Goal: Contribute content: Contribute content

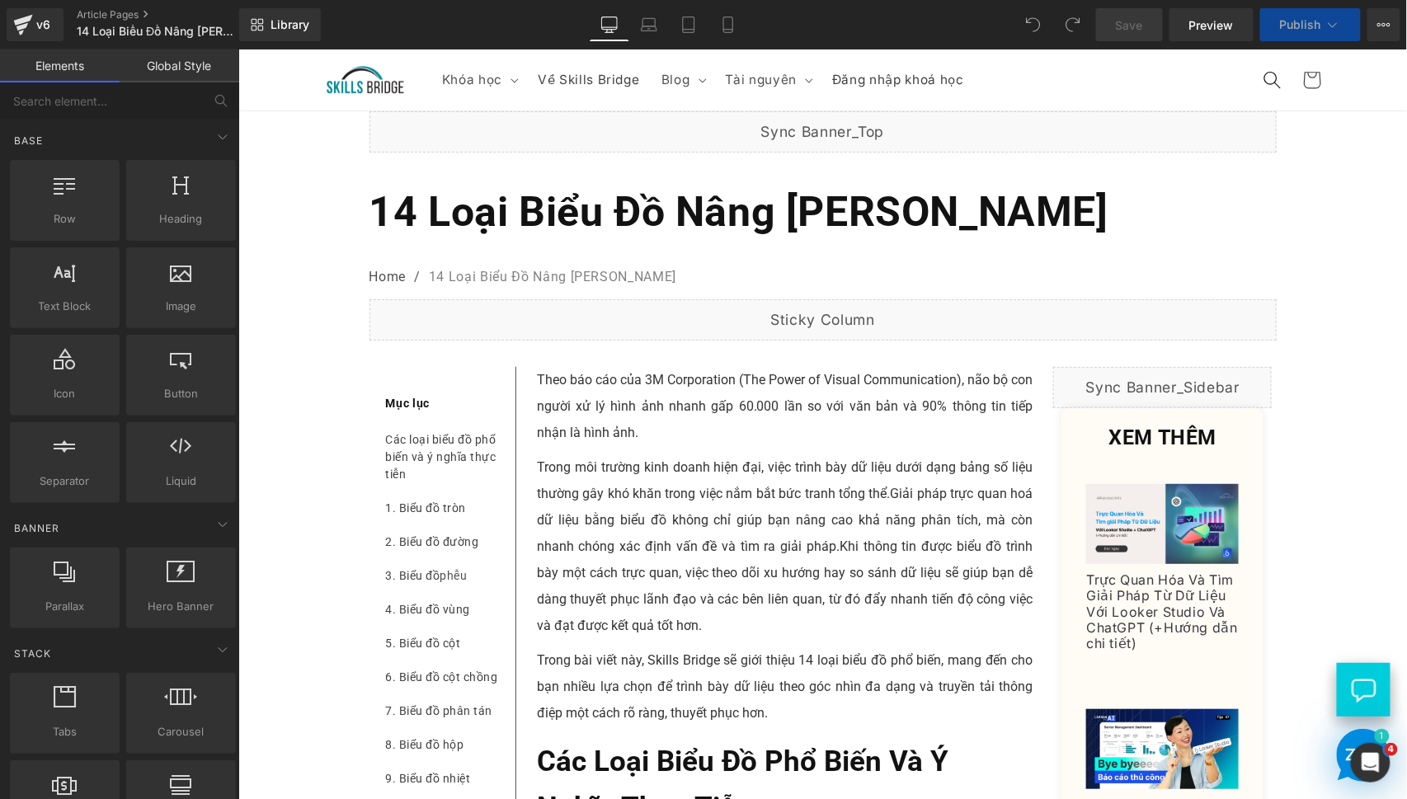
click at [688, 515] on p "Trong môi trường kinh doanh hiện đại, việc trình bày dữ liệu dưới dạng bảng số …" at bounding box center [784, 545] width 496 height 185
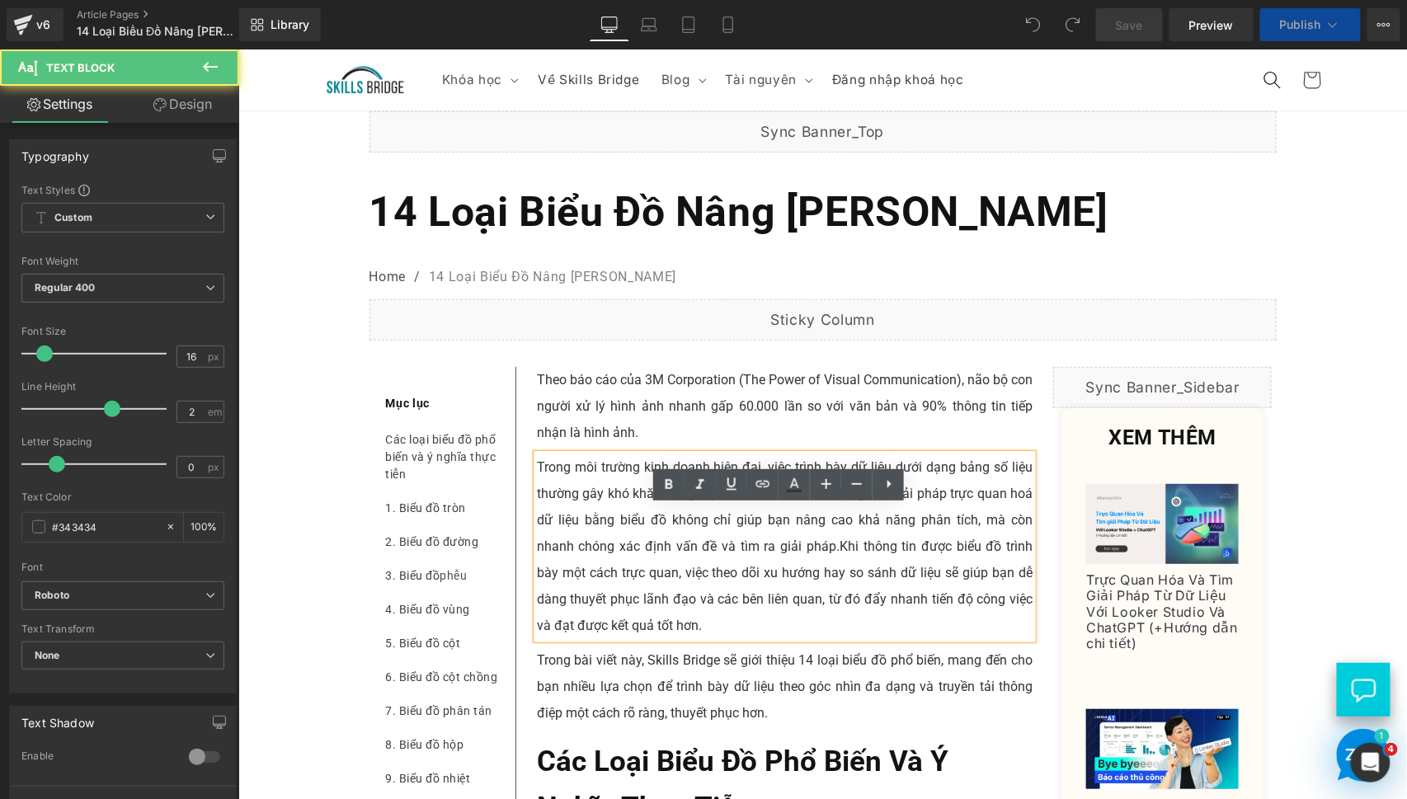
click at [665, 445] on p "Theo báo cáo của 3M Corporation (The Power of Visual Communication), não bộ con…" at bounding box center [784, 405] width 496 height 79
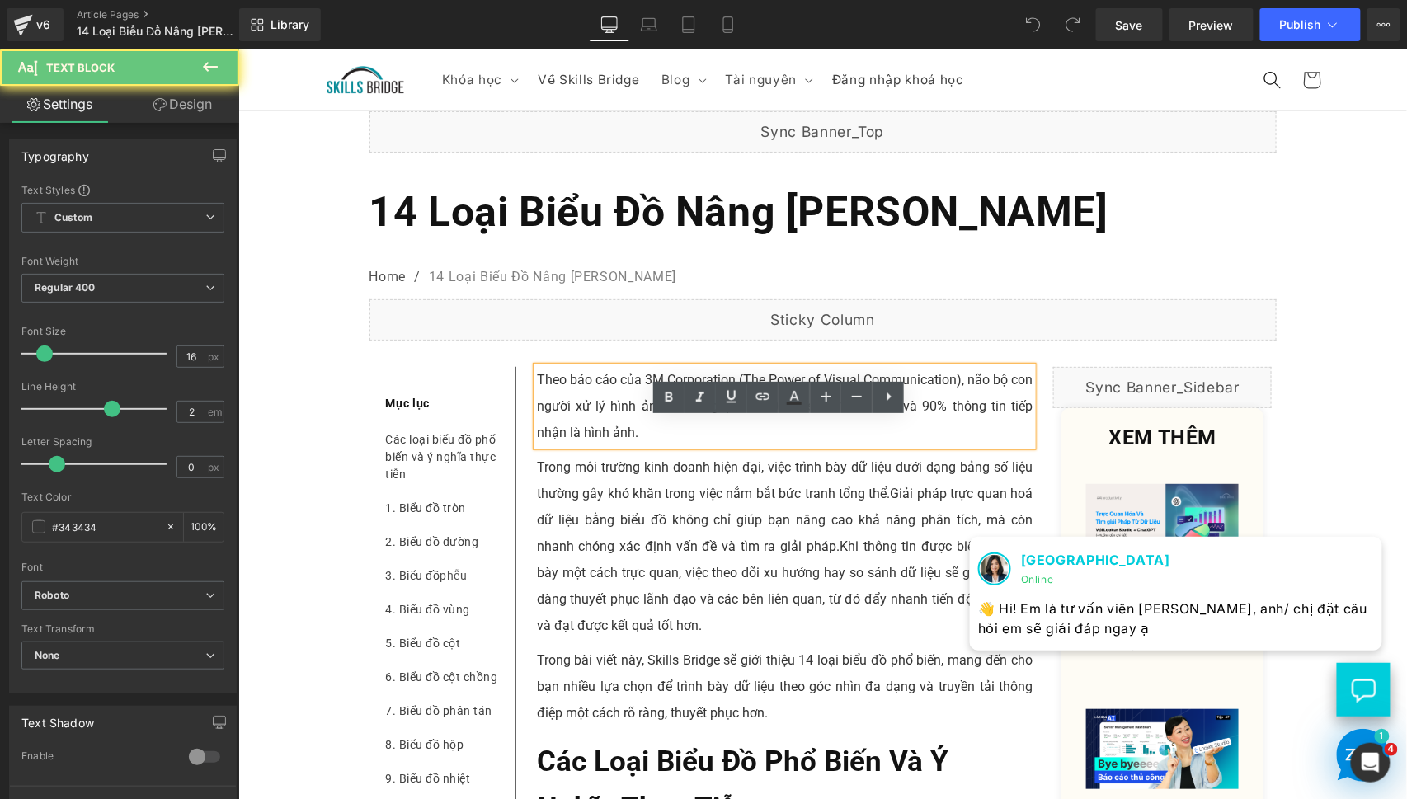
scroll to position [153, 0]
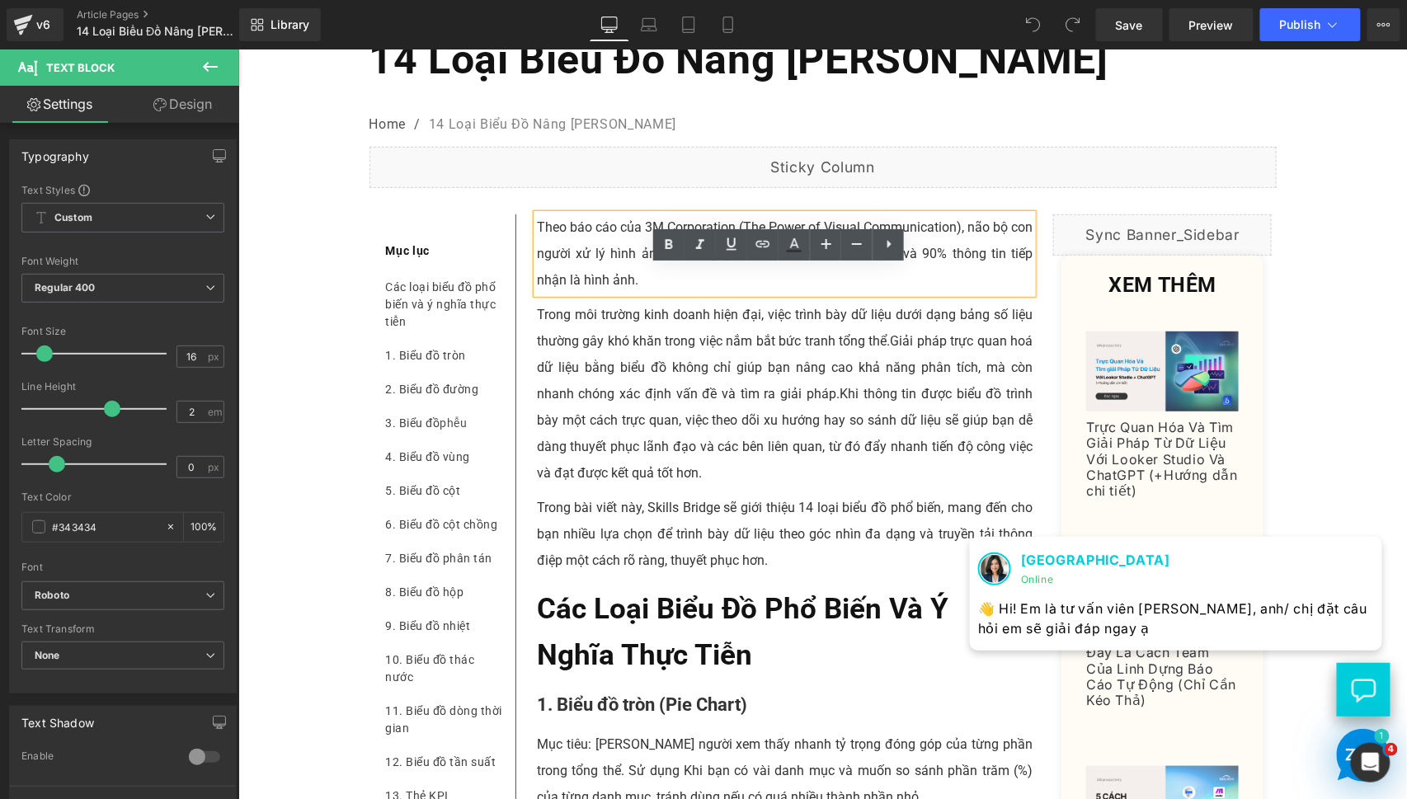
click at [603, 362] on p "Trong môi trường kinh doanh hiện đại, việc trình bày dữ liệu dưới dạng bảng số …" at bounding box center [784, 393] width 496 height 185
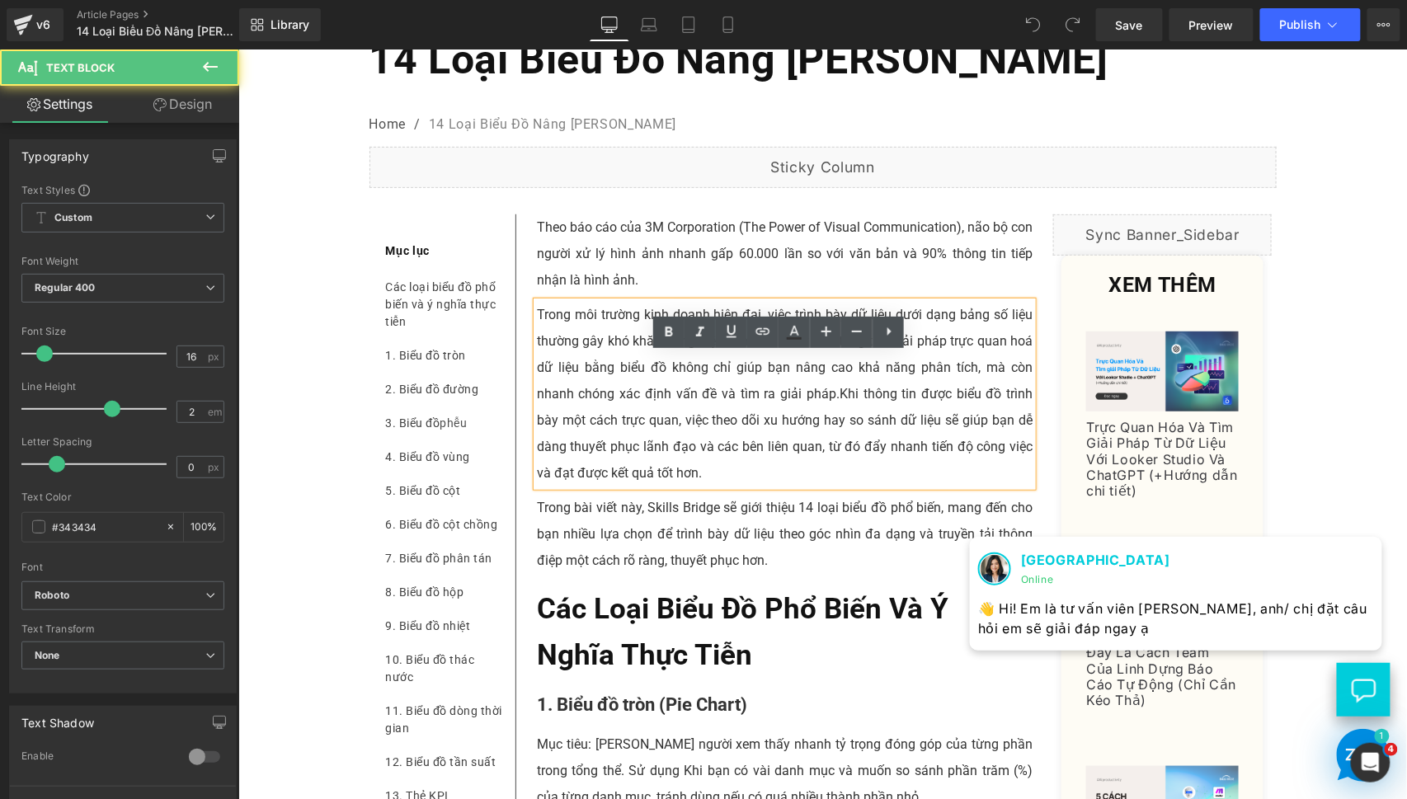
click at [566, 293] on p "Theo báo cáo của 3M Corporation (The Power of Visual Communication), não bộ con…" at bounding box center [784, 253] width 496 height 79
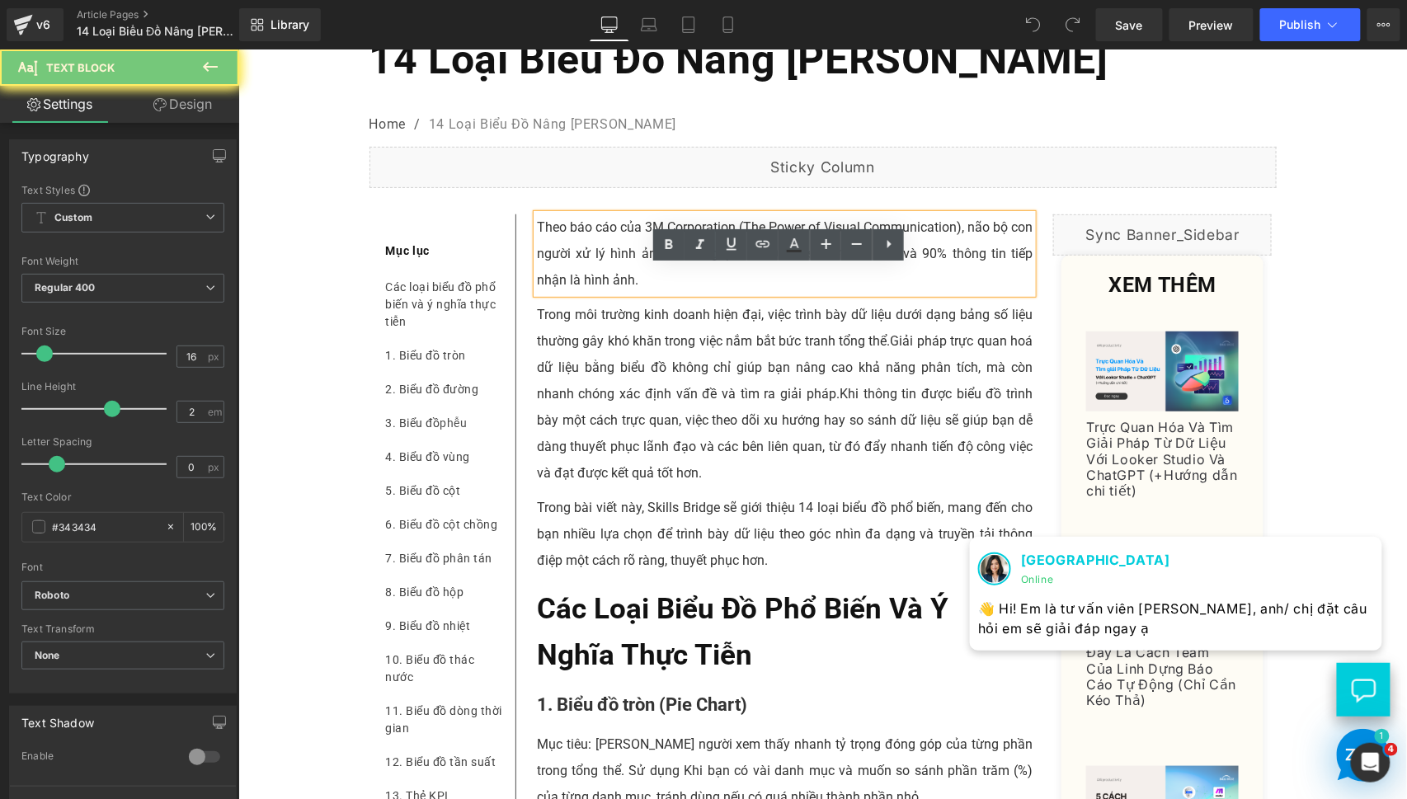
click at [566, 293] on p "Theo báo cáo của 3M Corporation (The Power of Visual Communication), não bộ con…" at bounding box center [784, 253] width 496 height 79
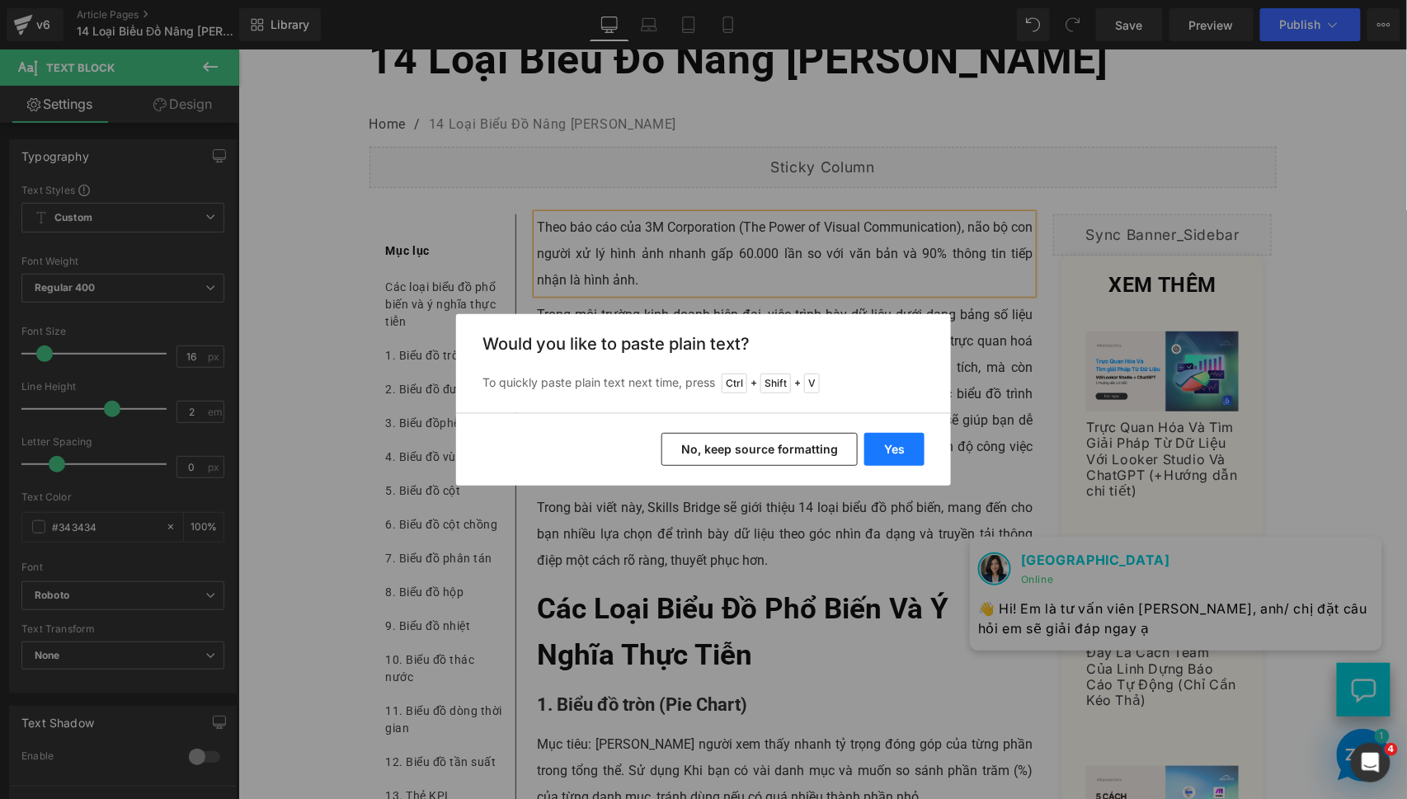
click at [896, 451] on button "Yes" at bounding box center [894, 449] width 60 height 33
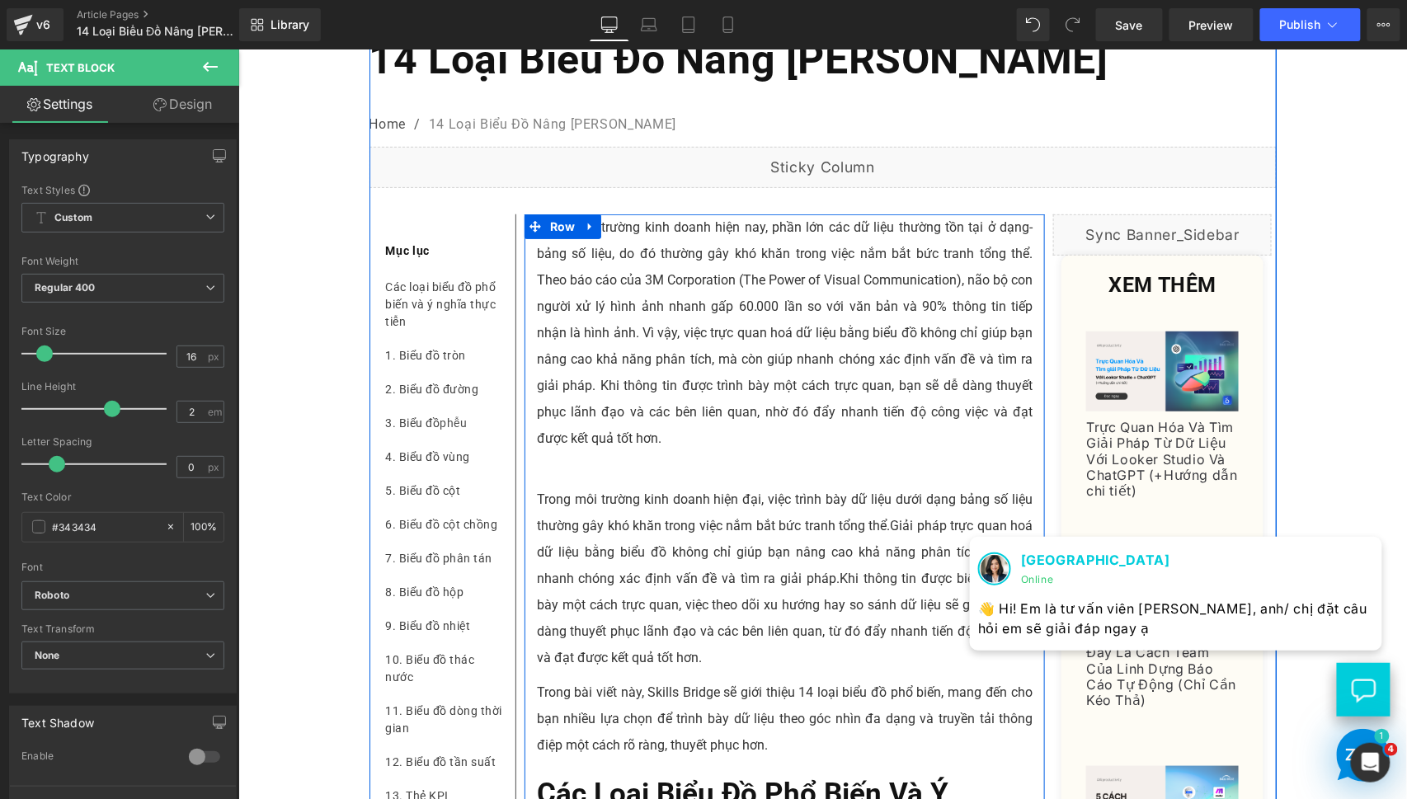
click at [661, 639] on p "Trong môi trường kinh doanh hiện đại, việc trình bày dữ liệu dưới dạng bảng số …" at bounding box center [784, 578] width 496 height 185
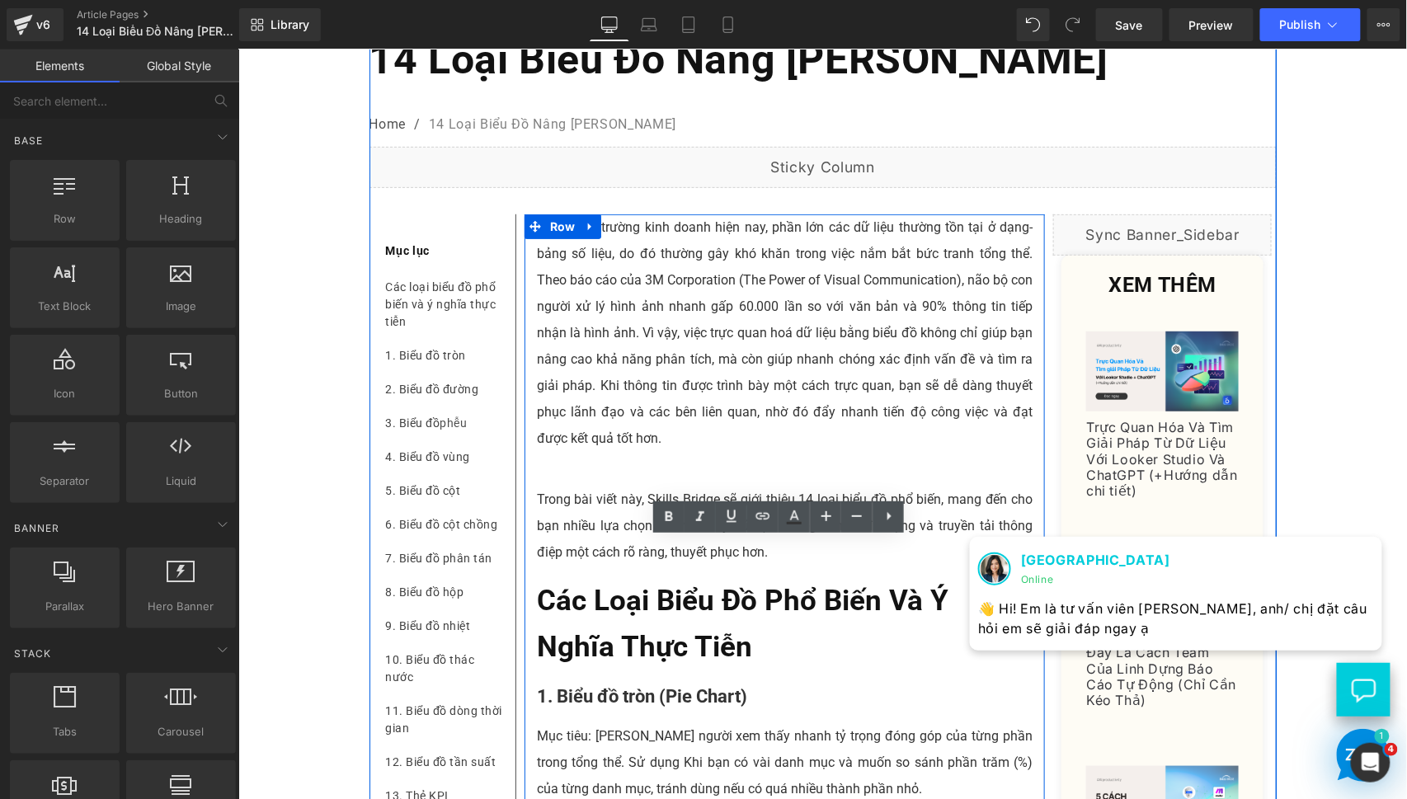
click at [613, 477] on p at bounding box center [784, 464] width 496 height 26
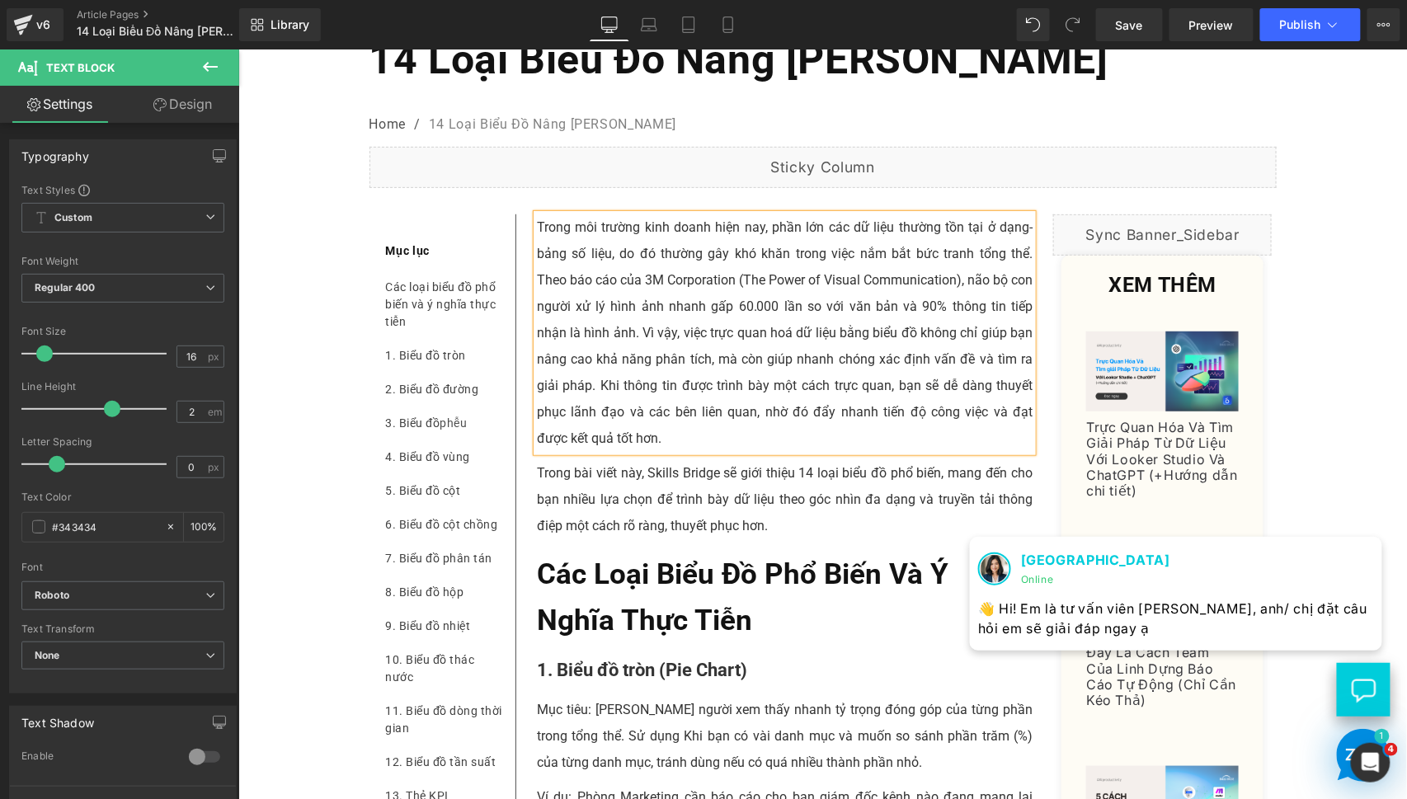
click at [697, 538] on p "Trong bài viết này, Skills Bridge sẽ giới thiệu 14 loại biểu đồ phổ biến, mang …" at bounding box center [784, 498] width 496 height 79
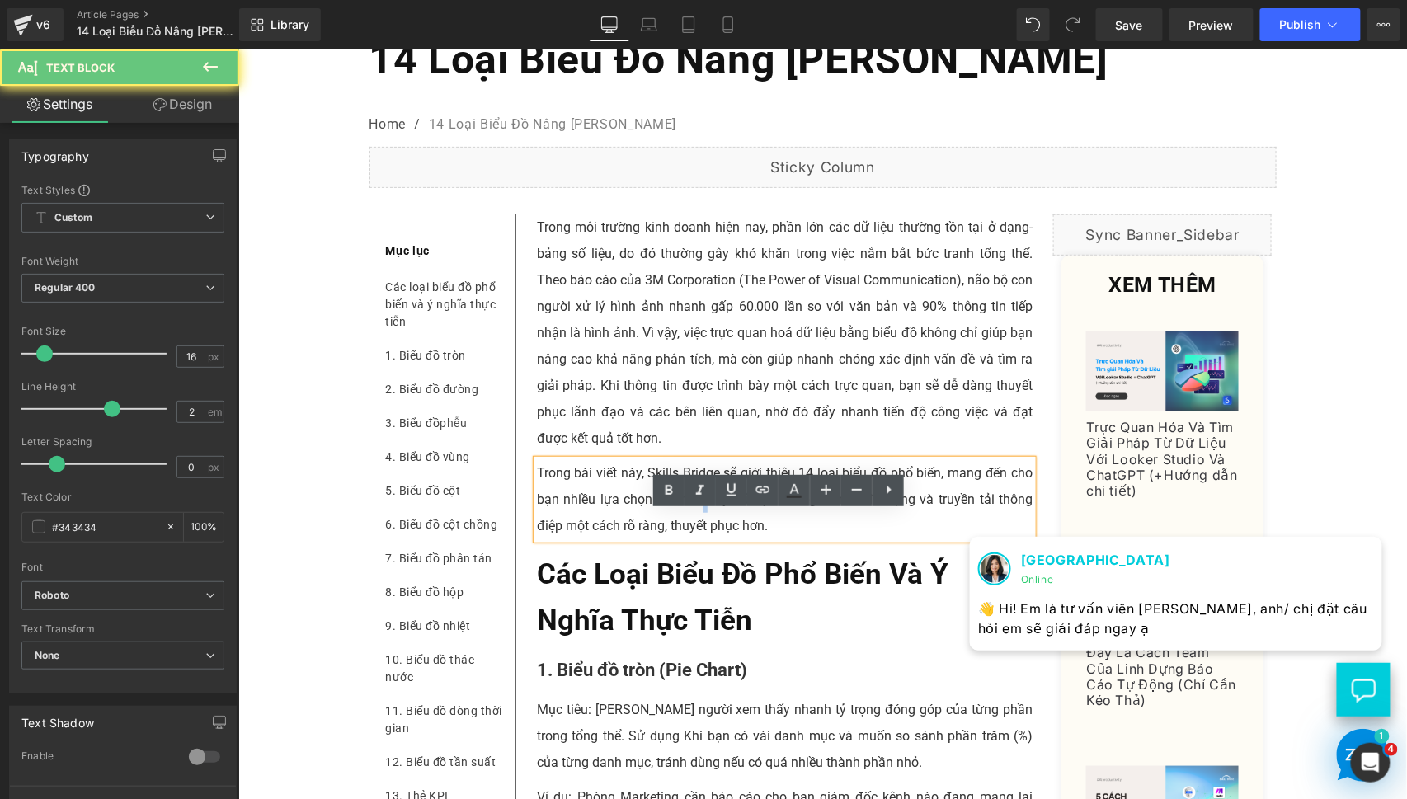
click at [697, 538] on p "Trong bài viết này, Skills Bridge sẽ giới thiệu 14 loại biểu đồ phổ biến, mang …" at bounding box center [784, 498] width 496 height 79
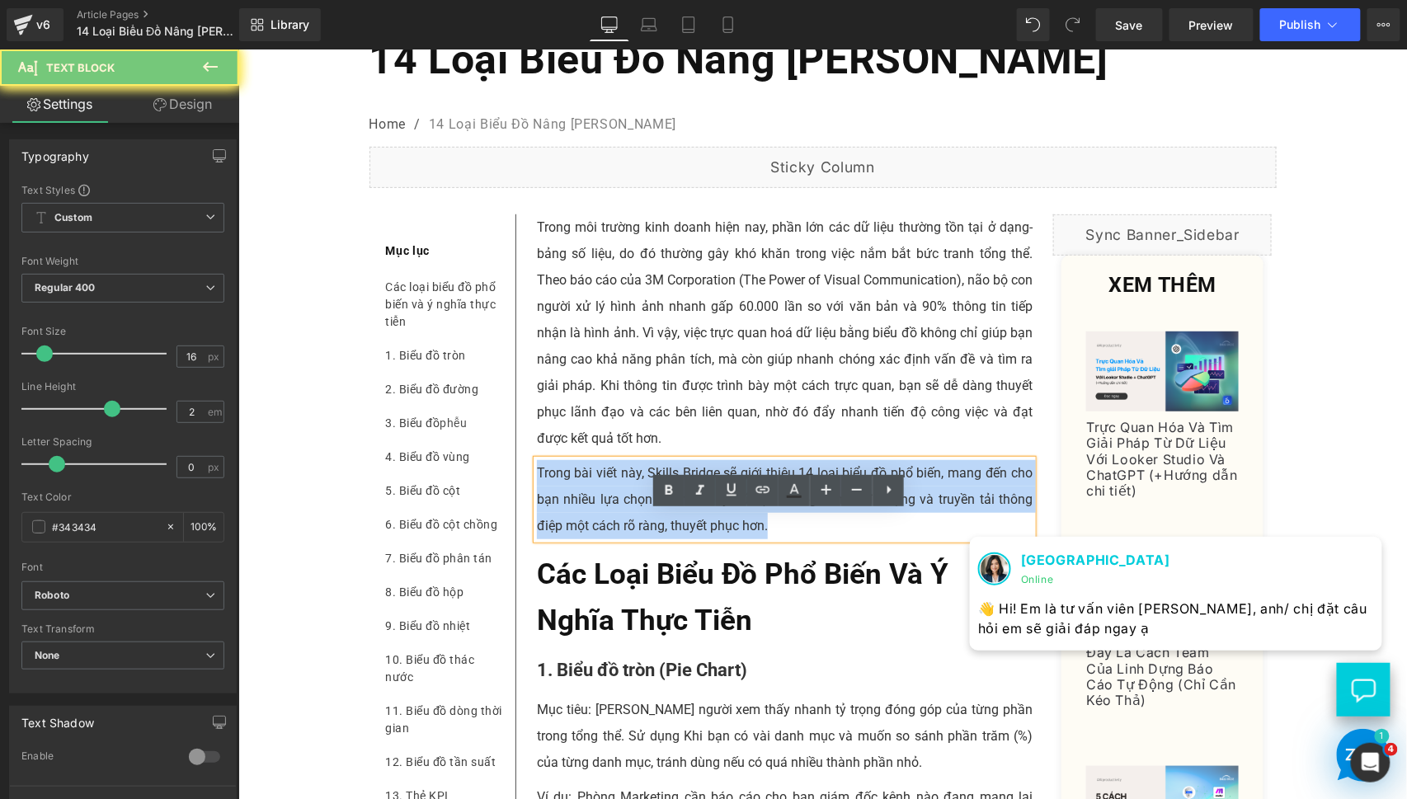
click at [697, 538] on p "Trong bài viết này, Skills Bridge sẽ giới thiệu 14 loại biểu đồ phổ biến, mang …" at bounding box center [784, 498] width 496 height 79
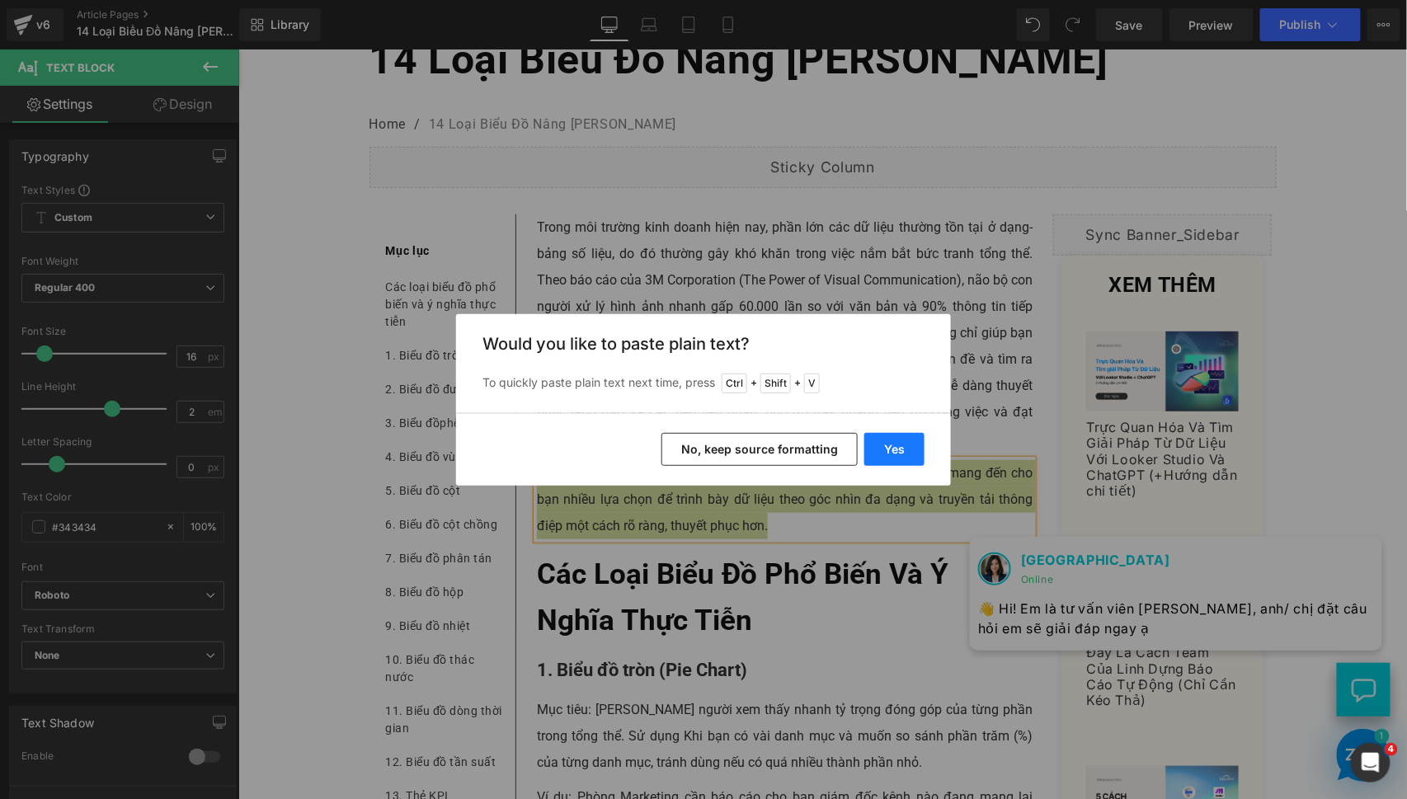
click at [894, 450] on button "Yes" at bounding box center [894, 449] width 60 height 33
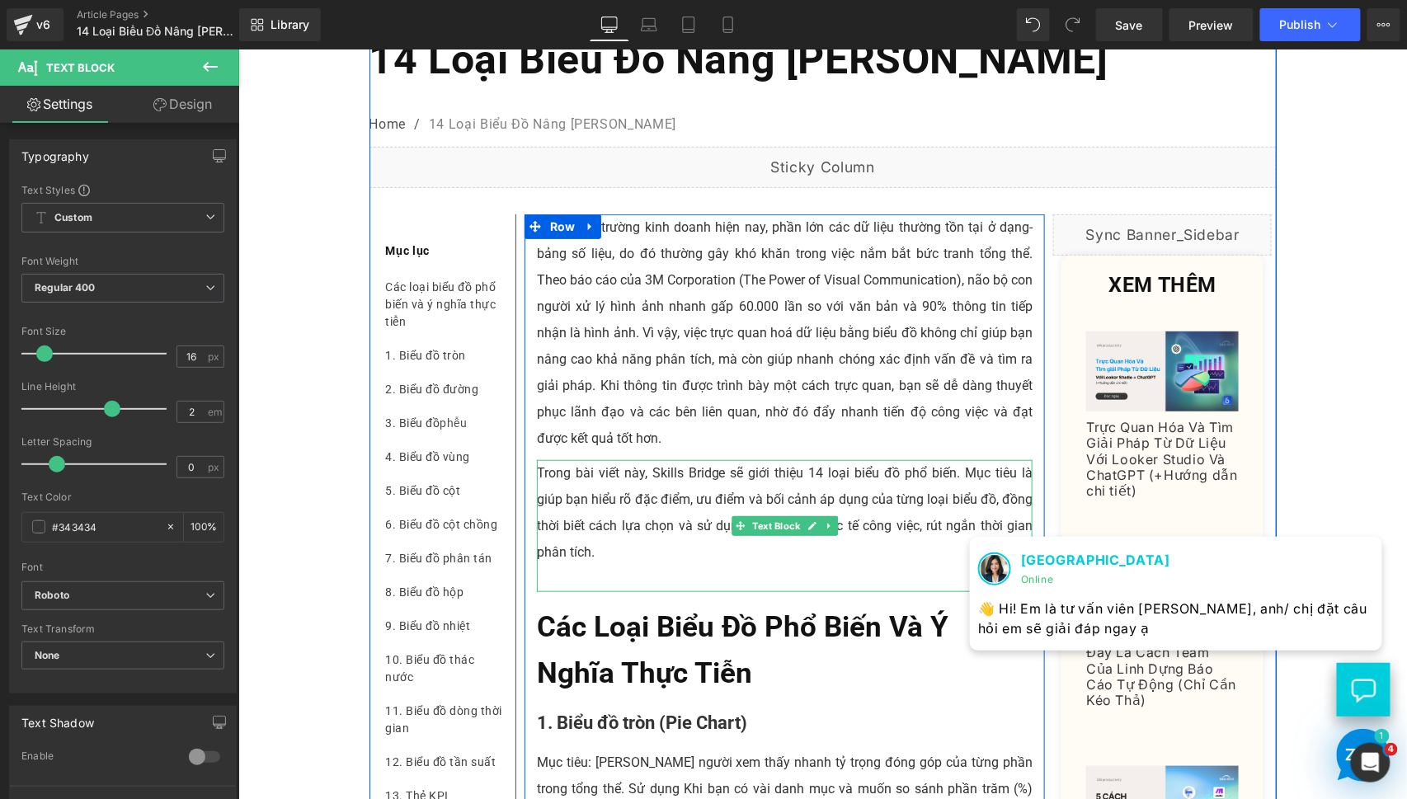
scroll to position [305, 0]
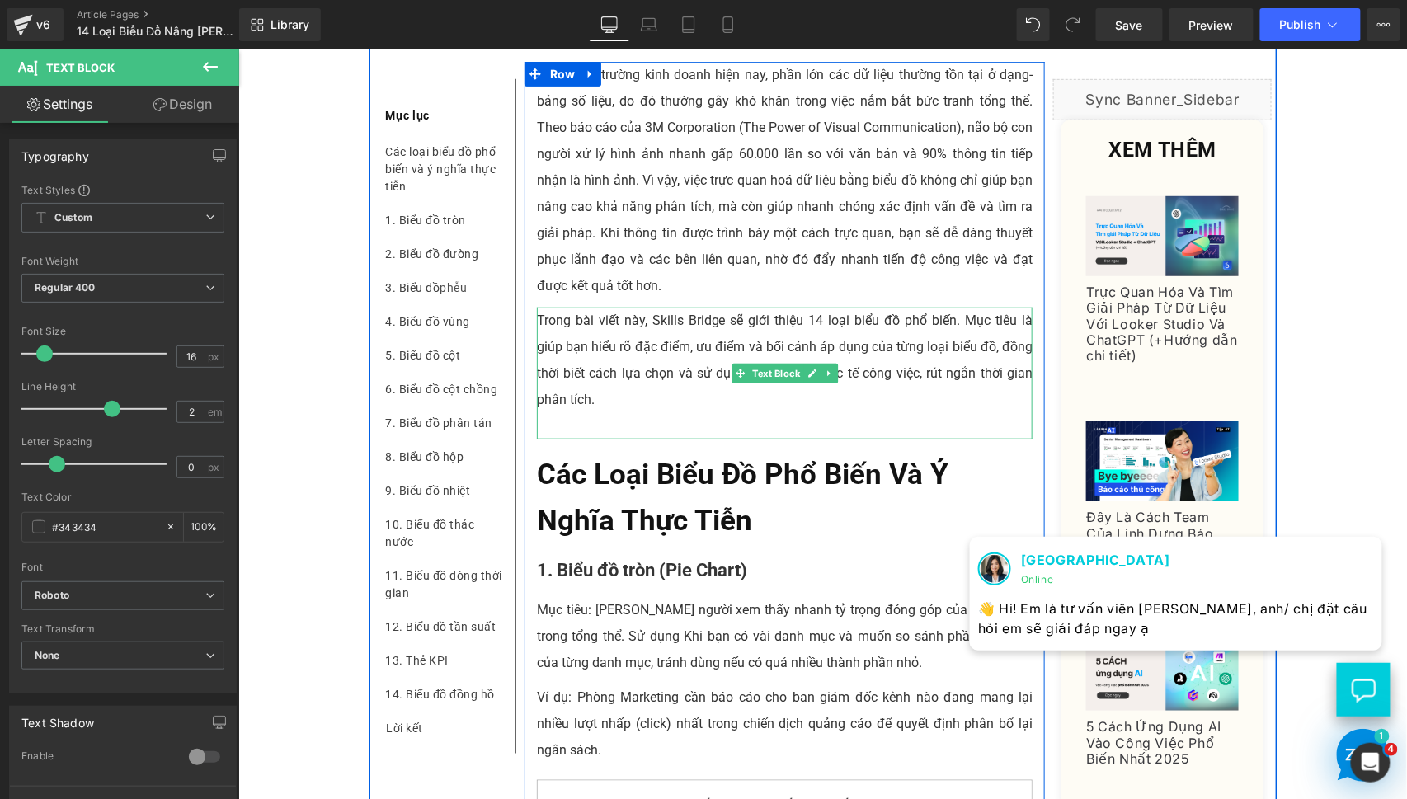
click at [626, 412] on p "Trong bài viết này, Skills Bridge sẽ giới thiệu 14 loại biểu đồ phổ biến. Mục t…" at bounding box center [784, 360] width 496 height 106
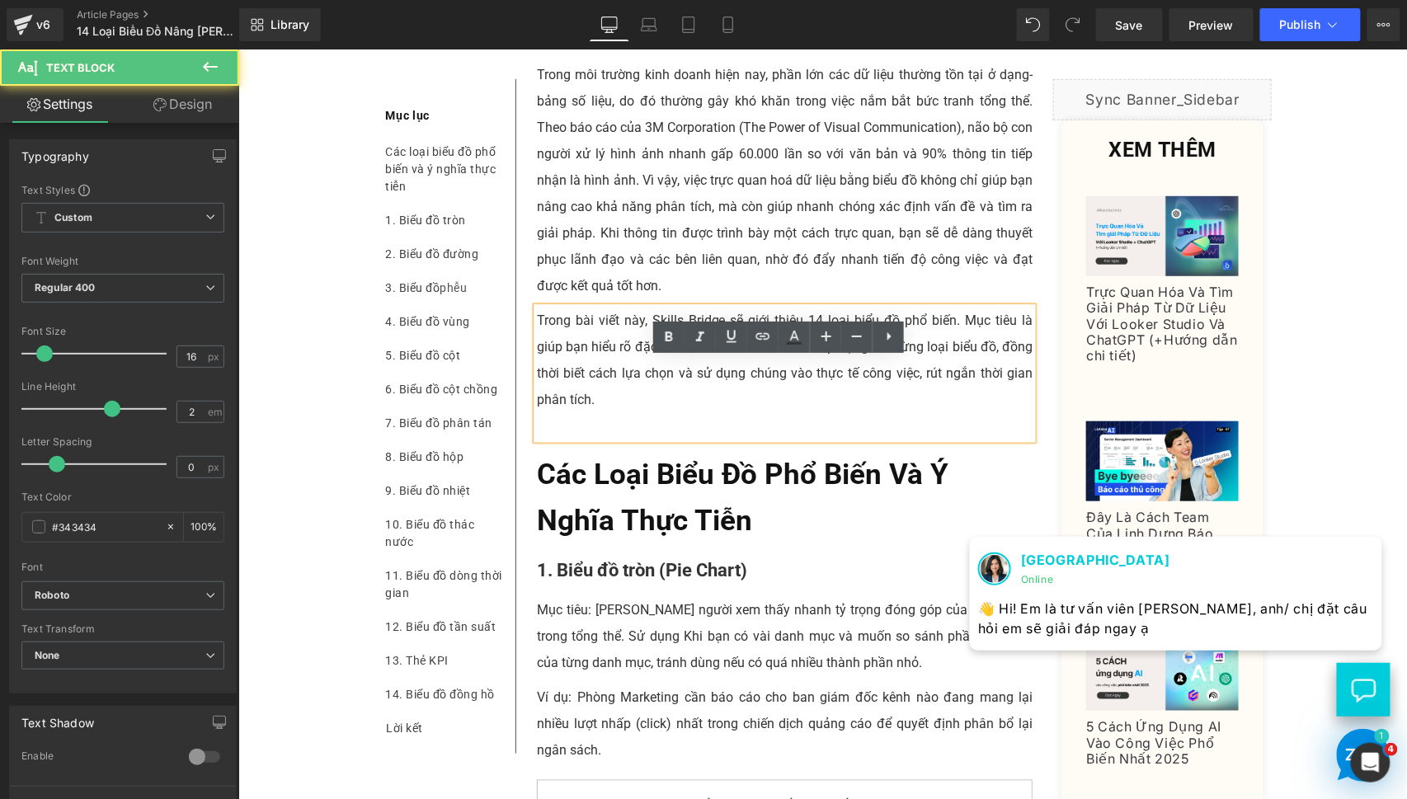
click at [639, 439] on p at bounding box center [784, 425] width 496 height 26
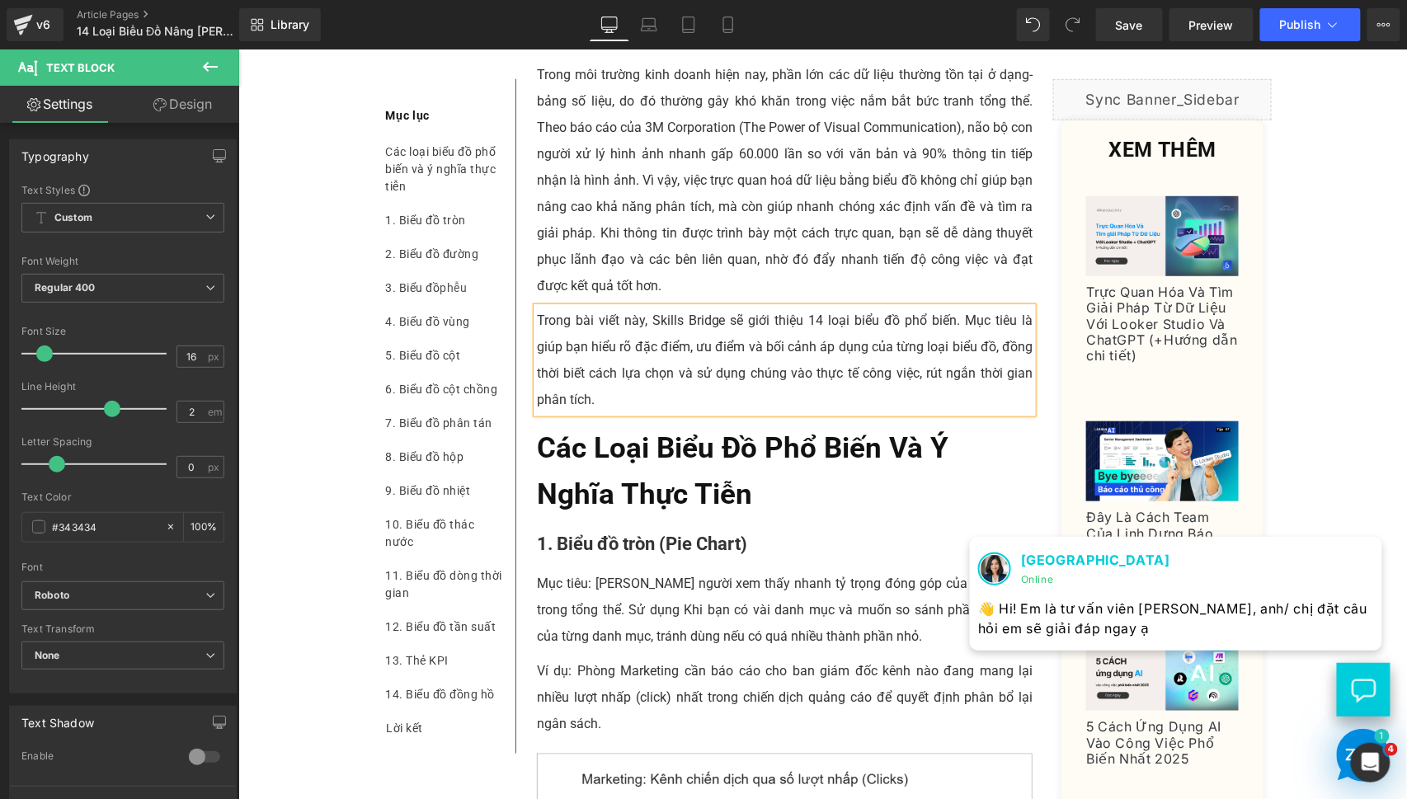
drag, startPoint x: 636, startPoint y: 554, endPoint x: 658, endPoint y: 571, distance: 27.6
click at [636, 510] on b "Các loại biểu đồ phổ biến và ý nghĩa thực tiễn" at bounding box center [741, 470] width 411 height 80
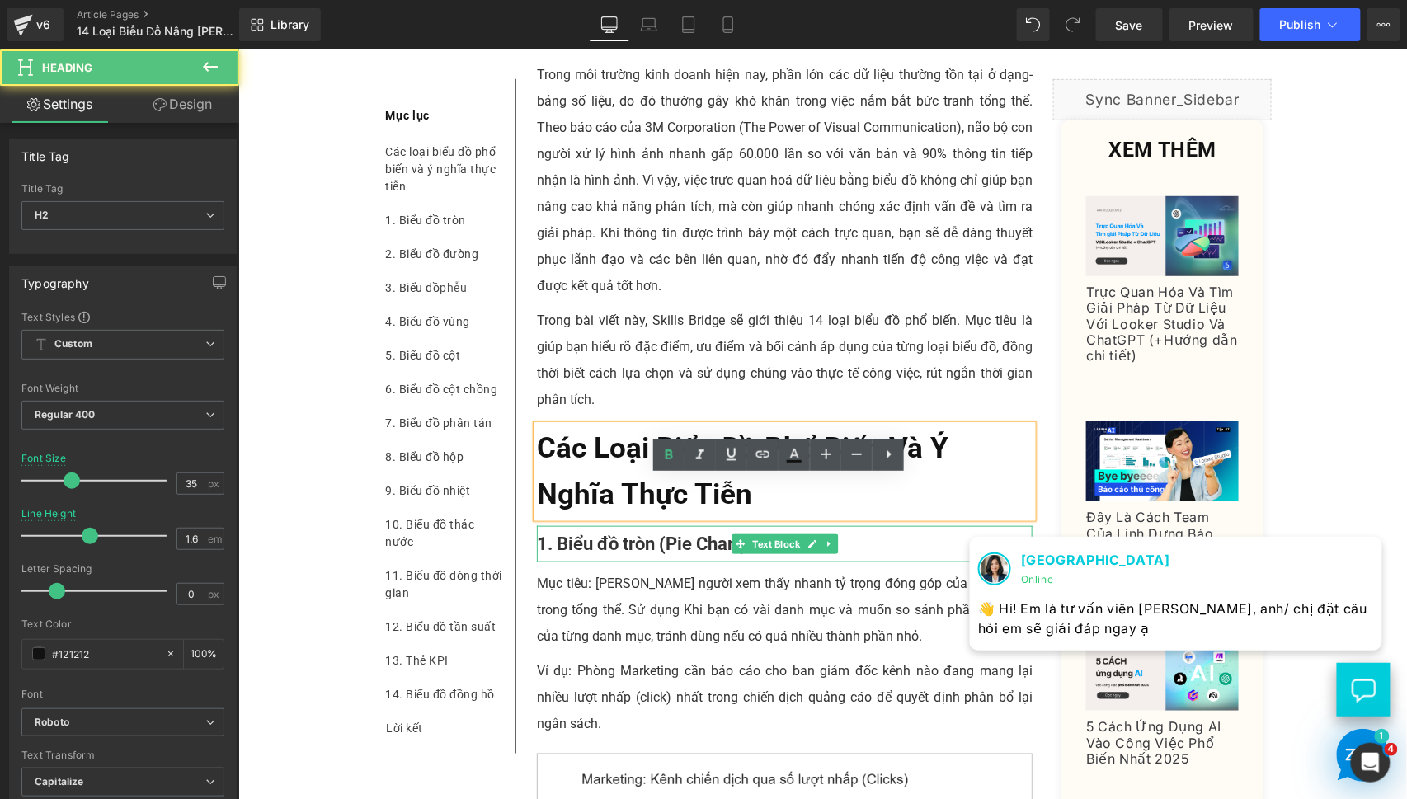
click at [674, 553] on strong "1. Biểu đồ tròn (Pie Chart)" at bounding box center [641, 543] width 210 height 21
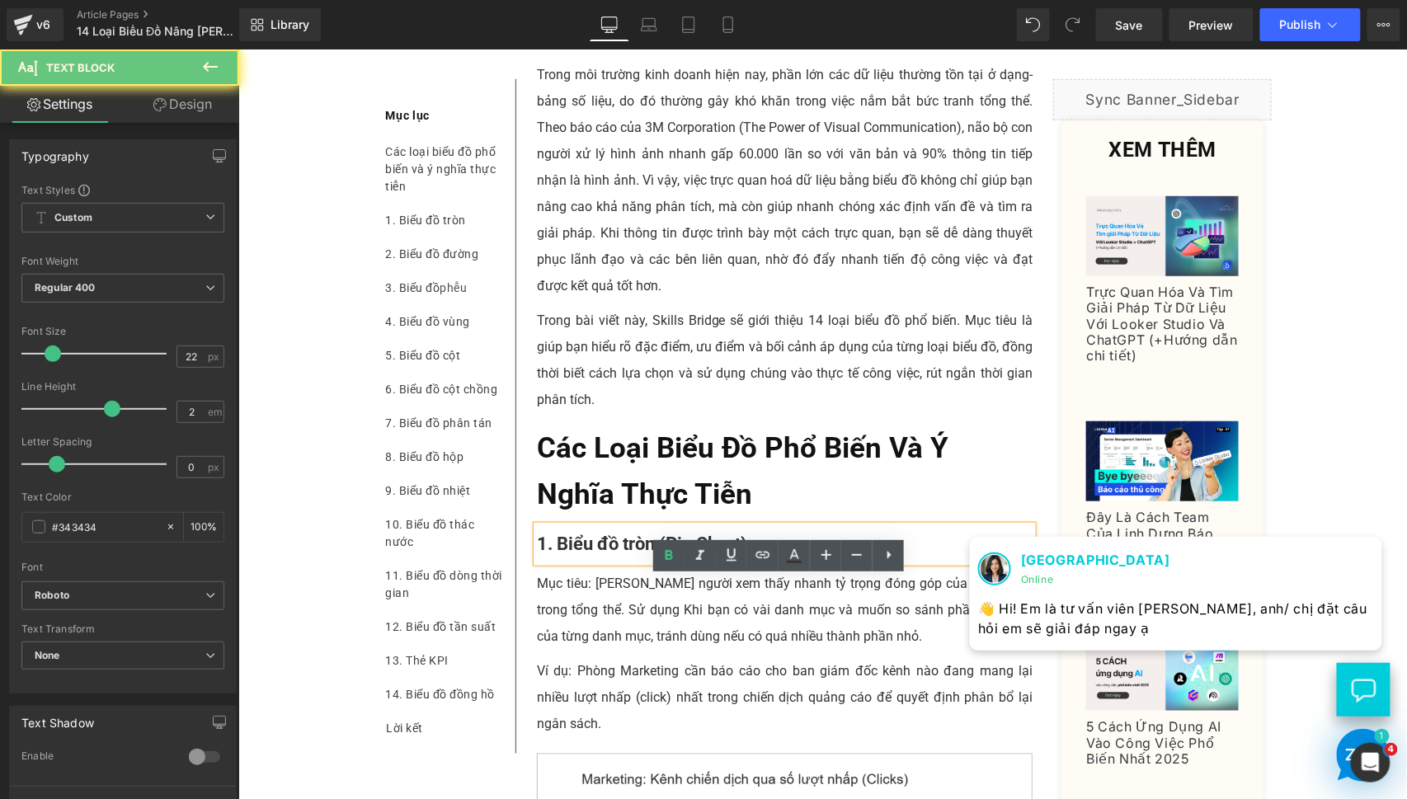
click at [678, 644] on p "Mục tiêu: [PERSON_NAME] người xem thấy nhanh tỷ trọng đóng góp của từng phần tr…" at bounding box center [784, 609] width 496 height 79
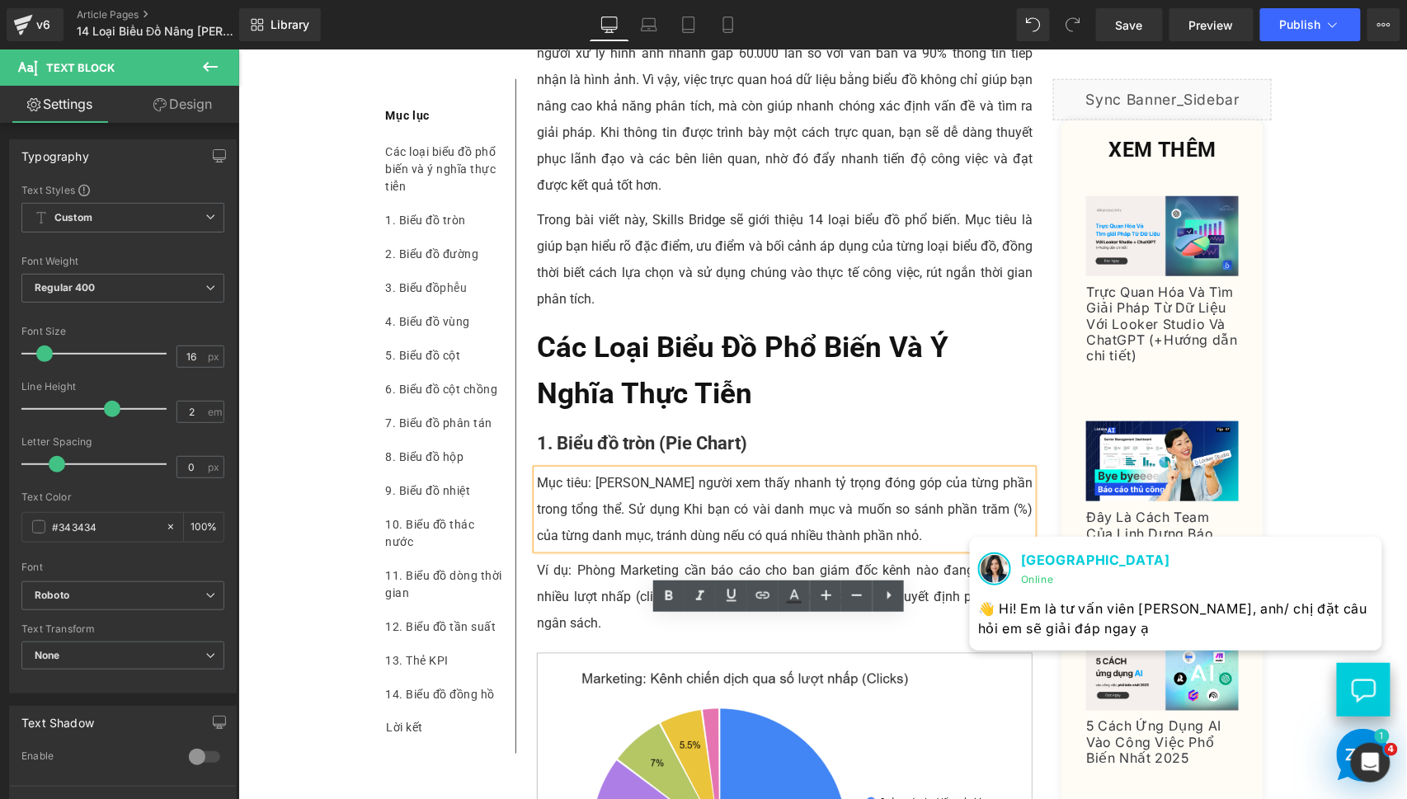
scroll to position [458, 0]
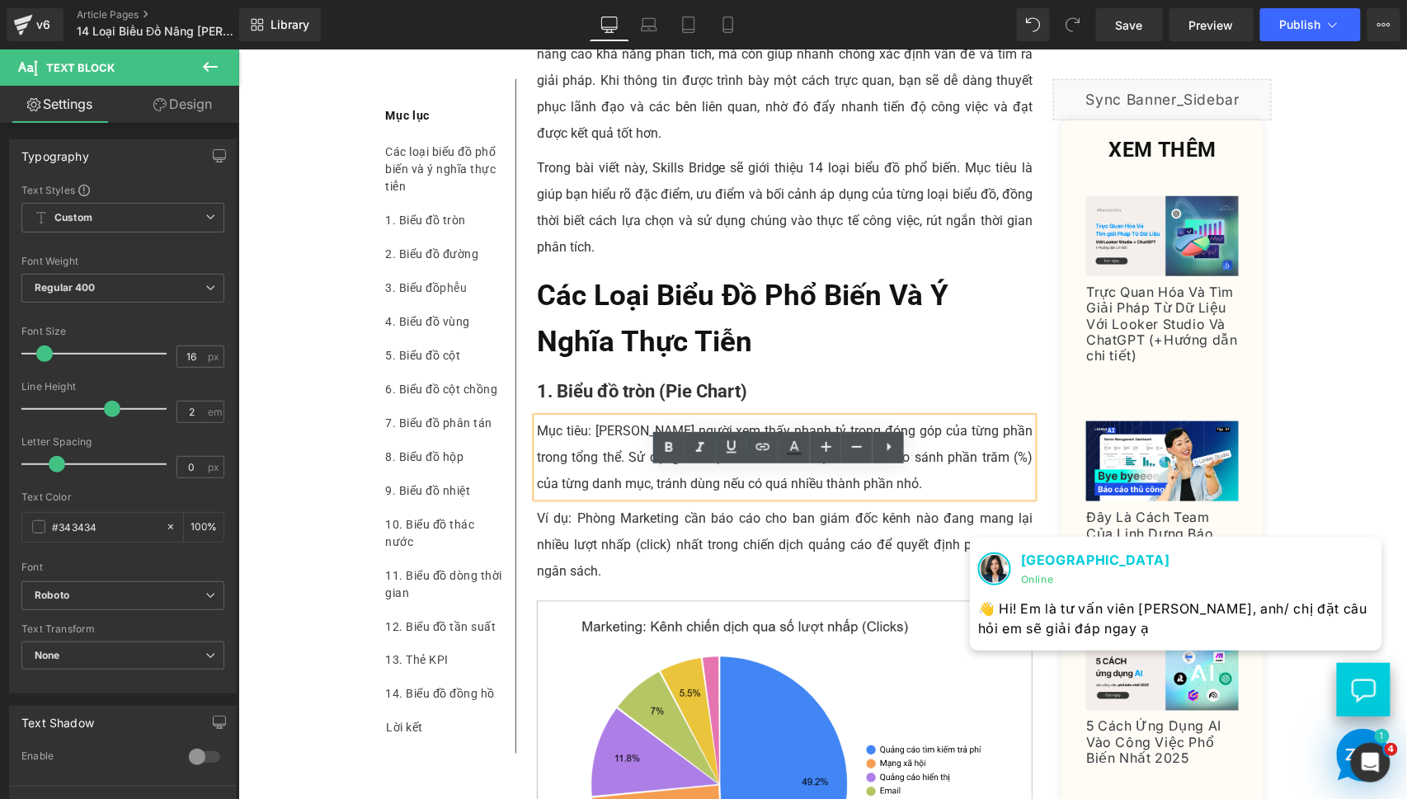
click at [595, 473] on p "Mục tiêu: [PERSON_NAME] người xem thấy nhanh tỷ trọng đóng góp của từng phần tr…" at bounding box center [784, 456] width 496 height 79
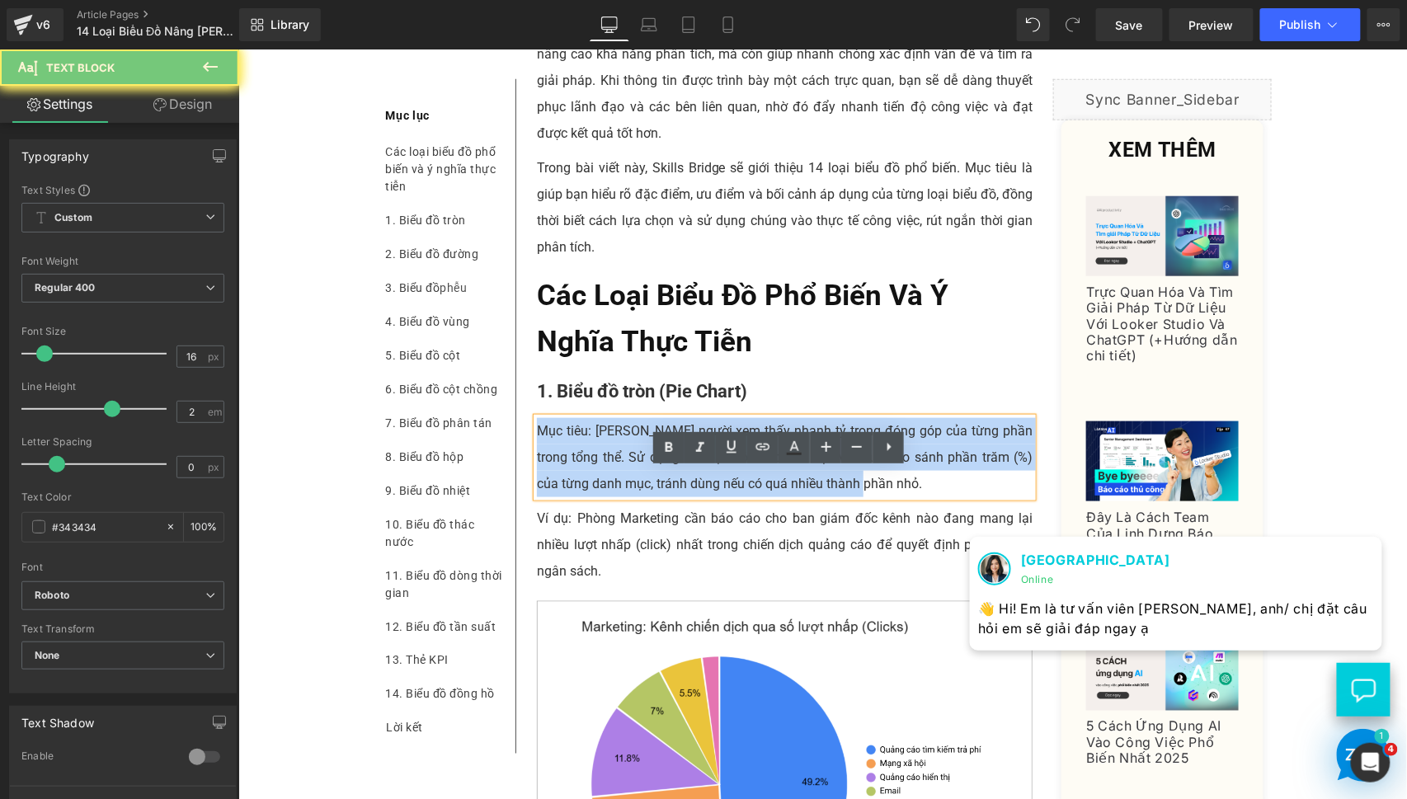
click at [595, 473] on p "Mục tiêu: [PERSON_NAME] người xem thấy nhanh tỷ trọng đóng góp của từng phần tr…" at bounding box center [784, 456] width 496 height 79
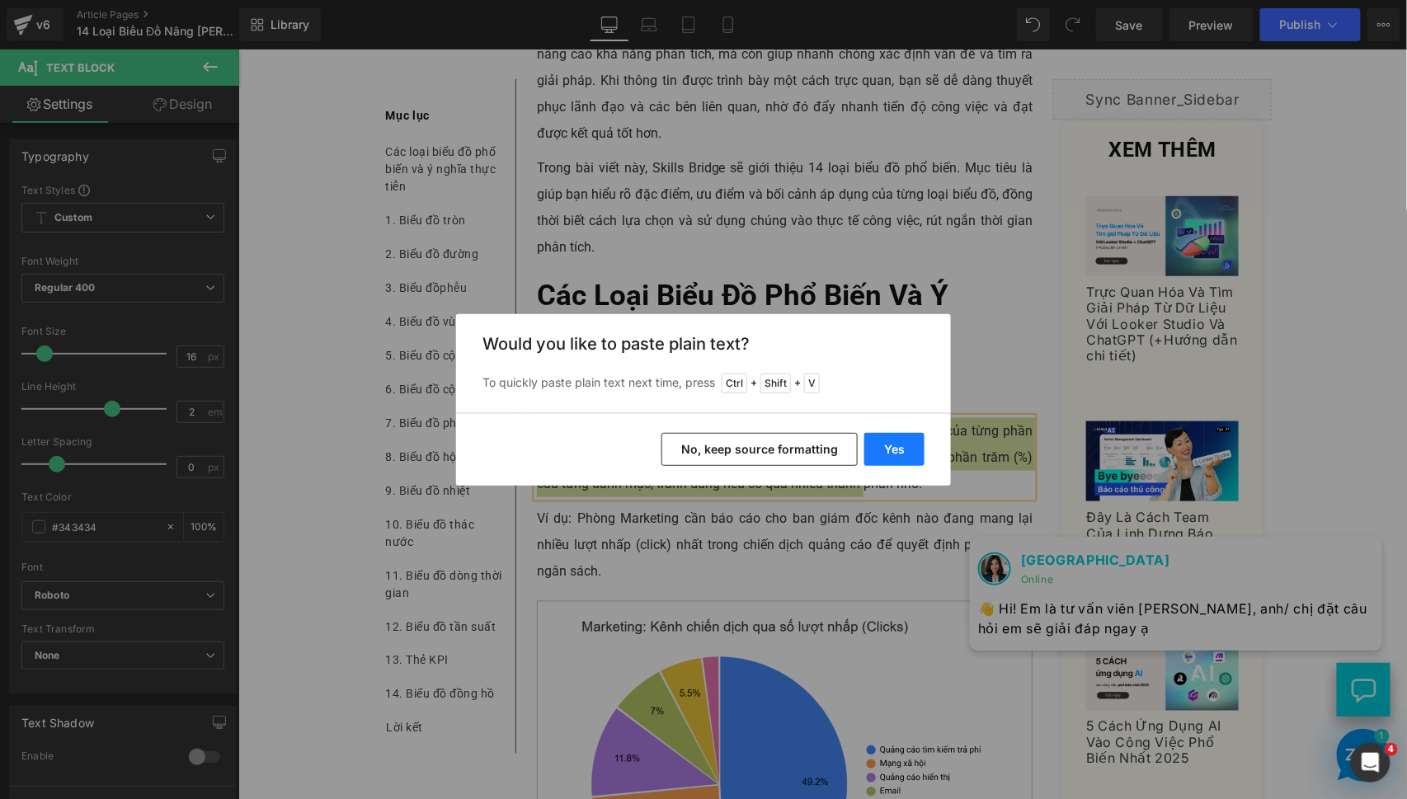
click at [875, 448] on button "Yes" at bounding box center [894, 449] width 60 height 33
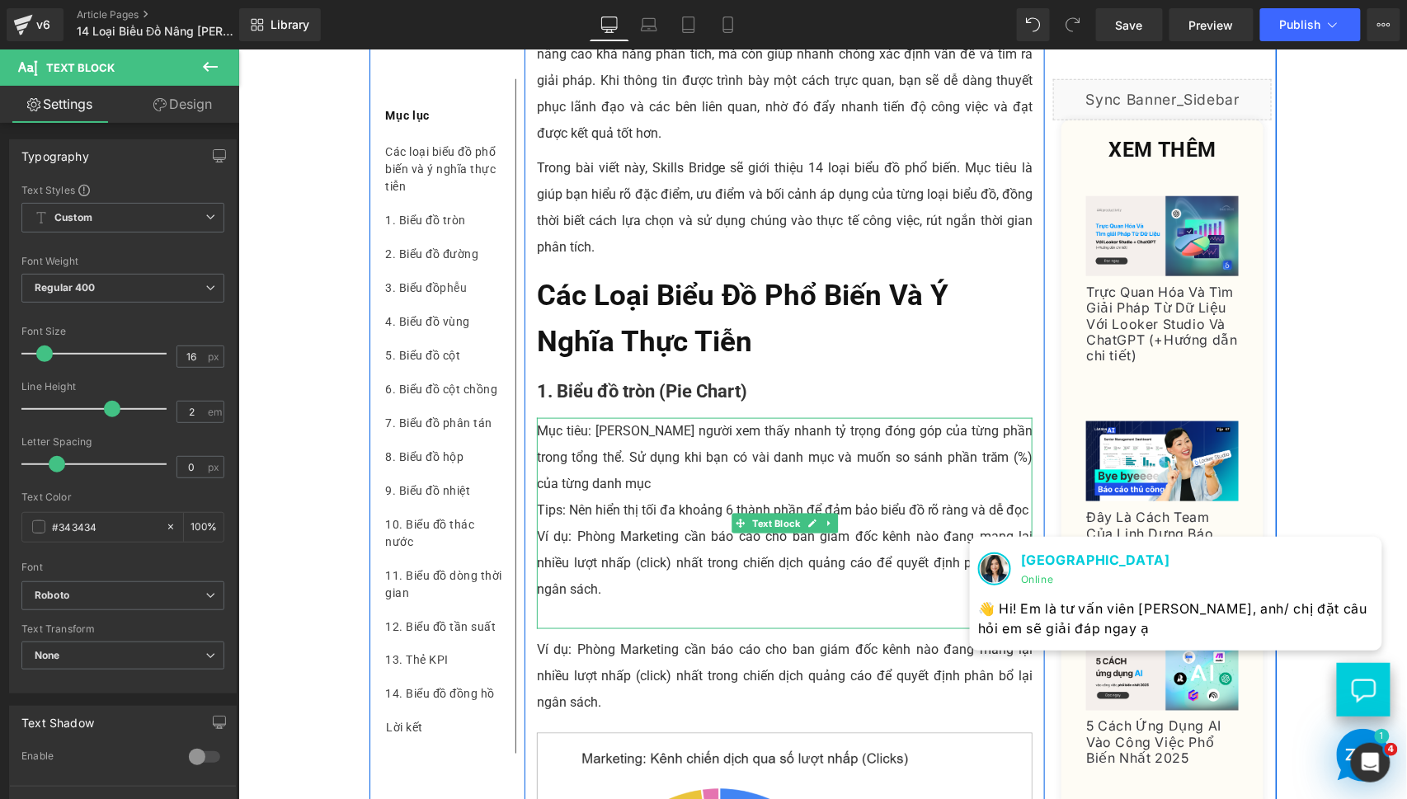
scroll to position [610, 0]
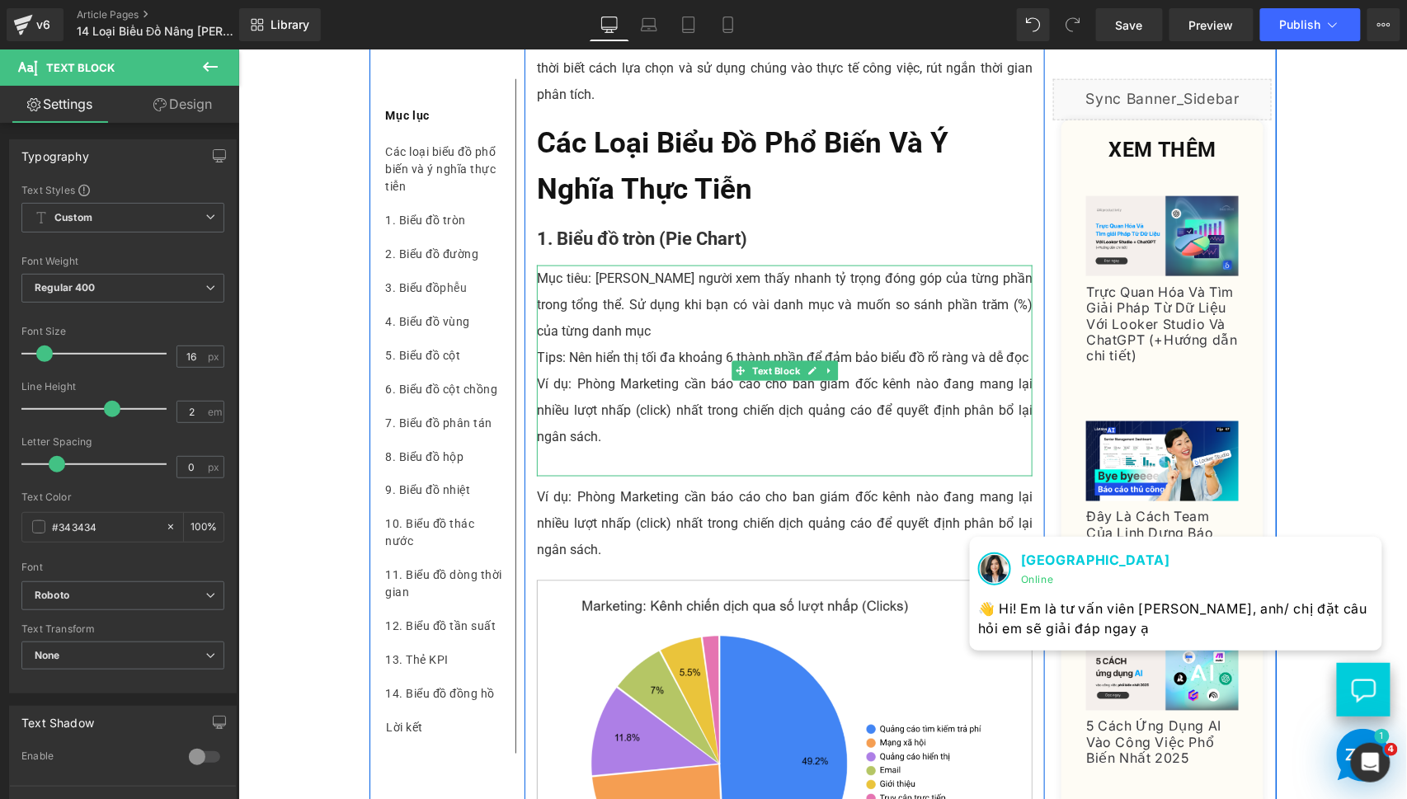
click at [593, 449] on p "Ví dụ: Phòng Marketing cần báo cáo cho ban giám đốc kênh nào đang mang lại nhiề…" at bounding box center [784, 409] width 496 height 79
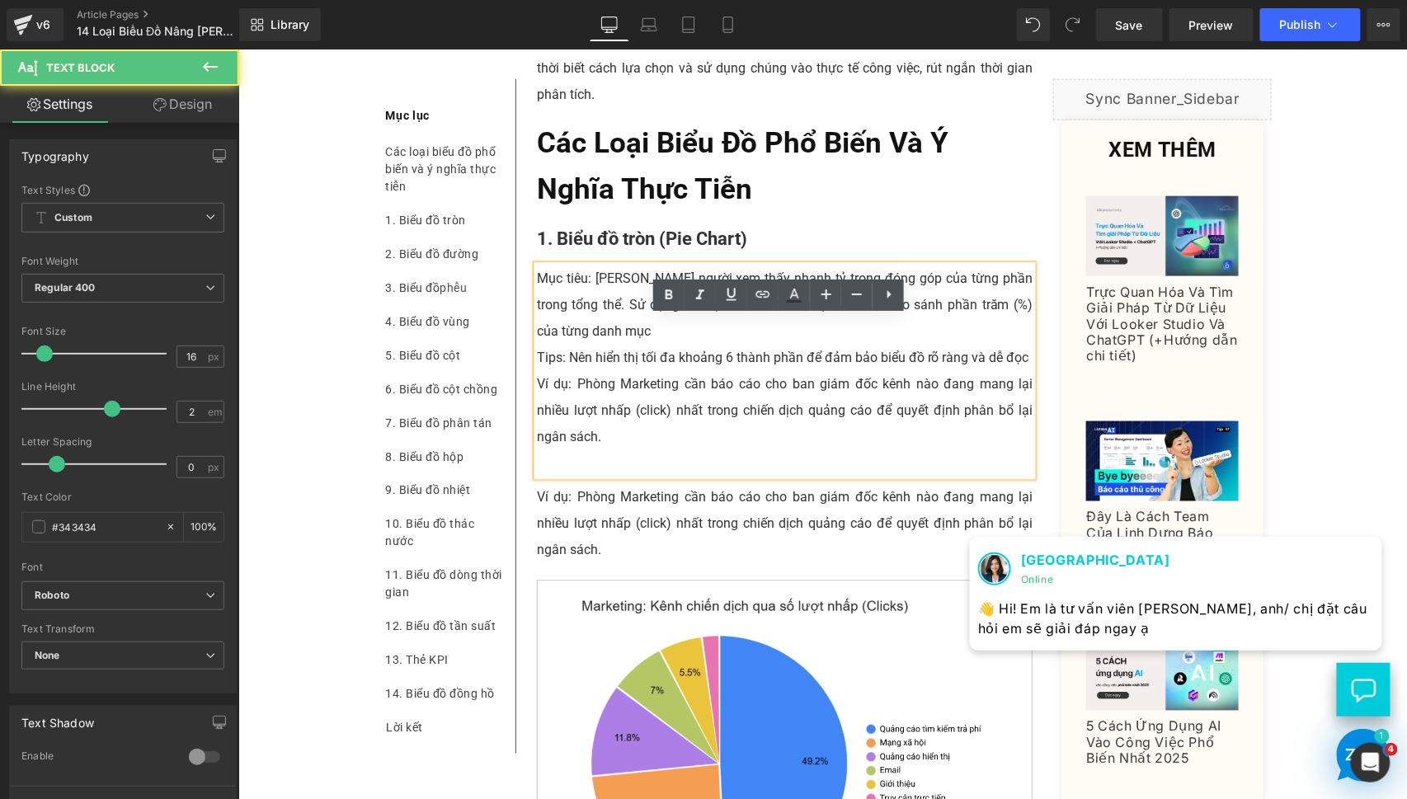
click at [613, 476] on p at bounding box center [784, 462] width 496 height 26
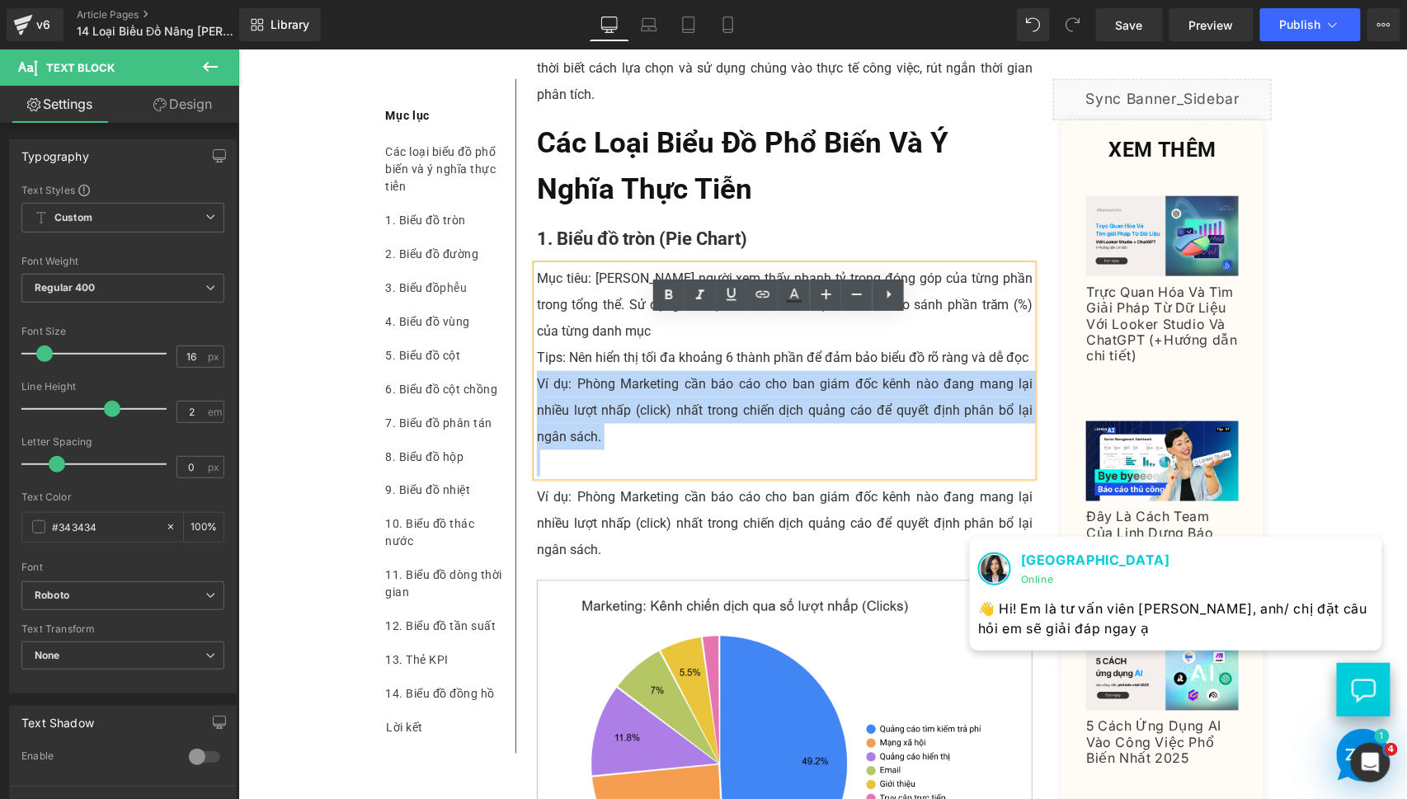
drag, startPoint x: 636, startPoint y: 523, endPoint x: 528, endPoint y: 426, distance: 144.8
click at [536, 426] on div "Mục tiêu: [PERSON_NAME] người xem thấy nhanh tỷ trọng đóng góp của từng phần tr…" at bounding box center [784, 370] width 496 height 211
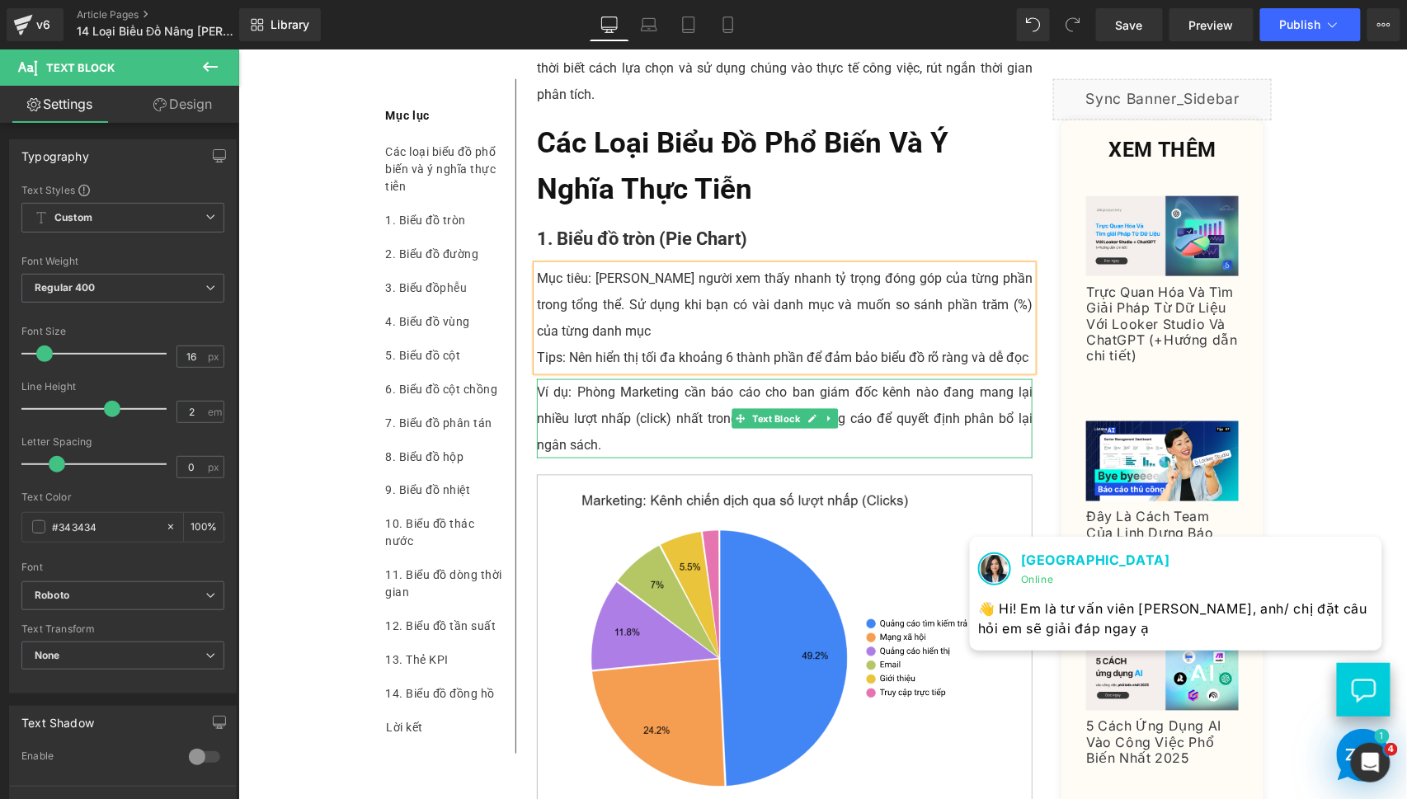
click at [599, 458] on p "Ví dụ: Phòng Marketing cần báo cáo cho ban giám đốc kênh nào đang mang lại nhiề…" at bounding box center [784, 417] width 496 height 79
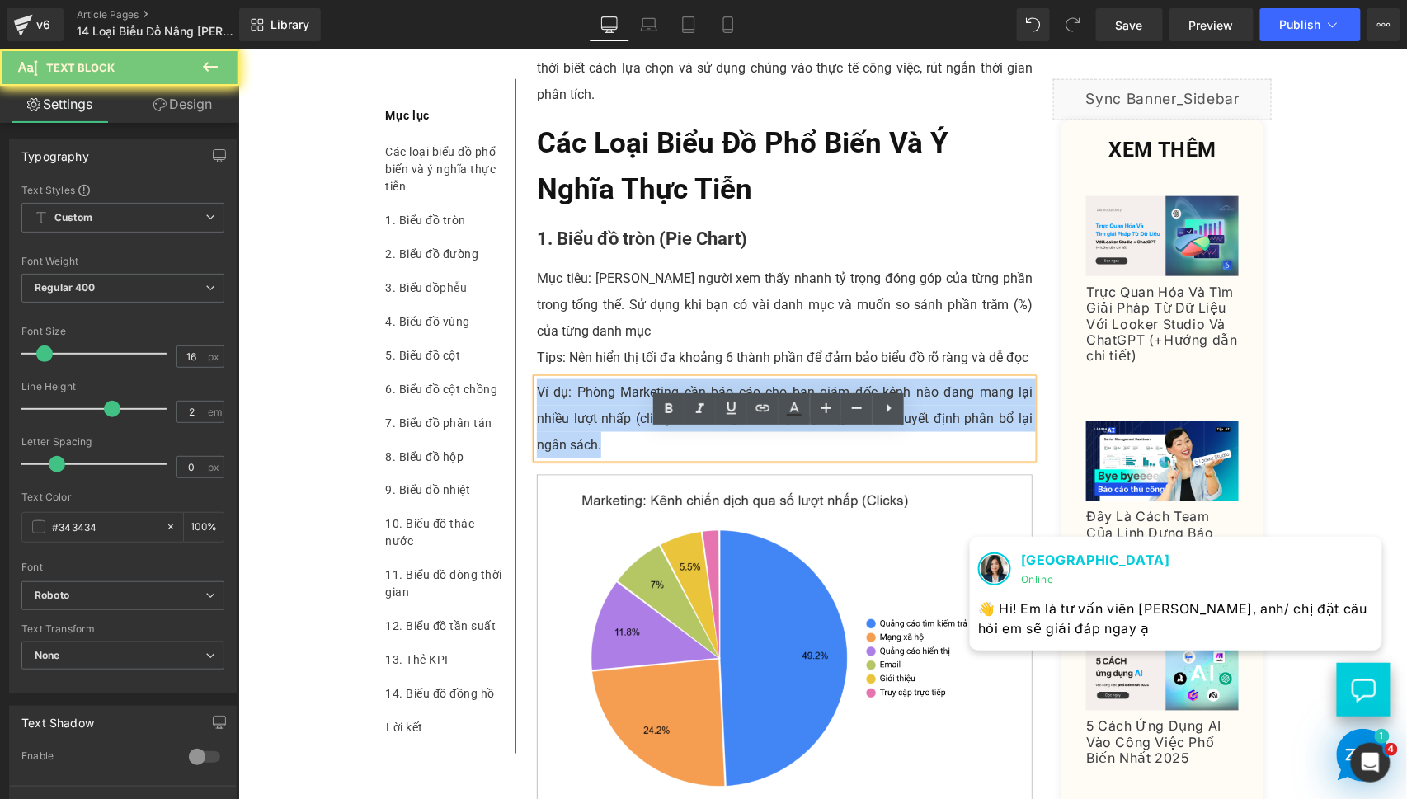
click at [599, 458] on p "Ví dụ: Phòng Marketing cần báo cáo cho ban giám đốc kênh nào đang mang lại nhiề…" at bounding box center [784, 417] width 496 height 79
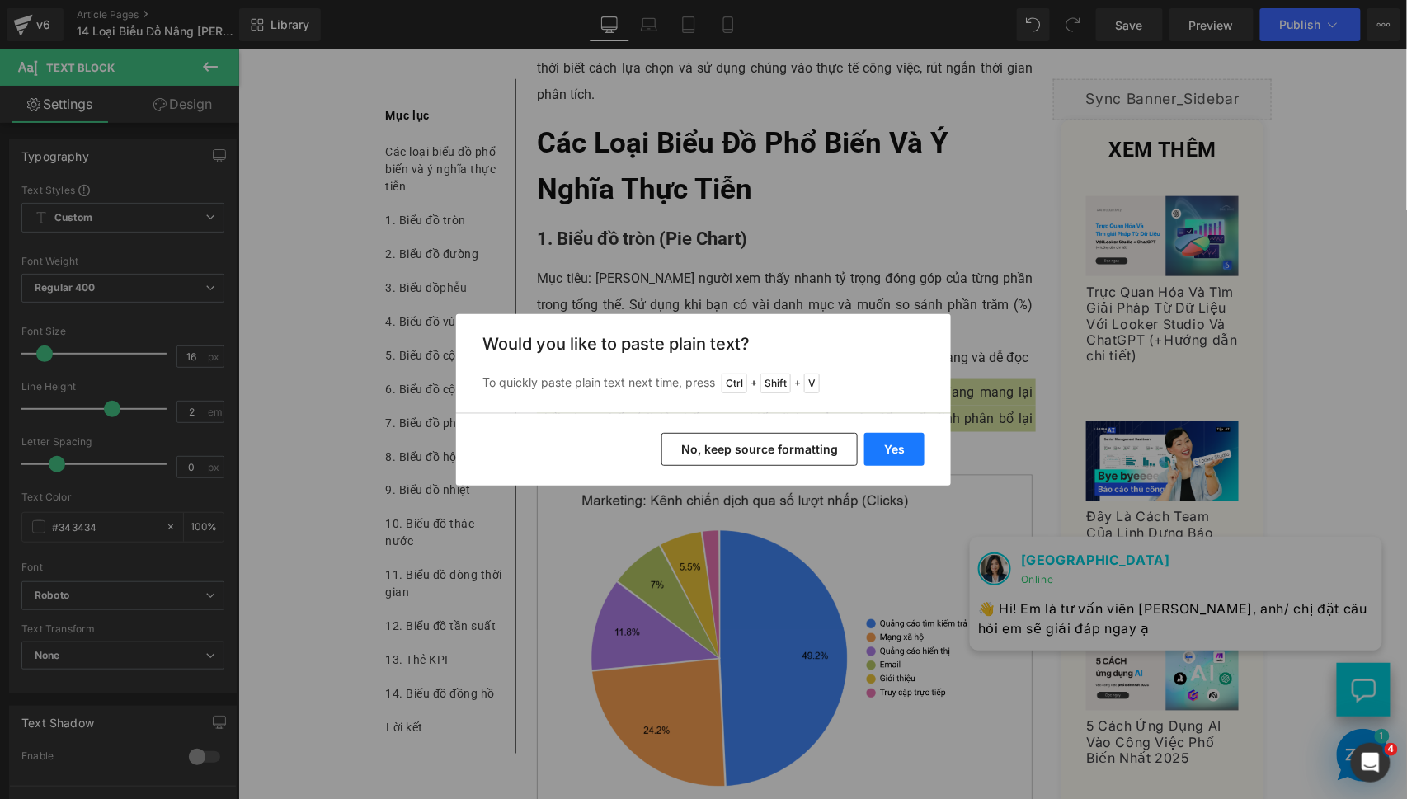
click at [893, 444] on button "Yes" at bounding box center [894, 449] width 60 height 33
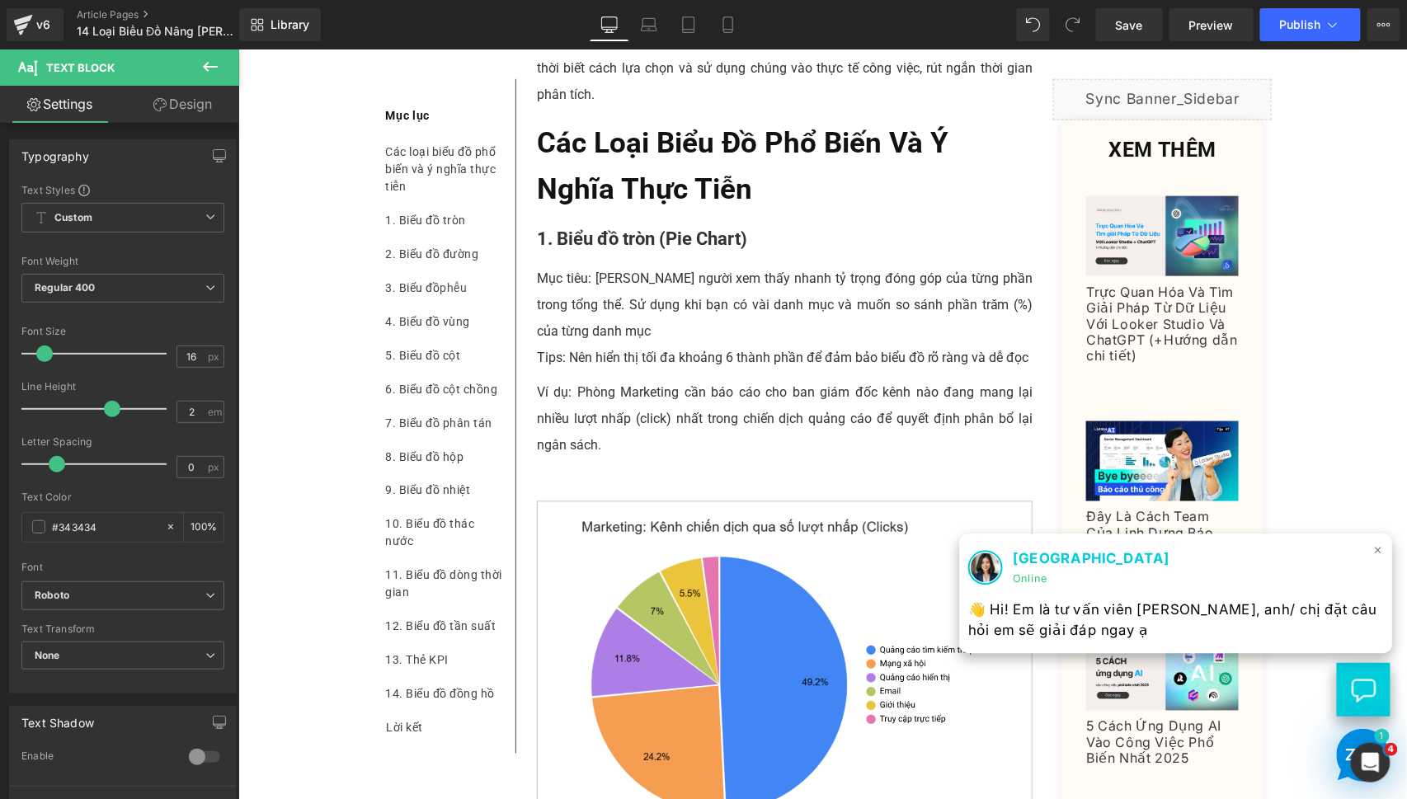
click at [1373, 548] on span "×" at bounding box center [1378, 550] width 10 height 24
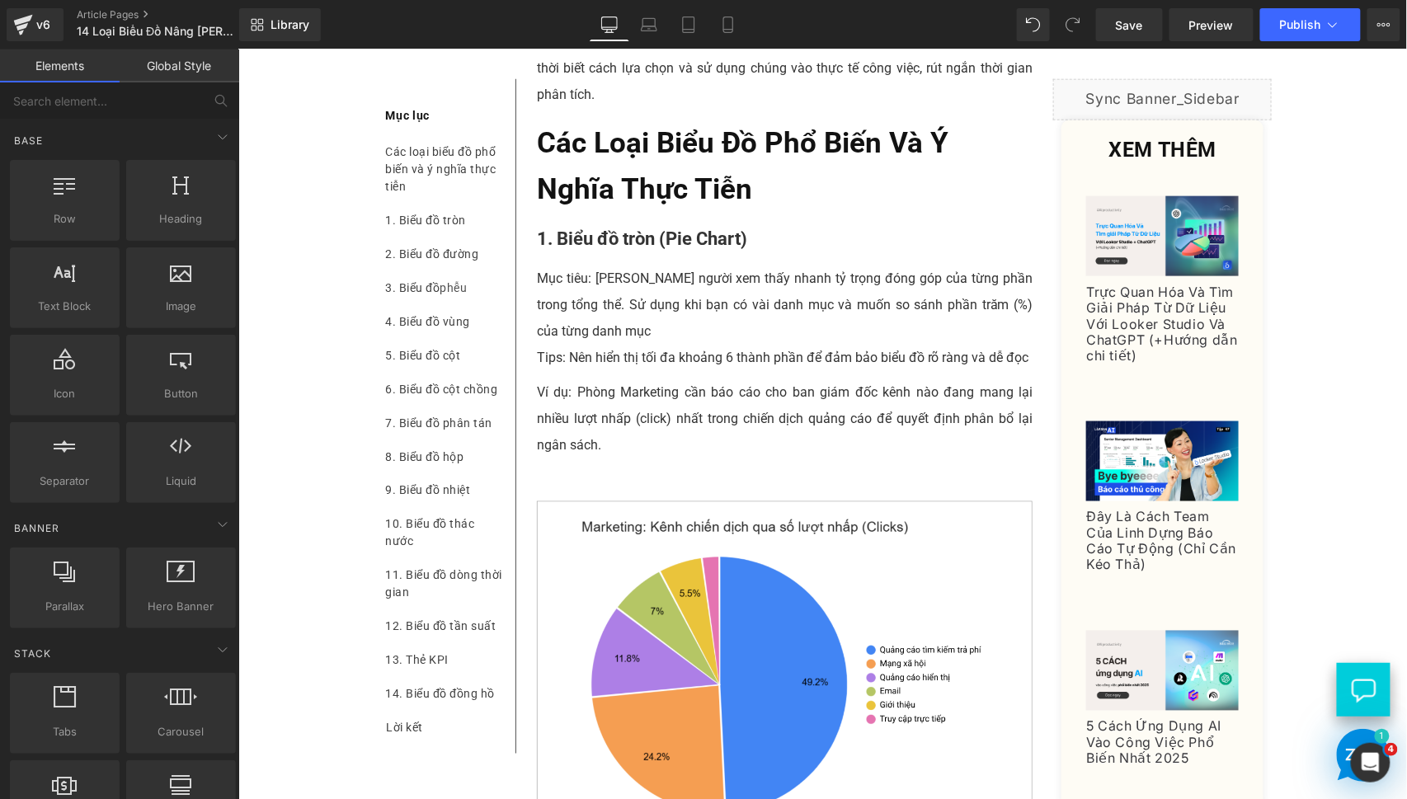
drag, startPoint x: 798, startPoint y: 472, endPoint x: 748, endPoint y: 511, distance: 64.0
click at [798, 458] on p "Ví dụ: Phòng Marketing cần báo cáo cho ban giám đốc kênh nào đang mang lại nhiề…" at bounding box center [784, 417] width 496 height 79
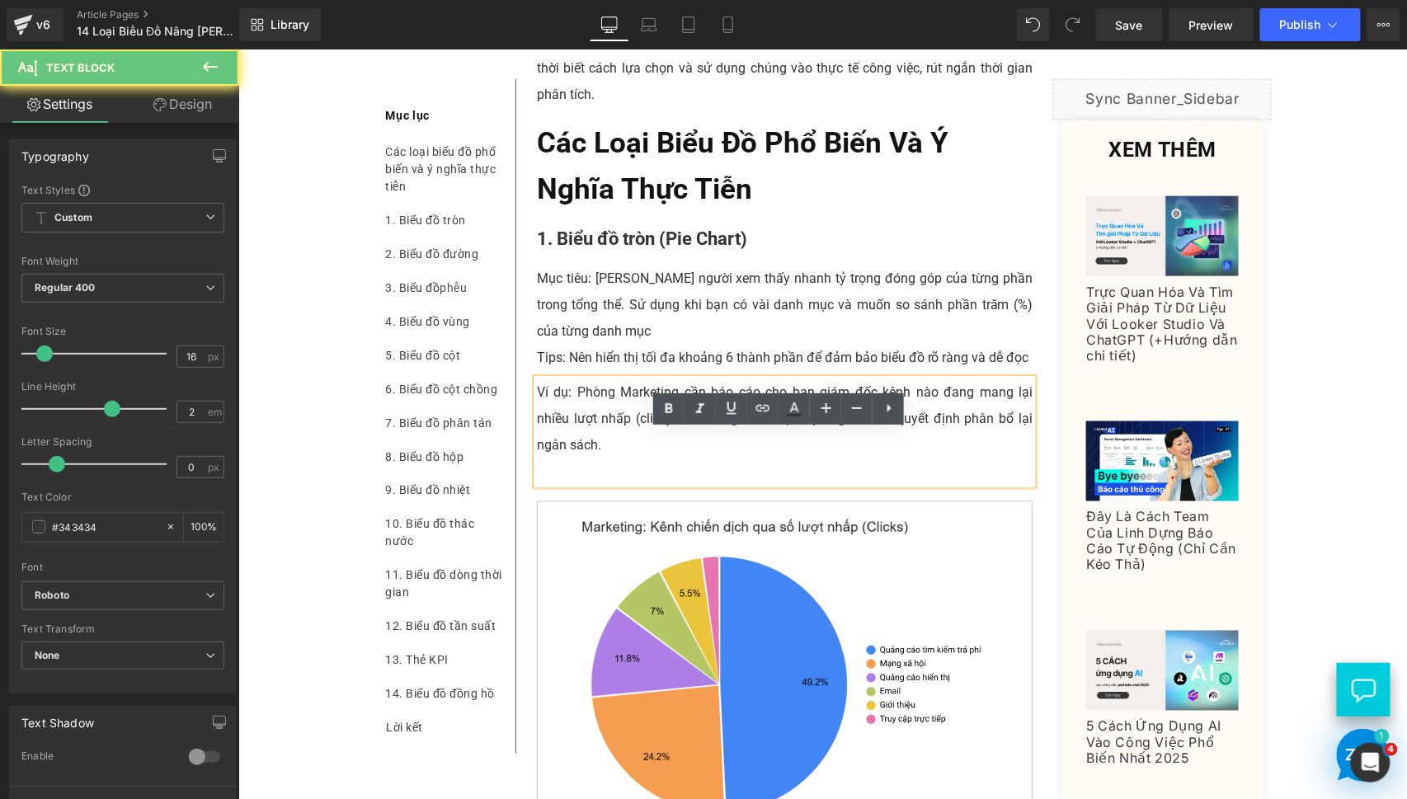
click at [748, 484] on p at bounding box center [784, 471] width 496 height 26
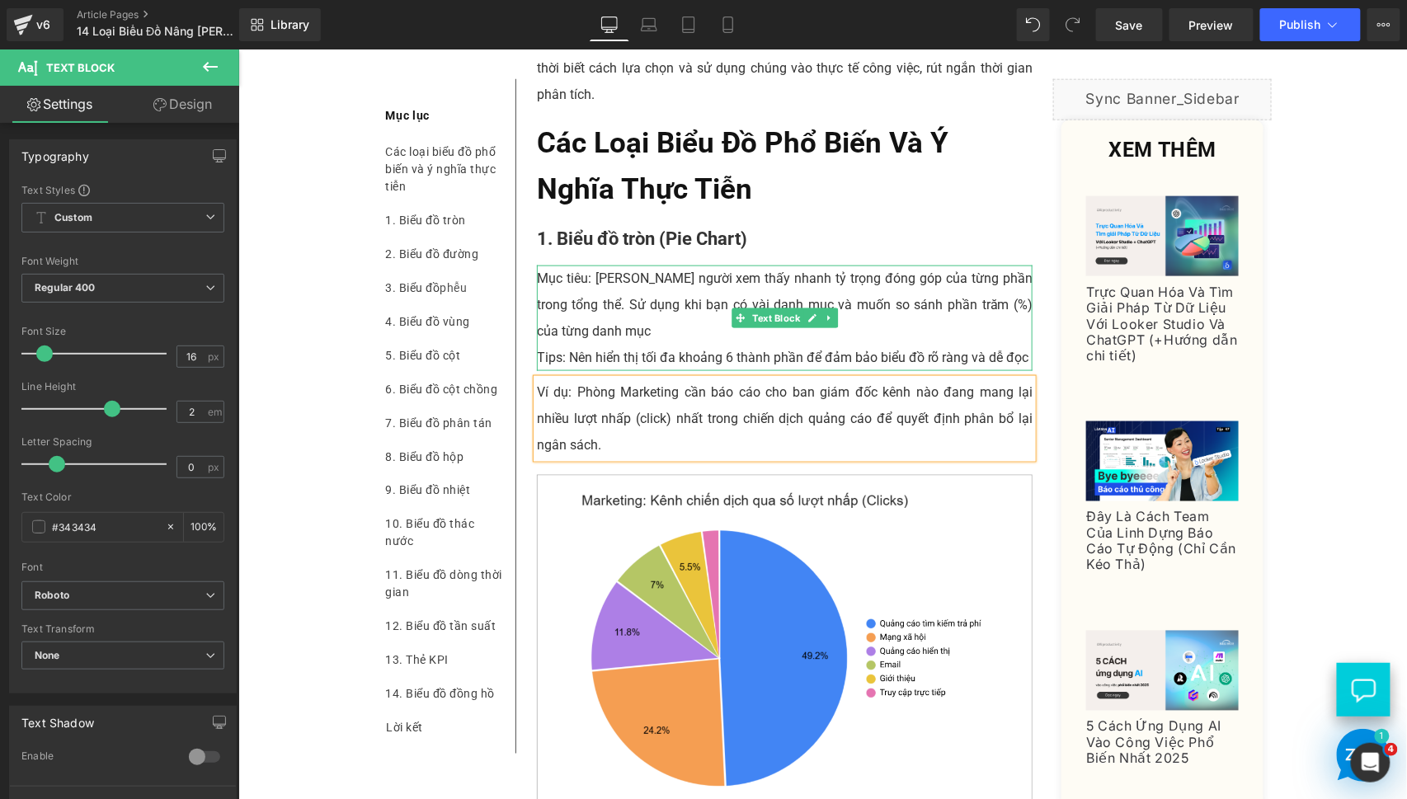
click at [646, 344] on p "Mục tiêu: [PERSON_NAME] người xem thấy nhanh tỷ trọng đóng góp của từng phần tr…" at bounding box center [784, 304] width 496 height 79
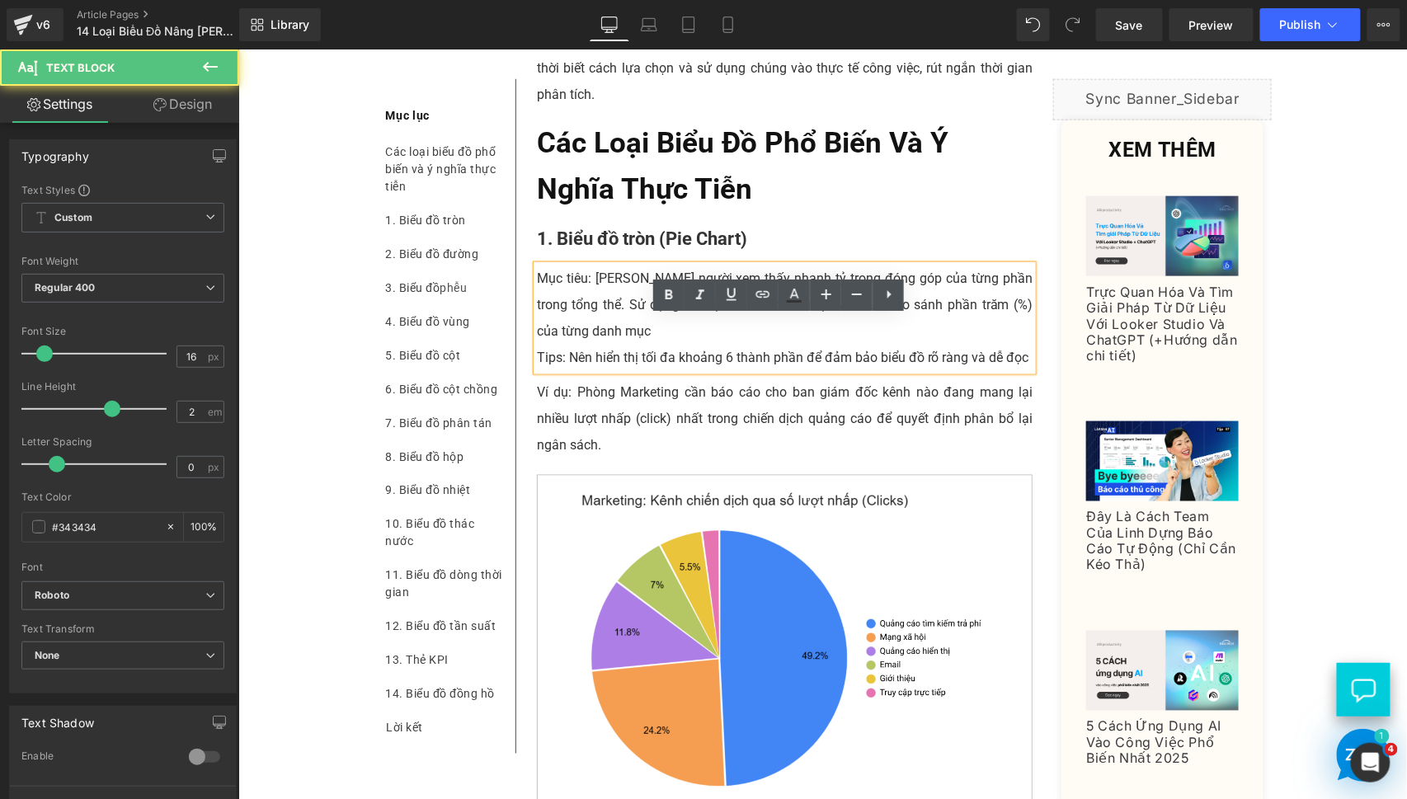
click at [636, 453] on p "Ví dụ: Phòng Marketing cần báo cáo cho ban giám đốc kênh nào đang mang lại nhiề…" at bounding box center [784, 417] width 496 height 79
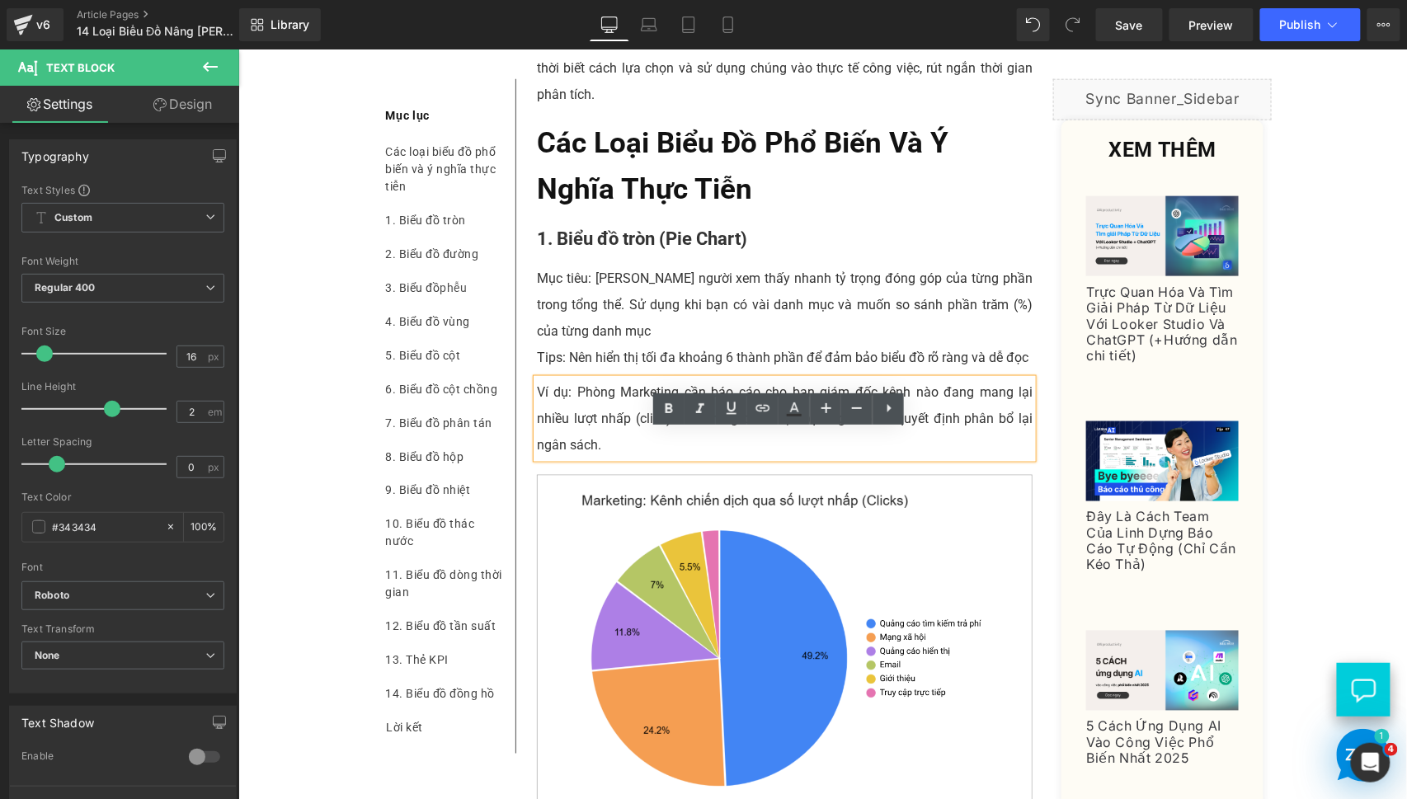
click at [945, 344] on p "Mục tiêu: [PERSON_NAME] người xem thấy nhanh tỷ trọng đóng góp của từng phần tr…" at bounding box center [784, 304] width 496 height 79
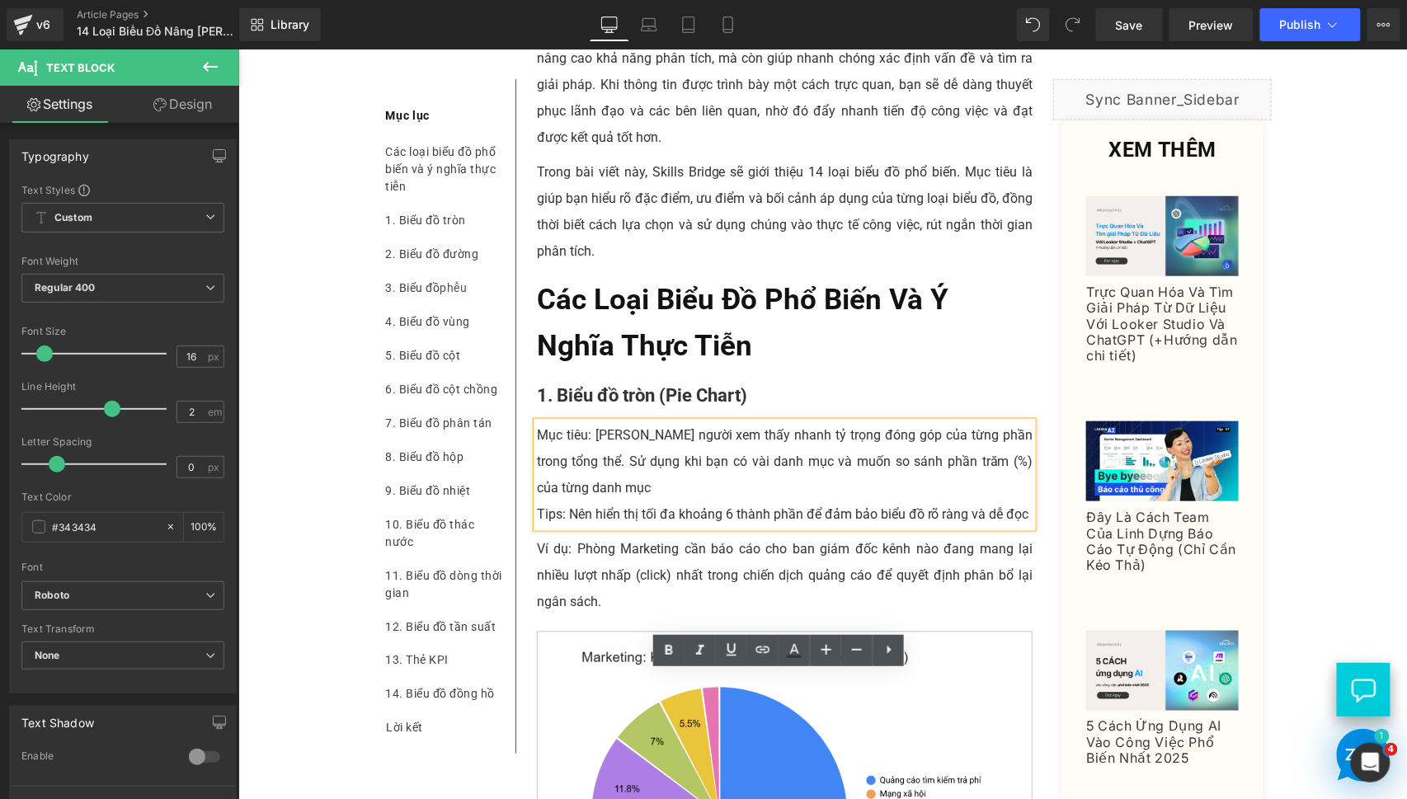
scroll to position [458, 0]
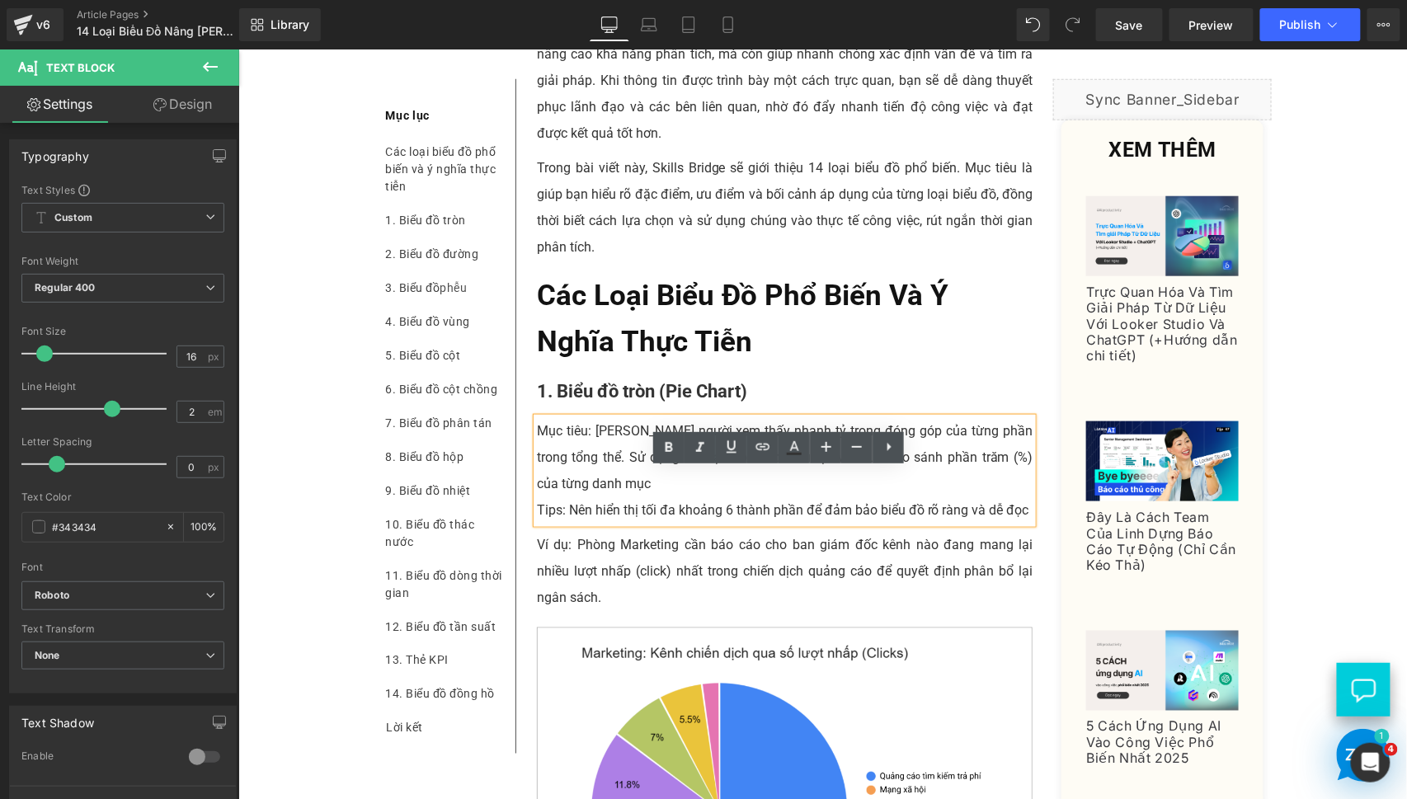
click at [581, 401] on strong "1. Biểu đồ tròn (Pie Chart)" at bounding box center [641, 390] width 210 height 21
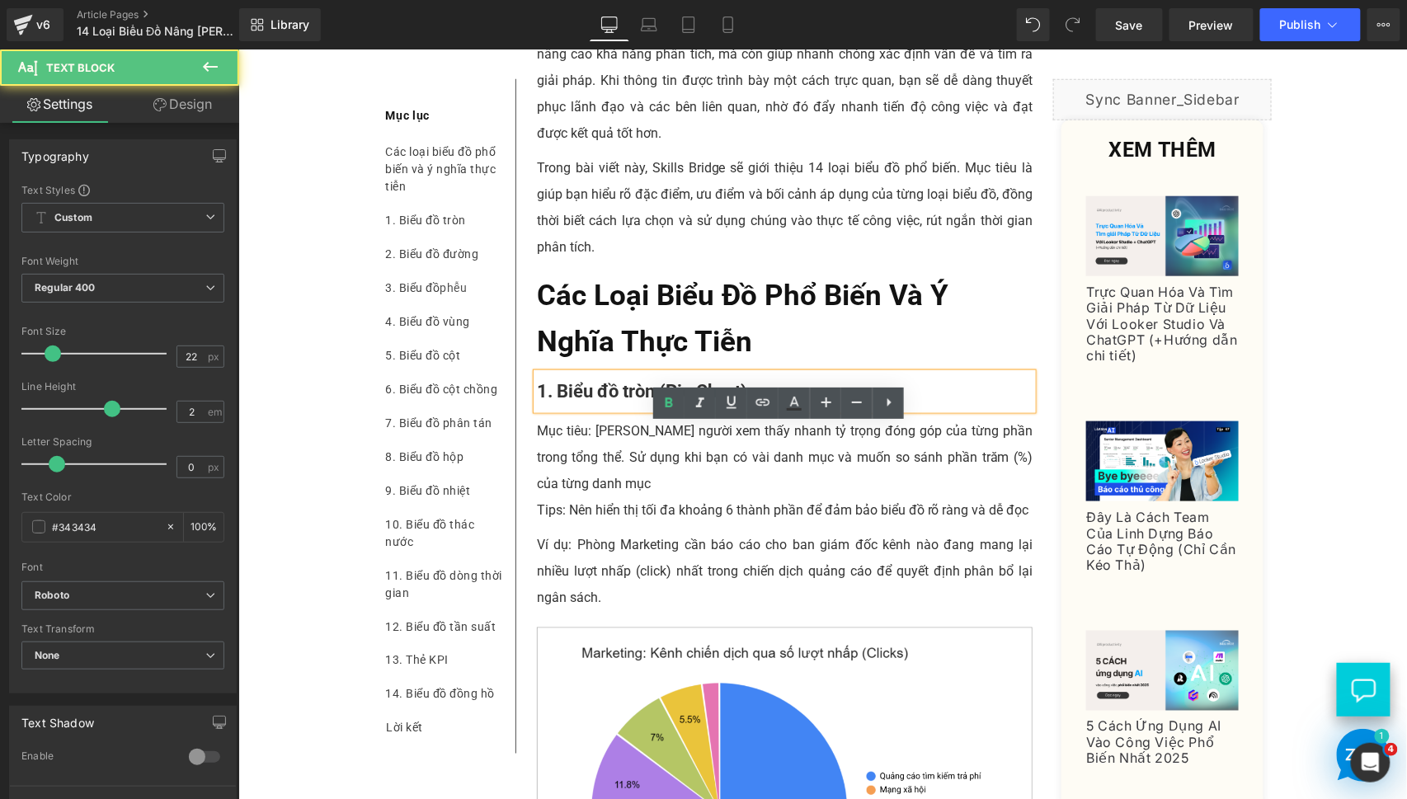
click at [568, 478] on p "Mục tiêu: [PERSON_NAME] người xem thấy nhanh tỷ trọng đóng góp của từng phần tr…" at bounding box center [784, 456] width 496 height 79
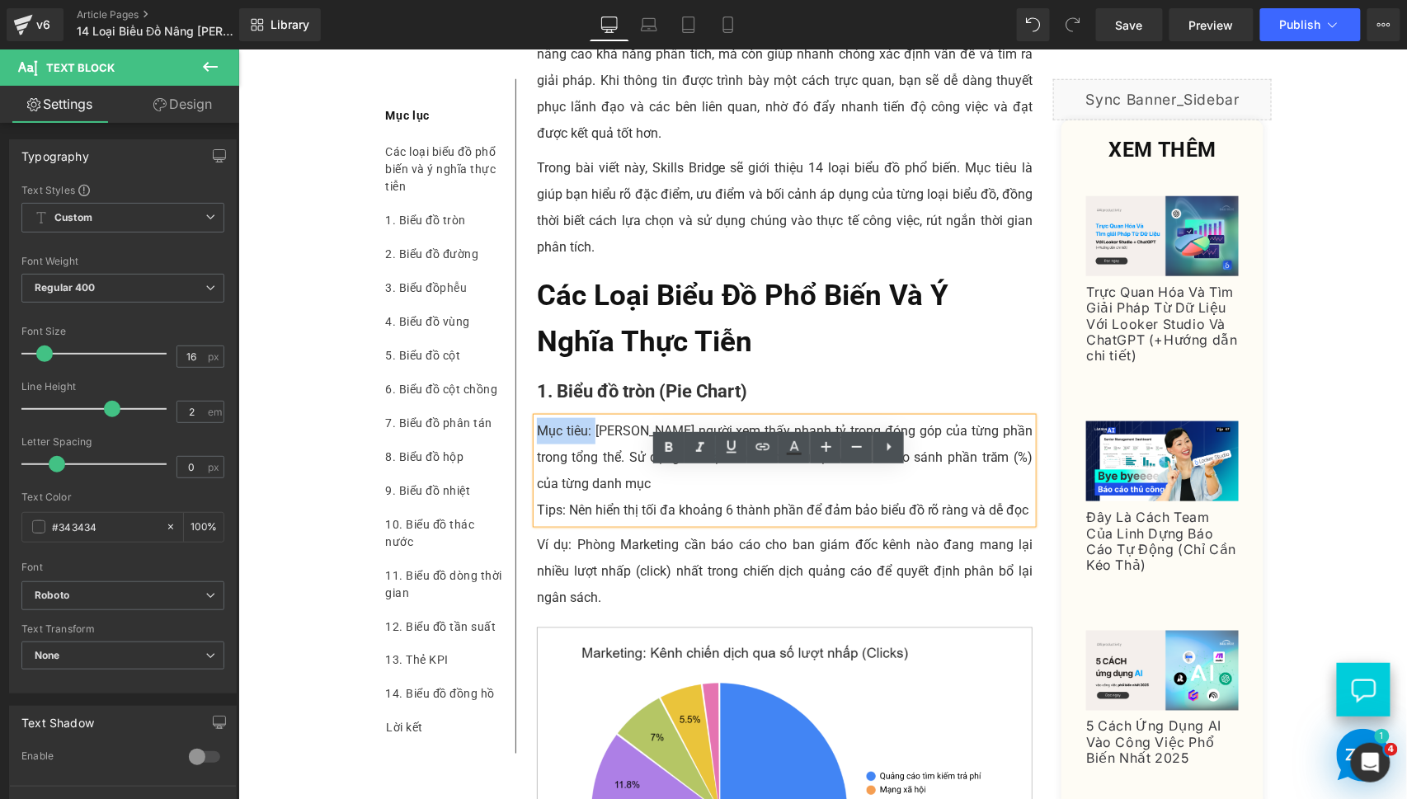
drag, startPoint x: 587, startPoint y: 487, endPoint x: 510, endPoint y: 493, distance: 77.7
click at [564, 496] on p "Mục tiêu: [PERSON_NAME] người xem thấy nhanh tỷ trọng đóng góp của từng phần tr…" at bounding box center [784, 456] width 496 height 79
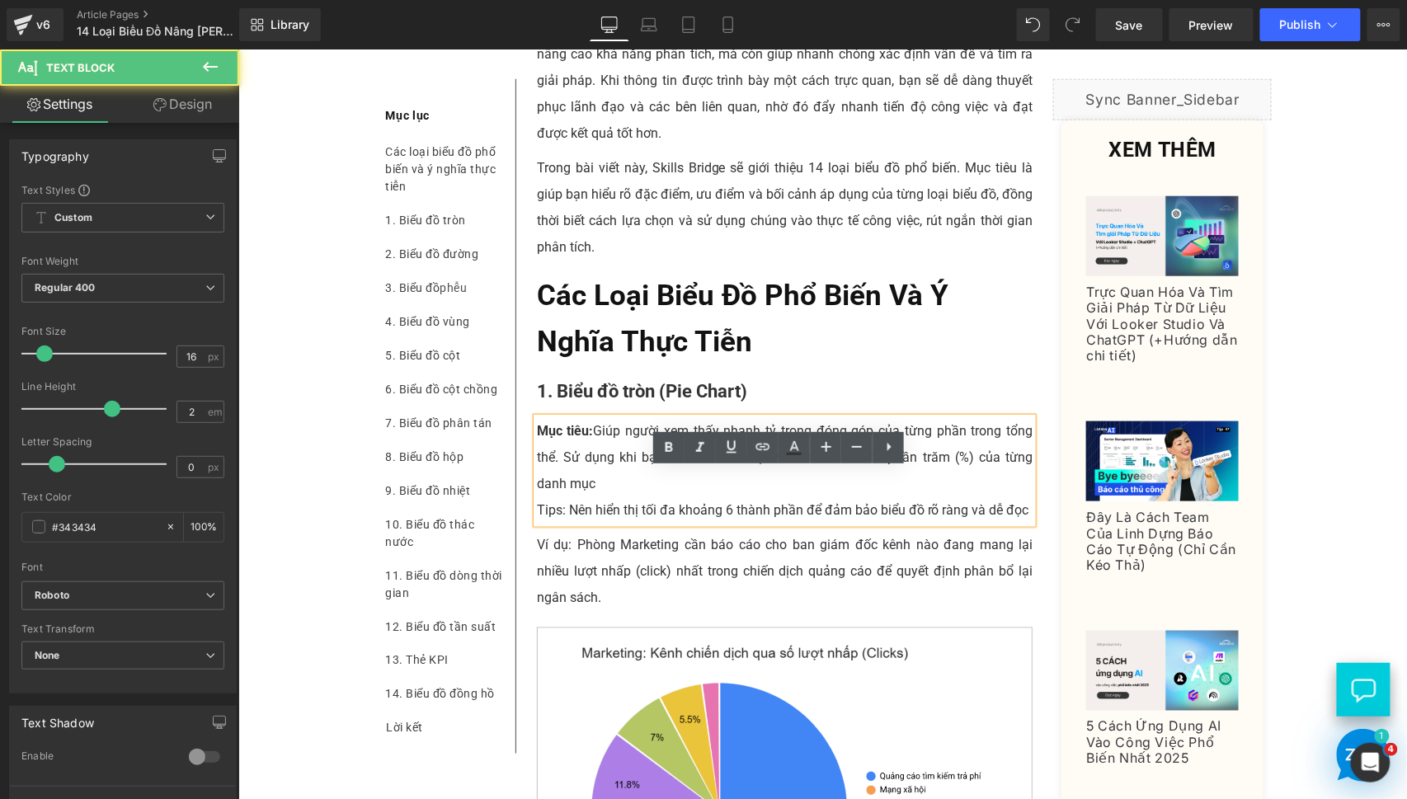
click at [571, 523] on p "Tips: Nên hiển thị tối đa khoảng 6 thành phần để đảm bảo biểu đồ rõ ràng và dễ …" at bounding box center [784, 509] width 496 height 26
drag, startPoint x: 558, startPoint y: 560, endPoint x: 494, endPoint y: 564, distance: 64.4
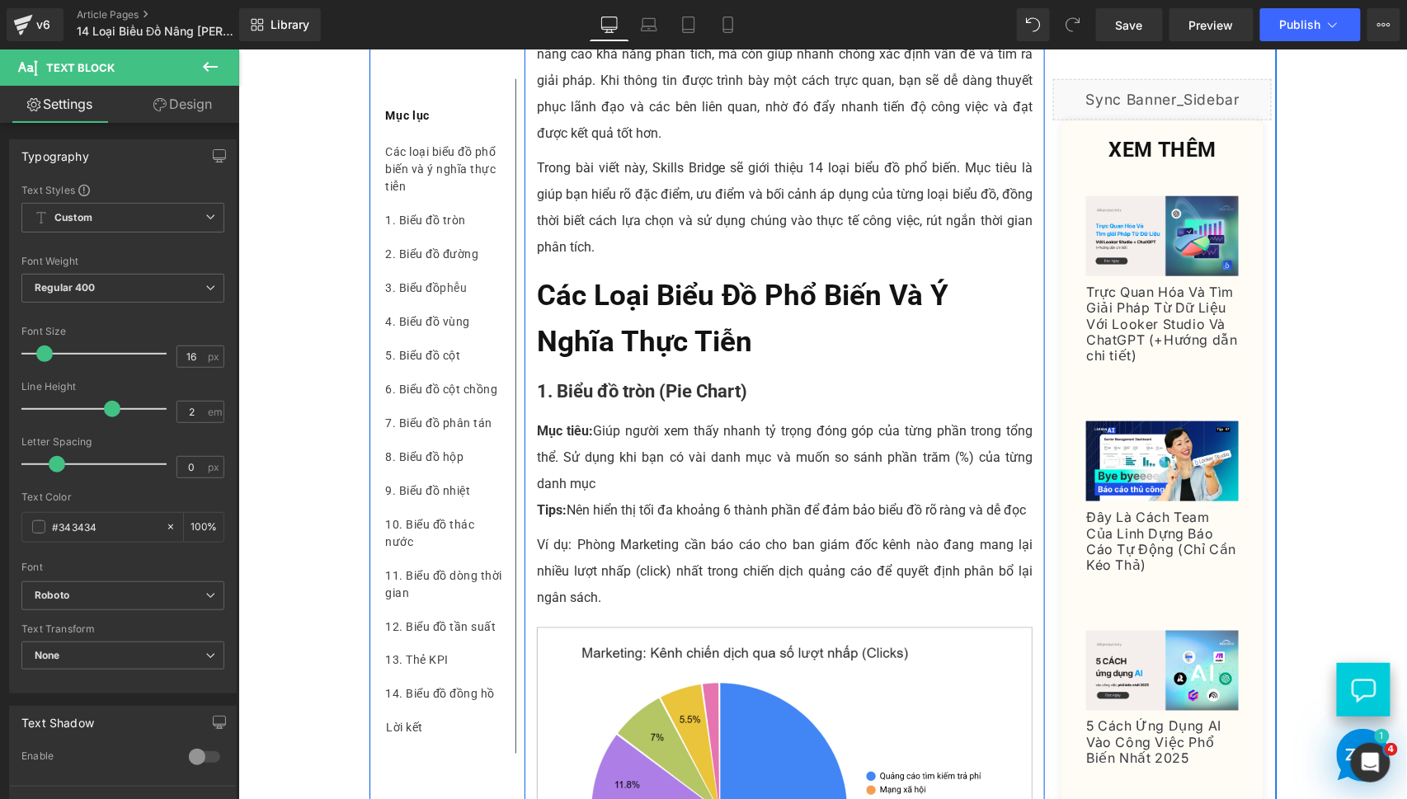
click at [577, 601] on p "Ví dụ: Phòng Marketing cần báo cáo cho ban giám đốc kênh nào đang mang lại nhiề…" at bounding box center [784, 570] width 496 height 79
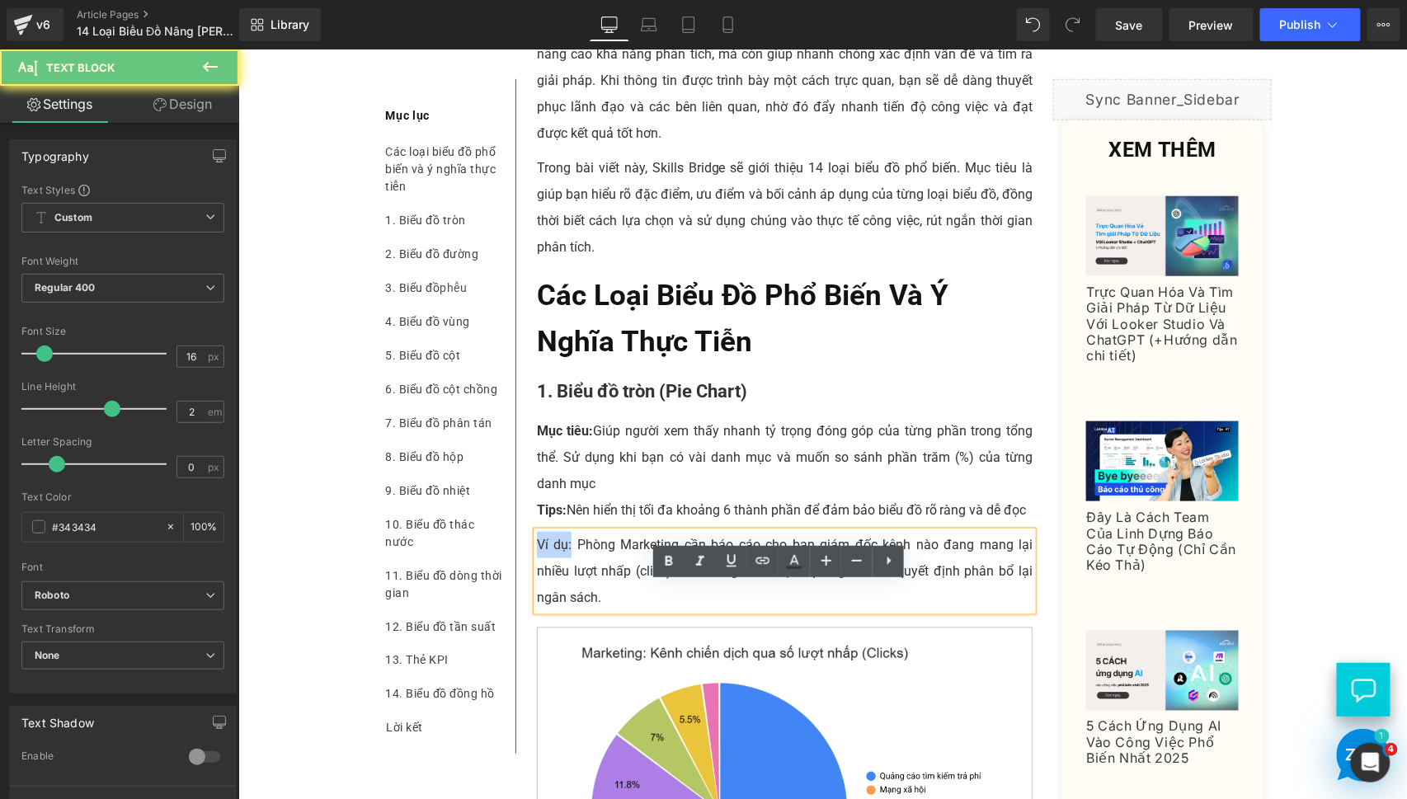
drag, startPoint x: 563, startPoint y: 599, endPoint x: 505, endPoint y: 605, distance: 58.9
click at [614, 604] on p "Ví dụ: Phòng Marketing cần báo cáo cho ban giám đốc kênh nào đang mang lại nhiề…" at bounding box center [784, 570] width 496 height 79
click at [604, 496] on p "Mục tiêu: [PERSON_NAME] người xem thấy nhanh tỷ trọng đóng góp của từng phần tr…" at bounding box center [784, 456] width 496 height 79
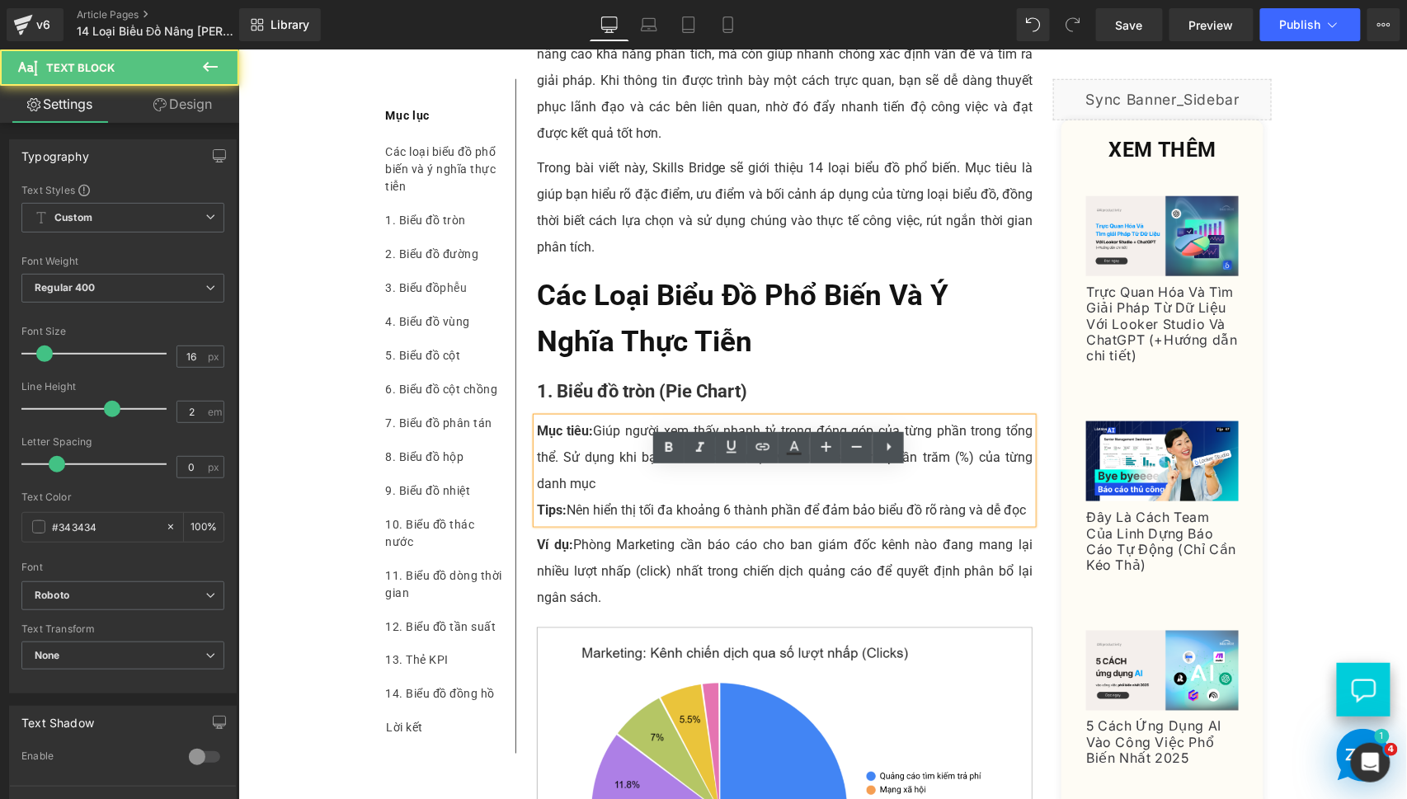
scroll to position [610, 0]
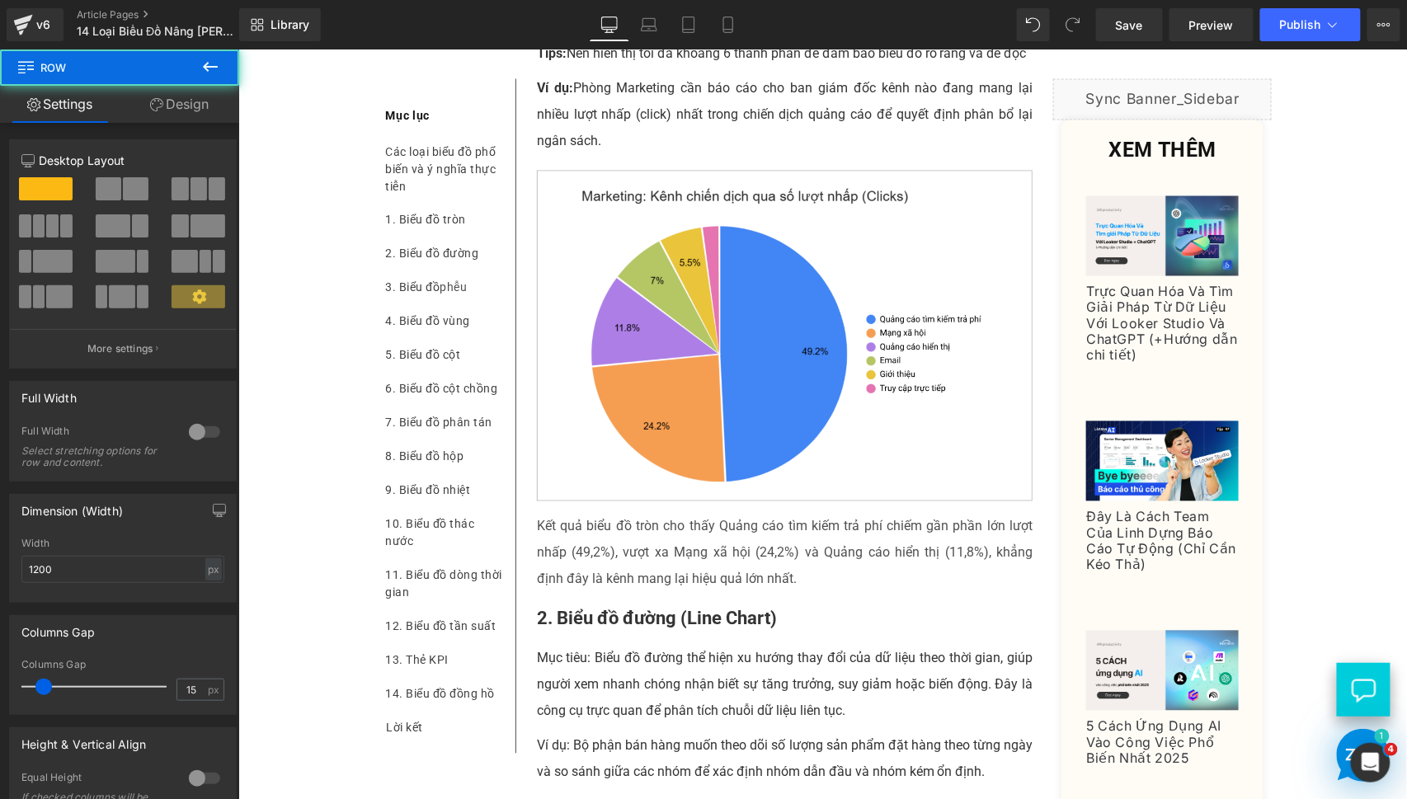
scroll to position [916, 0]
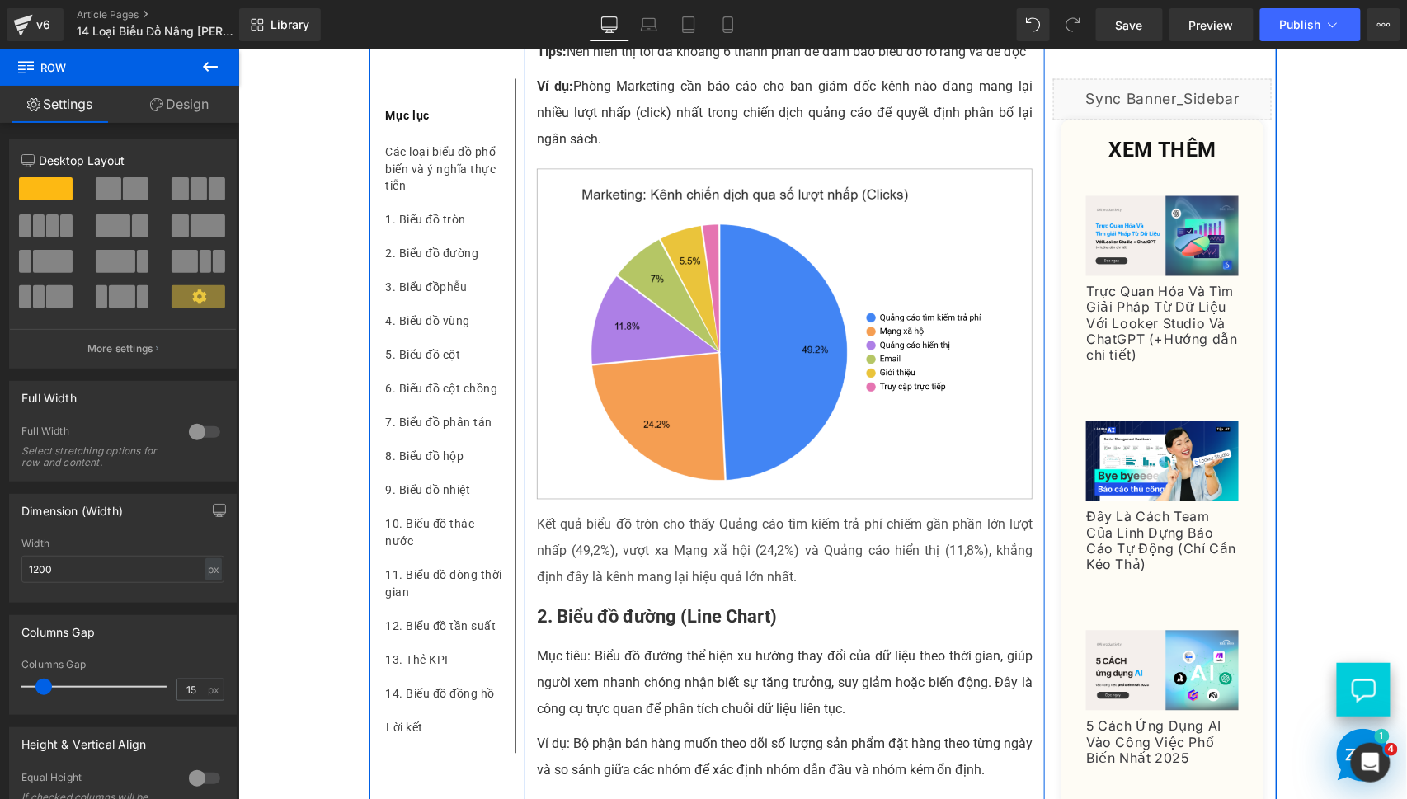
click at [707, 590] on p "Kết quả biểu đồ tròn cho thấy Quảng cáo tìm kiếm trả phí chiếm gần phần lớn lượ…" at bounding box center [784, 550] width 496 height 79
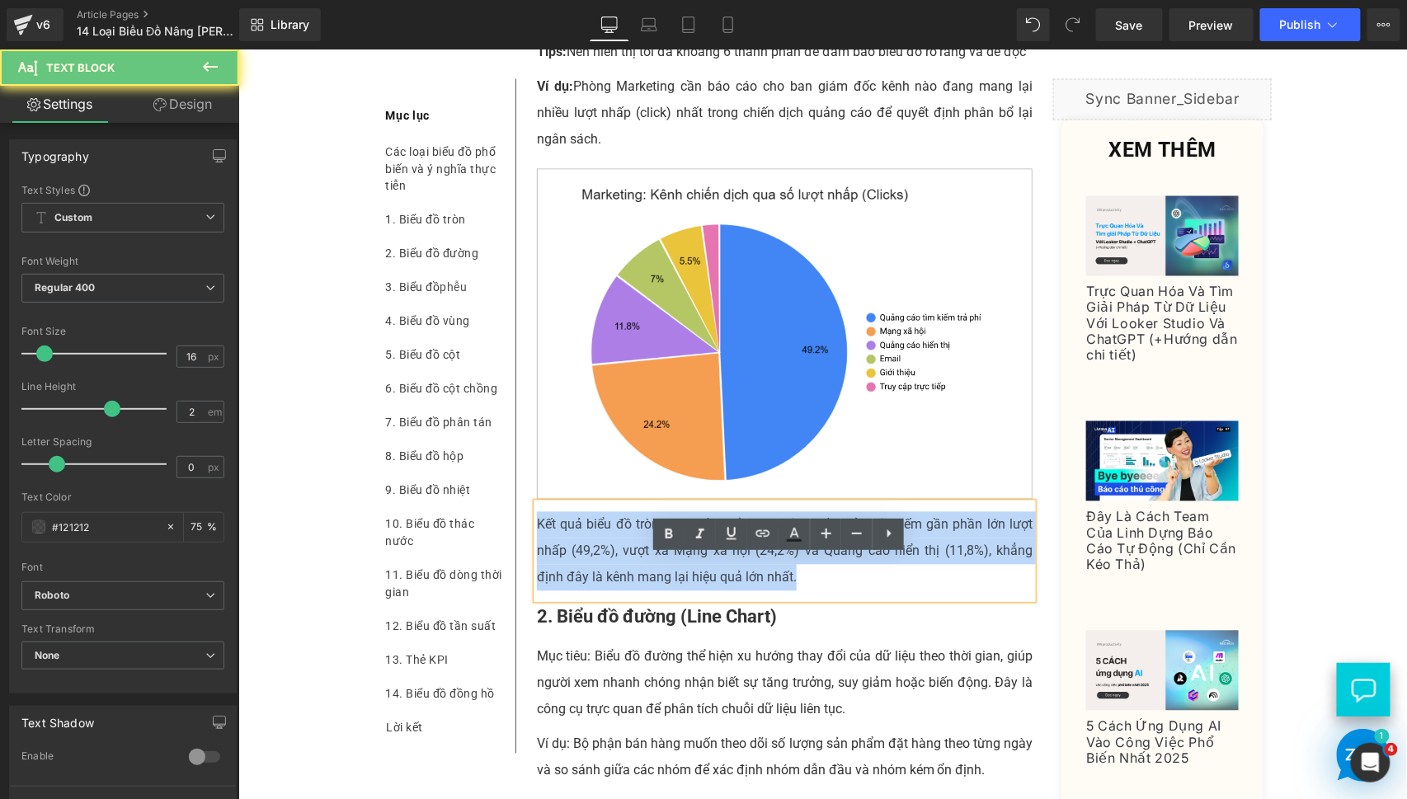
click at [707, 590] on p "Kết quả biểu đồ tròn cho thấy Quảng cáo tìm kiếm trả phí chiếm gần phần lớn lượ…" at bounding box center [784, 550] width 496 height 79
paste div
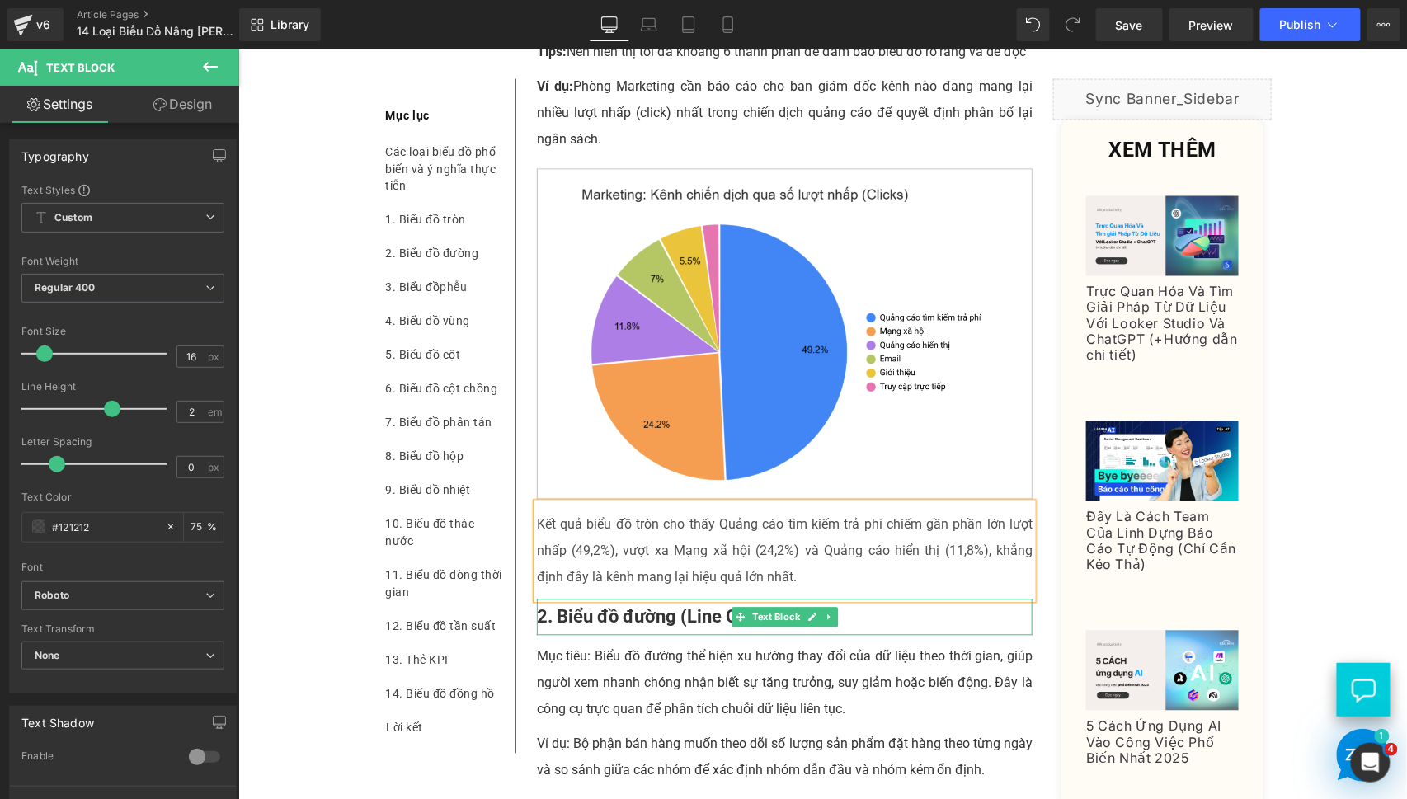
scroll to position [1069, 0]
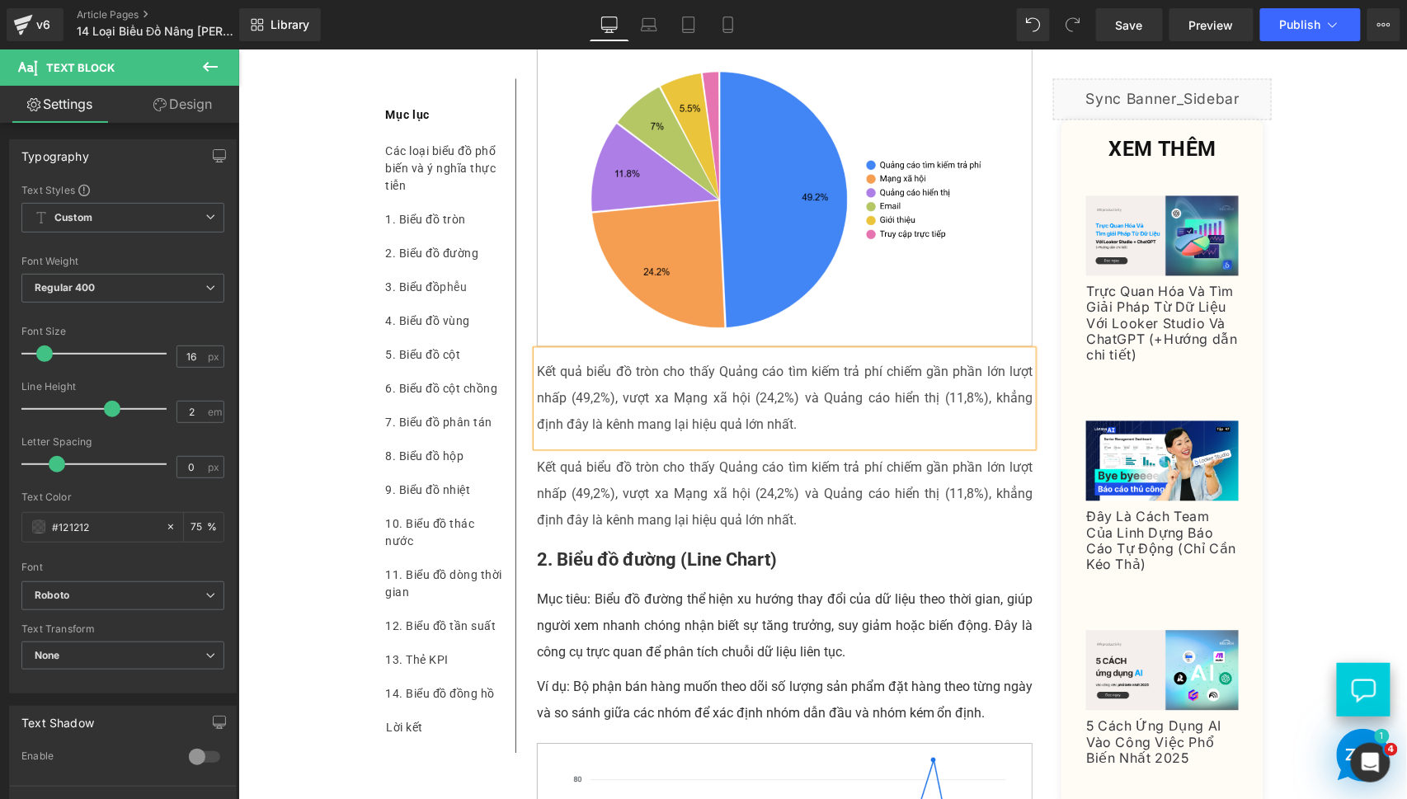
click at [627, 533] on p "Kết quả biểu đồ tròn cho thấy Quảng cáo tìm kiếm trả phí chiếm gần phần lớn lượ…" at bounding box center [784, 493] width 496 height 79
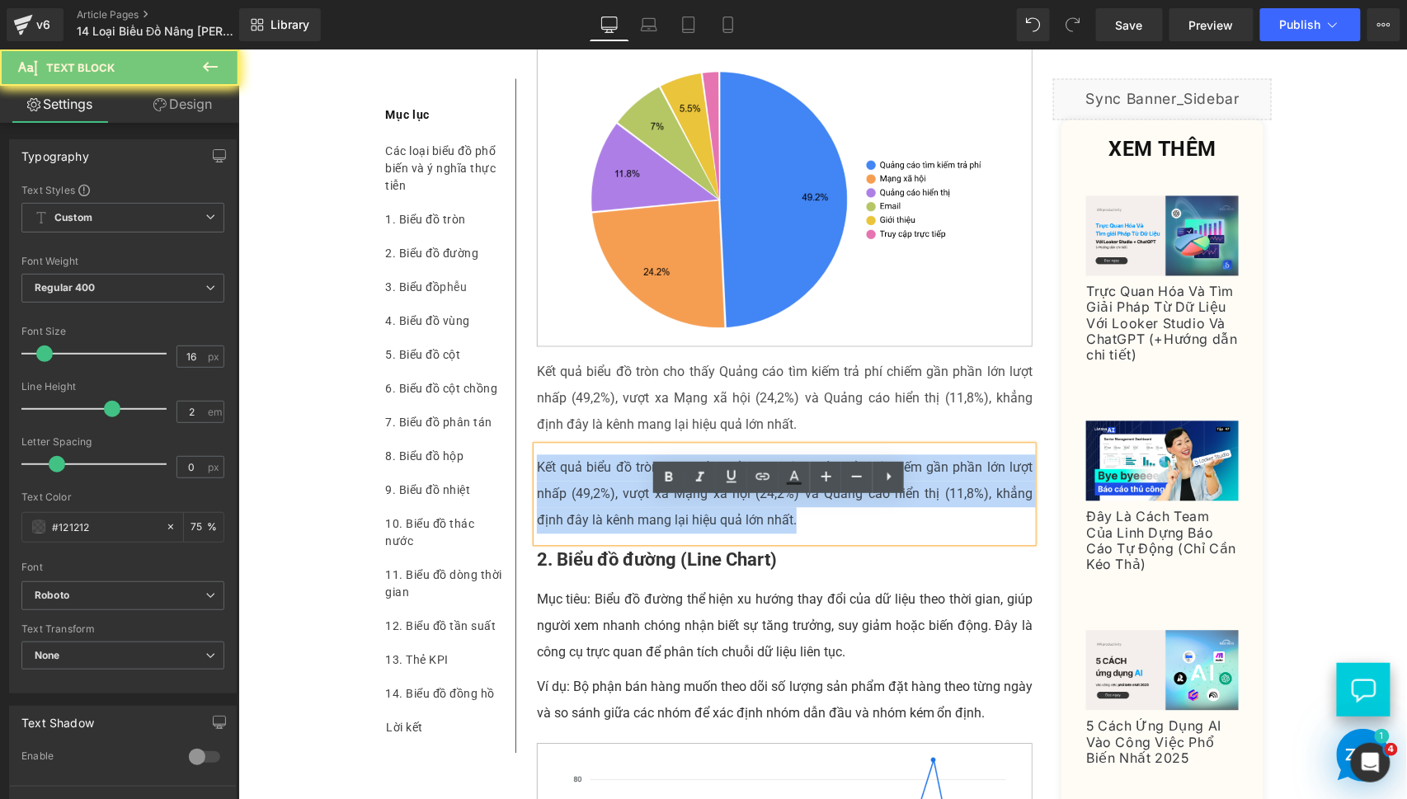
click at [627, 533] on p "Kết quả biểu đồ tròn cho thấy Quảng cáo tìm kiếm trả phí chiếm gần phần lớn lượ…" at bounding box center [784, 493] width 496 height 79
paste div
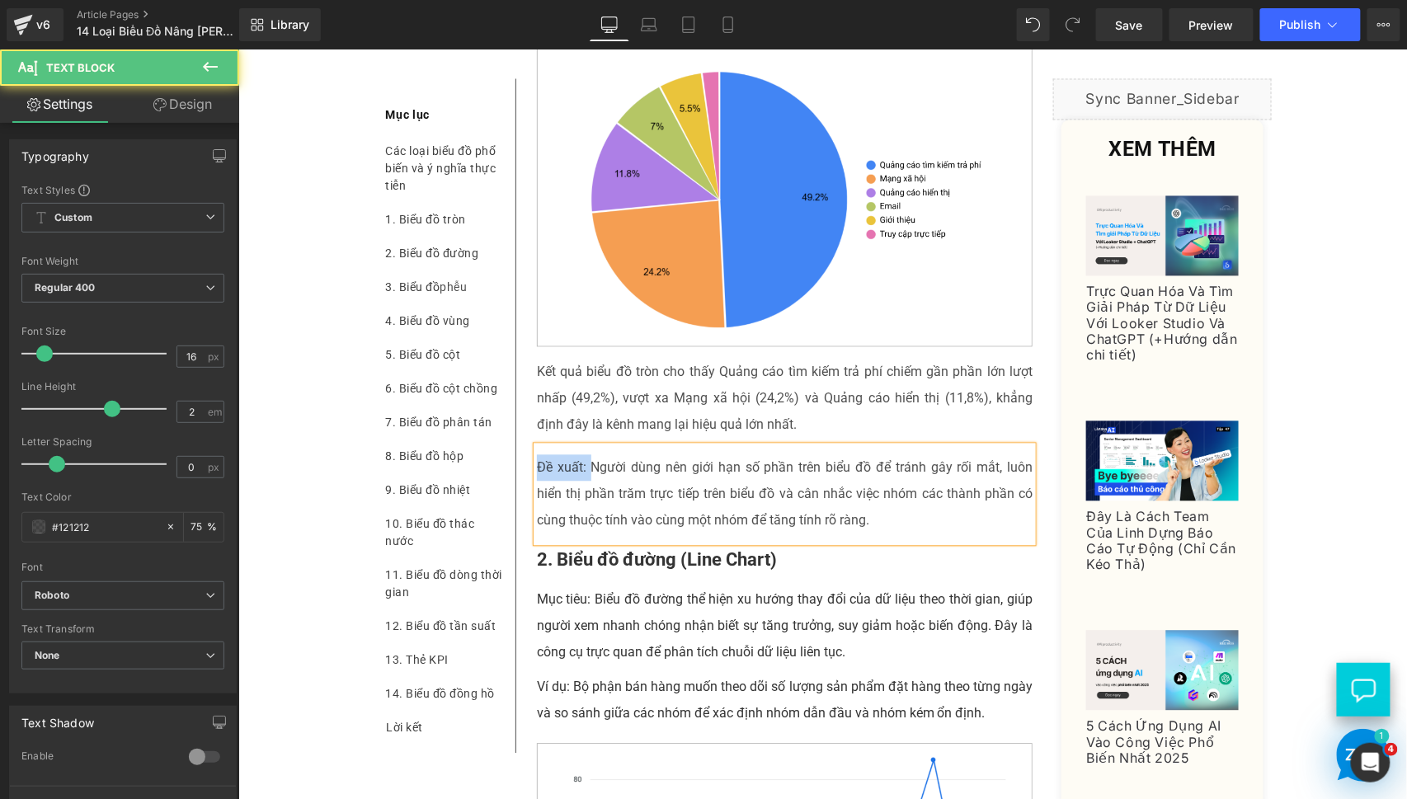
drag, startPoint x: 586, startPoint y: 519, endPoint x: 500, endPoint y: 524, distance: 85.9
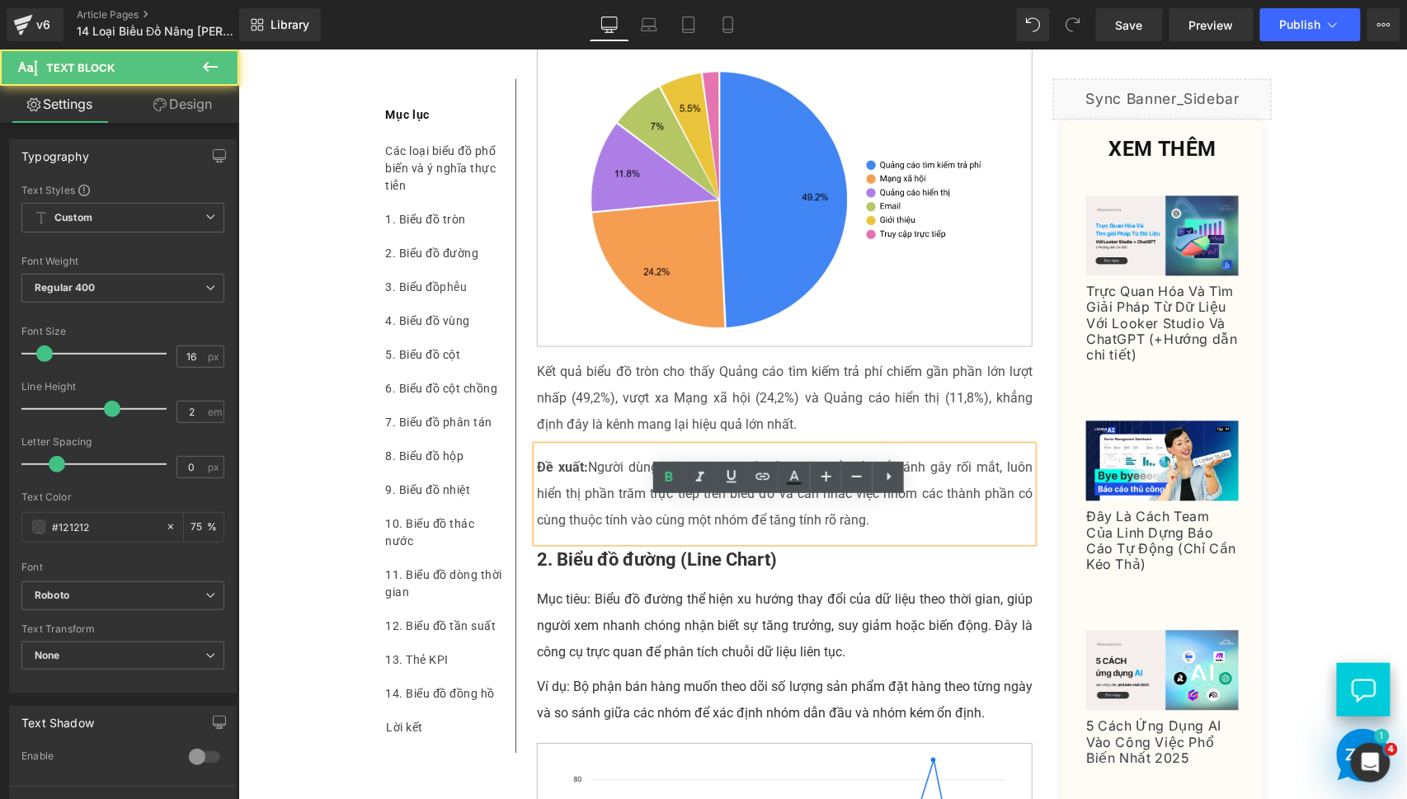
click at [624, 533] on p "Đề xuất: Người dùng nên giới hạn số phần trên biểu đồ để tránh gây rối mắt, luô…" at bounding box center [784, 493] width 496 height 79
click at [690, 649] on p "Mục tiêu: Biểu đồ đường thể hiện xu hướng thay đổi của dữ liệu theo thời gian, …" at bounding box center [784, 625] width 496 height 79
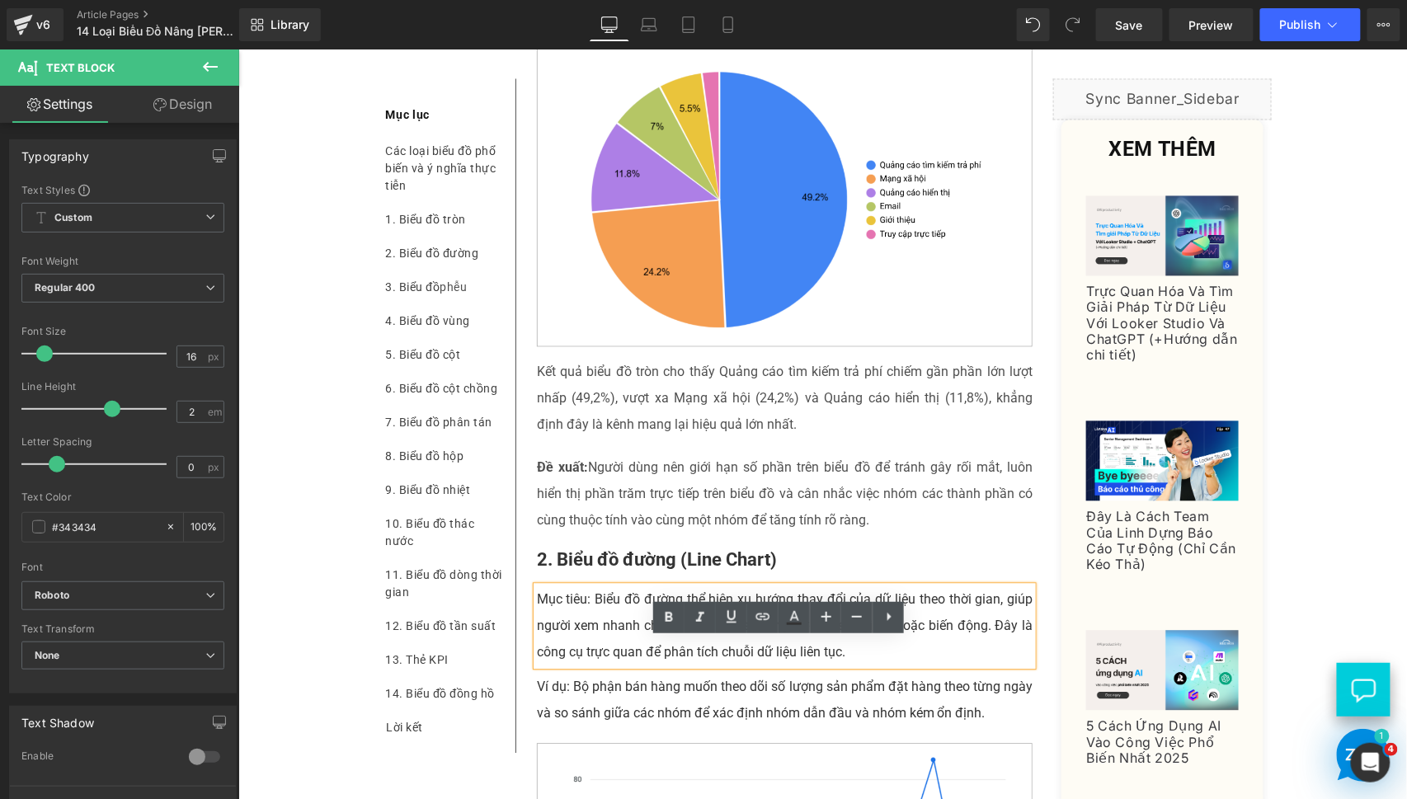
click at [1048, 488] on div "Liquid XEM THÊM Heading (A) Image Trực Quan Hóa Và Tìm Giải Pháp Từ Dữ Liệu Với…" at bounding box center [1161, 557] width 227 height 960
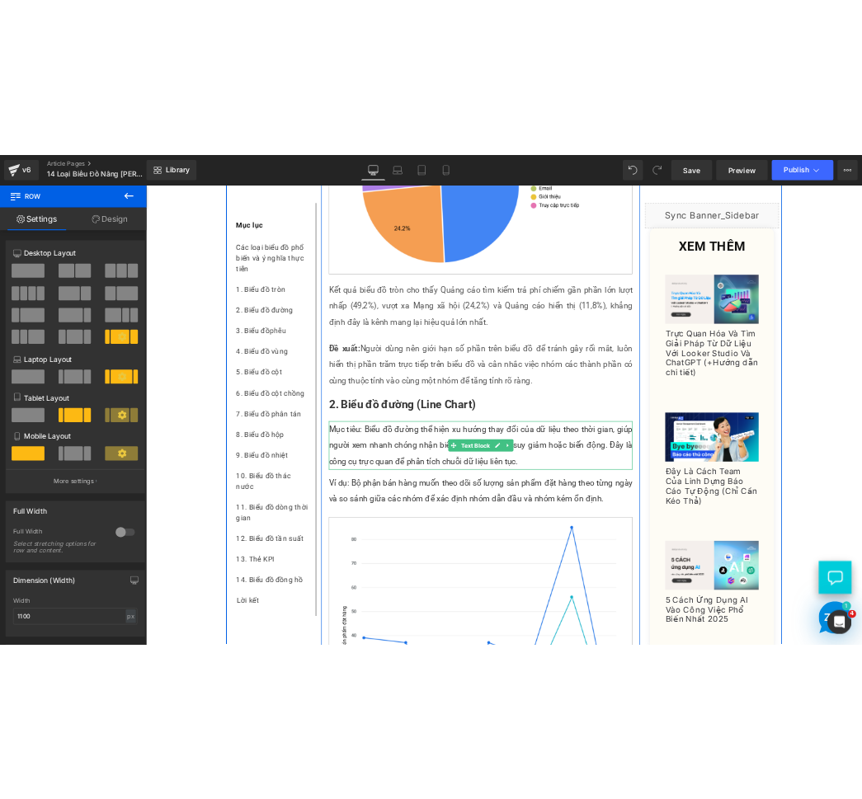
scroll to position [1374, 0]
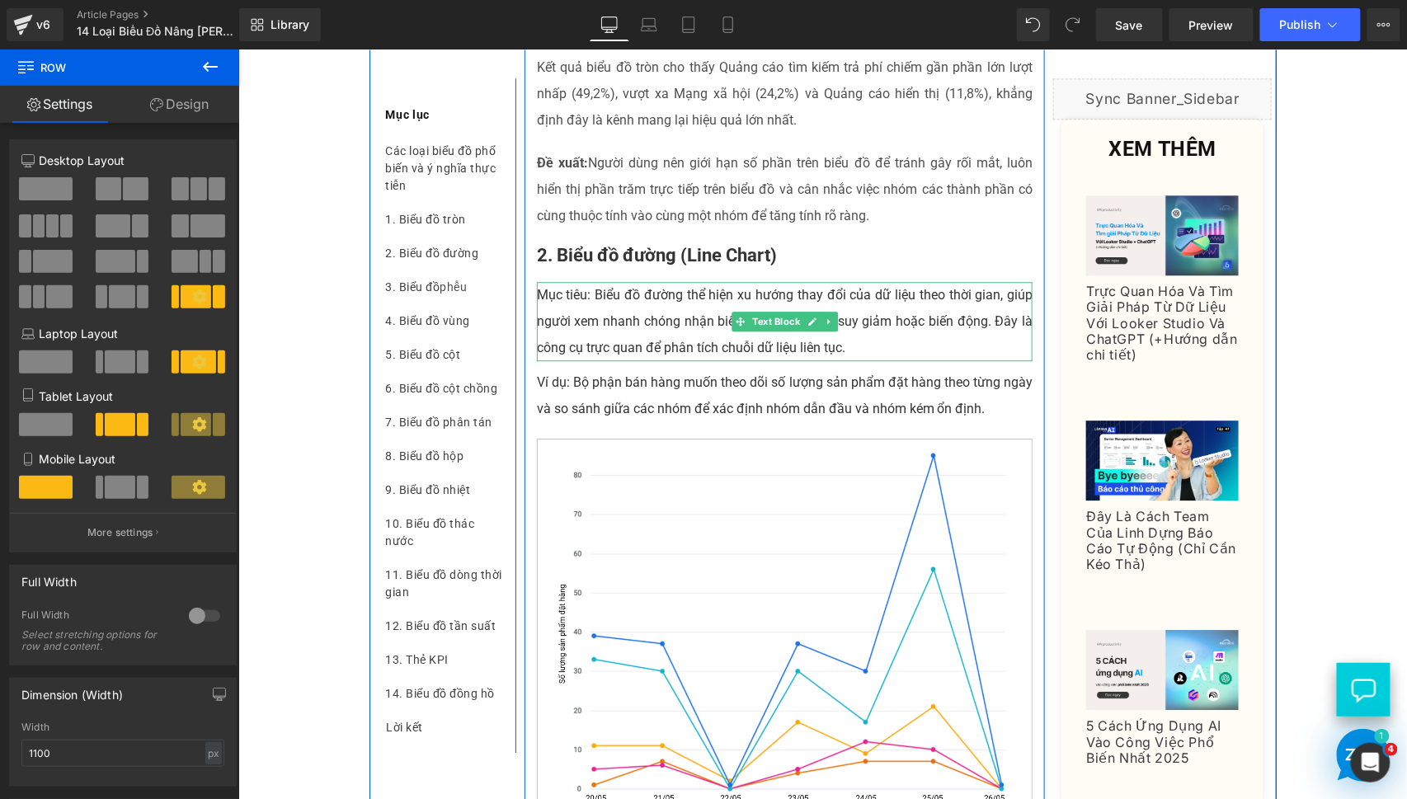
click at [637, 360] on p "Mục tiêu: Biểu đồ đường thể hiện xu hướng thay đổi của dữ liệu theo thời gian, …" at bounding box center [784, 320] width 496 height 79
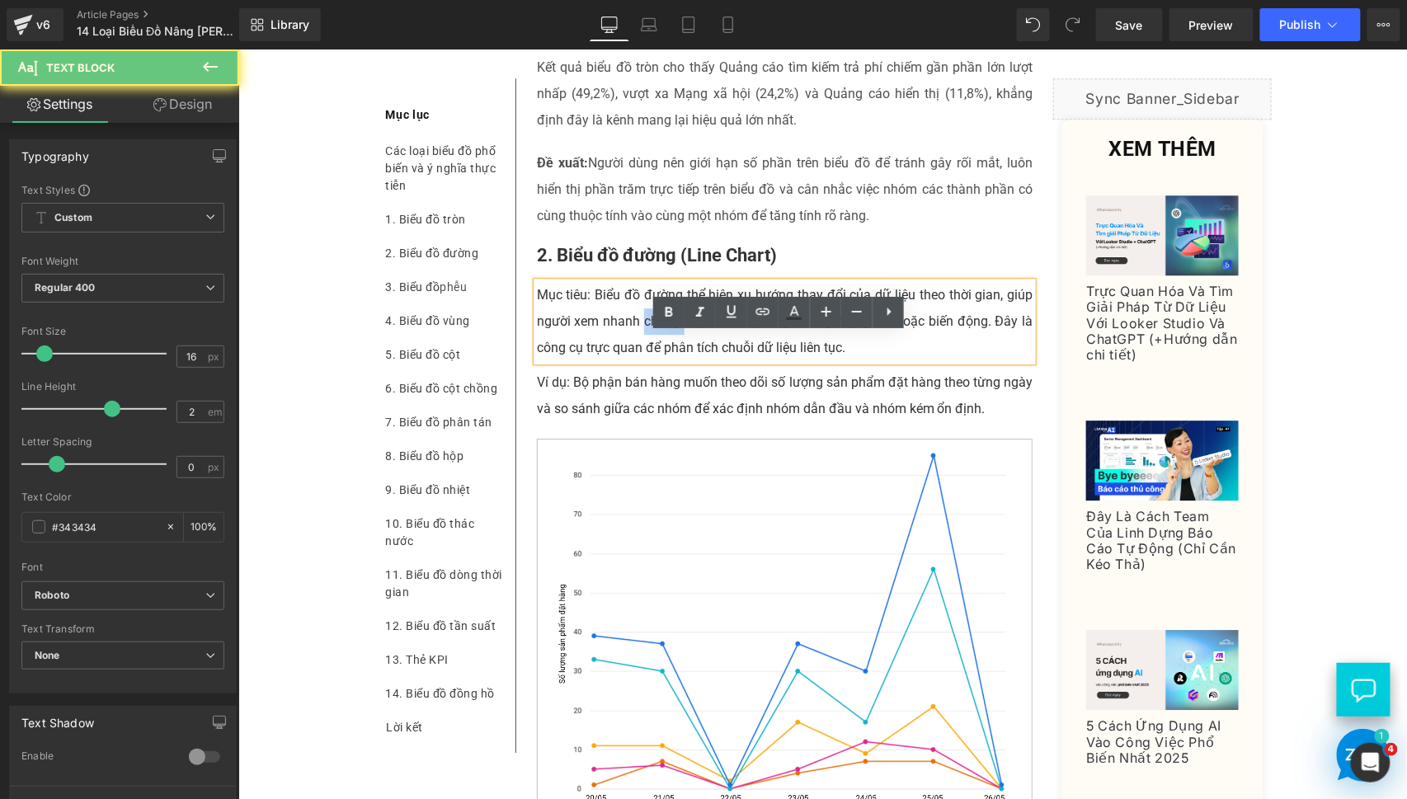
click at [637, 360] on p "Mục tiêu: Biểu đồ đường thể hiện xu hướng thay đổi của dữ liệu theo thời gian, …" at bounding box center [784, 320] width 496 height 79
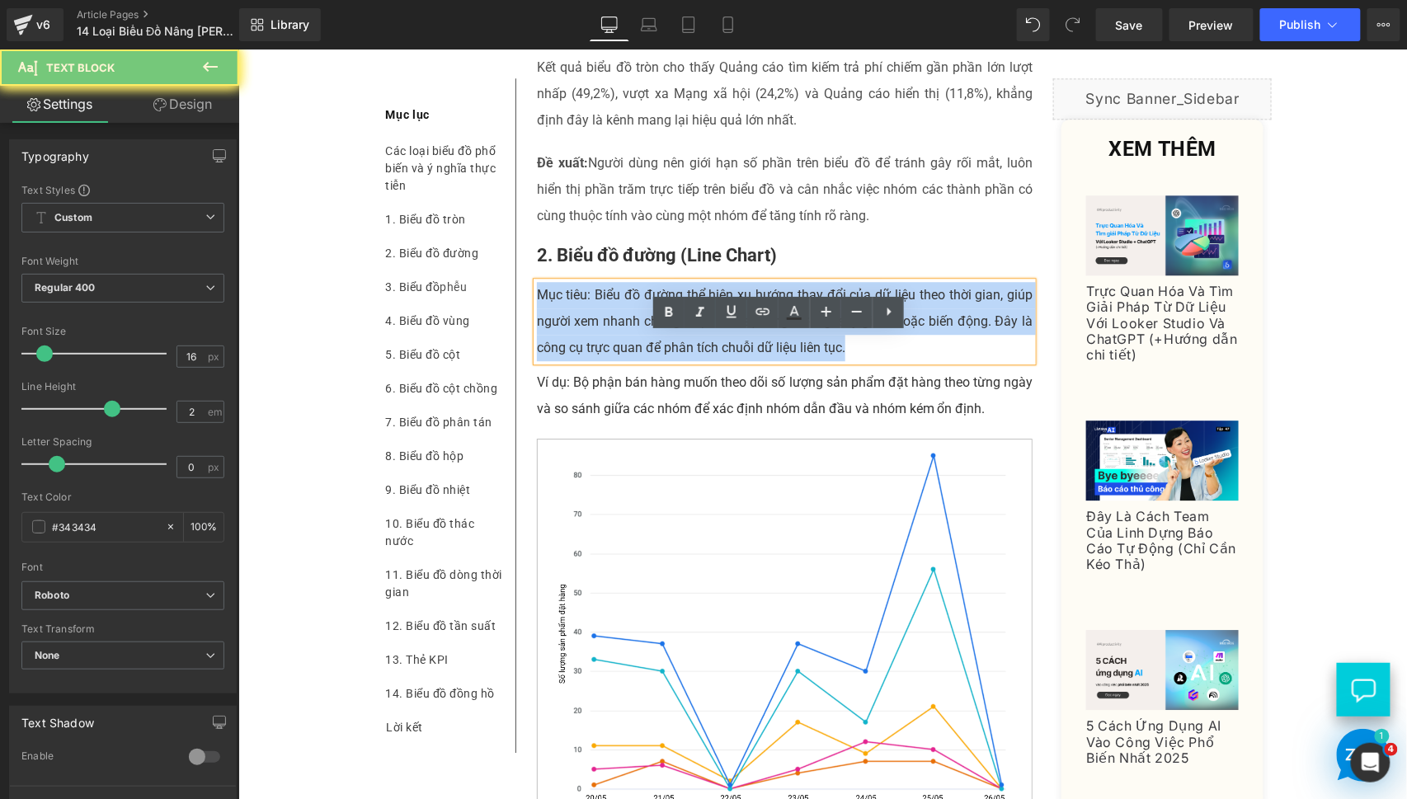
click at [637, 360] on p "Mục tiêu: Biểu đồ đường thể hiện xu hướng thay đổi của dữ liệu theo thời gian, …" at bounding box center [784, 320] width 496 height 79
paste div
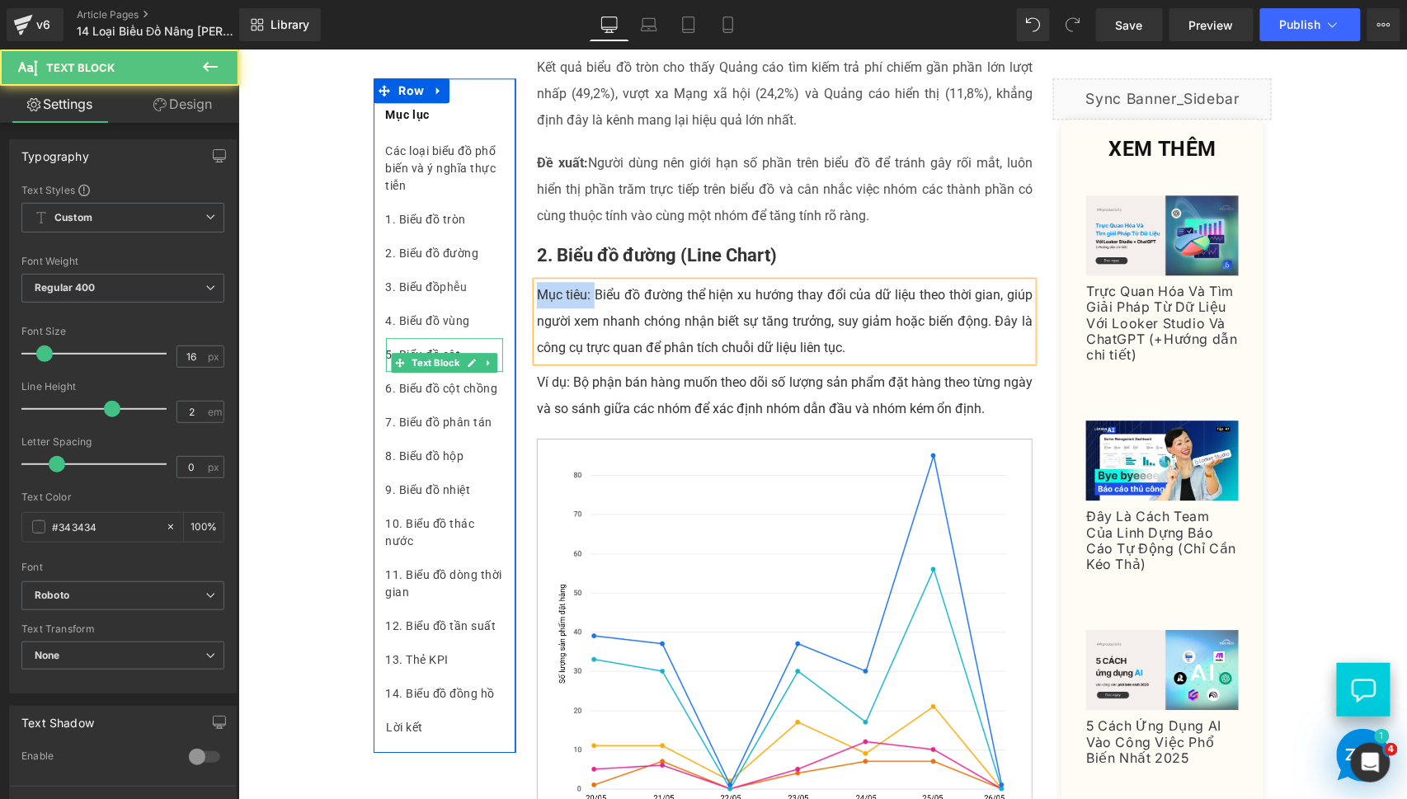
drag, startPoint x: 587, startPoint y: 345, endPoint x: 474, endPoint y: 351, distance: 113.1
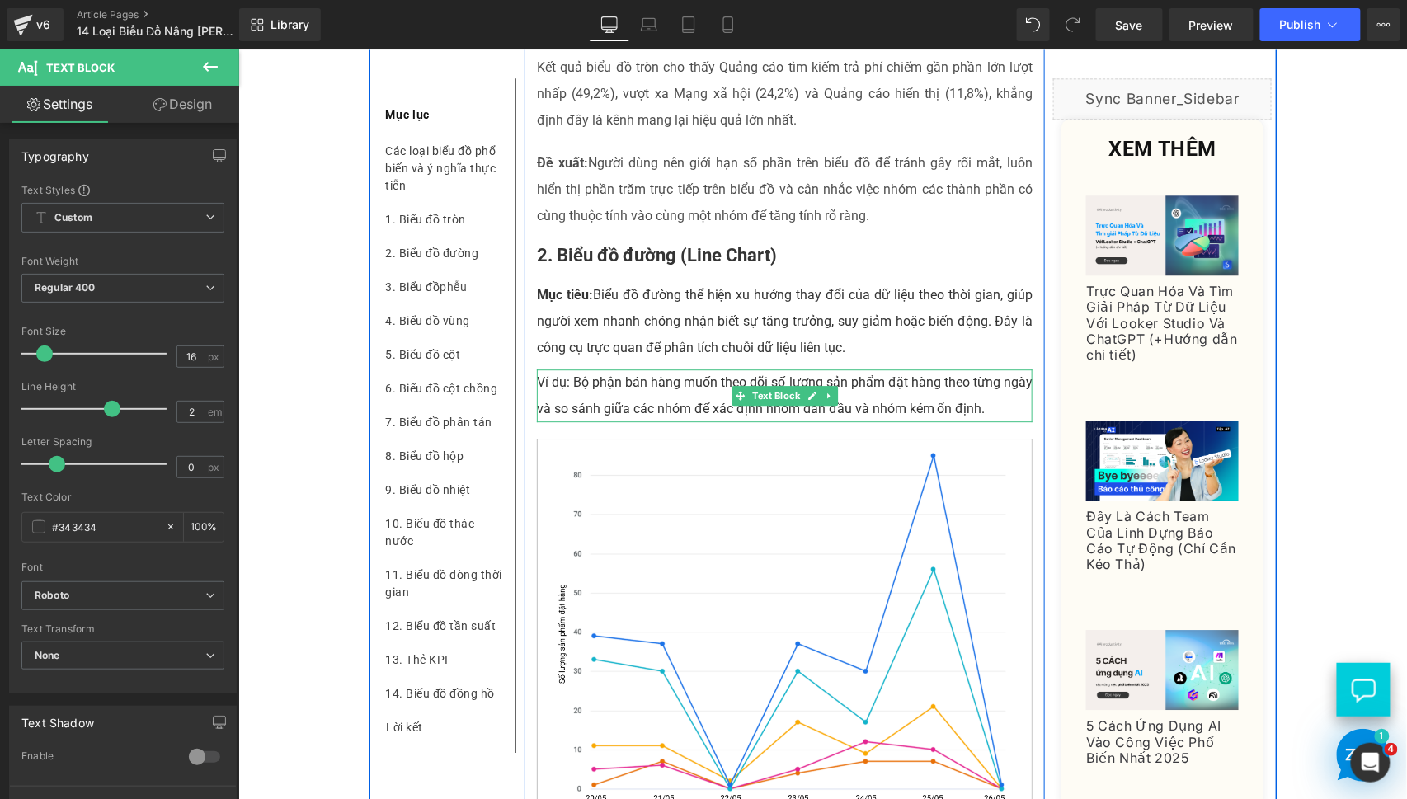
click at [594, 421] on div "Ví dụ: Bộ phận bán hàng muốn theo dõi số lượng sản phẩm đặt hàng theo từng ngày…" at bounding box center [784, 395] width 496 height 53
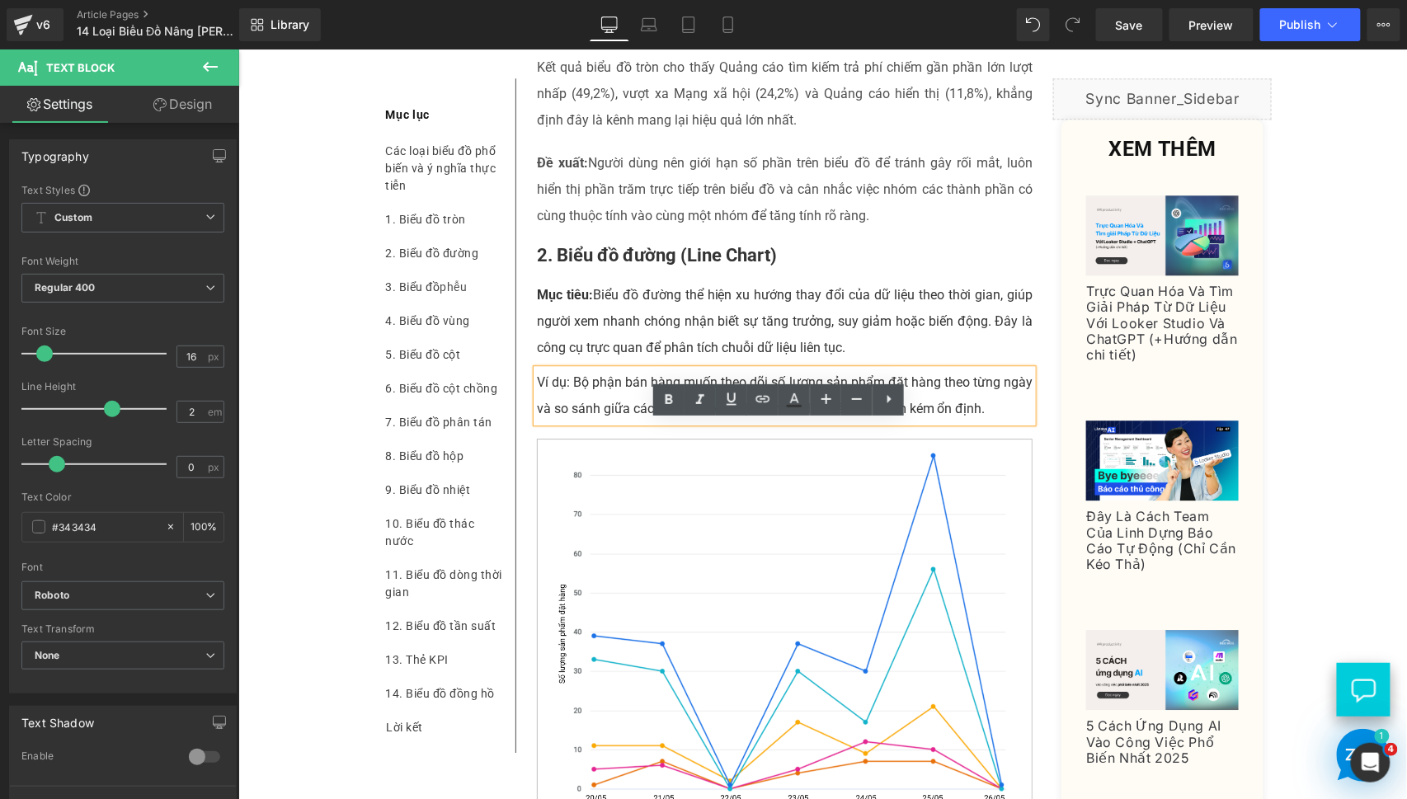
click at [647, 421] on div "Ví dụ: Bộ phận bán hàng muốn theo dõi số lượng sản phẩm đặt hàng theo từng ngày…" at bounding box center [784, 395] width 496 height 53
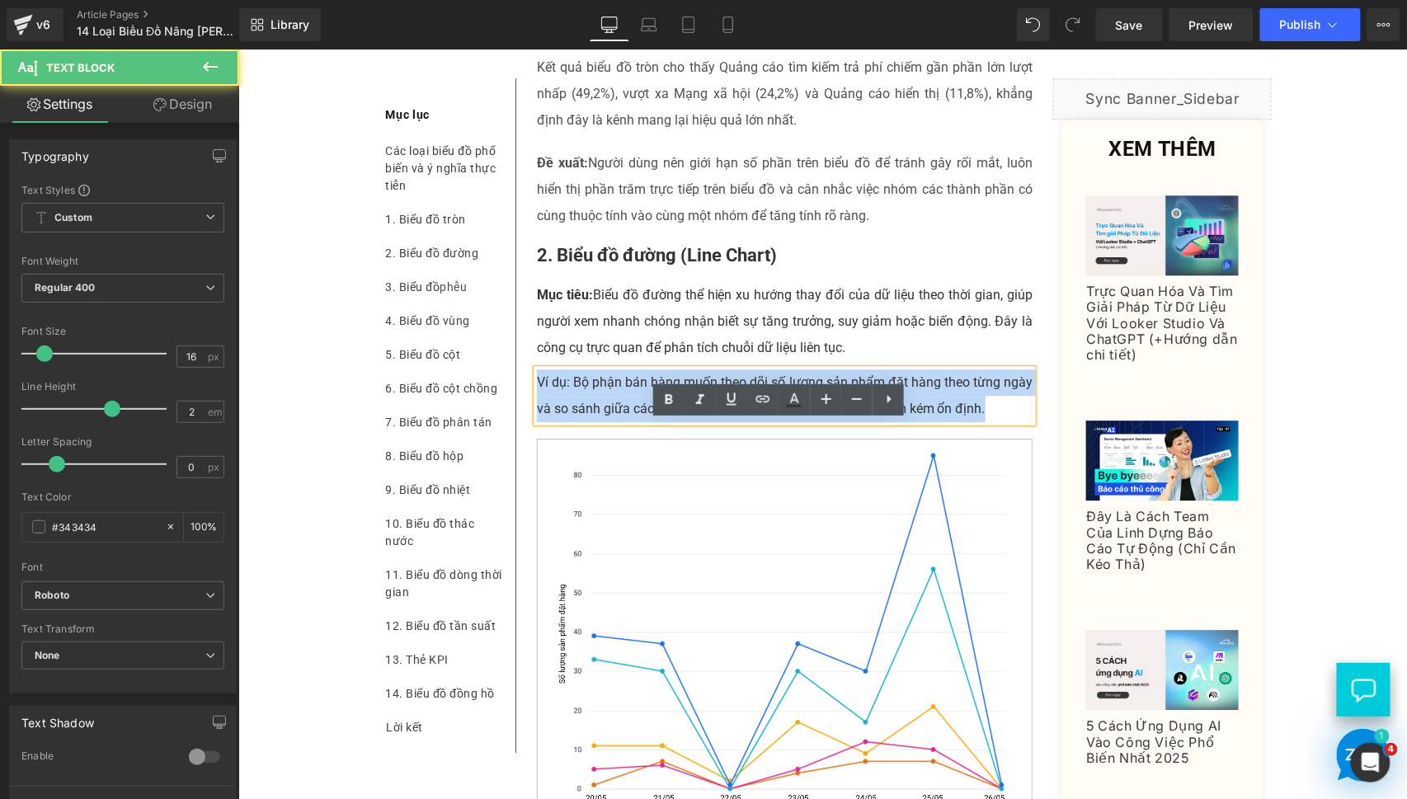
click at [647, 421] on div "Ví dụ: Bộ phận bán hàng muốn theo dõi số lượng sản phẩm đặt hàng theo từng ngày…" at bounding box center [784, 395] width 496 height 53
paste div
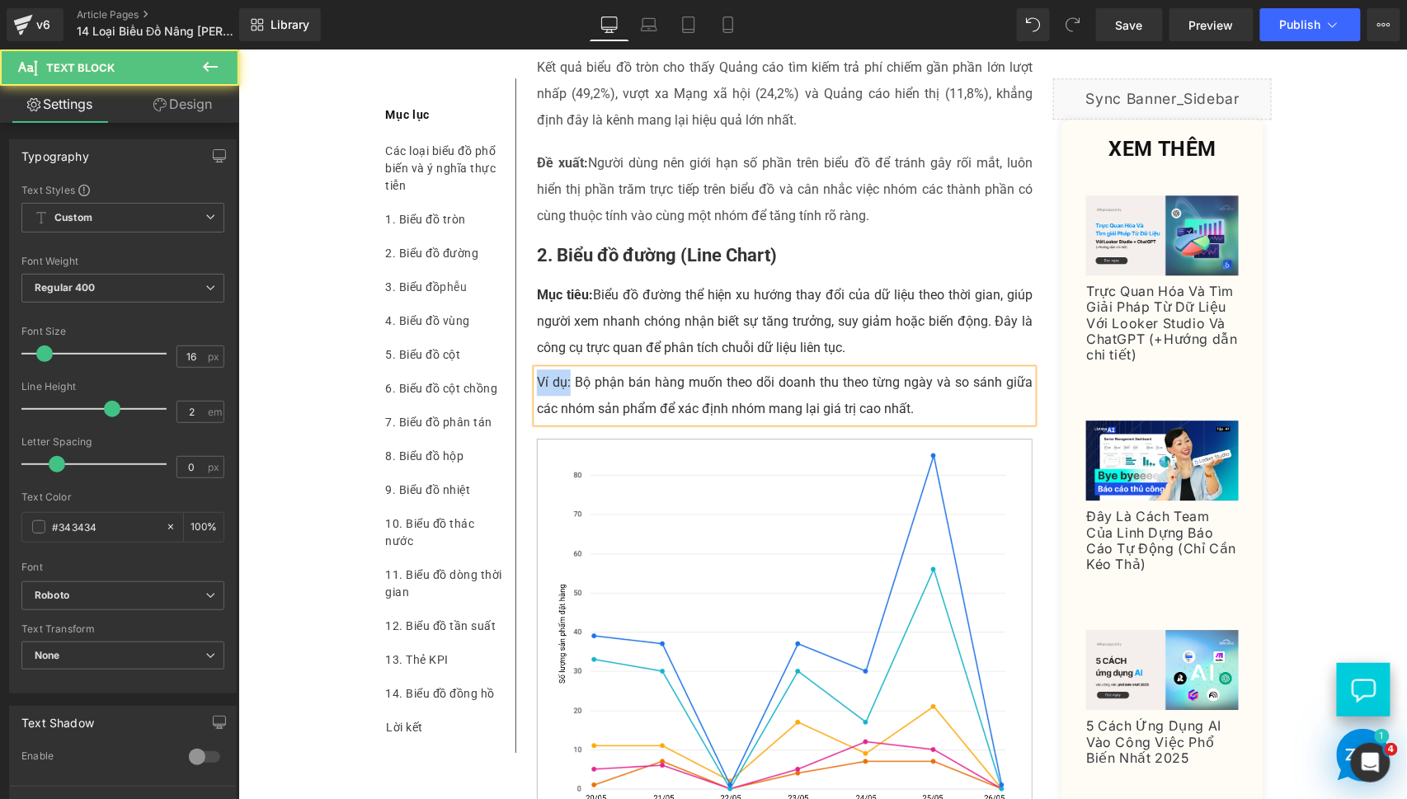
drag, startPoint x: 564, startPoint y: 436, endPoint x: 485, endPoint y: 441, distance: 79.3
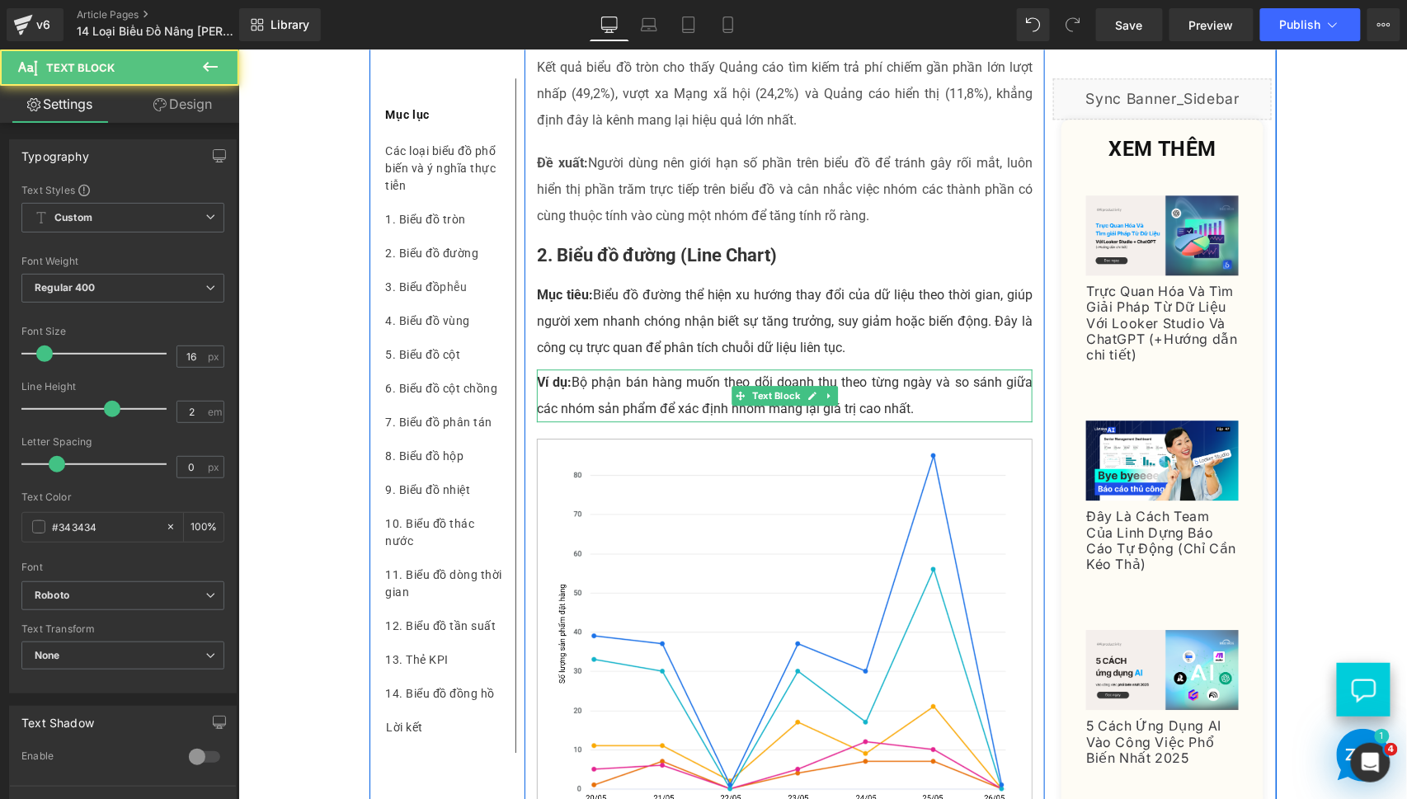
click at [622, 421] on div "Ví dụ: Bộ phận bán hàng muốn theo dõi doanh thu theo từng ngày và so sánh giữa …" at bounding box center [784, 395] width 496 height 53
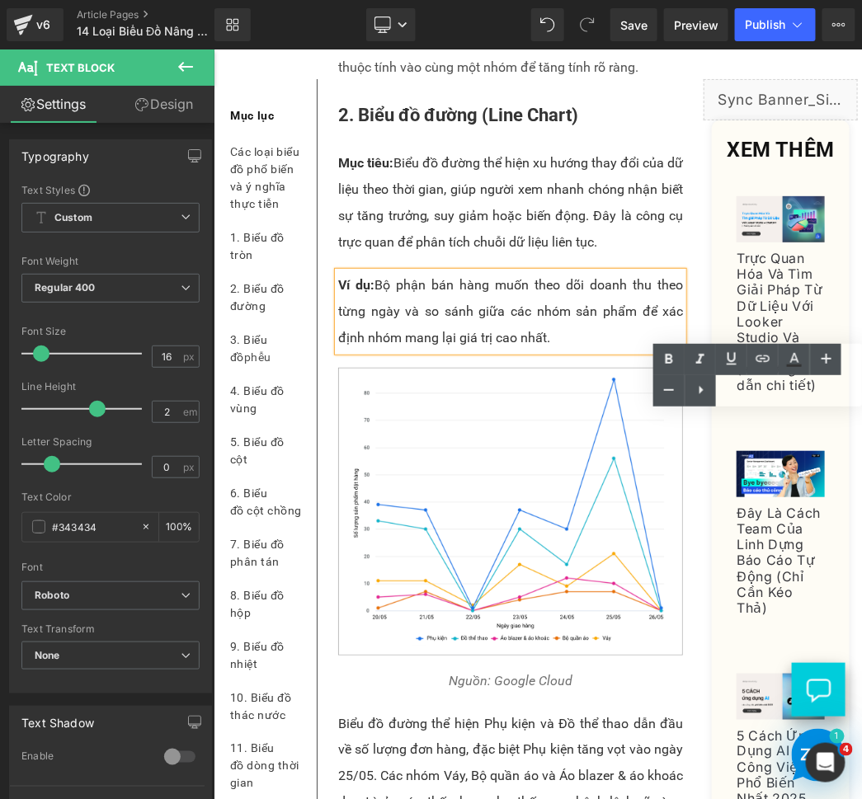
scroll to position [1679, 0]
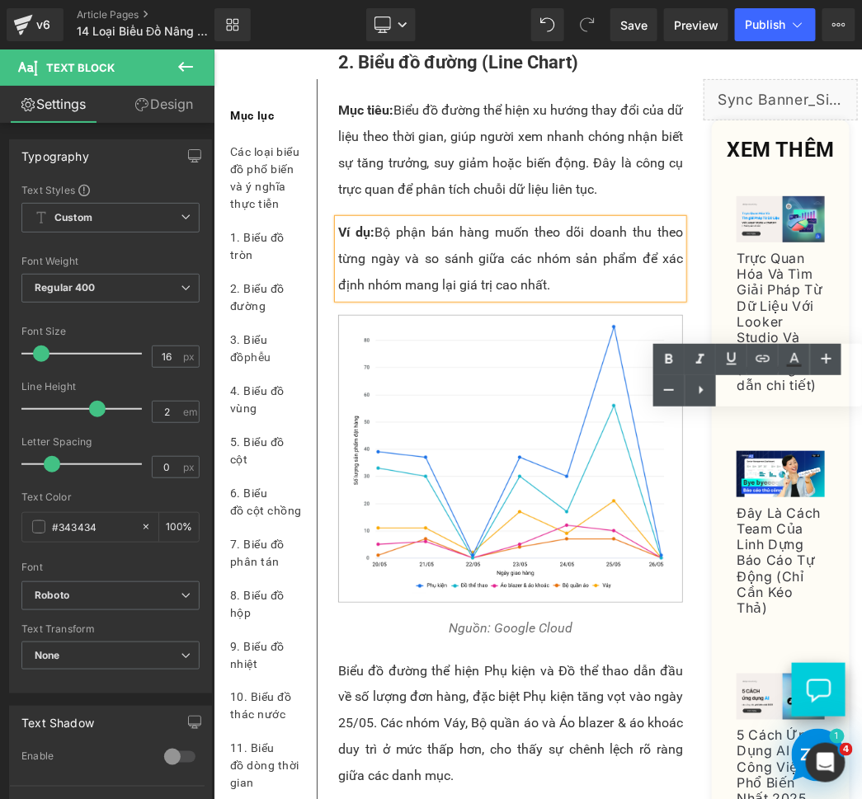
click at [598, 298] on div "Ví dụ: Bộ phận bán hàng muốn theo dõi doanh thu theo từng ngày và so sánh giữa …" at bounding box center [509, 257] width 345 height 79
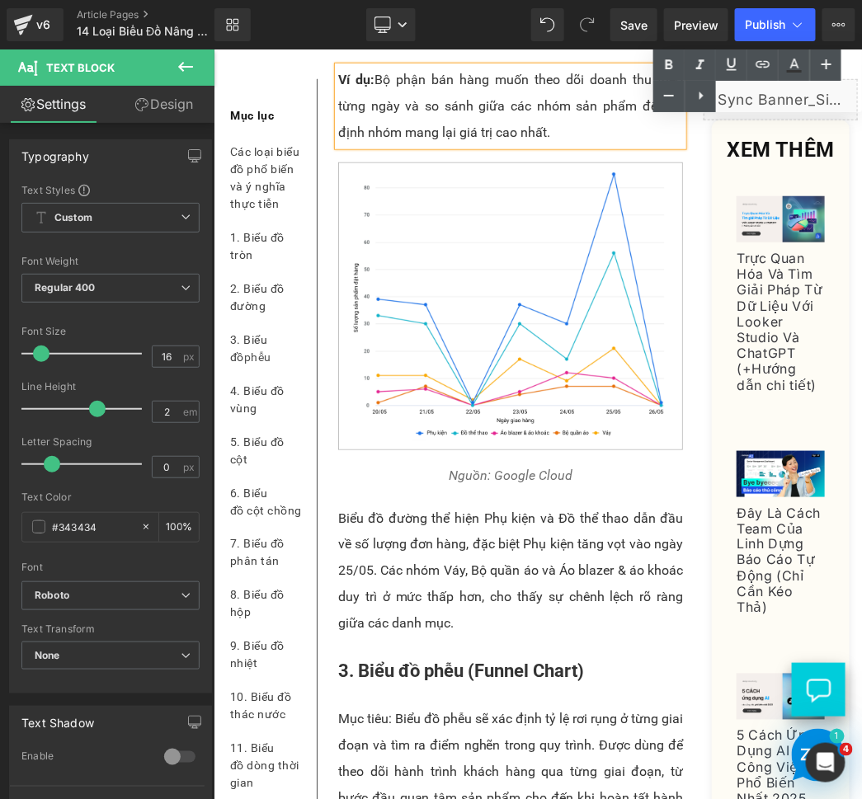
scroll to position [1984, 0]
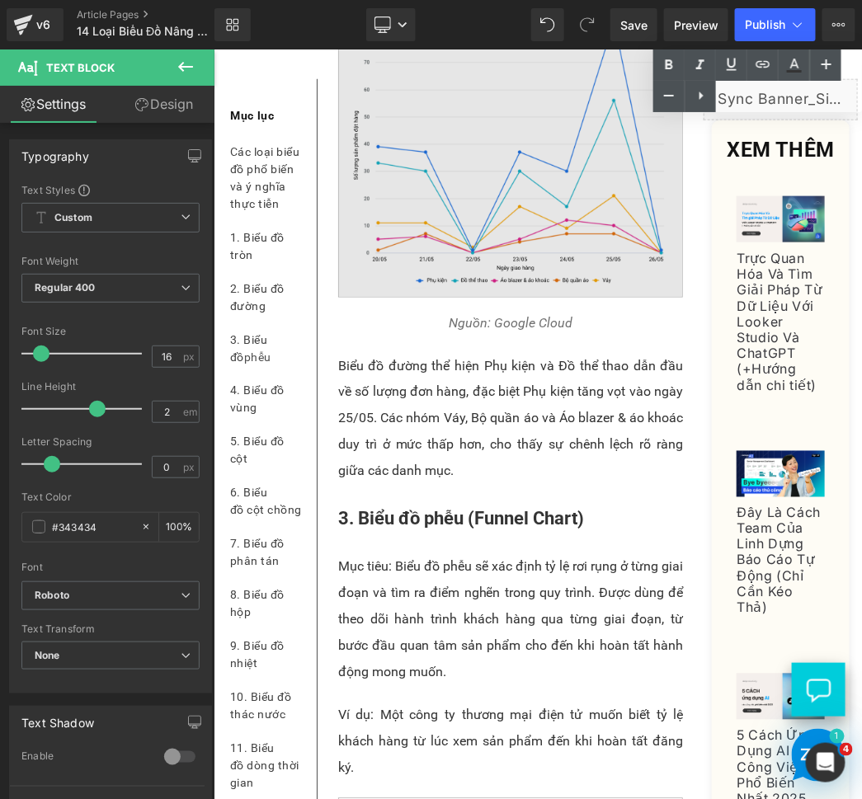
click at [558, 297] on img at bounding box center [509, 153] width 345 height 288
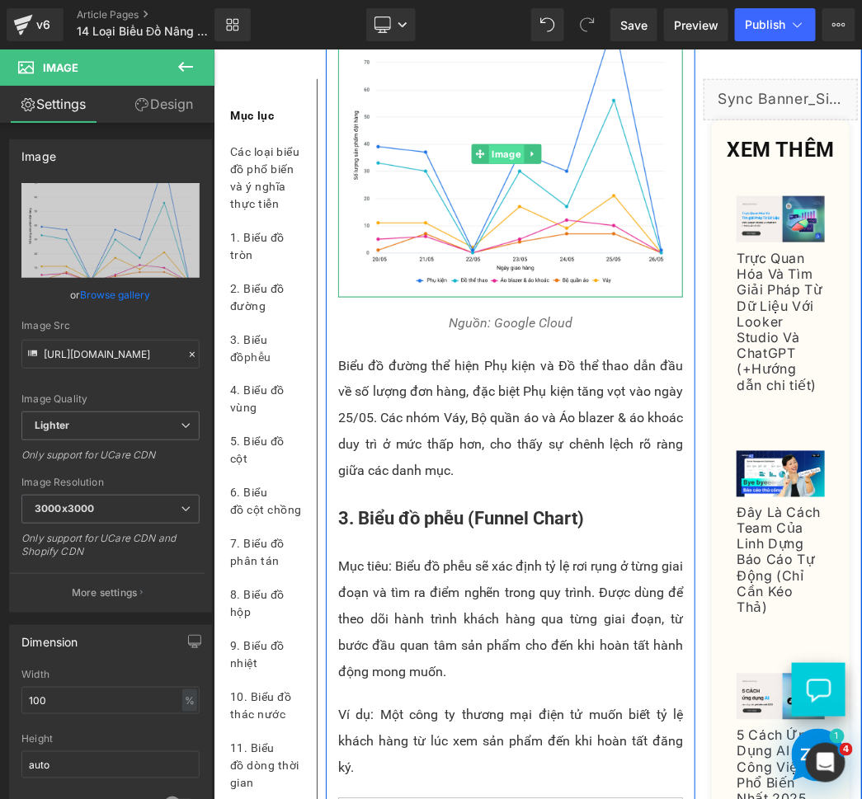
click at [510, 163] on span "Image" at bounding box center [505, 153] width 35 height 20
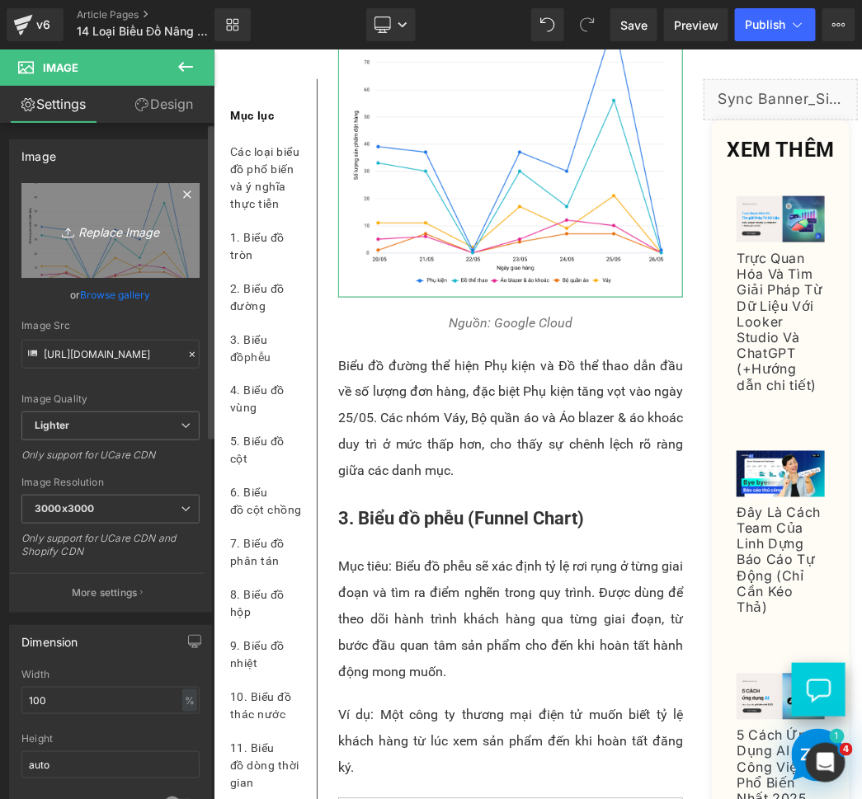
click at [110, 232] on icon "Replace Image" at bounding box center [111, 230] width 132 height 21
type input "C:\fakepath\line chart - vietsub 2.png"
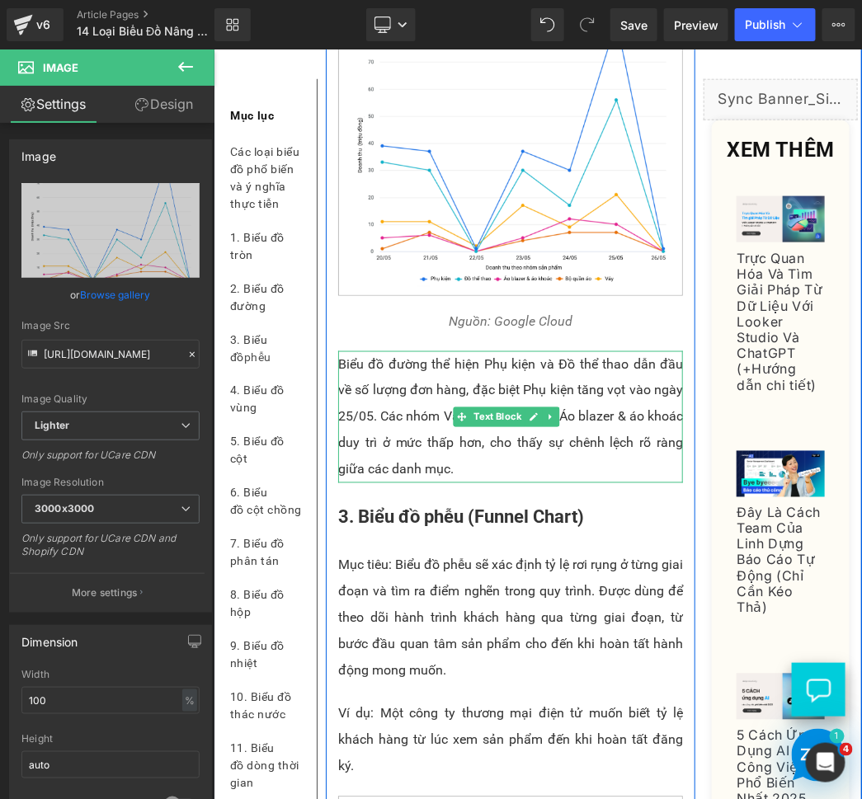
click at [434, 482] on p "Biểu đồ đường thể hiện Phụ kiện và Đồ thể thao dẫn đầu về số lượng đơn hàng, đặ…" at bounding box center [509, 416] width 345 height 132
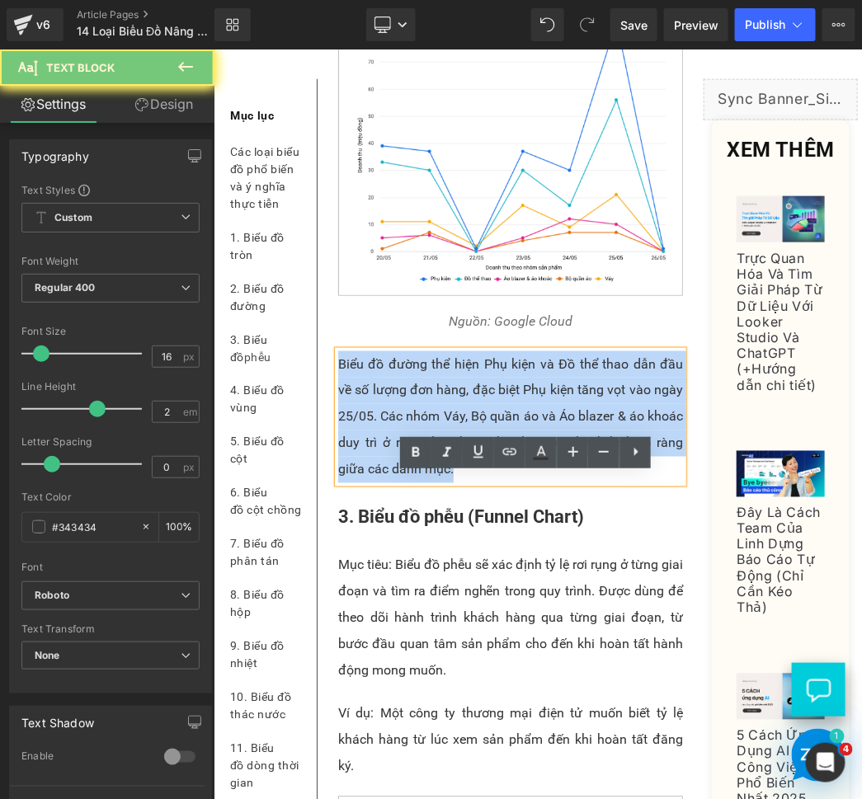
paste div
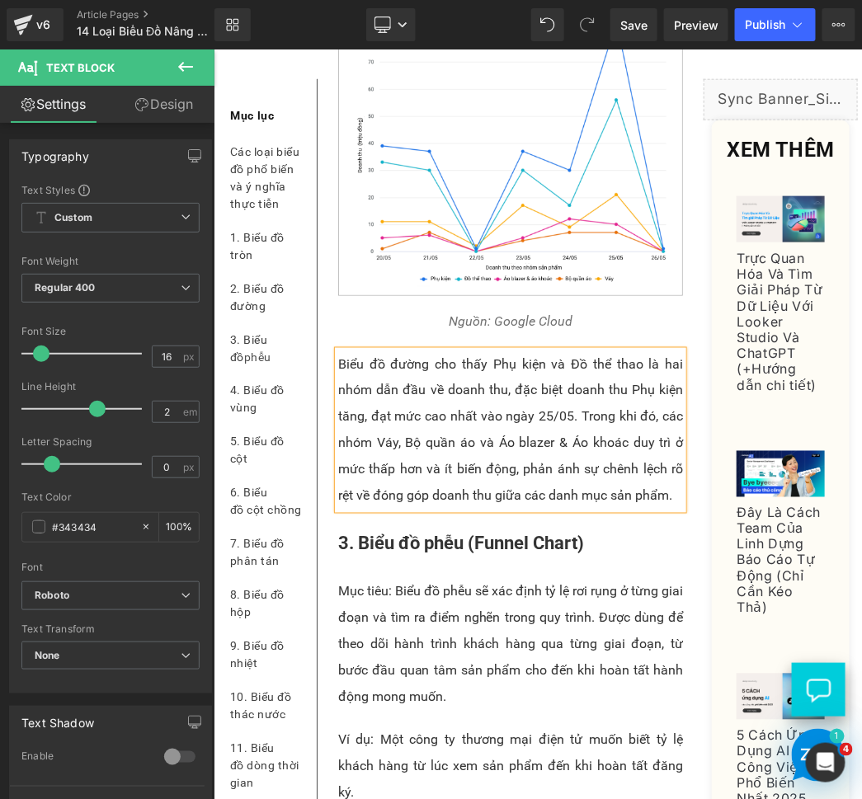
drag, startPoint x: 434, startPoint y: 571, endPoint x: 426, endPoint y: 576, distance: 10.1
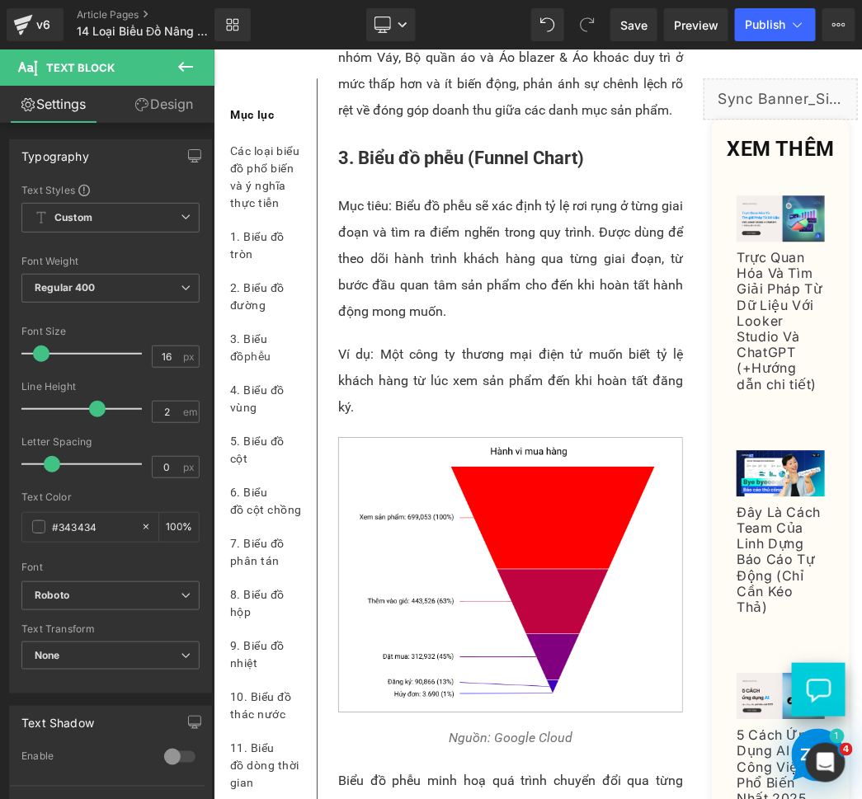
scroll to position [2550, 0]
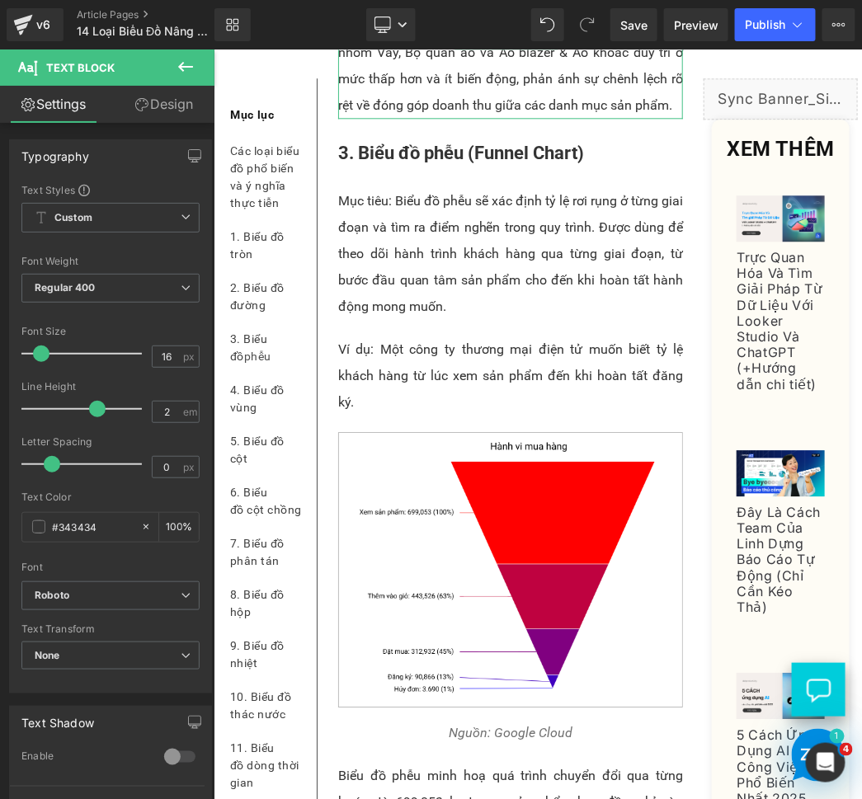
click at [453, 49] on span at bounding box center [461, 39] width 17 height 20
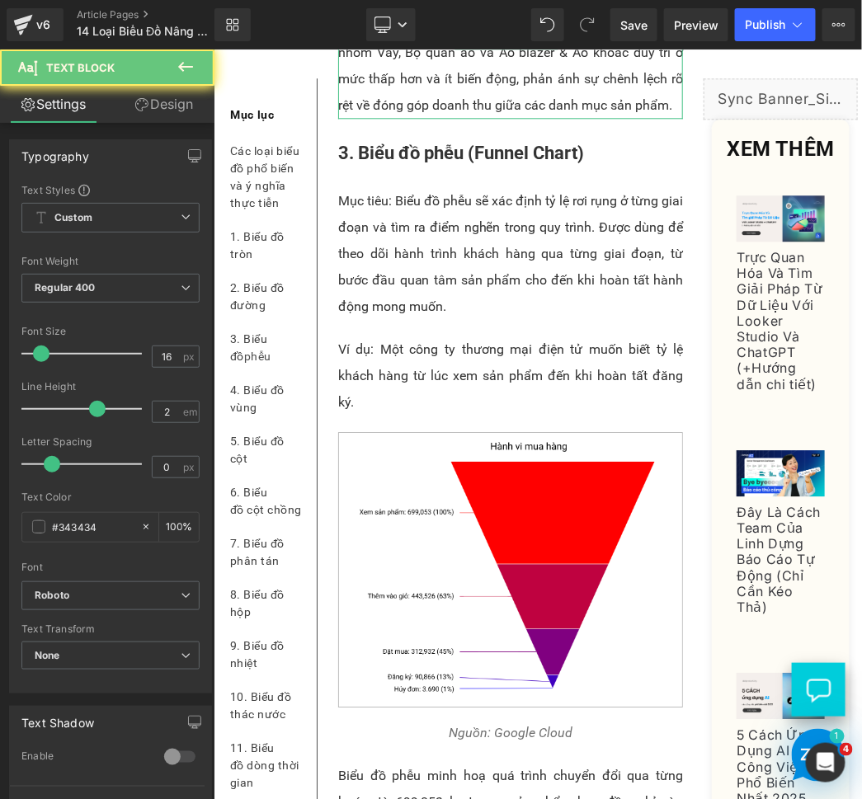
click at [453, 49] on span at bounding box center [461, 39] width 17 height 20
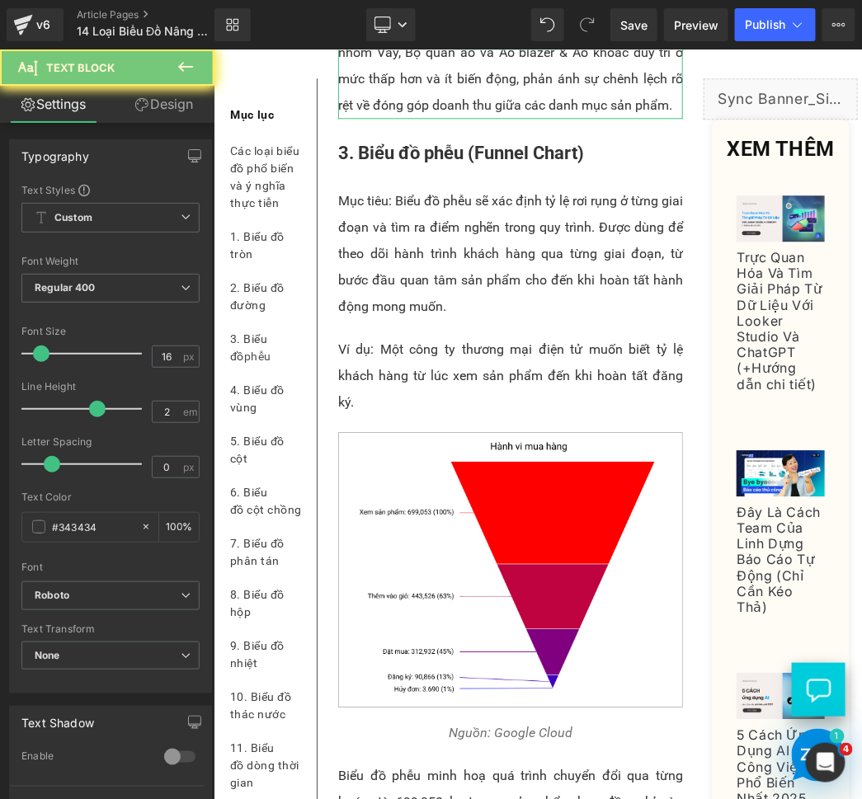
click at [412, 118] on p "Biểu đồ đường cho thấy Phụ kiện và Đồ thể thao là hai nhóm dẫn đầu về doanh thu…" at bounding box center [509, 39] width 345 height 158
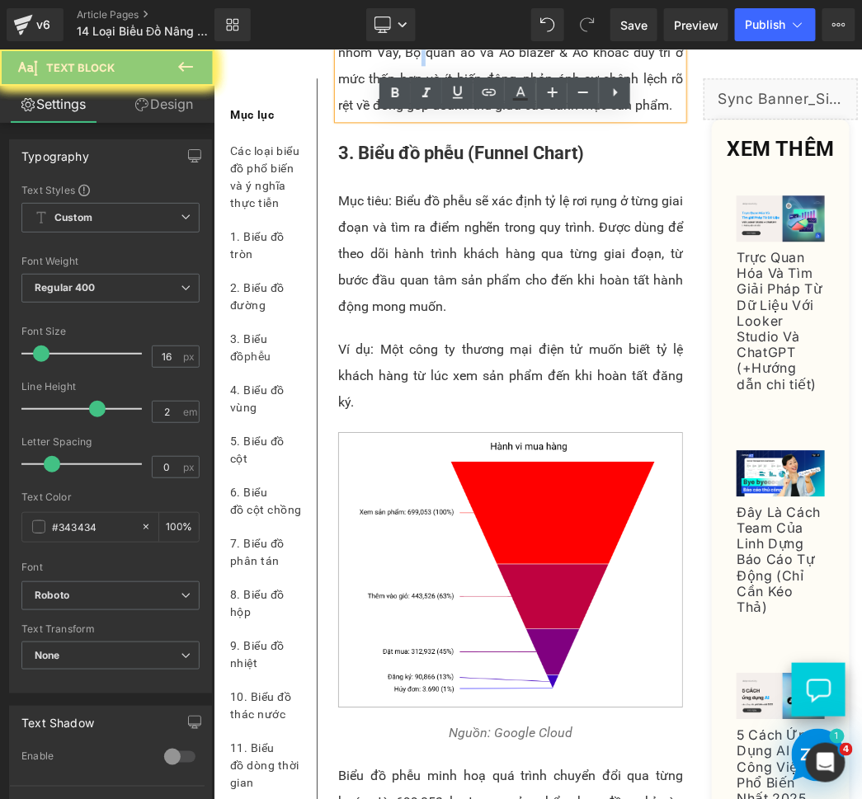
click at [412, 118] on p "Biểu đồ đường cho thấy Phụ kiện và Đồ thể thao là hai nhóm dẫn đầu về doanh thu…" at bounding box center [509, 39] width 345 height 158
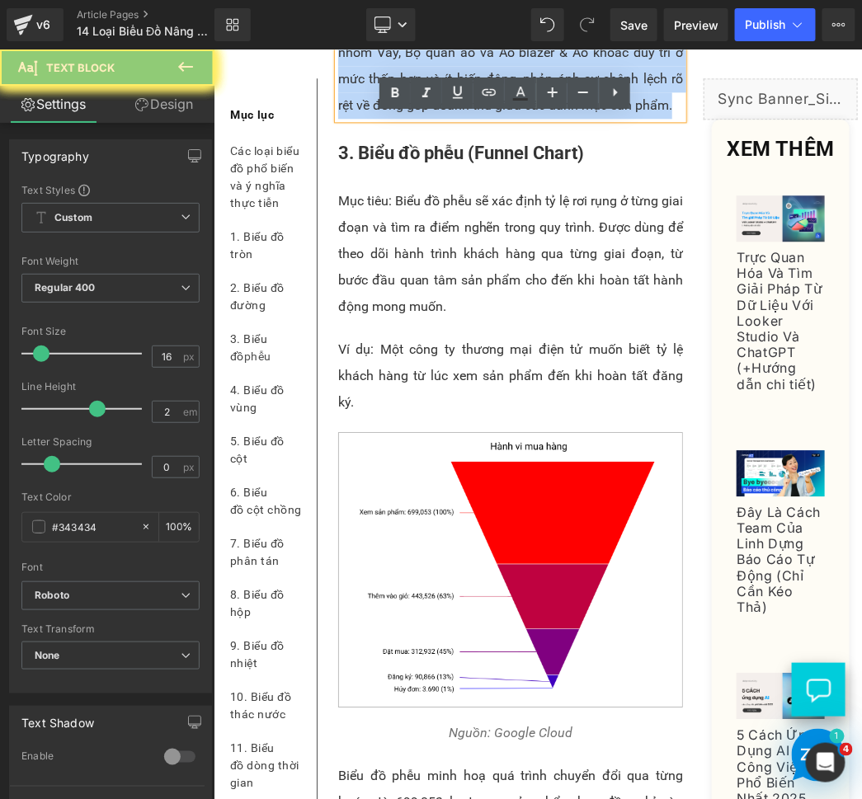
click at [412, 118] on p "Biểu đồ đường cho thấy Phụ kiện và Đồ thể thao là hai nhóm dẫn đầu về doanh thu…" at bounding box center [509, 39] width 345 height 158
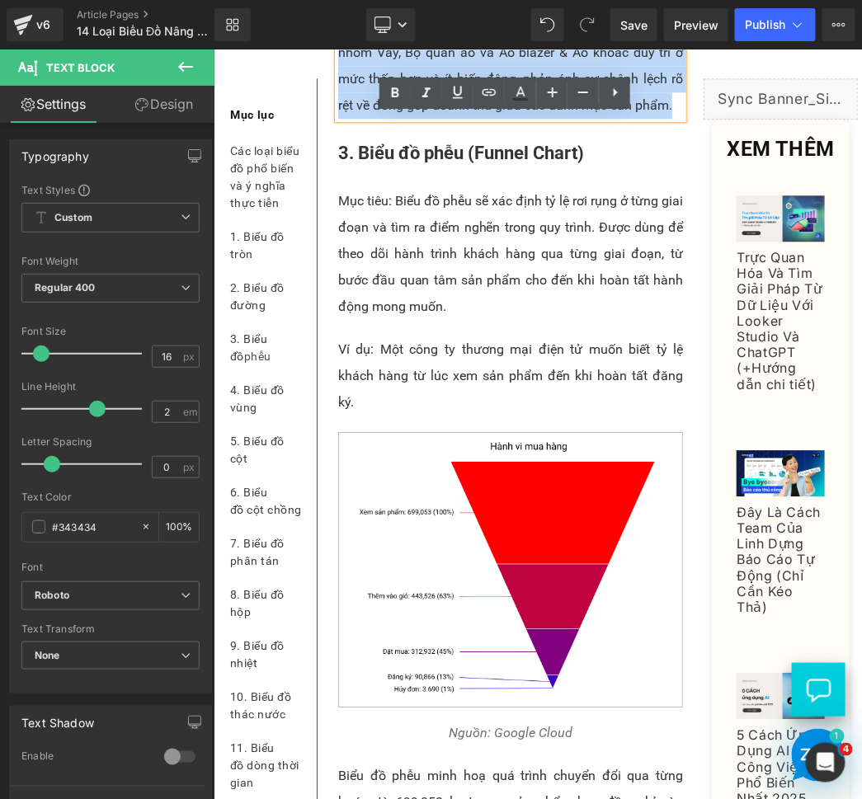
paste div
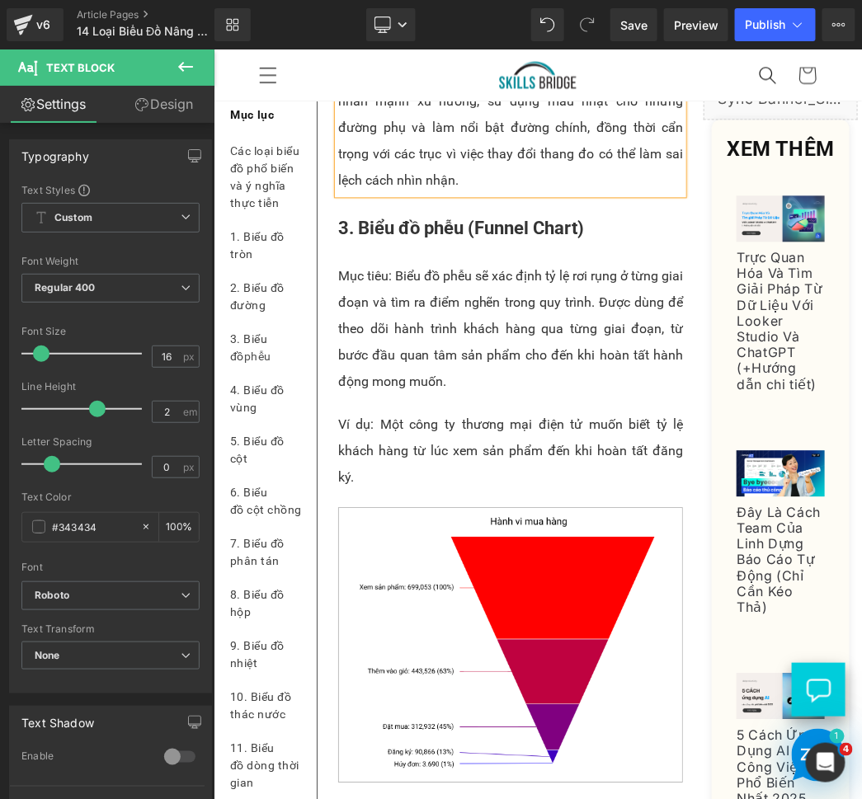
scroll to position [2398, 0]
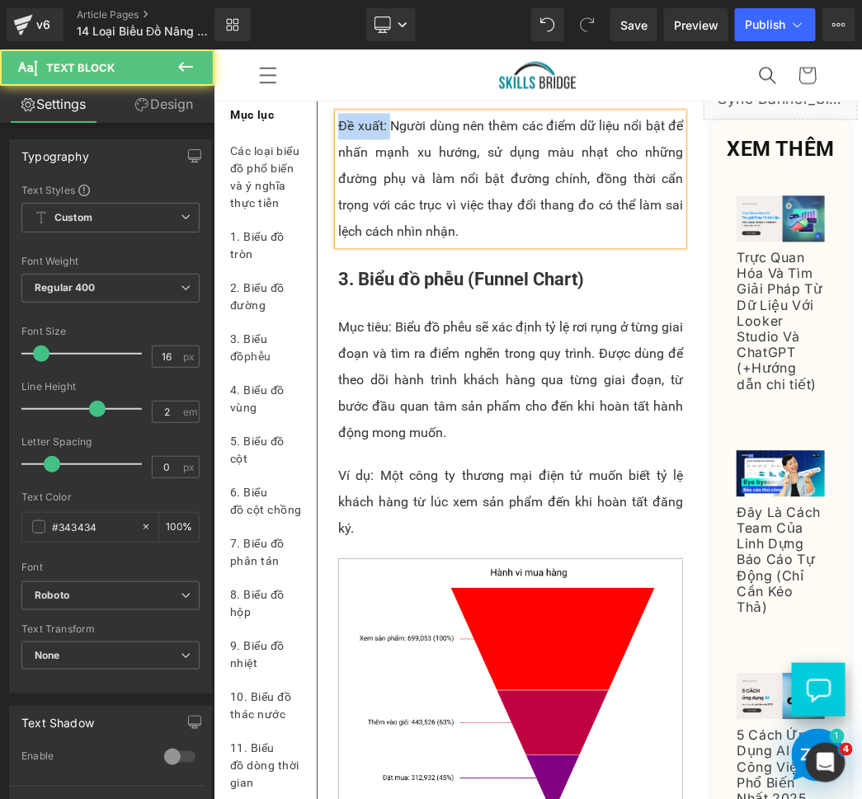
drag, startPoint x: 387, startPoint y: 284, endPoint x: 304, endPoint y: 284, distance: 83.3
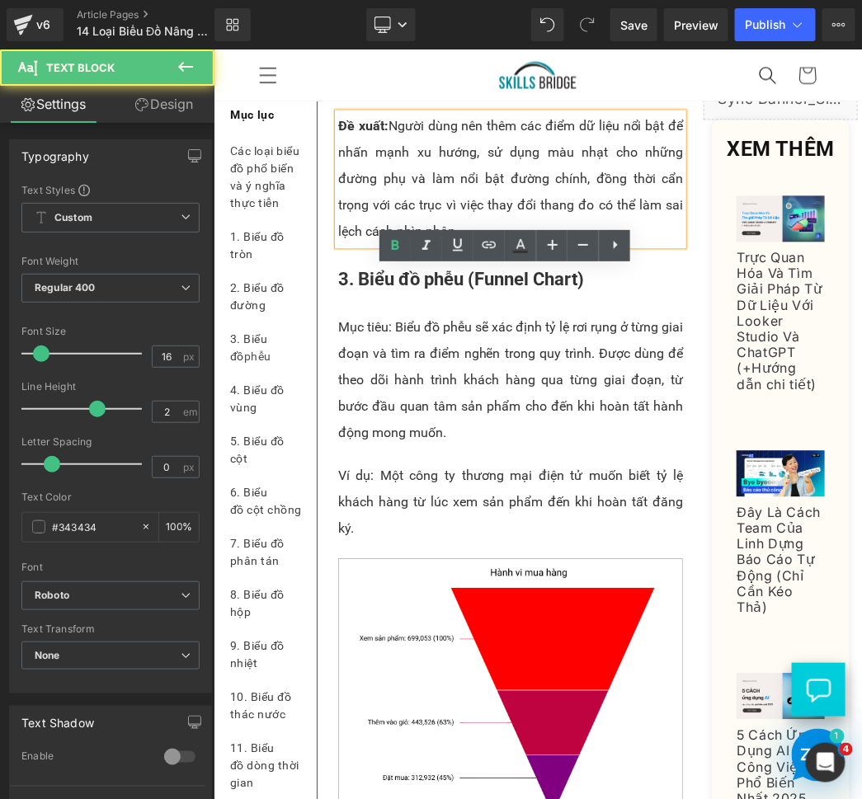
click at [406, 244] on p "Đề xuất: Người dùng nên thêm các điểm dữ liệu nổi bật để nhấn mạnh xu hướng, sử…" at bounding box center [509, 178] width 345 height 132
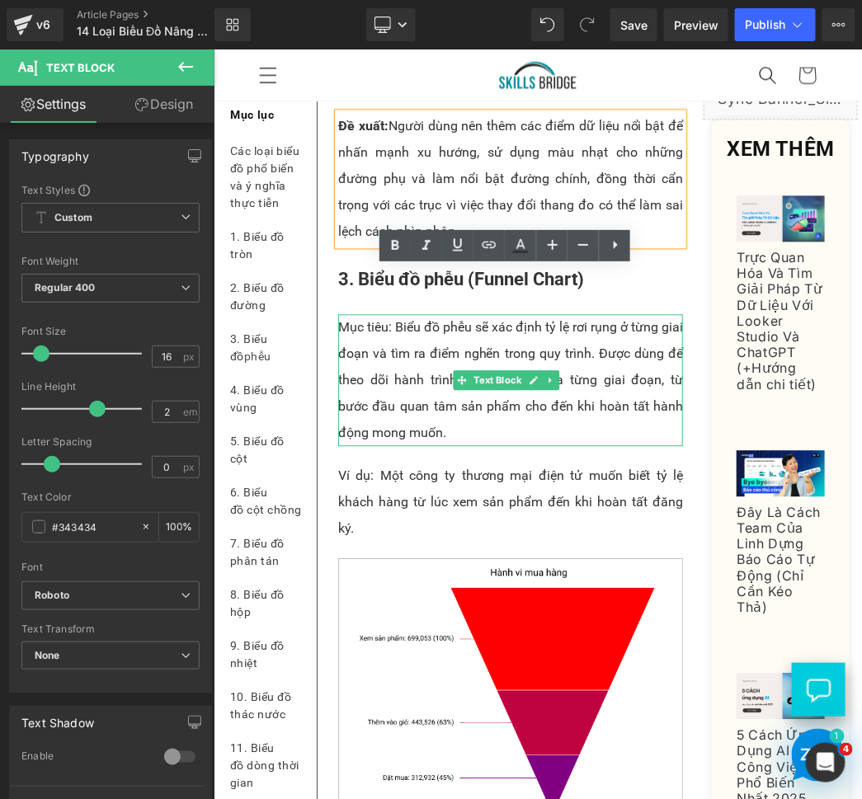
click at [431, 445] on p "Mục tiêu: Biểu đồ phễu sẽ xác định tỷ lệ rơi rụng ở từng giai đoạn và tìm ra đi…" at bounding box center [509, 379] width 345 height 132
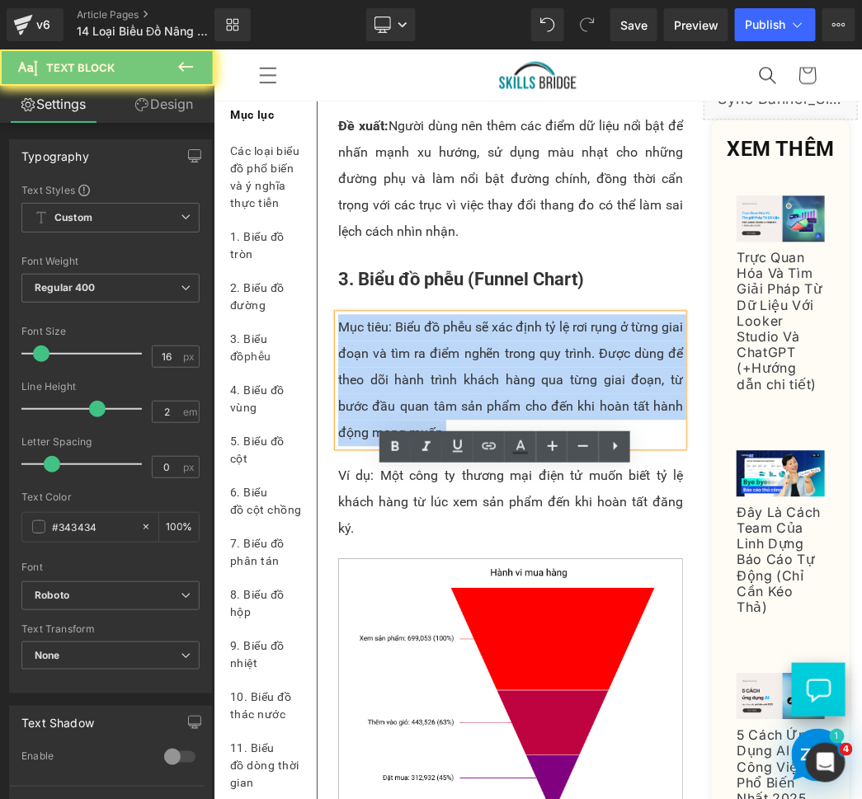
click at [431, 445] on p "Mục tiêu: Biểu đồ phễu sẽ xác định tỷ lệ rơi rụng ở từng giai đoạn và tìm ra đi…" at bounding box center [509, 379] width 345 height 132
paste div
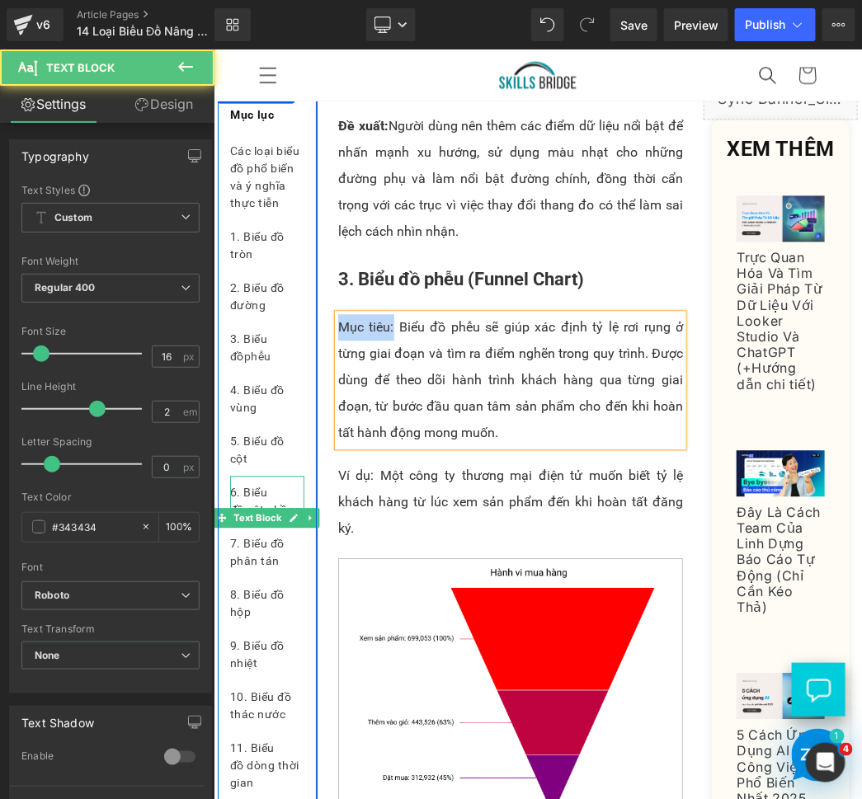
drag, startPoint x: 392, startPoint y: 481, endPoint x: 293, endPoint y: 481, distance: 98.9
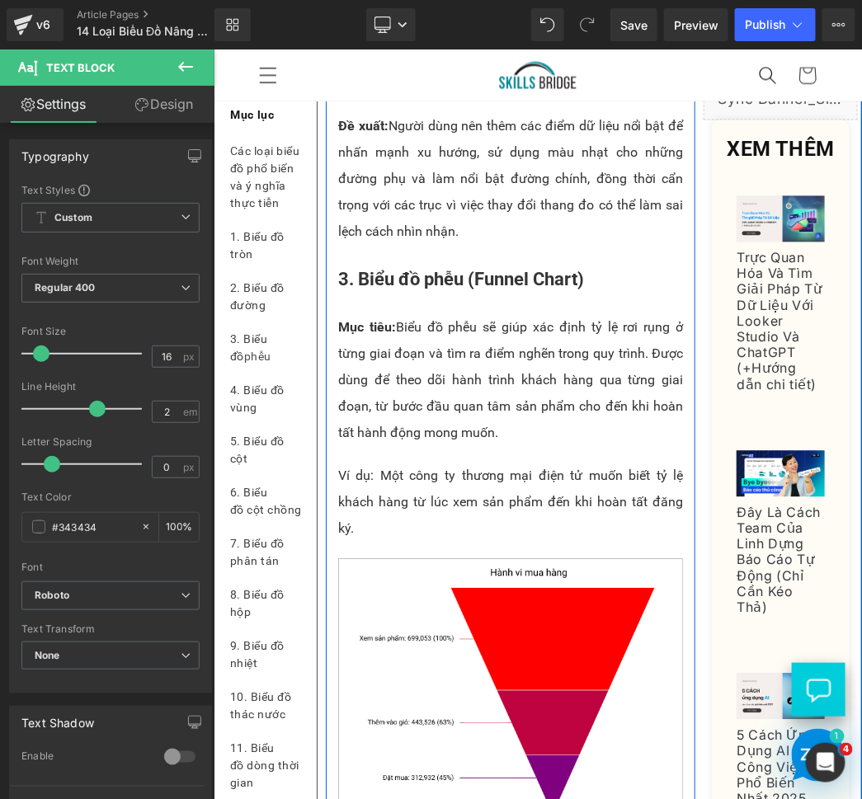
click at [454, 541] on div "Ví dụ: Một công ty thương mại điện tử muốn biết tỷ lệ khách hàng từ lúc xem sản…" at bounding box center [509, 501] width 345 height 79
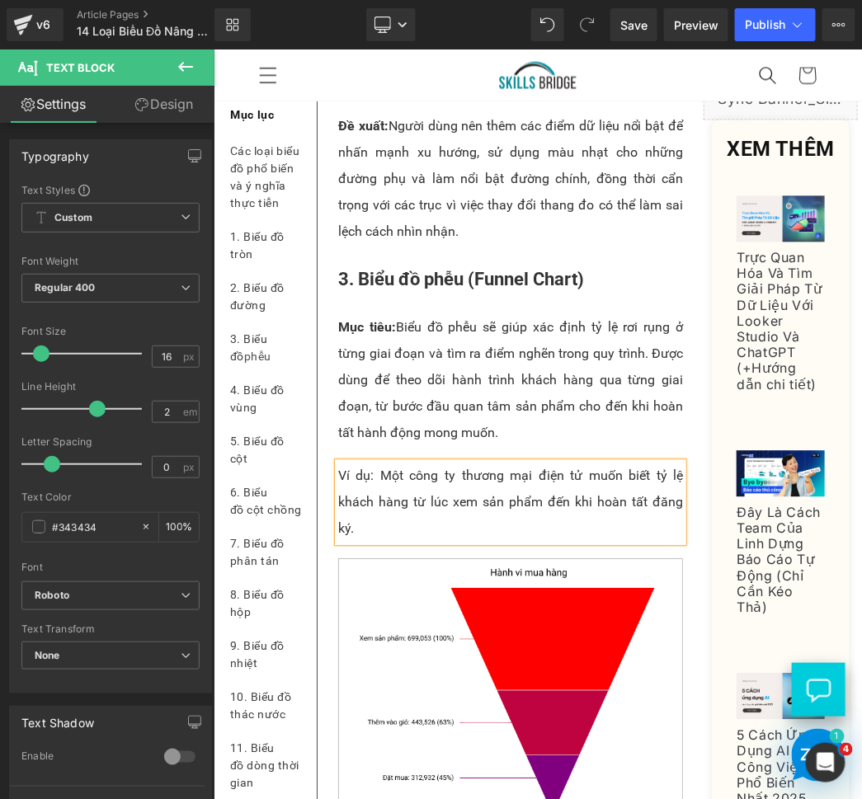
click at [454, 541] on p "Ví dụ: Một công ty thương mại điện tử muốn biết tỷ lệ khách hàng từ lúc xem sản…" at bounding box center [509, 501] width 345 height 79
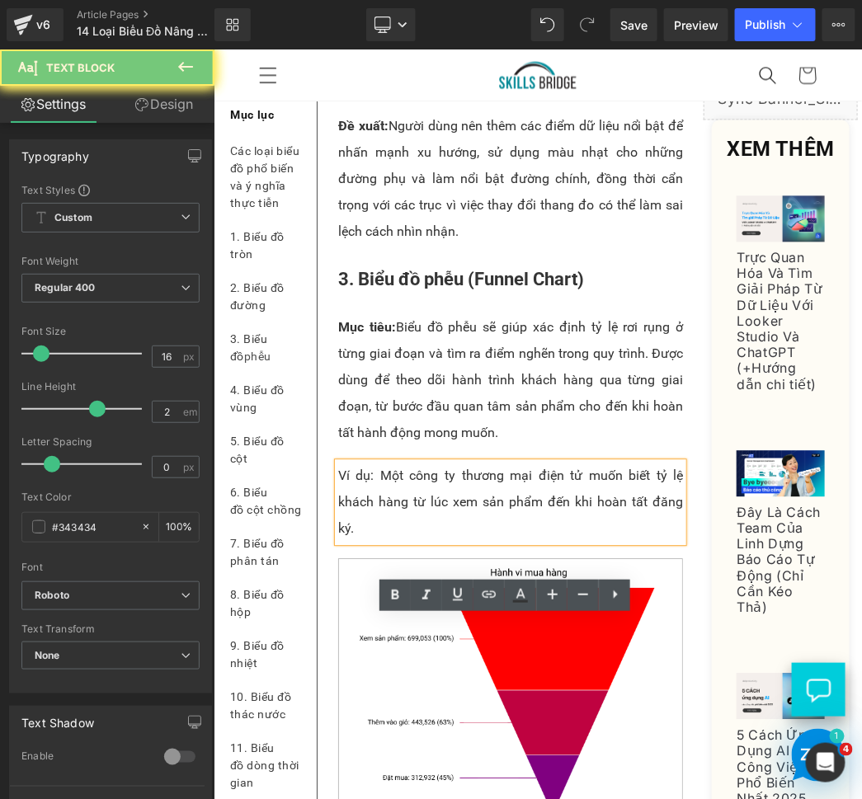
click at [445, 541] on p "Ví dụ: Một công ty thương mại điện tử muốn biết tỷ lệ khách hàng từ lúc xem sản…" at bounding box center [509, 501] width 345 height 79
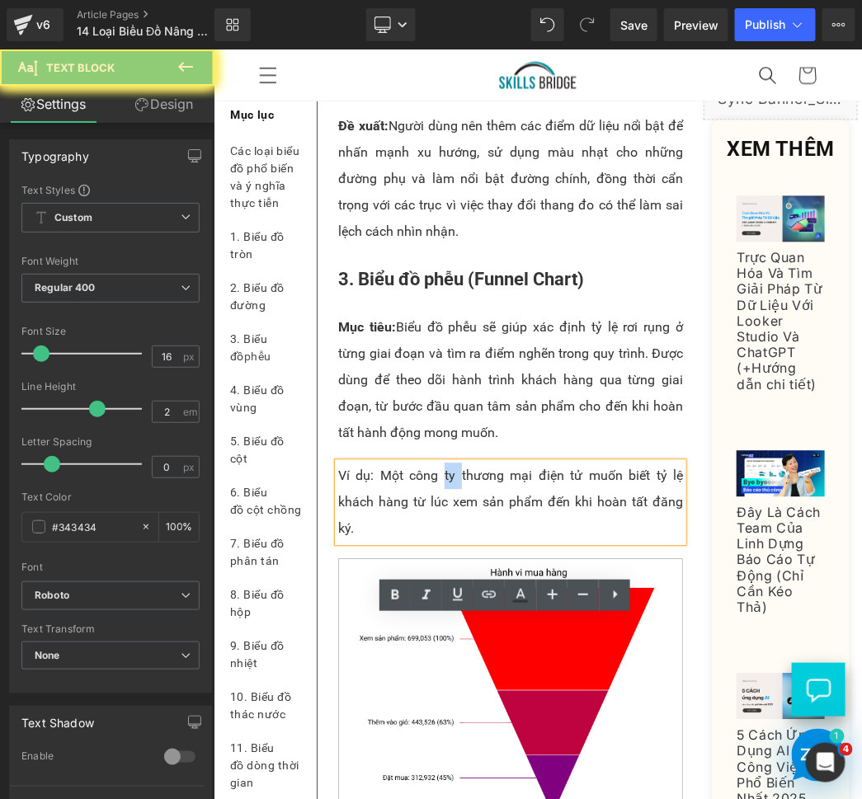
click at [445, 541] on p "Ví dụ: Một công ty thương mại điện tử muốn biết tỷ lệ khách hàng từ lúc xem sản…" at bounding box center [509, 501] width 345 height 79
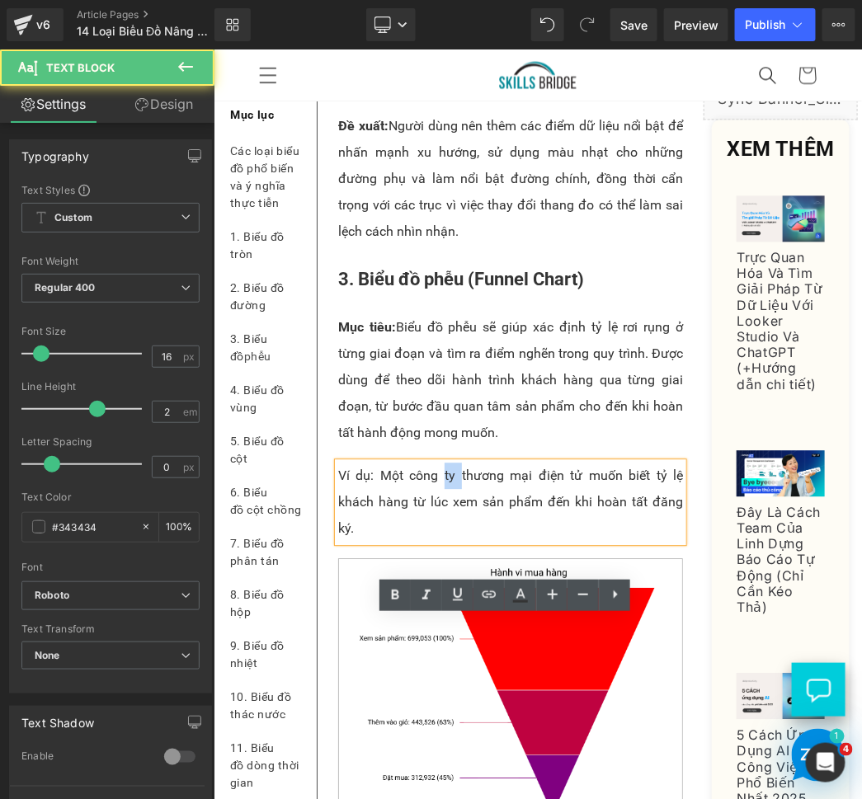
click at [445, 541] on p "Ví dụ: Một công ty thương mại điện tử muốn biết tỷ lệ khách hàng từ lúc xem sản…" at bounding box center [509, 501] width 345 height 79
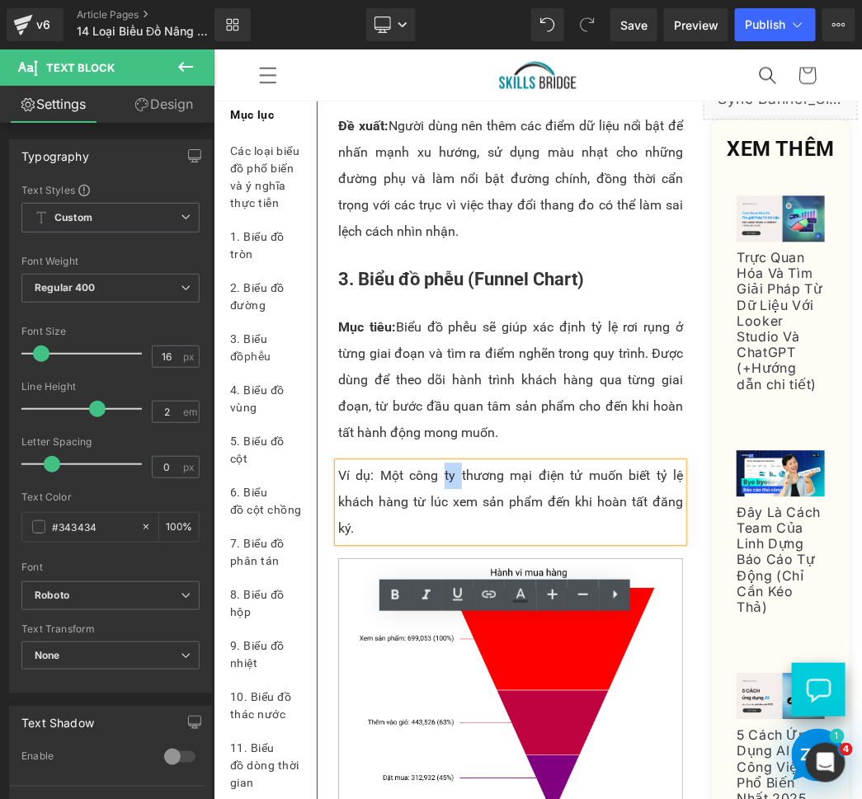
paste div
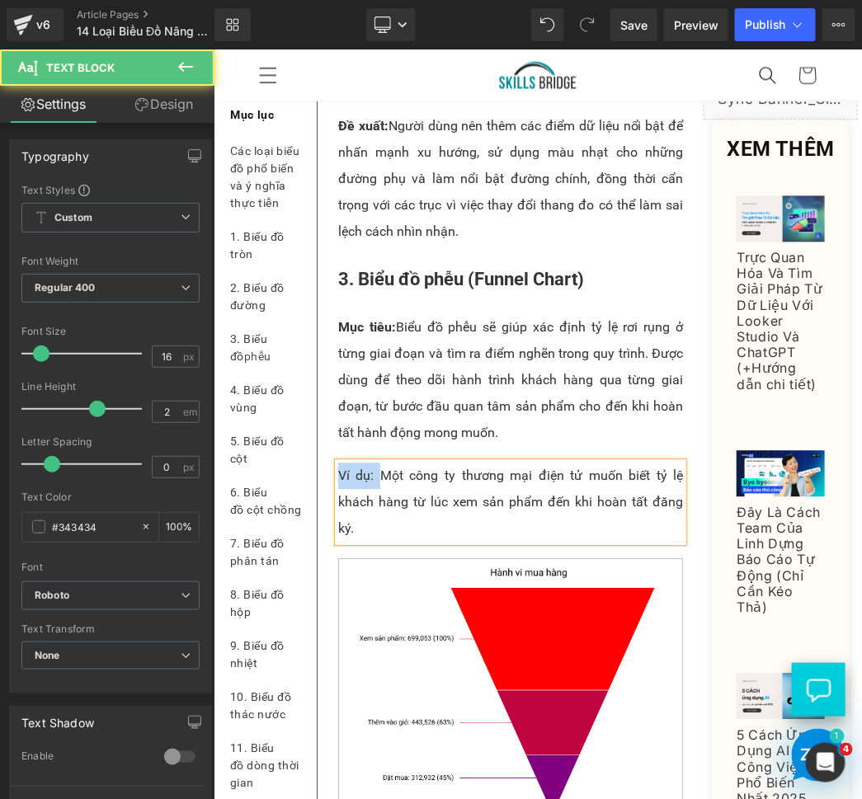
drag, startPoint x: 373, startPoint y: 632, endPoint x: 279, endPoint y: 634, distance: 94.0
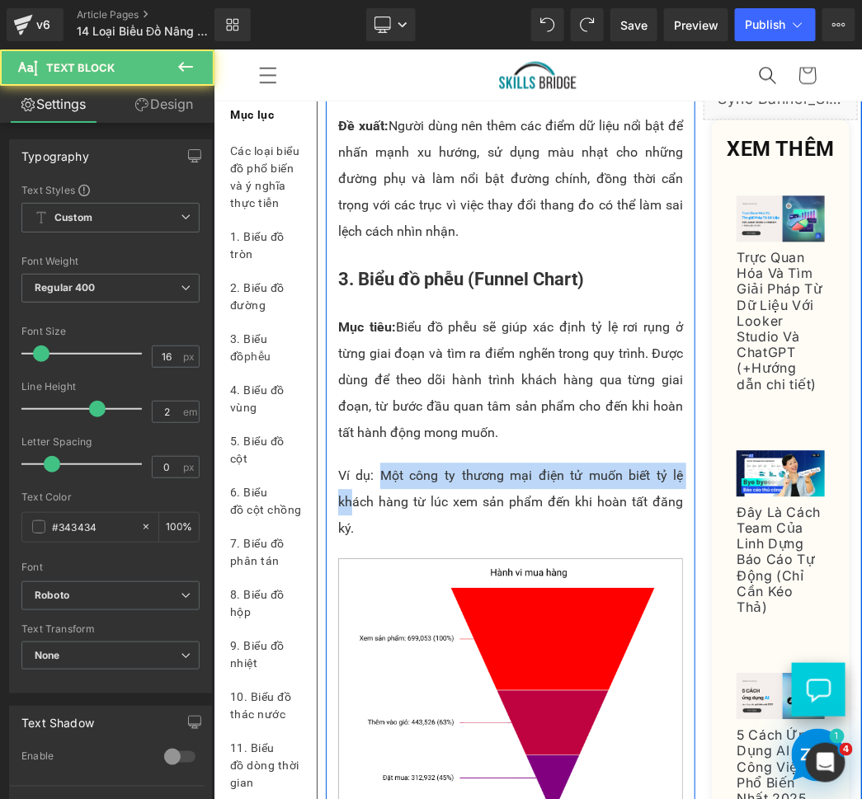
drag, startPoint x: 373, startPoint y: 632, endPoint x: 280, endPoint y: 633, distance: 93.2
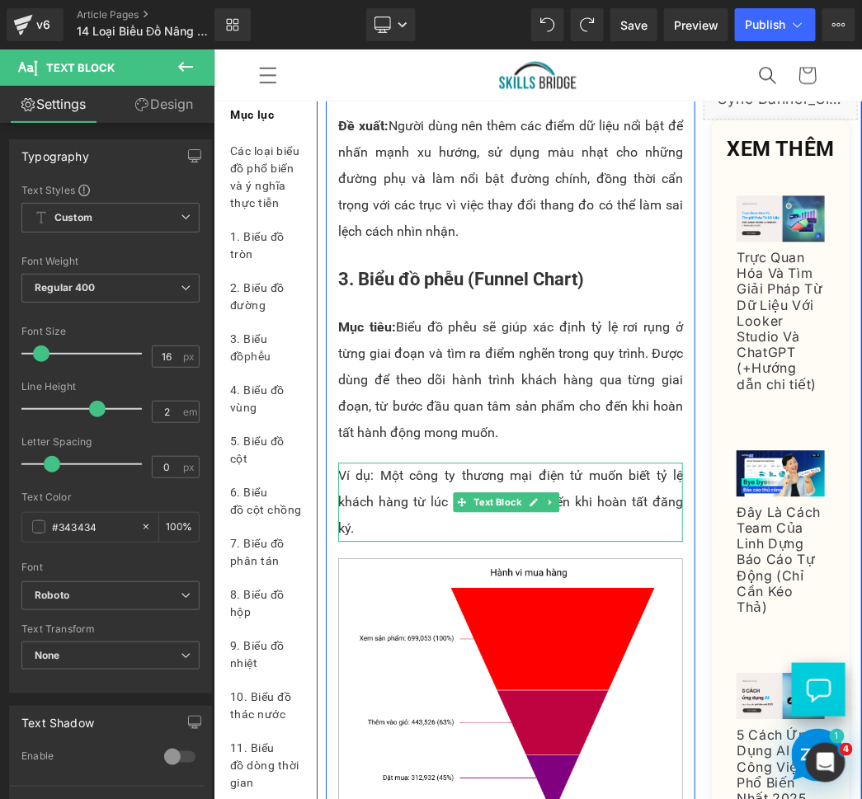
click at [359, 541] on p "Ví dụ: Một công ty thương mại điện tử muốn biết tỷ lệ khách hàng từ lúc xem sản…" at bounding box center [509, 501] width 345 height 79
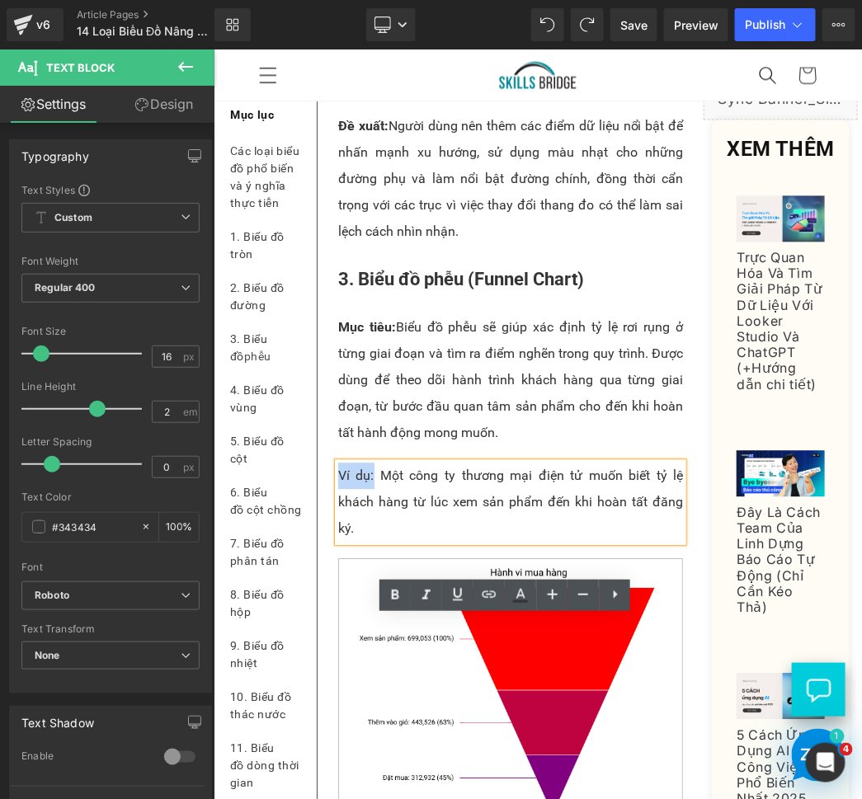
drag, startPoint x: 371, startPoint y: 630, endPoint x: 322, endPoint y: 629, distance: 48.7
click at [376, 541] on p "Ví dụ: Một công ty thương mại điện tử muốn biết tỷ lệ khách hàng từ lúc xem sản…" at bounding box center [509, 501] width 345 height 79
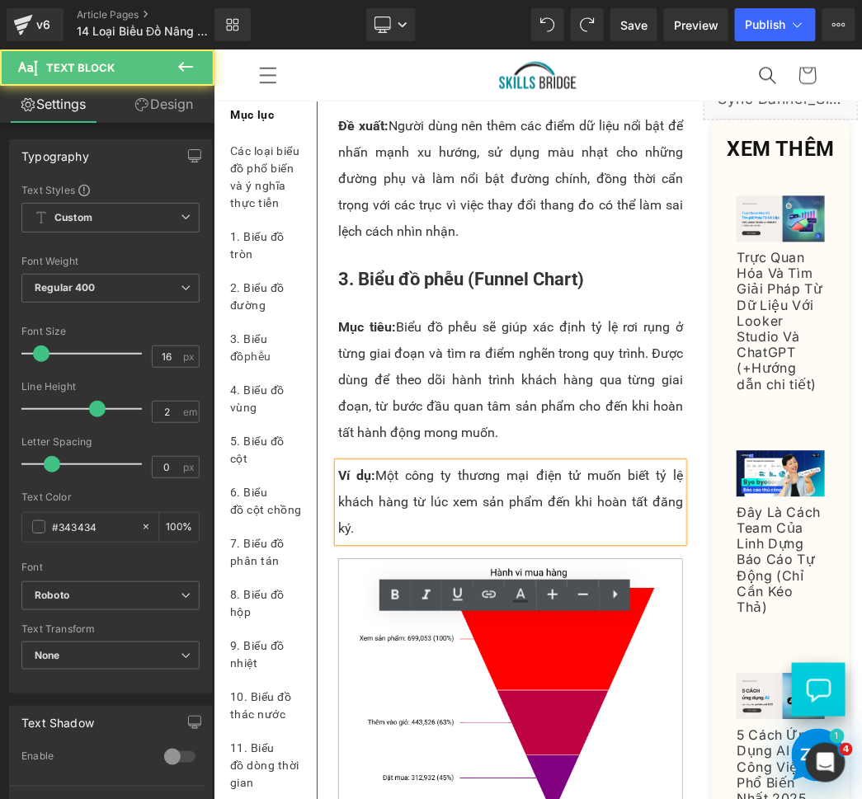
scroll to position [2550, 0]
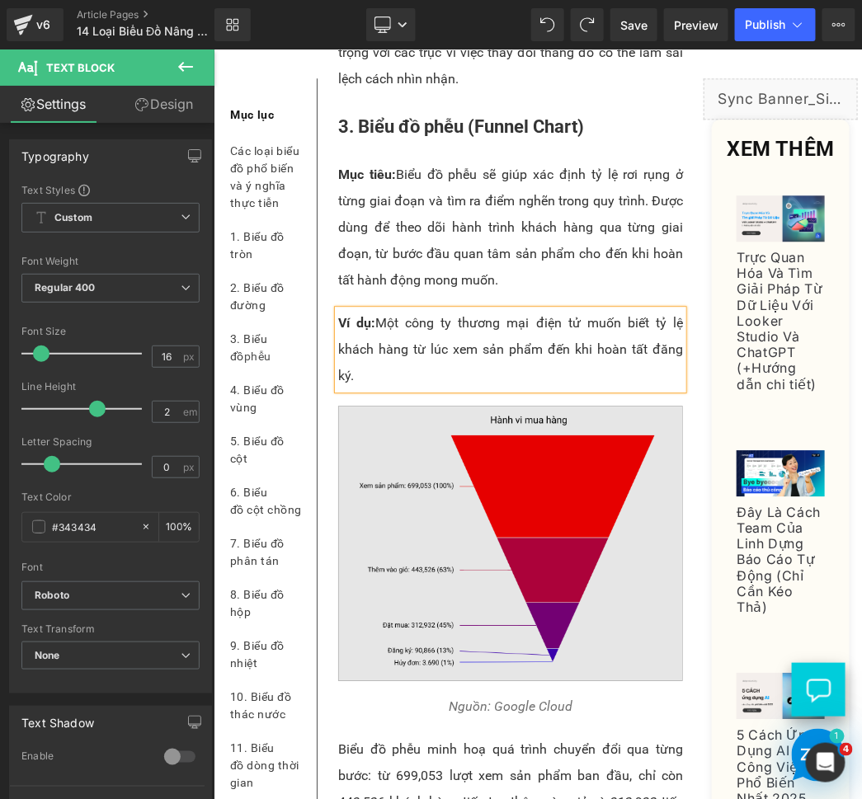
click at [443, 681] on img at bounding box center [509, 543] width 345 height 276
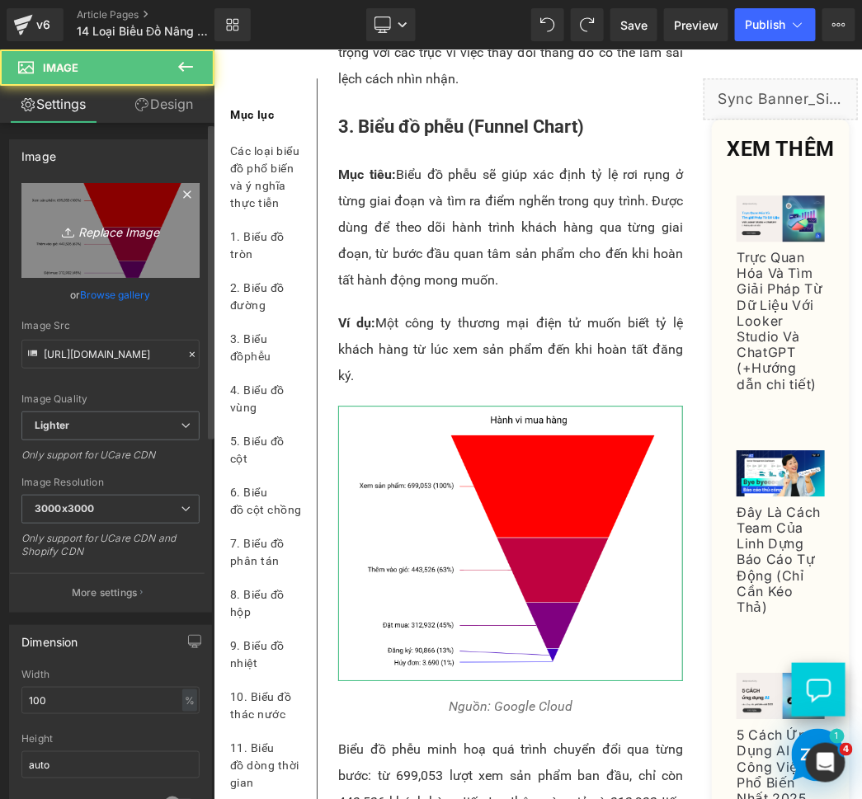
click at [98, 242] on link "Replace Image" at bounding box center [110, 230] width 178 height 95
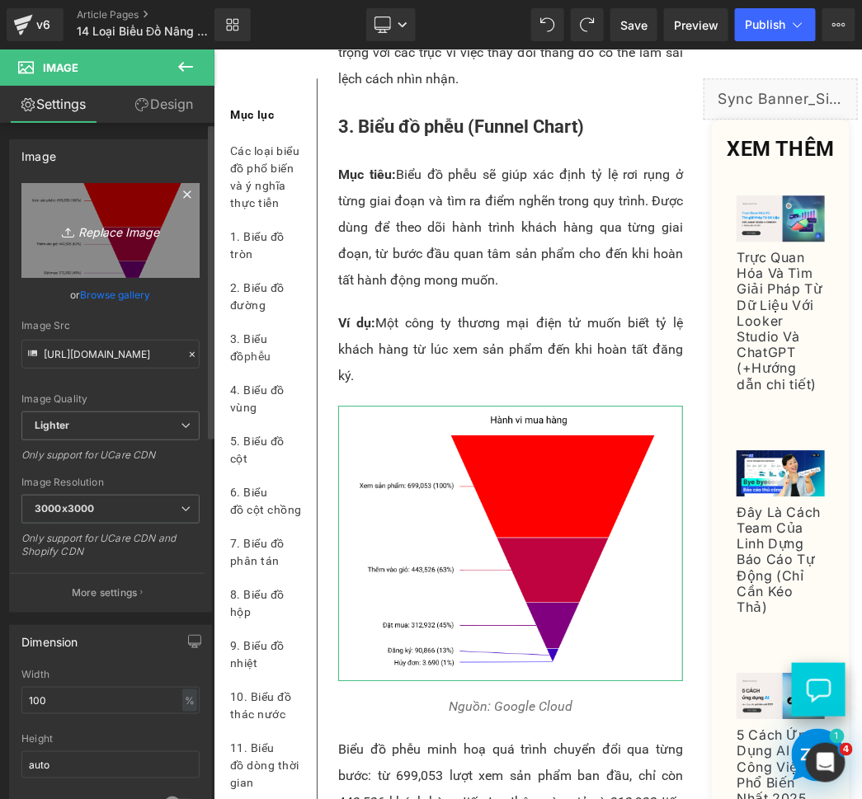
type input "C:\fakepath\funnel chart vietsub 2.png"
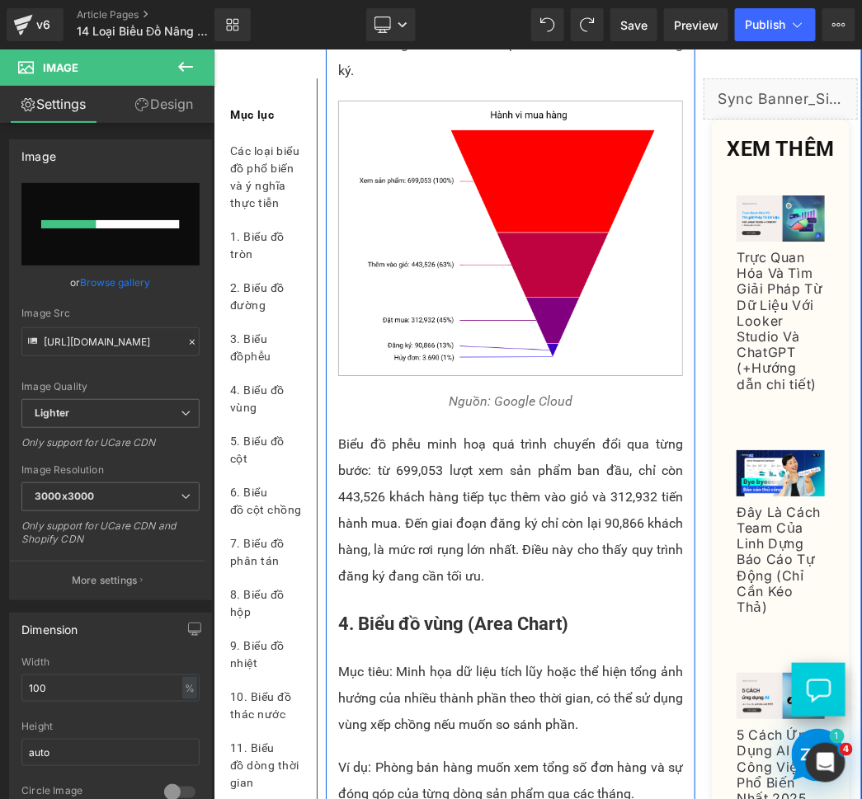
scroll to position [3008, 0]
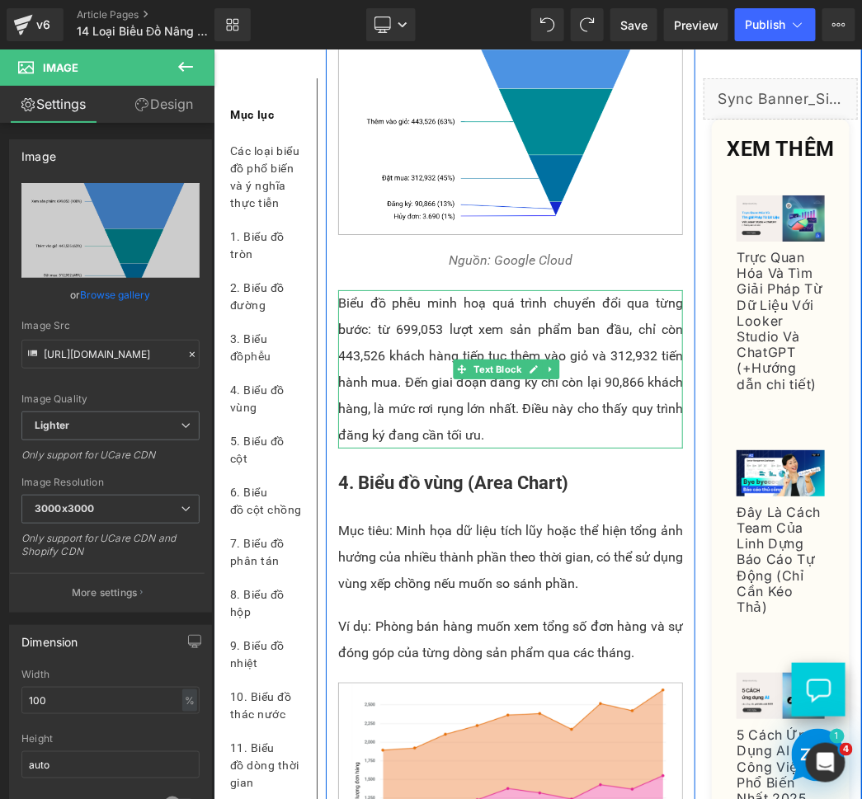
click at [409, 448] on p "Biểu đồ phễu minh hoạ quá trình chuyển đổi qua từng bước: từ 699,053 lượt xem s…" at bounding box center [509, 368] width 345 height 158
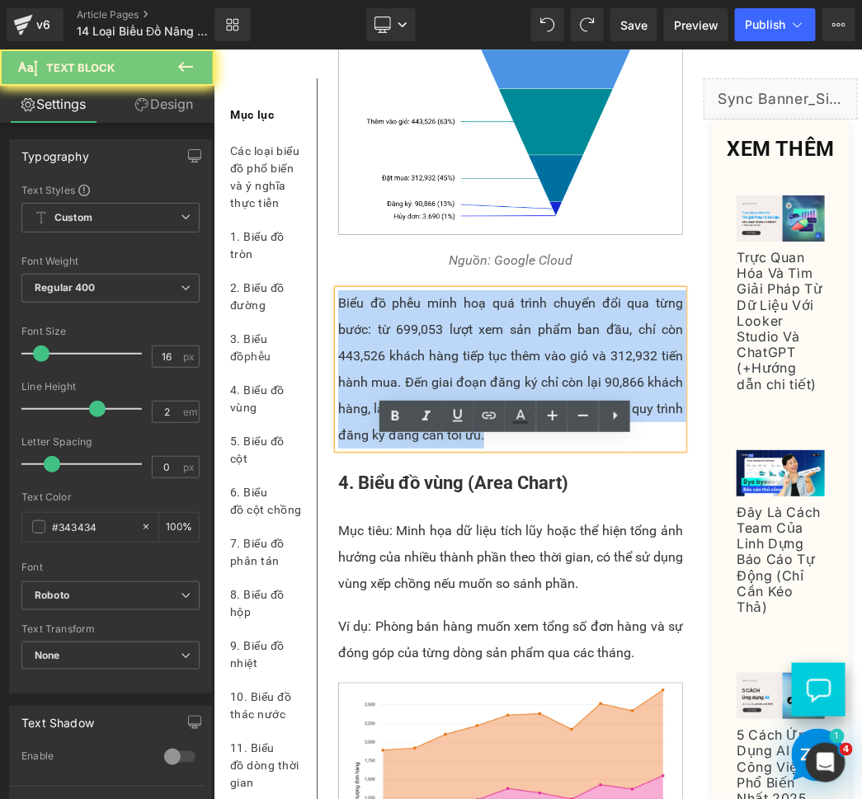
click at [409, 448] on p "Biểu đồ phễu minh hoạ quá trình chuyển đổi qua từng bước: từ 699,053 lượt xem s…" at bounding box center [509, 368] width 345 height 158
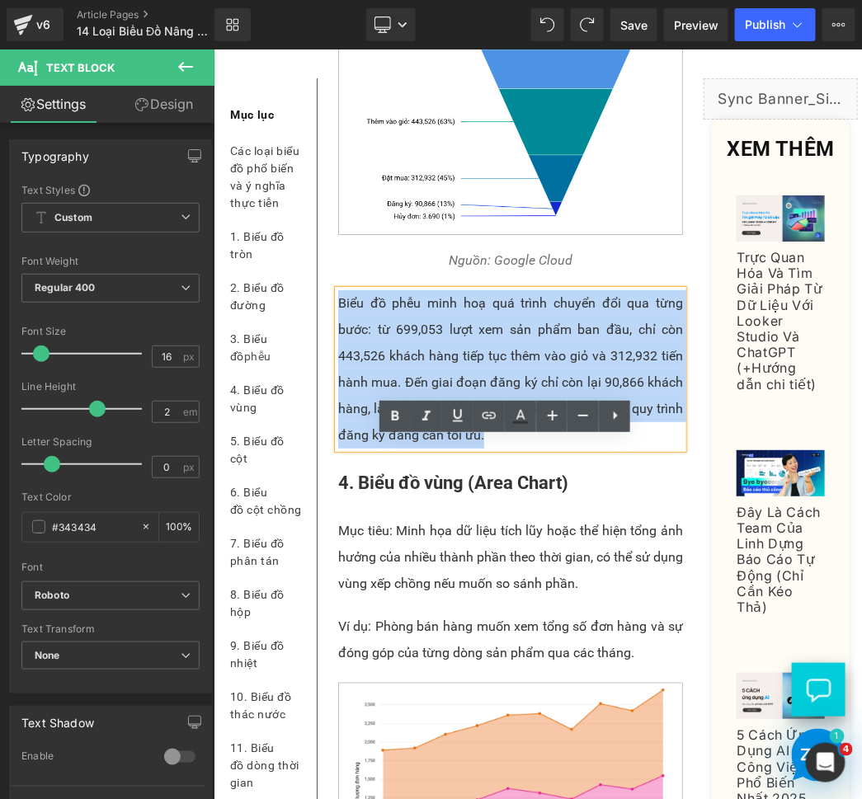
paste div
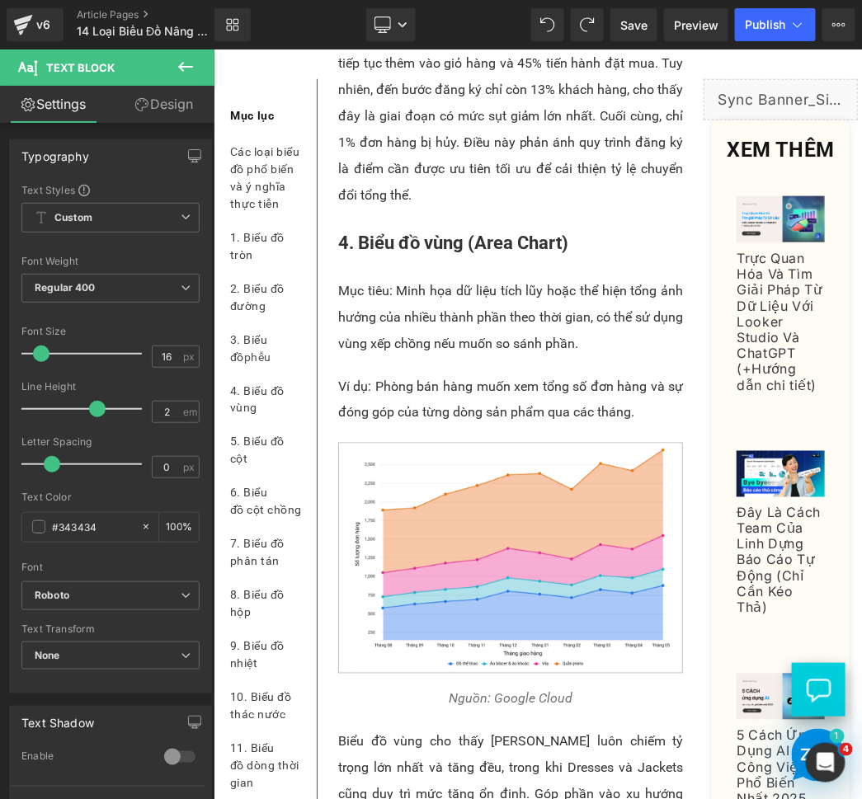
scroll to position [3558, 0]
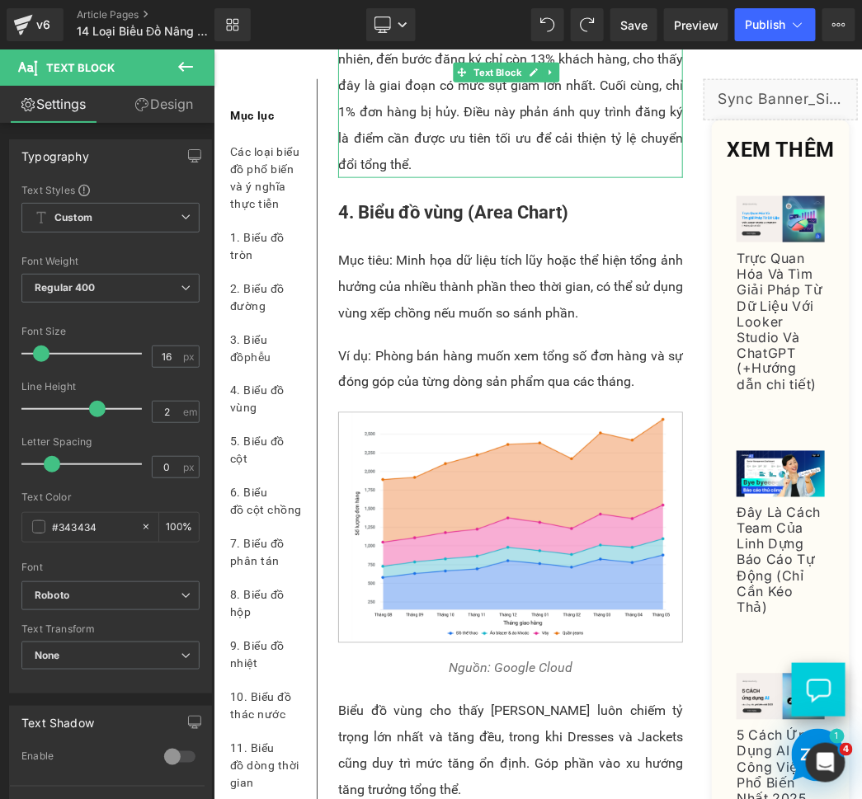
click at [439, 177] on p "Biểu đồ phễu cho thấy tỷ lệ khách hàng giảm dần qua từng bước. Từ 100% khách hà…" at bounding box center [509, 71] width 345 height 211
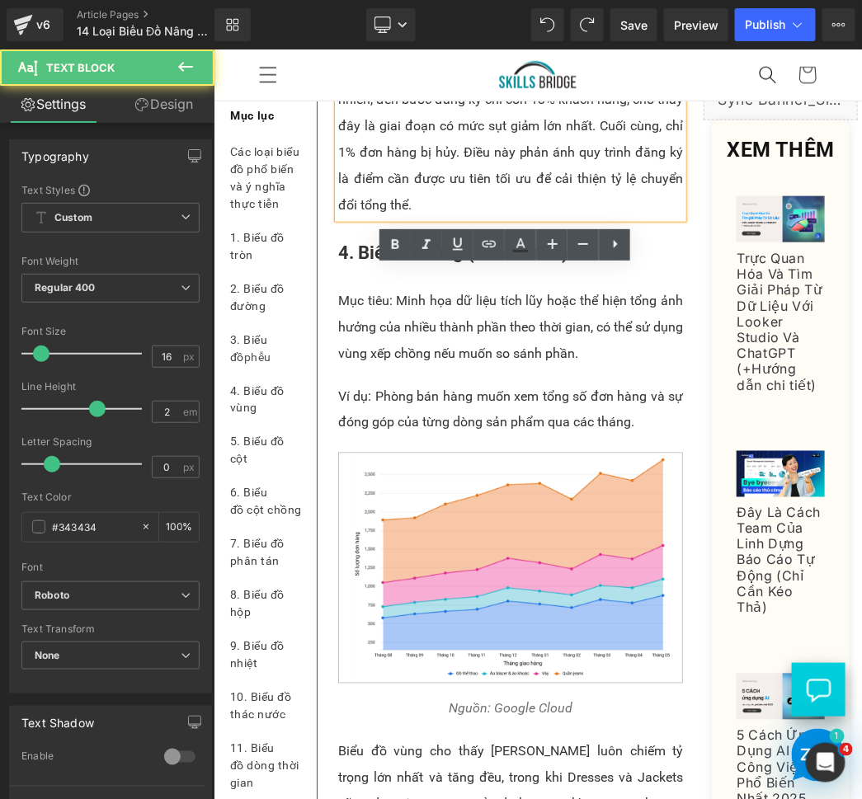
scroll to position [3406, 0]
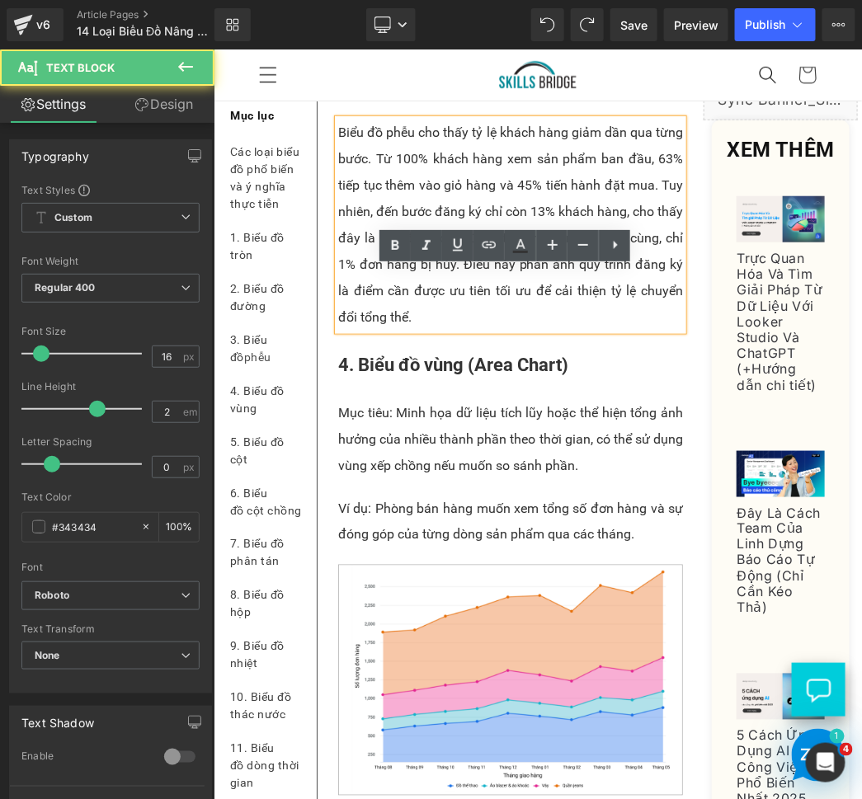
click at [436, 330] on p "Biểu đồ phễu cho thấy tỷ lệ khách hàng giảm dần qua từng bước. Từ 100% khách hà…" at bounding box center [509, 224] width 345 height 211
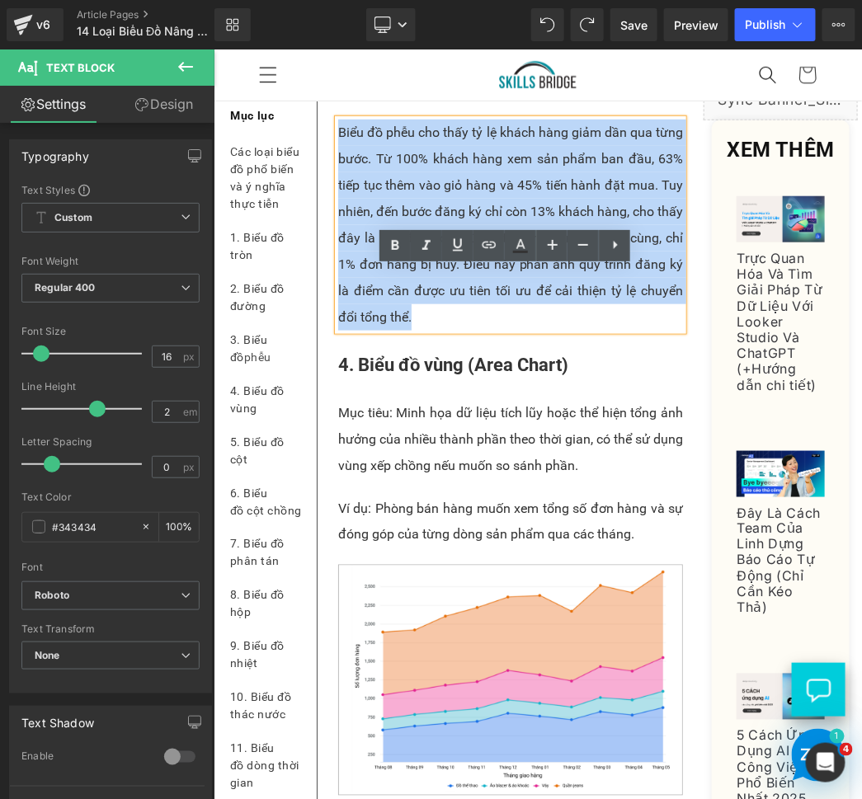
click at [436, 330] on p "Biểu đồ phễu cho thấy tỷ lệ khách hàng giảm dần qua từng bước. Từ 100% khách hà…" at bounding box center [509, 224] width 345 height 211
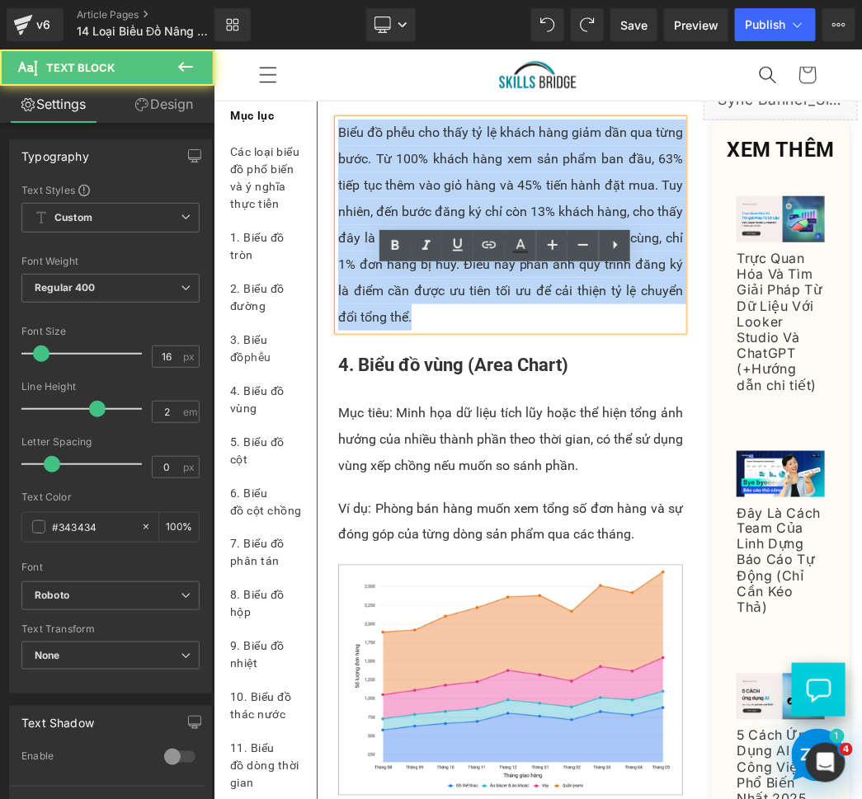
paste div
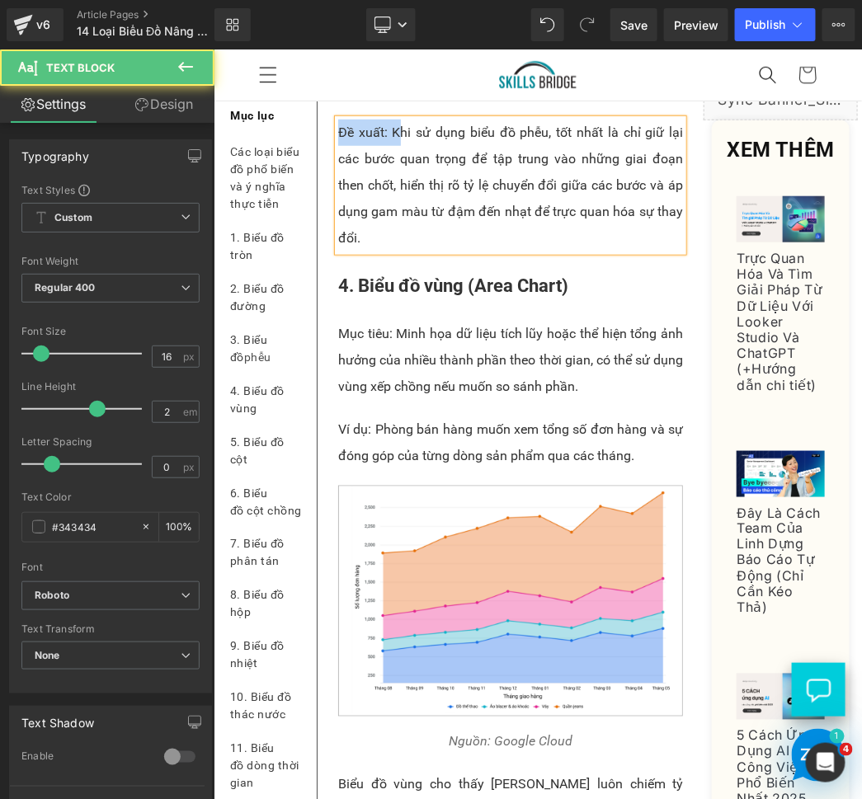
drag, startPoint x: 392, startPoint y: 282, endPoint x: 317, endPoint y: 282, distance: 75.0
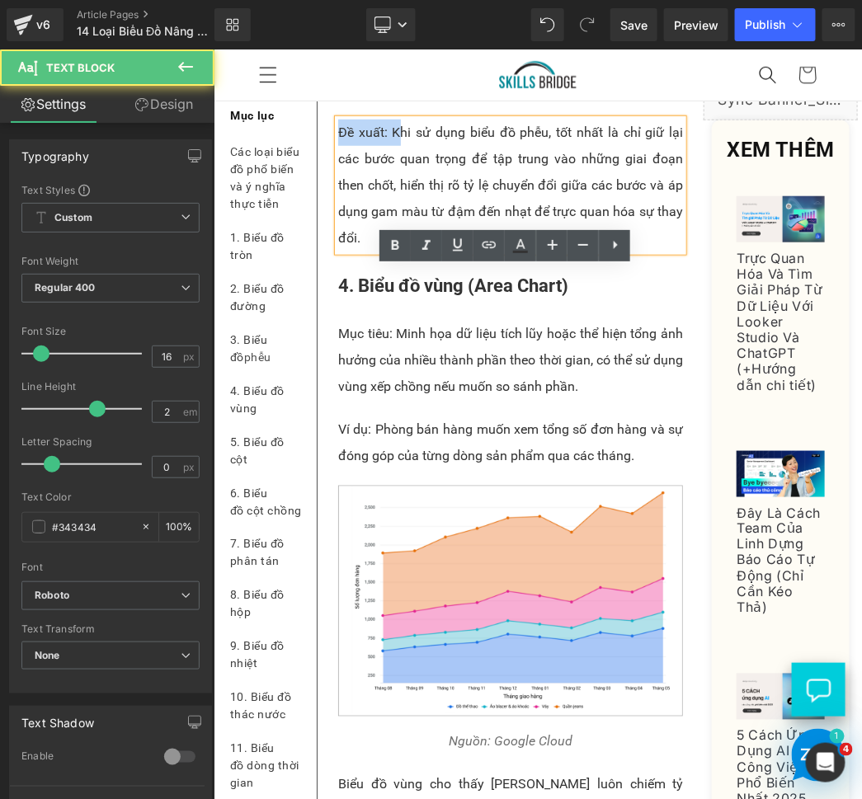
click at [373, 251] on p "Đề xuất: Khi sử dụng biểu đồ phễu, tốt nhất là chỉ giữ lại các bước quan trọng …" at bounding box center [509, 185] width 345 height 132
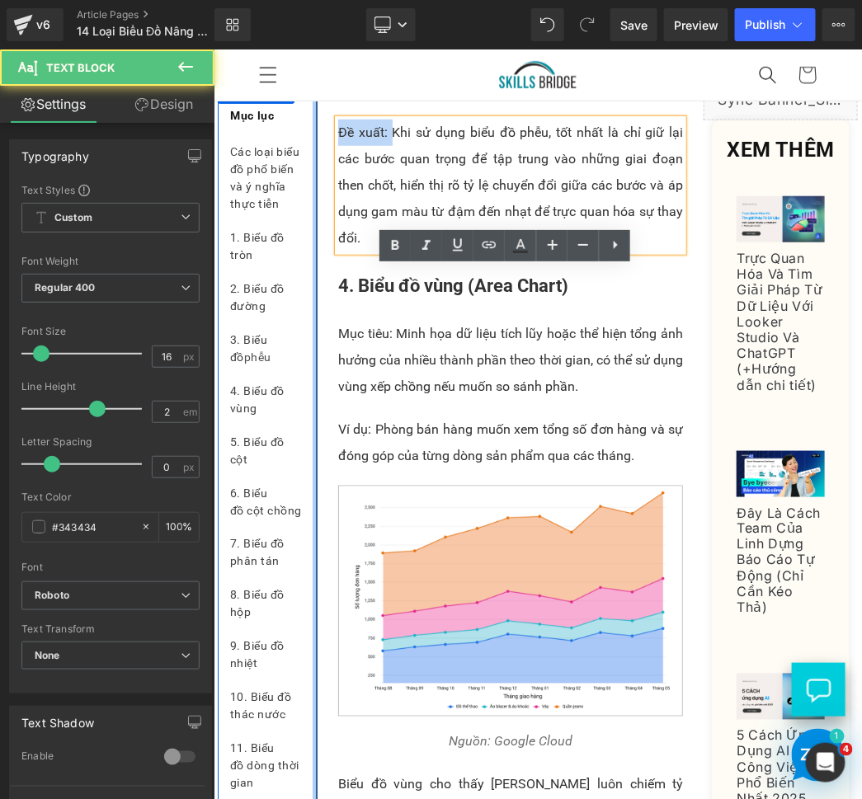
drag, startPoint x: 386, startPoint y: 288, endPoint x: 313, endPoint y: 289, distance: 72.6
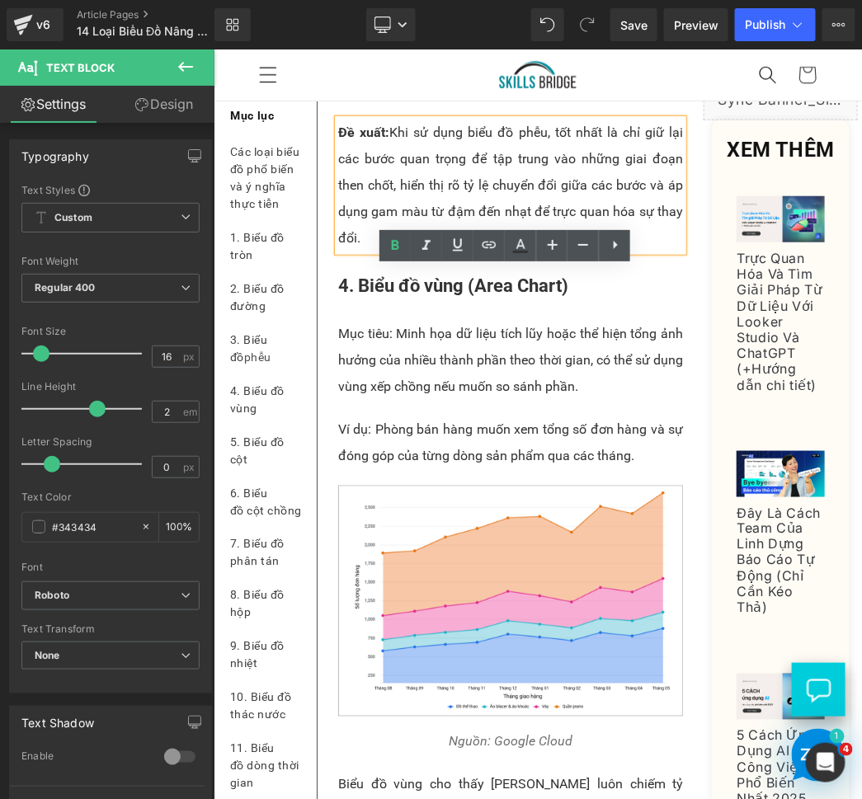
click at [447, 251] on p "Đề xuất: Khi sử dụng biểu đồ phễu, tốt nhất là chỉ giữ lại các bước quan trọng …" at bounding box center [509, 185] width 345 height 132
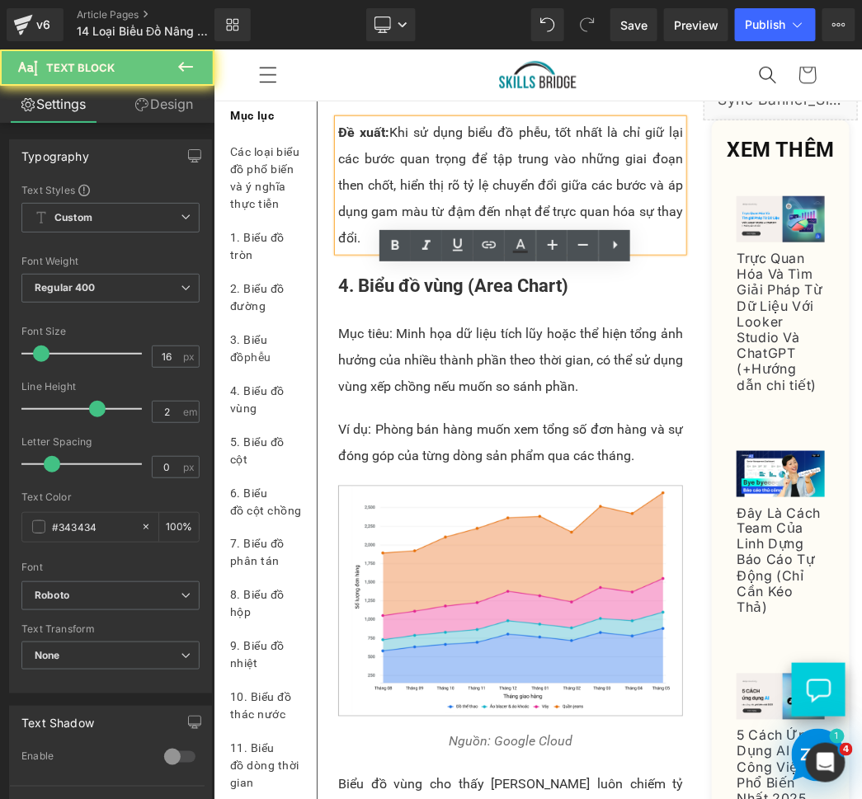
click at [489, 251] on p "Đề xuất: Khi sử dụng biểu đồ phễu, tốt nhất là chỉ giữ lại các bước quan trọng …" at bounding box center [509, 185] width 345 height 132
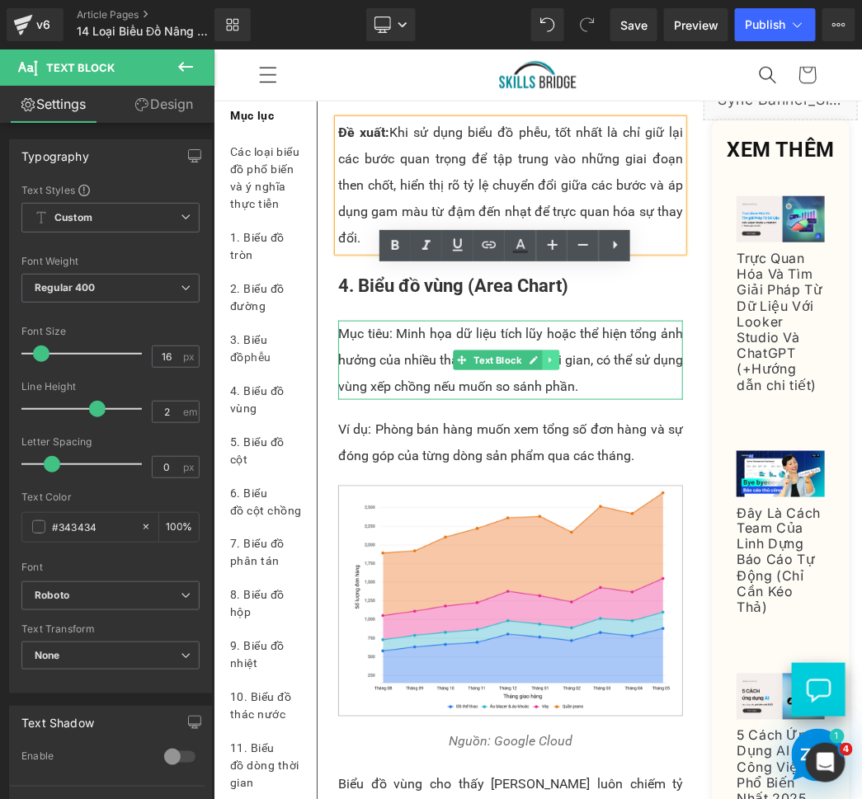
click at [542, 369] on link at bounding box center [550, 360] width 17 height 20
click at [213, 49] on link at bounding box center [213, 49] width 0 height 0
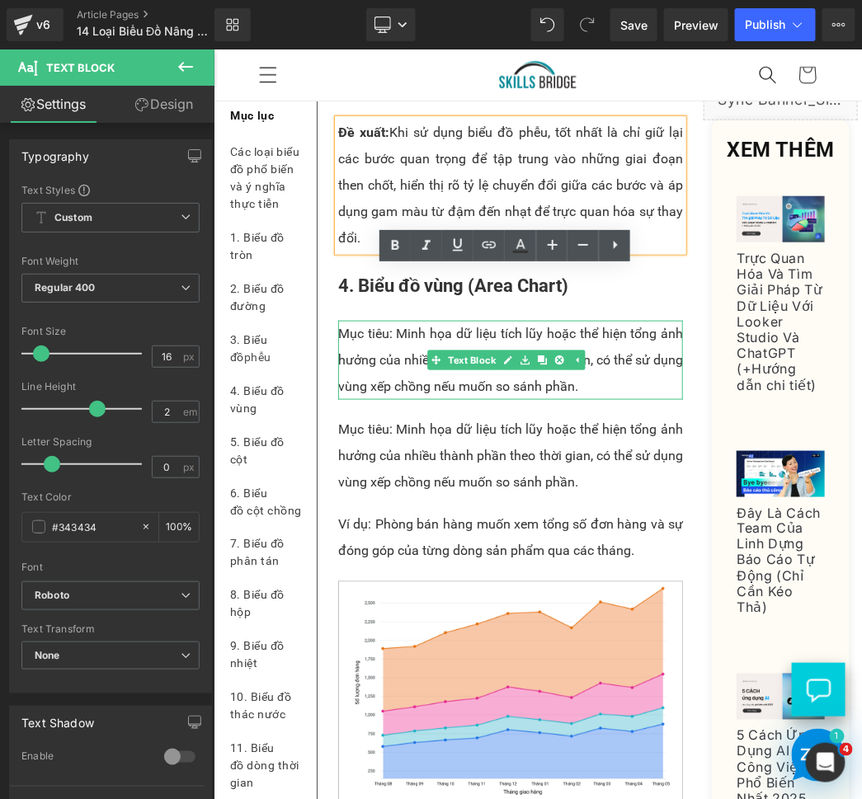
click at [541, 399] on div "Mục tiêu: Minh họa dữ liệu tích lũy hoặc thể hiện tổng ảnh hưởng của nhiều thàn…" at bounding box center [509, 359] width 345 height 79
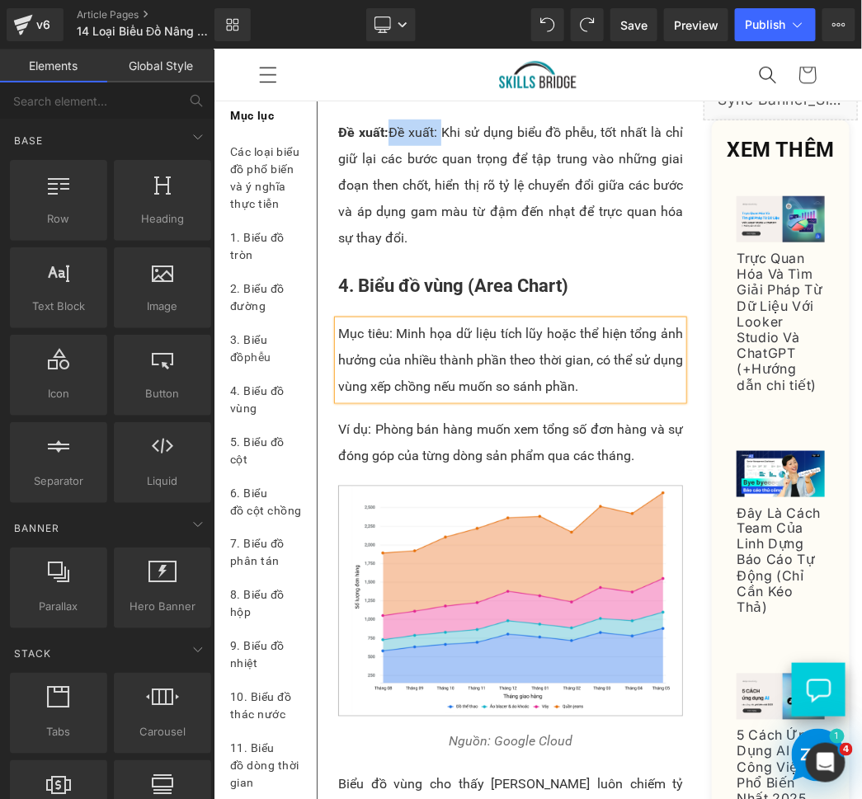
click at [611, 399] on p "Mục tiêu: Minh họa dữ liệu tích lũy hoặc thể hiện tổng ảnh hưởng của nhiều thàn…" at bounding box center [509, 359] width 345 height 79
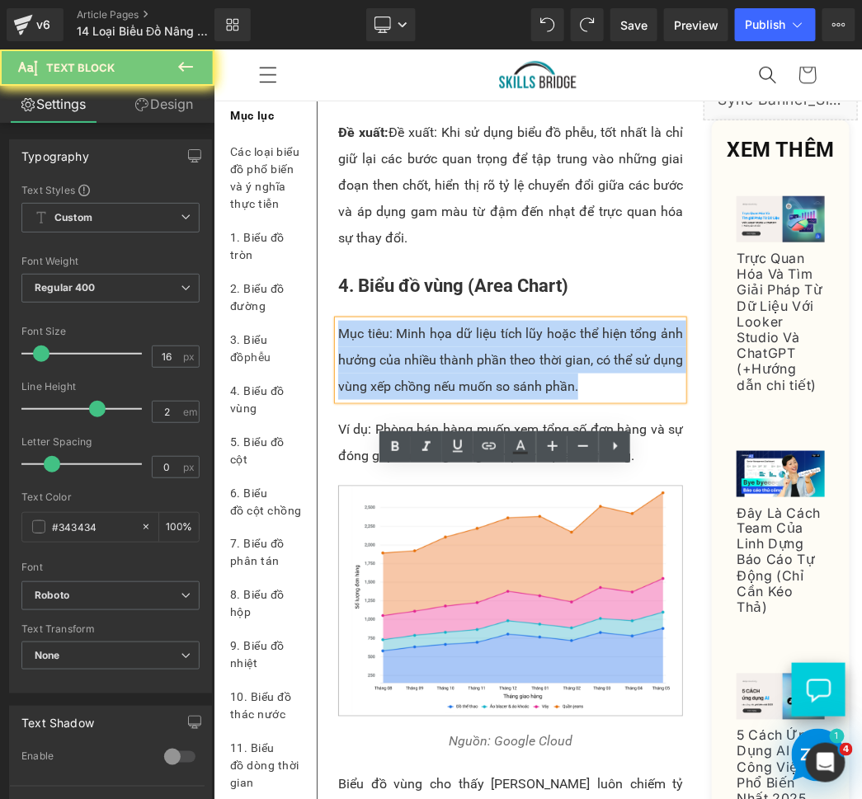
click at [611, 399] on p "Mục tiêu: Minh họa dữ liệu tích lũy hoặc thể hiện tổng ảnh hưởng của nhiều thàn…" at bounding box center [509, 359] width 345 height 79
paste div
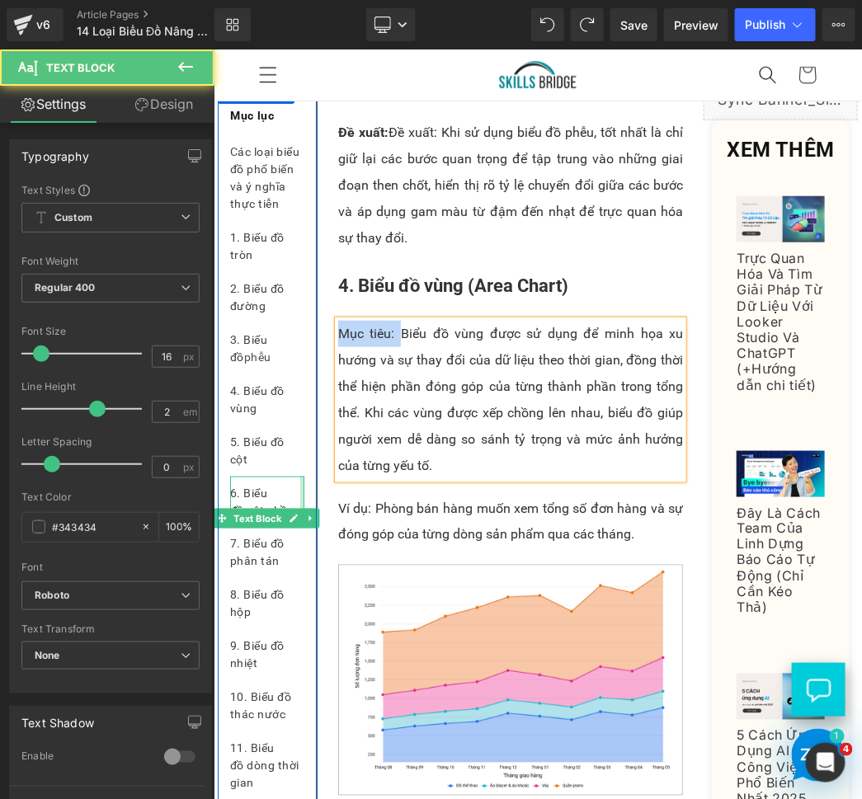
drag, startPoint x: 396, startPoint y: 481, endPoint x: 300, endPoint y: 487, distance: 95.9
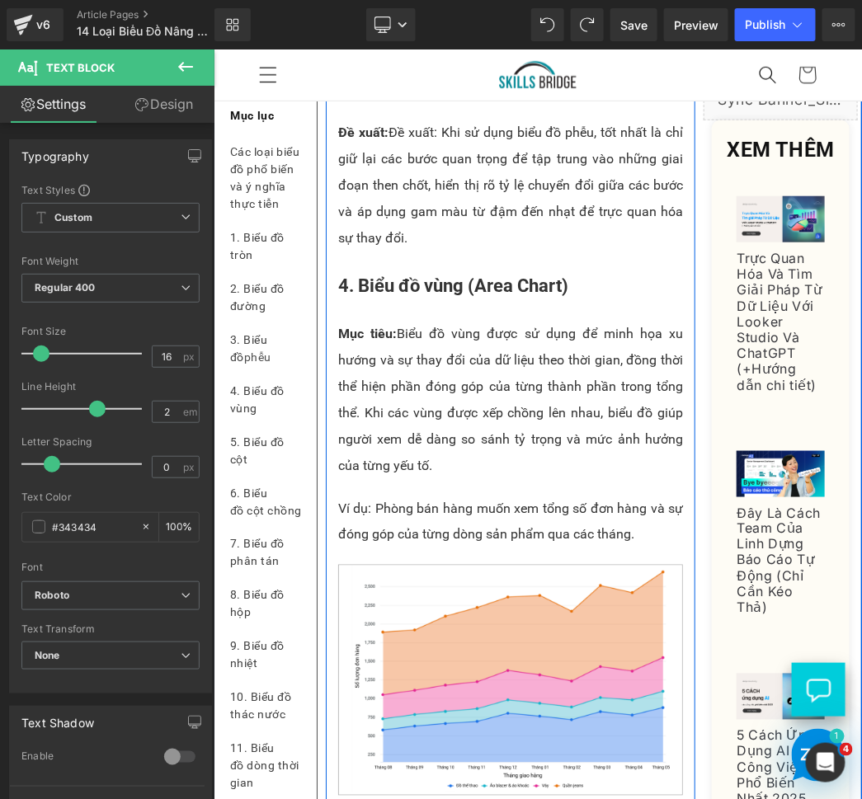
click at [585, 547] on p "Ví dụ: Phòng bán hàng muốn xem tổng số đơn hàng và sự đóng góp của từng dòng sả…" at bounding box center [509, 521] width 345 height 53
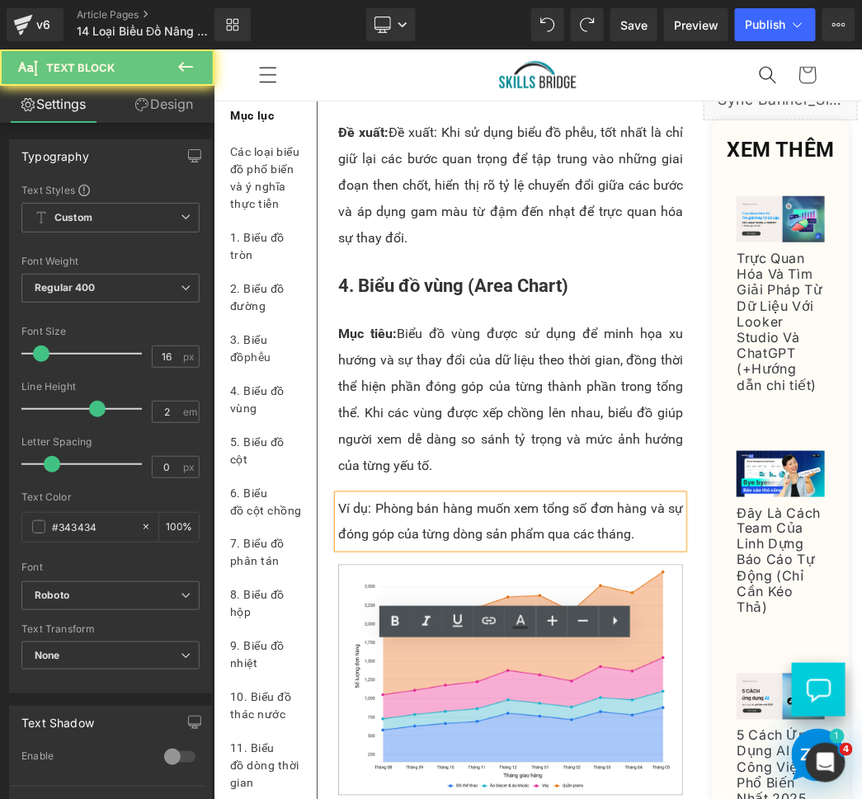
click at [585, 547] on p "Ví dụ: Phòng bán hàng muốn xem tổng số đơn hàng và sự đóng góp của từng dòng sả…" at bounding box center [509, 521] width 345 height 53
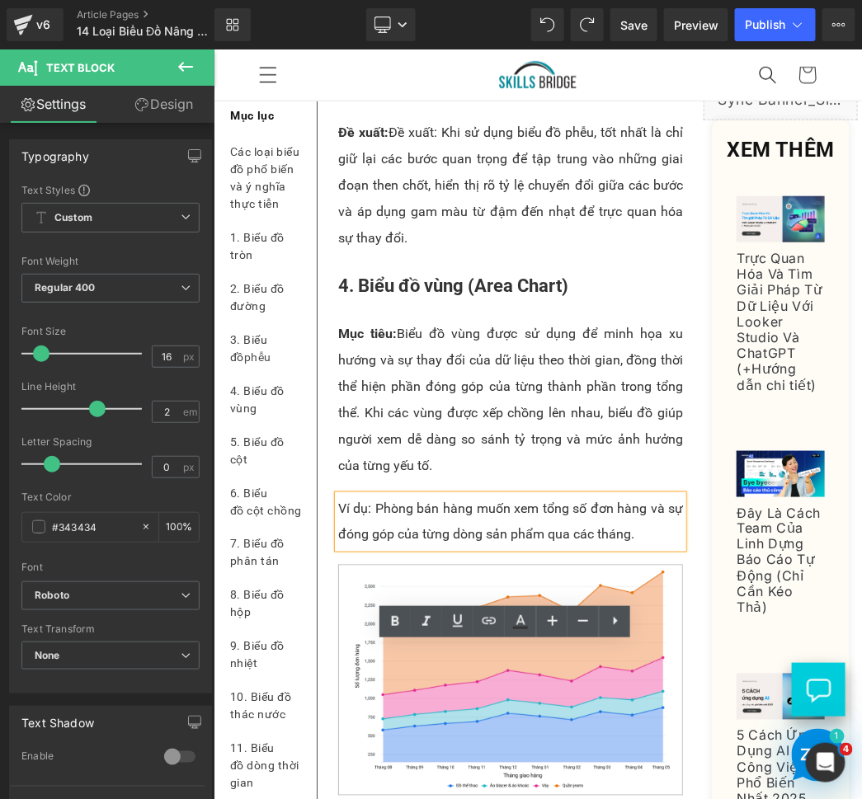
paste div
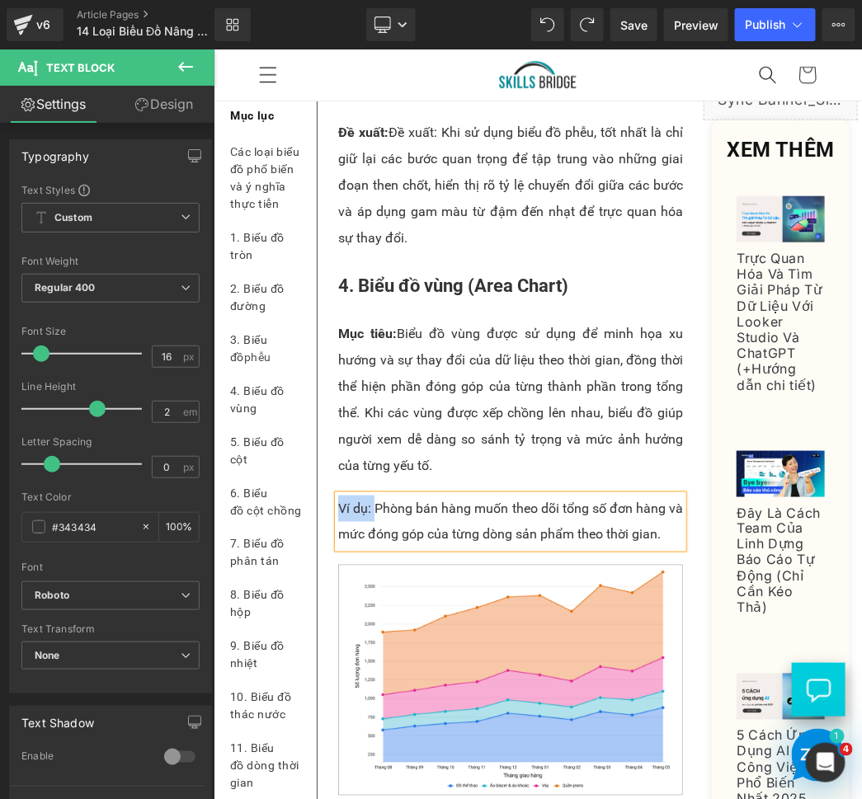
drag, startPoint x: 372, startPoint y: 662, endPoint x: 338, endPoint y: 648, distance: 36.6
click at [338, 547] on p "Ví dụ: Phòng bán hàng muốn theo dõi tổng số đơn hàng và mức đóng góp của từng d…" at bounding box center [509, 521] width 345 height 53
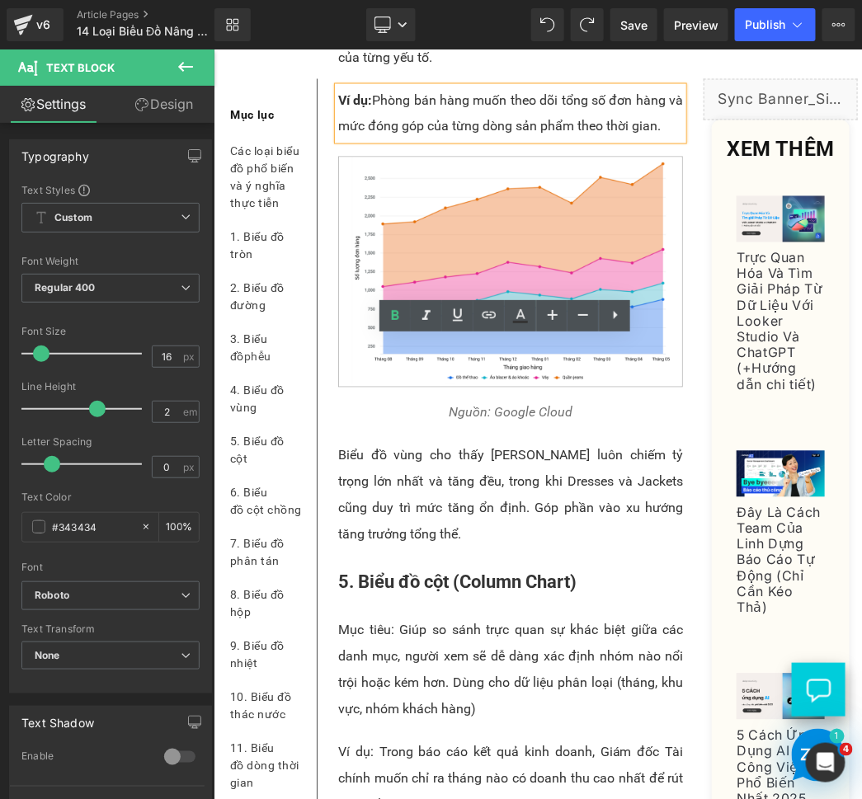
scroll to position [3864, 0]
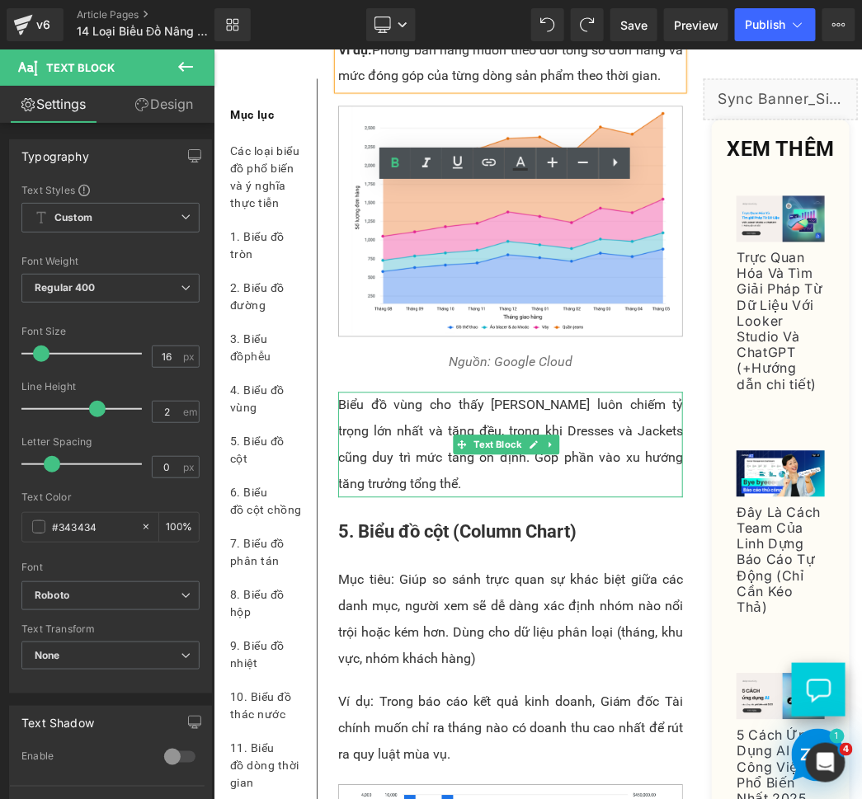
click at [416, 497] on p "Biểu đồ vùng cho thấy [PERSON_NAME] luôn chiếm tỷ trọng lớn nhất và tăng đều, t…" at bounding box center [509, 445] width 345 height 106
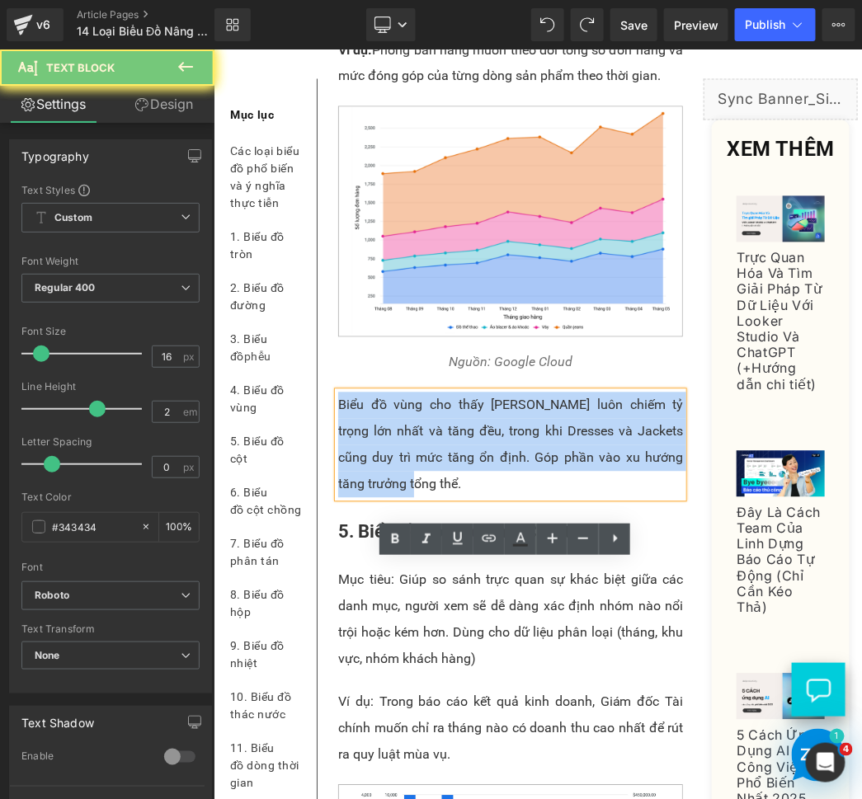
click at [416, 497] on p "Biểu đồ vùng cho thấy [PERSON_NAME] luôn chiếm tỷ trọng lớn nhất và tăng đều, t…" at bounding box center [509, 445] width 345 height 106
paste div
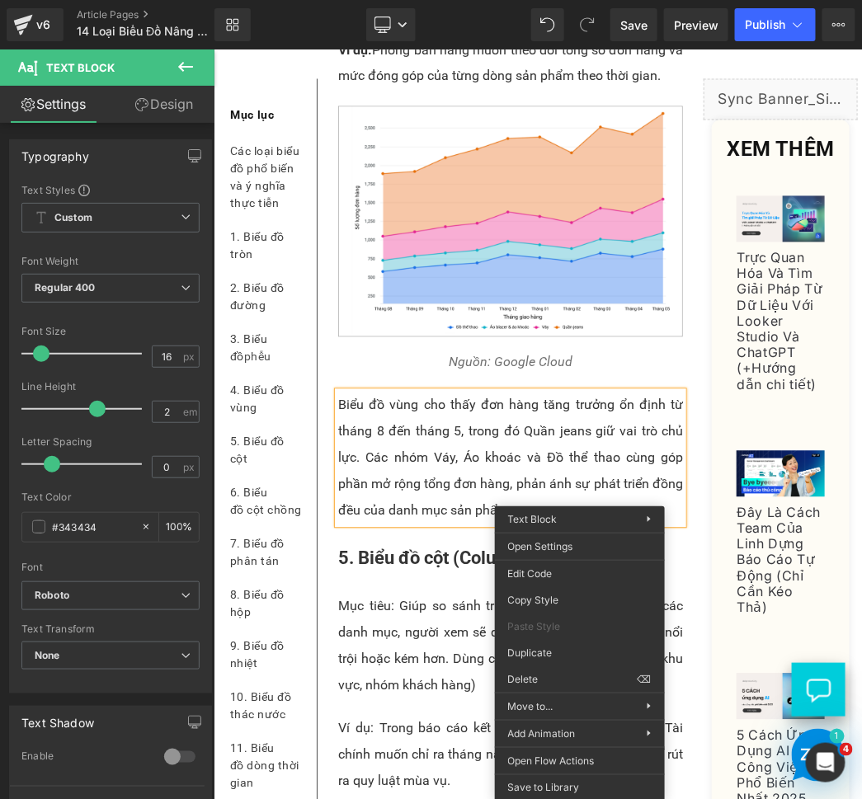
drag, startPoint x: 767, startPoint y: 702, endPoint x: 552, endPoint y: 651, distance: 220.2
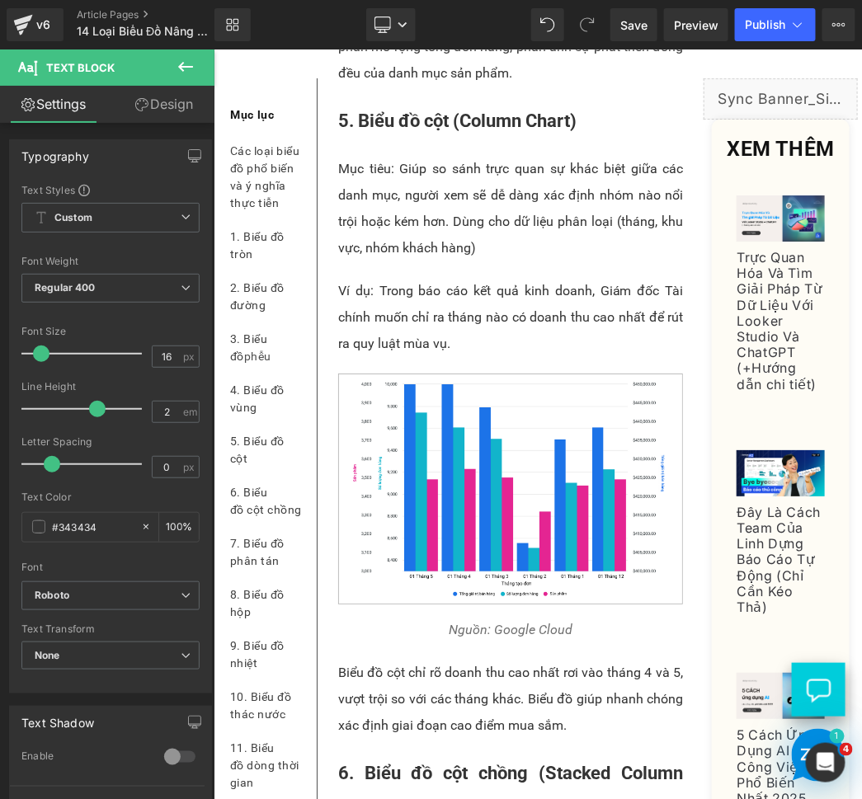
scroll to position [4459, 0]
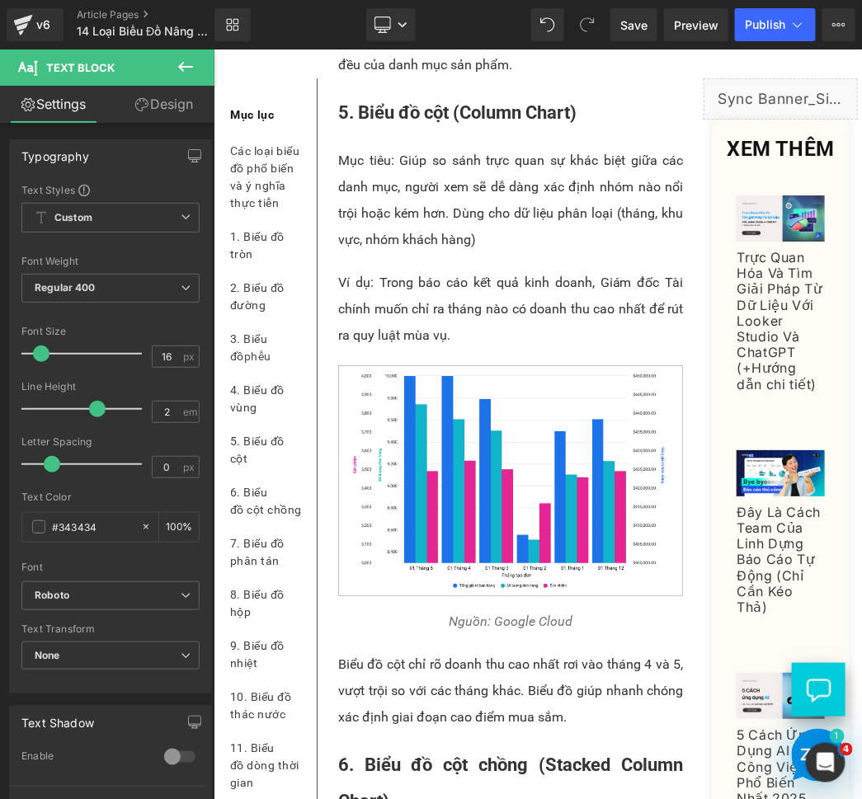
click at [472, 77] on p "Biểu đồ vùng cho thấy đơn hàng tăng trưởng ổn định từ tháng 8 đến tháng 5, tron…" at bounding box center [509, 12] width 345 height 132
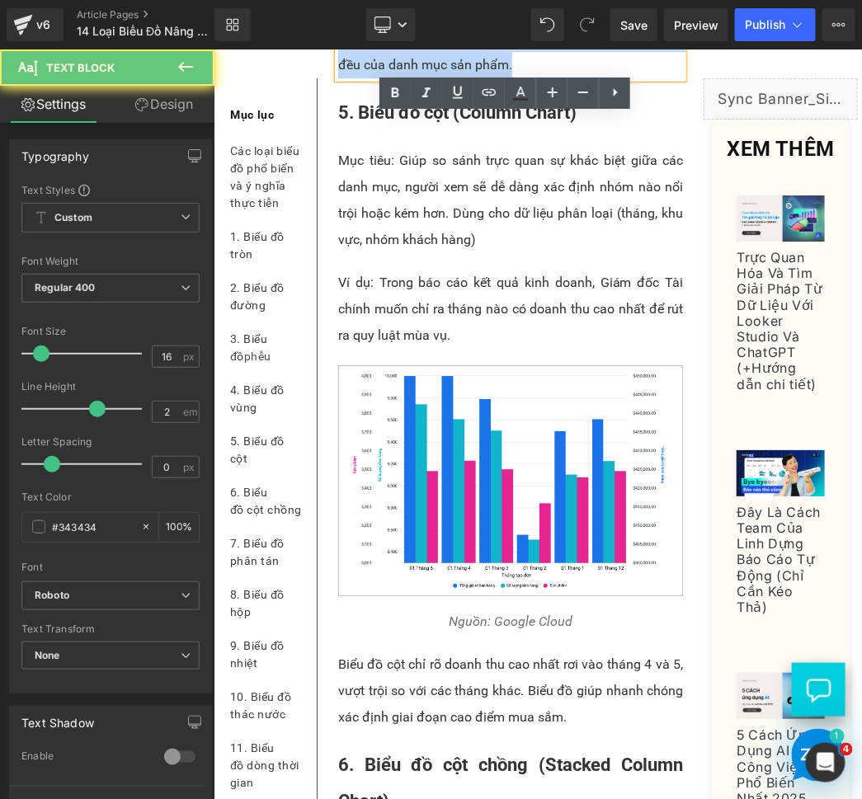
click at [472, 77] on p "Biểu đồ vùng cho thấy đơn hàng tăng trưởng ổn định từ tháng 8 đến tháng 5, tron…" at bounding box center [509, 12] width 345 height 132
paste div
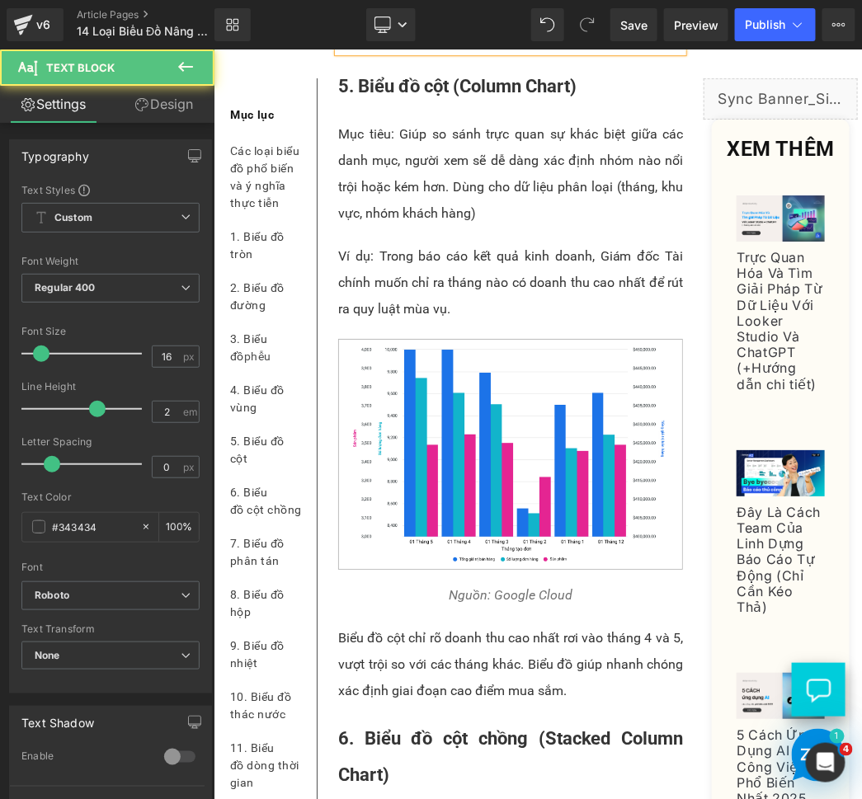
drag, startPoint x: 386, startPoint y: 125, endPoint x: 335, endPoint y: 125, distance: 51.1
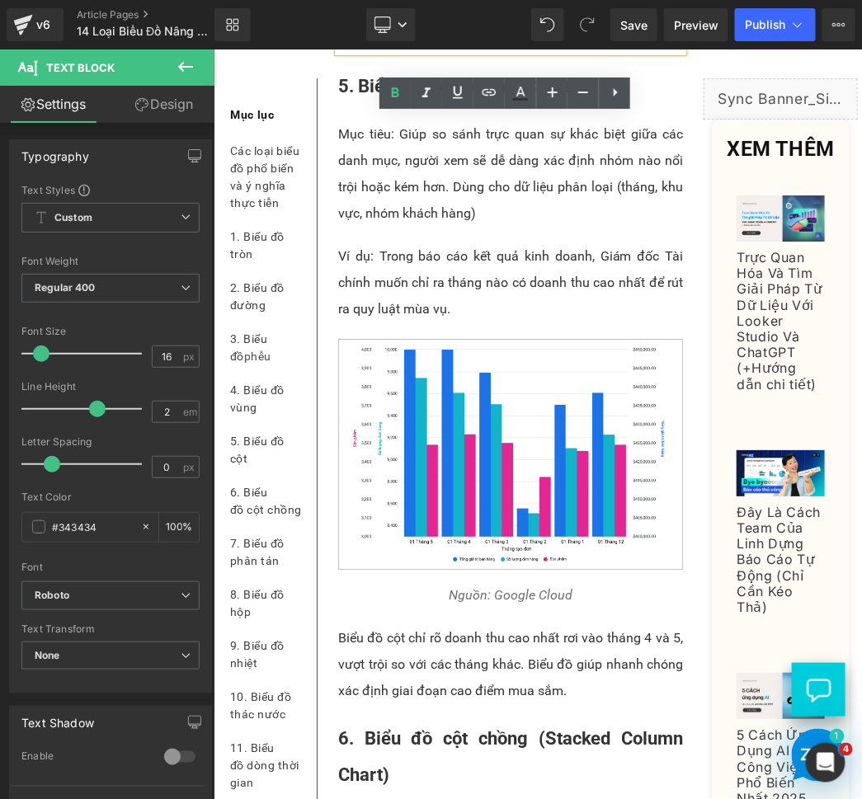
click at [459, 226] on p "Mục tiêu: Giúp so sánh trực quan sự khác biệt giữa các danh mục, người xem sẽ d…" at bounding box center [509, 173] width 345 height 106
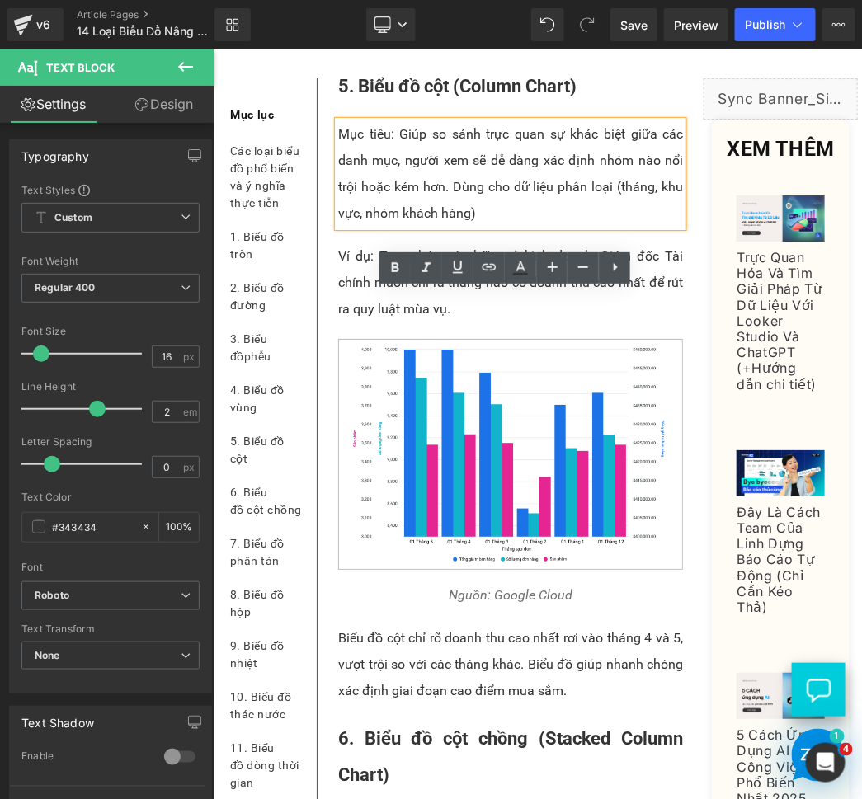
click at [574, 226] on p "Mục tiêu: Giúp so sánh trực quan sự khác biệt giữa các danh mục, người xem sẽ d…" at bounding box center [509, 173] width 345 height 106
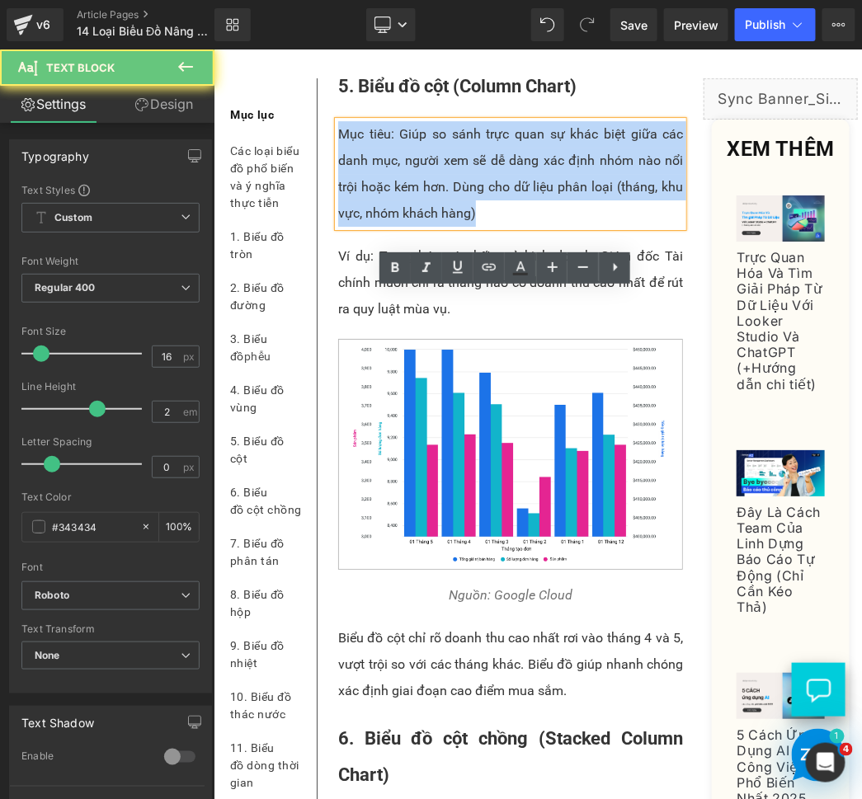
click at [574, 226] on p "Mục tiêu: Giúp so sánh trực quan sự khác biệt giữa các danh mục, người xem sẽ d…" at bounding box center [509, 173] width 345 height 106
paste div
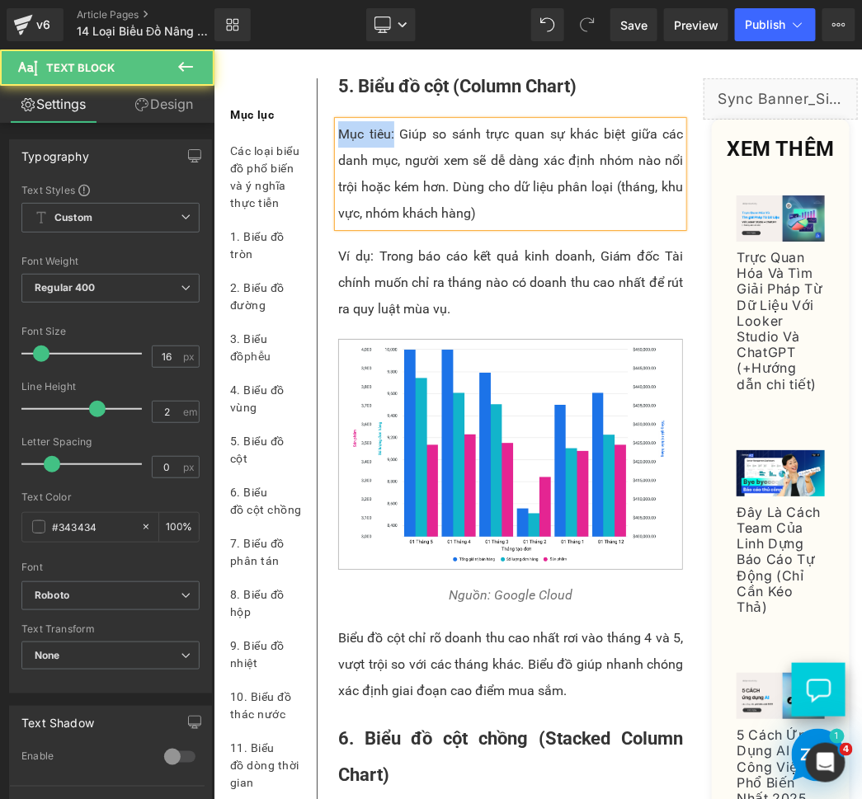
drag, startPoint x: 389, startPoint y: 300, endPoint x: 321, endPoint y: 298, distance: 68.5
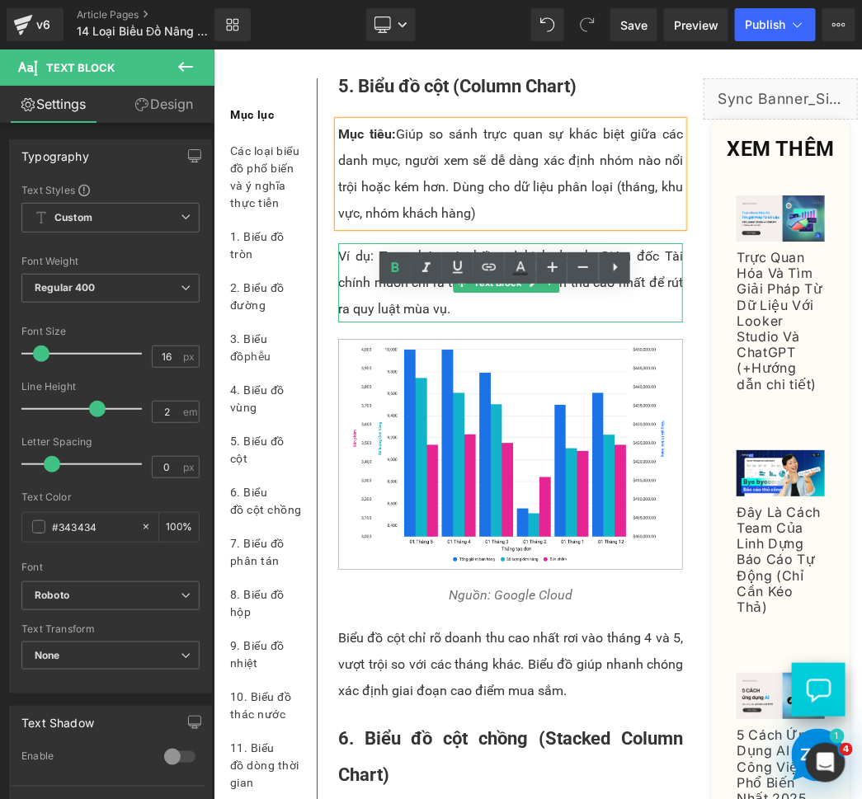
drag, startPoint x: 465, startPoint y: 449, endPoint x: 423, endPoint y: 444, distance: 42.4
click at [465, 292] on span at bounding box center [461, 282] width 17 height 20
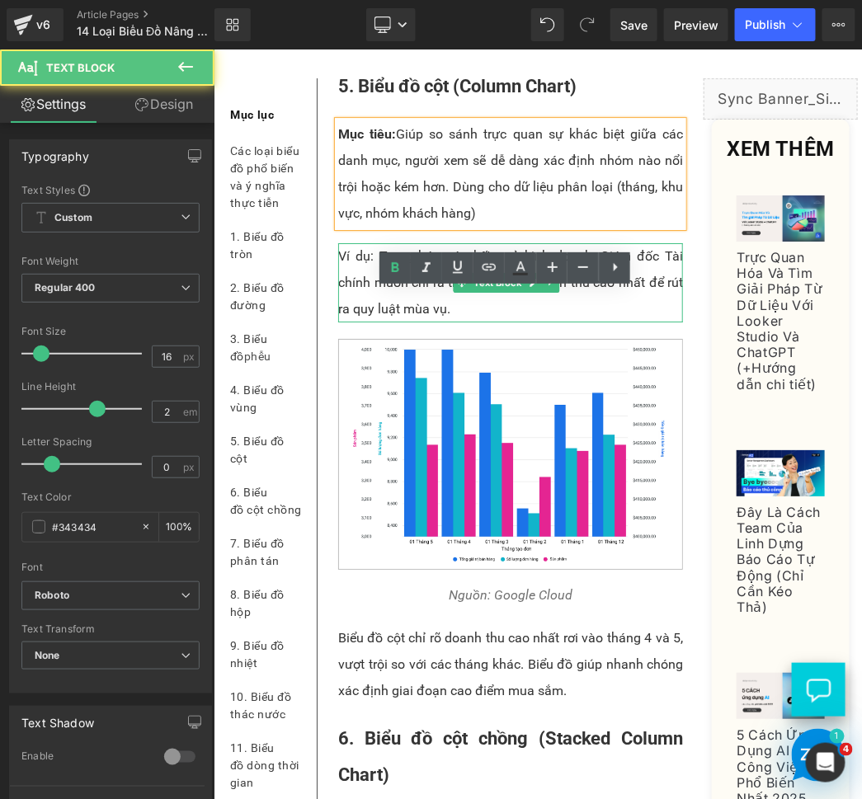
click at [423, 322] on p "Ví dụ: Trong báo cáo kết quả kinh doanh, Giám đốc Tài chính muốn chỉ ra tháng n…" at bounding box center [509, 281] width 345 height 79
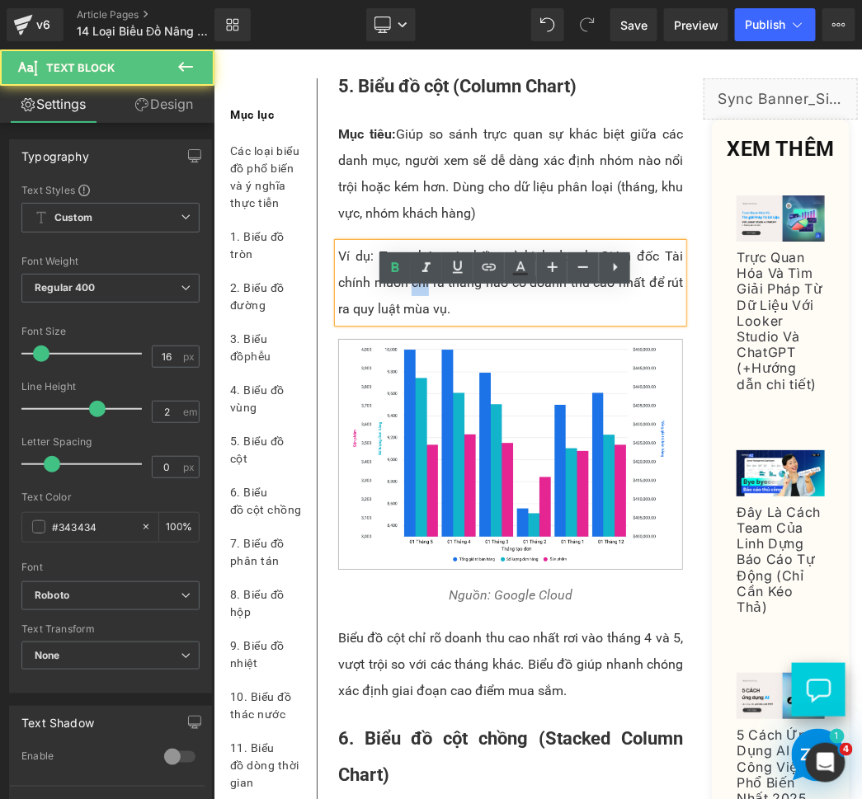
click at [423, 322] on p "Ví dụ: Trong báo cáo kết quả kinh doanh, Giám đốc Tài chính muốn chỉ ra tháng n…" at bounding box center [509, 281] width 345 height 79
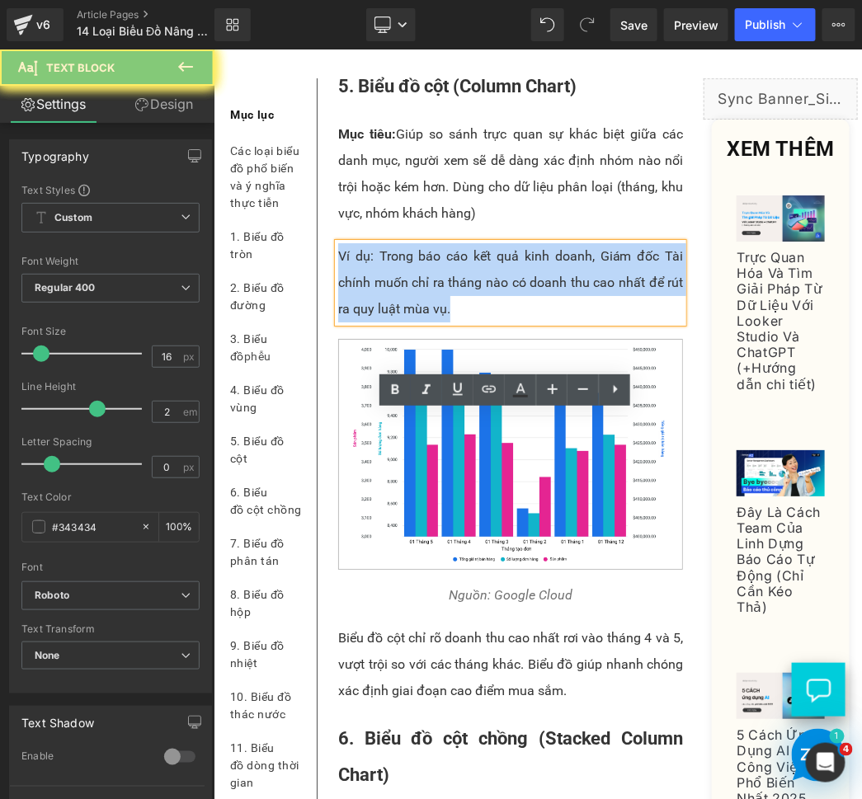
click at [423, 322] on p "Ví dụ: Trong báo cáo kết quả kinh doanh, Giám đốc Tài chính muốn chỉ ra tháng n…" at bounding box center [509, 281] width 345 height 79
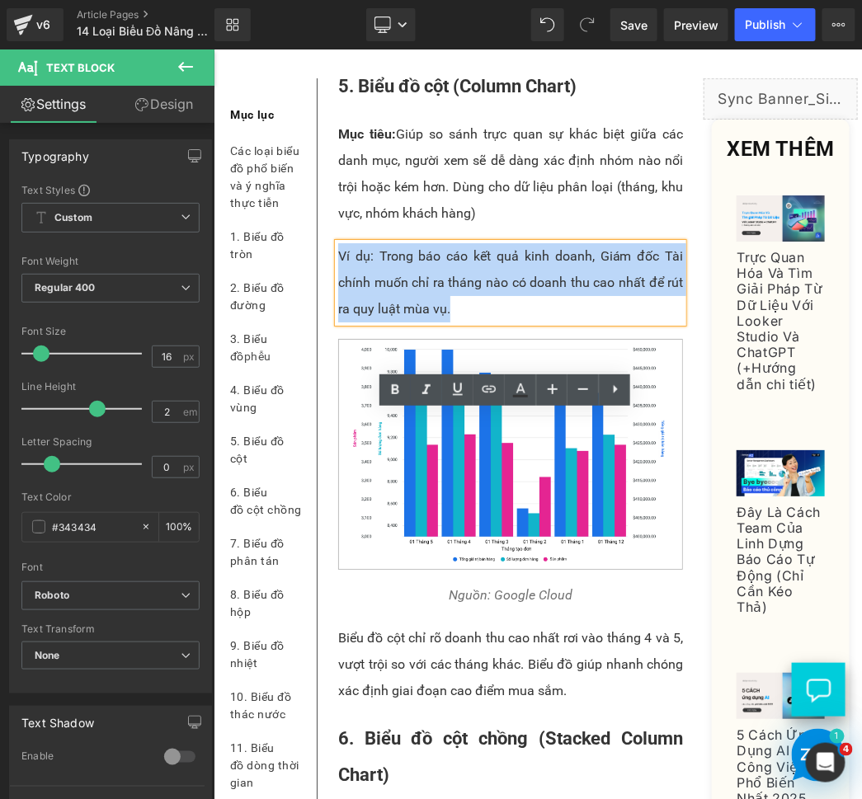
paste div
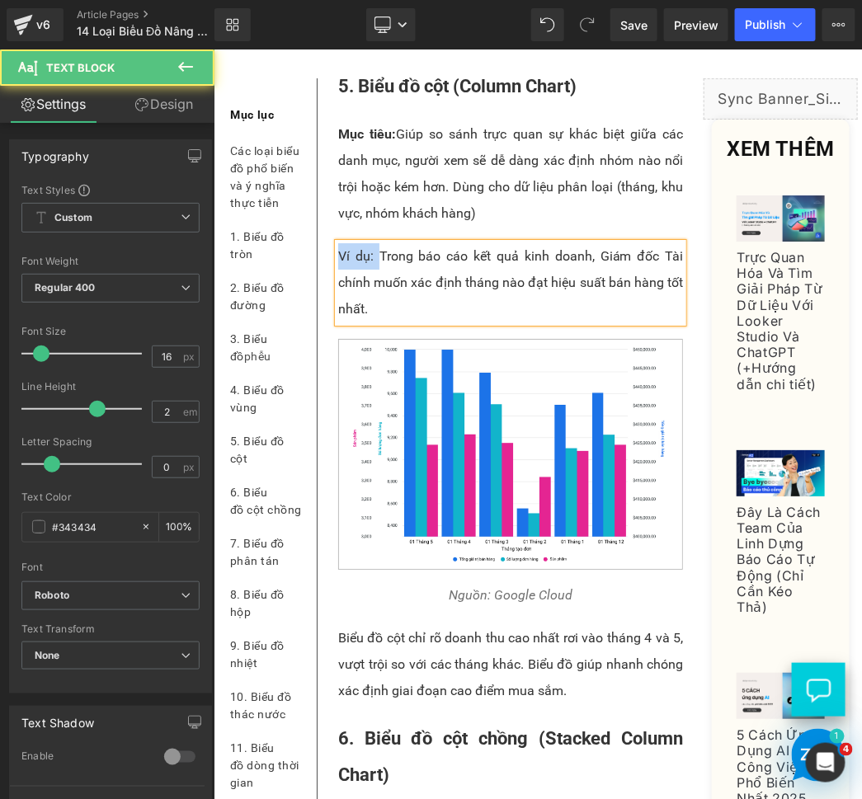
drag, startPoint x: 376, startPoint y: 425, endPoint x: 324, endPoint y: 425, distance: 51.9
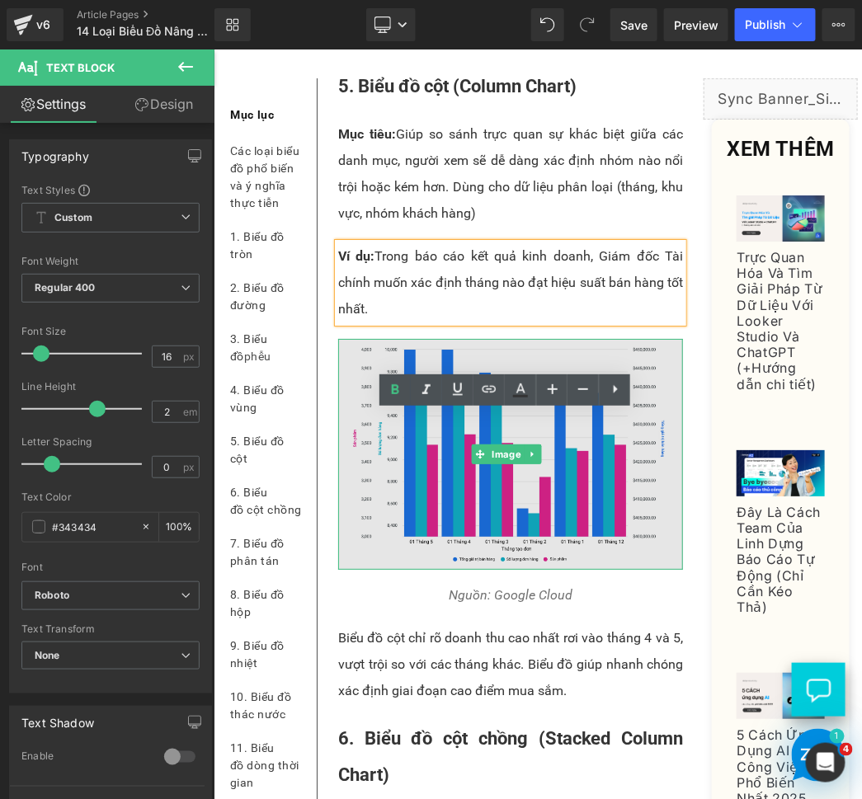
scroll to position [4611, 0]
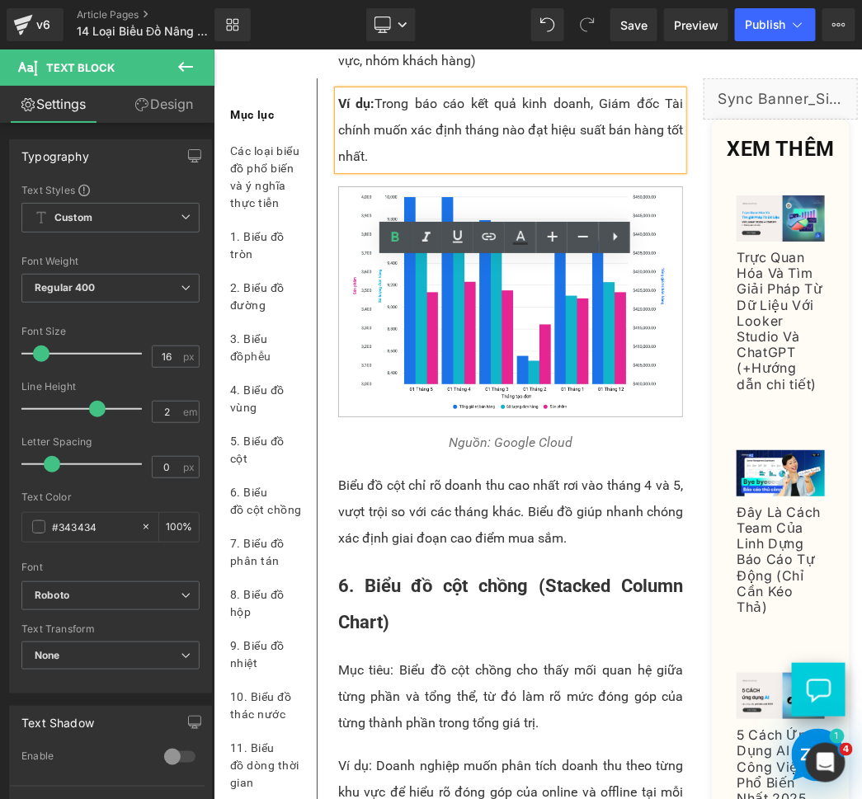
click at [434, 551] on p "Biểu đồ cột chỉ rõ doanh thu cao nhất rơi vào tháng 4 và 5, vượt trội so với cá…" at bounding box center [509, 511] width 345 height 79
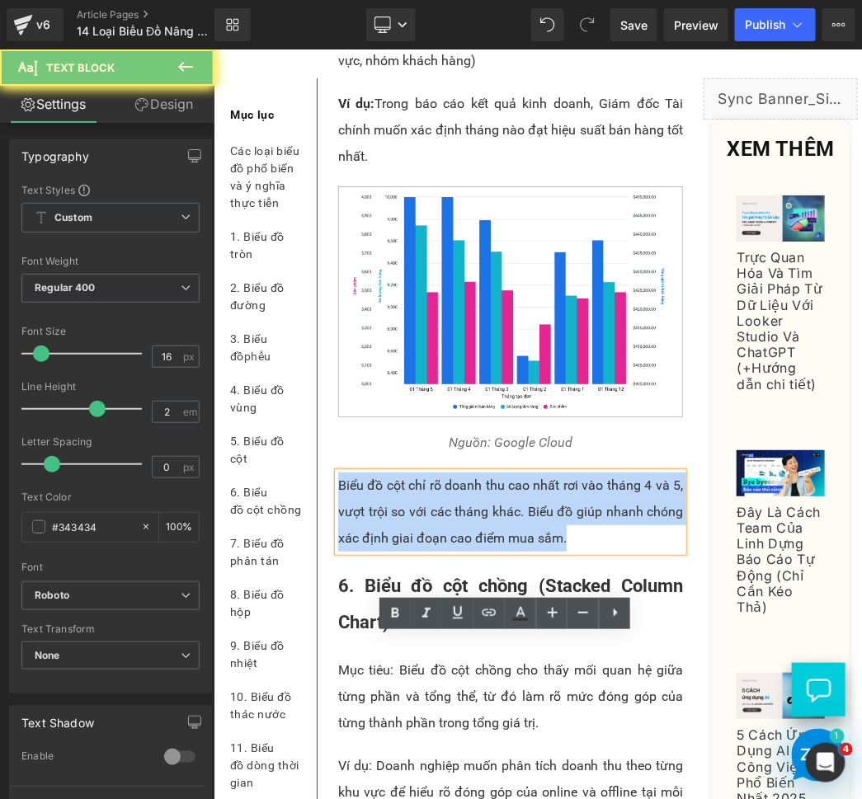
click at [434, 551] on p "Biểu đồ cột chỉ rõ doanh thu cao nhất rơi vào tháng 4 và 5, vượt trội so với cá…" at bounding box center [509, 511] width 345 height 79
paste div
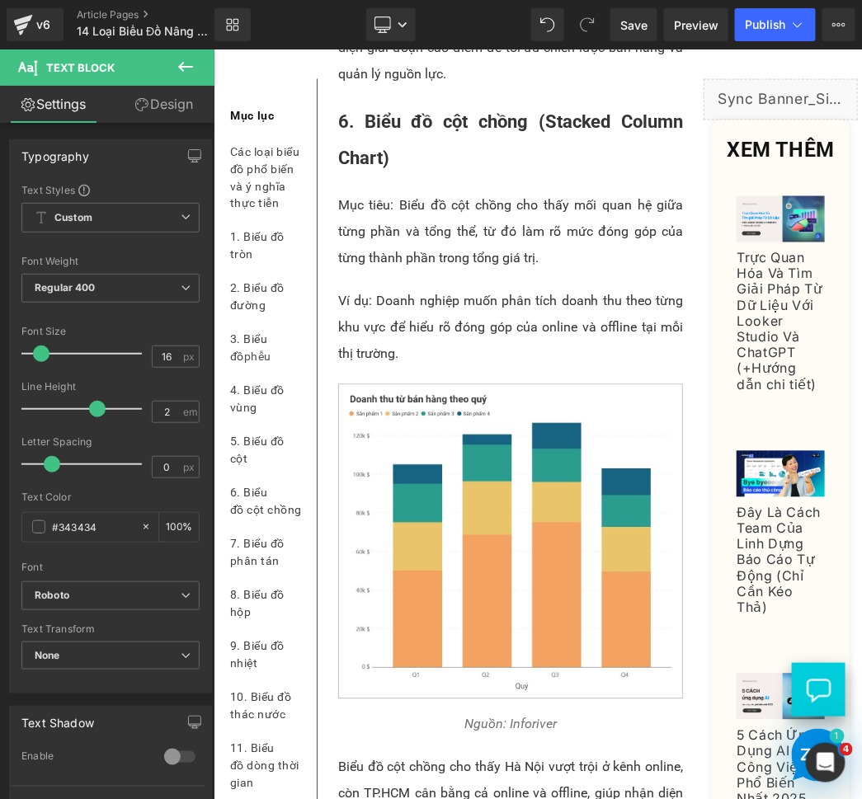
scroll to position [5280, 0]
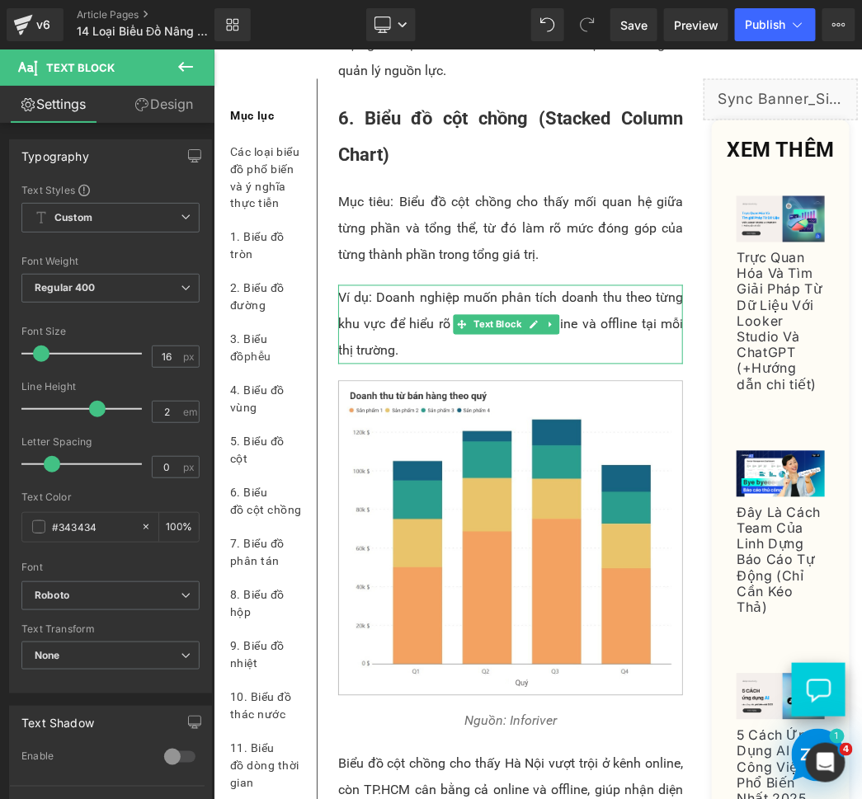
click at [402, 364] on p "Ví dụ: Doanh nghiệp muốn phân tích doanh thu theo từng khu vực để hiểu rõ đóng …" at bounding box center [509, 323] width 345 height 79
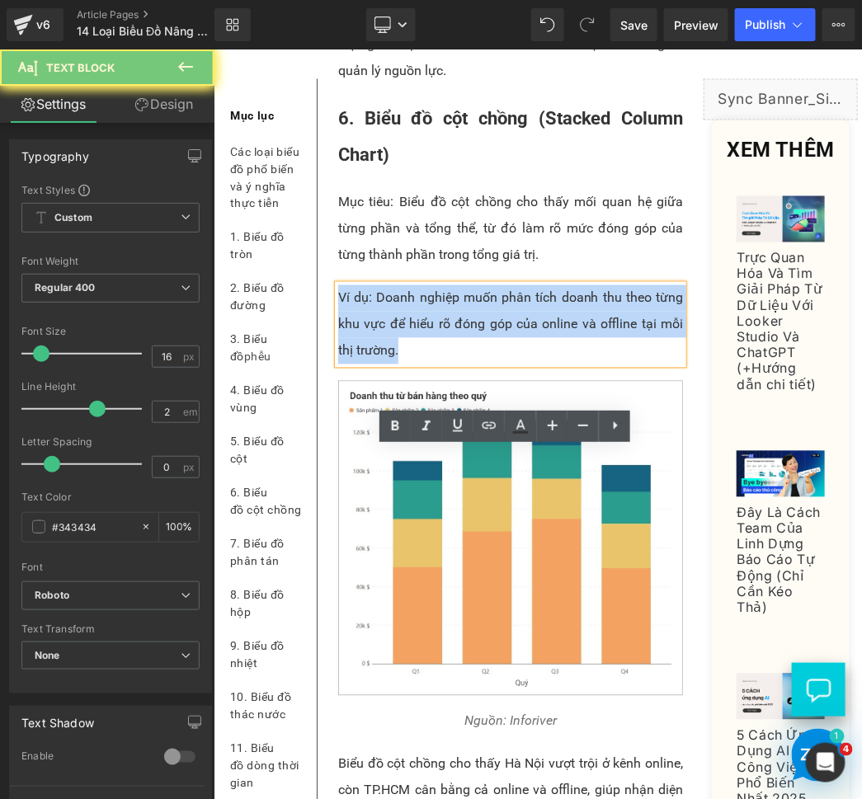
click at [402, 364] on p "Ví dụ: Doanh nghiệp muốn phân tích doanh thu theo từng khu vực để hiểu rõ đóng …" at bounding box center [509, 323] width 345 height 79
paste div
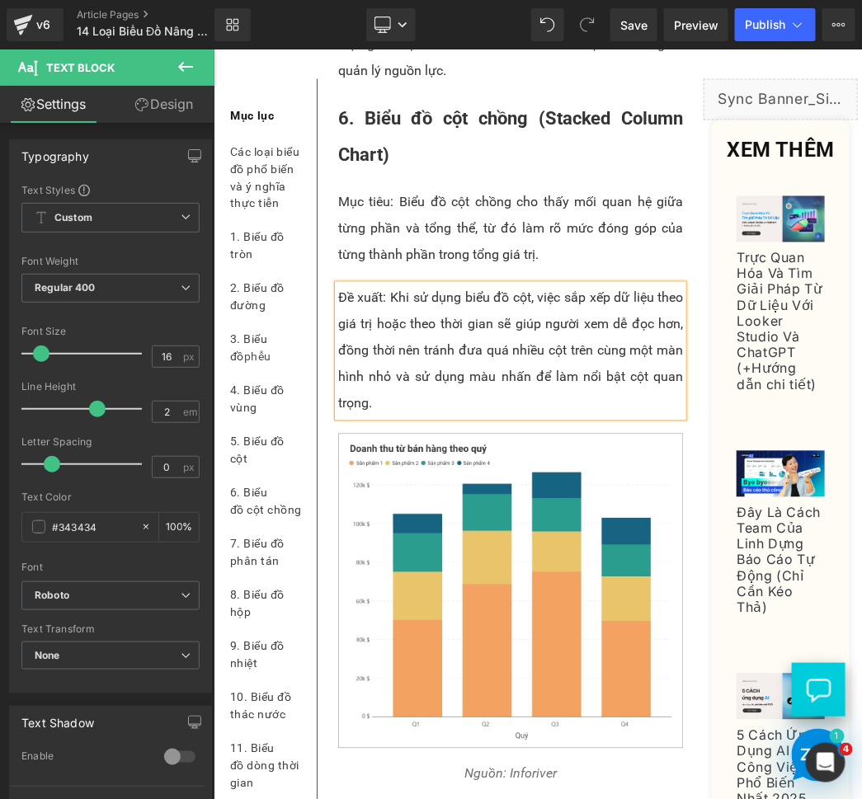
click at [387, 416] on p "Đề xuất: Khi sử dụng biểu đồ cột, việc sắp xếp dữ liệu theo giá trị hoặc theo t…" at bounding box center [509, 350] width 345 height 132
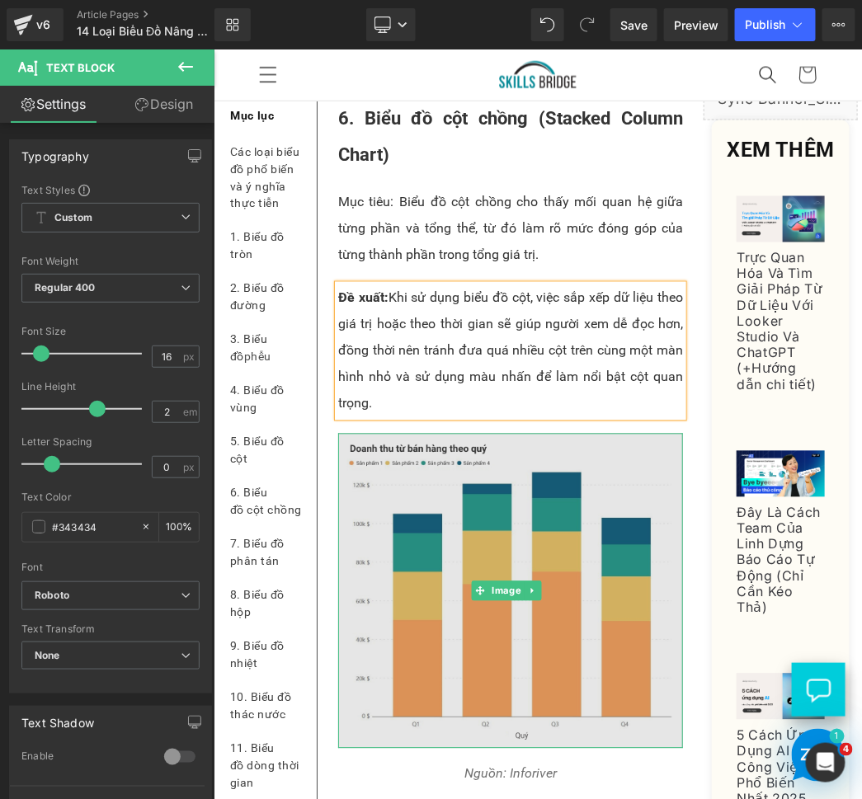
scroll to position [5126, 0]
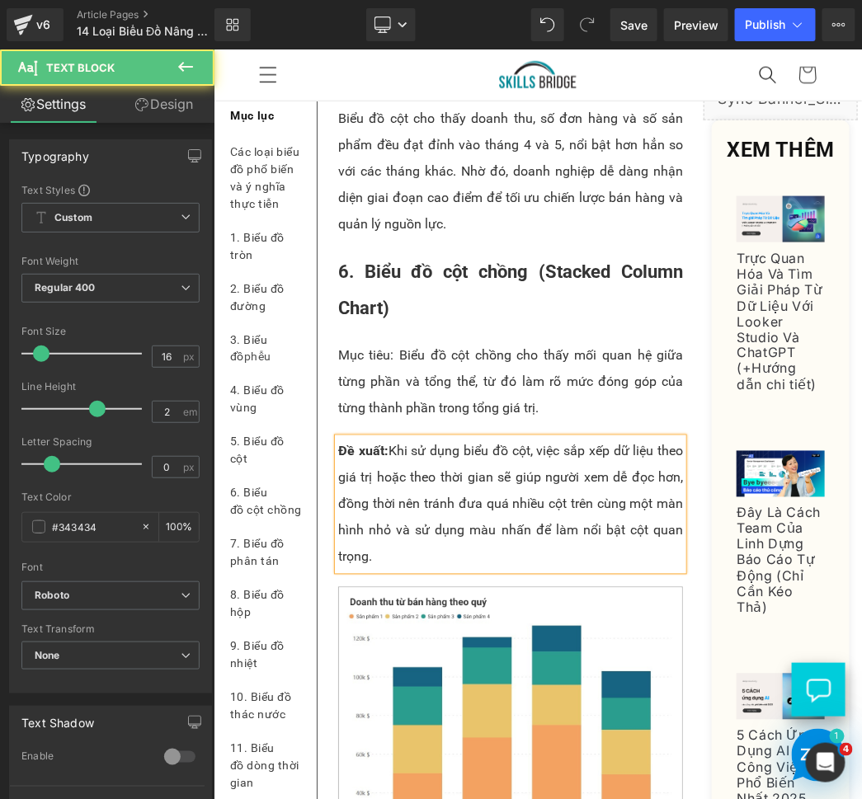
click at [580, 570] on p "Đề xuất: Khi sử dụng biểu đồ cột, việc sắp xếp dữ liệu theo giá trị hoặc theo t…" at bounding box center [509, 504] width 345 height 132
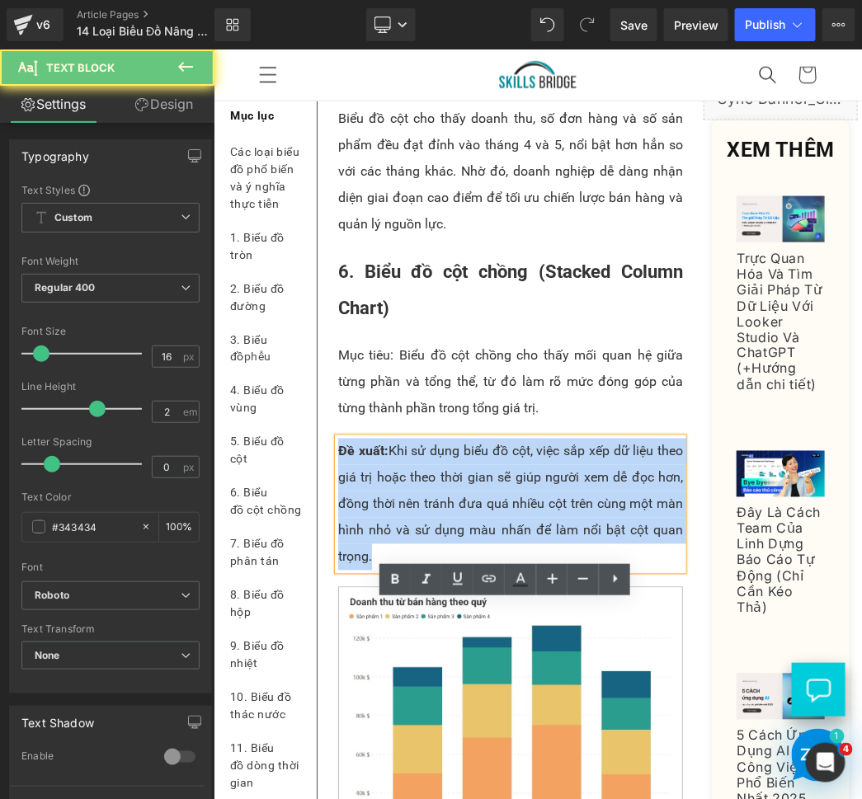
click at [580, 570] on p "Đề xuất: Khi sử dụng biểu đồ cột, việc sắp xếp dữ liệu theo giá trị hoặc theo t…" at bounding box center [509, 504] width 345 height 132
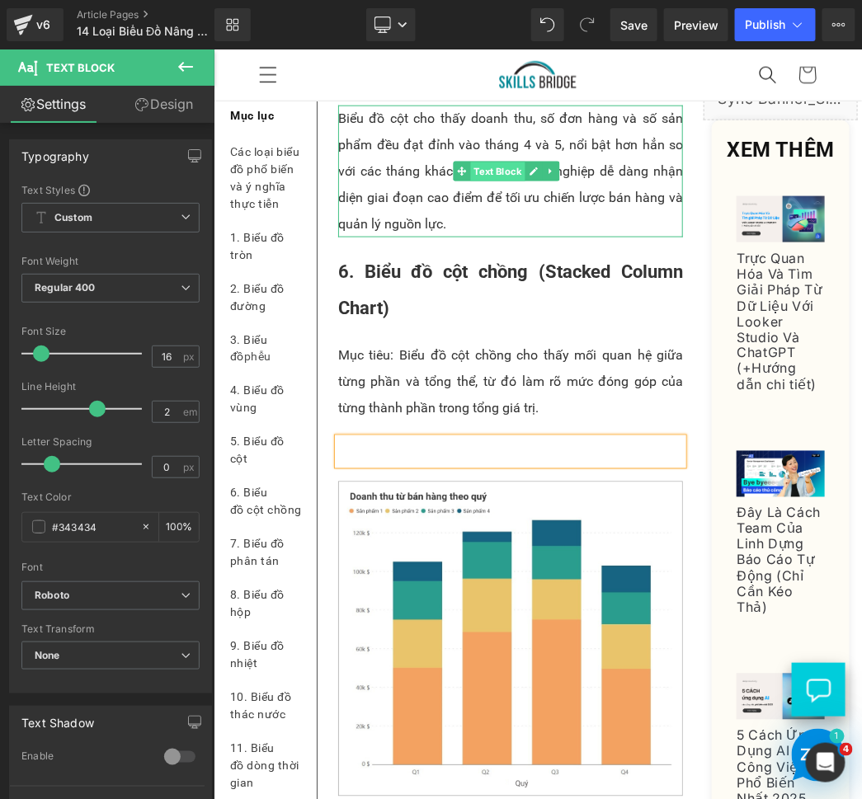
click at [507, 181] on span "Text Block" at bounding box center [497, 172] width 54 height 20
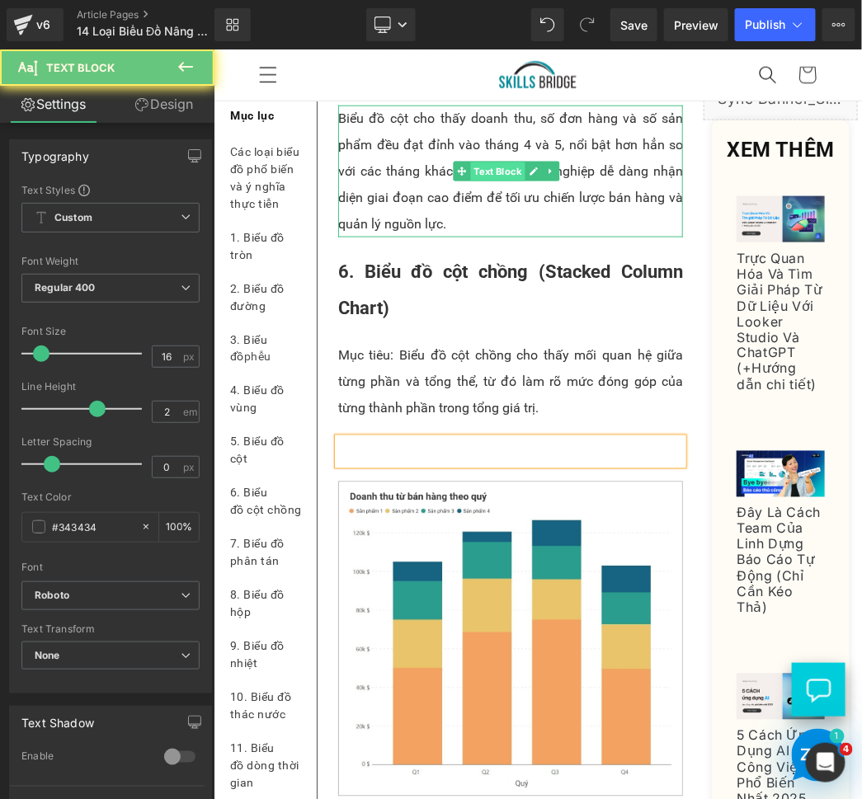
click at [507, 181] on span "Text Block" at bounding box center [497, 172] width 54 height 20
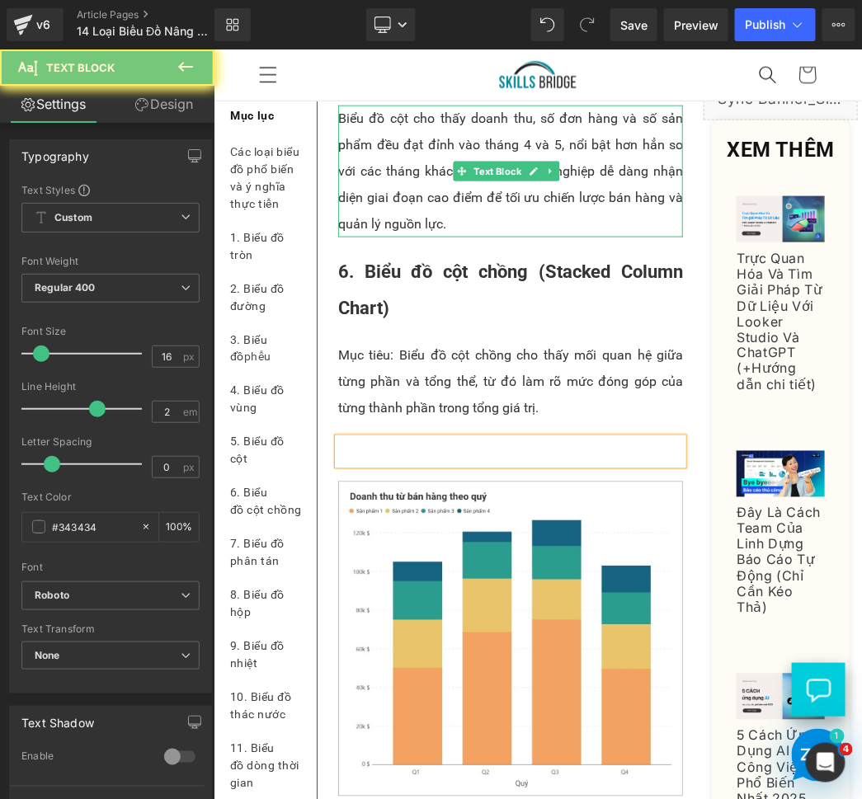
click at [416, 237] on p "Biểu đồ cột cho thấy doanh thu, số đơn hàng và số sản phẩm đều đạt đỉnh vào thá…" at bounding box center [509, 171] width 345 height 132
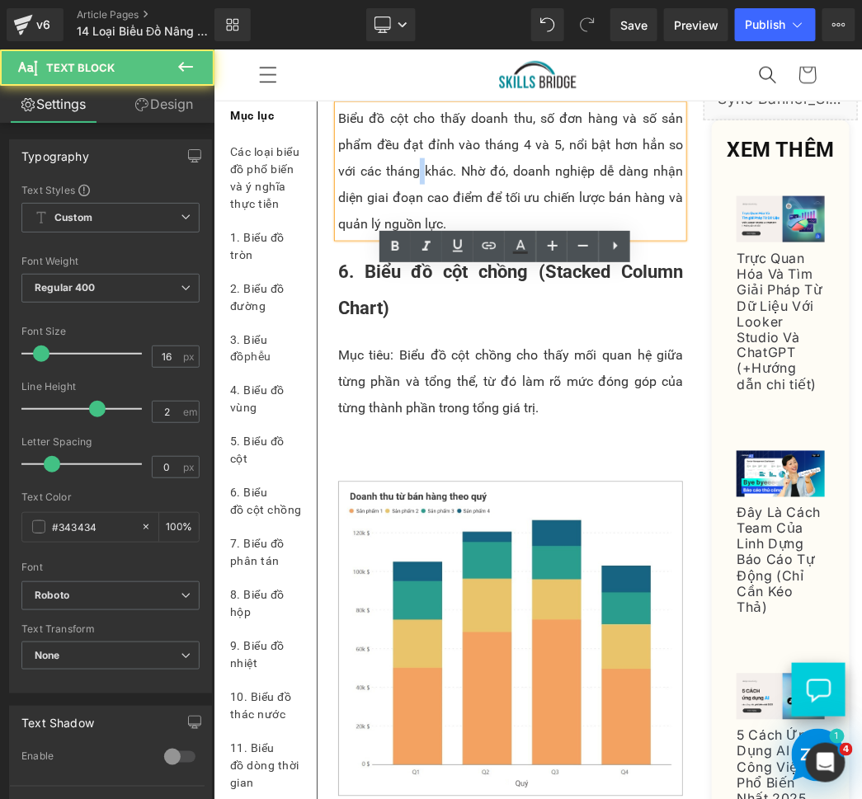
click at [416, 237] on p "Biểu đồ cột cho thấy doanh thu, số đơn hàng và số sản phẩm đều đạt đỉnh vào thá…" at bounding box center [509, 171] width 345 height 132
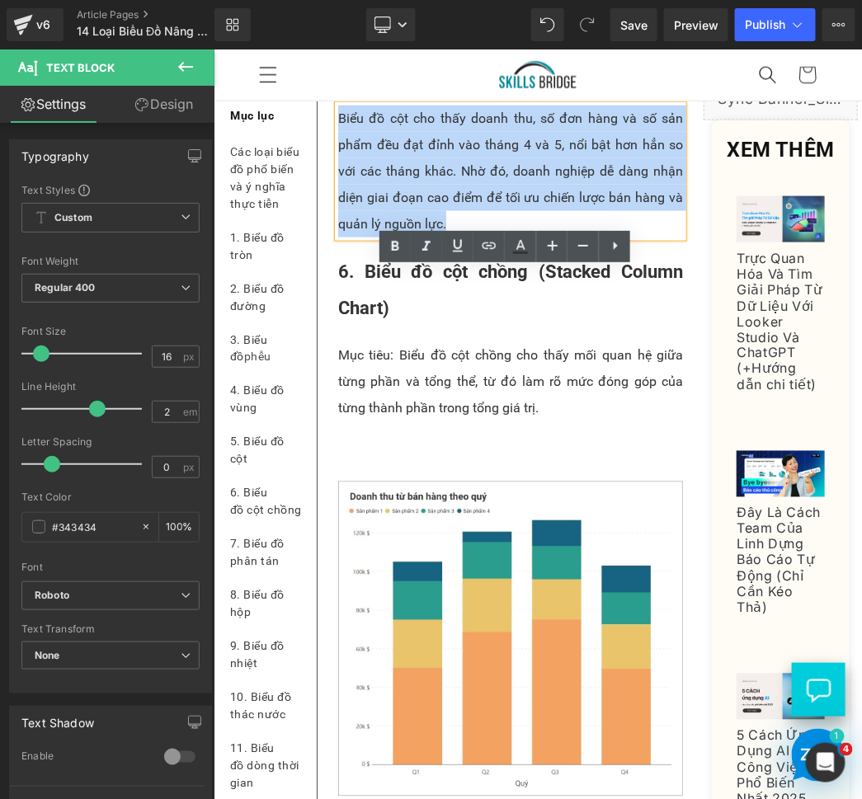
click at [416, 237] on p "Biểu đồ cột cho thấy doanh thu, số đơn hàng và số sản phẩm đều đạt đỉnh vào thá…" at bounding box center [509, 171] width 345 height 132
paste div
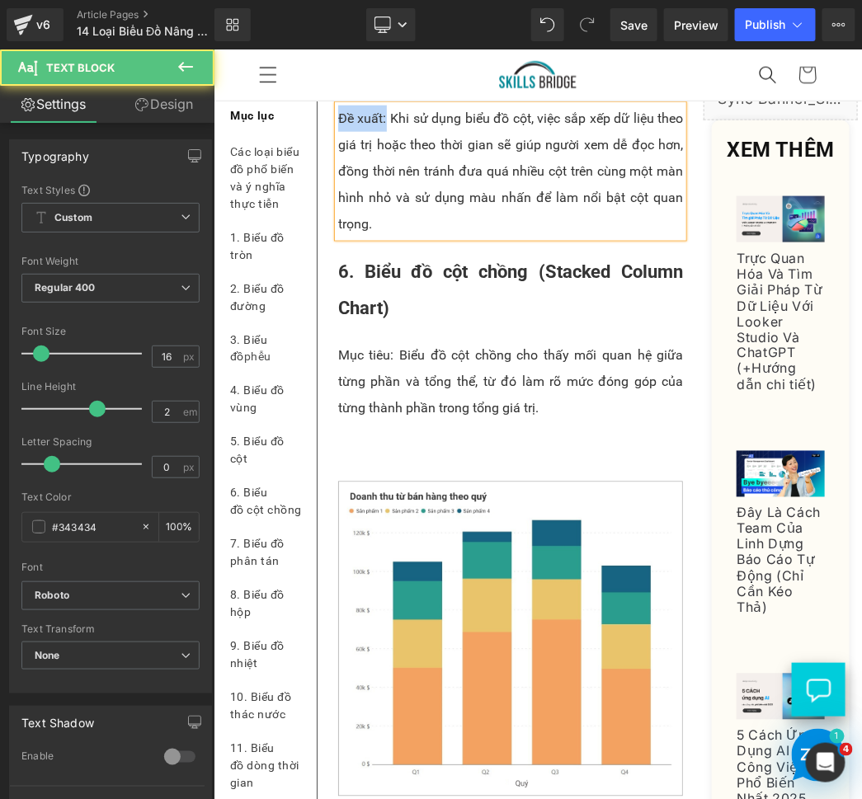
drag, startPoint x: 386, startPoint y: 281, endPoint x: 317, endPoint y: 286, distance: 68.6
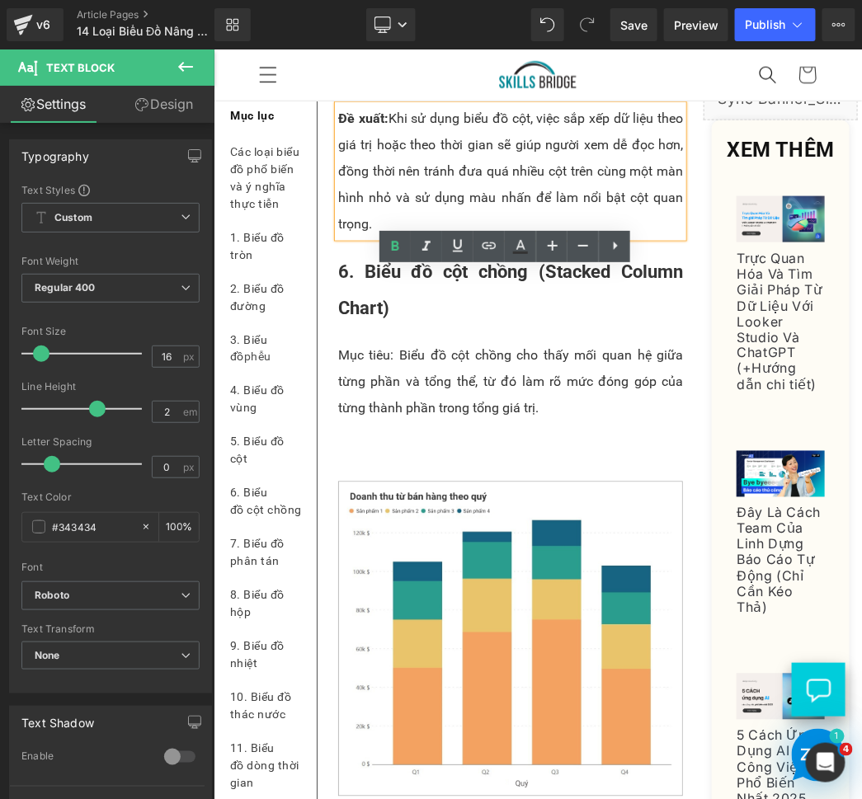
scroll to position [5280, 0]
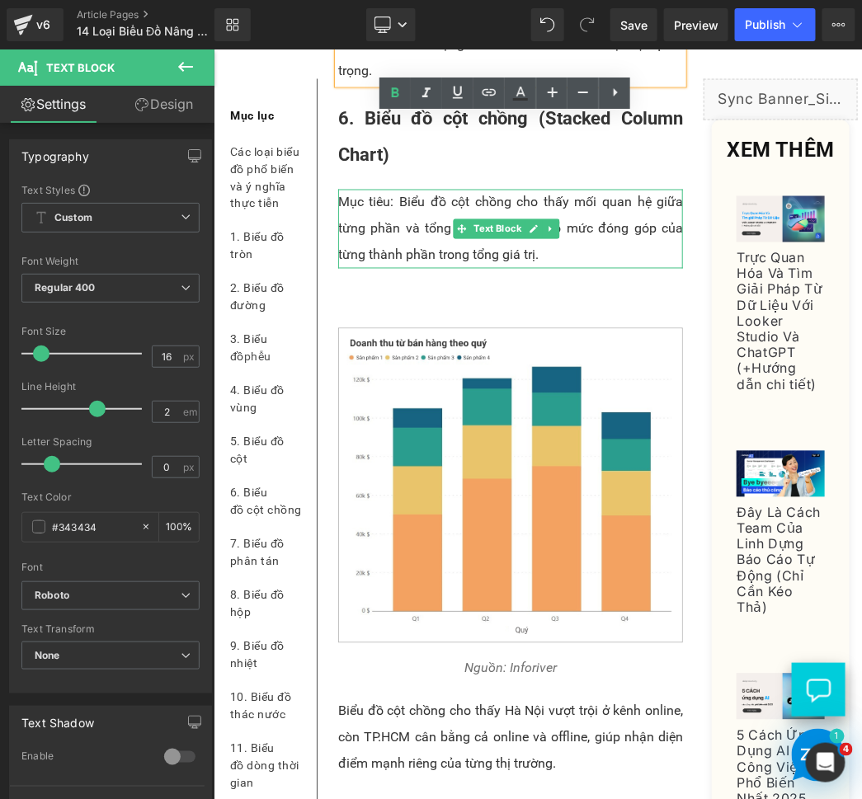
click at [439, 268] on p "Mục tiêu: Biểu đồ cột chồng cho thấy mối quan hệ giữa từng phần và tổng thể, từ…" at bounding box center [509, 228] width 345 height 79
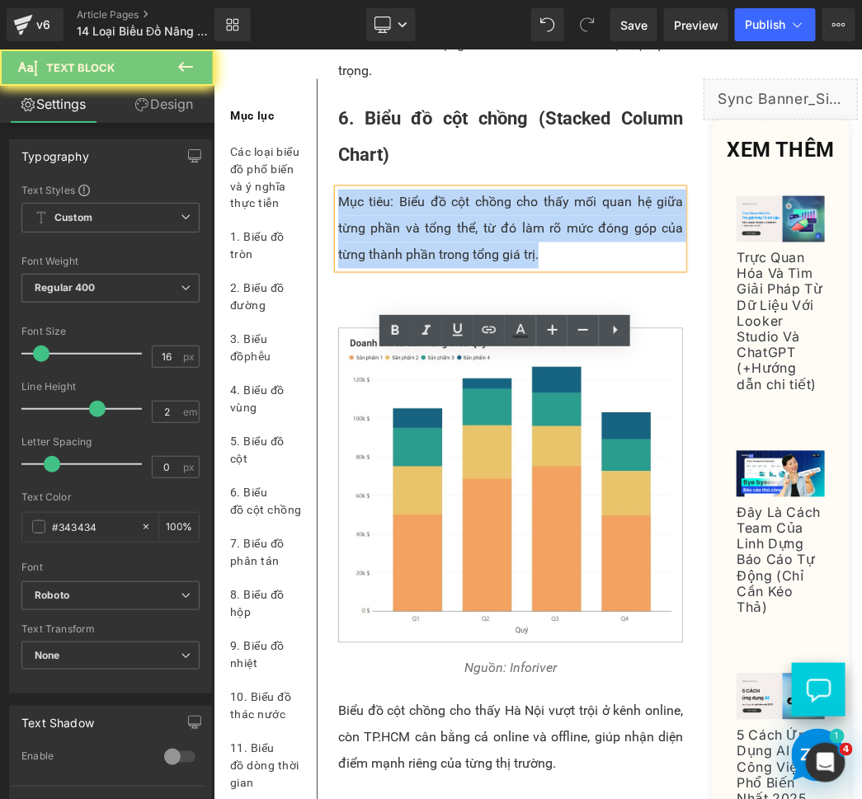
click at [439, 268] on p "Mục tiêu: Biểu đồ cột chồng cho thấy mối quan hệ giữa từng phần và tổng thể, từ…" at bounding box center [509, 228] width 345 height 79
paste div
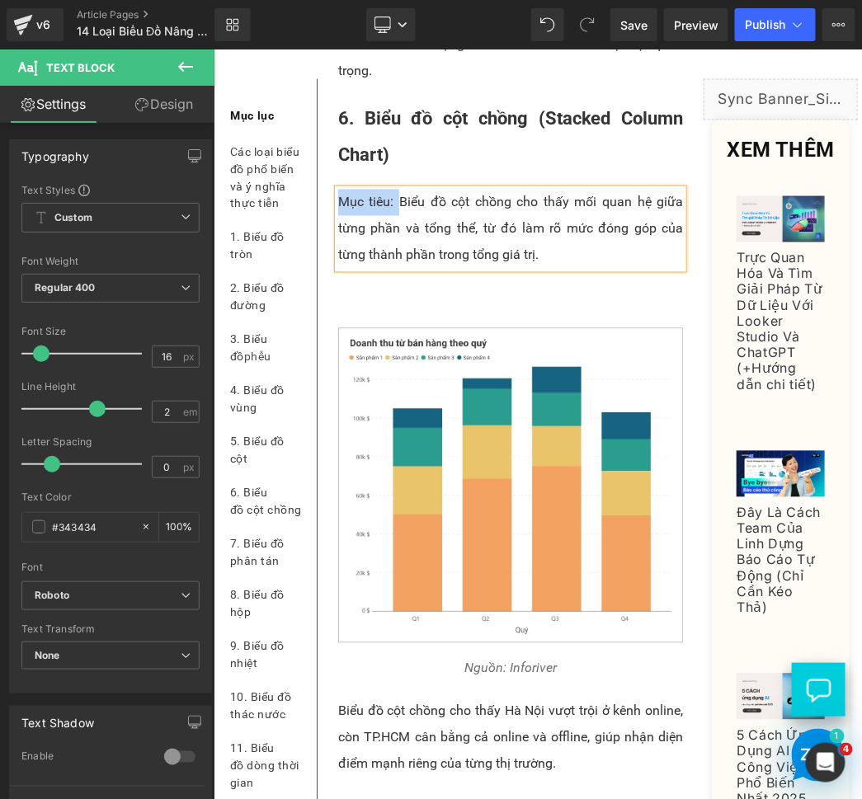
drag, startPoint x: 394, startPoint y: 359, endPoint x: 336, endPoint y: 358, distance: 58.6
click at [337, 268] on p "Mục tiêu: Biểu đồ cột chồng cho thấy mối quan hệ giữa từng phần và tổng thể, từ…" at bounding box center [509, 228] width 345 height 79
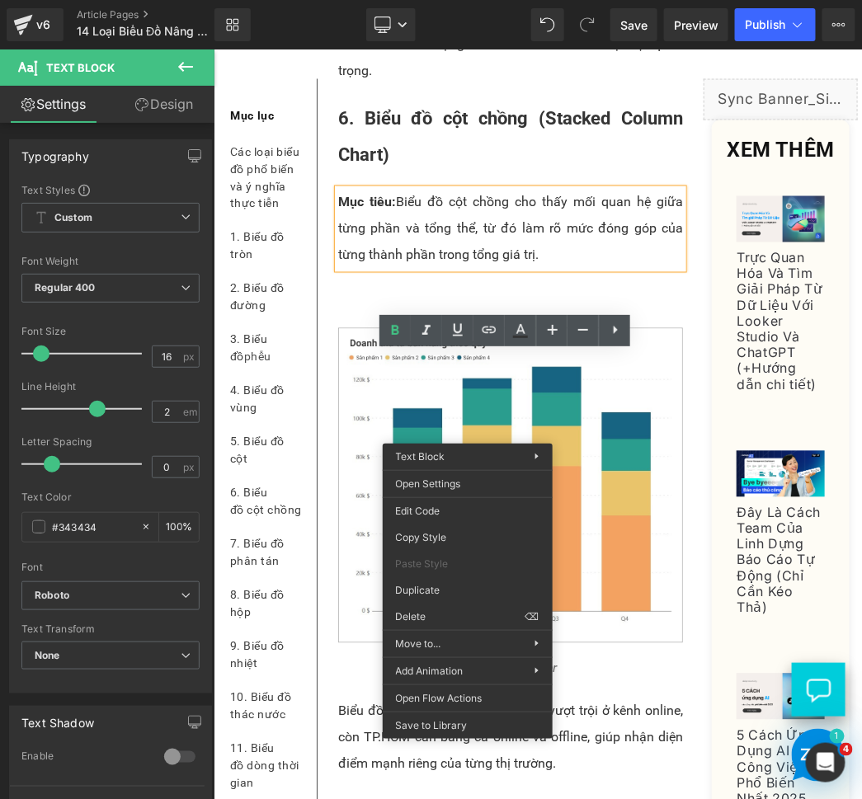
click at [365, 311] on p at bounding box center [509, 297] width 345 height 26
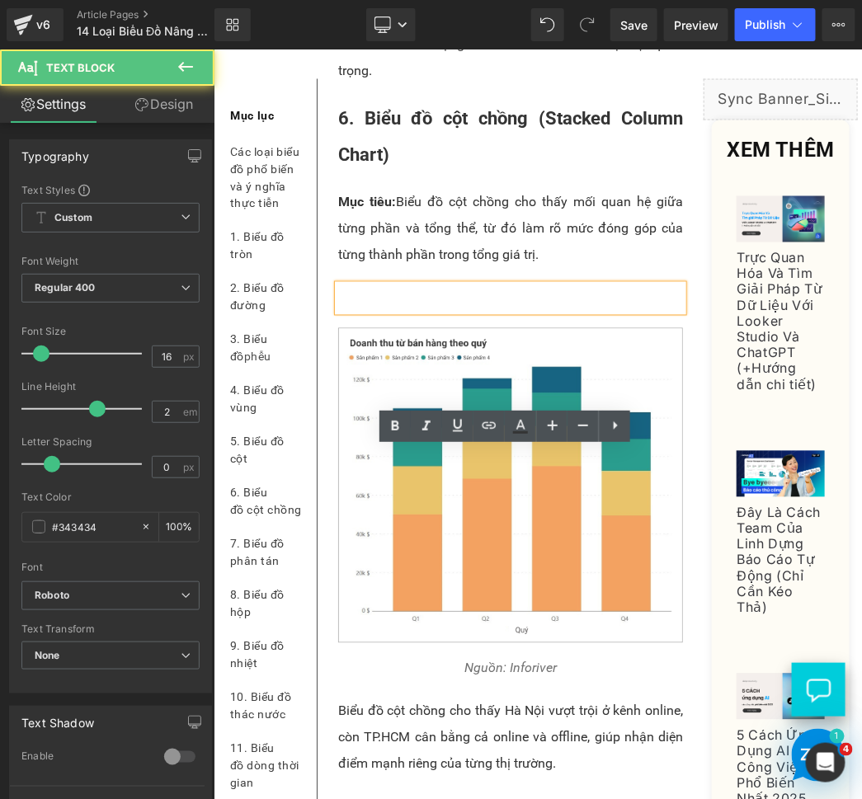
click at [355, 311] on p at bounding box center [509, 297] width 345 height 26
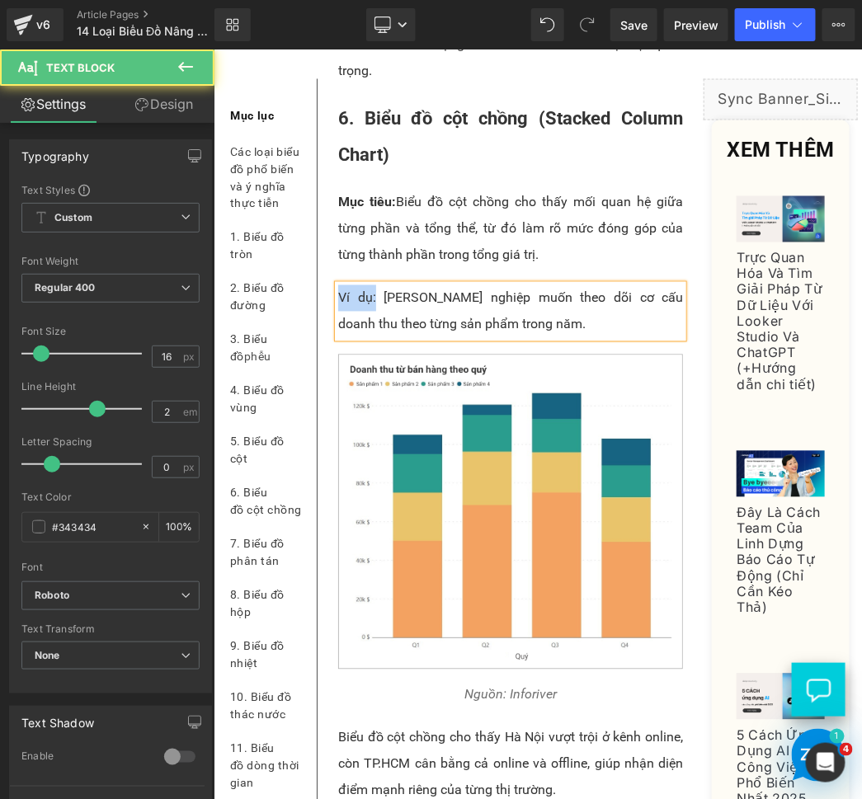
drag, startPoint x: 372, startPoint y: 462, endPoint x: 326, endPoint y: 461, distance: 45.4
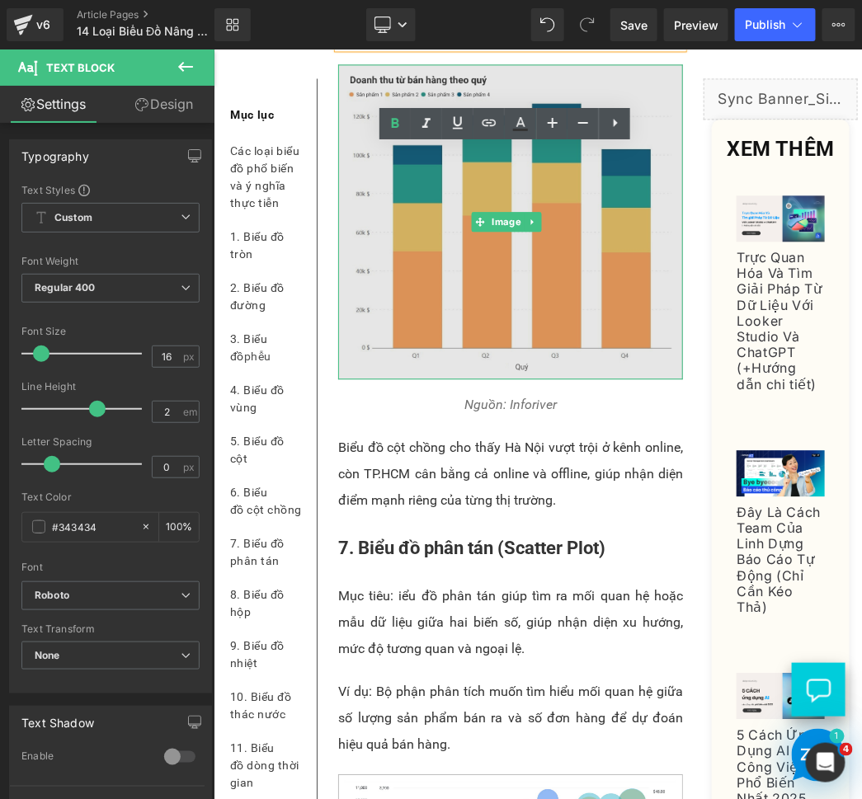
scroll to position [5585, 0]
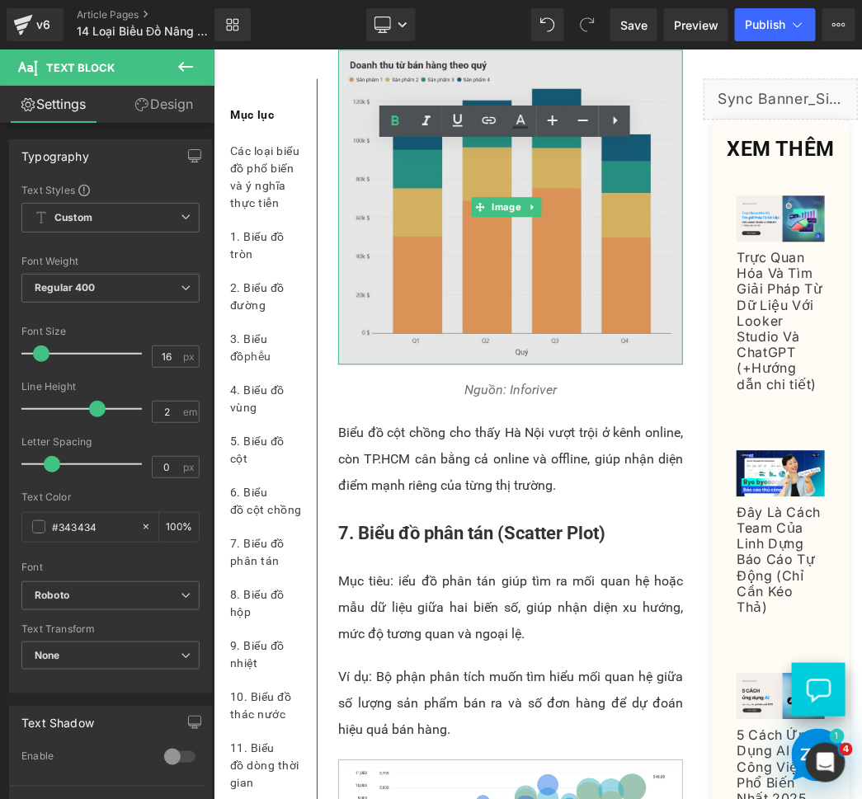
click at [428, 364] on img at bounding box center [509, 207] width 345 height 316
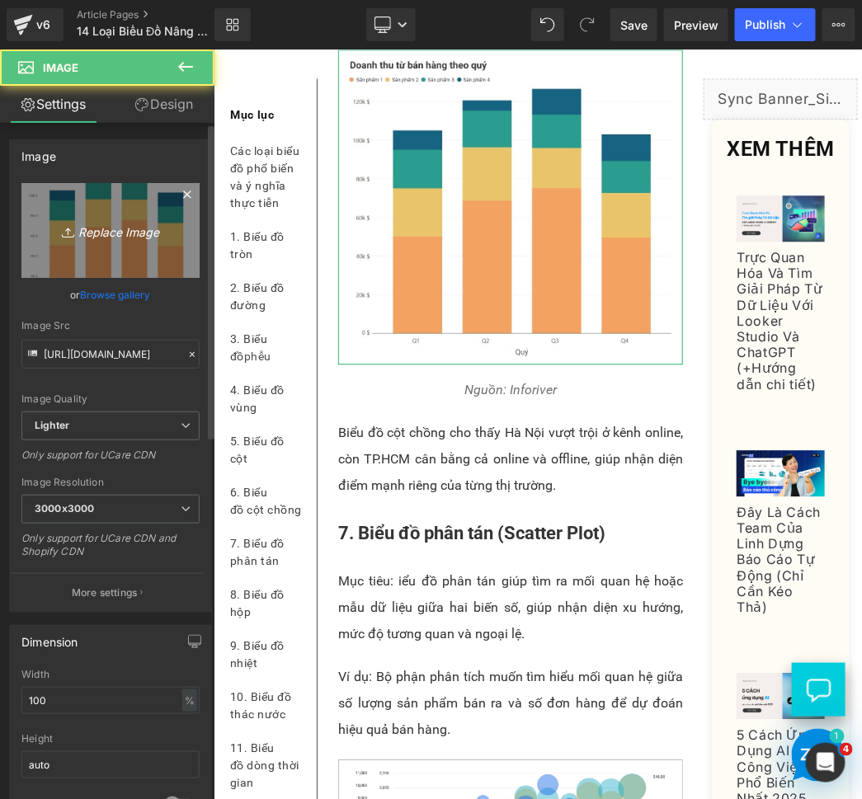
click at [87, 245] on link "Replace Image" at bounding box center [110, 230] width 178 height 95
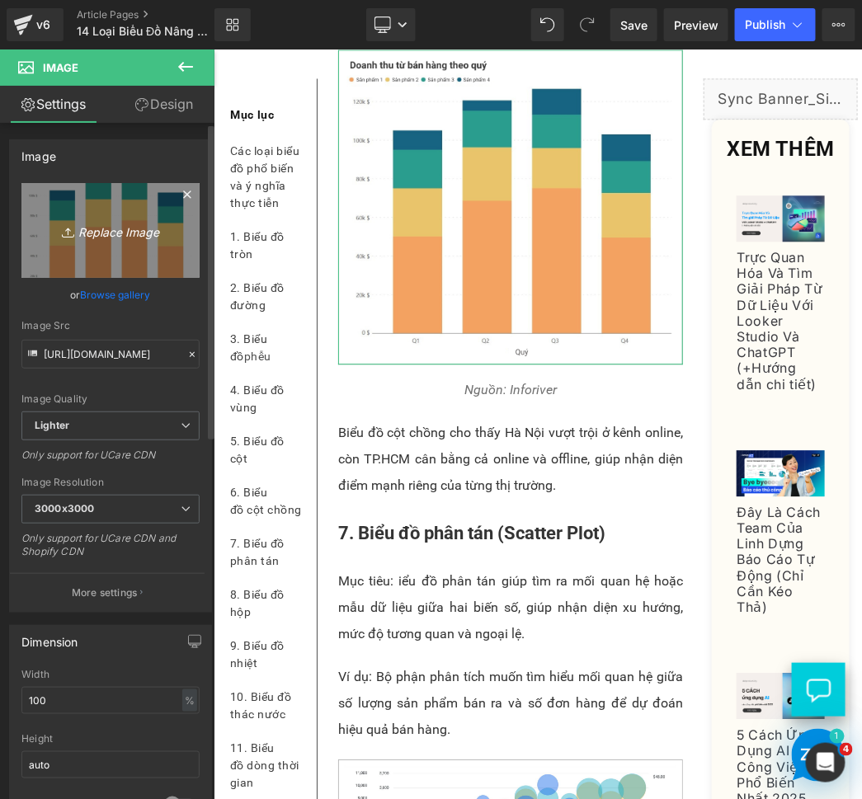
type input "C:\fakepath\BIỂU ĐỒ CỘT CHỒNG vietsub 2.png"
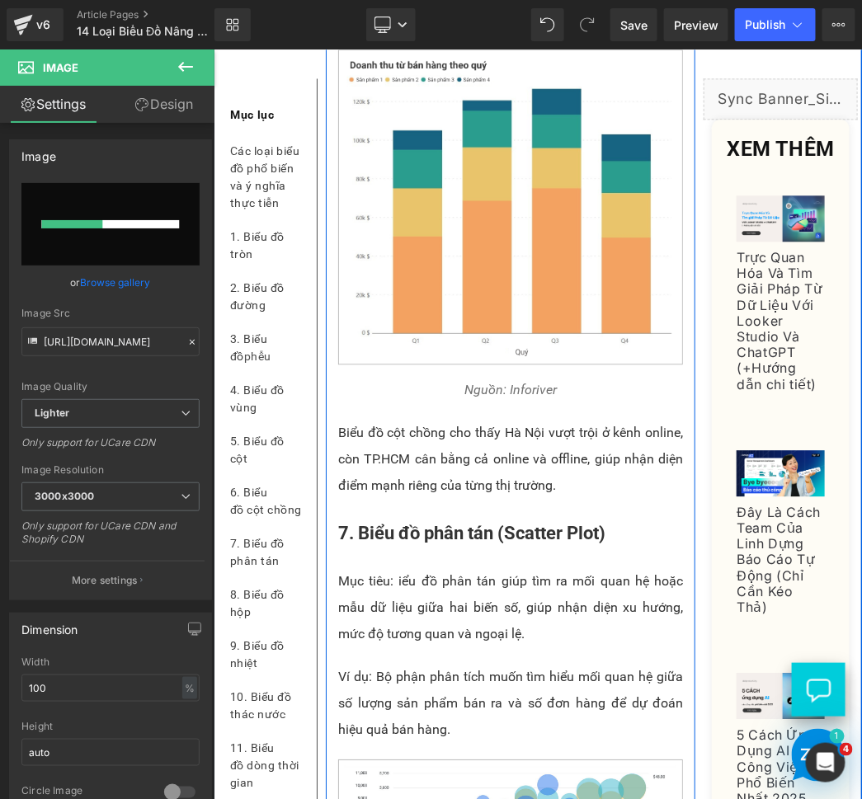
scroll to position [5738, 0]
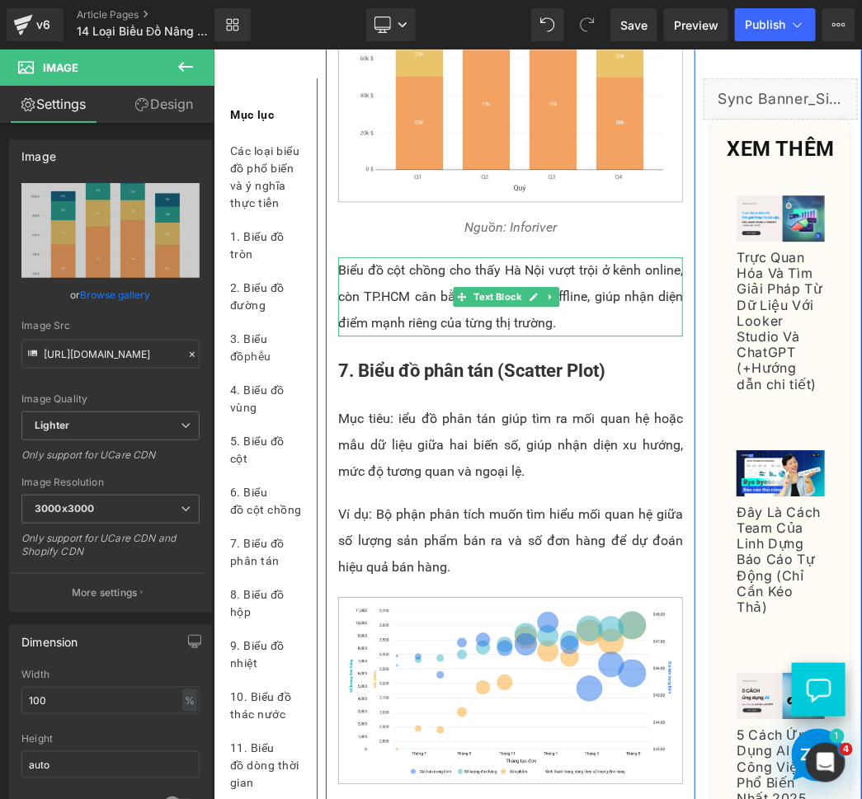
click at [382, 336] on p "Biểu đồ cột chồng cho thấy Hà Nội vượt trội ở kênh online, còn TP.HCM cân bằng …" at bounding box center [509, 295] width 345 height 79
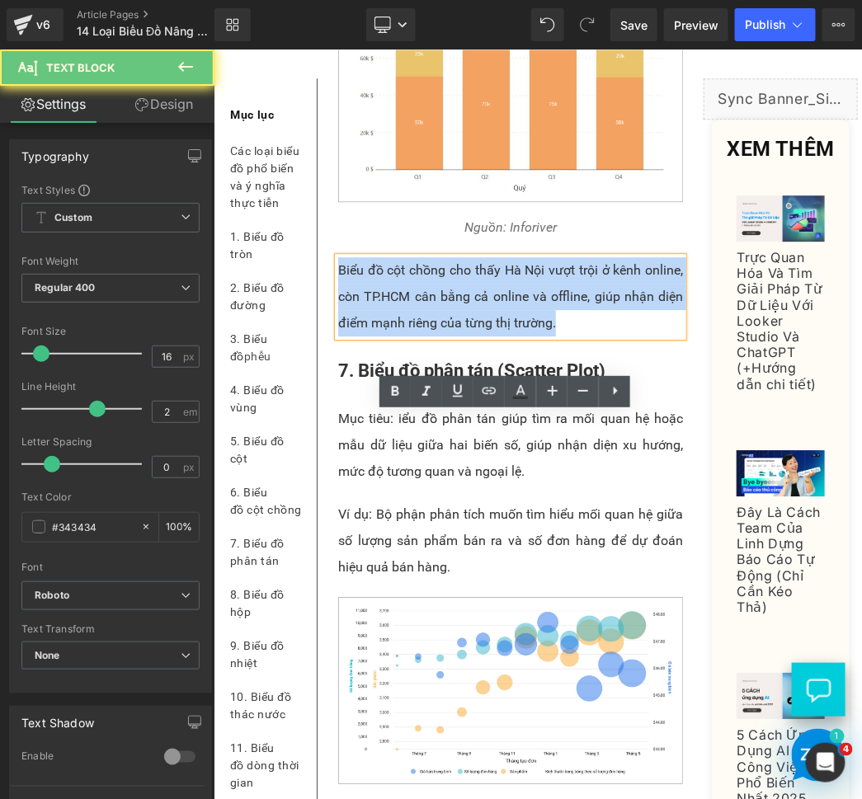
click at [382, 336] on p "Biểu đồ cột chồng cho thấy Hà Nội vượt trội ở kênh online, còn TP.HCM cân bằng …" at bounding box center [509, 295] width 345 height 79
paste div
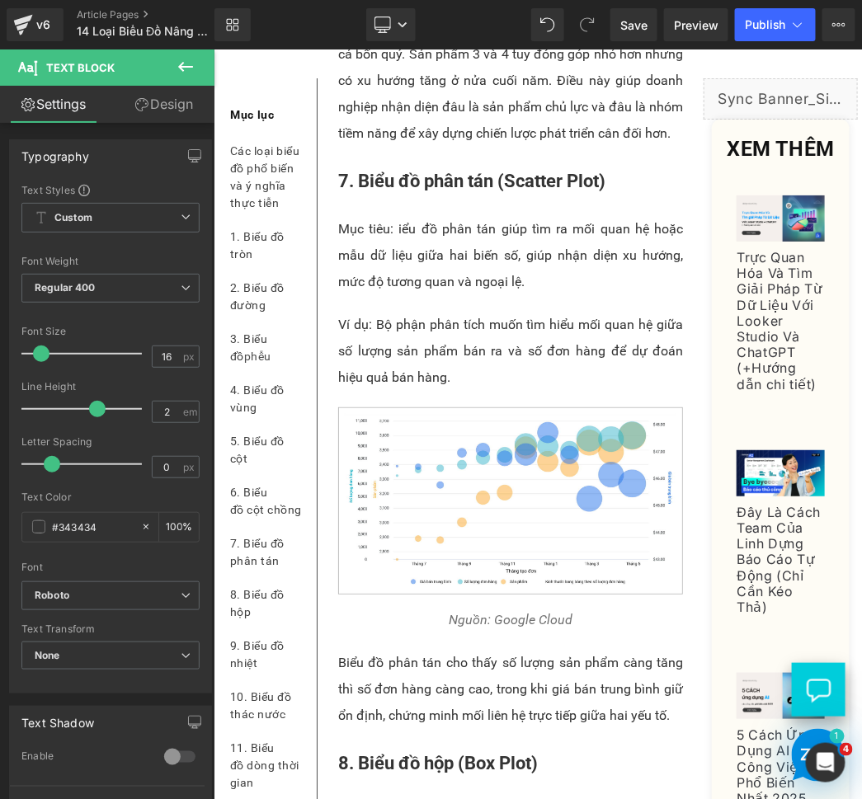
scroll to position [6237, 0]
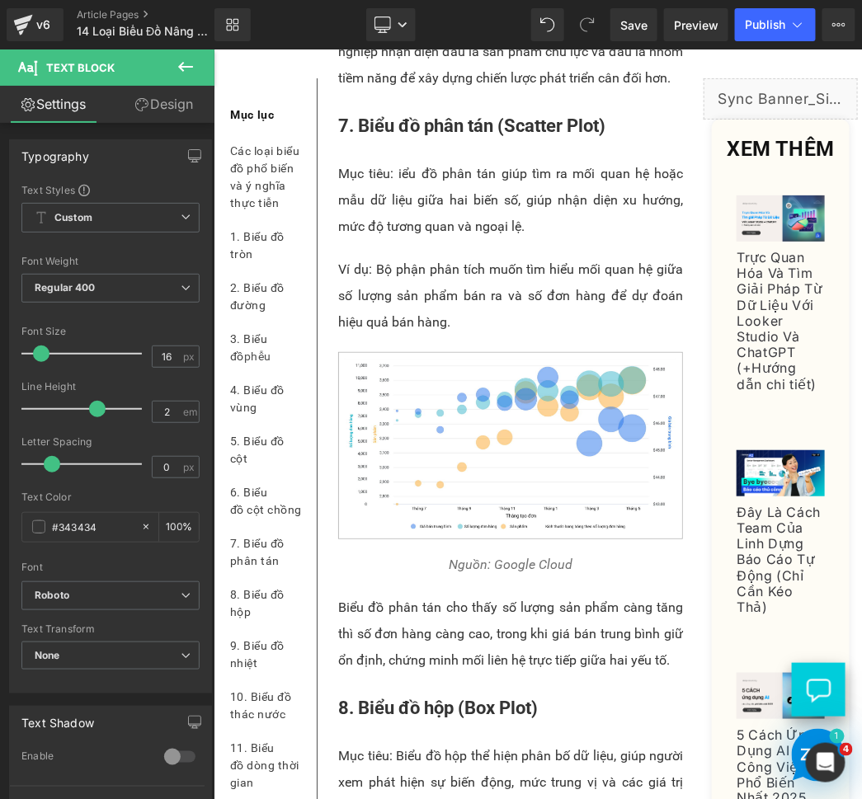
click at [420, 91] on p "Biểu đồ cột chồng cho thấy tổng doanh thu đạt cao nhất ở quý 3, với sản phẩm 1 …" at bounding box center [509, 11] width 345 height 158
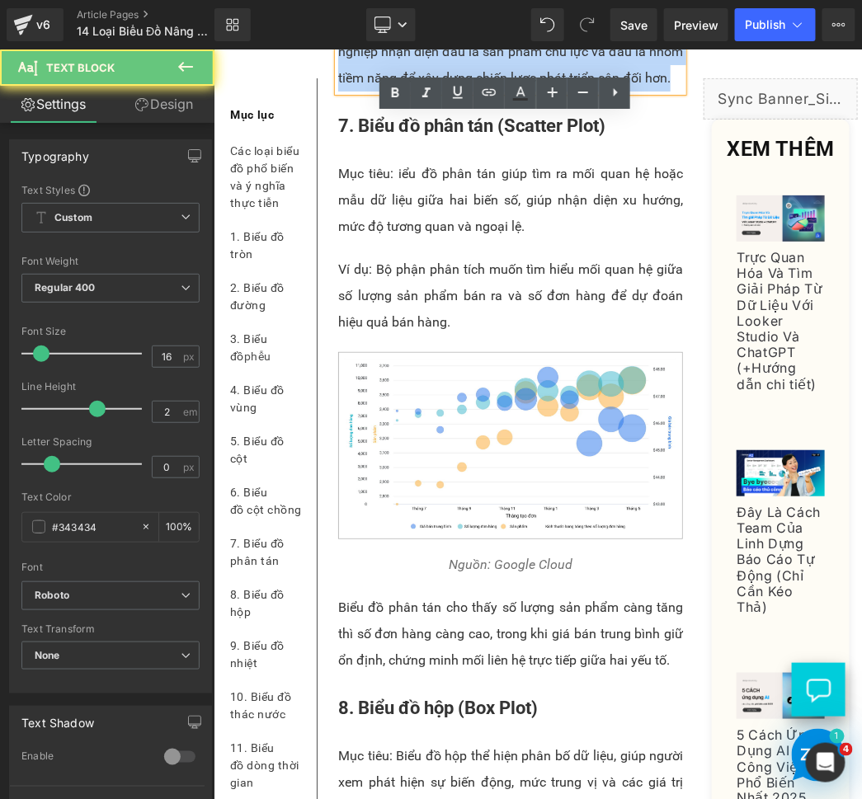
click at [420, 91] on p "Biểu đồ cột chồng cho thấy tổng doanh thu đạt cao nhất ở quý 3, với sản phẩm 1 …" at bounding box center [509, 11] width 345 height 158
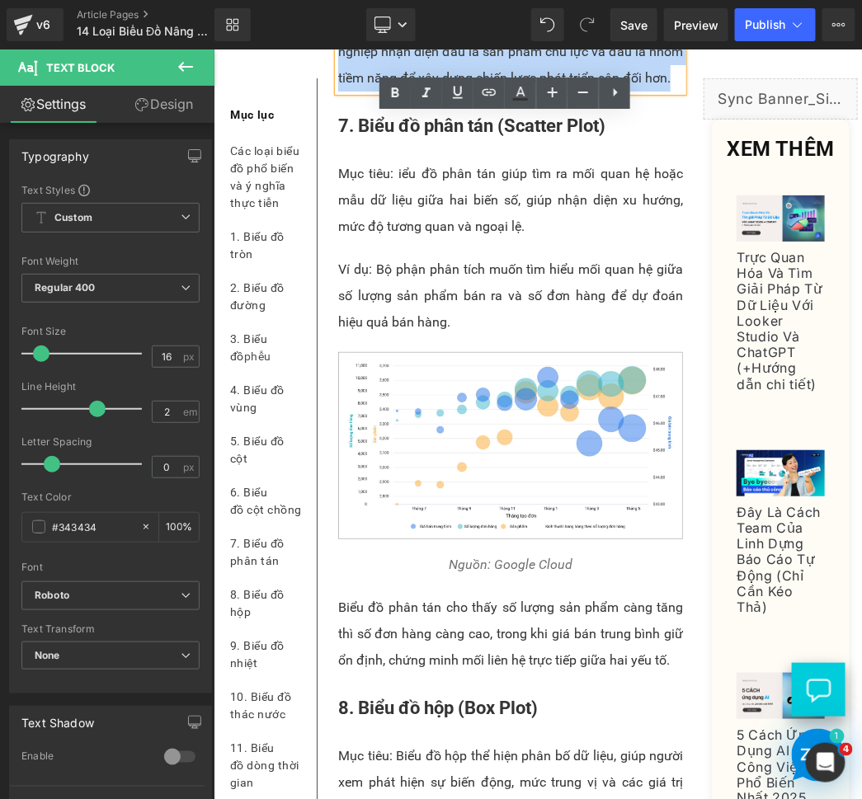
paste div
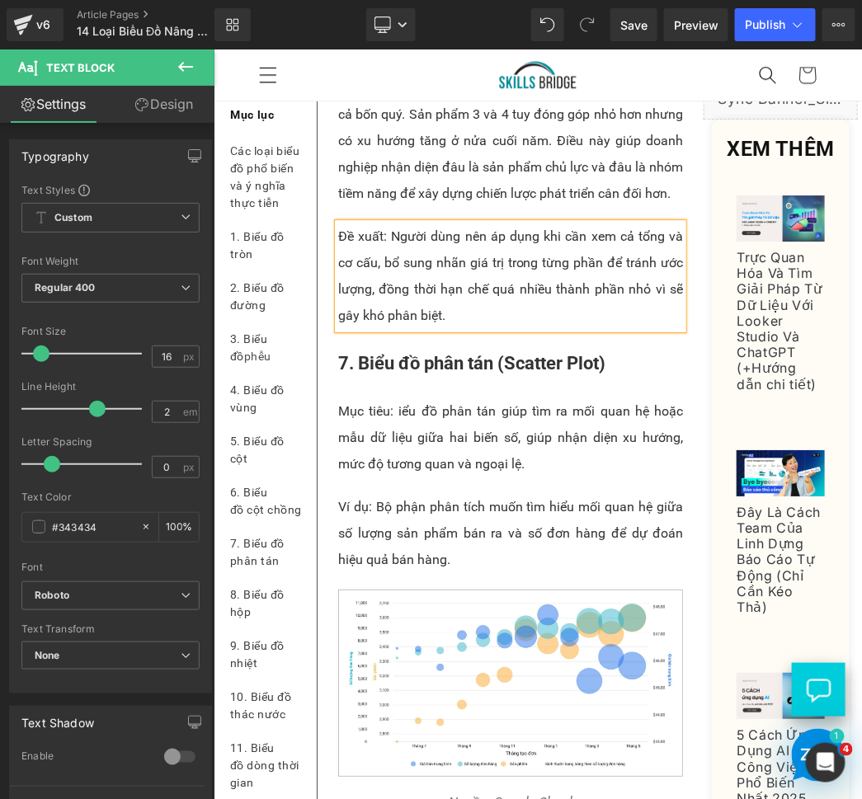
scroll to position [5932, 0]
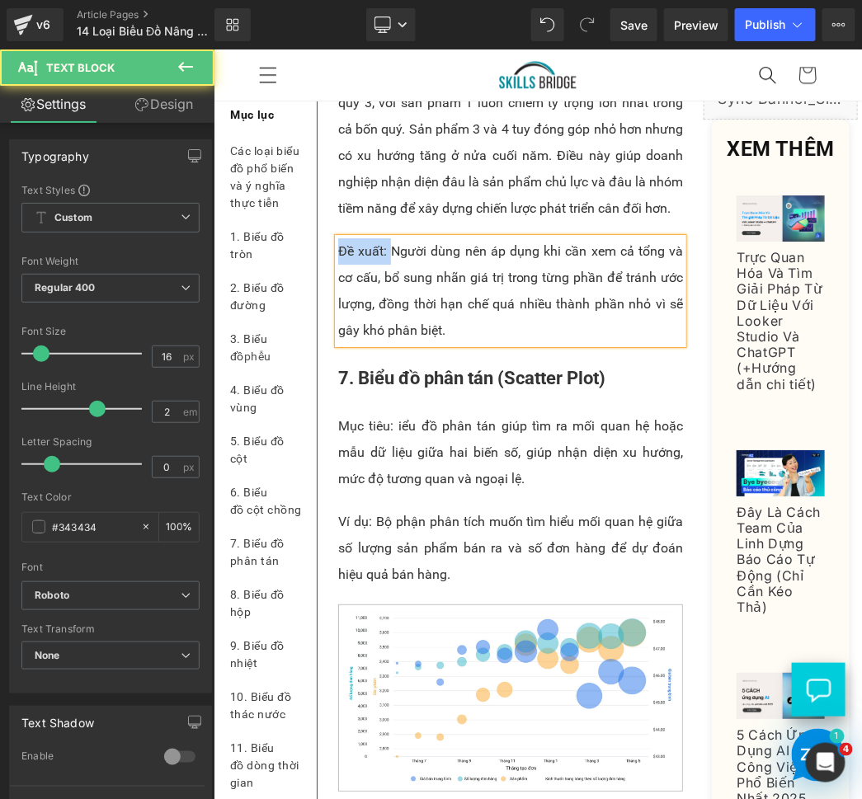
drag, startPoint x: 387, startPoint y: 435, endPoint x: 322, endPoint y: 434, distance: 65.1
click at [325, 434] on div "Trong môi trường kinh doanh hiện nay, phần lớn các dữ liệu thường tồn tại ở dạn…" at bounding box center [509, 733] width 369 height 12641
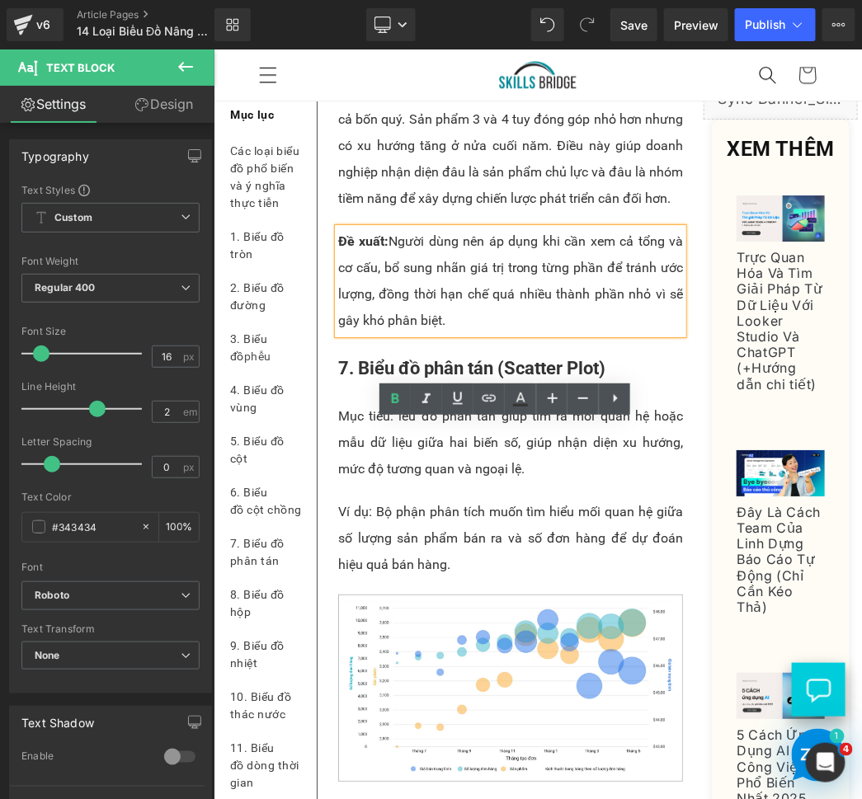
scroll to position [6085, 0]
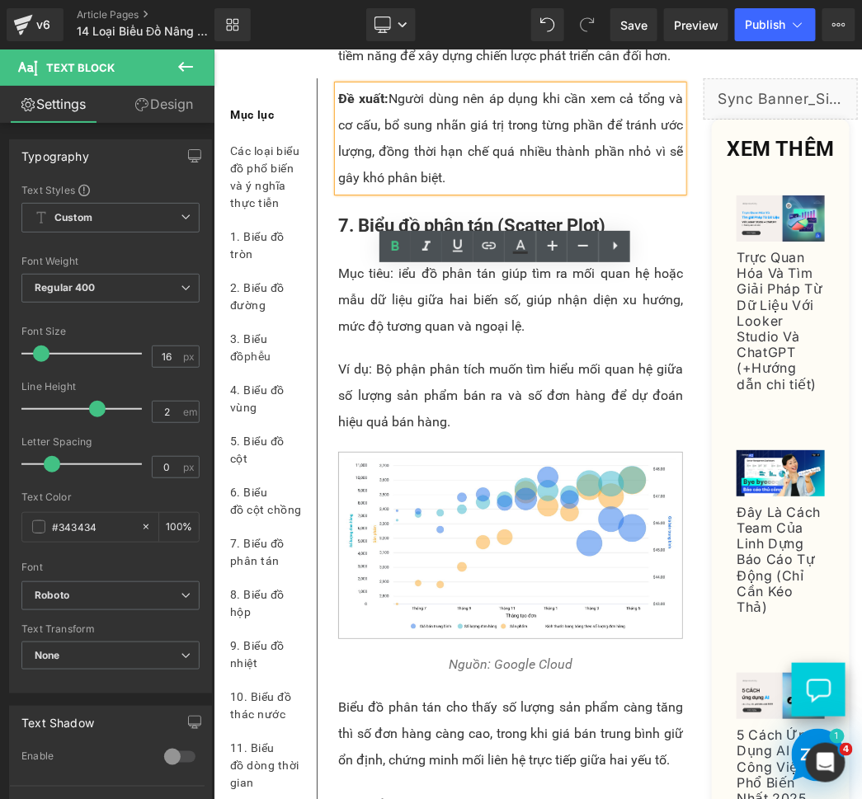
click at [481, 339] on p "Mục tiêu: iểu đồ phân tán giúp tìm ra mối quan hệ hoặc mẫu dữ liệu giữa hai biế…" at bounding box center [509, 299] width 345 height 79
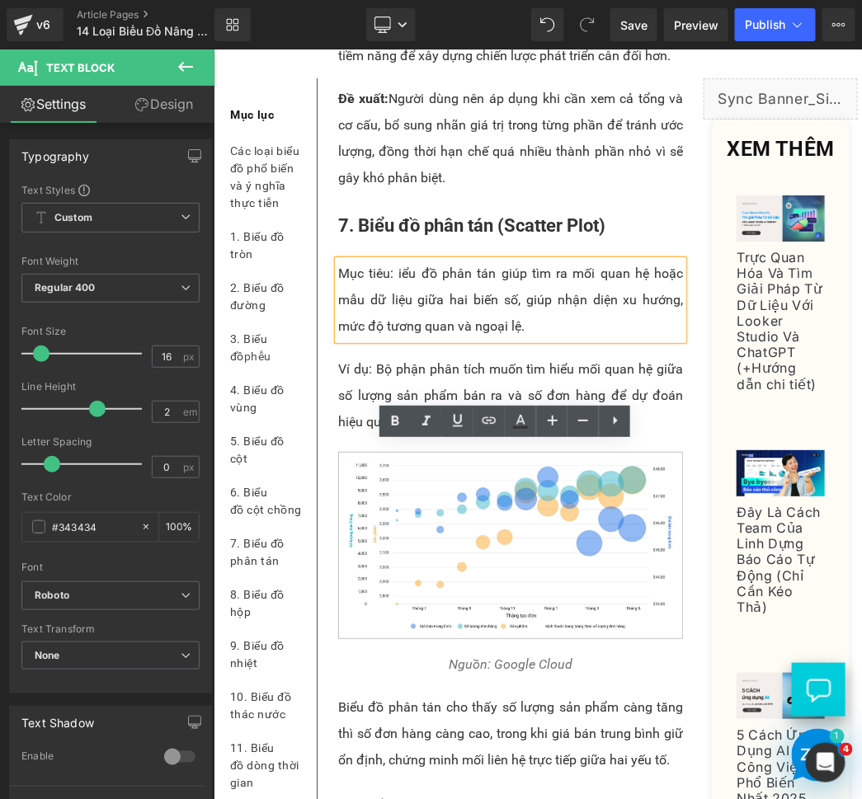
click at [393, 339] on p "Mục tiêu: iểu đồ phân tán giúp tìm ra mối quan hệ hoặc mẫu dữ liệu giữa hai biế…" at bounding box center [509, 299] width 345 height 79
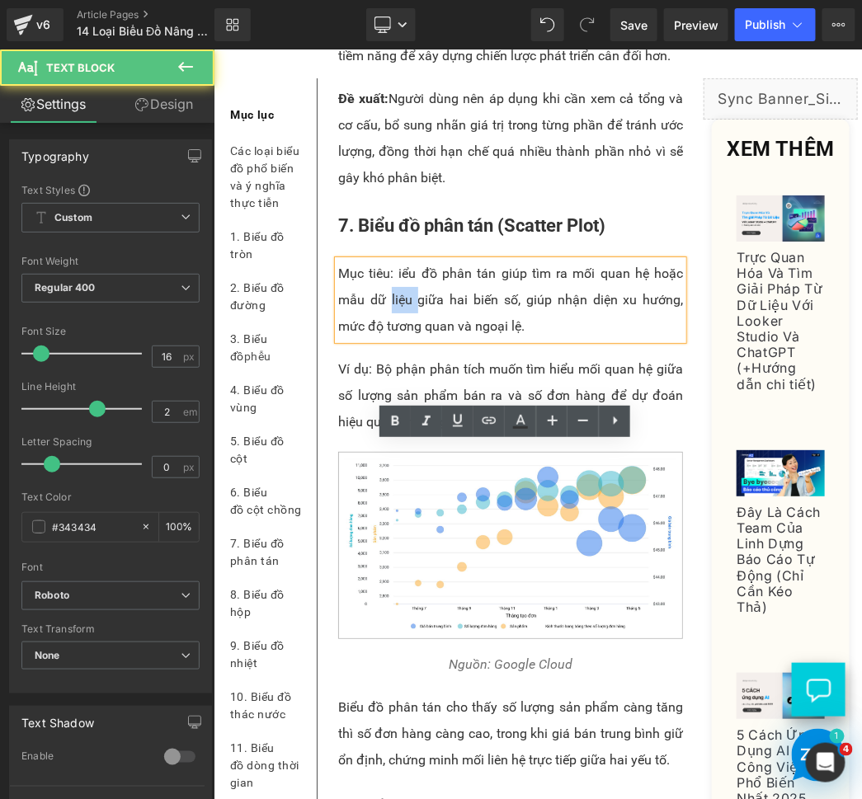
click at [393, 339] on p "Mục tiêu: iểu đồ phân tán giúp tìm ra mối quan hệ hoặc mẫu dữ liệu giữa hai biế…" at bounding box center [509, 299] width 345 height 79
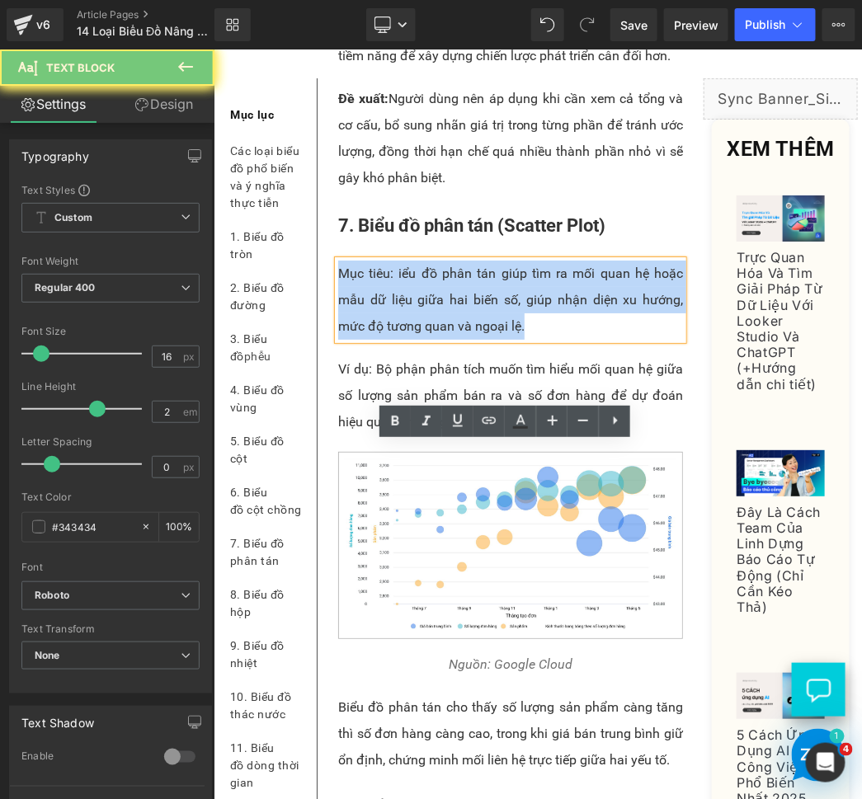
click at [393, 339] on p "Mục tiêu: iểu đồ phân tán giúp tìm ra mối quan hệ hoặc mẫu dữ liệu giữa hai biế…" at bounding box center [509, 299] width 345 height 79
paste div
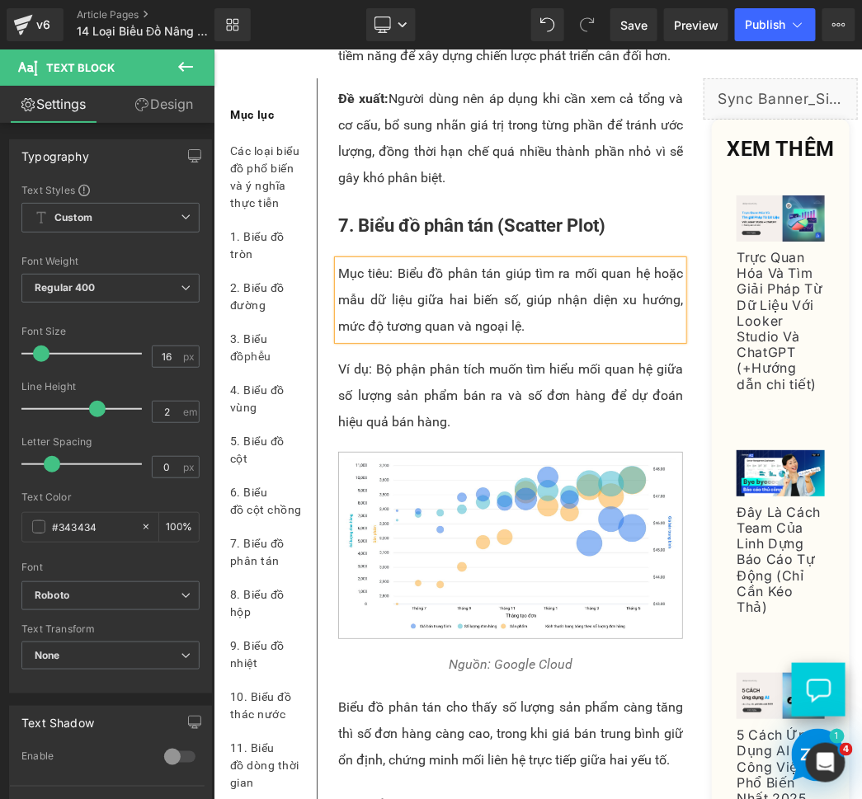
click at [399, 339] on p "Mục tiêu: Biểu đồ phân tán giúp tìm ra mối quan hệ hoặc mẫu dữ liệu giữa hai bi…" at bounding box center [509, 299] width 345 height 79
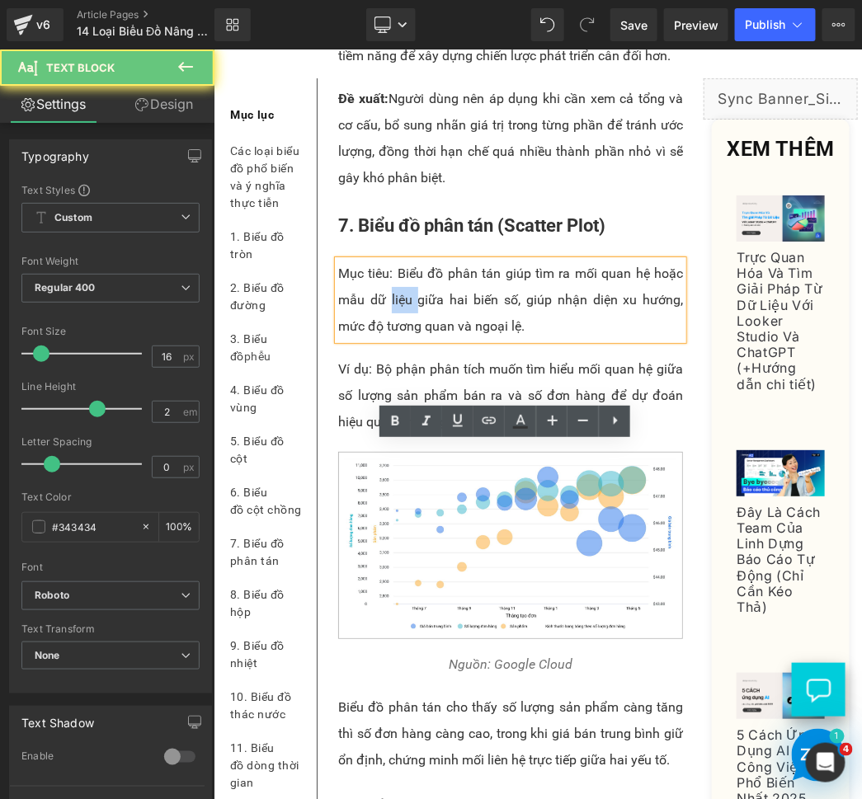
click at [399, 339] on p "Mục tiêu: Biểu đồ phân tán giúp tìm ra mối quan hệ hoặc mẫu dữ liệu giữa hai bi…" at bounding box center [509, 299] width 345 height 79
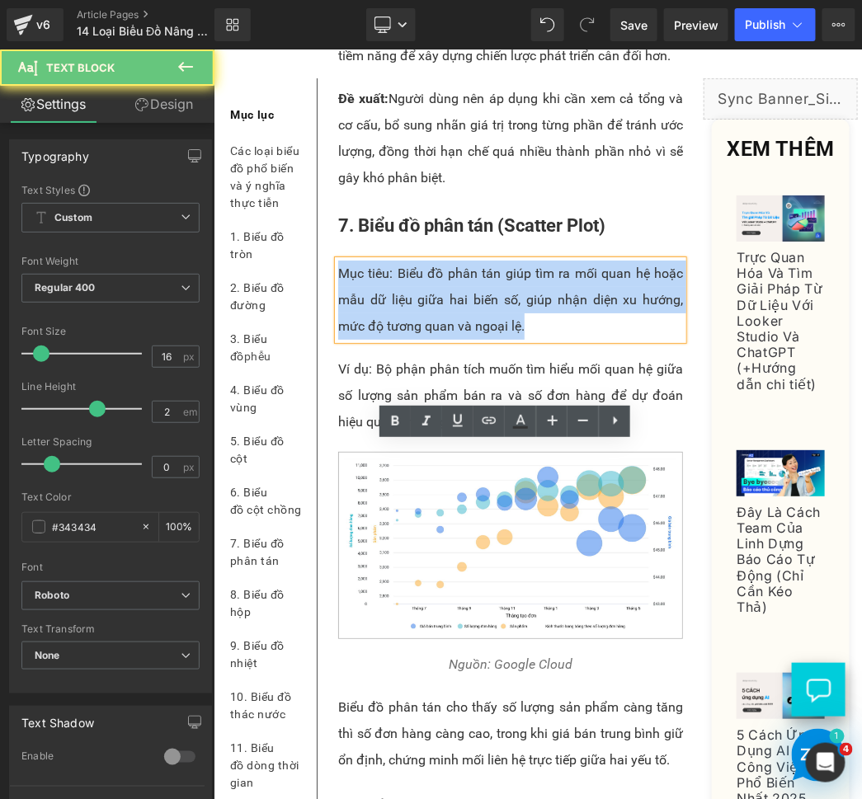
click at [399, 339] on p "Mục tiêu: Biểu đồ phân tán giúp tìm ra mối quan hệ hoặc mẫu dữ liệu giữa hai bi…" at bounding box center [509, 299] width 345 height 79
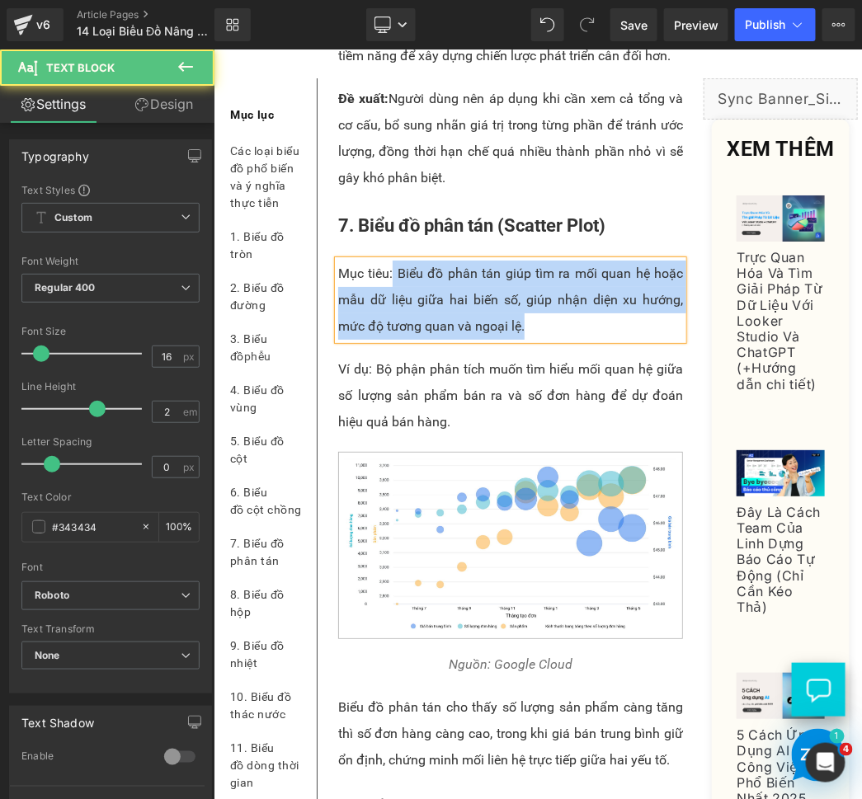
drag, startPoint x: 389, startPoint y: 453, endPoint x: 334, endPoint y: 453, distance: 55.2
click at [337, 339] on div "Mục tiêu: Biểu đồ phân tán giúp tìm ra mối quan hệ hoặc mẫu dữ liệu giữa hai bi…" at bounding box center [509, 299] width 345 height 79
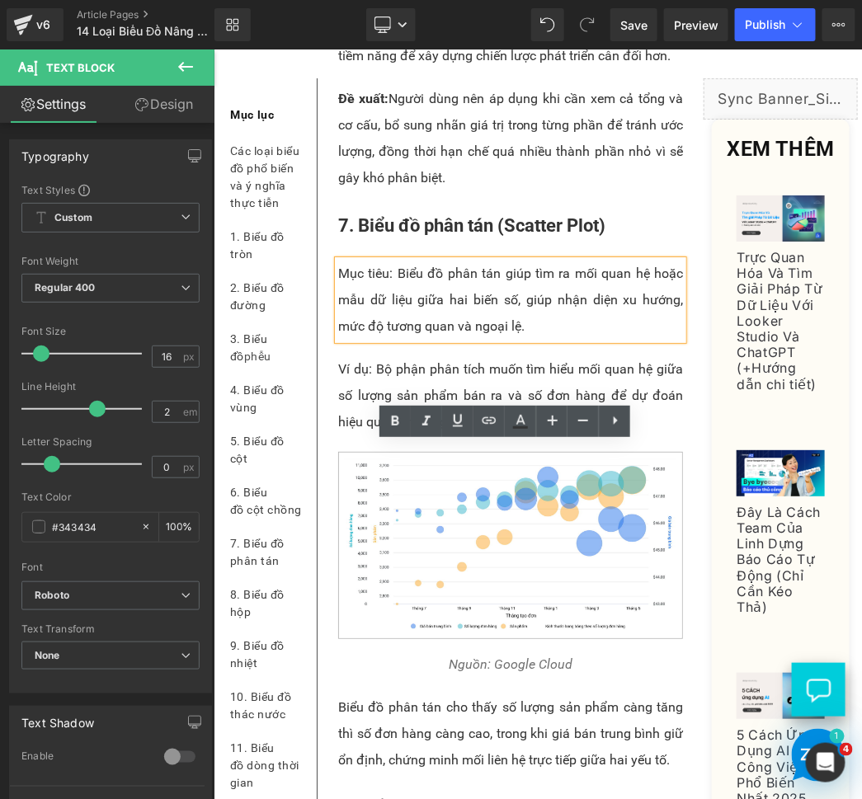
click at [378, 339] on p "Mục tiêu: Biểu đồ phân tán giúp tìm ra mối quan hệ hoặc mẫu dữ liệu giữa hai bi…" at bounding box center [509, 299] width 345 height 79
drag, startPoint x: 388, startPoint y: 459, endPoint x: 336, endPoint y: 453, distance: 52.3
click at [337, 339] on p "Mục tiêu: Biểu đồ phân tán giúp tìm ra mối quan hệ hoặc mẫu dữ liệu giữa hai bi…" at bounding box center [509, 299] width 345 height 79
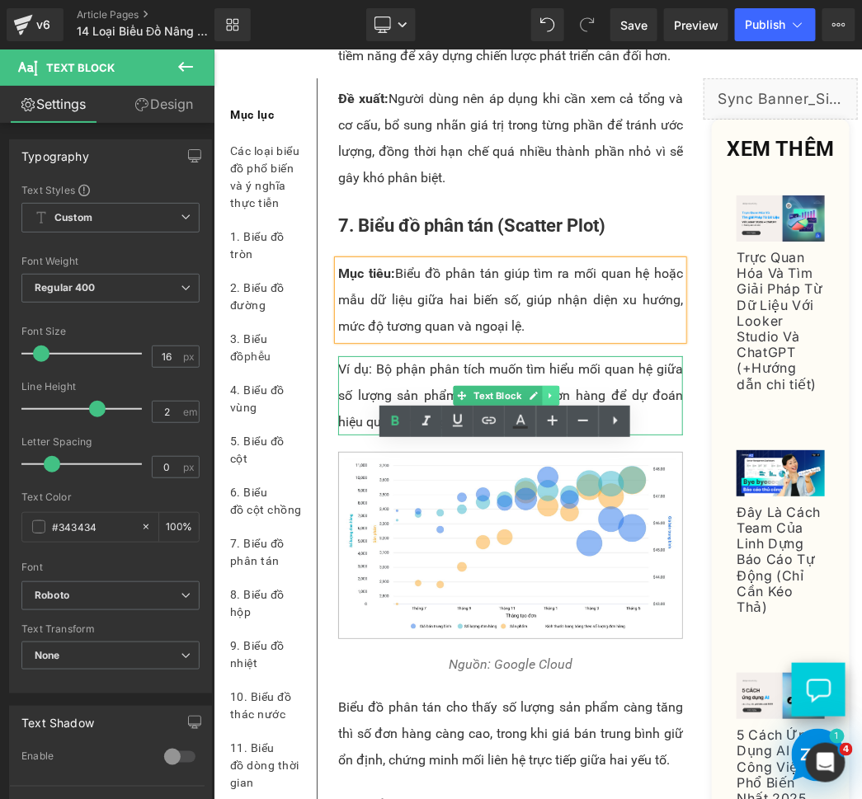
click at [548, 405] on link at bounding box center [550, 395] width 17 height 20
click at [550, 405] on link at bounding box center [558, 395] width 17 height 20
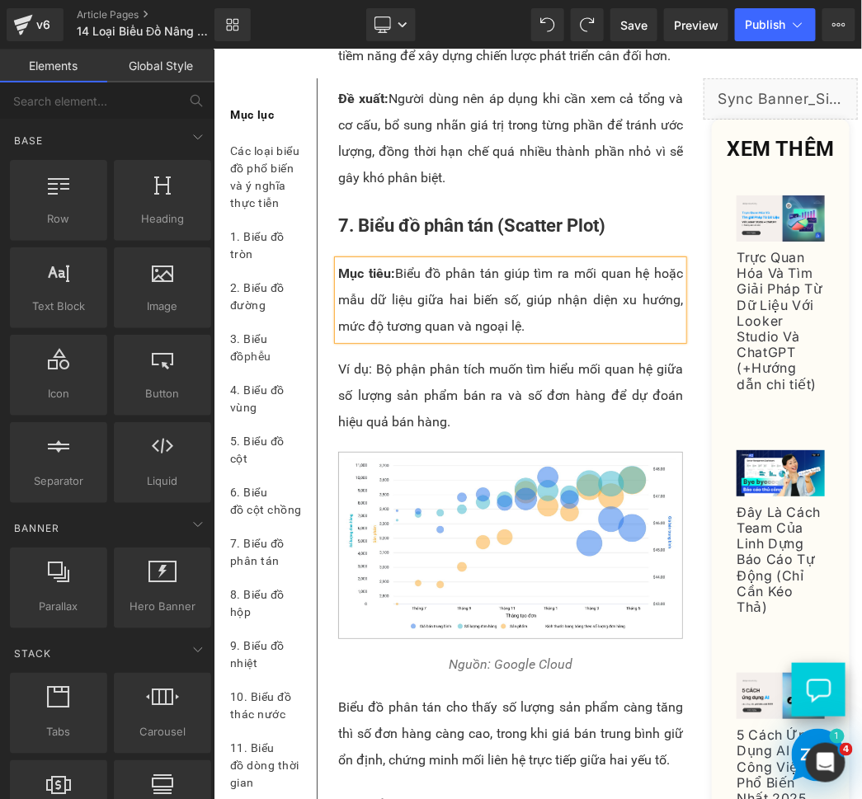
click at [401, 434] on p "Ví dụ: Bộ phận phân tích muốn tìm hiểu mối quan hệ giữa số lượng sản phẩm bán r…" at bounding box center [509, 394] width 345 height 79
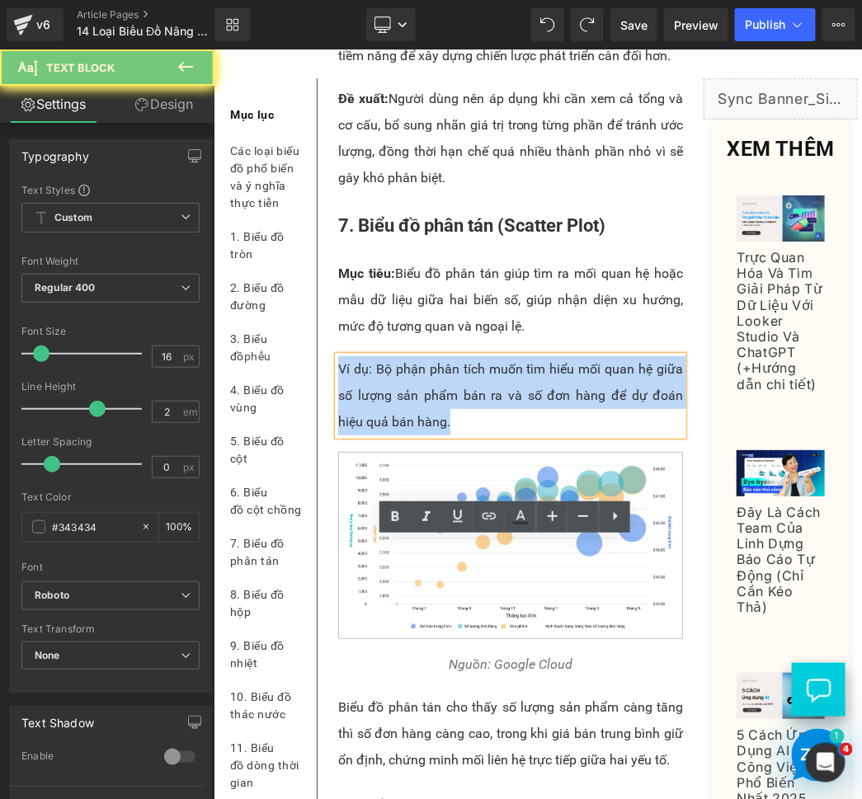
click at [401, 434] on p "Ví dụ: Bộ phận phân tích muốn tìm hiểu mối quan hệ giữa số lượng sản phẩm bán r…" at bounding box center [509, 394] width 345 height 79
paste div
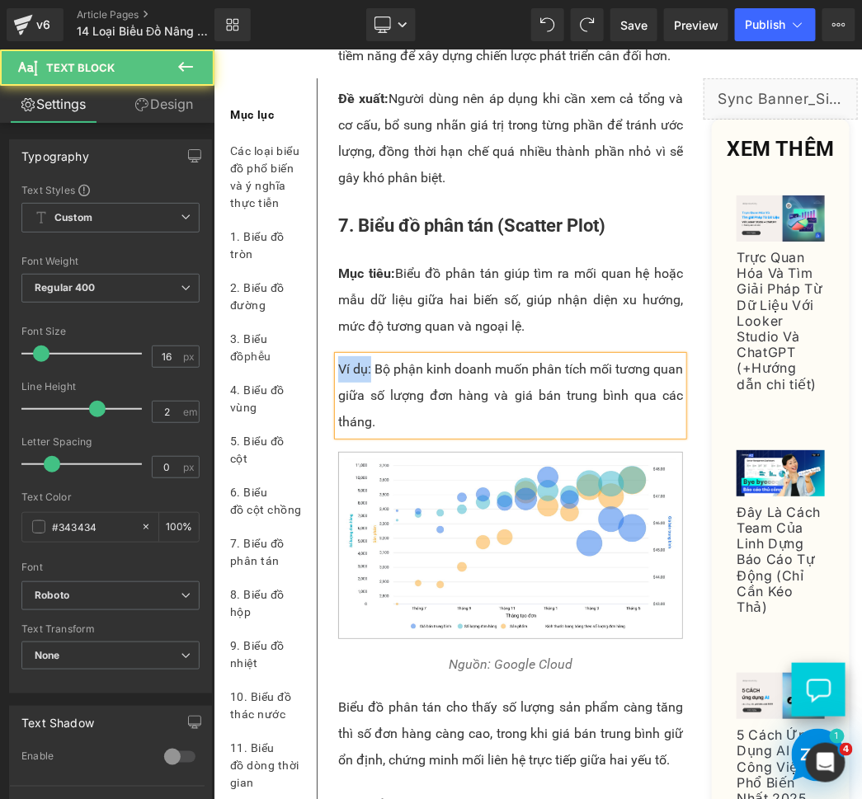
drag, startPoint x: 373, startPoint y: 549, endPoint x: 337, endPoint y: 550, distance: 35.5
click at [337, 434] on p "Ví dụ: Bộ phận kinh doanh muốn phân tích mối tương quan giữa số lượng đơn hàng …" at bounding box center [509, 394] width 345 height 79
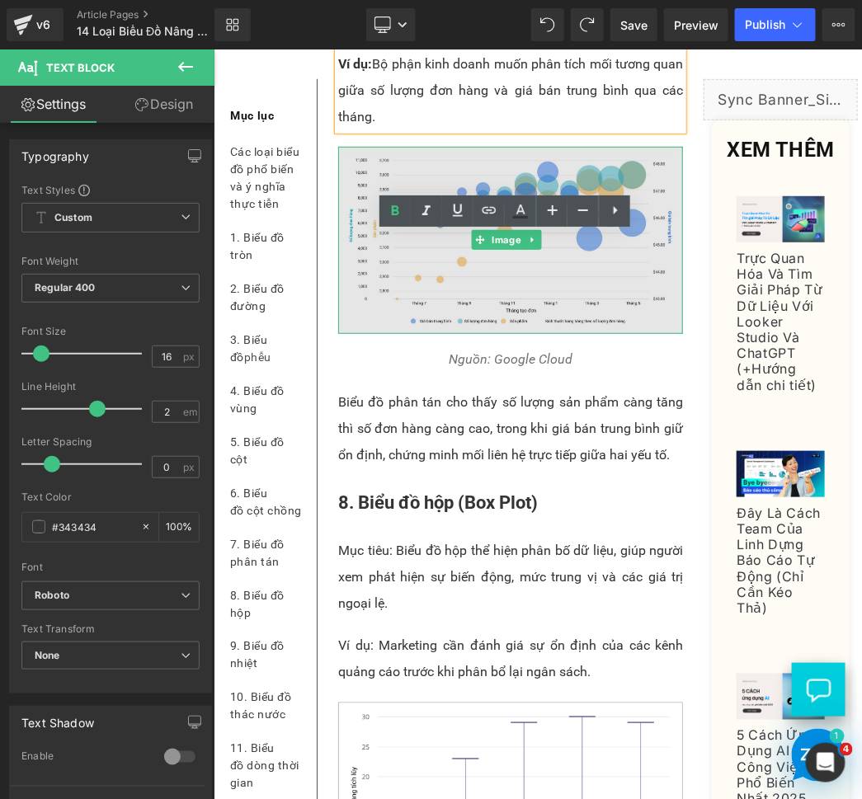
scroll to position [6542, 0]
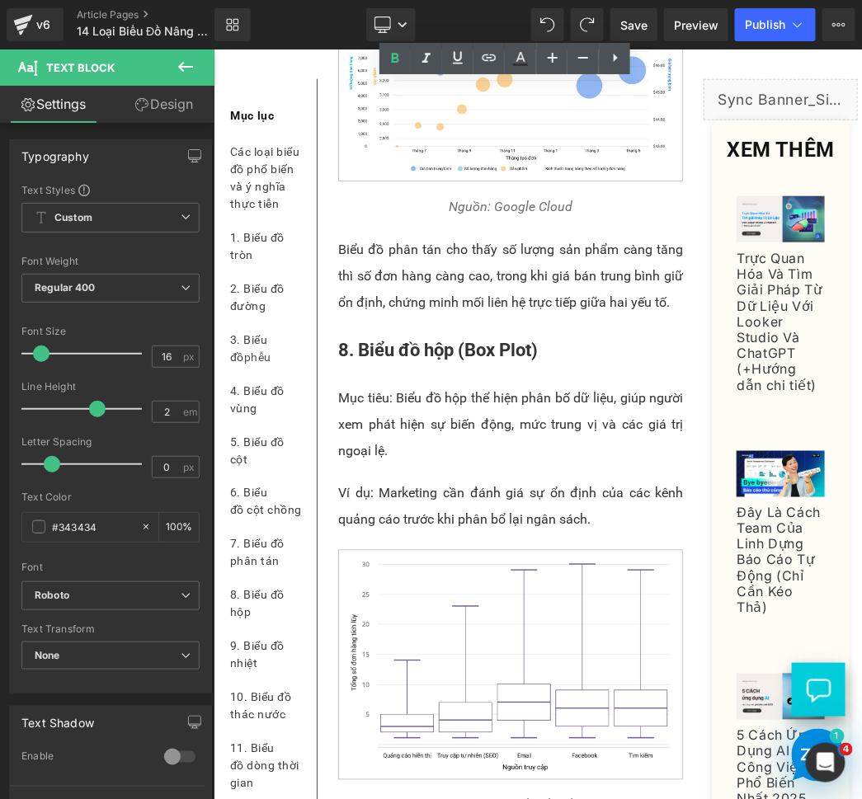
click at [486, 315] on div "Biểu đồ phân tán cho thấy số lượng sản phẩm càng tăng thì số đơn hàng càng cao,…" at bounding box center [509, 275] width 345 height 79
click at [486, 315] on p "Biểu đồ phân tán cho thấy số lượng sản phẩm càng tăng thì số đơn hàng càng cao,…" at bounding box center [509, 275] width 345 height 79
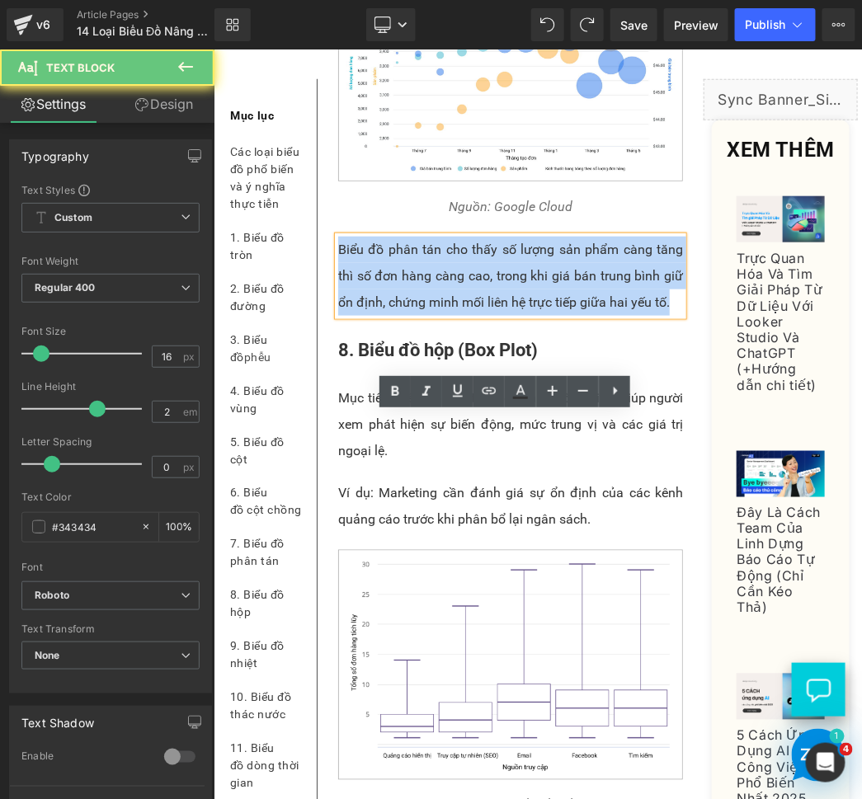
click at [486, 315] on p "Biểu đồ phân tán cho thấy số lượng sản phẩm càng tăng thì số đơn hàng càng cao,…" at bounding box center [509, 275] width 345 height 79
paste div
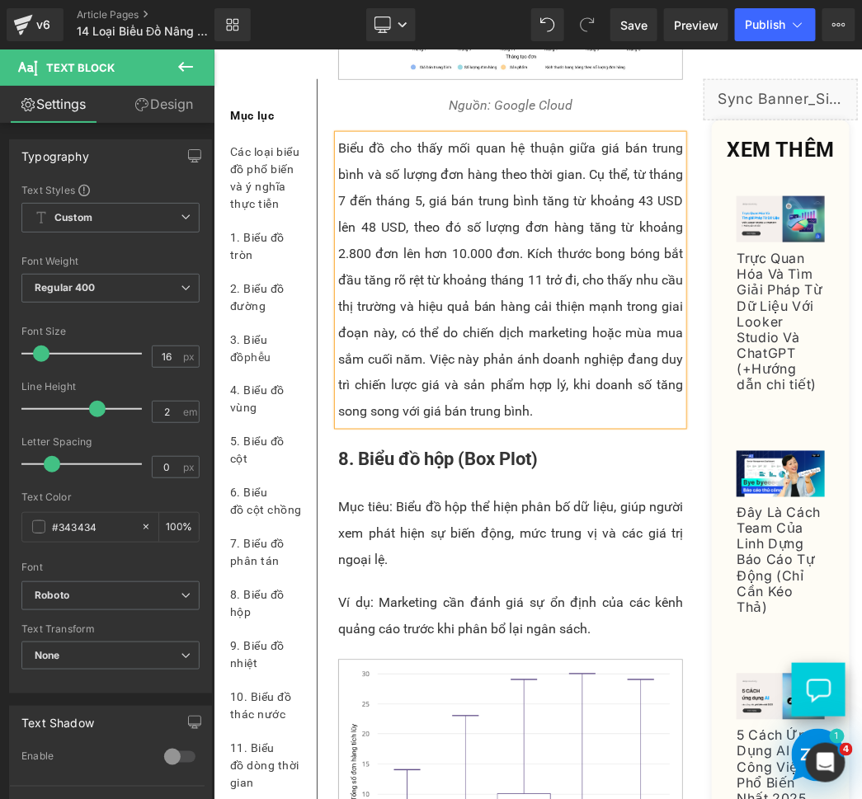
scroll to position [6695, 0]
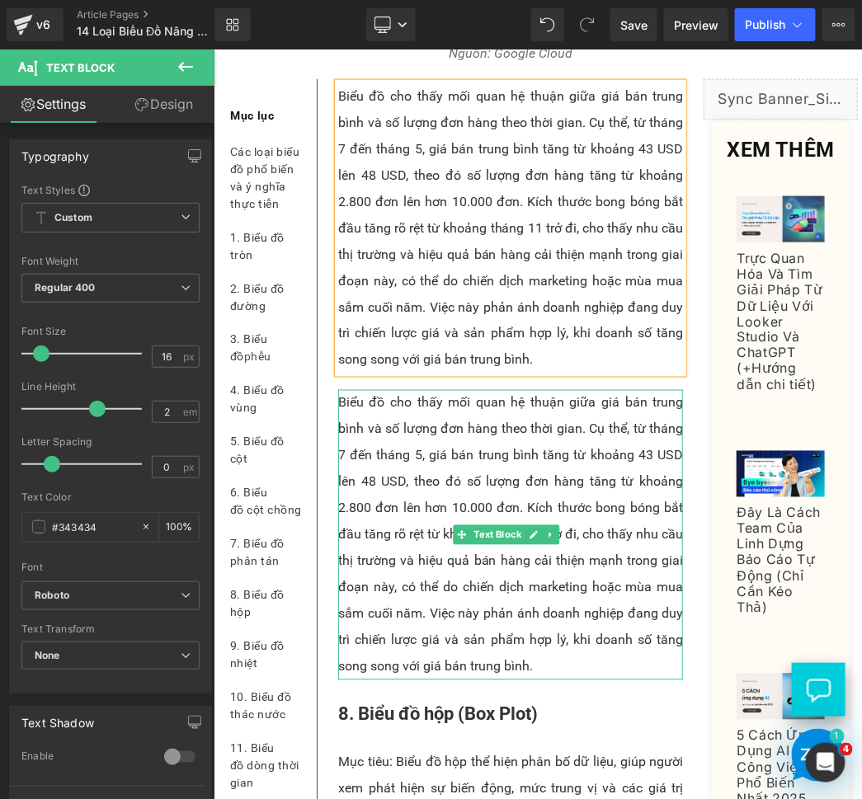
click at [487, 641] on p "Biểu đồ cho thấy mối quan hệ thuận giữa giá bán trung bình và số lượng đơn hàng…" at bounding box center [509, 534] width 345 height 290
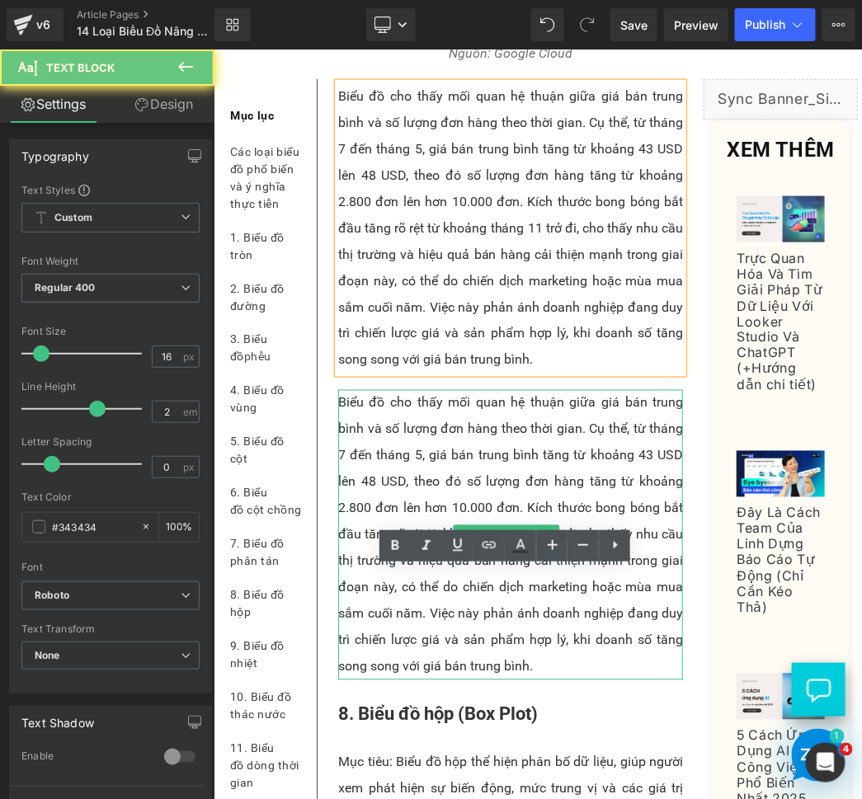
click at [487, 641] on p "Biểu đồ cho thấy mối quan hệ thuận giữa giá bán trung bình và số lượng đơn hàng…" at bounding box center [509, 534] width 345 height 290
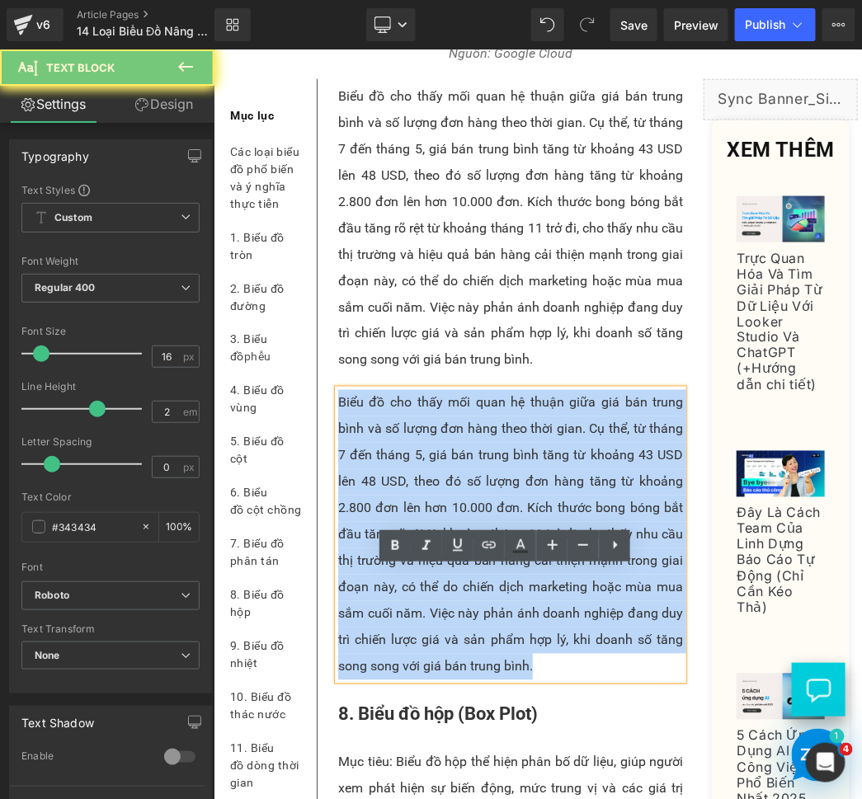
click at [487, 640] on p "Biểu đồ cho thấy mối quan hệ thuận giữa giá bán trung bình và số lượng đơn hàng…" at bounding box center [509, 534] width 345 height 290
paste div
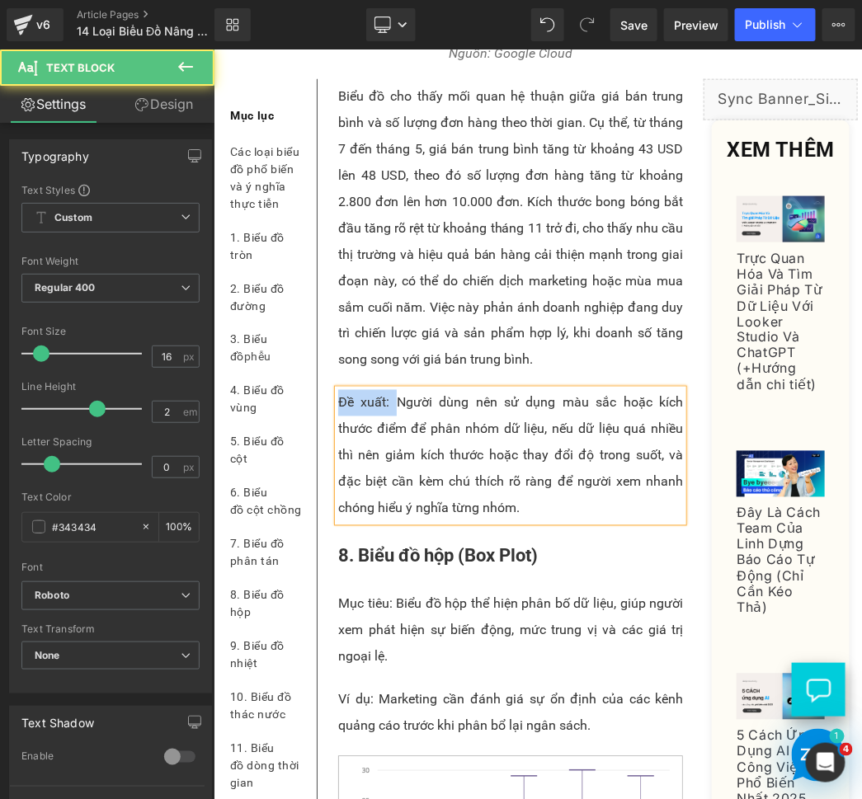
drag, startPoint x: 388, startPoint y: 582, endPoint x: 335, endPoint y: 580, distance: 53.6
click at [337, 521] on p "Đề xuất: Người dùng nên sử dụng màu sắc hoặc kích thước điểm để phân nhóm dữ li…" at bounding box center [509, 455] width 345 height 132
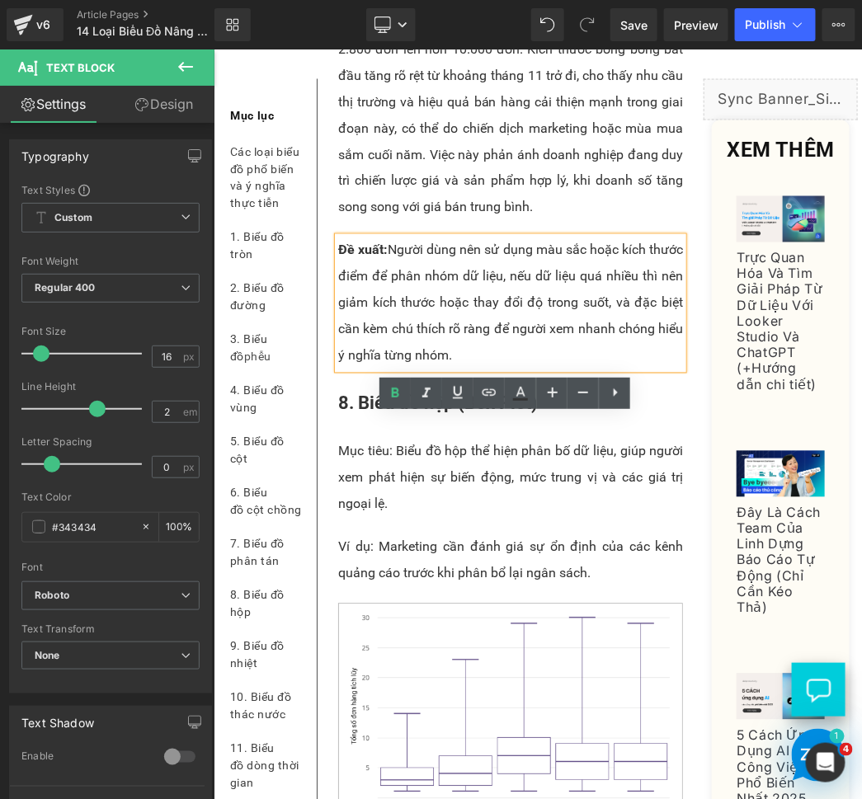
scroll to position [7000, 0]
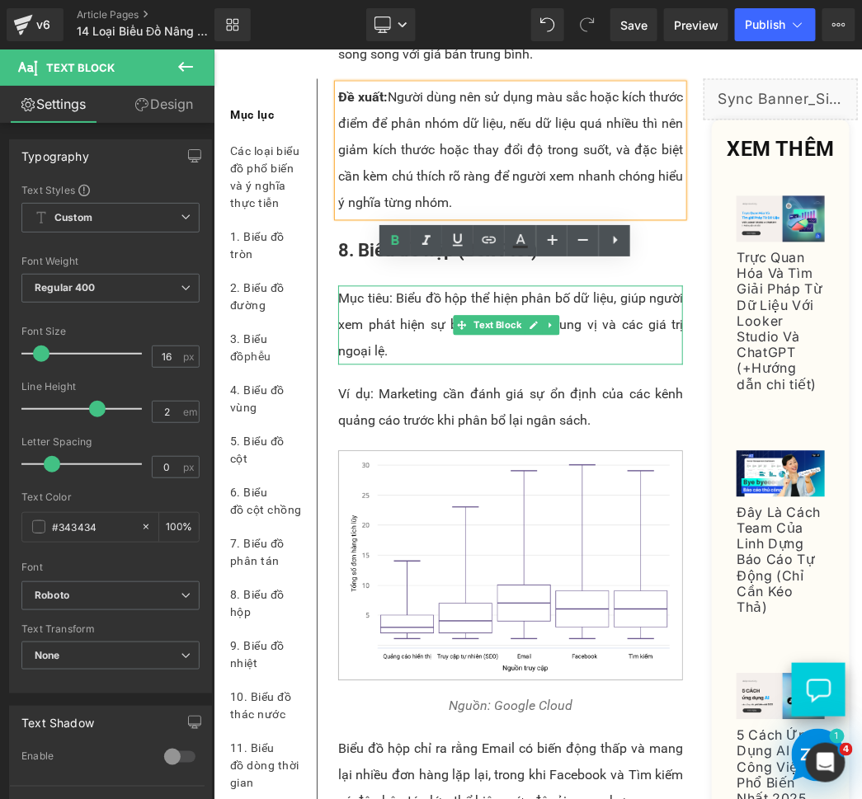
click at [405, 364] on p "Mục tiêu: Biểu đồ hộp thể hiện phân bố dữ liệu, giúp người xem phát hiện sự biế…" at bounding box center [509, 324] width 345 height 79
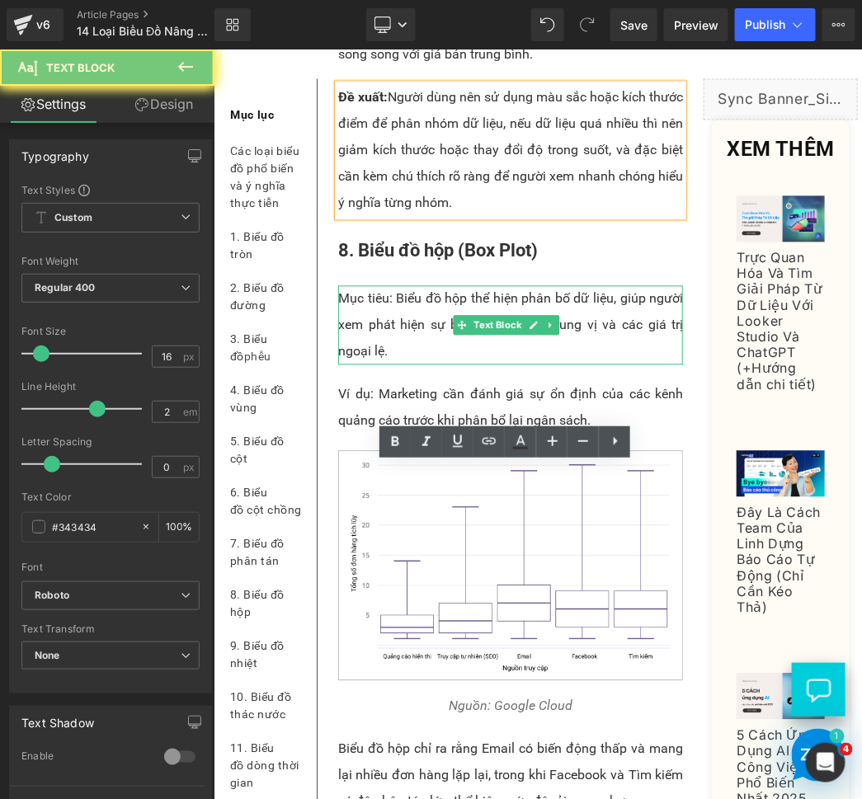
click at [405, 364] on p "Mục tiêu: Biểu đồ hộp thể hiện phân bố dữ liệu, giúp người xem phát hiện sự biế…" at bounding box center [509, 324] width 345 height 79
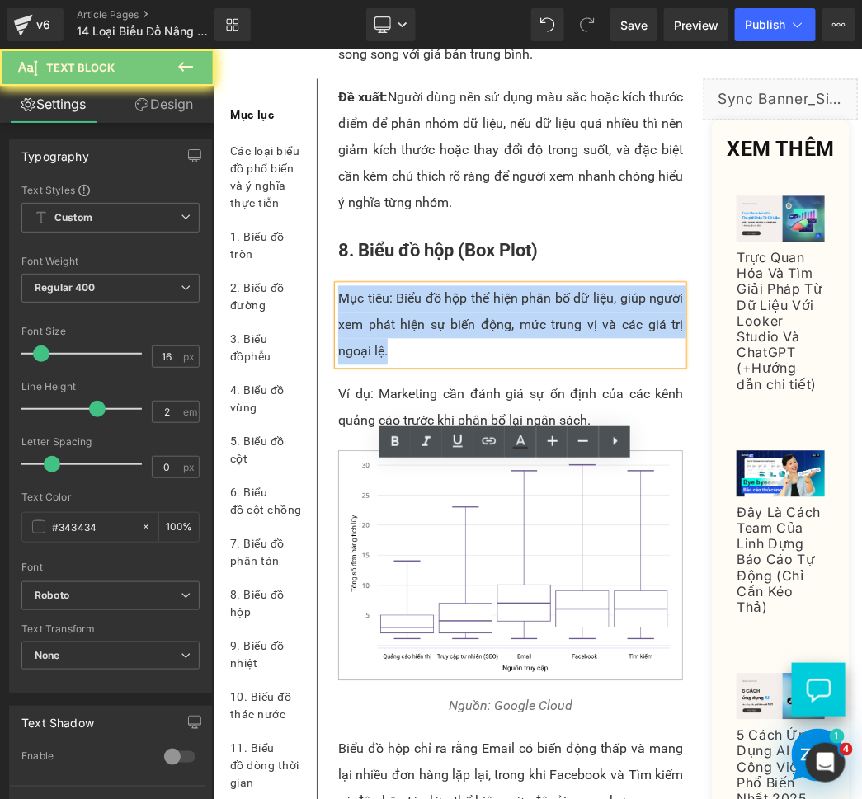
paste div
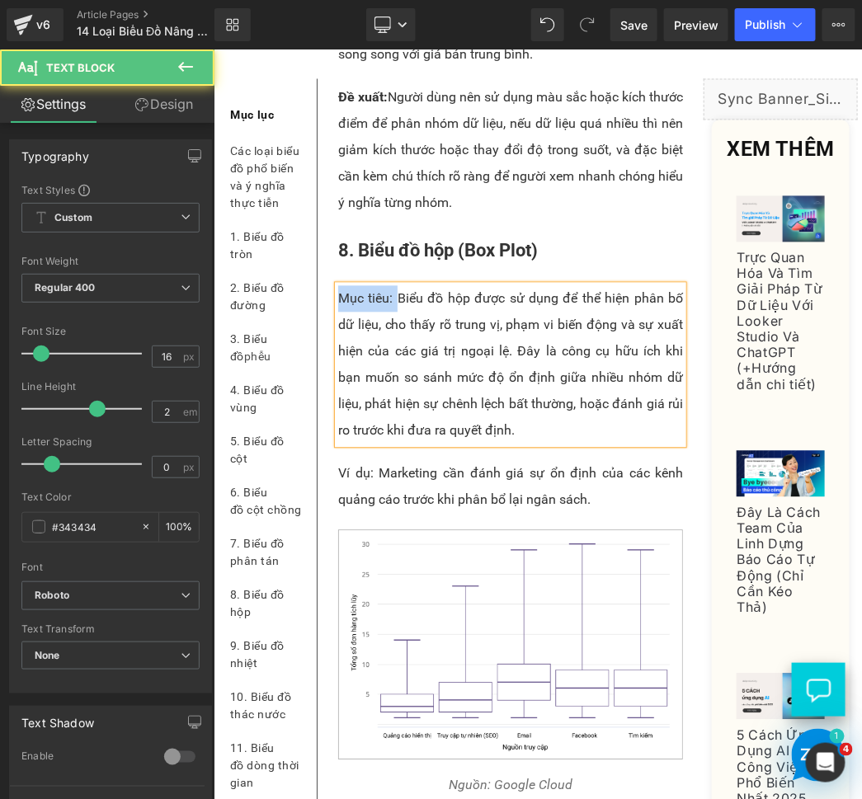
drag, startPoint x: 393, startPoint y: 478, endPoint x: 318, endPoint y: 475, distance: 75.1
click at [321, 475] on div "Trong môi trường kinh doanh hiện nay, phần lớn các dữ liệu thường tồn tại ở dạn…" at bounding box center [510, 85] width 378 height 13480
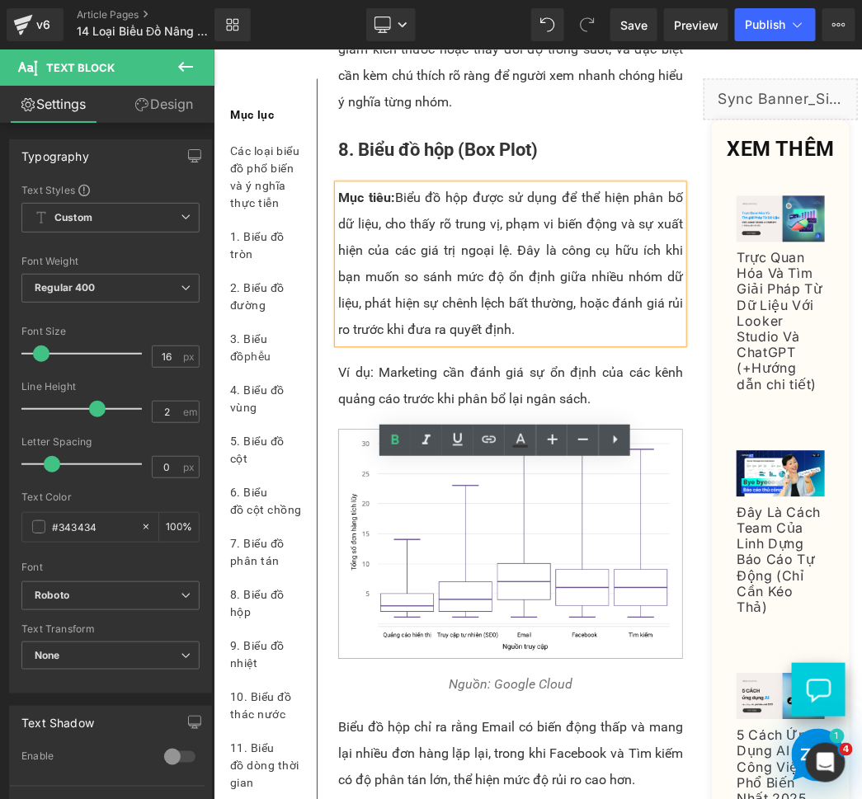
scroll to position [7153, 0]
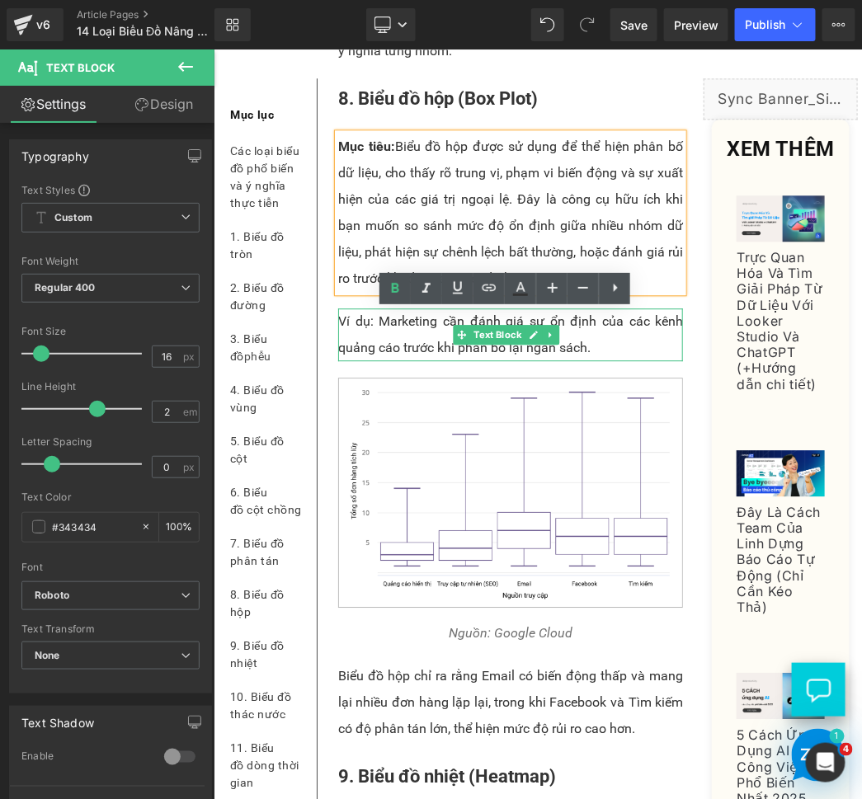
click at [425, 360] on p "Ví dụ: Marketing cần đánh giá sự ổn định của các kênh quảng cáo trước khi phân …" at bounding box center [509, 334] width 345 height 53
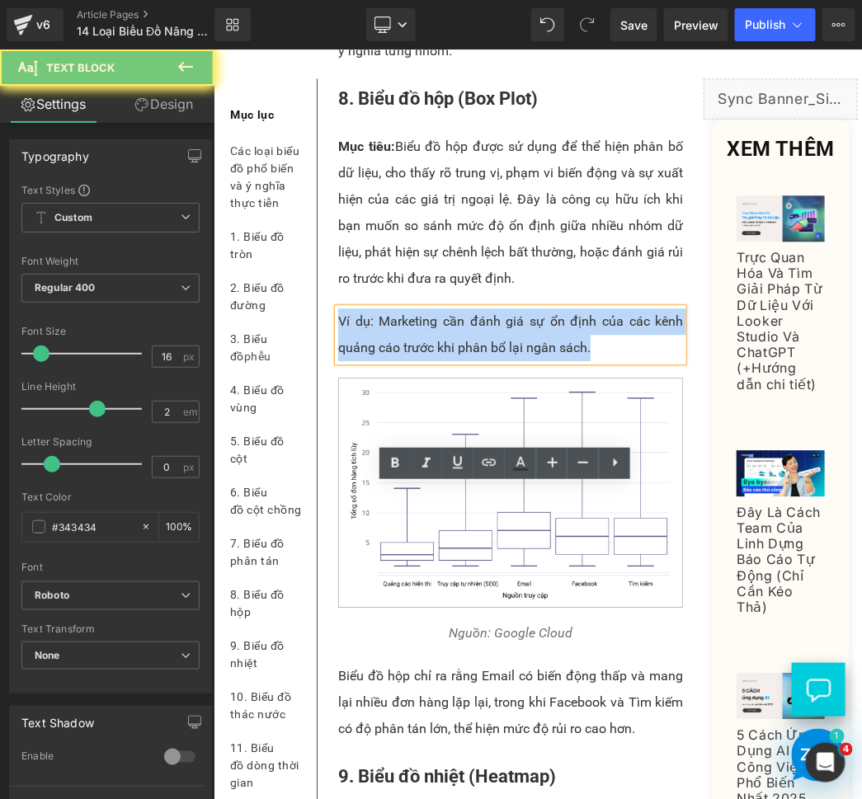
click at [425, 360] on p "Ví dụ: Marketing cần đánh giá sự ổn định của các kênh quảng cáo trước khi phân …" at bounding box center [509, 334] width 345 height 53
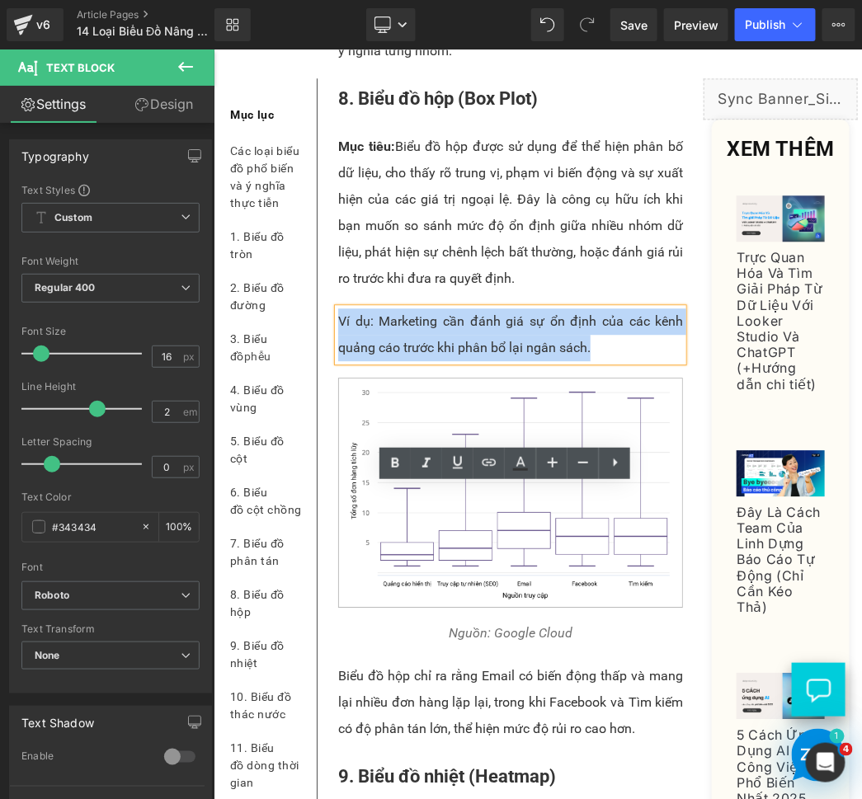
paste div
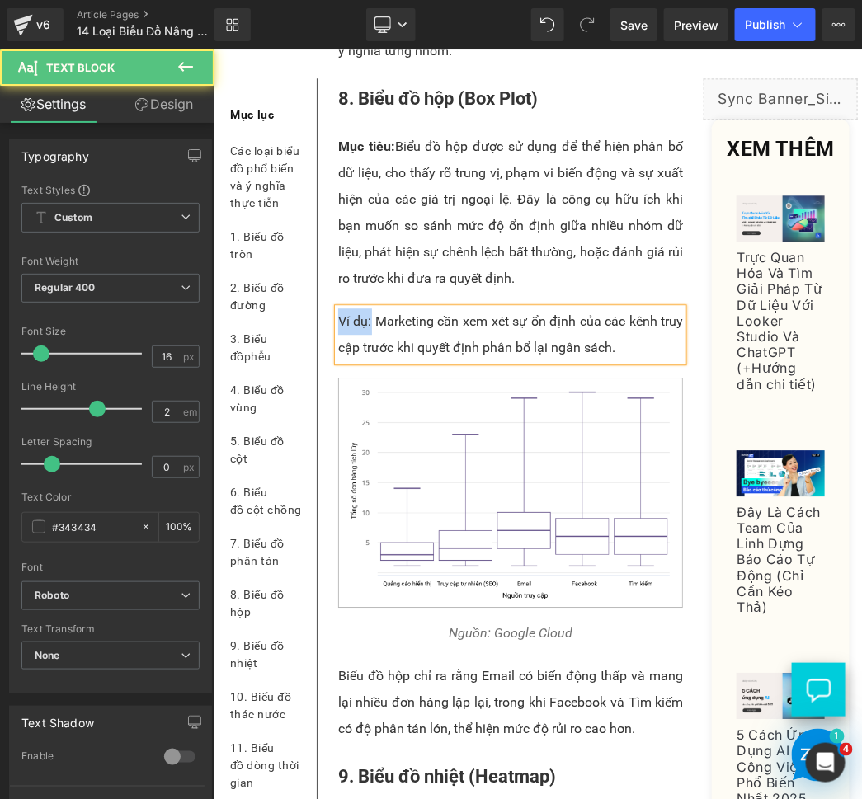
drag, startPoint x: 372, startPoint y: 498, endPoint x: 327, endPoint y: 499, distance: 44.5
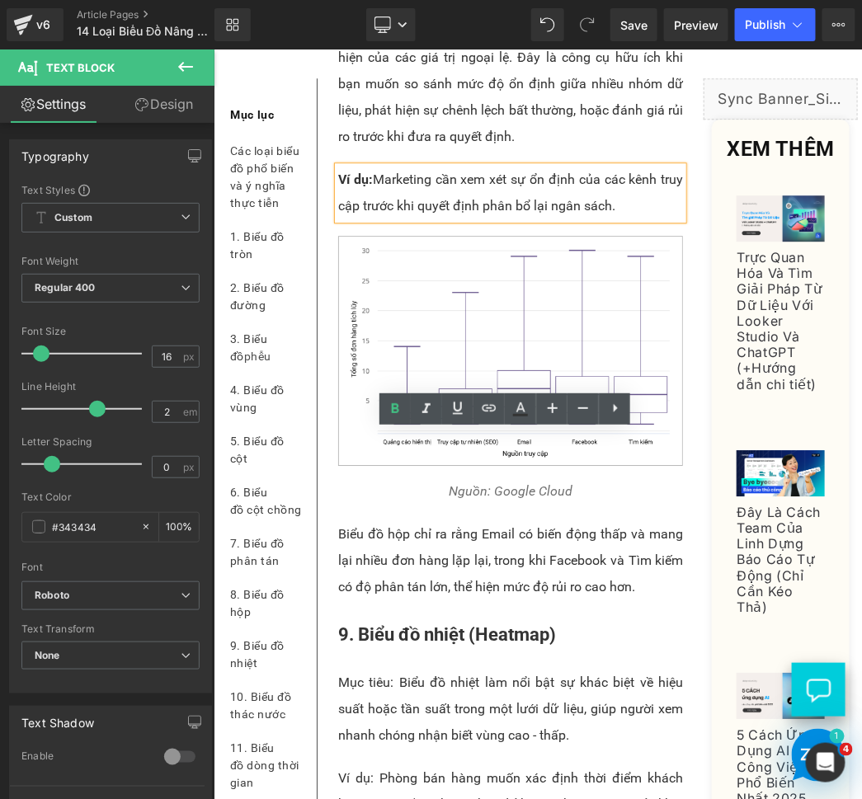
scroll to position [7458, 0]
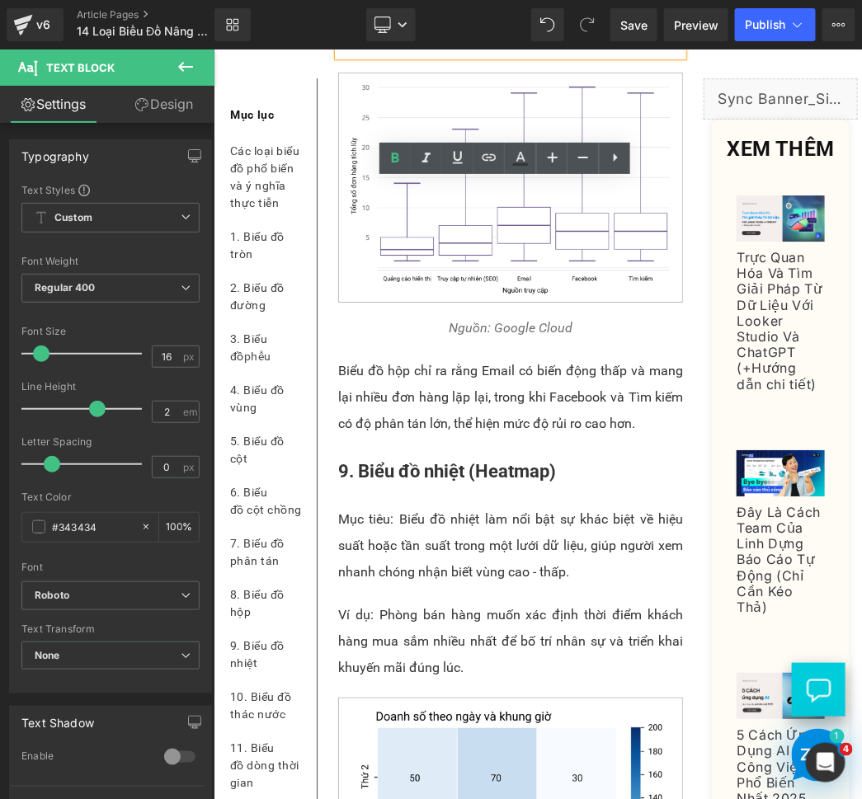
click at [397, 436] on p "Biểu đồ hộp chỉ ra rằng Email có biến động thấp và mang lại nhiều đơn hàng lặp …" at bounding box center [509, 396] width 345 height 79
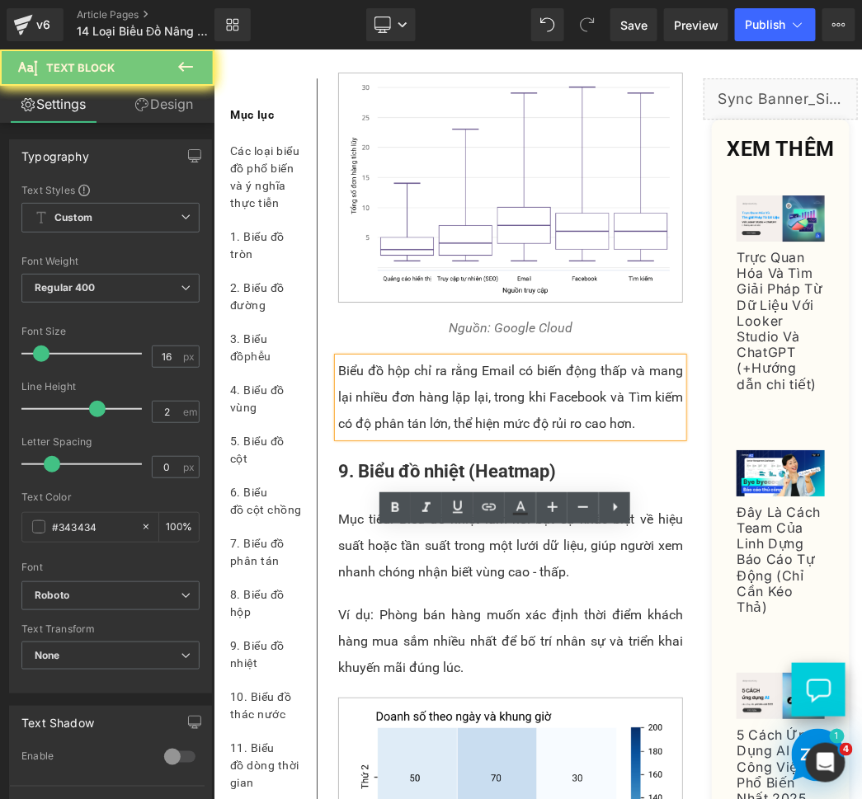
click at [397, 436] on p "Biểu đồ hộp chỉ ra rằng Email có biến động thấp và mang lại nhiều đơn hàng lặp …" at bounding box center [509, 396] width 345 height 79
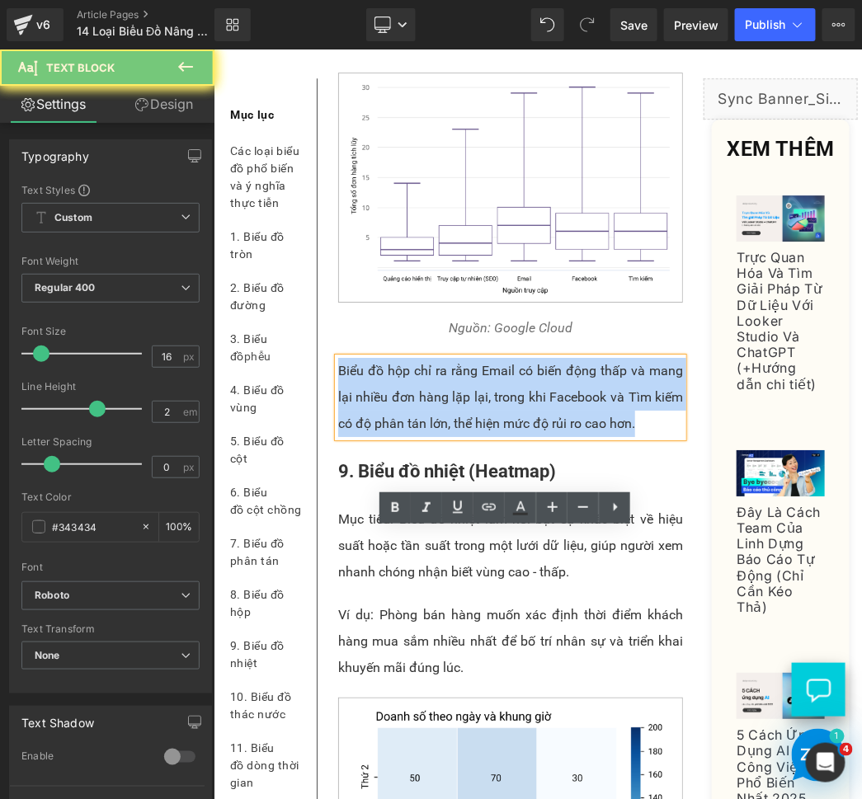
paste div
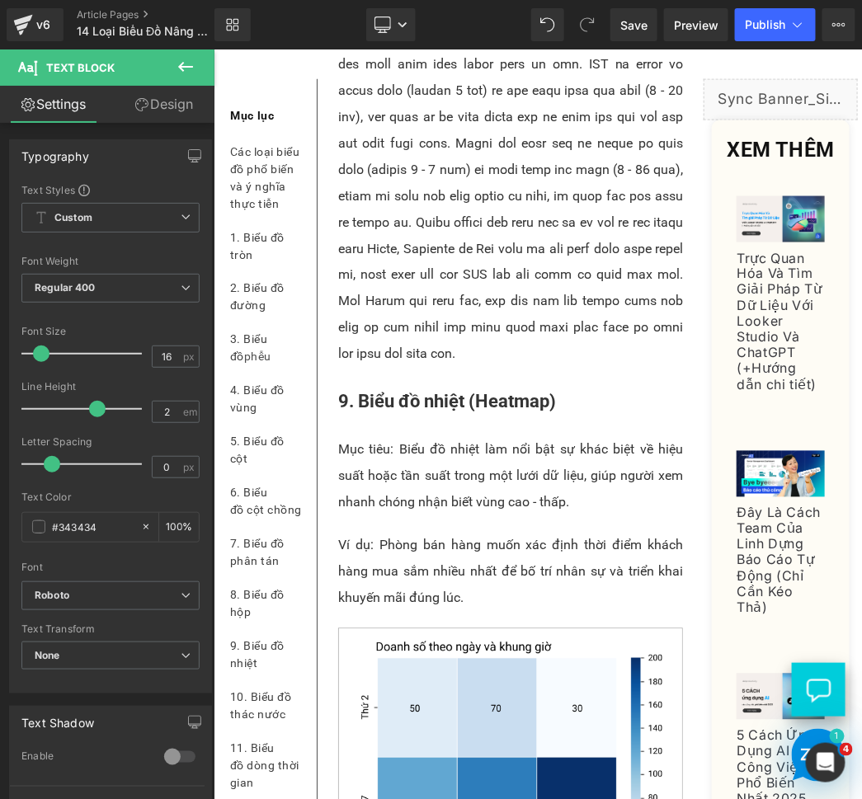
scroll to position [8338, 0]
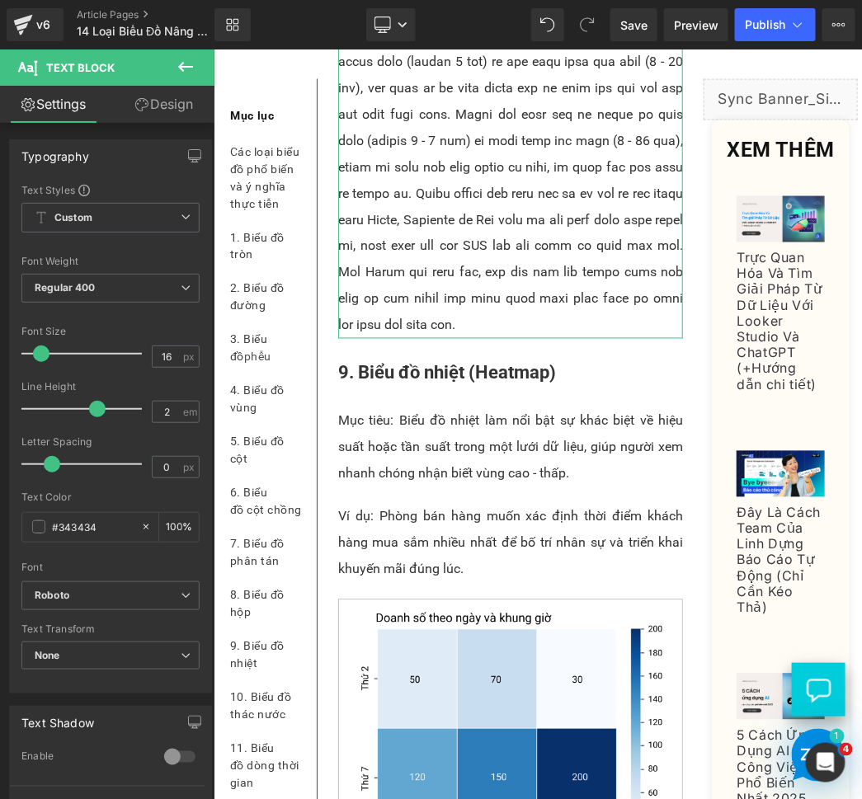
click at [428, 338] on p at bounding box center [509, 127] width 345 height 422
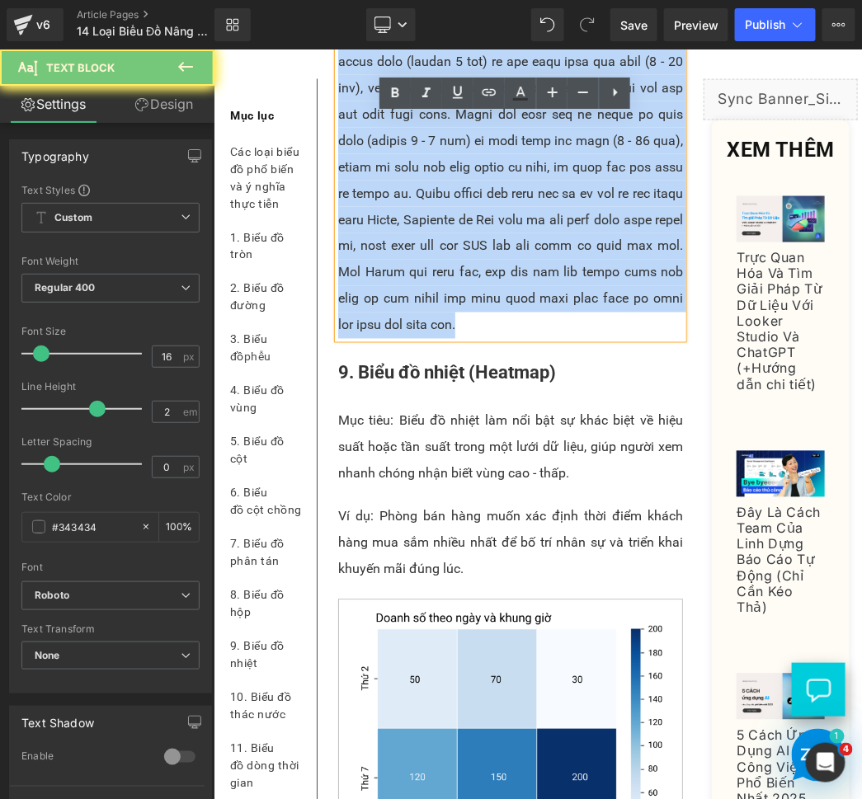
click at [428, 338] on p at bounding box center [509, 127] width 345 height 422
paste div
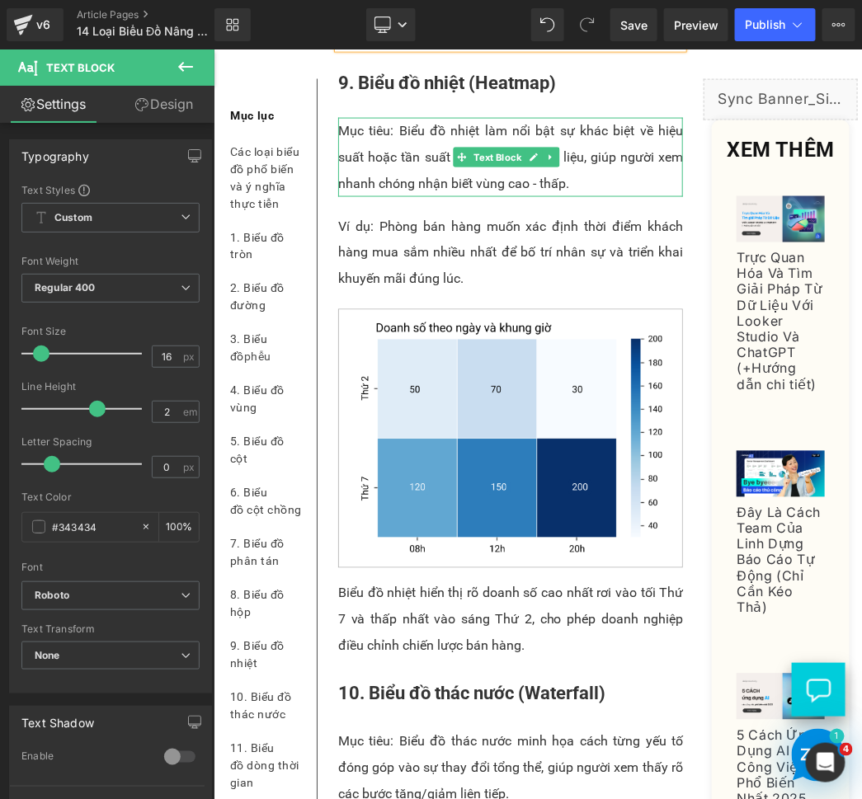
scroll to position [8185, 0]
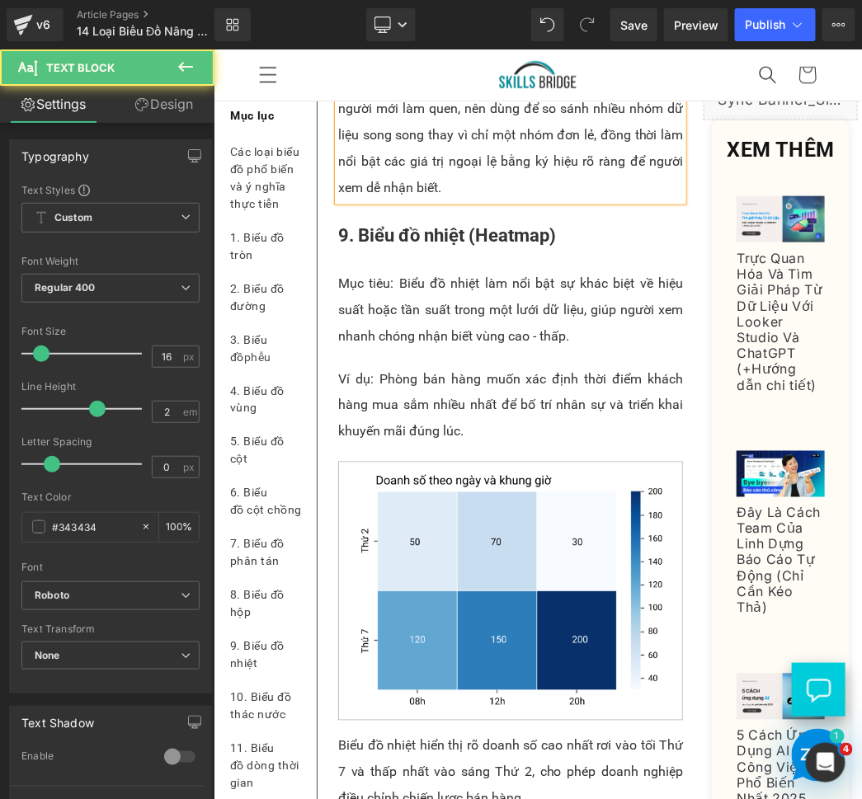
drag, startPoint x: 385, startPoint y: 284, endPoint x: 326, endPoint y: 278, distance: 59.7
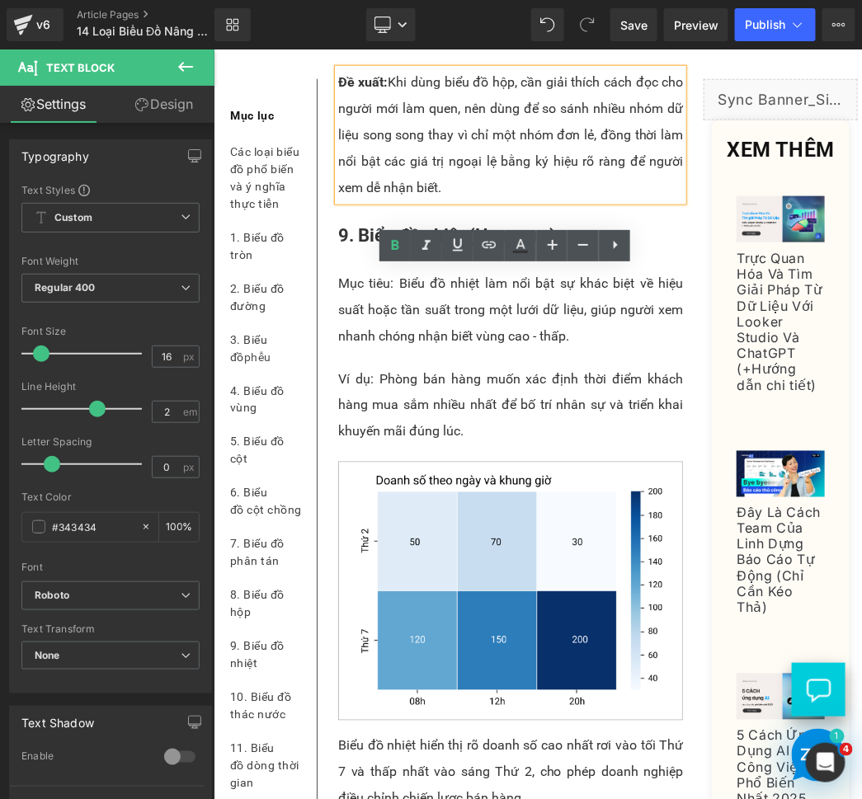
scroll to position [8338, 0]
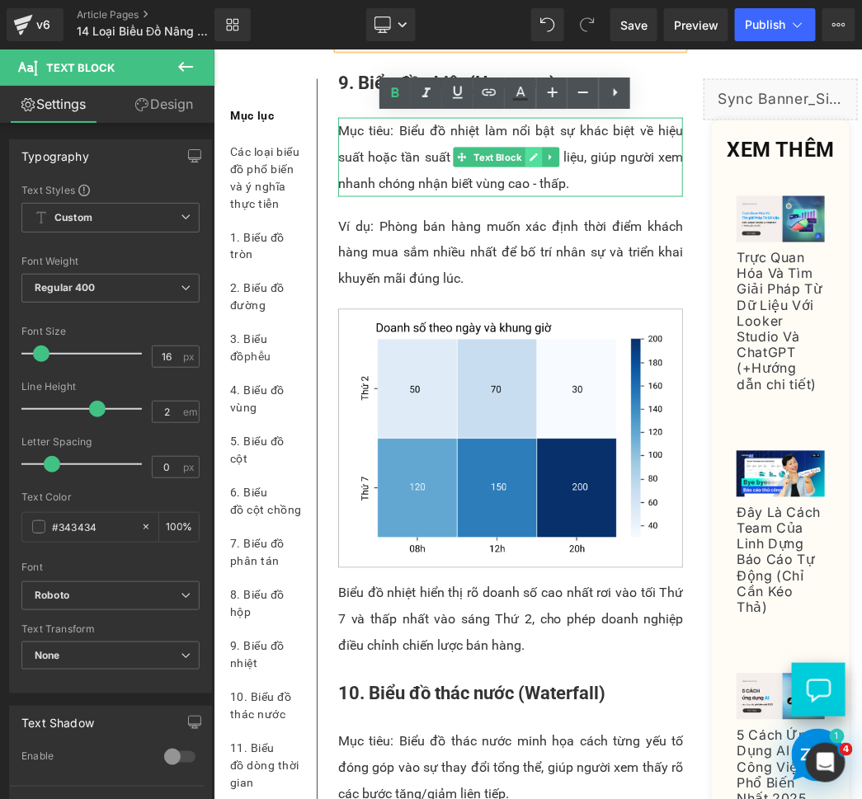
click at [525, 167] on link at bounding box center [532, 157] width 17 height 20
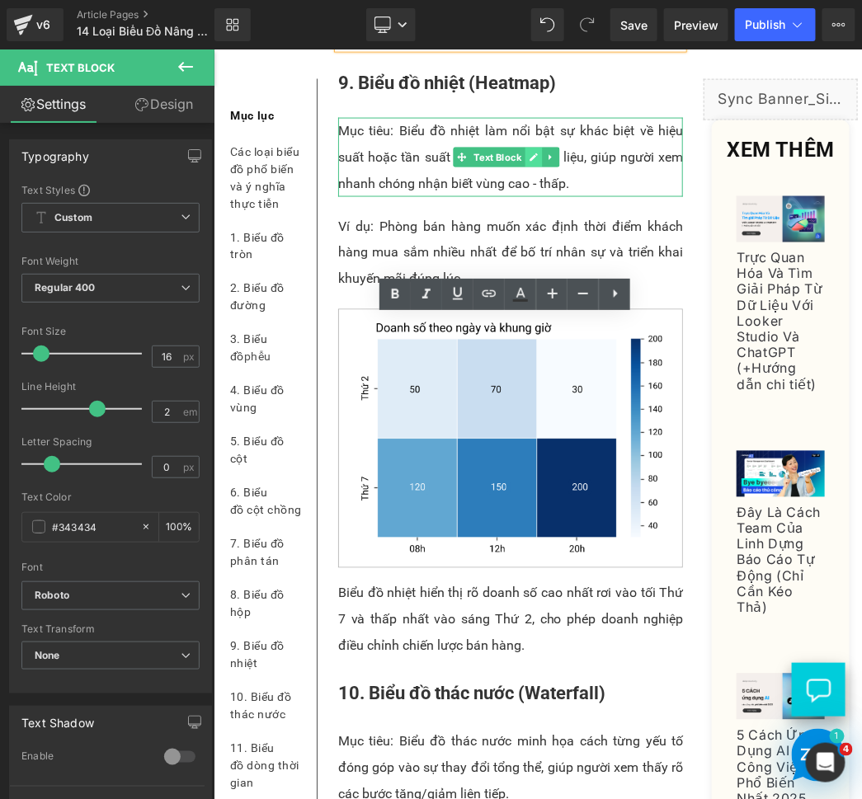
click at [525, 196] on p "Mục tiêu: Biểu đồ nhiệt làm nổi bật sự khác biệt về hiệu suất hoặc tần suất tro…" at bounding box center [509, 156] width 345 height 79
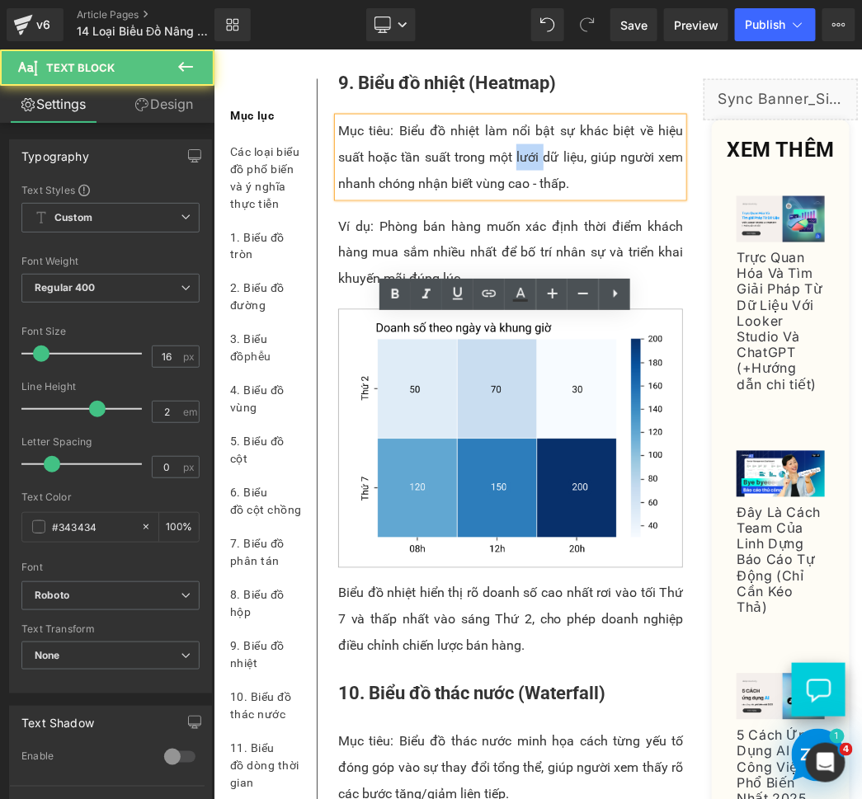
click at [525, 196] on p "Mục tiêu: Biểu đồ nhiệt làm nổi bật sự khác biệt về hiệu suất hoặc tần suất tro…" at bounding box center [509, 156] width 345 height 79
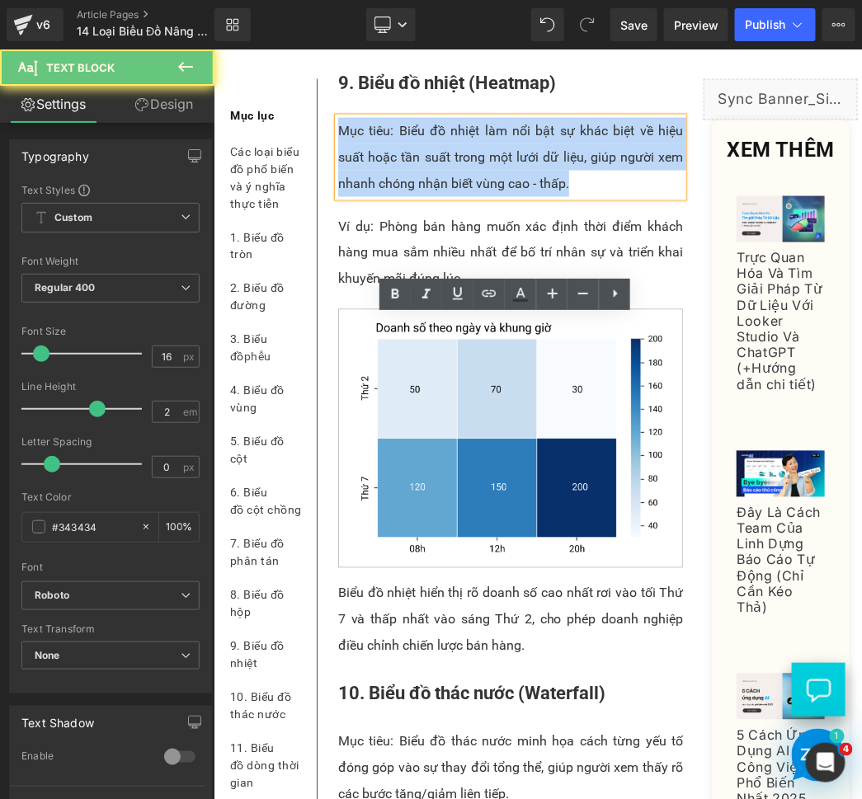
click at [525, 196] on p "Mục tiêu: Biểu đồ nhiệt làm nổi bật sự khác biệt về hiệu suất hoặc tần suất tro…" at bounding box center [509, 156] width 345 height 79
paste div
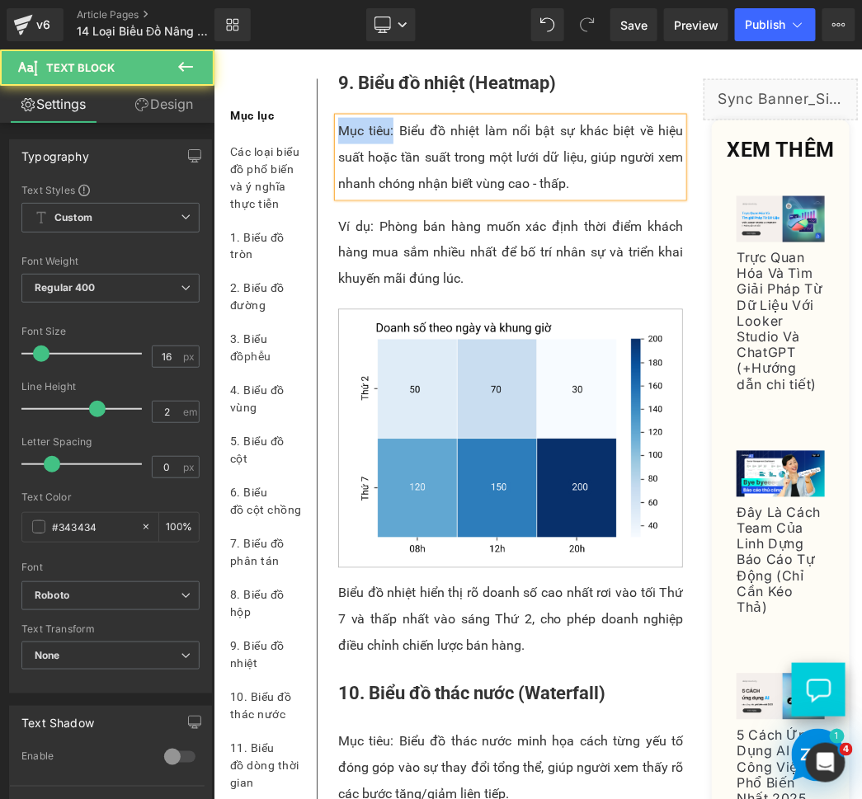
drag, startPoint x: 390, startPoint y: 331, endPoint x: 339, endPoint y: 330, distance: 51.1
click at [339, 196] on p "Mục tiêu: Biểu đồ nhiệt làm nổi bật sự khác biệt về hiệu suất hoặc tần suất tro…" at bounding box center [509, 156] width 345 height 79
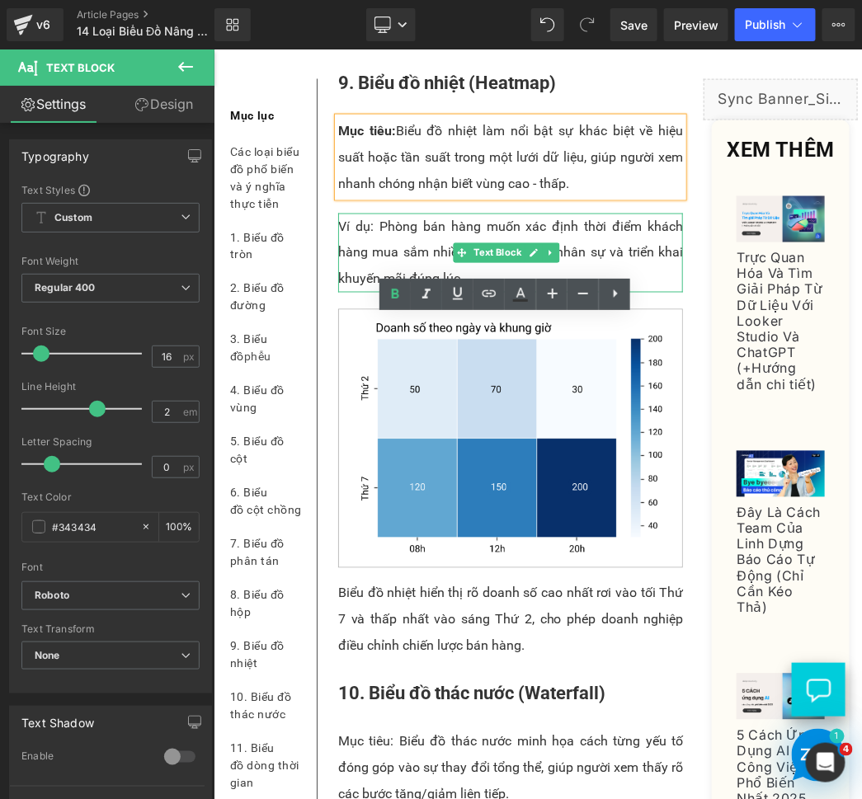
click at [415, 292] on p "Ví dụ: Phòng bán hàng muốn xác định thời điểm khách hàng mua sắm nhiều nhất để …" at bounding box center [509, 252] width 345 height 79
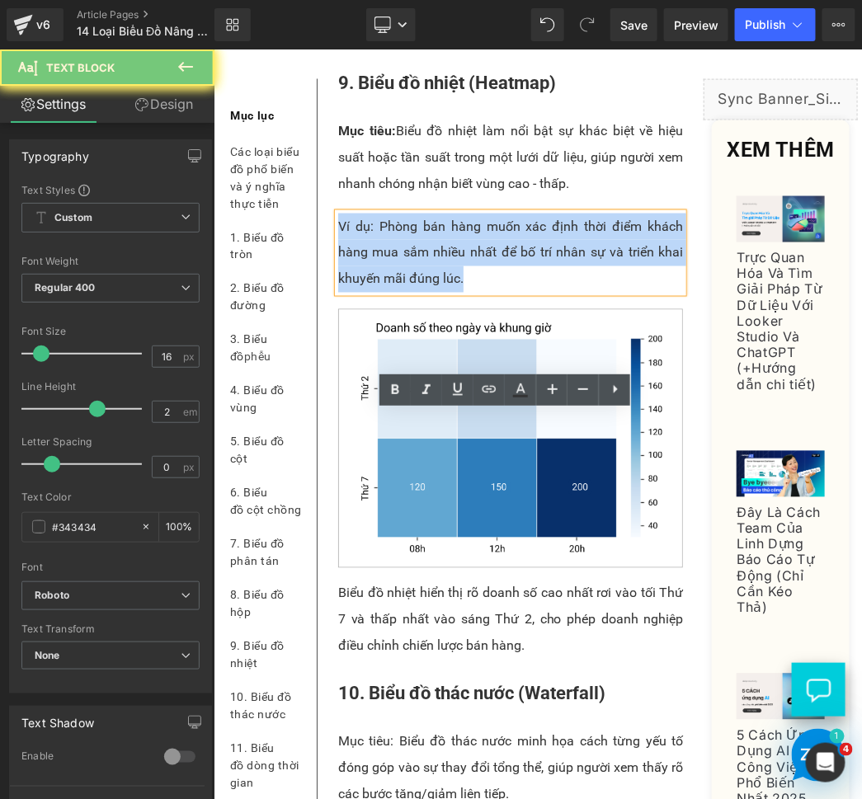
click at [415, 292] on p "Ví dụ: Phòng bán hàng muốn xác định thời điểm khách hàng mua sắm nhiều nhất để …" at bounding box center [509, 252] width 345 height 79
paste div
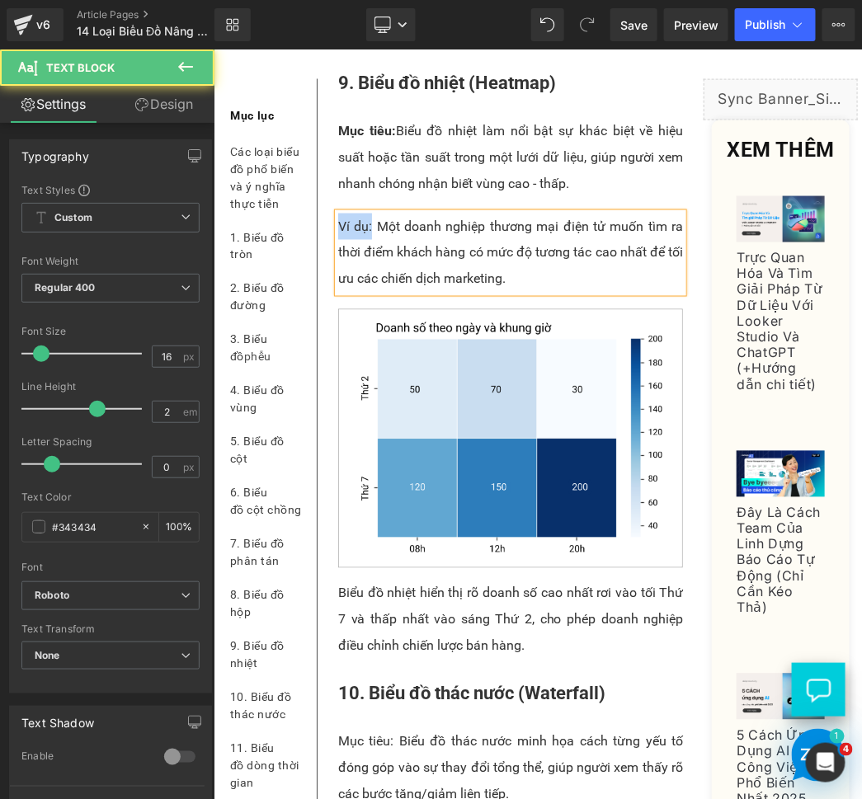
drag, startPoint x: 369, startPoint y: 426, endPoint x: 326, endPoint y: 426, distance: 42.9
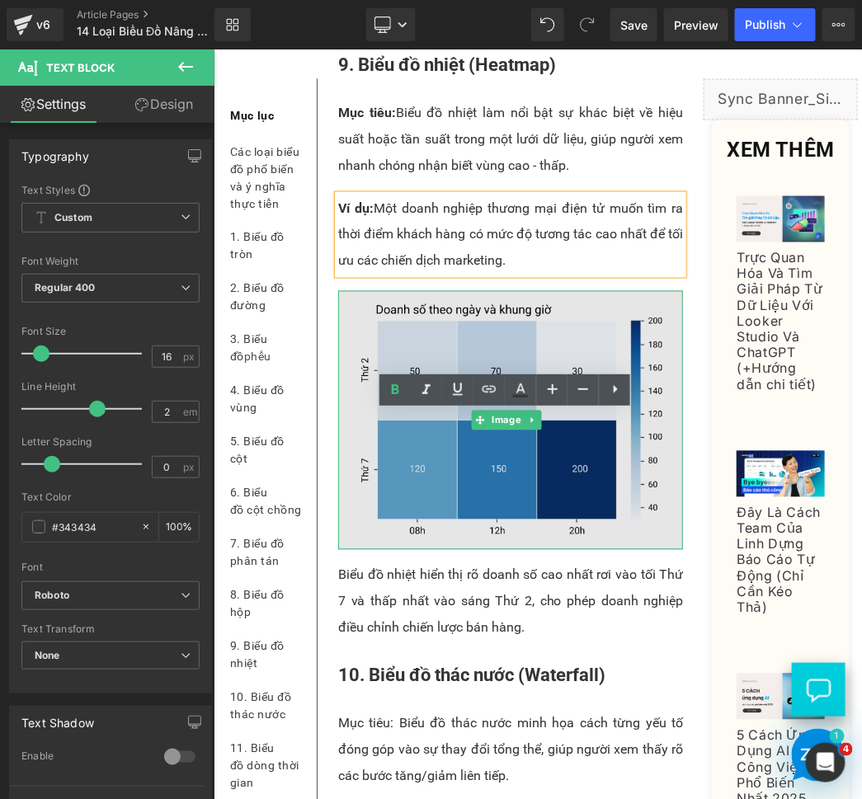
scroll to position [8490, 0]
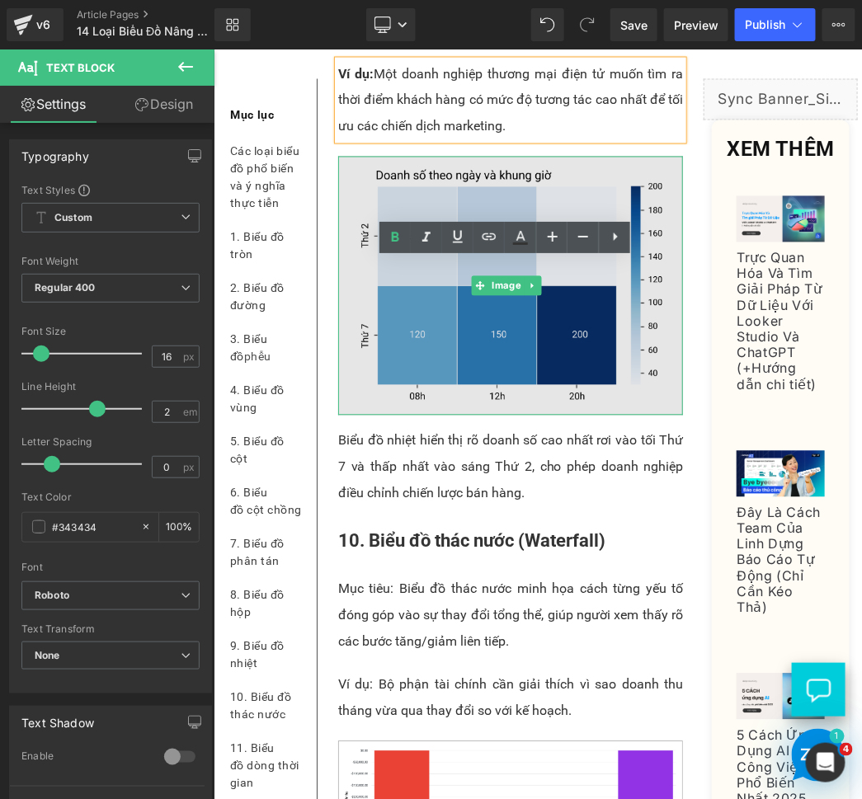
click at [443, 414] on img at bounding box center [509, 285] width 345 height 258
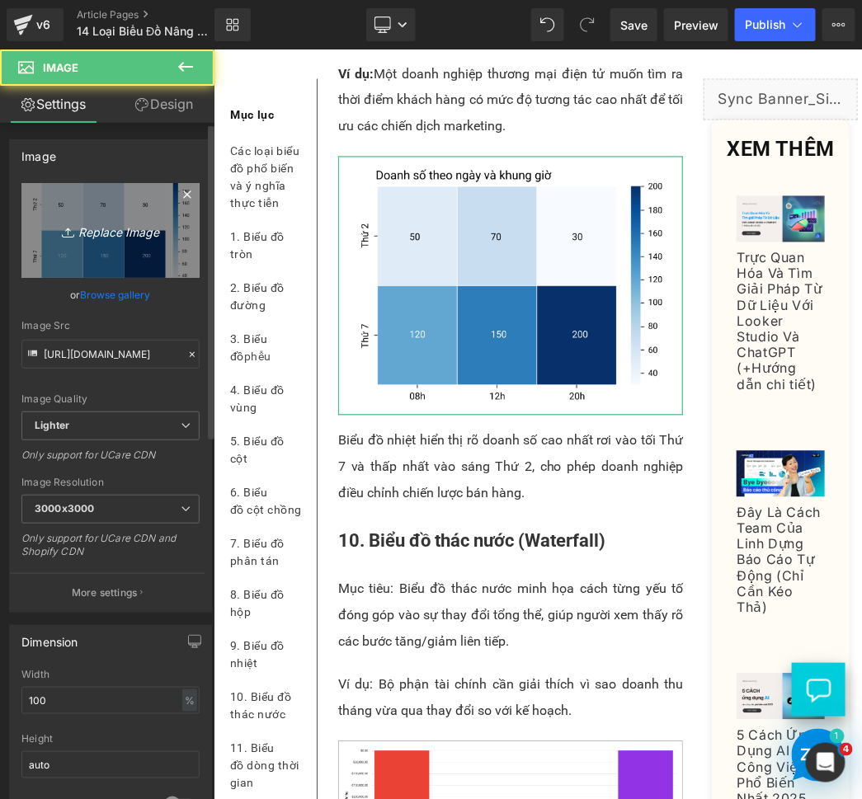
click at [126, 227] on icon "Replace Image" at bounding box center [111, 230] width 132 height 21
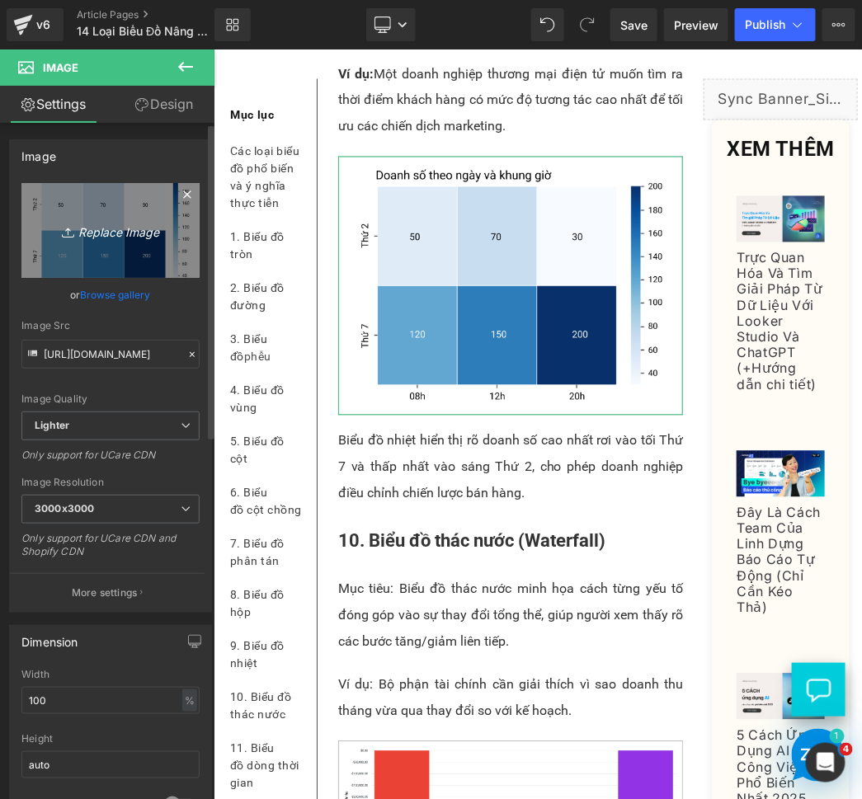
type input "C:\fakepath\heatmap new 2.png"
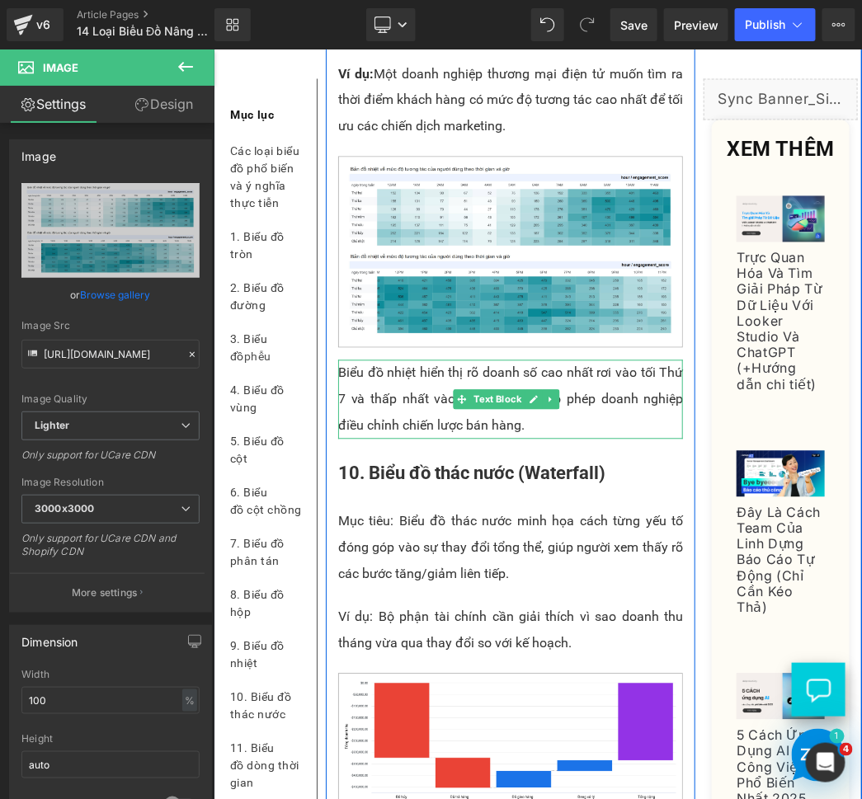
click at [413, 439] on p "Biểu đồ nhiệt hiển thị rõ doanh số cao nhất rơi vào tối Thứ 7 và thấp nhất vào …" at bounding box center [509, 398] width 345 height 79
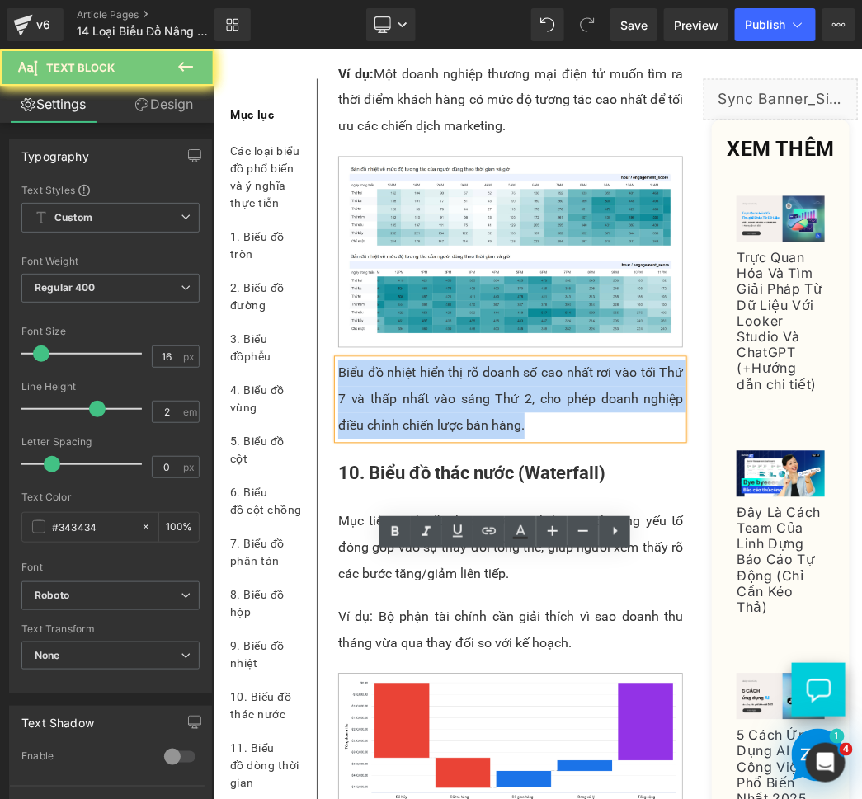
click at [413, 439] on p "Biểu đồ nhiệt hiển thị rõ doanh số cao nhất rơi vào tối Thứ 7 và thấp nhất vào …" at bounding box center [509, 398] width 345 height 79
paste div
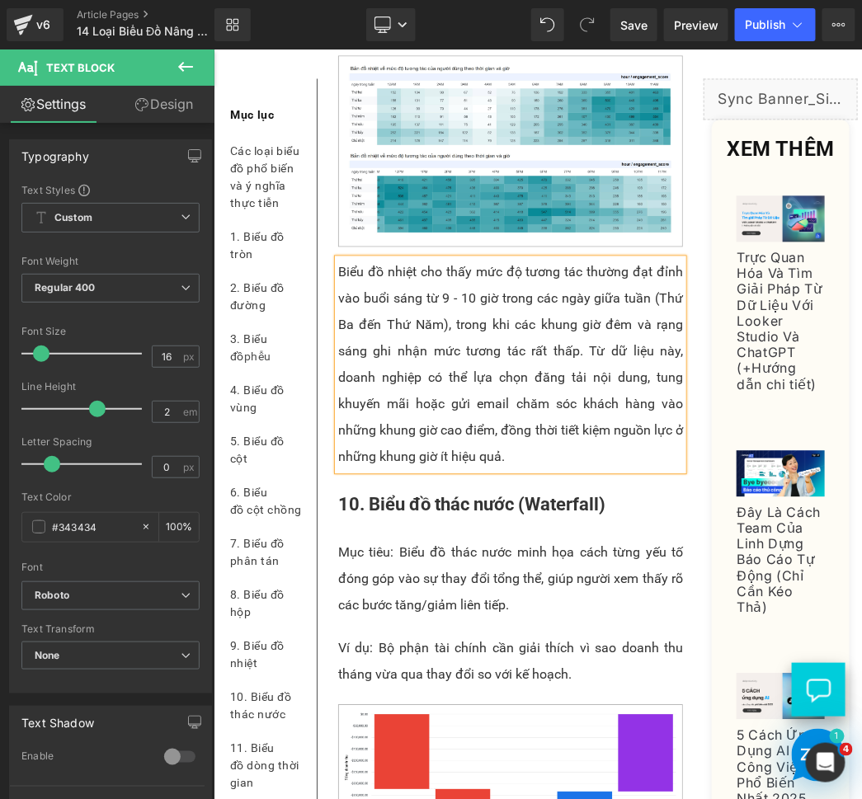
scroll to position [8644, 0]
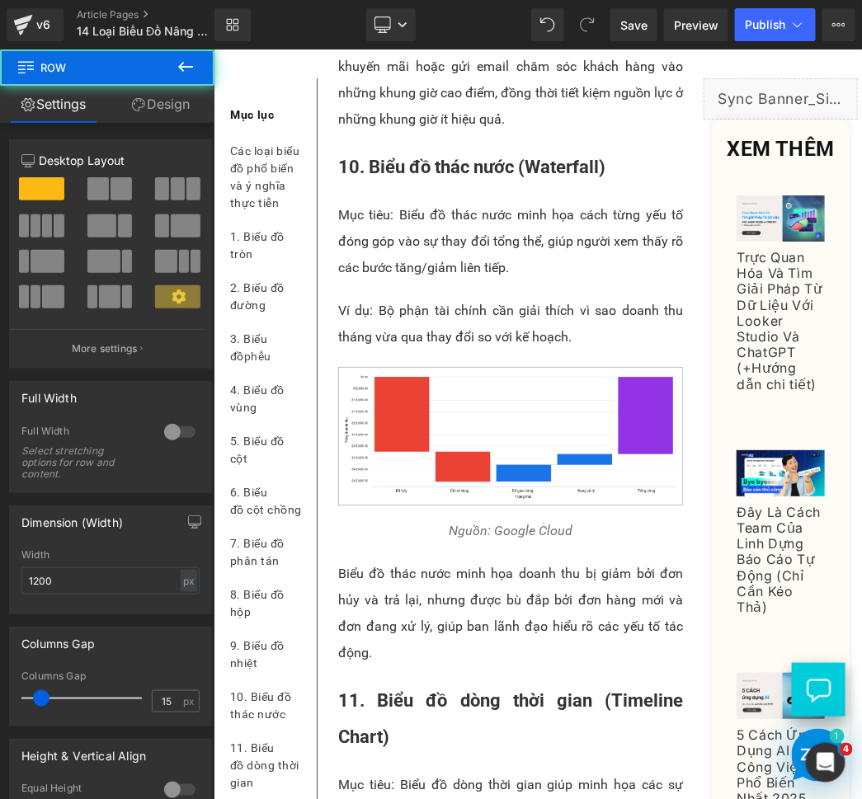
click at [373, 132] on p "Biểu đồ nhiệt cho thấy mức độ tương tác thường đạt đỉnh vào buổi sáng từ 9 - 10…" at bounding box center [509, 26] width 345 height 211
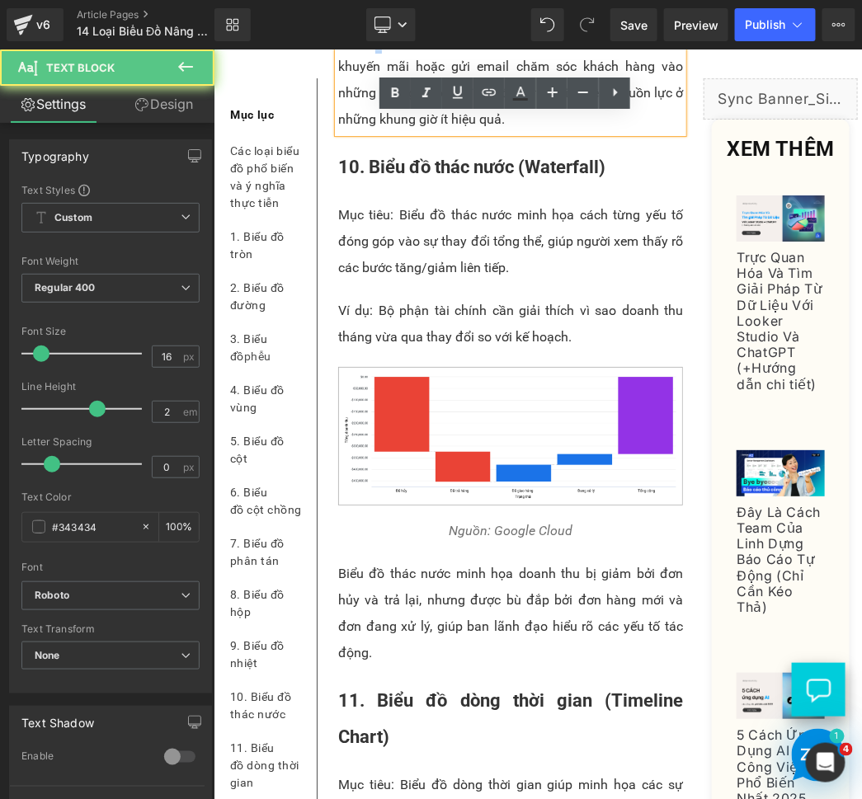
click at [372, 132] on p "Biểu đồ nhiệt cho thấy mức độ tương tác thường đạt đỉnh vào buổi sáng từ 9 - 10…" at bounding box center [509, 26] width 345 height 211
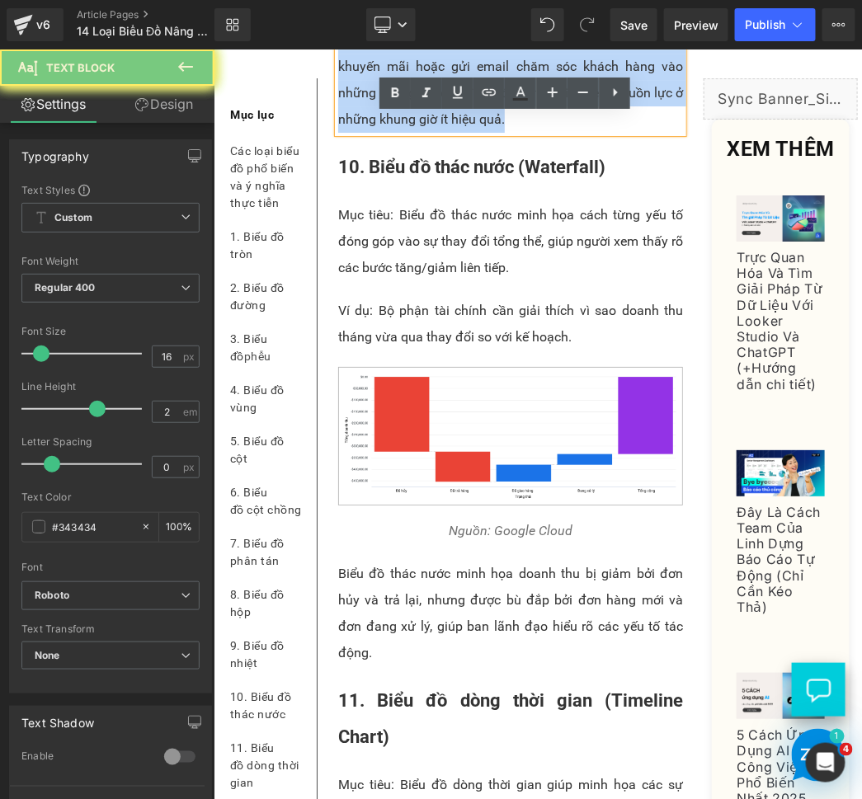
click at [372, 132] on p "Biểu đồ nhiệt cho thấy mức độ tương tác thường đạt đỉnh vào buổi sáng từ 9 - 10…" at bounding box center [509, 26] width 345 height 211
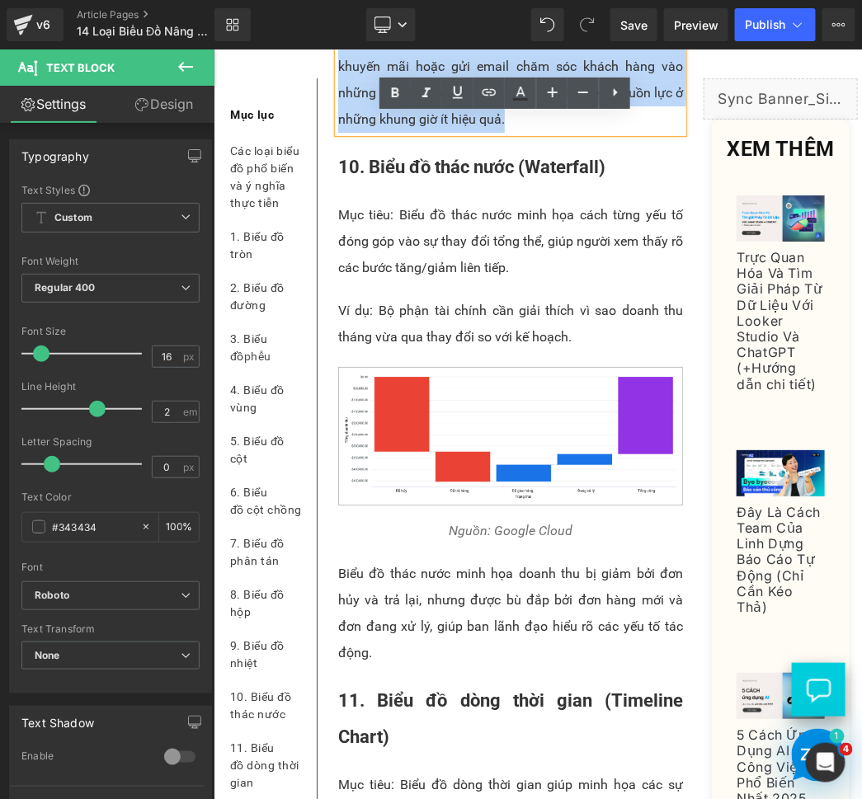
paste div
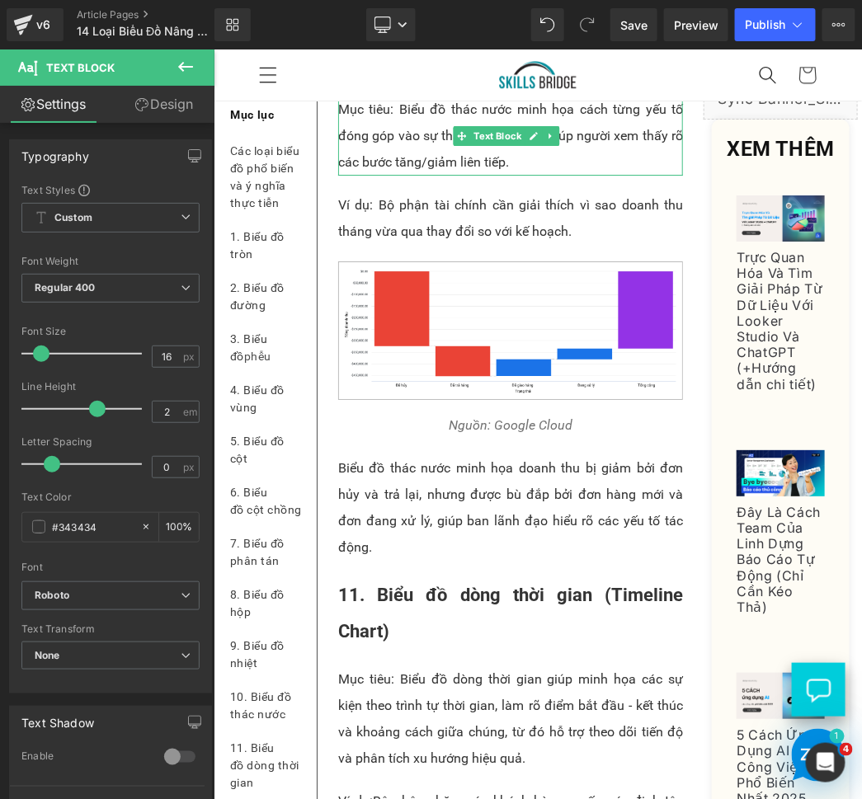
scroll to position [9004, 0]
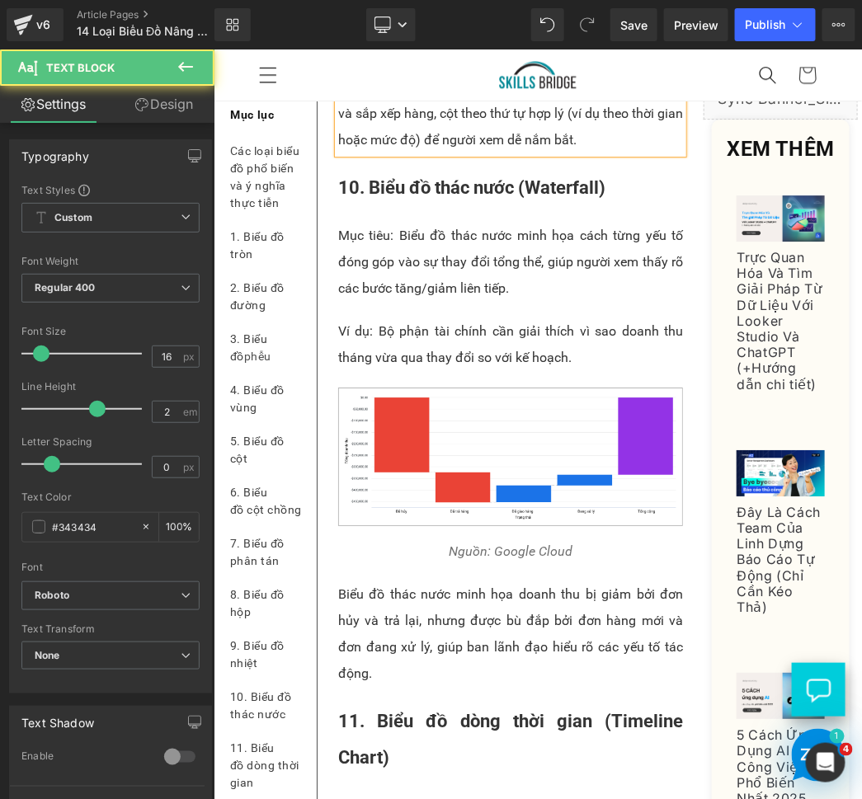
drag, startPoint x: 386, startPoint y: 282, endPoint x: 340, endPoint y: 278, distance: 46.4
click at [340, 153] on p "Đề xuất: Với biểu đồ nhiệt, hãy chọn thang màu trực quan và sắp xếp hàng, cột t…" at bounding box center [509, 112] width 345 height 79
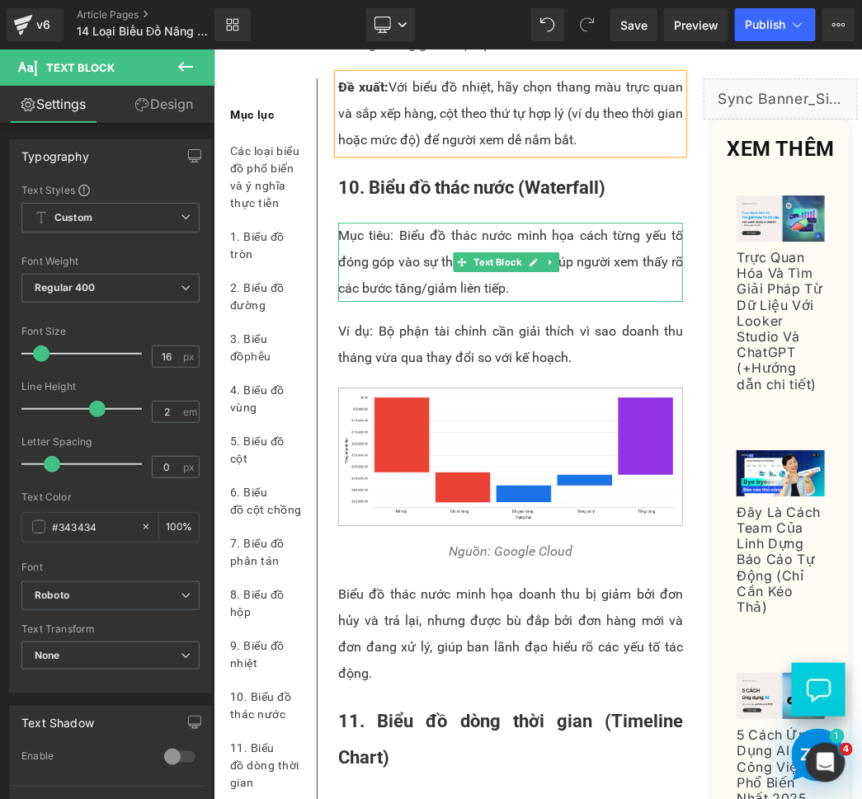
click at [409, 301] on p "Mục tiêu: Biểu đồ thác nước minh họa cách từng yếu tố đóng góp vào sự thay đổi …" at bounding box center [509, 261] width 345 height 79
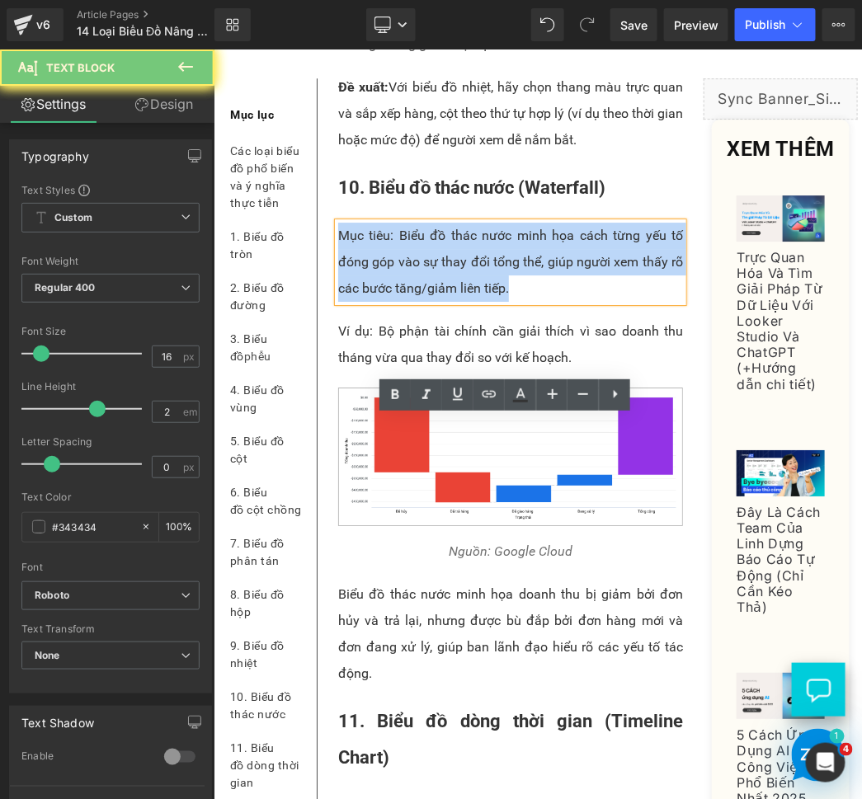
click at [409, 301] on p "Mục tiêu: Biểu đồ thác nước minh họa cách từng yếu tố đóng góp vào sự thay đổi …" at bounding box center [509, 261] width 345 height 79
paste div
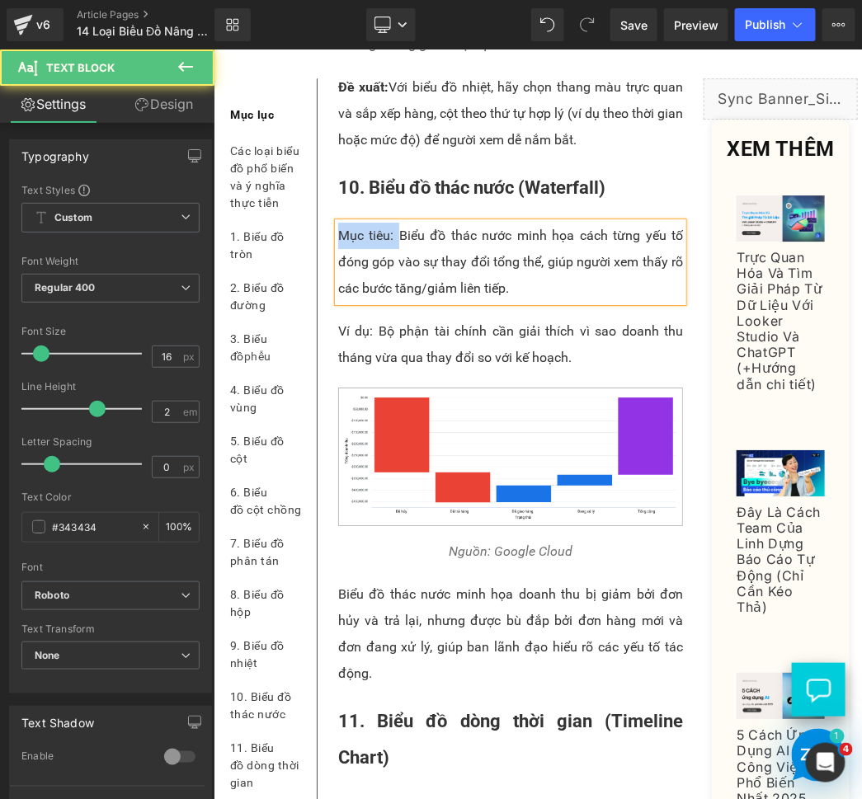
drag, startPoint x: 392, startPoint y: 430, endPoint x: 339, endPoint y: 426, distance: 53.7
click at [339, 301] on p "Mục tiêu: Biểu đồ thác nước minh họa cách từng yếu tố đóng góp vào sự thay đổi …" at bounding box center [509, 261] width 345 height 79
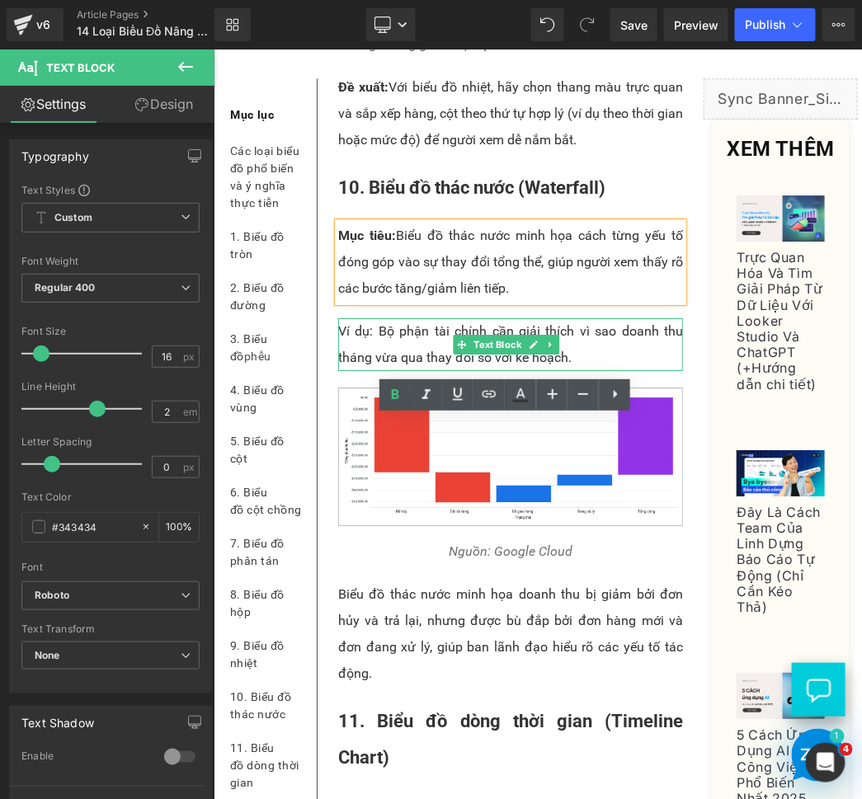
click at [381, 370] on p "Ví dụ: Bộ phận tài chính cần giải thích vì sao doanh thu tháng vừa qua thay đổi…" at bounding box center [509, 343] width 345 height 53
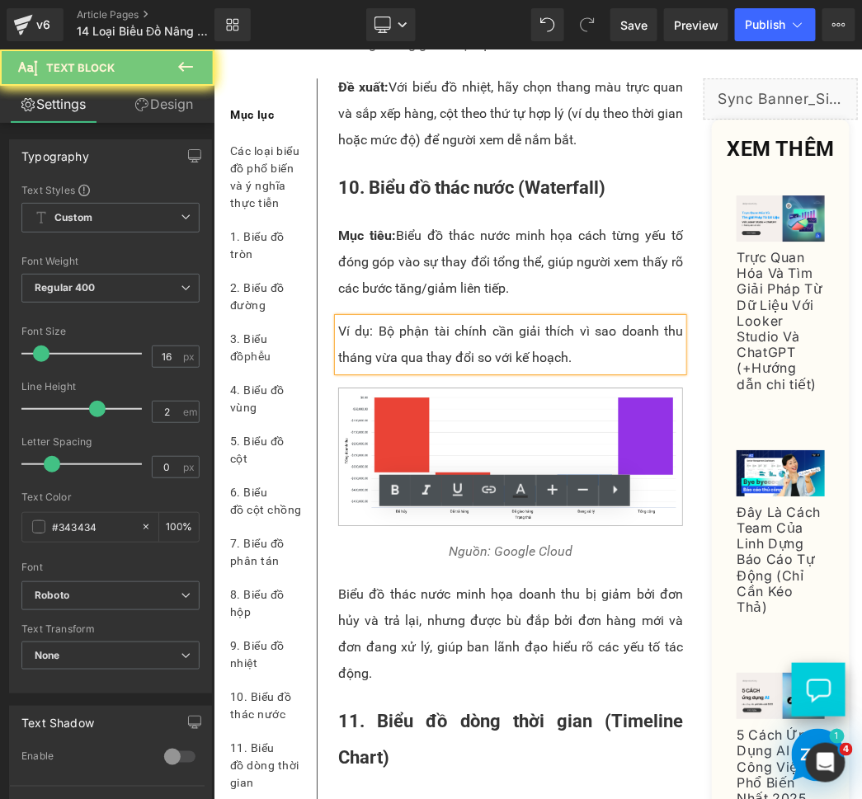
click at [381, 370] on p "Ví dụ: Bộ phận tài chính cần giải thích vì sao doanh thu tháng vừa qua thay đổi…" at bounding box center [509, 343] width 345 height 53
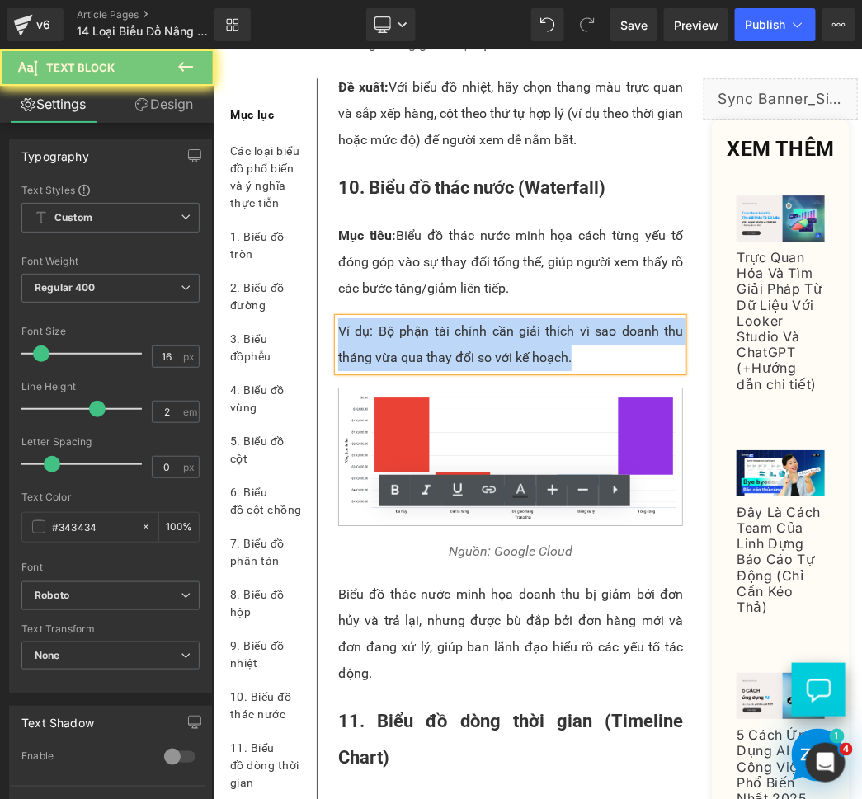
paste div
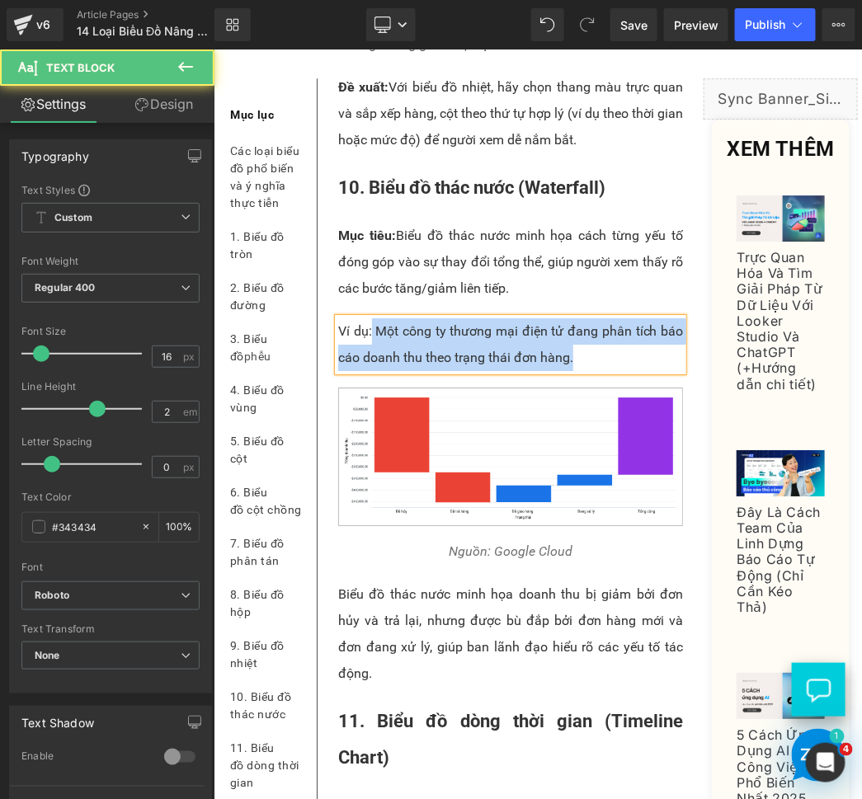
drag, startPoint x: 369, startPoint y: 527, endPoint x: 331, endPoint y: 521, distance: 38.4
click at [337, 370] on div "Ví dụ: Một công ty thương mại điện tử đang phân tích báo cáo doanh thu theo trạ…" at bounding box center [509, 343] width 345 height 53
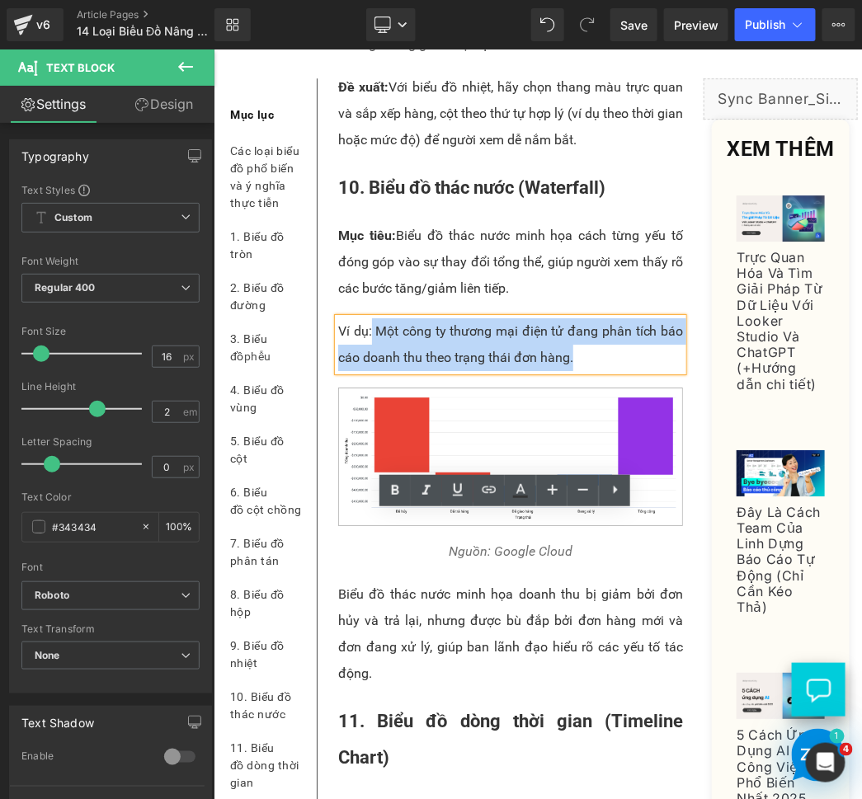
click at [373, 370] on p "Ví dụ: Một công ty thương mại điện tử đang phân tích báo cáo doanh thu theo trạ…" at bounding box center [509, 343] width 345 height 53
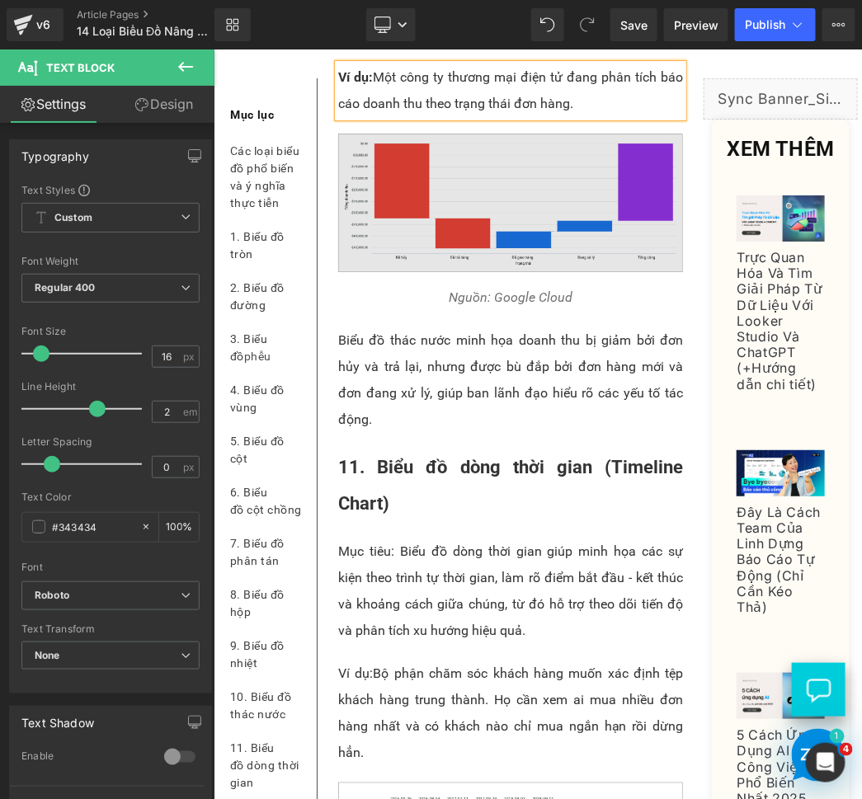
scroll to position [9309, 0]
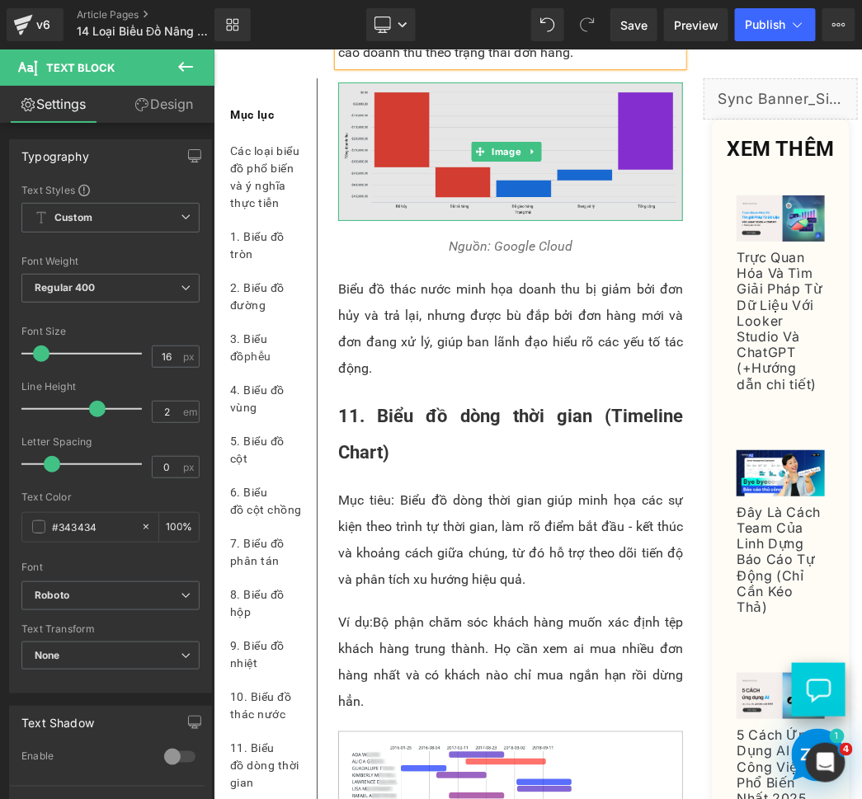
click at [388, 220] on img at bounding box center [509, 151] width 345 height 139
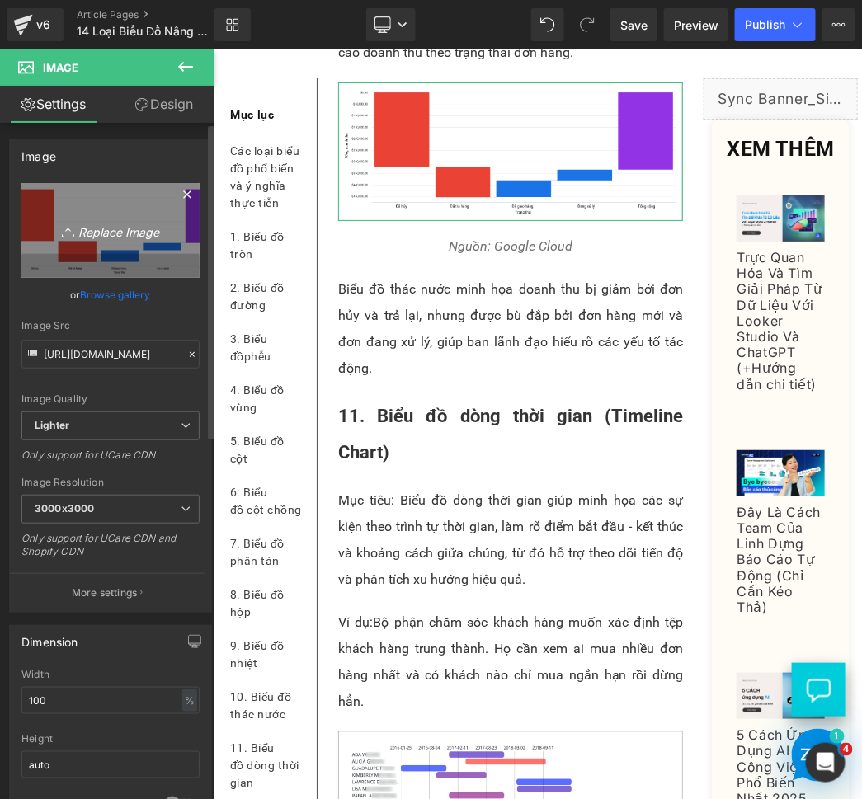
click at [94, 225] on icon "Replace Image" at bounding box center [111, 230] width 132 height 21
type input "C:\fakepath\BIỂU ĐỒ THÁC NƯỚC - vietsub 2.png"
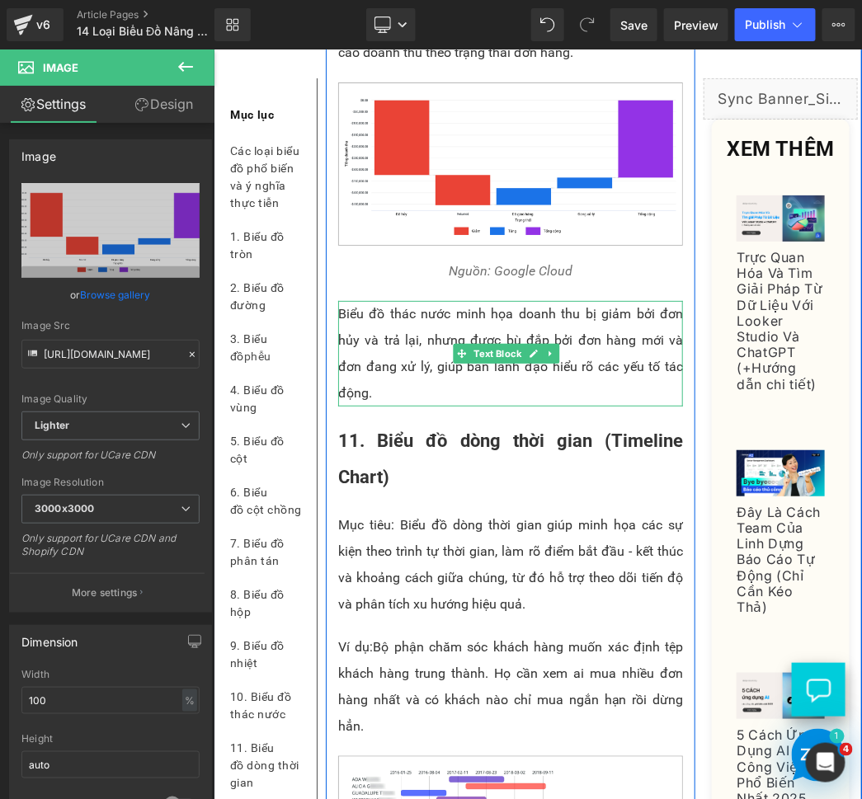
click at [371, 406] on p "Biểu đồ thác nước minh họa doanh thu bị giảm bởi đơn hủy và trả lại, nhưng được…" at bounding box center [509, 353] width 345 height 106
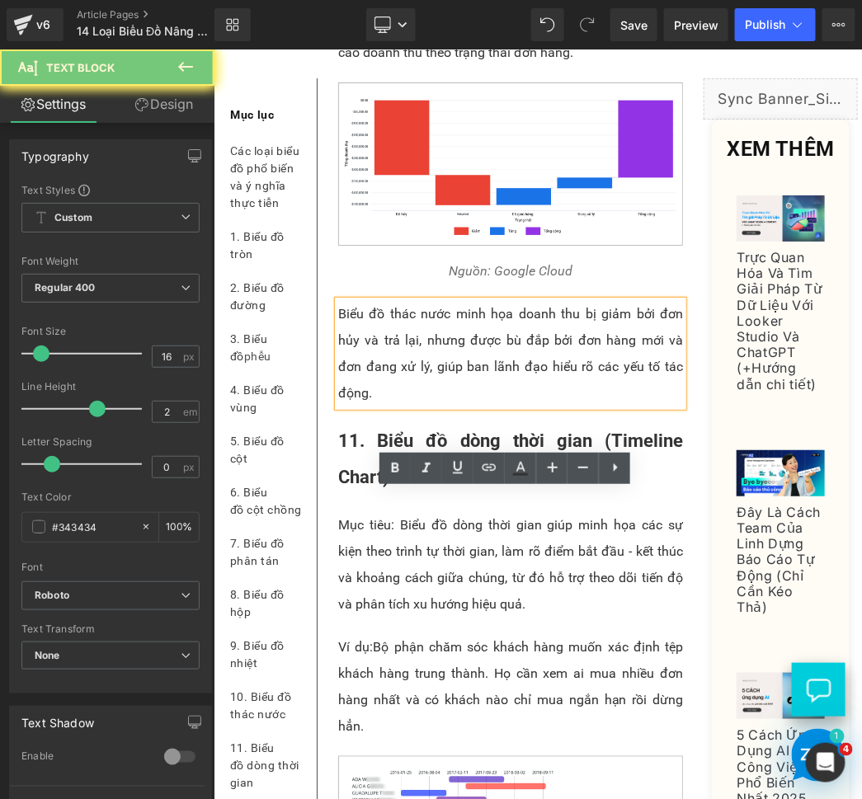
click at [371, 406] on p "Biểu đồ thác nước minh họa doanh thu bị giảm bởi đơn hủy và trả lại, nhưng được…" at bounding box center [509, 353] width 345 height 106
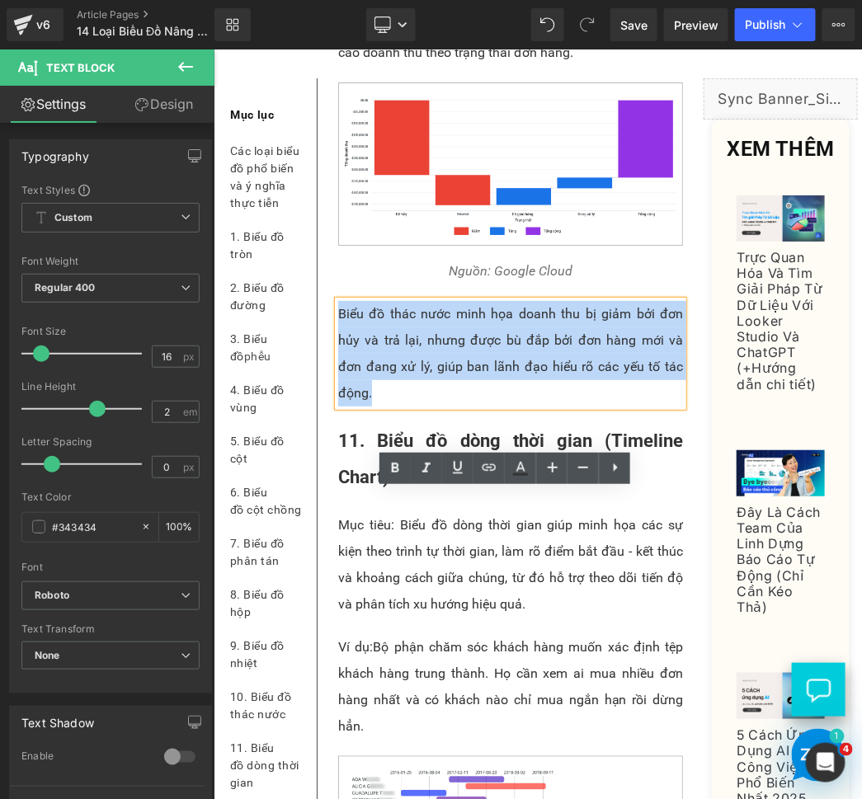
paste div
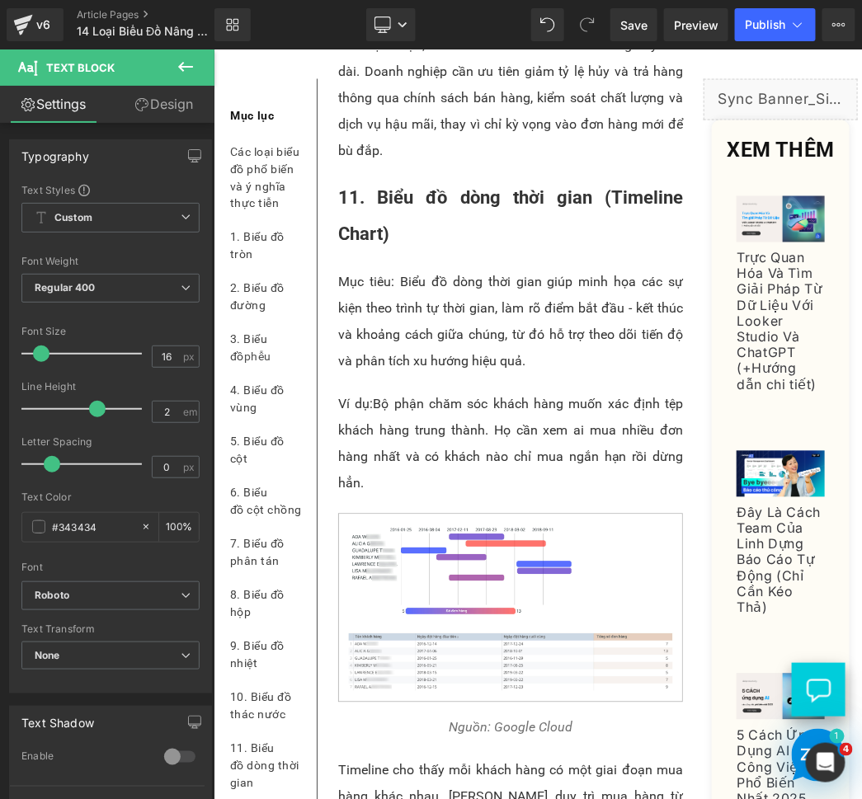
scroll to position [9938, 0]
click at [369, 162] on p "Biểu đồ thác nước cho thấy doanh thu bị suy giảm đáng kể do đơn hủy và đơn trả …" at bounding box center [509, 43] width 345 height 237
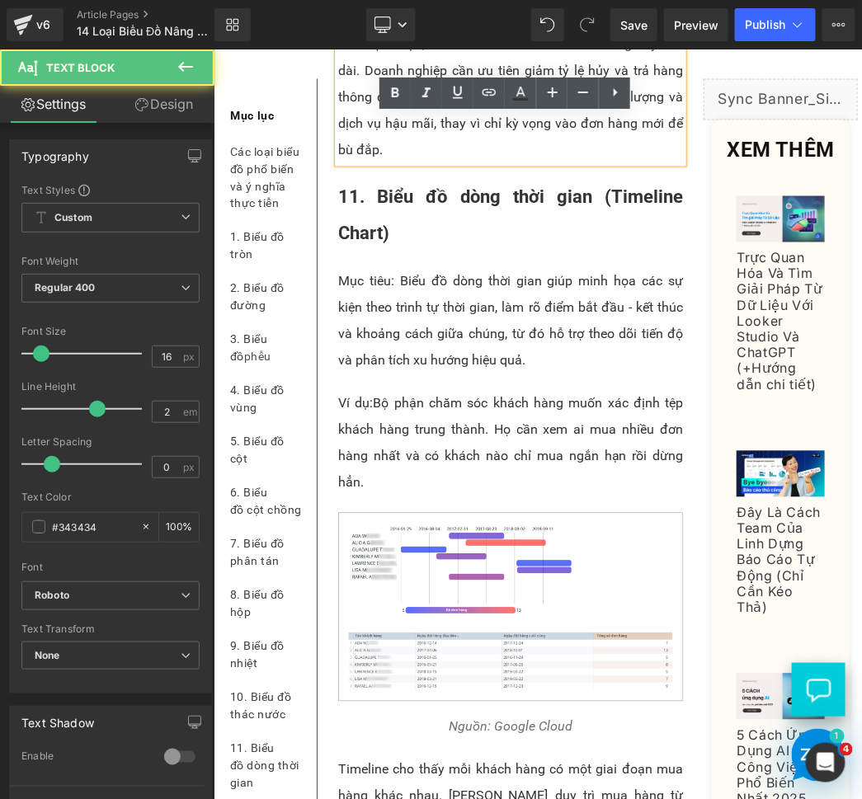
click at [369, 162] on p "Biểu đồ thác nước cho thấy doanh thu bị suy giảm đáng kể do đơn hủy và đơn trả …" at bounding box center [509, 43] width 345 height 237
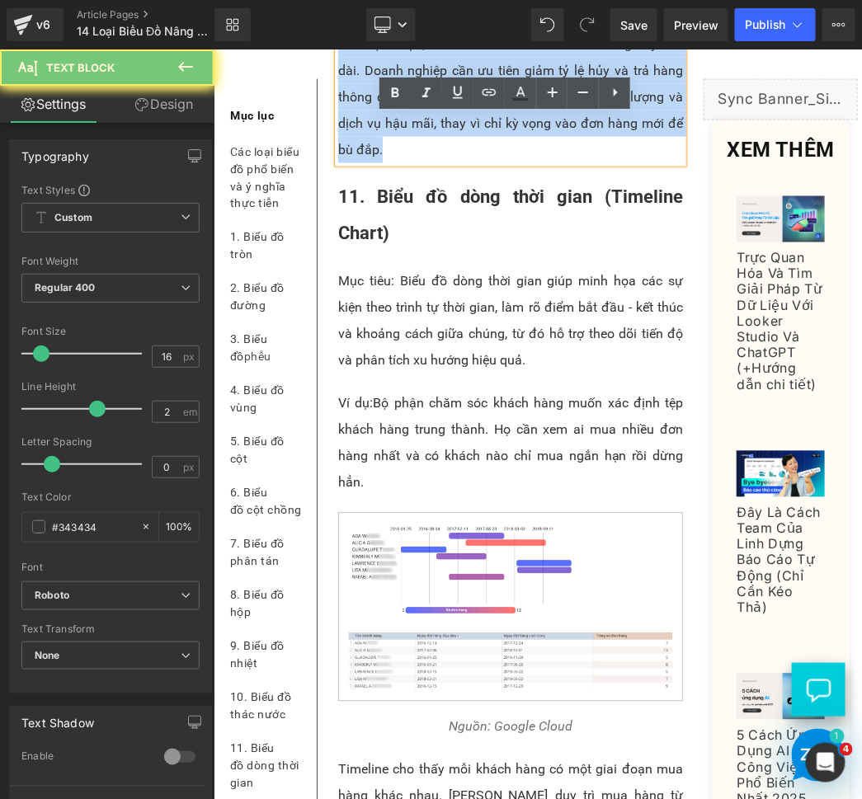
click at [369, 162] on p "Biểu đồ thác nước cho thấy doanh thu bị suy giảm đáng kể do đơn hủy và đơn trả …" at bounding box center [509, 43] width 345 height 237
paste div
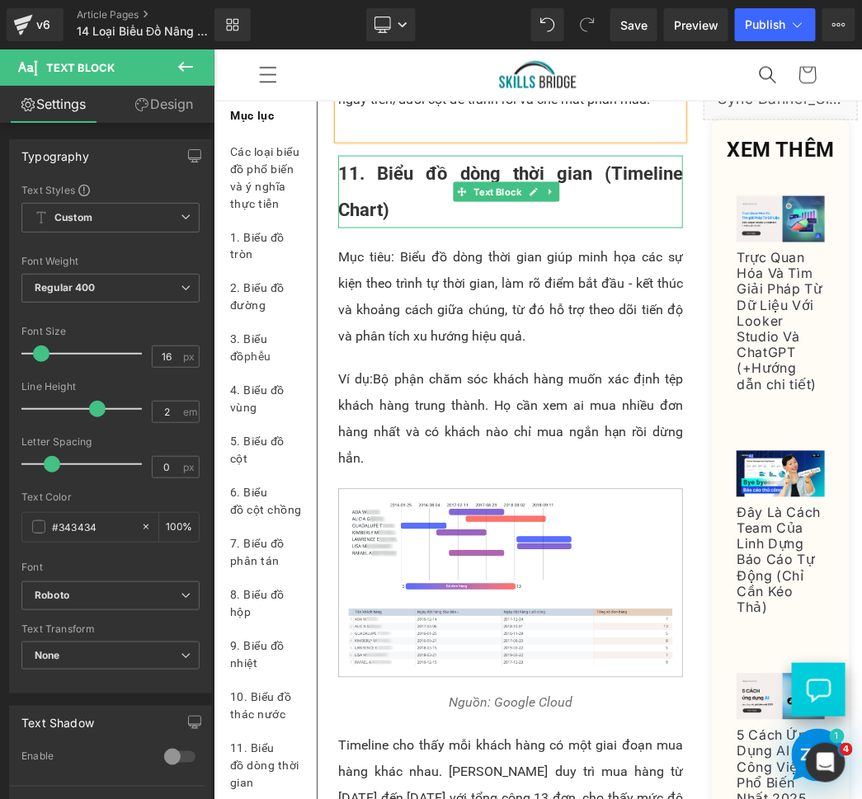
scroll to position [9786, 0]
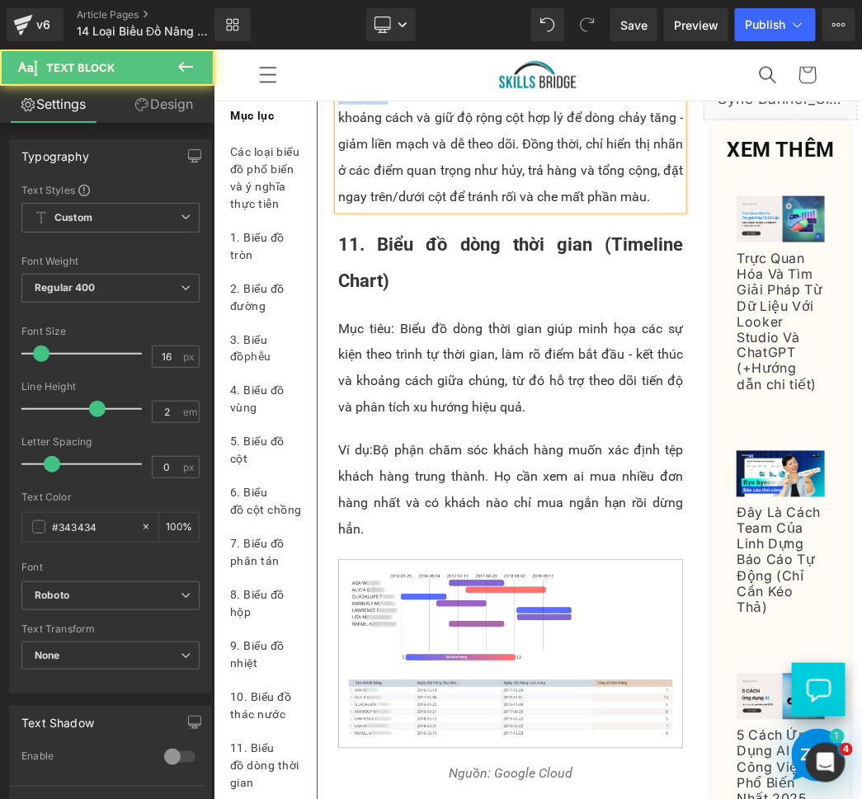
drag, startPoint x: 385, startPoint y: 279, endPoint x: 338, endPoint y: 277, distance: 47.0
click at [338, 209] on p "Đề xuất: Để biểu đồ thác nước trực quan hơn, nên giảm khoảng cách và giữ độ rộn…" at bounding box center [509, 143] width 345 height 132
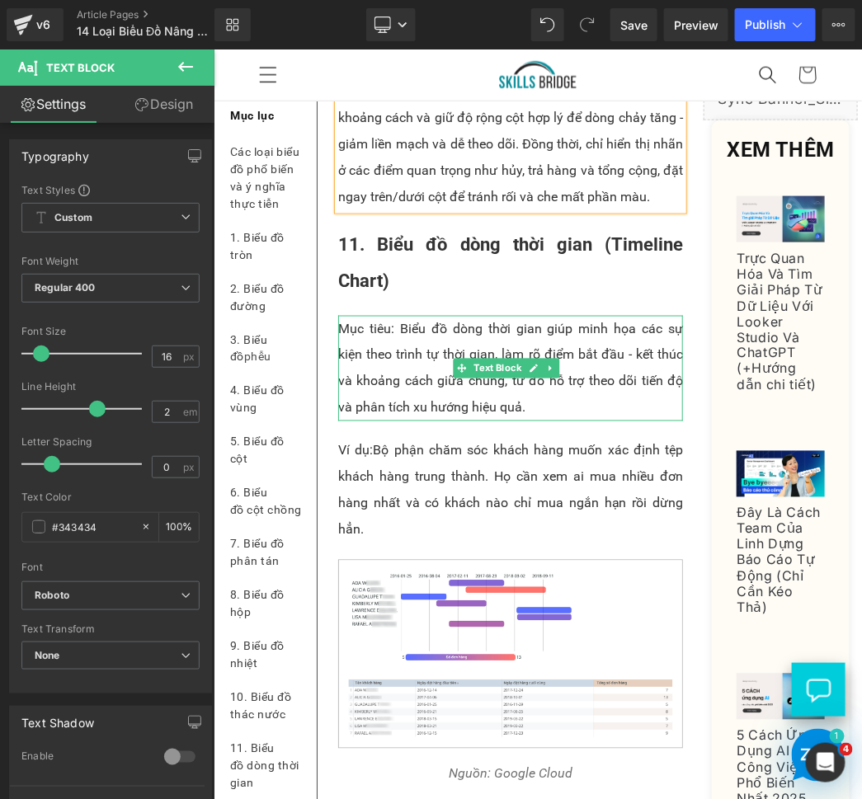
click at [437, 420] on p "Mục tiêu: Biểu đồ dòng thời gian giúp minh họa các sự kiện theo trình tự thời g…" at bounding box center [509, 368] width 345 height 106
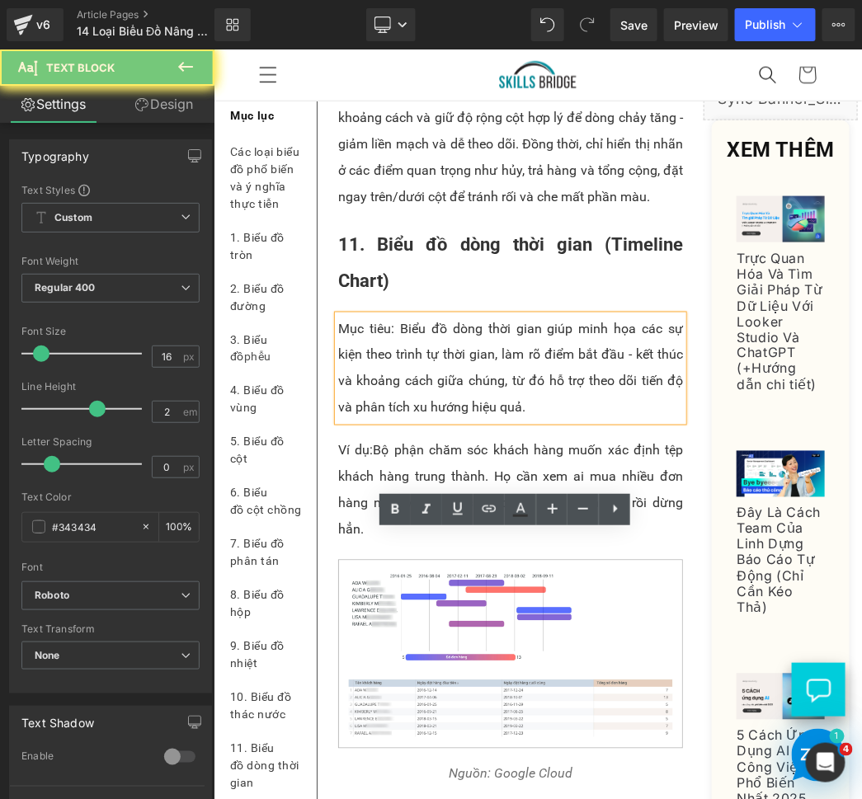
click at [437, 420] on p "Mục tiêu: Biểu đồ dòng thời gian giúp minh họa các sự kiện theo trình tự thời g…" at bounding box center [509, 368] width 345 height 106
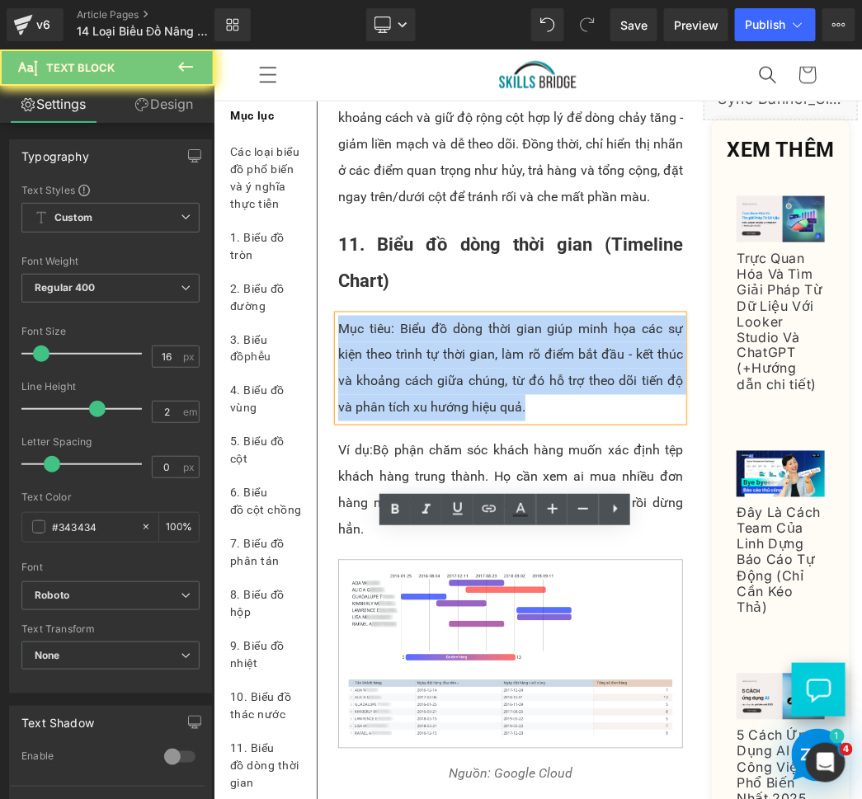
paste div
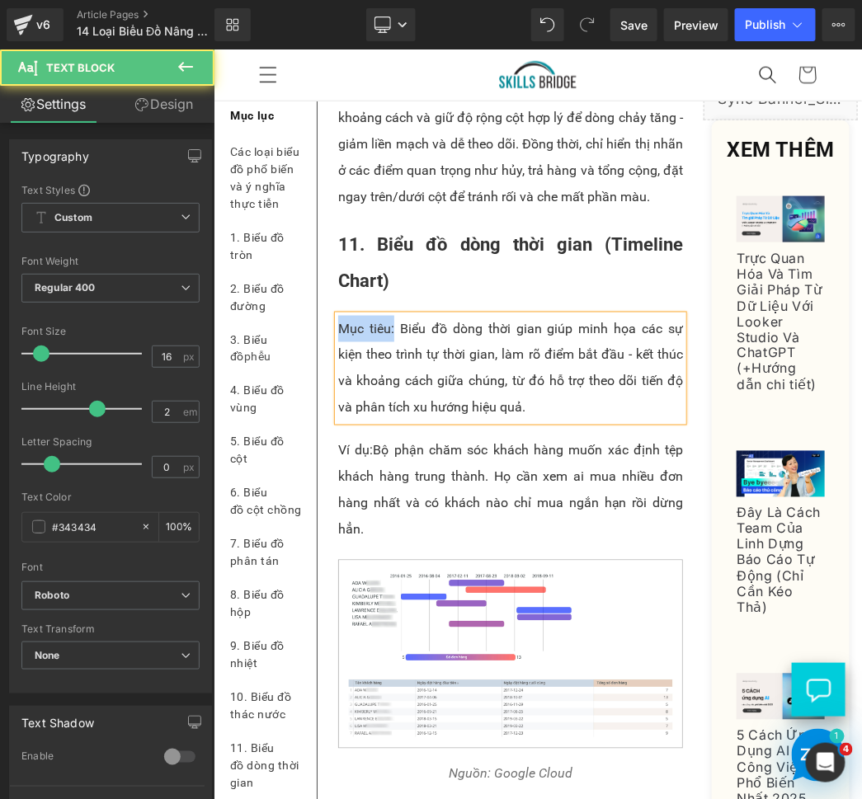
drag, startPoint x: 392, startPoint y: 547, endPoint x: 337, endPoint y: 543, distance: 55.3
click at [337, 420] on p "Mục tiêu: Biểu đồ dòng thời gian giúp minh họa các sự kiện theo trình tự thời g…" at bounding box center [509, 368] width 345 height 106
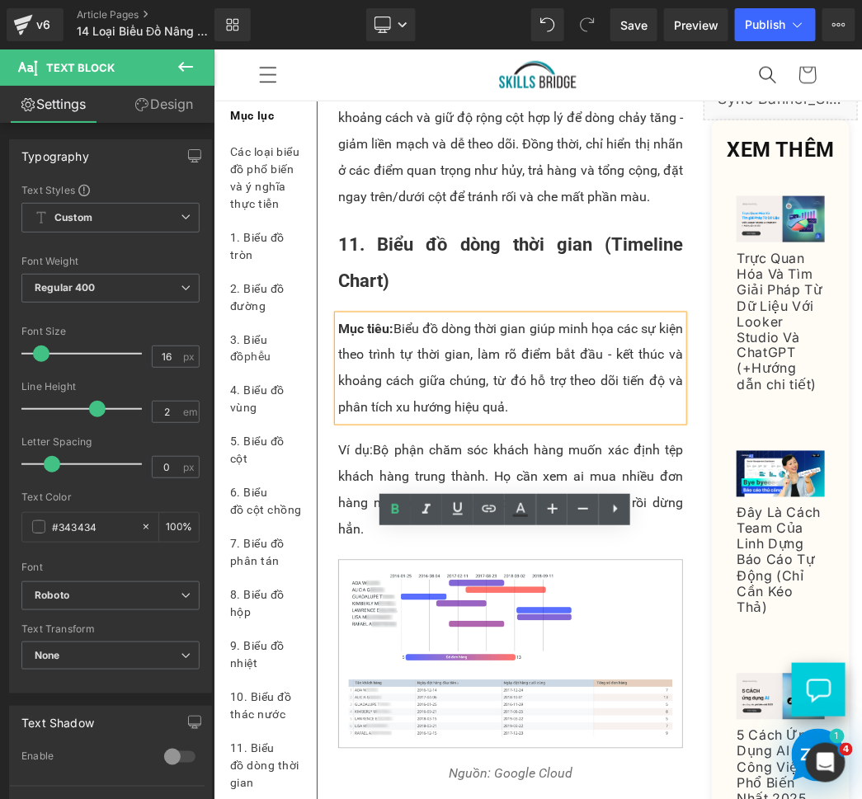
scroll to position [9938, 0]
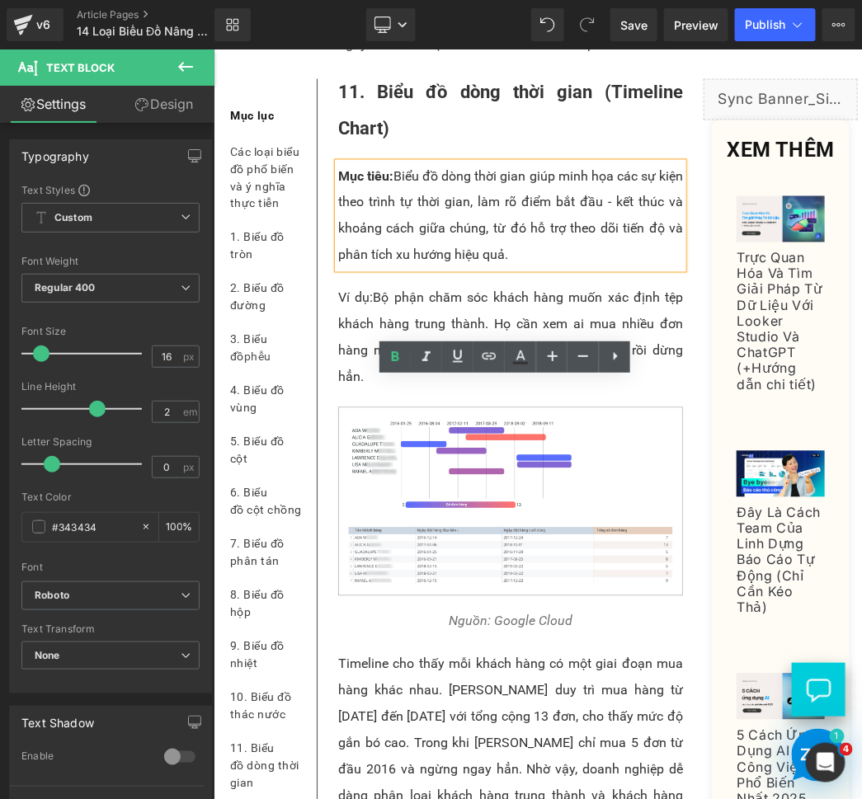
click at [431, 390] on p "Ví dụ: Bộ phận chăm sóc khách hàng muốn xác định tệp khách hàng trung thành. Họ…" at bounding box center [509, 337] width 345 height 106
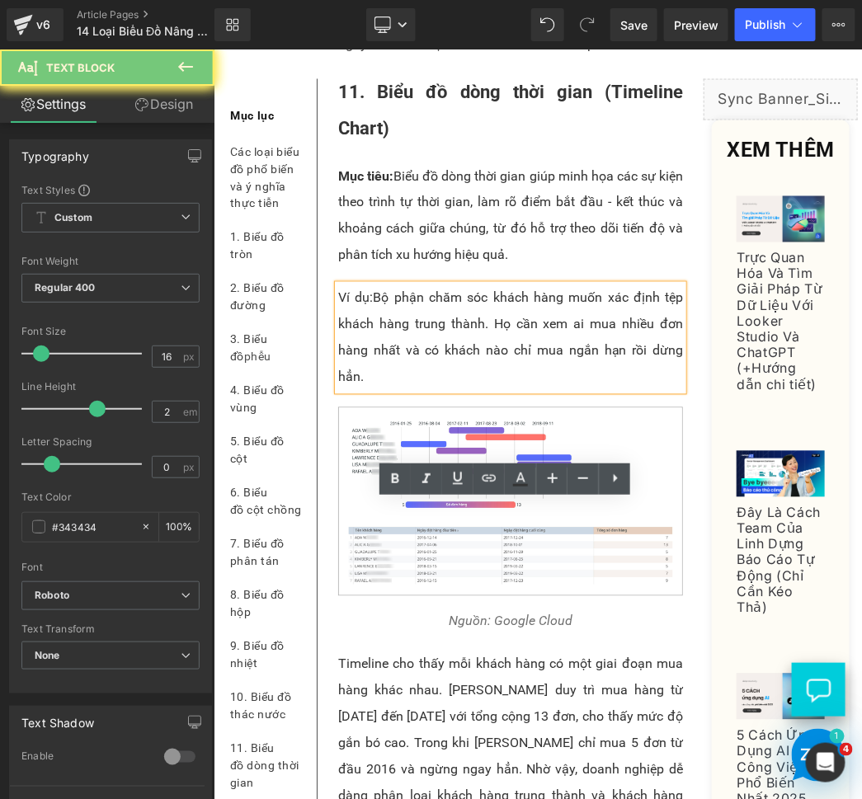
click at [431, 390] on p "Ví dụ: Bộ phận chăm sóc khách hàng muốn xác định tệp khách hàng trung thành. Họ…" at bounding box center [509, 337] width 345 height 106
paste div
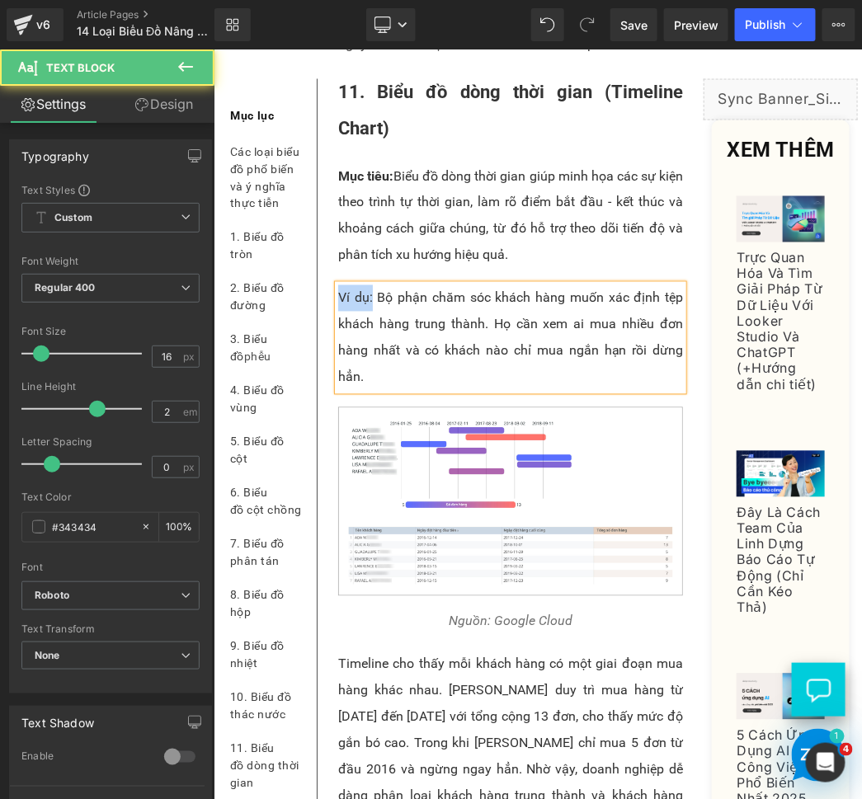
drag, startPoint x: 367, startPoint y: 514, endPoint x: 328, endPoint y: 510, distance: 39.1
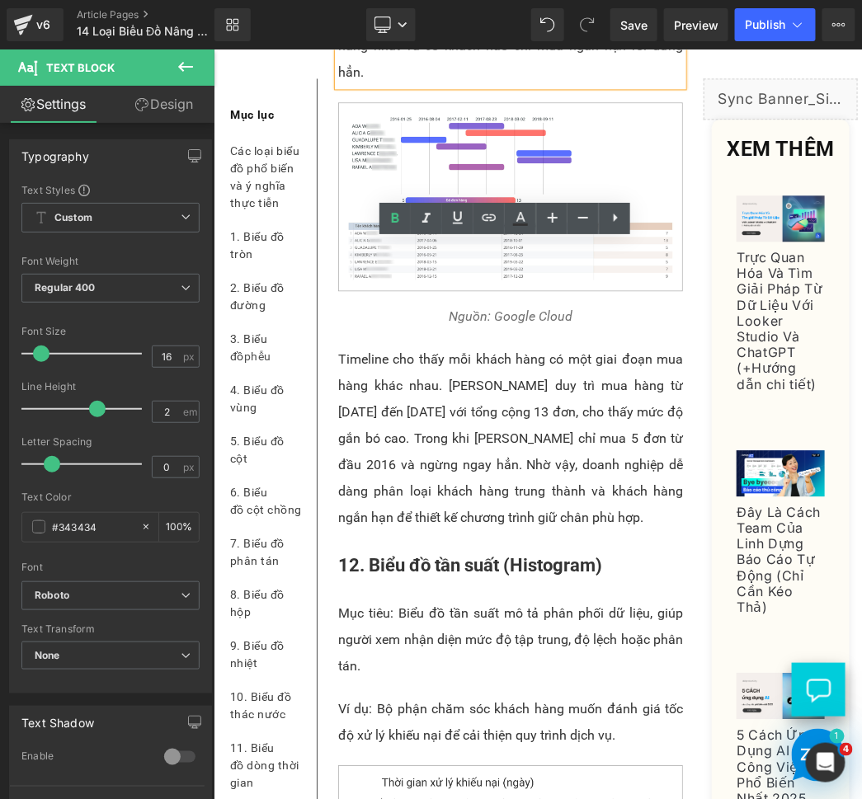
scroll to position [10244, 0]
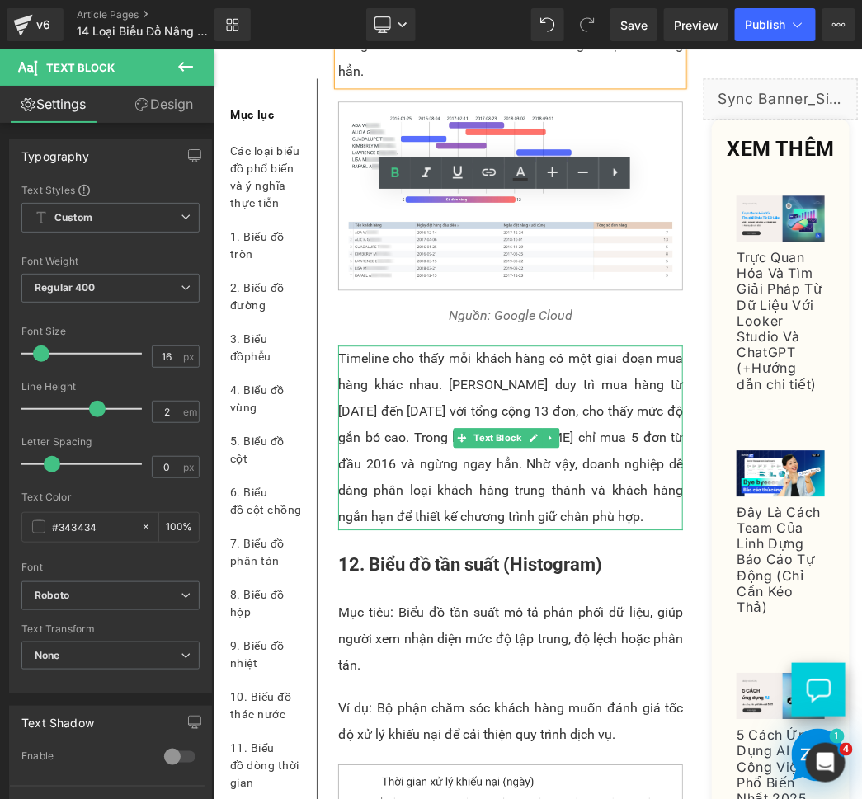
click at [443, 529] on p "Timeline cho thấy mỗi khách hàng có một giai đoạn mua hàng khác nhau. [PERSON_N…" at bounding box center [509, 437] width 345 height 185
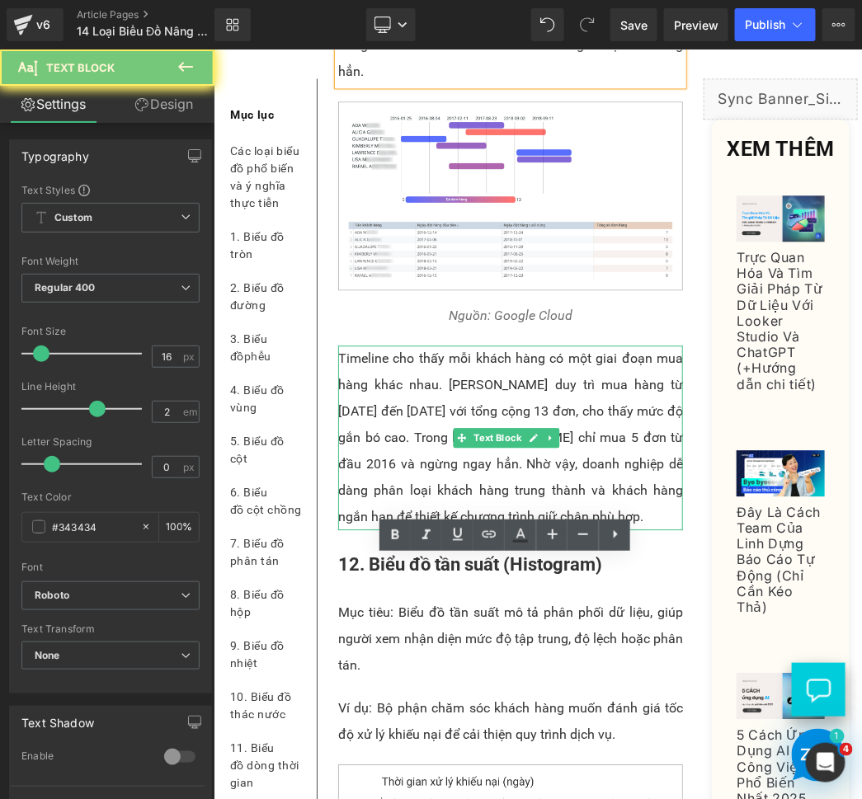
click at [443, 529] on p "Timeline cho thấy mỗi khách hàng có một giai đoạn mua hàng khác nhau. [PERSON_N…" at bounding box center [509, 437] width 345 height 185
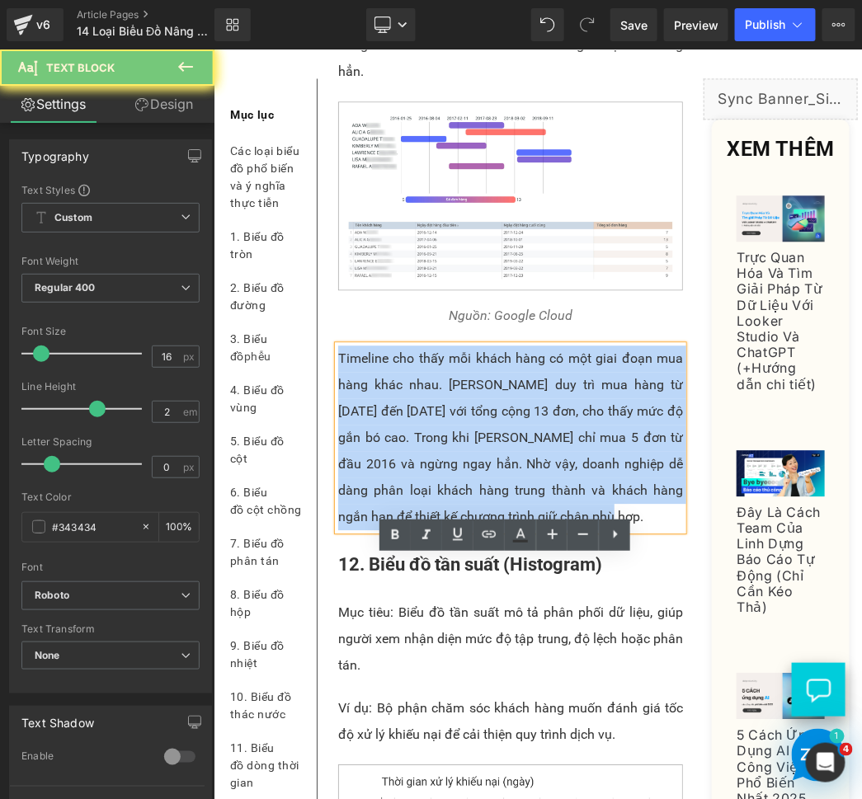
paste div
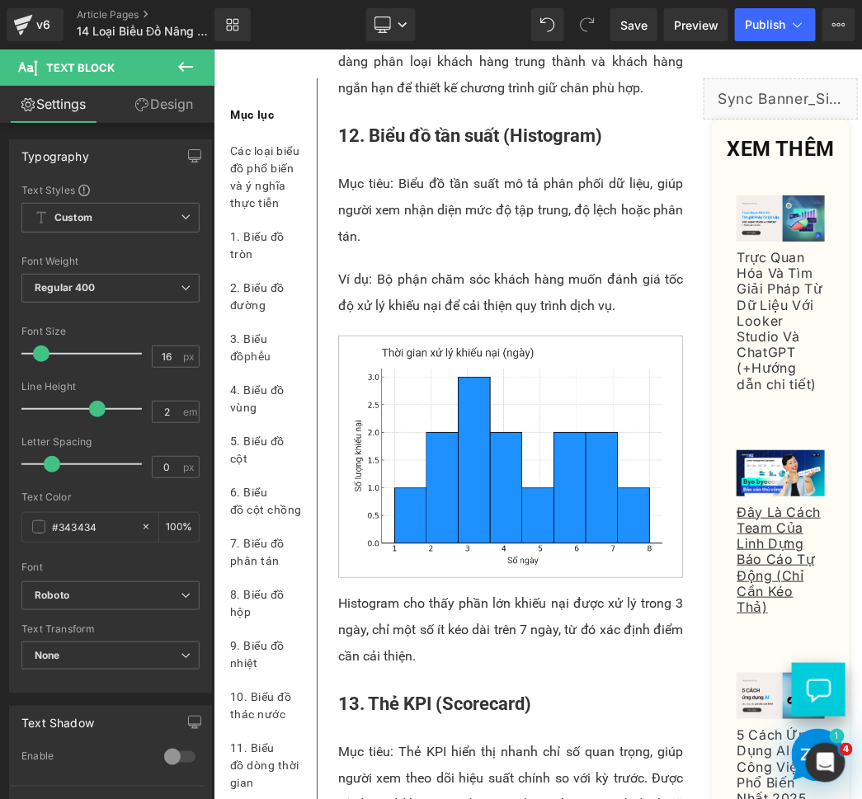
scroll to position [10887, 0]
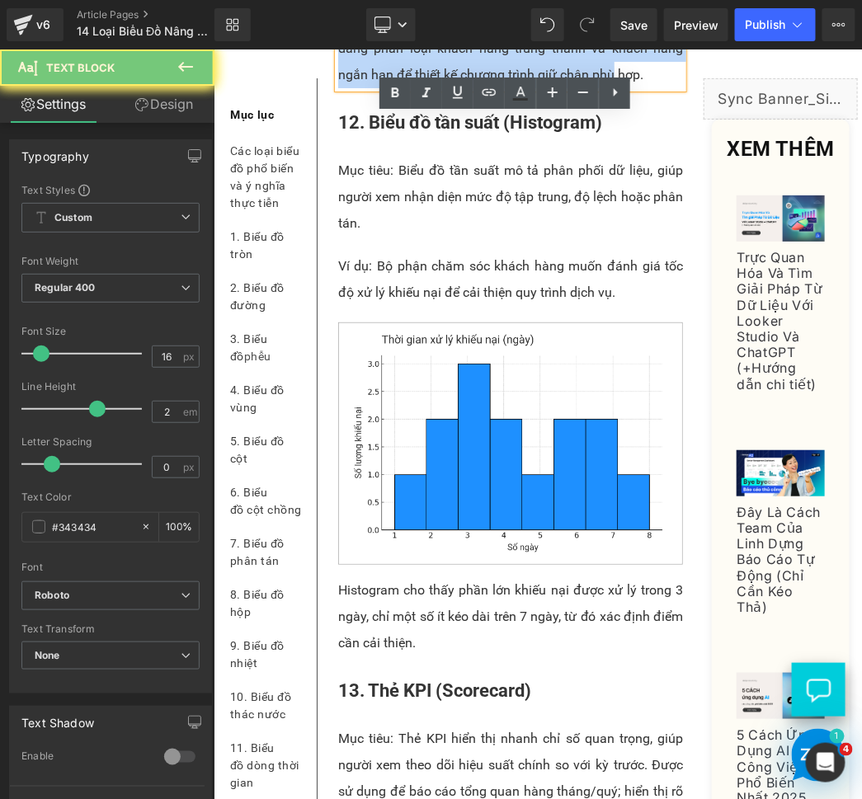
paste div
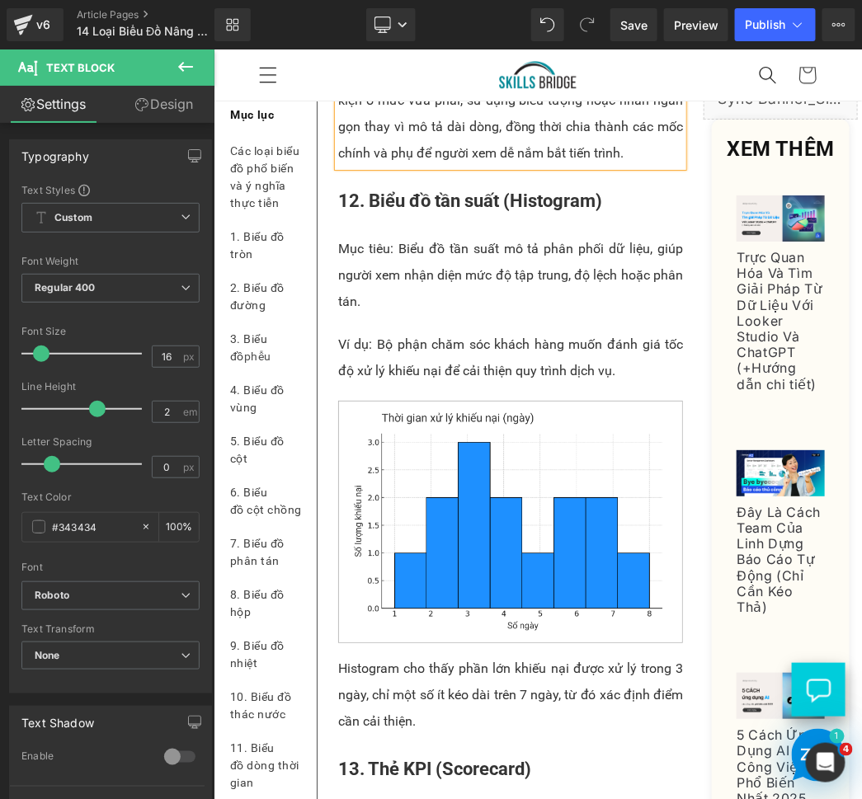
scroll to position [10581, 0]
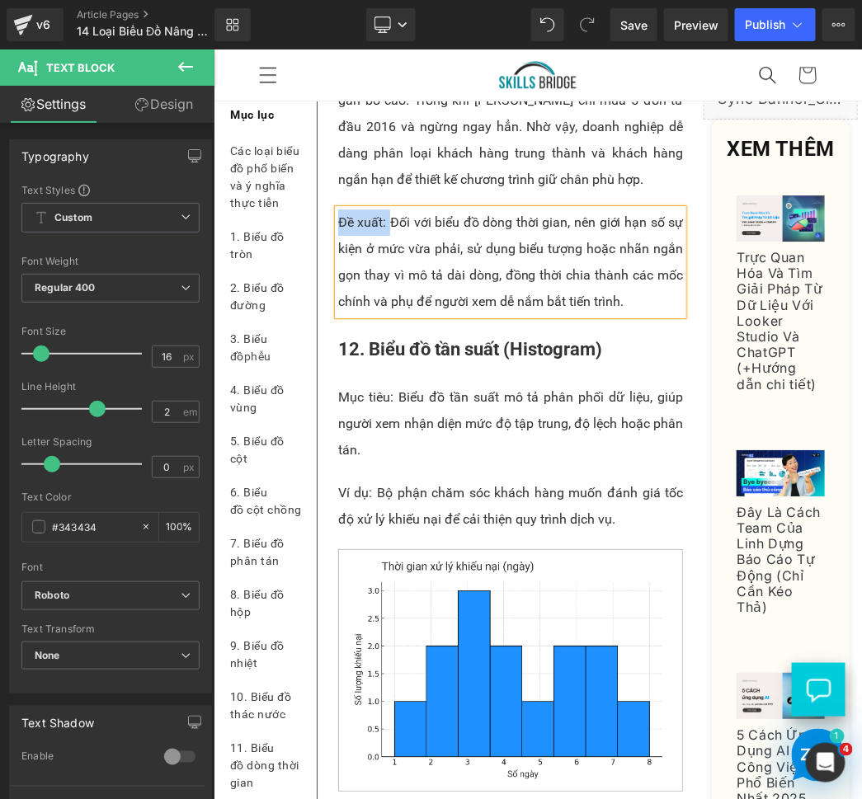
drag, startPoint x: 390, startPoint y: 432, endPoint x: 335, endPoint y: 430, distance: 55.3
click at [337, 314] on p "Đề xuất: Đối với biểu đồ dòng thời gian, nên giới hạn số sự kiện ở mức vừa phải…" at bounding box center [509, 262] width 345 height 106
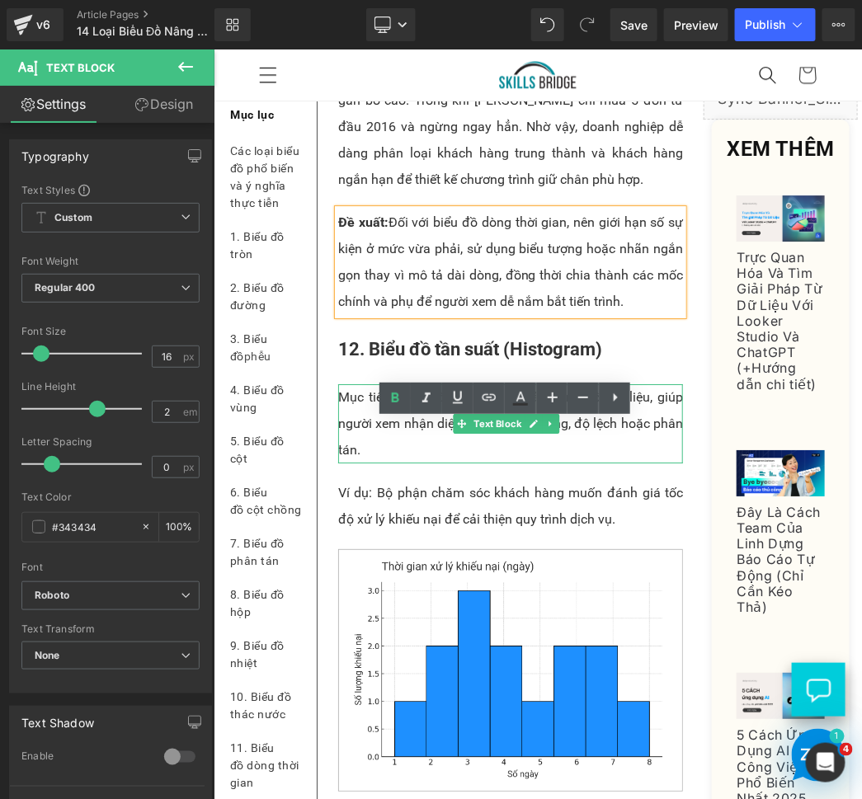
click at [426, 463] on p "Mục tiêu: Biểu đồ tần suất mô tả phân phối dữ liệu, giúp người xem nhận diện mứ…" at bounding box center [509, 422] width 345 height 79
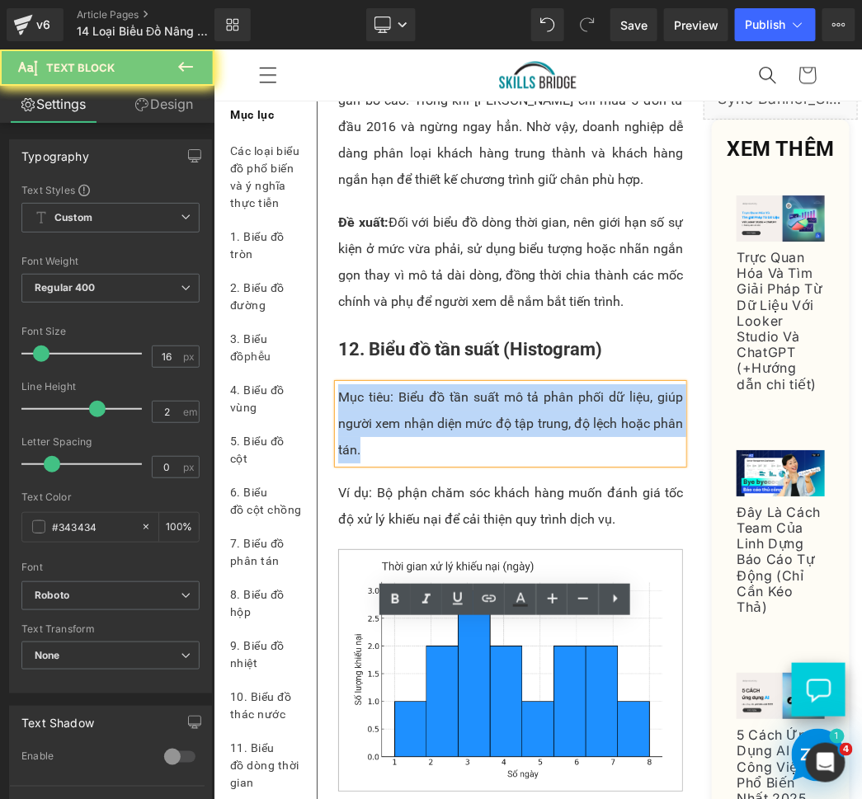
paste div
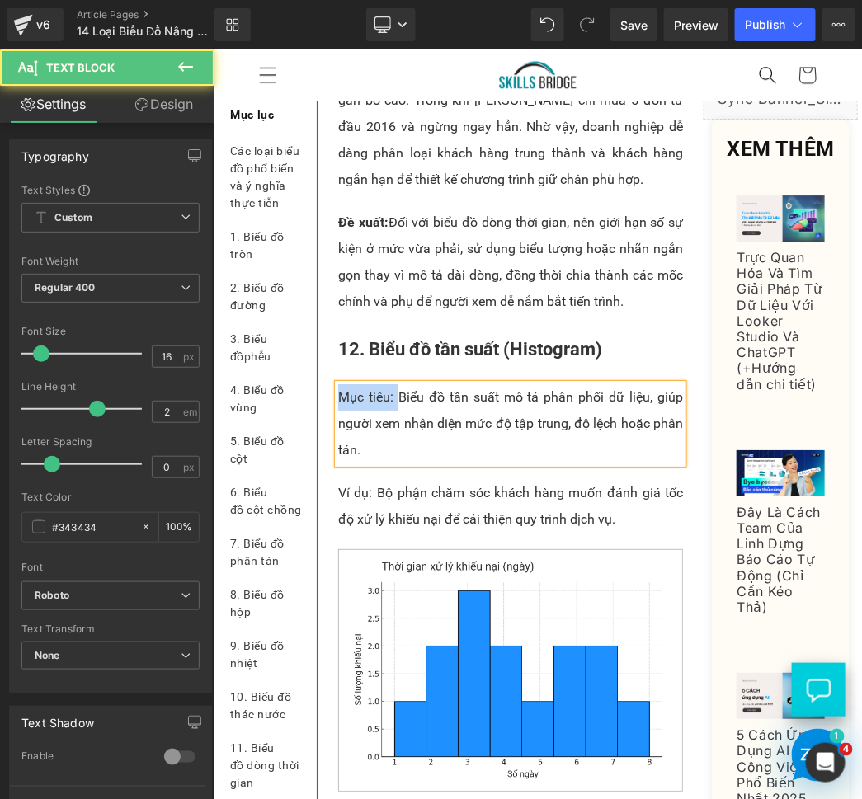
drag, startPoint x: 392, startPoint y: 636, endPoint x: 339, endPoint y: 636, distance: 53.6
click at [339, 463] on p "Mục tiêu: Biểu đồ tần suất mô tả phân phối dữ liệu, giúp người xem nhận diện mứ…" at bounding box center [509, 422] width 345 height 79
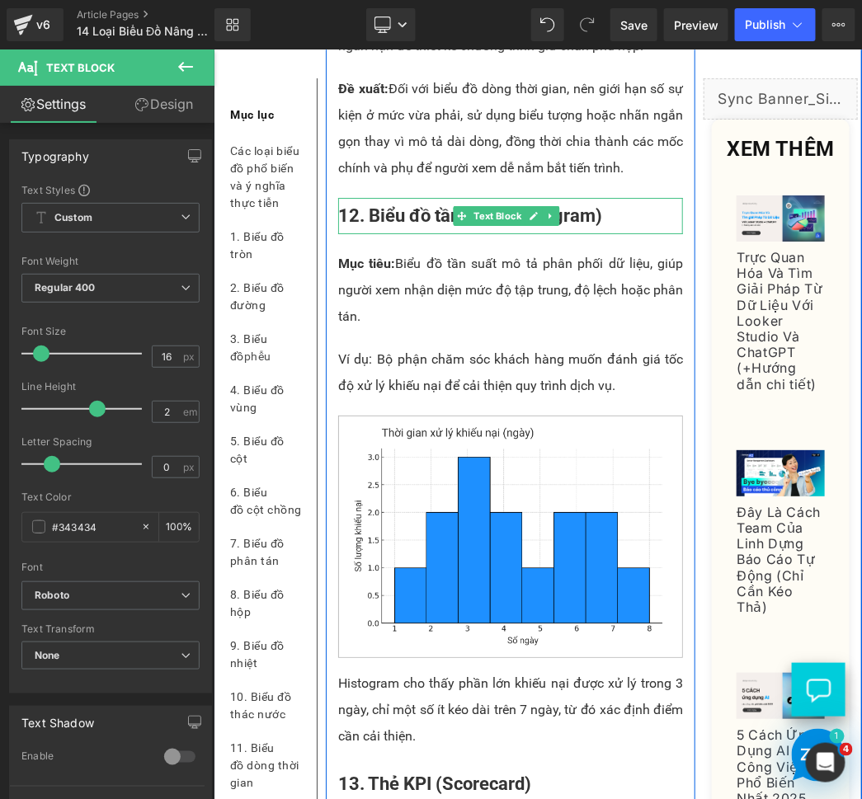
scroll to position [10887, 0]
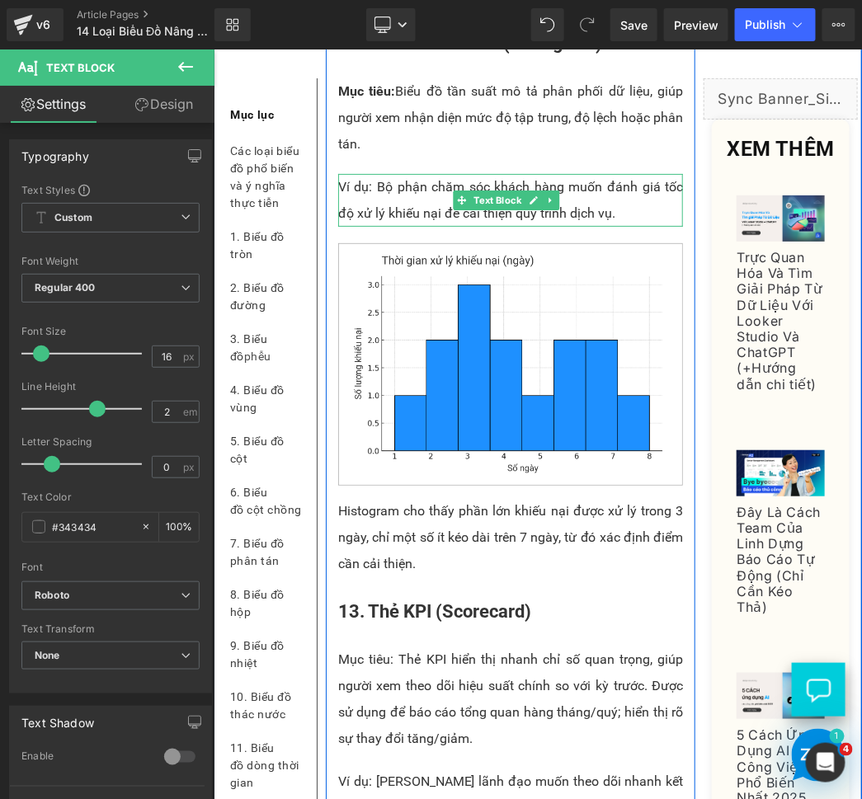
click at [377, 226] on p "Ví dụ: Bộ phận chăm sóc khách hàng muốn đánh giá tốc độ xử lý khiếu nại để cải …" at bounding box center [509, 199] width 345 height 53
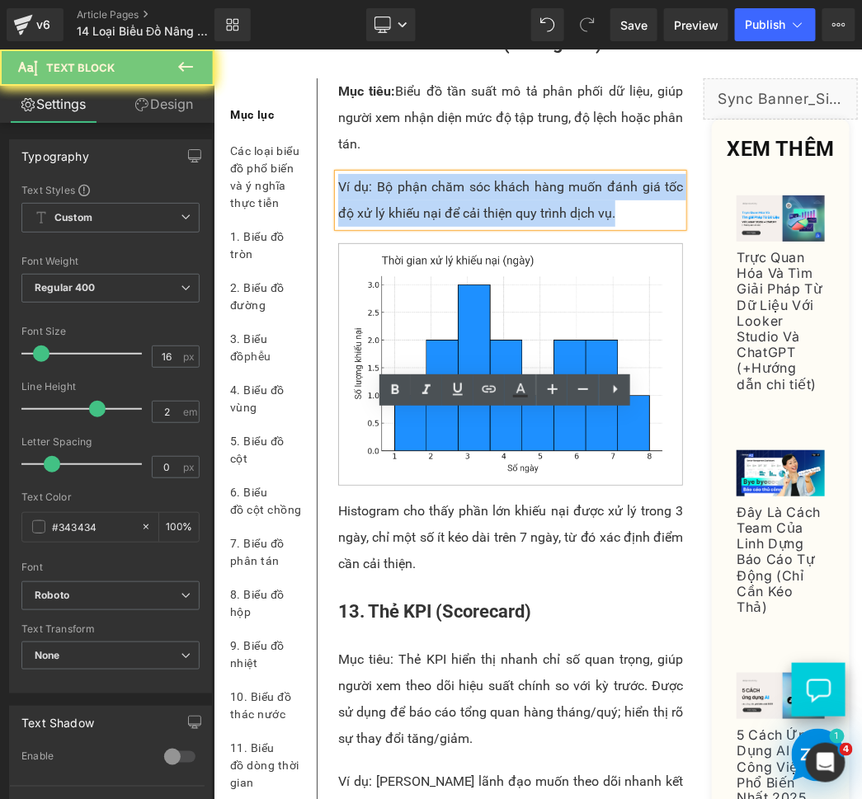
click at [377, 226] on p "Ví dụ: Bộ phận chăm sóc khách hàng muốn đánh giá tốc độ xử lý khiếu nại để cải …" at bounding box center [509, 199] width 345 height 53
paste div
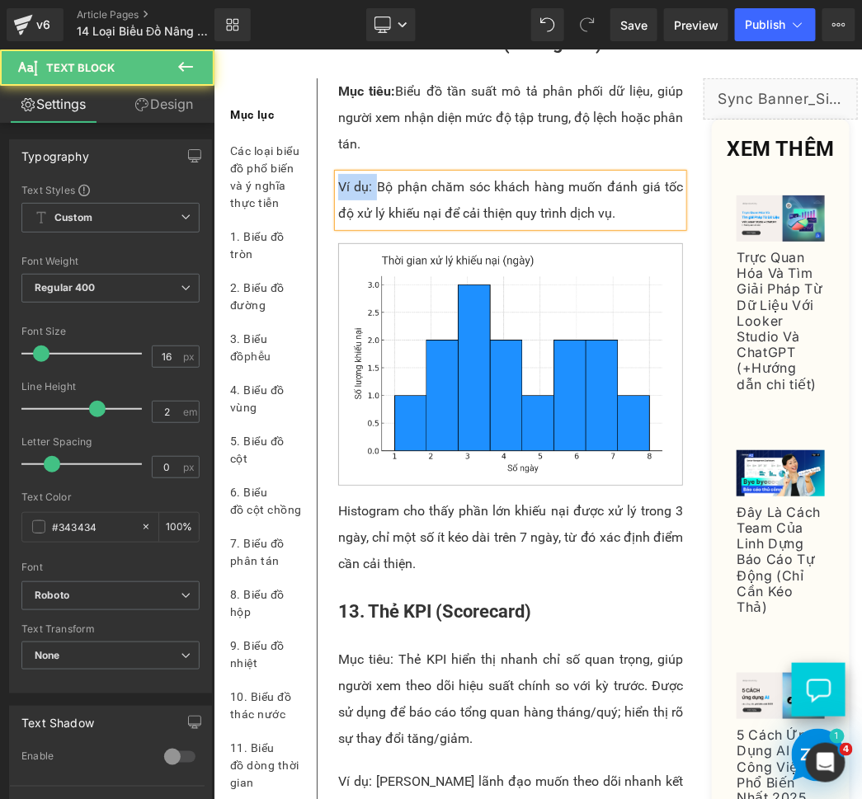
drag, startPoint x: 373, startPoint y: 425, endPoint x: 336, endPoint y: 425, distance: 37.9
click at [337, 226] on p "Ví dụ: Bộ phận chăm sóc khách hàng muốn đánh giá tốc độ xử lý khiếu nại để cải …" at bounding box center [509, 199] width 345 height 53
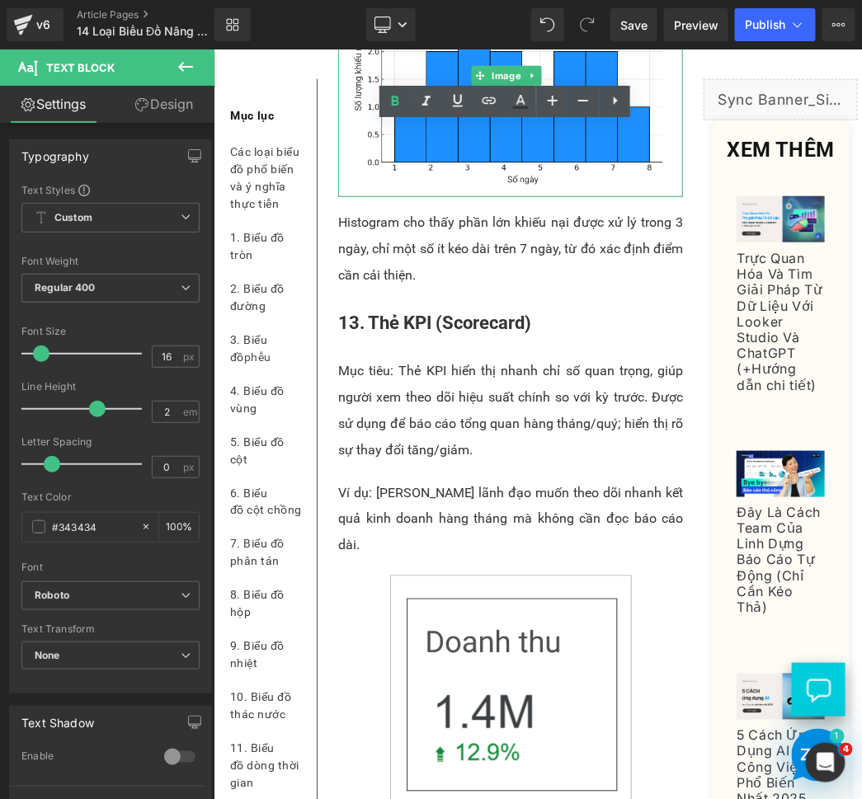
scroll to position [11192, 0]
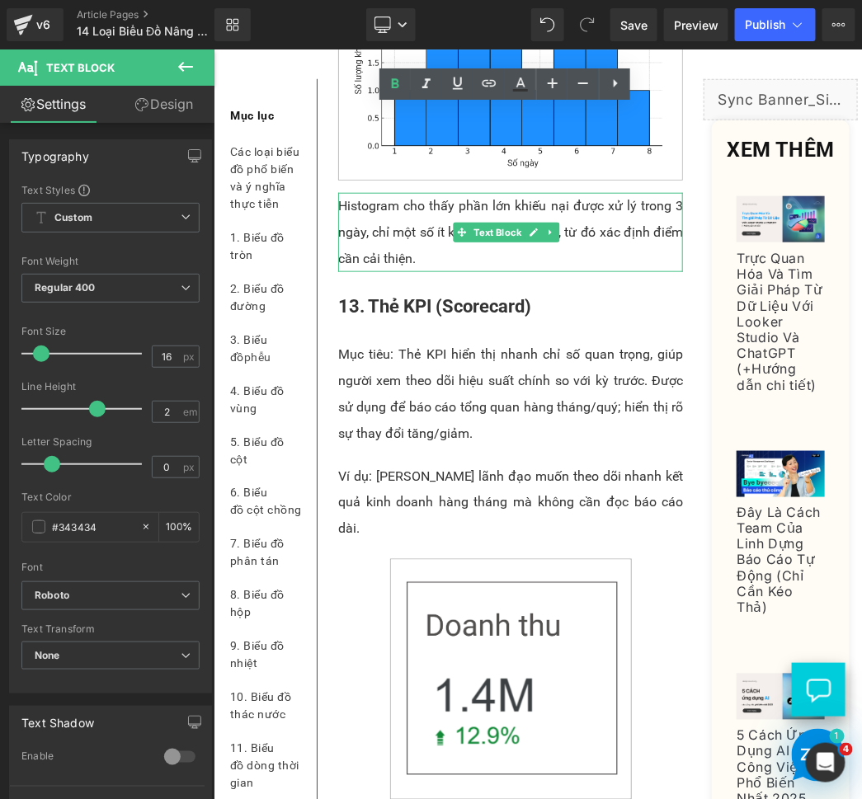
click at [365, 271] on p "Histogram cho thấy phần lớn khiếu nại được xử lý trong 3 ngày, chỉ một số ít ké…" at bounding box center [509, 231] width 345 height 79
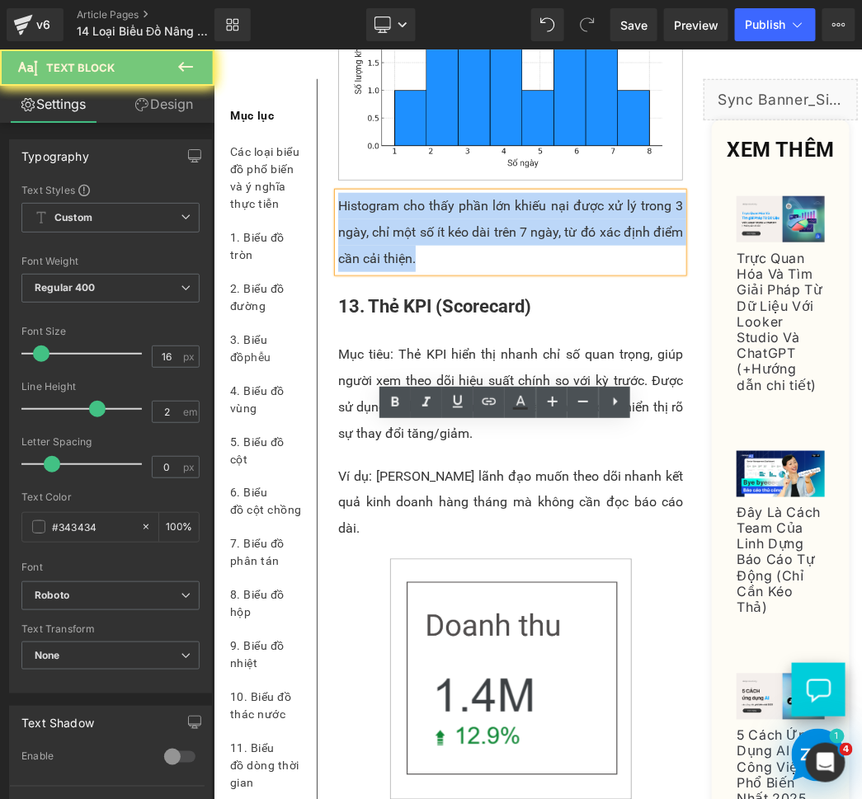
click at [365, 271] on p "Histogram cho thấy phần lớn khiếu nại được xử lý trong 3 ngày, chỉ một số ít ké…" at bounding box center [509, 231] width 345 height 79
paste div
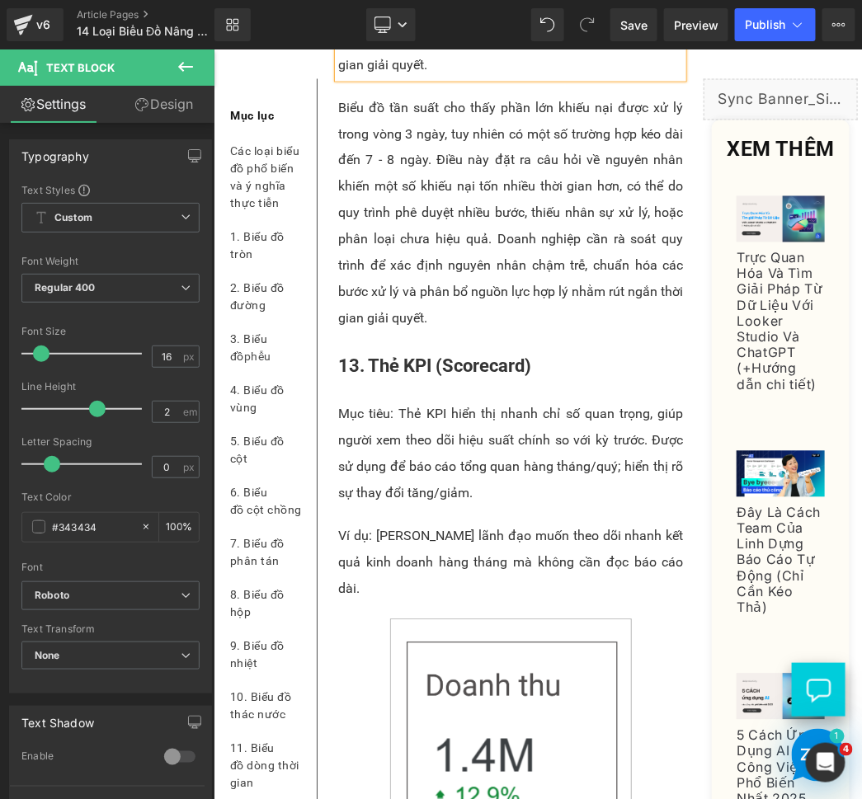
click at [404, 331] on p "Biểu đồ tần suất cho thấy phần lớn khiếu nại được xử lý trong vòng 3 ngày, tuy …" at bounding box center [509, 212] width 345 height 237
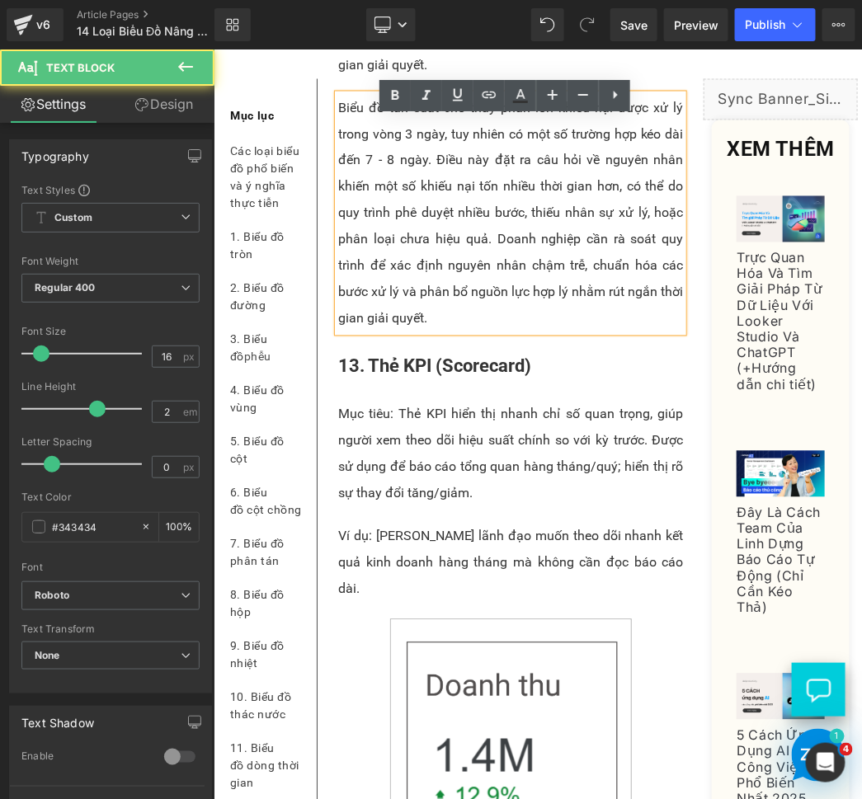
scroll to position [11755, 0]
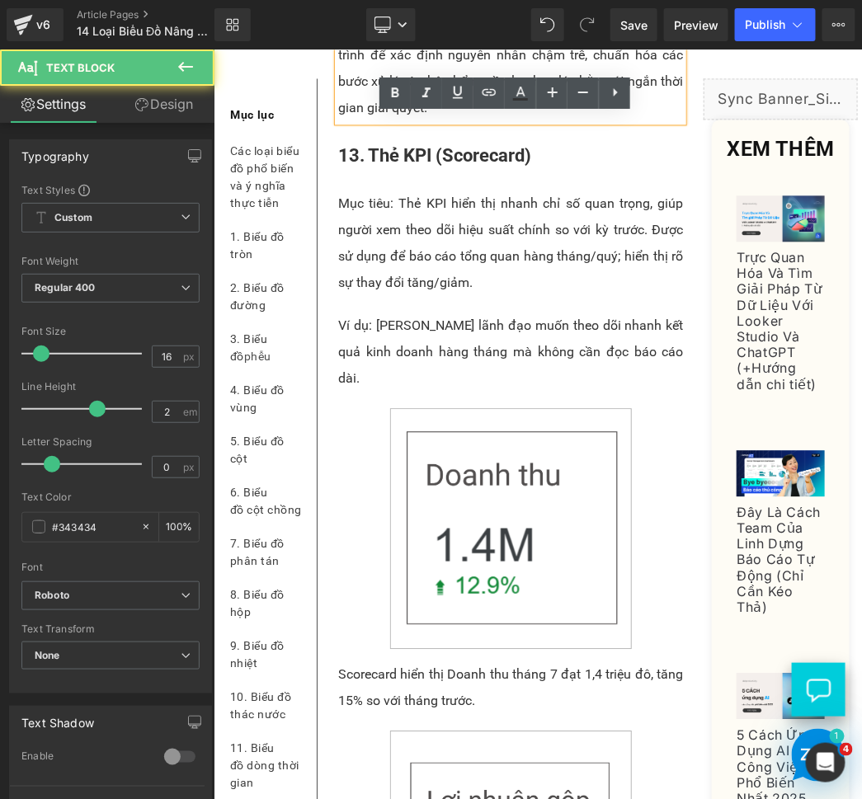
click at [391, 165] on b "13. Thẻ KPI (Scorecard)" at bounding box center [433, 154] width 193 height 21
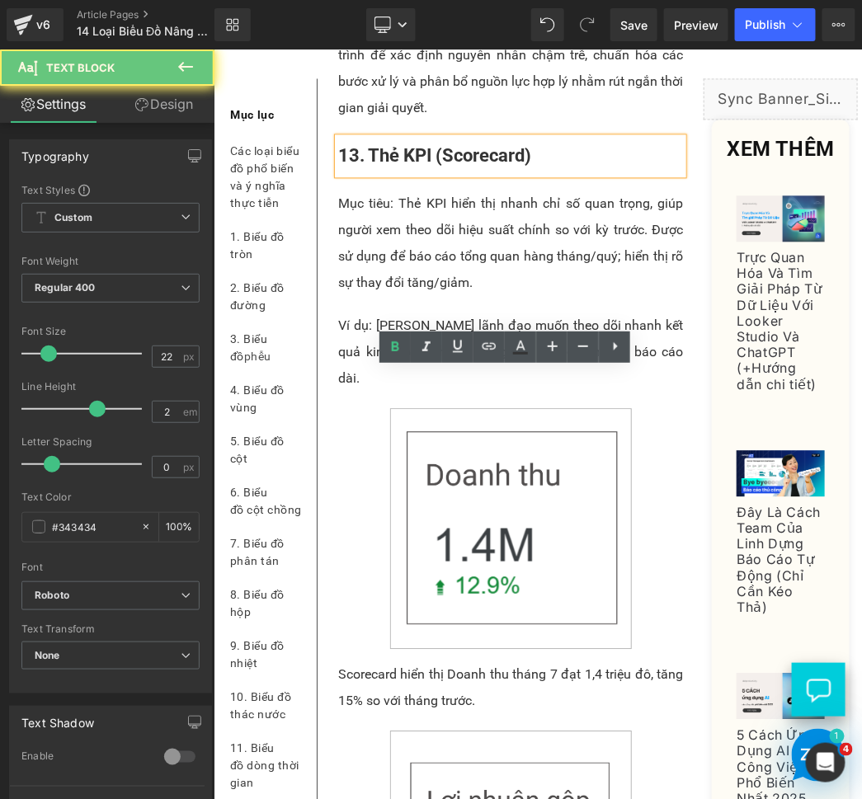
click at [385, 120] on p "Biểu đồ tần suất cho thấy phần lớn khiếu nại được xử lý trong vòng 3 ngày, tuy …" at bounding box center [509, 1] width 345 height 237
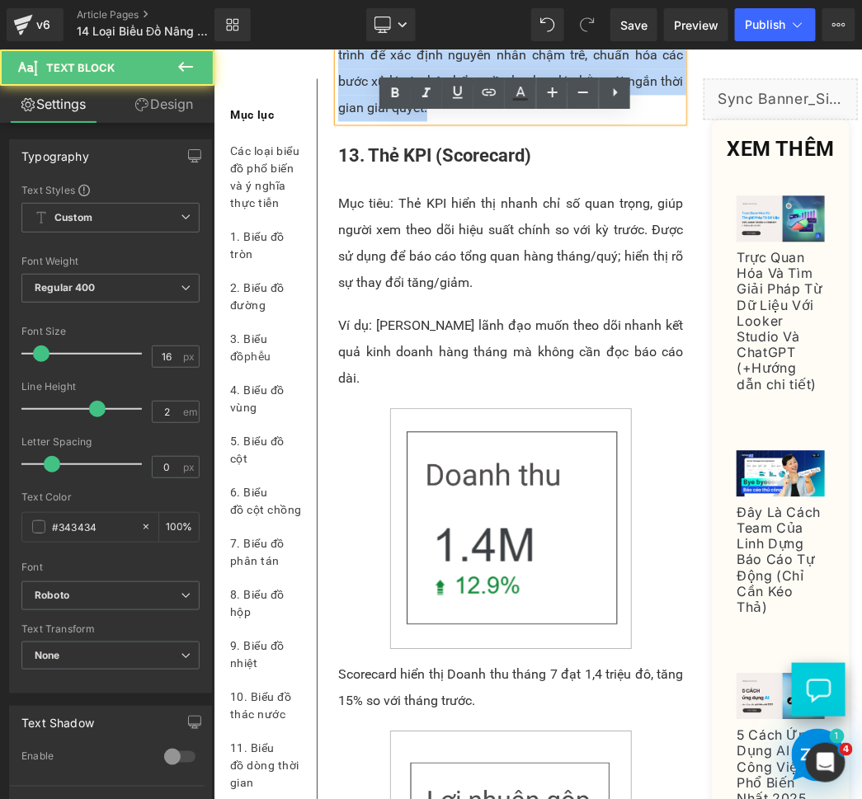
click at [385, 120] on p "Biểu đồ tần suất cho thấy phần lớn khiếu nại được xử lý trong vòng 3 ngày, tuy …" at bounding box center [509, 1] width 345 height 237
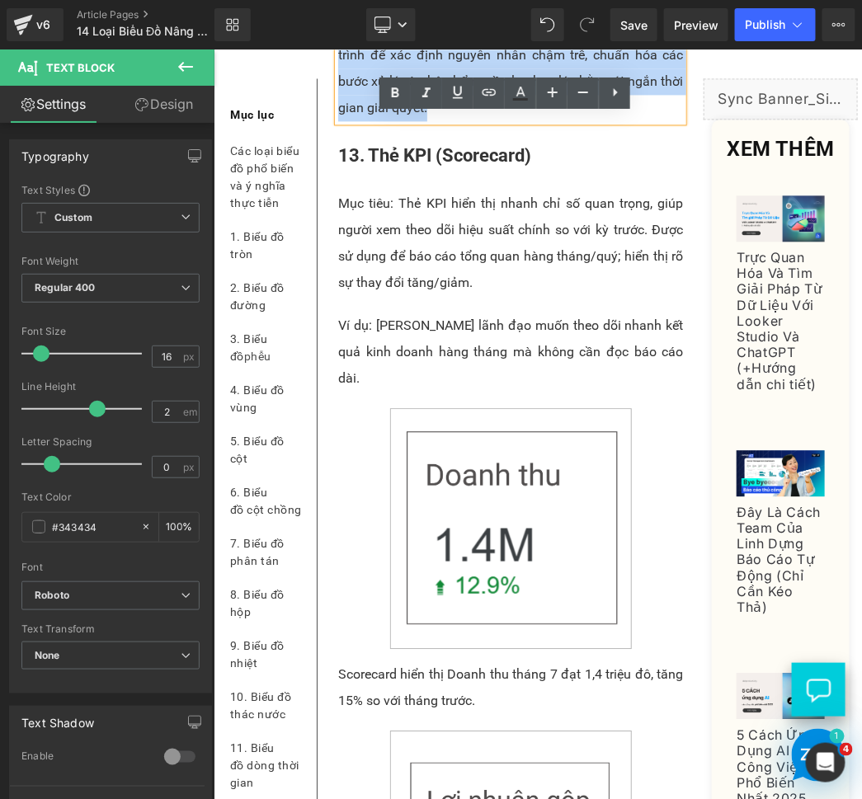
paste div
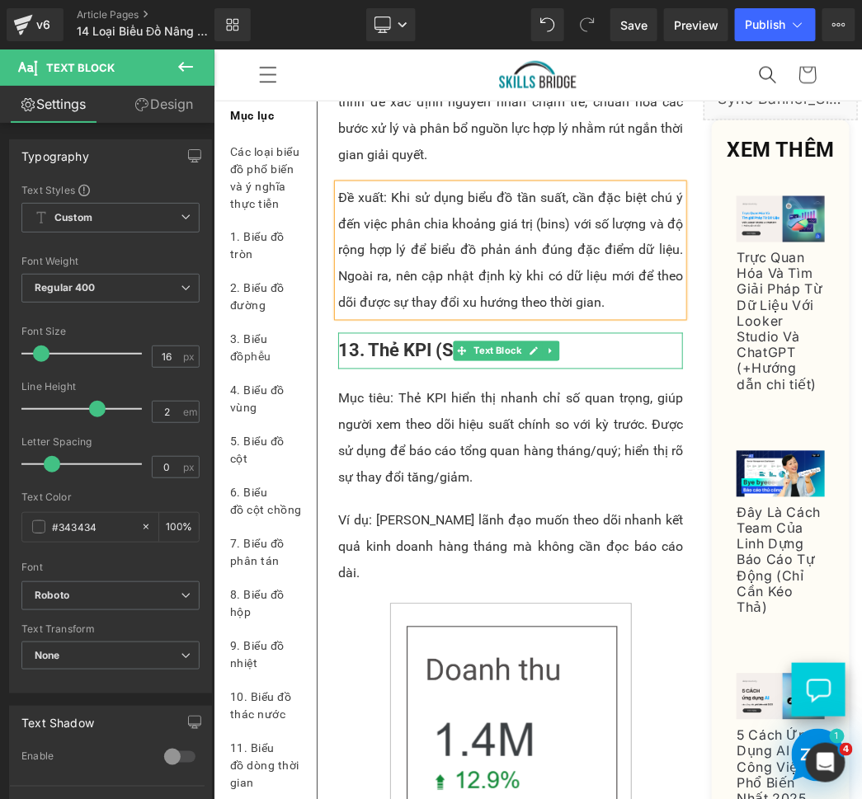
scroll to position [11449, 0]
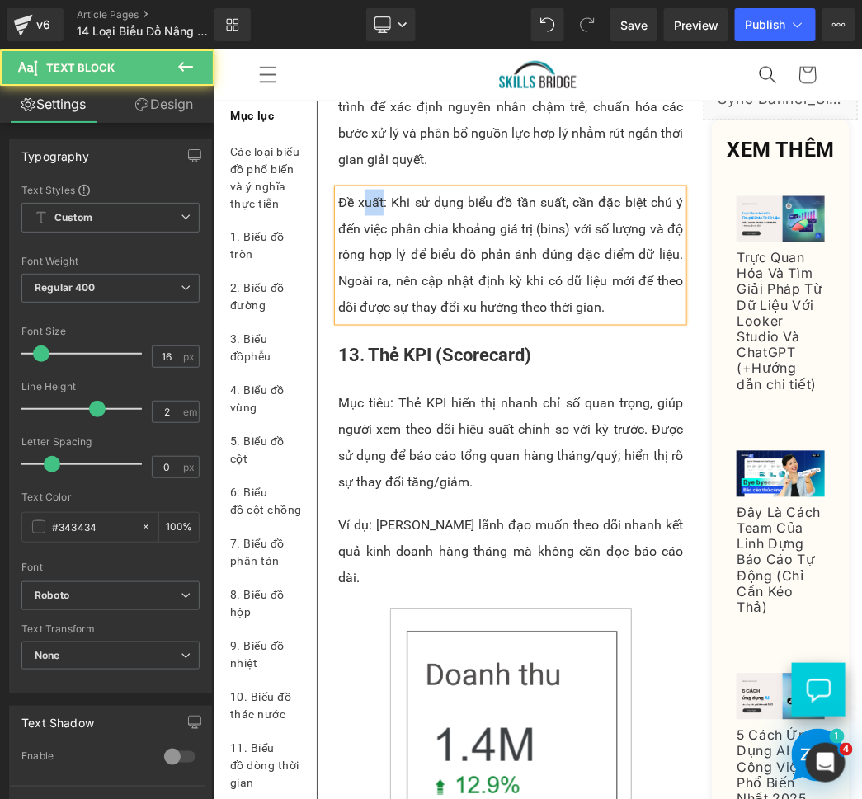
drag, startPoint x: 380, startPoint y: 434, endPoint x: 364, endPoint y: 434, distance: 16.5
click at [364, 321] on p "Đề xuất: Khi sử dụng biểu đồ tần suất, cần đặc biệt chú ý đến việc phân chia kh…" at bounding box center [509, 255] width 345 height 132
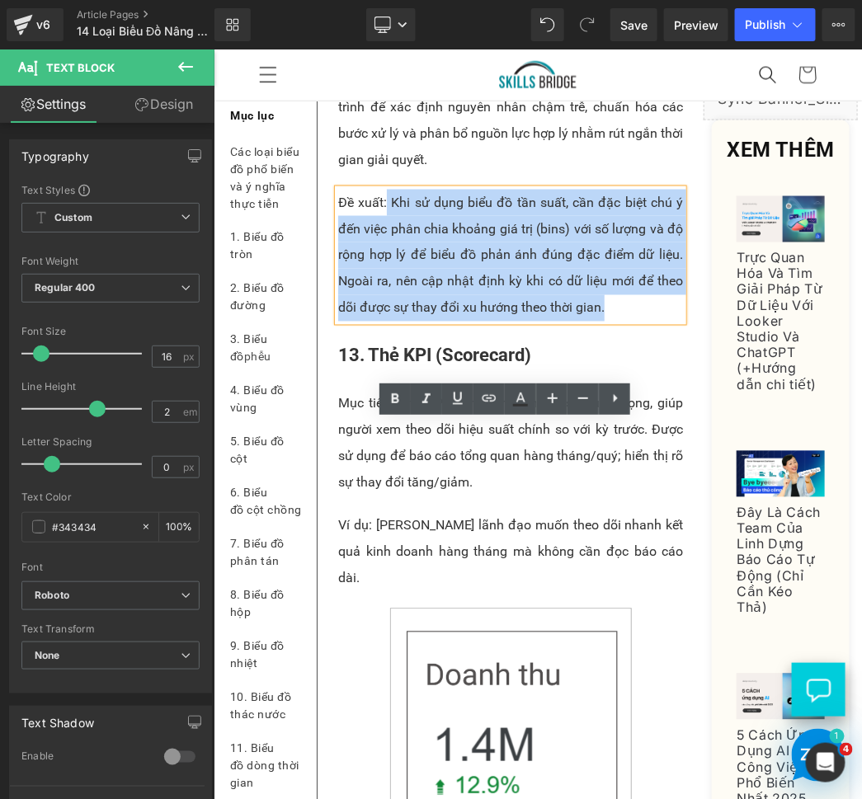
drag, startPoint x: 383, startPoint y: 433, endPoint x: 334, endPoint y: 433, distance: 49.5
click at [337, 321] on div "Đề xuất: Khi sử dụng biểu đồ tần suất, cần đặc biệt chú ý đến việc phân chia kh…" at bounding box center [509, 255] width 345 height 132
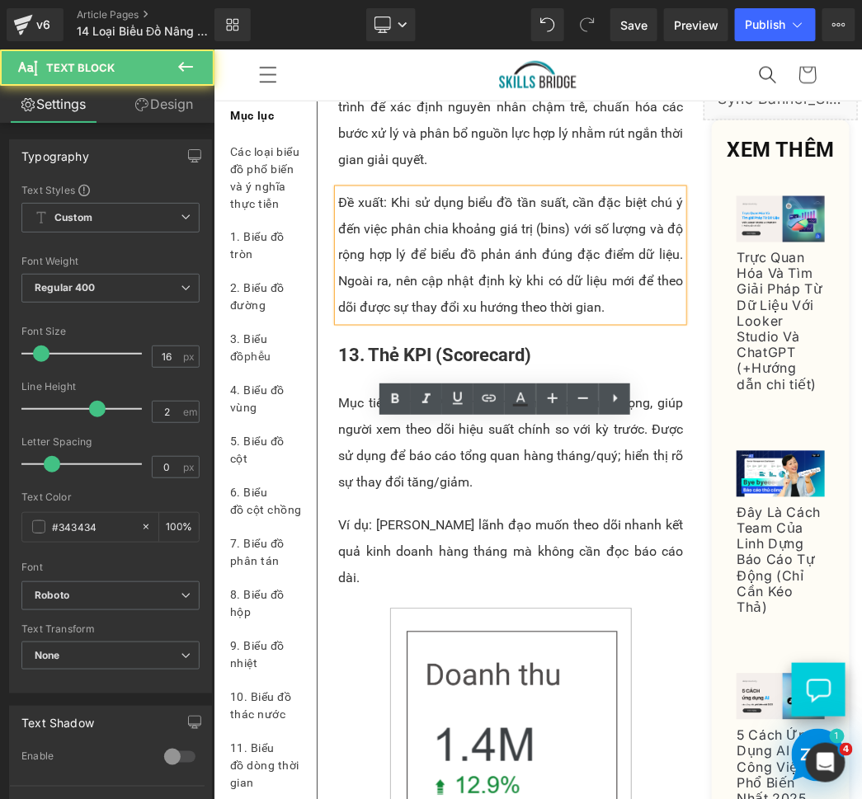
click at [364, 321] on p "Đề xuất: Khi sử dụng biểu đồ tần suất, cần đặc biệt chú ý đến việc phân chia kh…" at bounding box center [509, 255] width 345 height 132
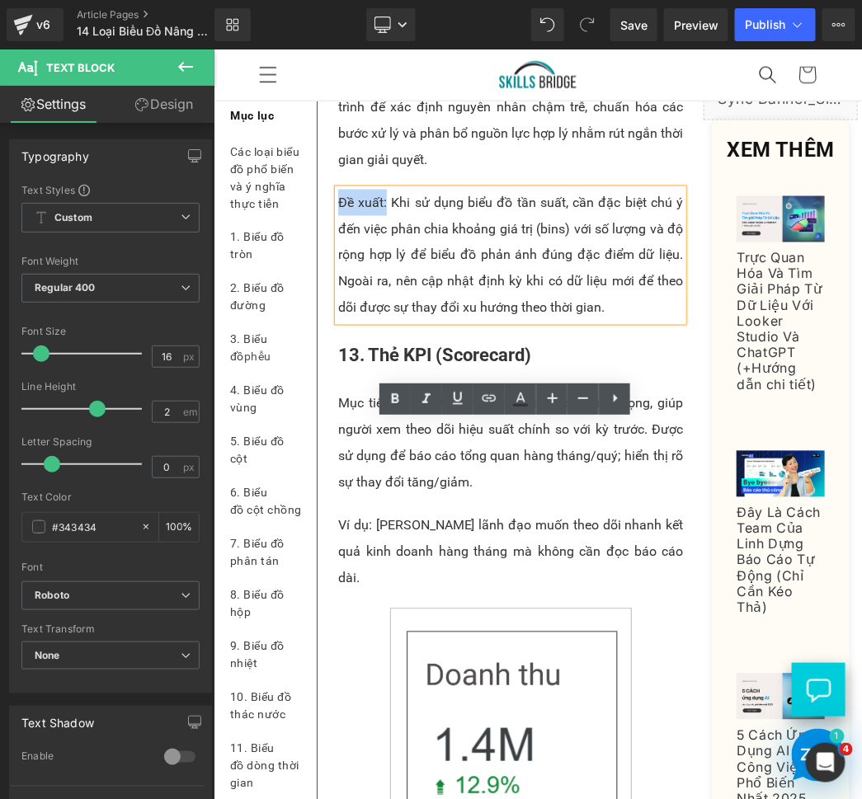
drag, startPoint x: 381, startPoint y: 434, endPoint x: 336, endPoint y: 430, distance: 45.5
click at [337, 321] on p "Đề xuất: Khi sử dụng biểu đồ tần suất, cần đặc biệt chú ý đến việc phân chia kh…" at bounding box center [509, 255] width 345 height 132
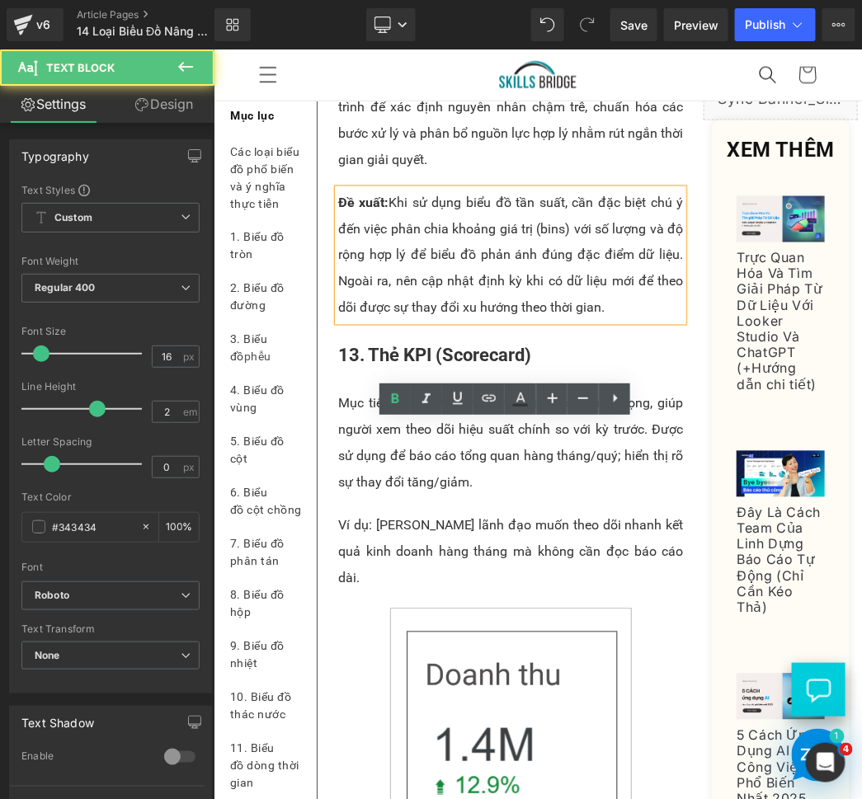
click at [433, 321] on p "Đề xuất: Khi sử dụng biểu đồ tần suất, cần đặc biệt chú ý đến việc phân chia kh…" at bounding box center [509, 255] width 345 height 132
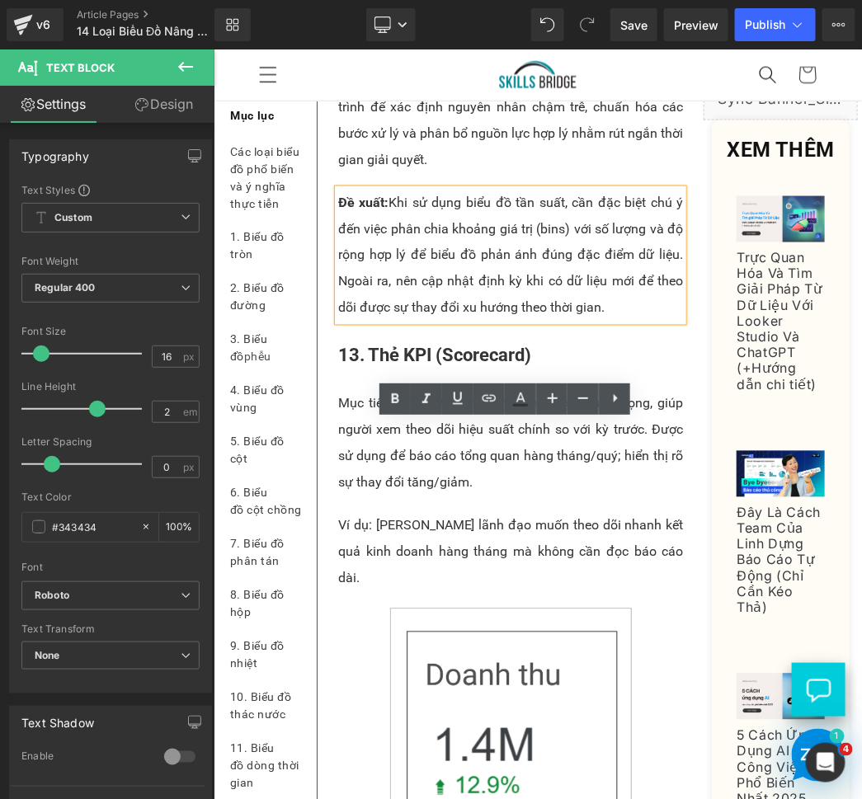
click at [435, 496] on p "Mục tiêu: Thẻ KPI hiển thị nhanh chỉ số quan trọng, giúp người xem theo dõi hiệ…" at bounding box center [509, 443] width 345 height 106
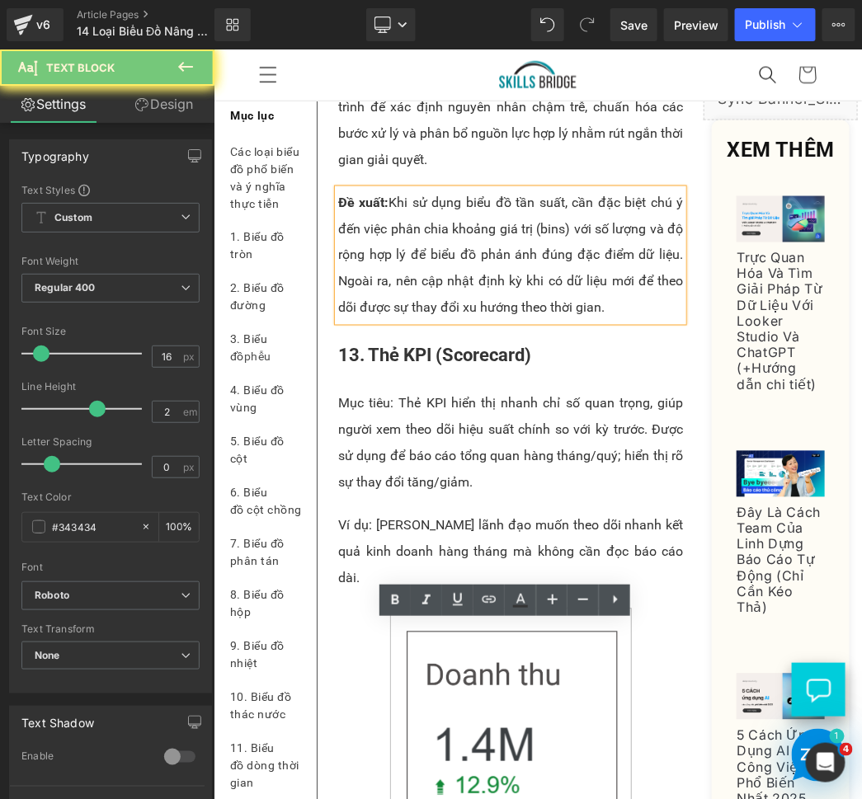
click at [435, 496] on p "Mục tiêu: Thẻ KPI hiển thị nhanh chỉ số quan trọng, giúp người xem theo dõi hiệ…" at bounding box center [509, 443] width 345 height 106
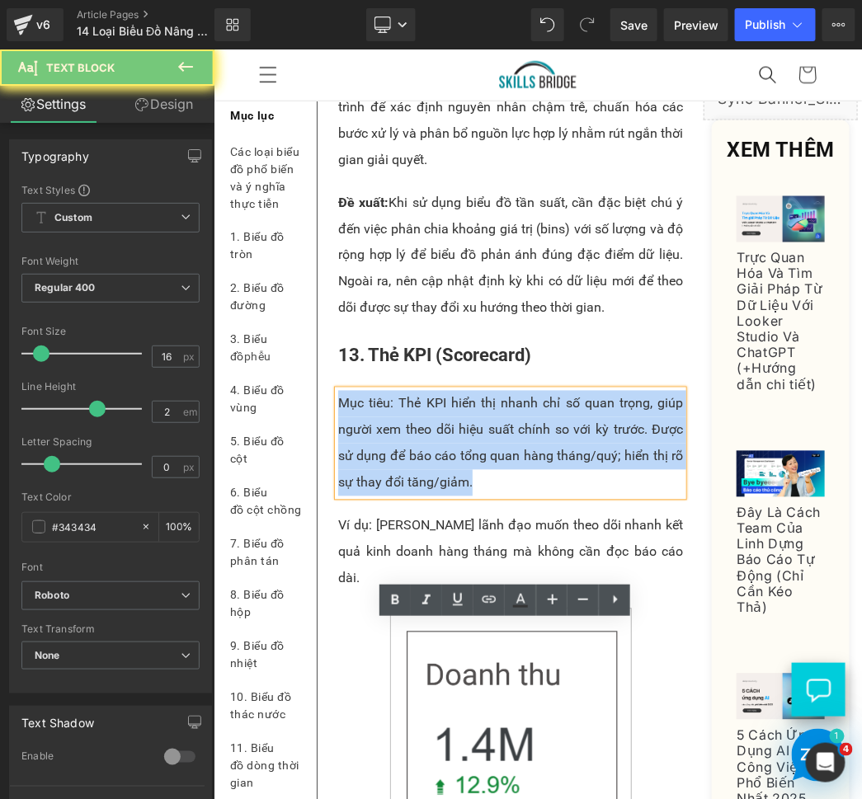
paste div
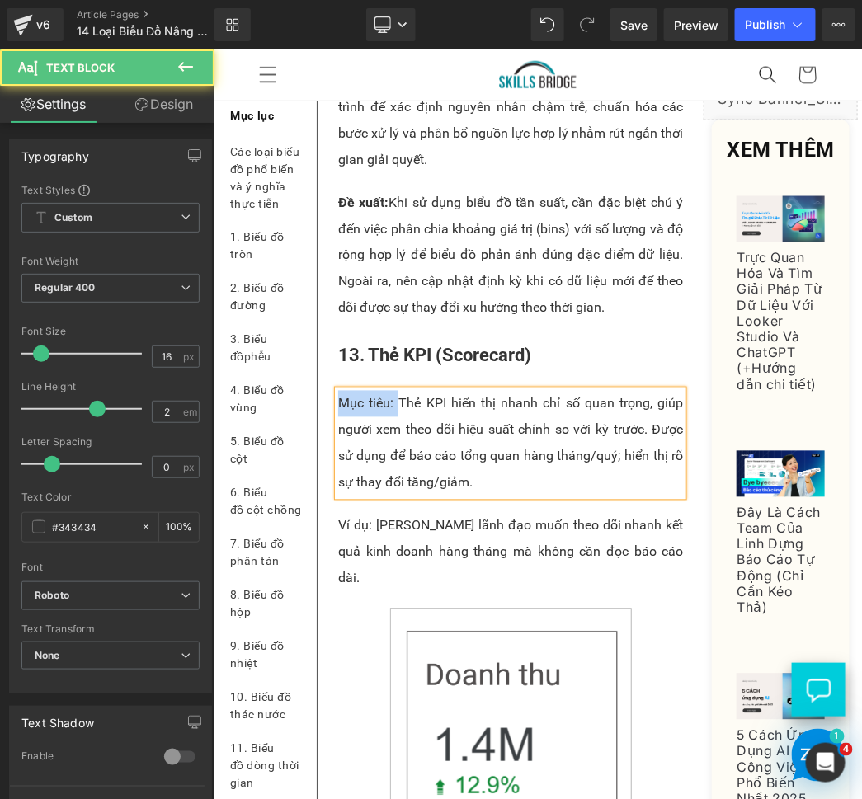
drag, startPoint x: 394, startPoint y: 632, endPoint x: 340, endPoint y: 636, distance: 54.5
click at [340, 496] on p "Mục tiêu: Thẻ KPI hiển thị nhanh chỉ số quan trọng, giúp người xem theo dõi hiệ…" at bounding box center [509, 443] width 345 height 106
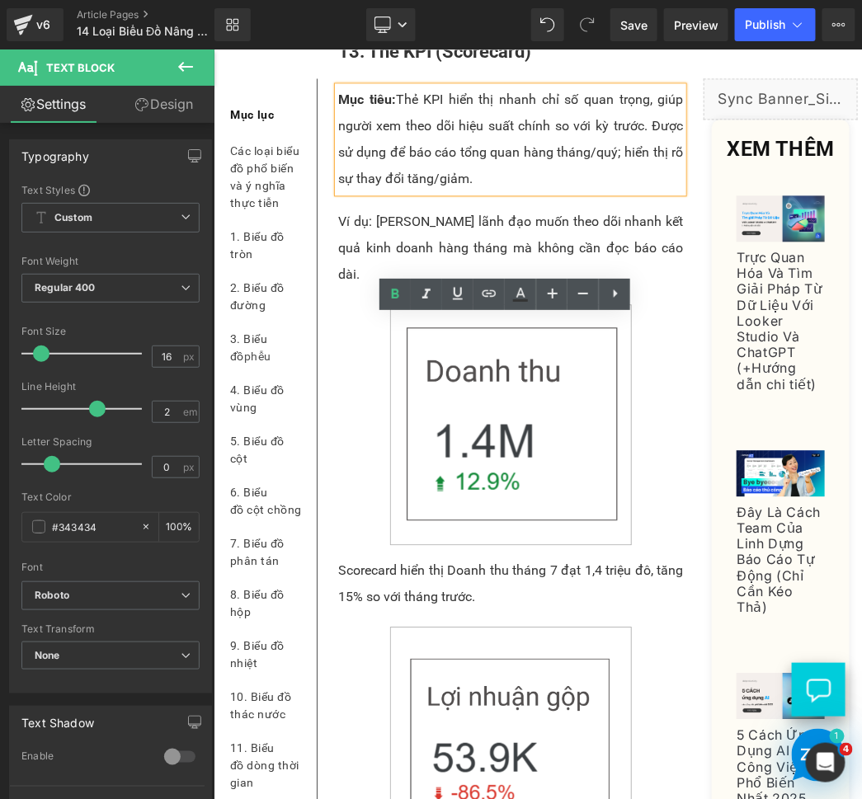
scroll to position [11755, 0]
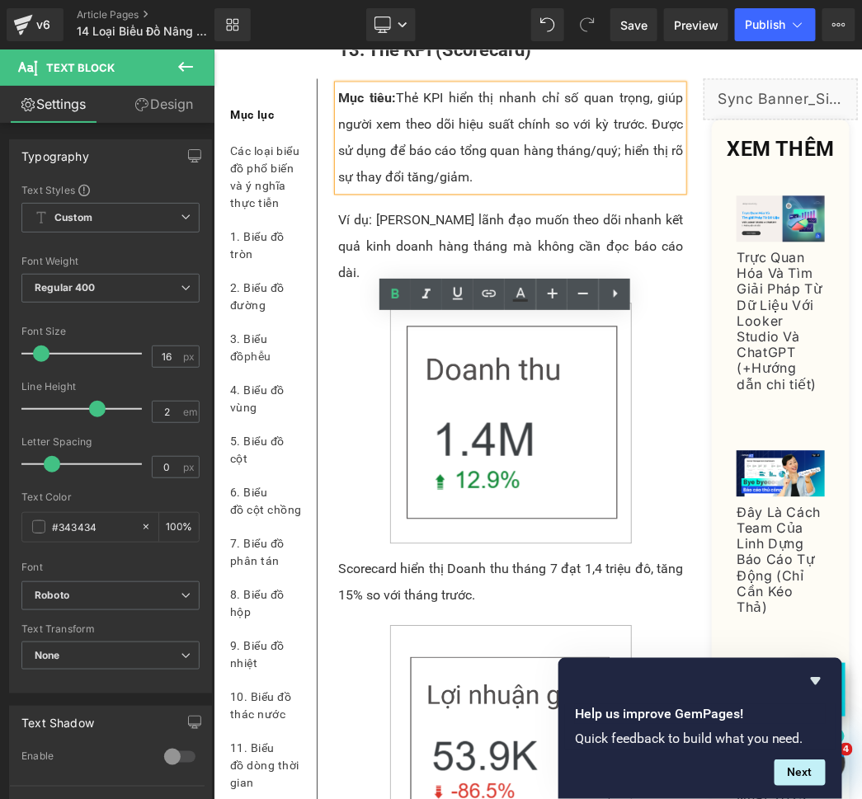
click at [442, 285] on p "Ví dụ: [PERSON_NAME] lãnh đạo muốn theo dõi nhanh kết quả kinh doanh hàng tháng…" at bounding box center [509, 245] width 345 height 79
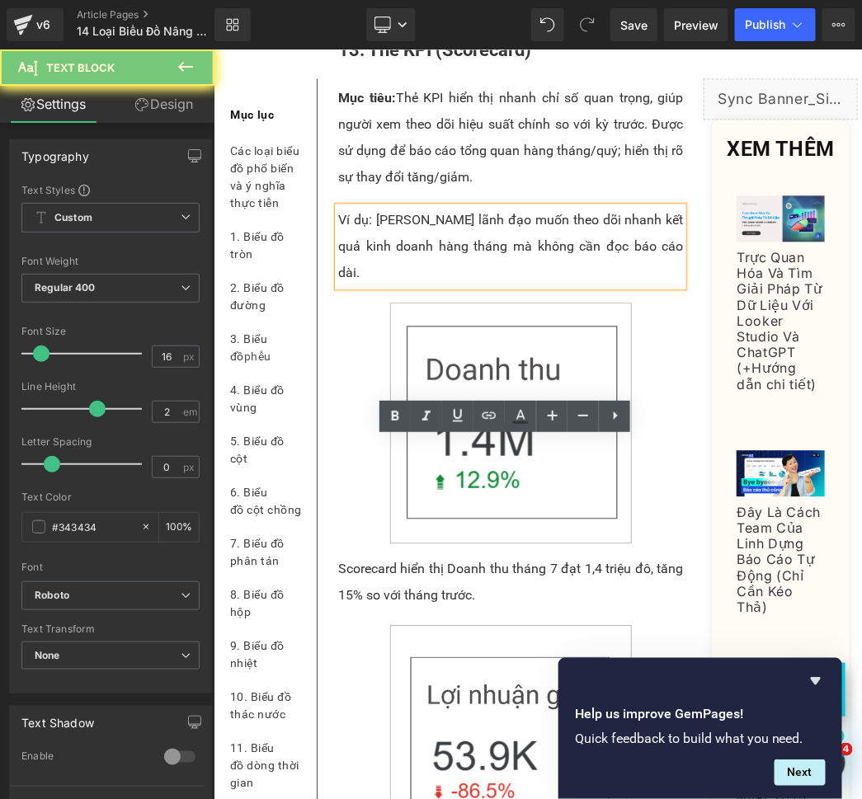
click at [442, 285] on p "Ví dụ: [PERSON_NAME] lãnh đạo muốn theo dõi nhanh kết quả kinh doanh hàng tháng…" at bounding box center [509, 245] width 345 height 79
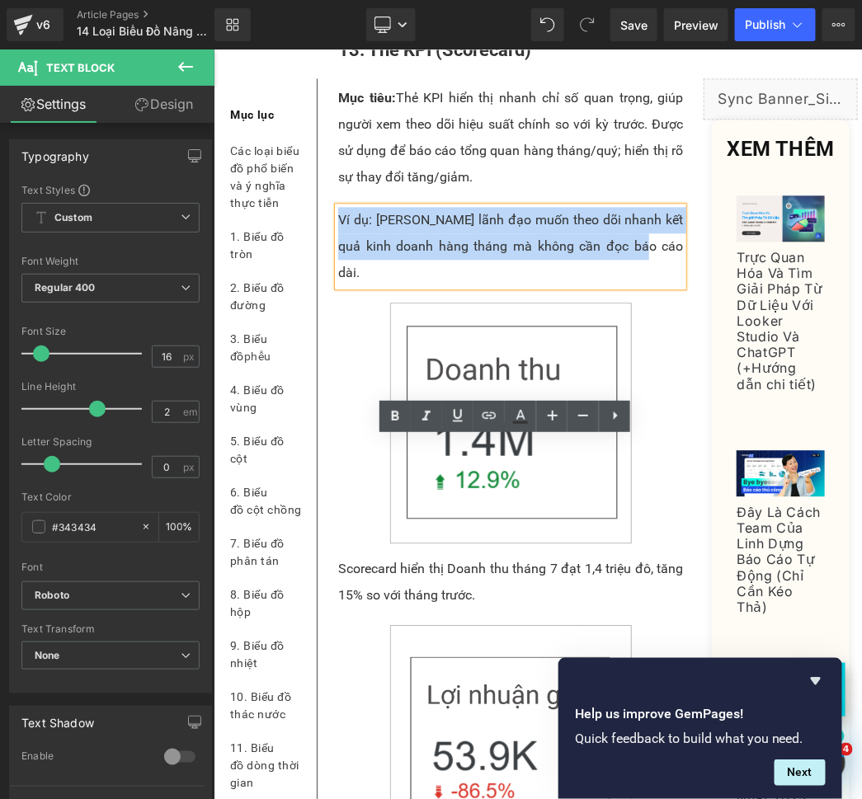
paste div
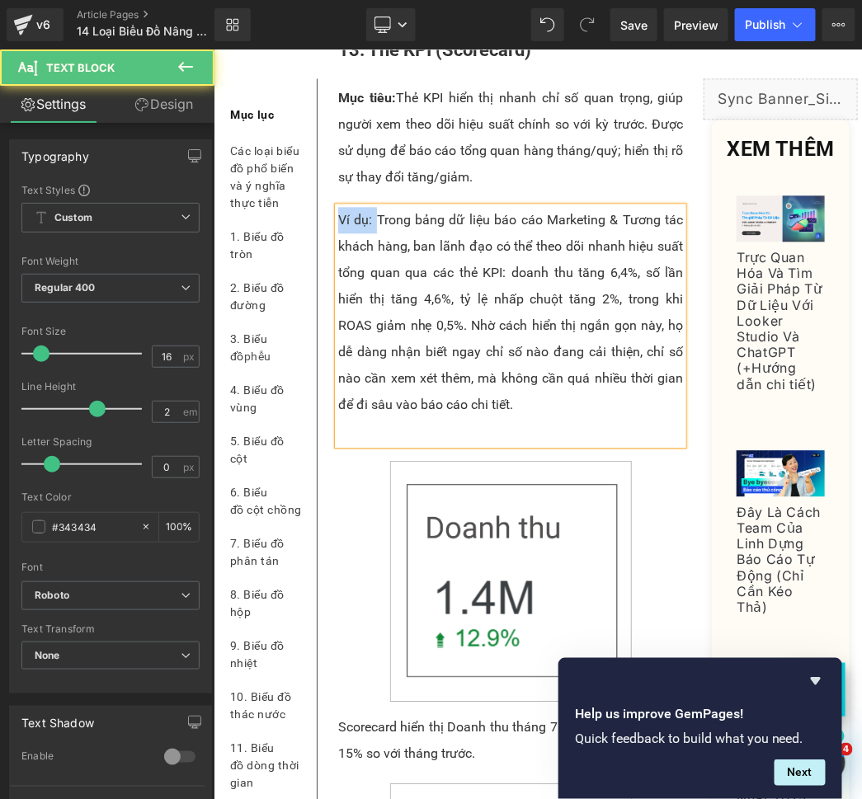
drag, startPoint x: 372, startPoint y: 450, endPoint x: 324, endPoint y: 449, distance: 47.8
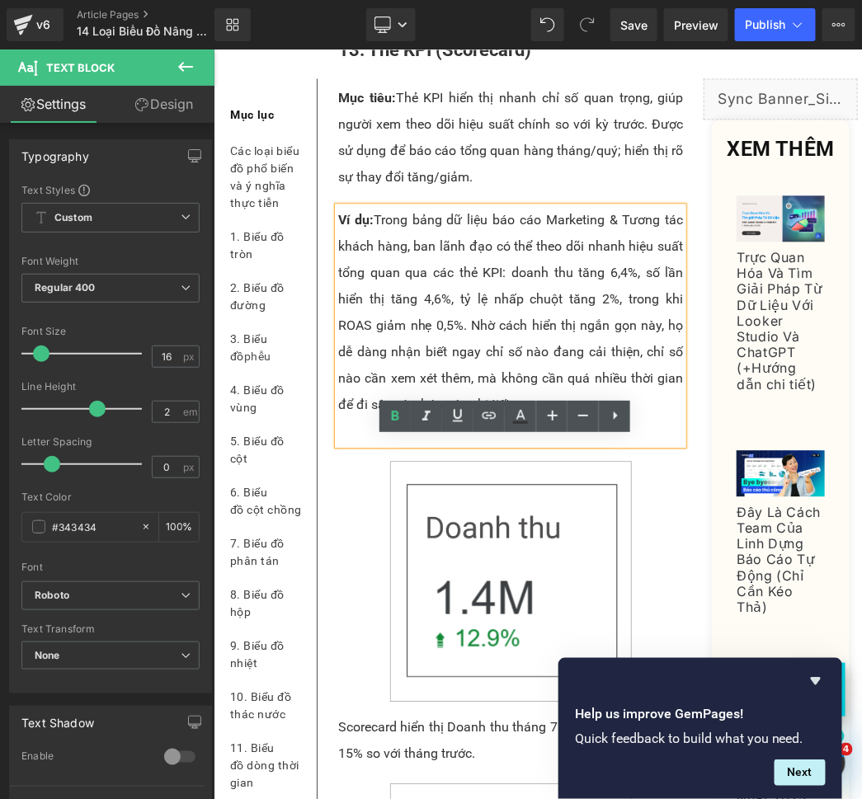
click at [411, 444] on p at bounding box center [509, 430] width 345 height 26
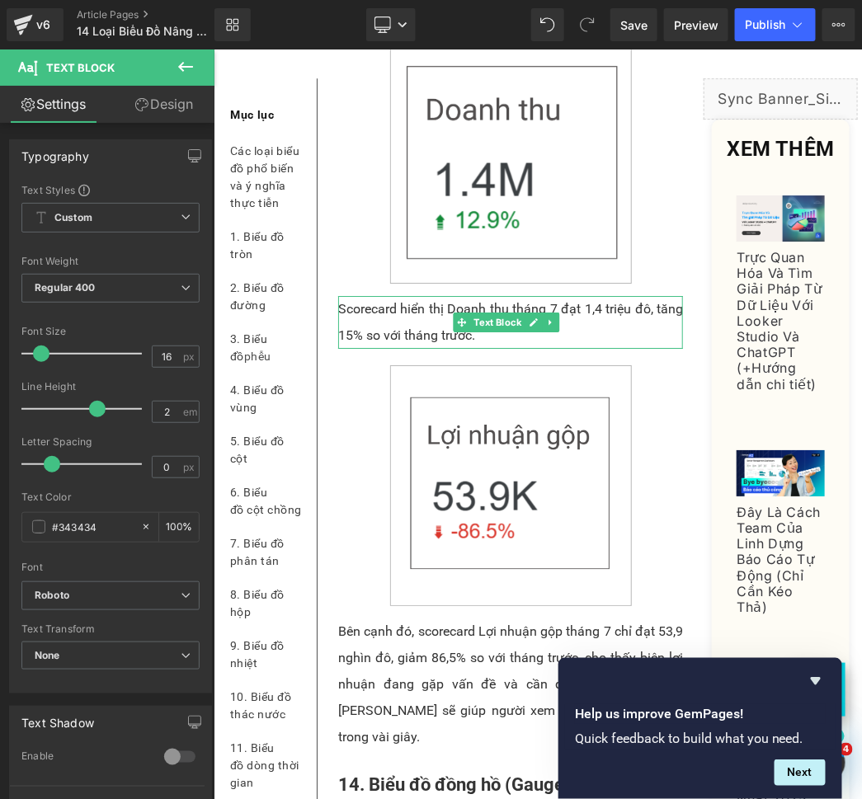
scroll to position [12213, 0]
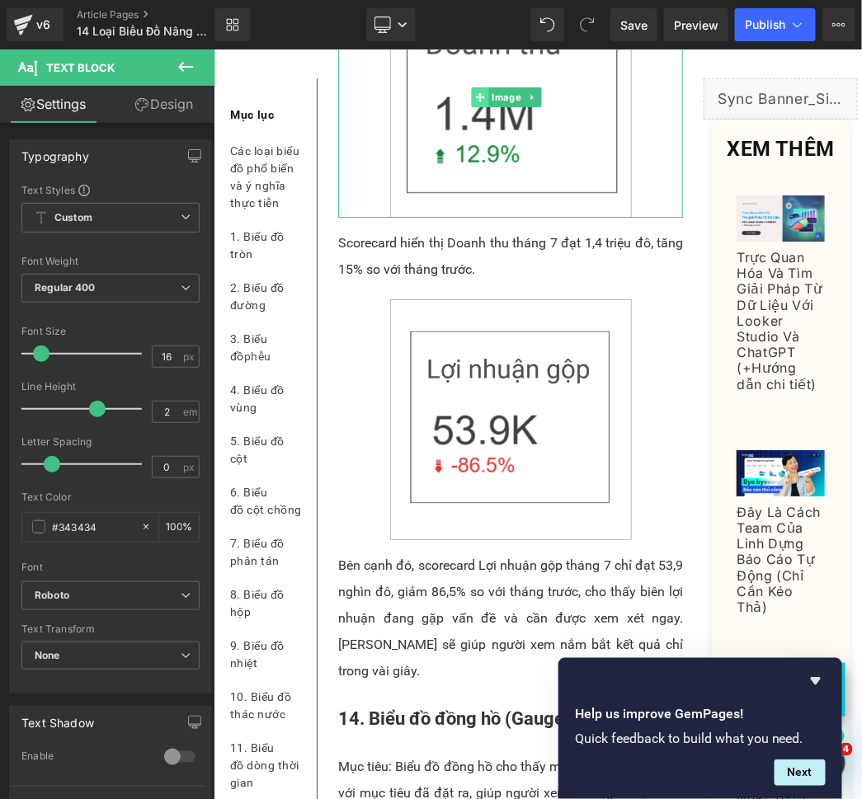
click at [480, 101] on icon at bounding box center [479, 96] width 9 height 9
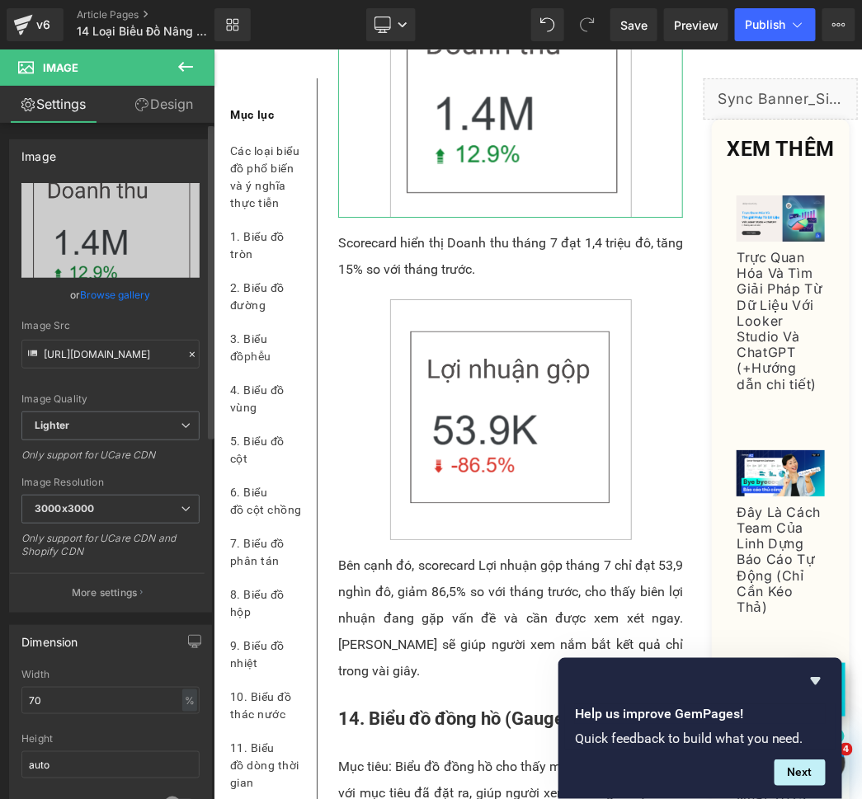
click at [15, 200] on div "[URL][DOMAIN_NAME] Replace Image Upload image or Browse gallery Image Src [URL]…" at bounding box center [110, 397] width 201 height 429
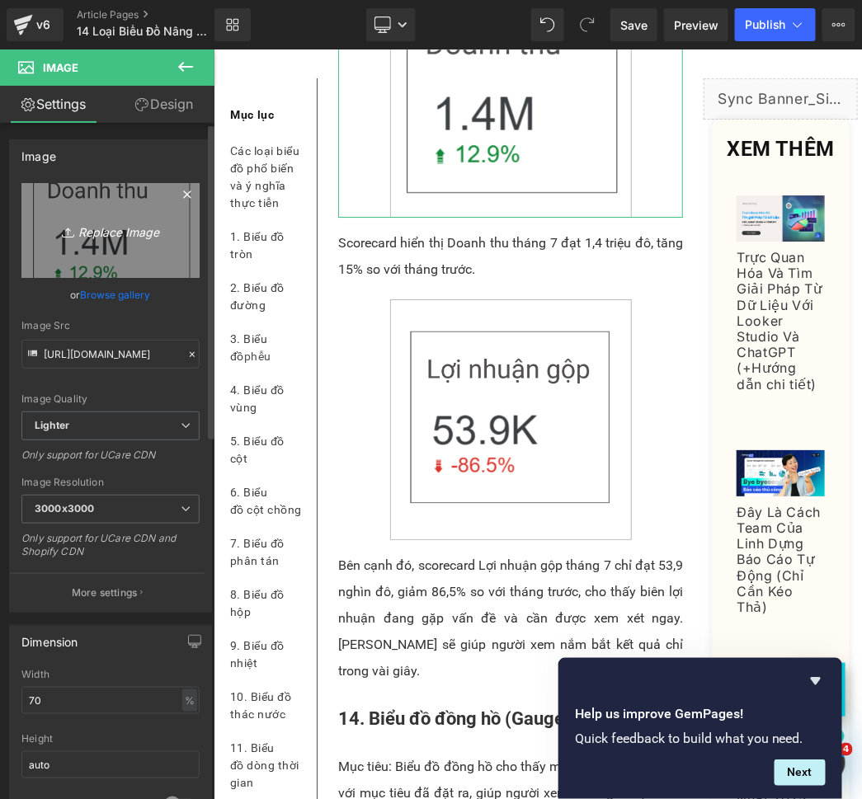
click at [64, 214] on link "Replace Image" at bounding box center [110, 230] width 178 height 95
type input "C:\fakepath\KPI.png"
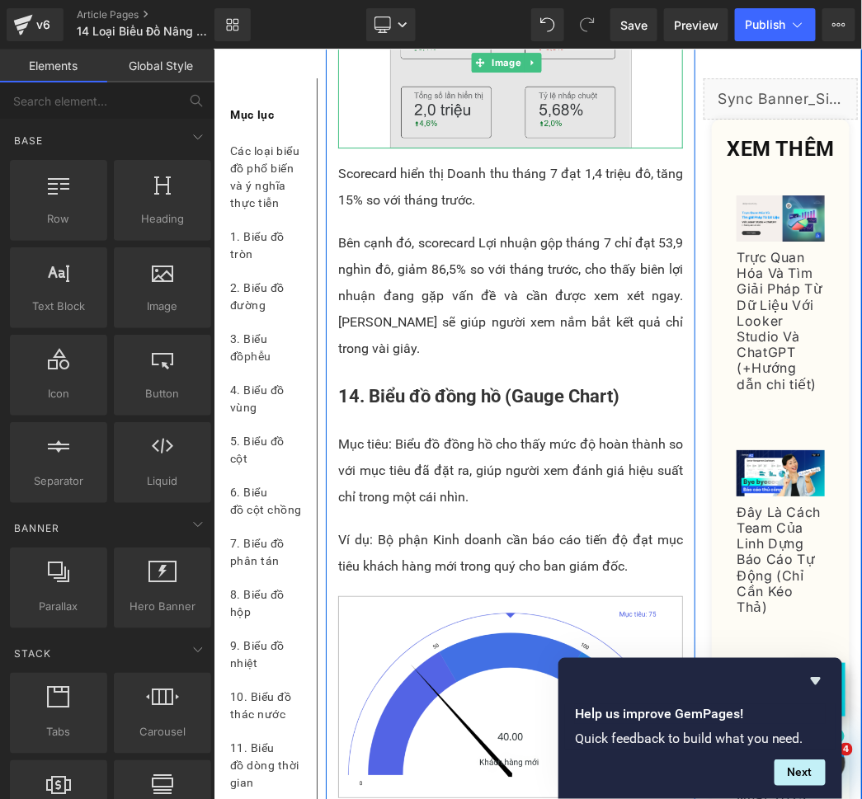
click at [442, 148] on img at bounding box center [510, 61] width 242 height 171
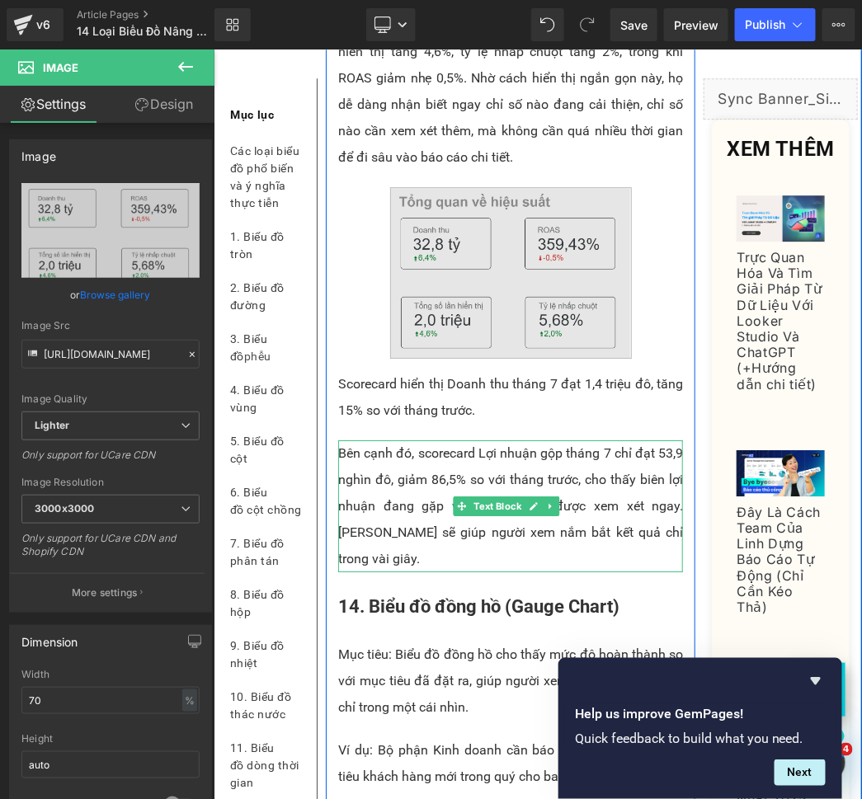
scroll to position [12060, 0]
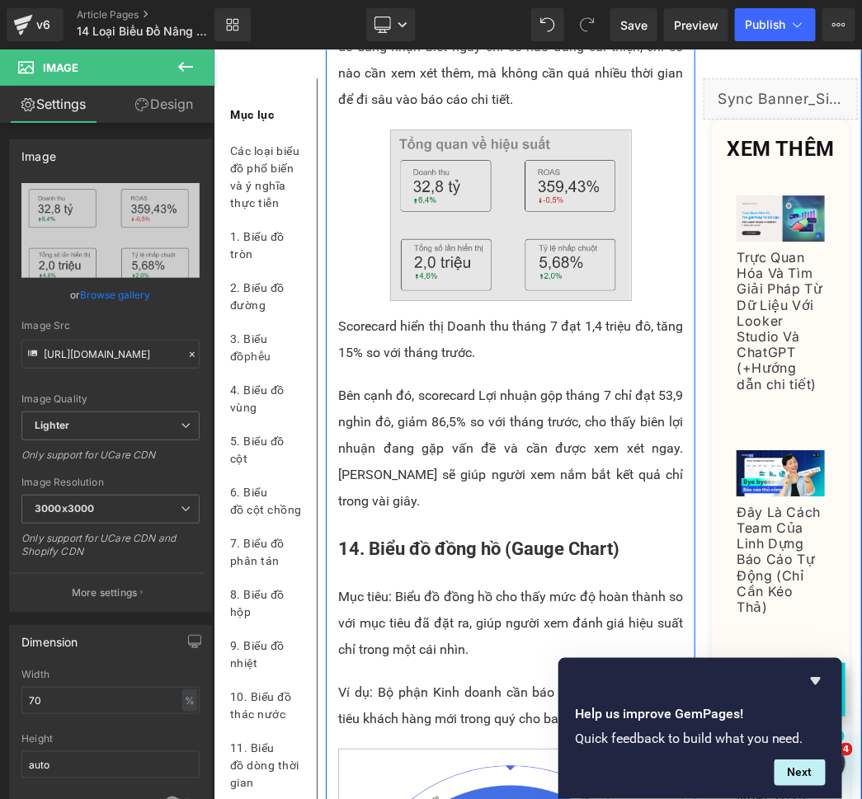
click at [406, 300] on img at bounding box center [510, 214] width 242 height 171
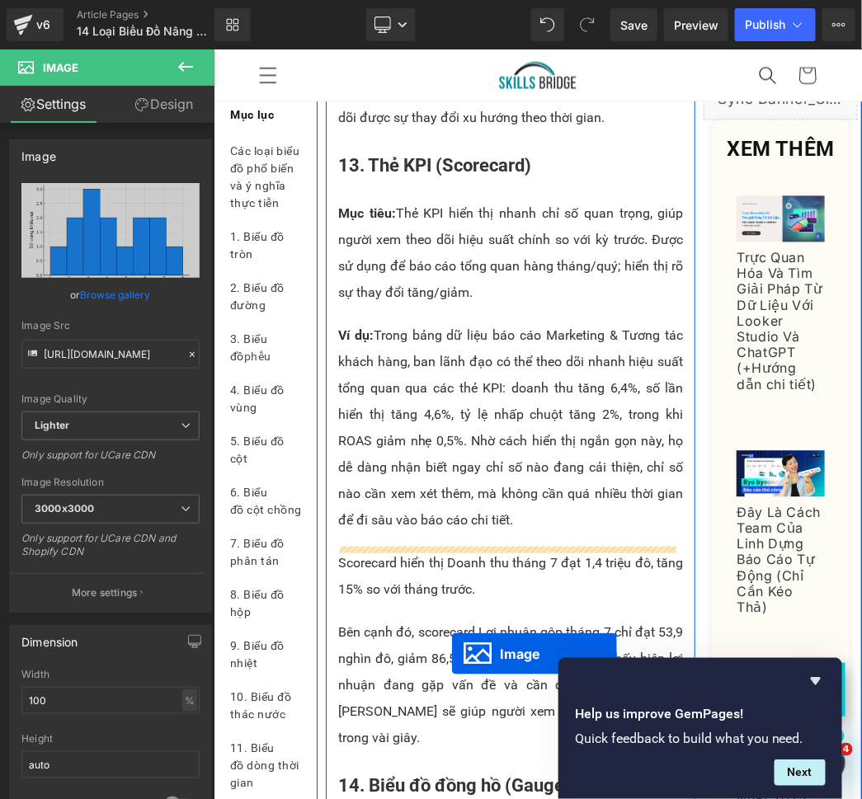
scroll to position [11755, 0]
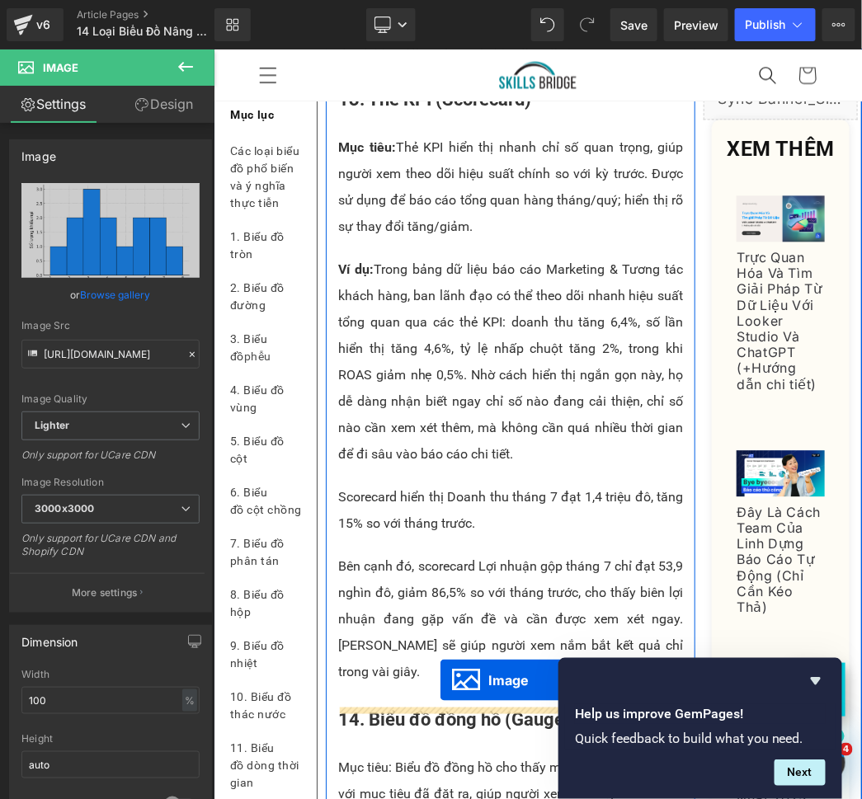
drag, startPoint x: 475, startPoint y: 591, endPoint x: 439, endPoint y: 679, distance: 95.4
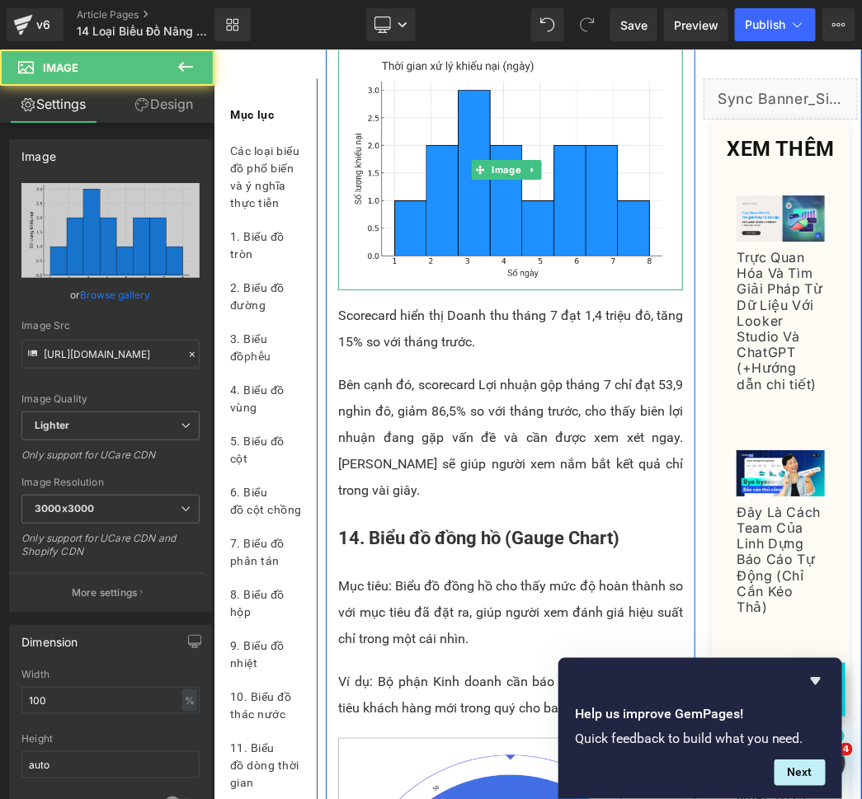
scroll to position [12163, 0]
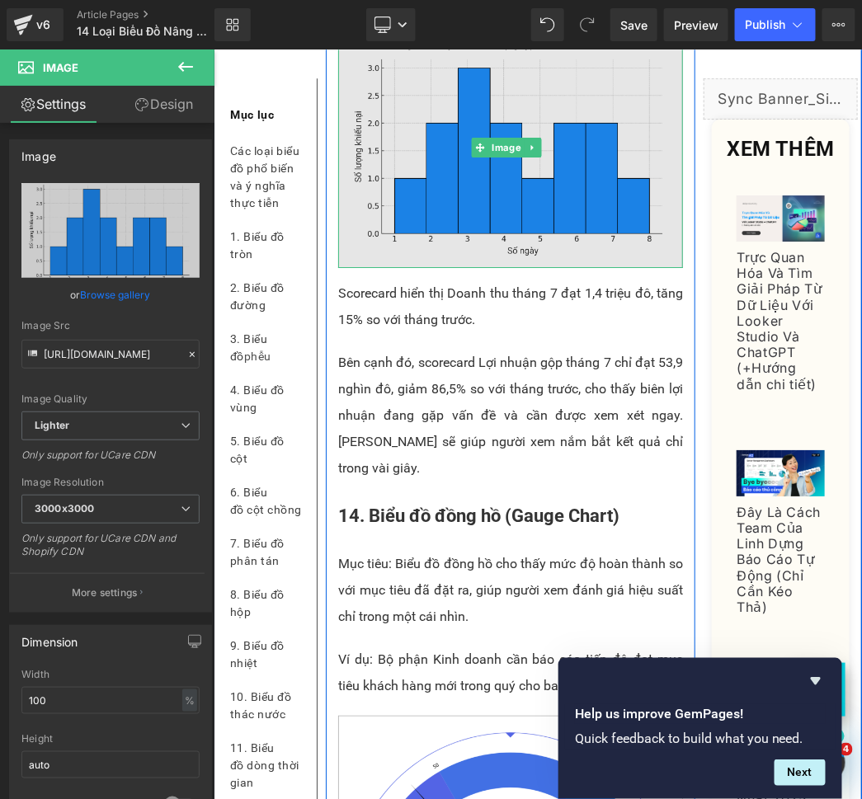
click at [438, 268] on img at bounding box center [509, 147] width 345 height 242
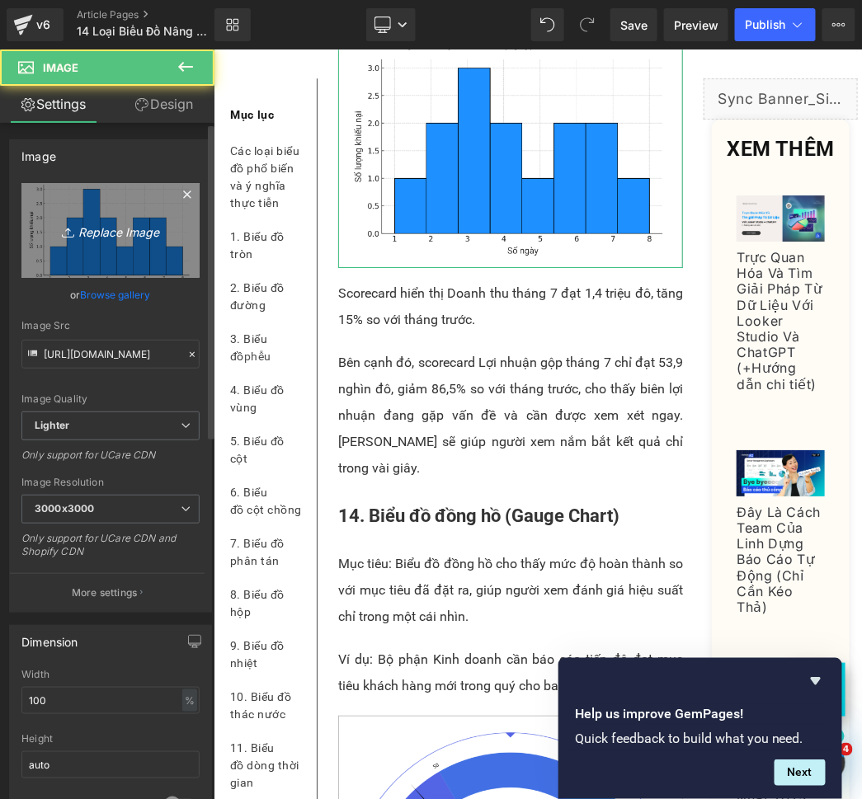
click at [98, 200] on link "Replace Image" at bounding box center [110, 230] width 178 height 95
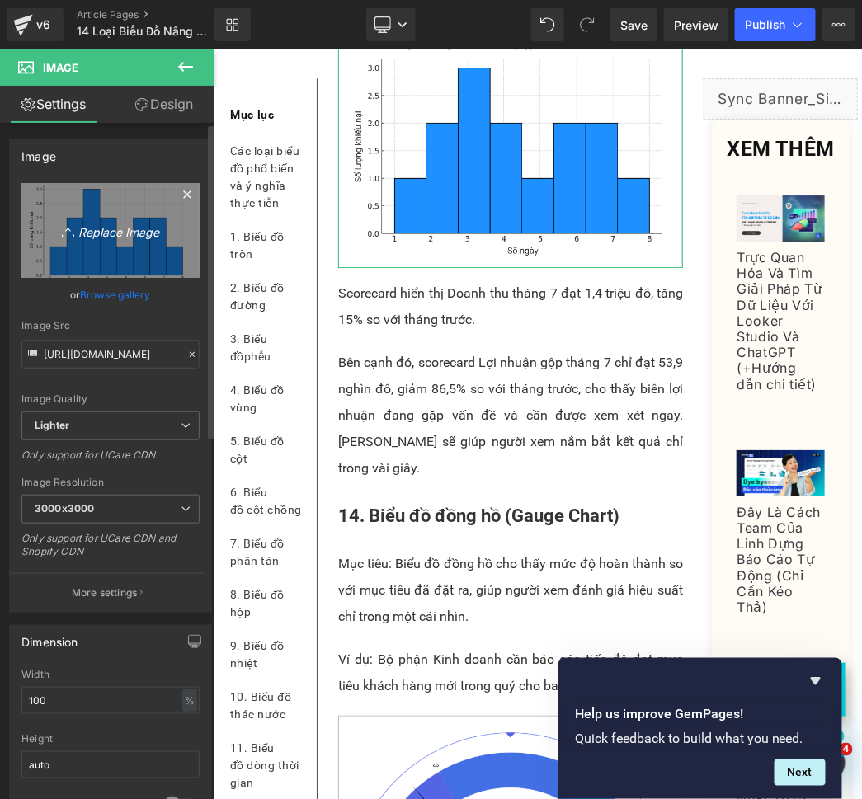
type input "C:\fakepath\KPI.png"
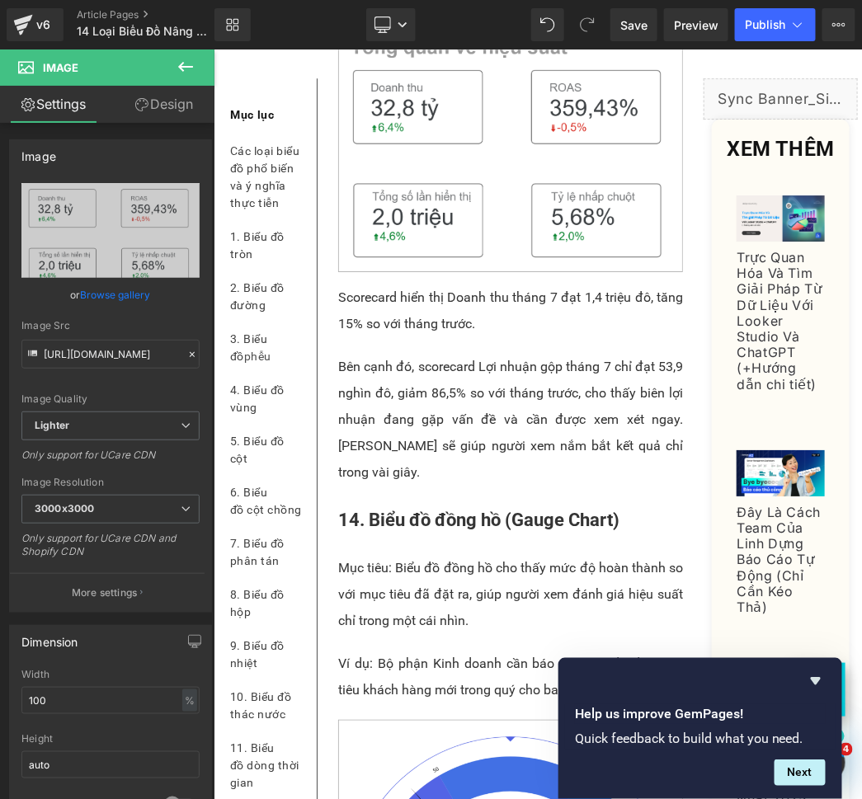
click at [416, 336] on p "Scorecard hiển thị Doanh thu tháng 7 đạt 1,4 triệu đô, tăng 15% so với tháng tr…" at bounding box center [509, 310] width 345 height 53
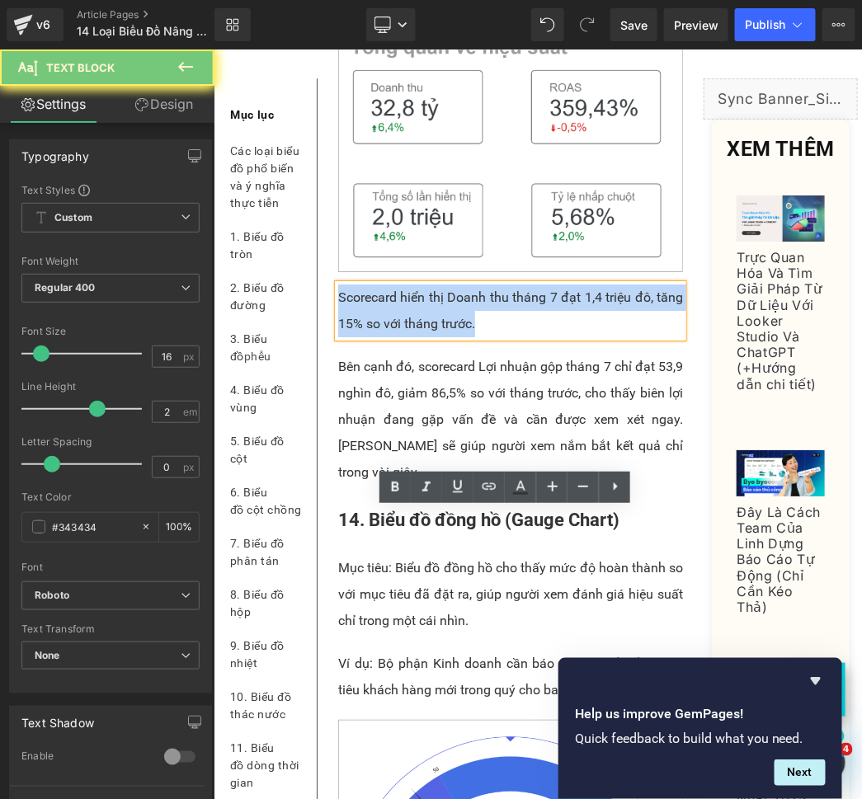
paste div
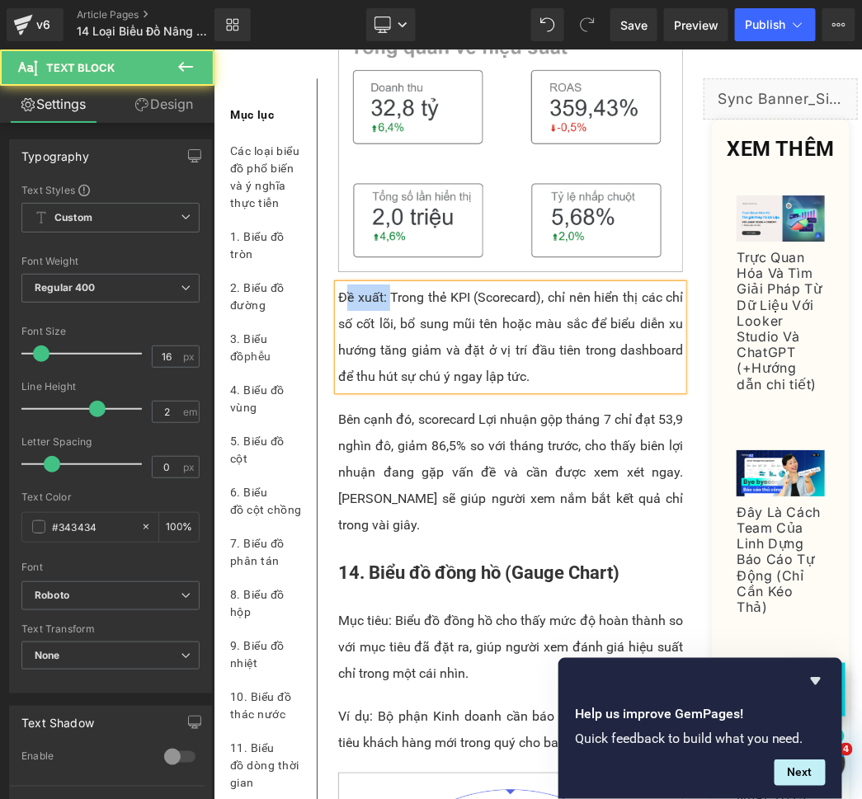
drag, startPoint x: 387, startPoint y: 522, endPoint x: 340, endPoint y: 524, distance: 47.0
click at [340, 389] on p "Đề xuất: Trong thẻ KPI (Scorecard), chỉ nên hiển thị các chỉ số cốt lõi, bổ sun…" at bounding box center [509, 337] width 345 height 106
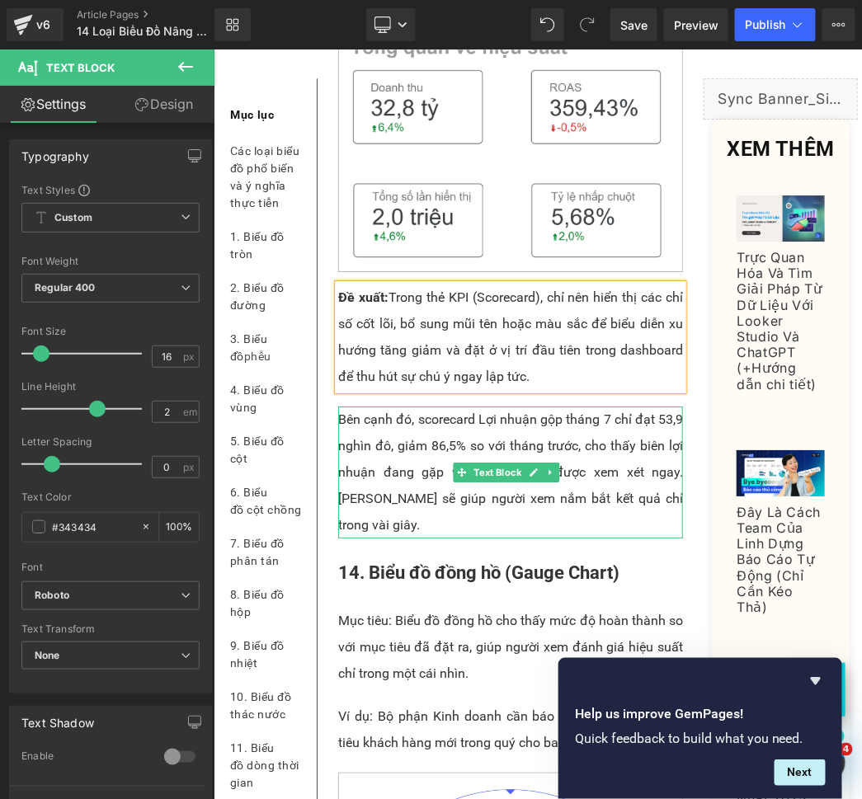
click at [430, 538] on p "Bên cạnh đó, scorecard Lợi nhuận gộp tháng 7 chỉ đạt 53,9 nghìn đô, giảm 86,5% …" at bounding box center [509, 472] width 345 height 132
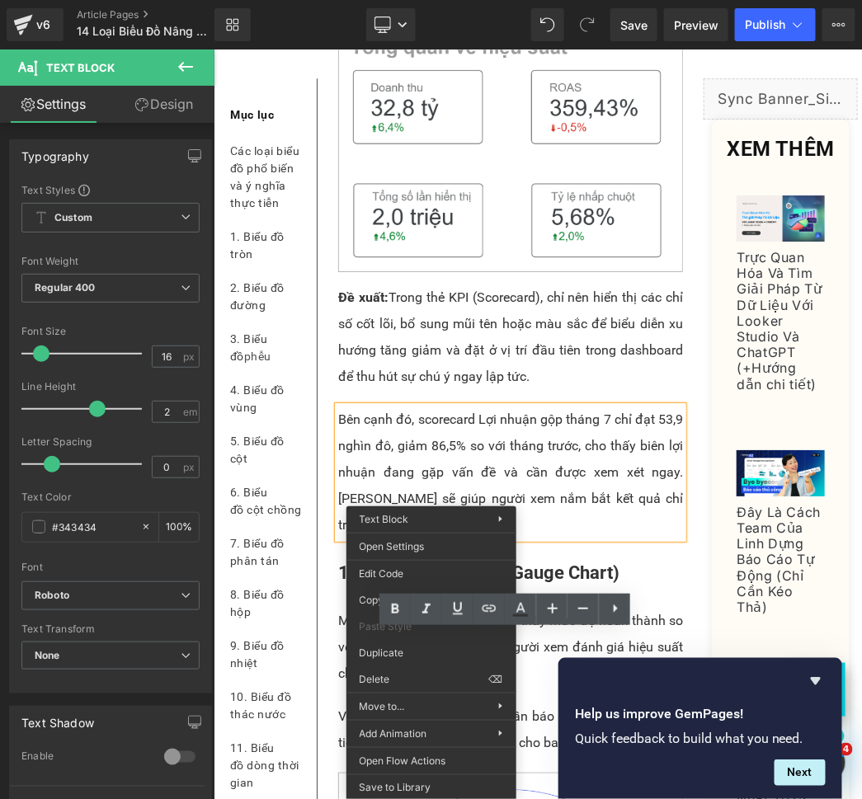
drag, startPoint x: 594, startPoint y: 721, endPoint x: 429, endPoint y: 688, distance: 168.0
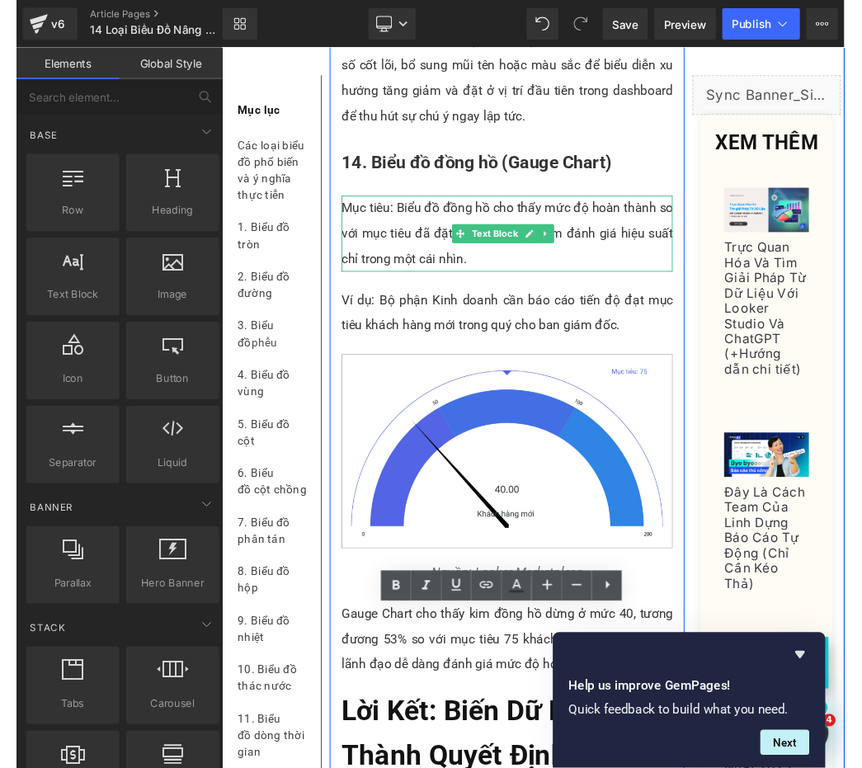
scroll to position [12468, 0]
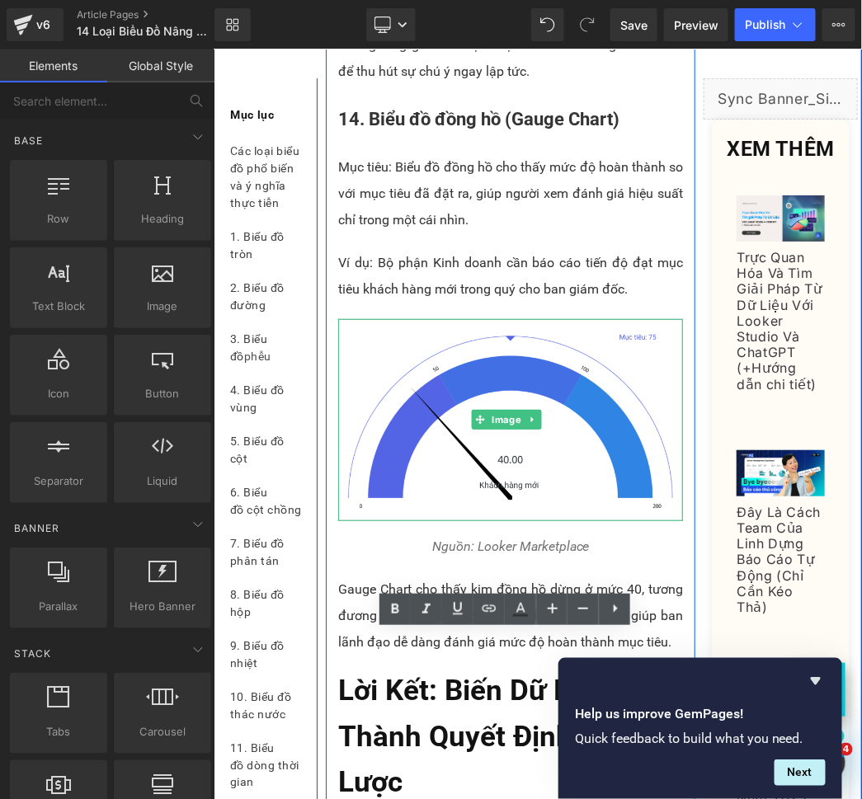
click at [589, 302] on p "Ví dụ: Bộ phận Kinh doanh cần báo cáo tiến độ đạt mục tiêu khách hàng mới trong…" at bounding box center [509, 275] width 345 height 53
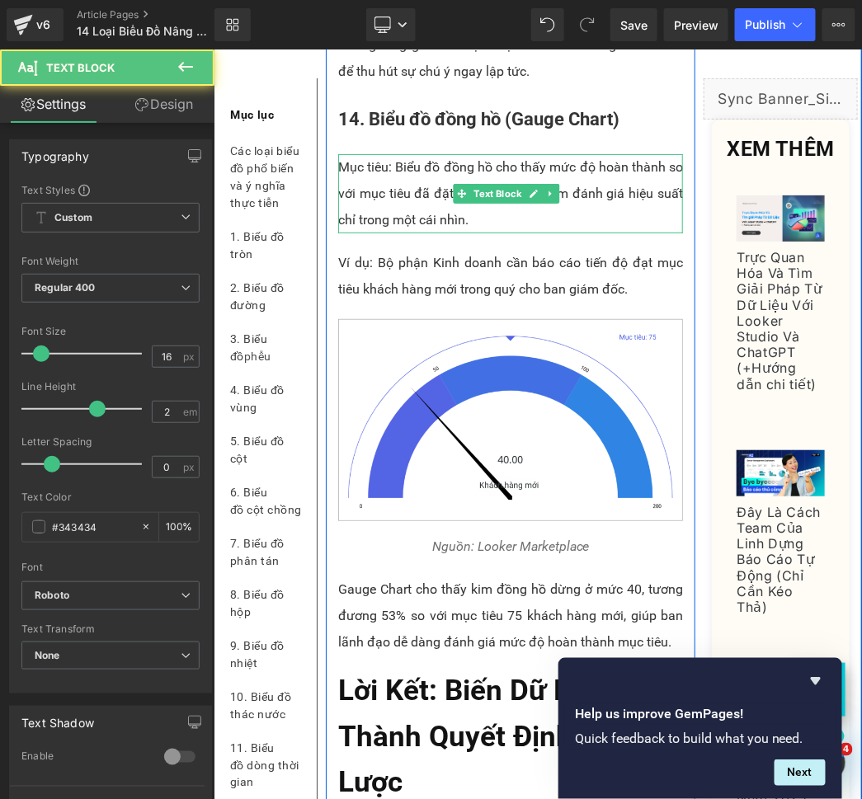
click at [417, 232] on p "Mục tiêu: Biểu đồ đồng hồ cho thấy mức độ hoàn thành so với mục tiêu đã đặt ra,…" at bounding box center [509, 192] width 345 height 79
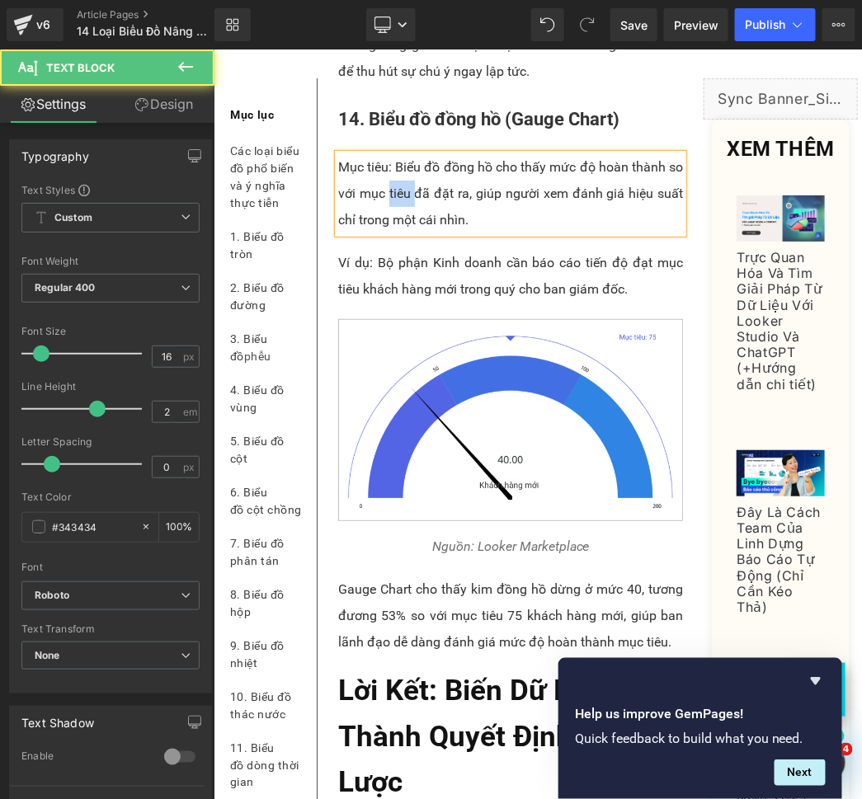
click at [417, 232] on p "Mục tiêu: Biểu đồ đồng hồ cho thấy mức độ hoàn thành so với mục tiêu đã đặt ra,…" at bounding box center [509, 192] width 345 height 79
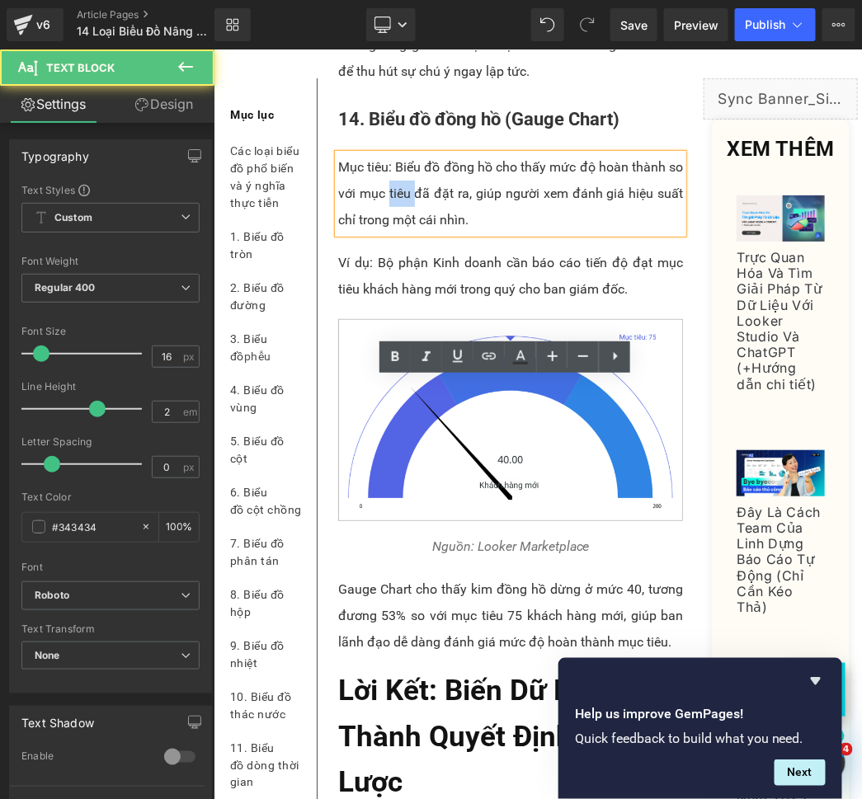
click at [417, 232] on p "Mục tiêu: Biểu đồ đồng hồ cho thấy mức độ hoàn thành so với mục tiêu đã đặt ra,…" at bounding box center [509, 192] width 345 height 79
paste div
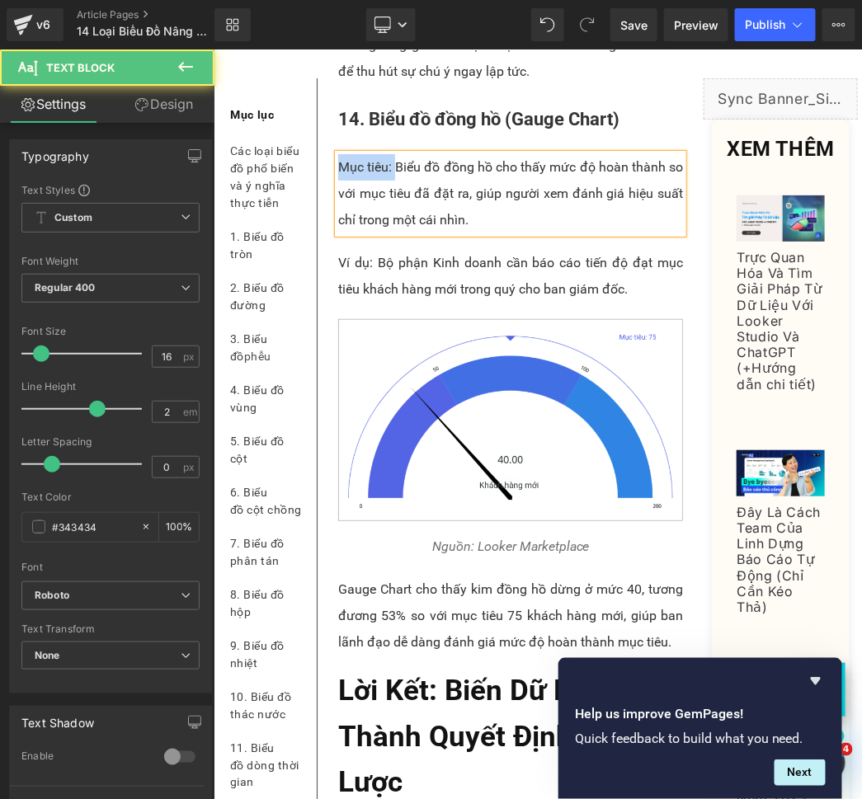
drag, startPoint x: 392, startPoint y: 392, endPoint x: 336, endPoint y: 386, distance: 57.2
click at [337, 232] on p "Mục tiêu: Biểu đồ đồng hồ cho thấy mức độ hoàn thành so với mục tiêu đã đặt ra,…" at bounding box center [509, 192] width 345 height 79
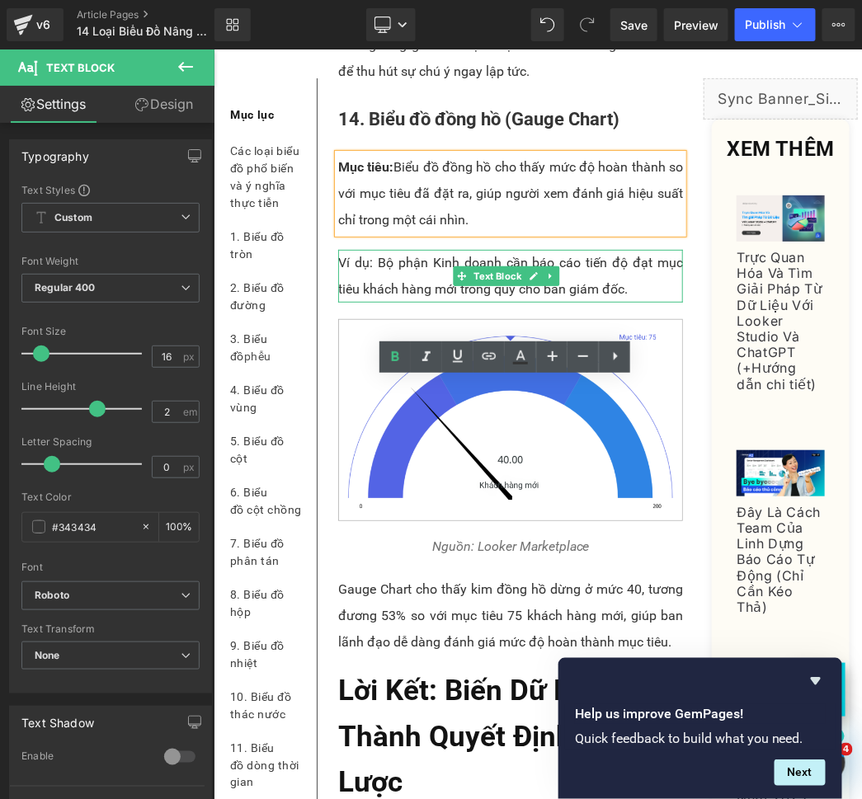
click at [424, 302] on p "Ví dụ: Bộ phận Kinh doanh cần báo cáo tiến độ đạt mục tiêu khách hàng mới trong…" at bounding box center [509, 275] width 345 height 53
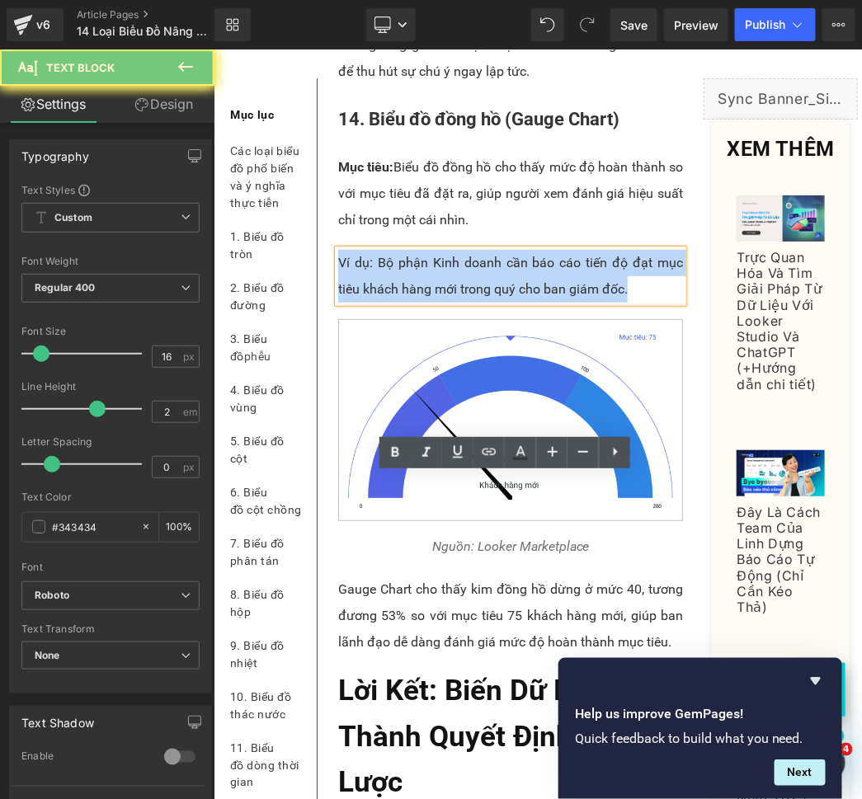
click at [424, 302] on p "Ví dụ: Bộ phận Kinh doanh cần báo cáo tiến độ đạt mục tiêu khách hàng mới trong…" at bounding box center [509, 275] width 345 height 53
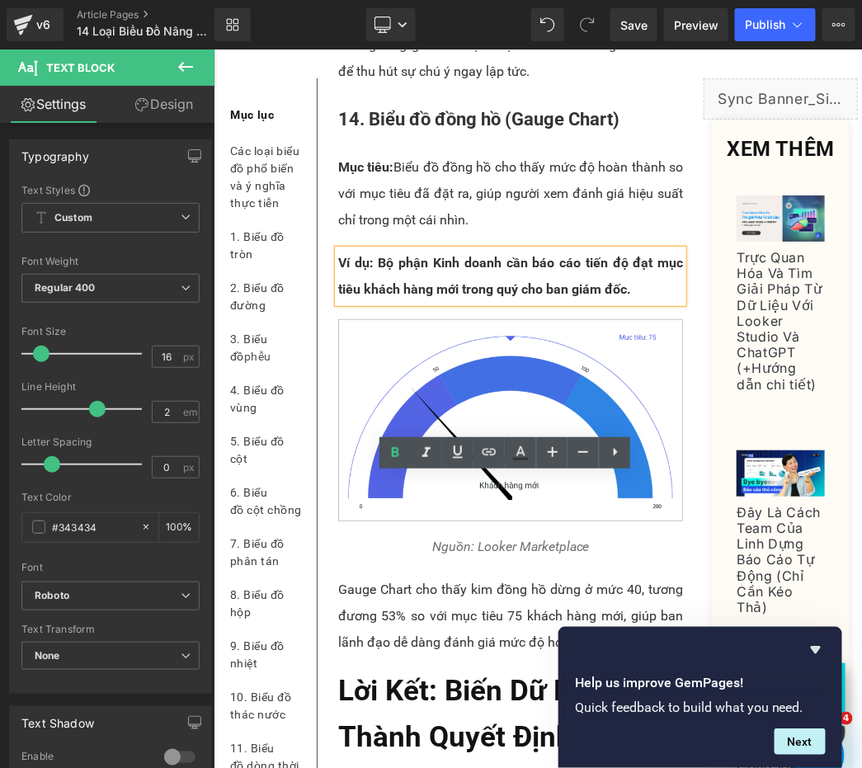
click at [418, 302] on p "Ví dụ: Bộ phận Kinh doanh cần báo cáo tiến độ đạt mục tiêu khách hàng mới trong…" at bounding box center [509, 275] width 345 height 53
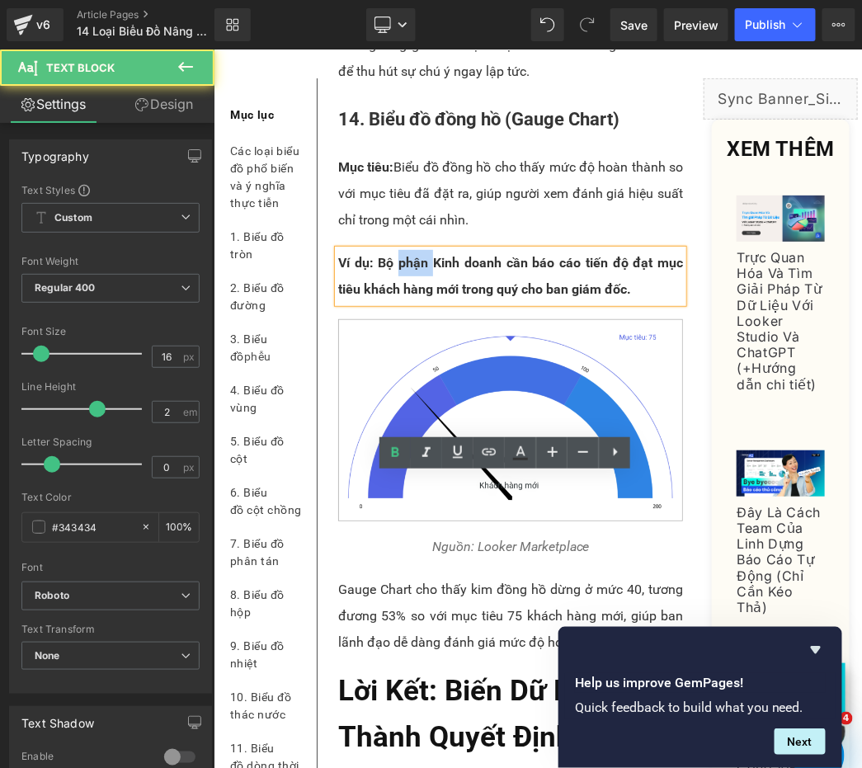
click at [418, 302] on p "Ví dụ: Bộ phận Kinh doanh cần báo cáo tiến độ đạt mục tiêu khách hàng mới trong…" at bounding box center [509, 275] width 345 height 53
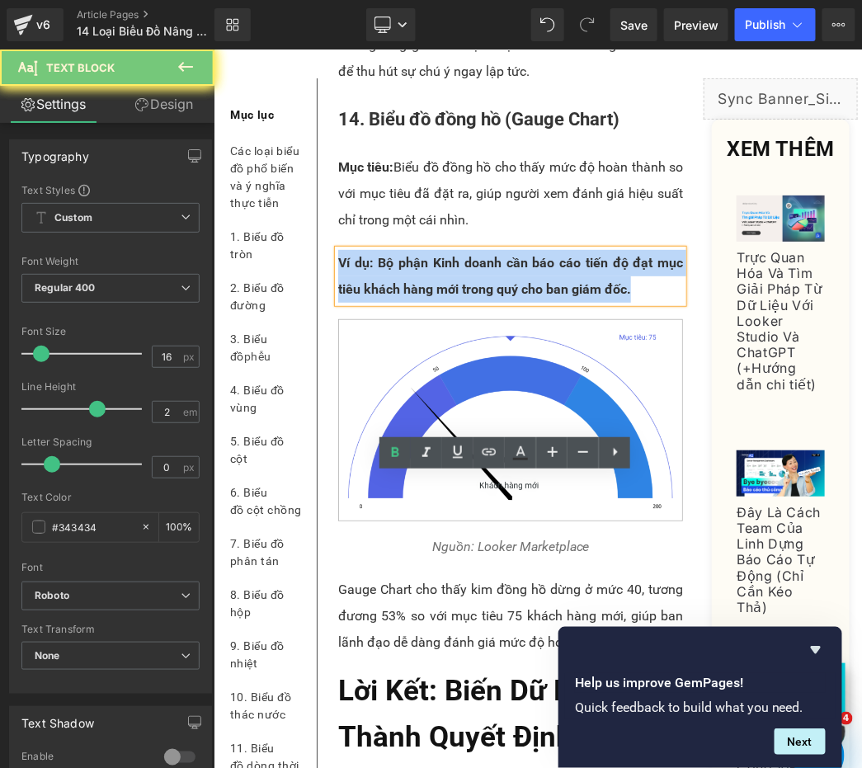
click at [418, 302] on p "Ví dụ: Bộ phận Kinh doanh cần báo cáo tiến độ đạt mục tiêu khách hàng mới trong…" at bounding box center [509, 275] width 345 height 53
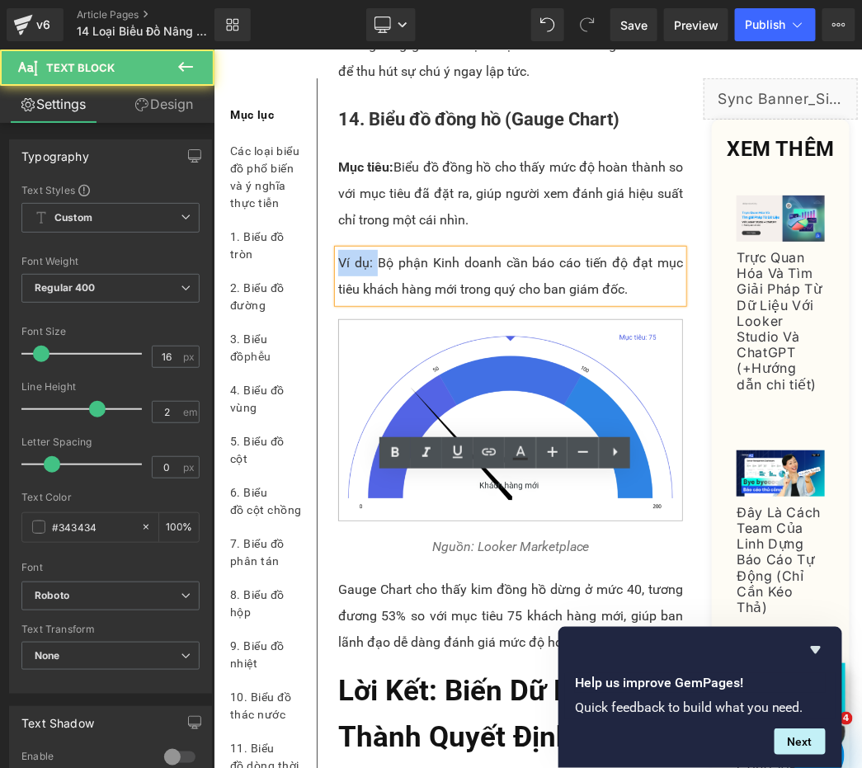
drag, startPoint x: 375, startPoint y: 491, endPoint x: 330, endPoint y: 485, distance: 45.8
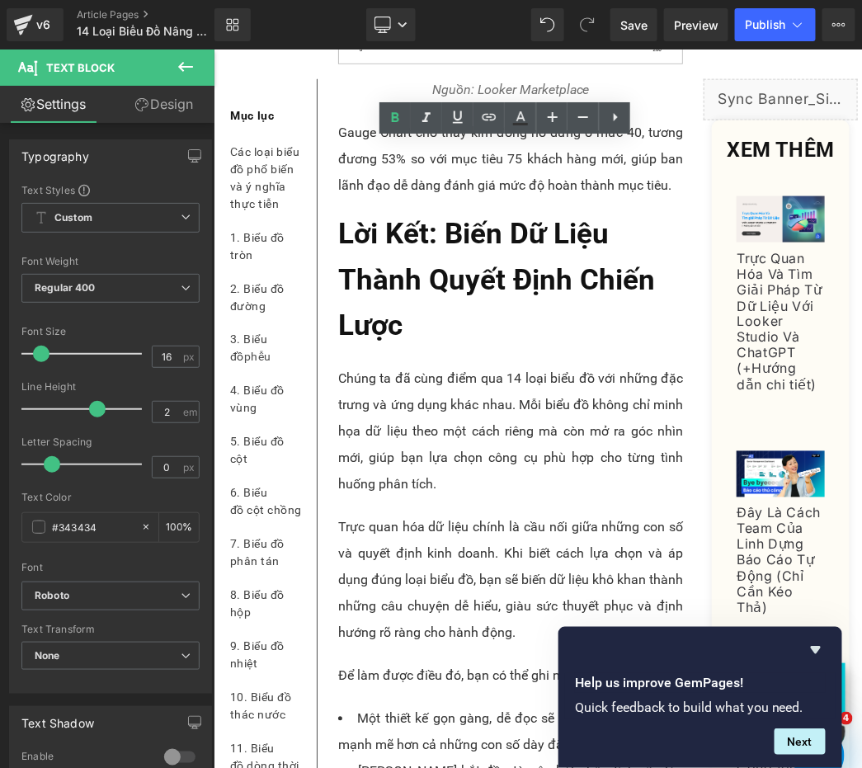
scroll to position [12927, 0]
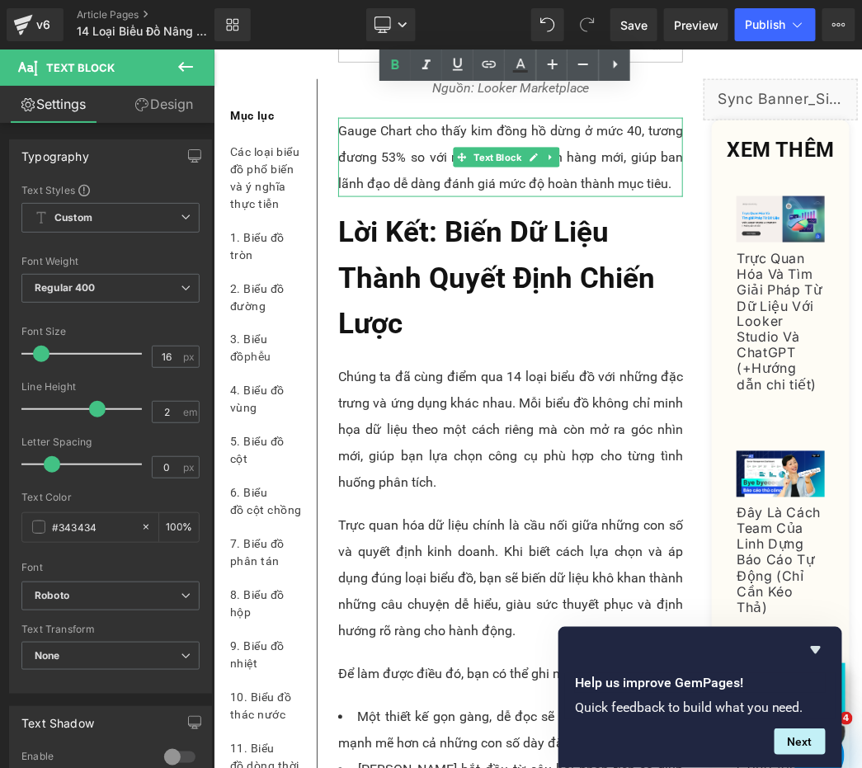
click at [400, 196] on p "Gauge Chart cho thấy kim đồng hồ dừng ở mức 40, tương đương 53% so với mục tiêu…" at bounding box center [509, 156] width 345 height 79
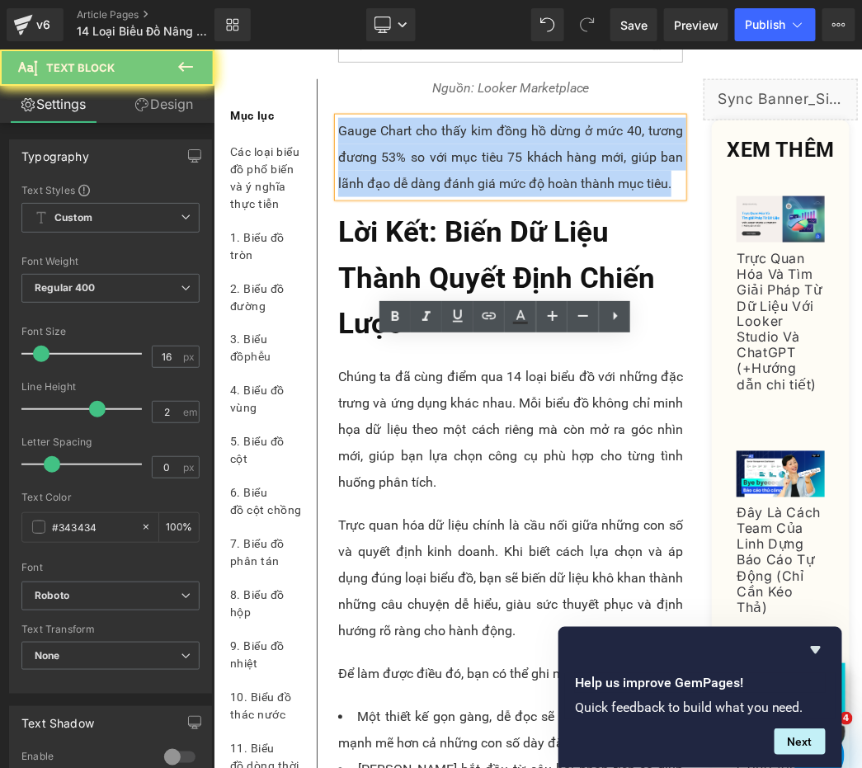
click at [400, 196] on p "Gauge Chart cho thấy kim đồng hồ dừng ở mức 40, tương đương 53% so với mục tiêu…" at bounding box center [509, 156] width 345 height 79
paste div
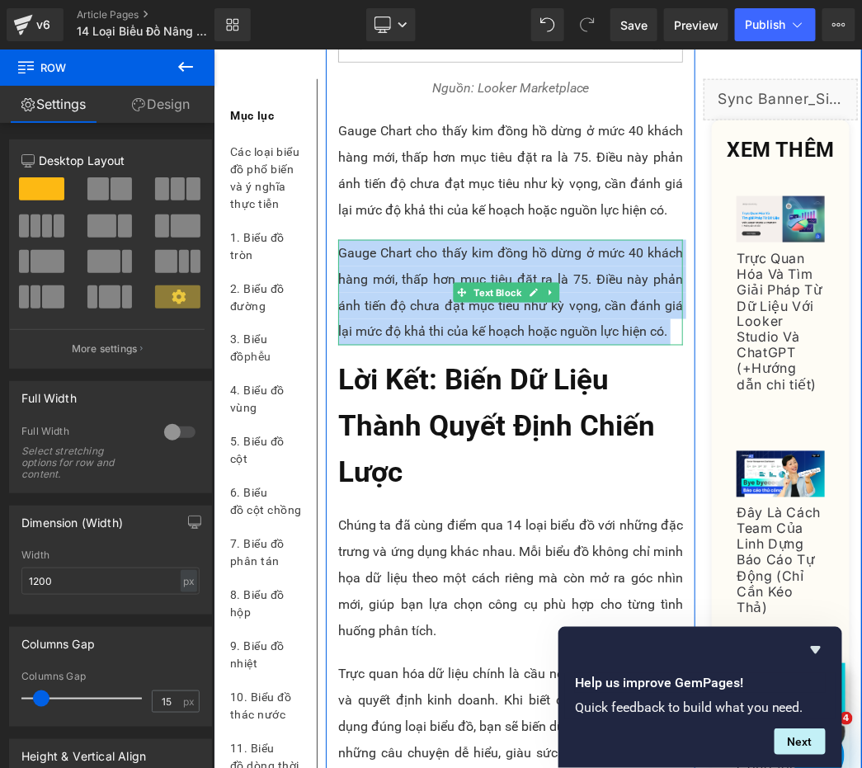
click at [364, 345] on p "Gauge Chart cho thấy kim đồng hồ dừng ở mức 40 khách hàng mới, thấp hơn mục tiê…" at bounding box center [509, 292] width 345 height 106
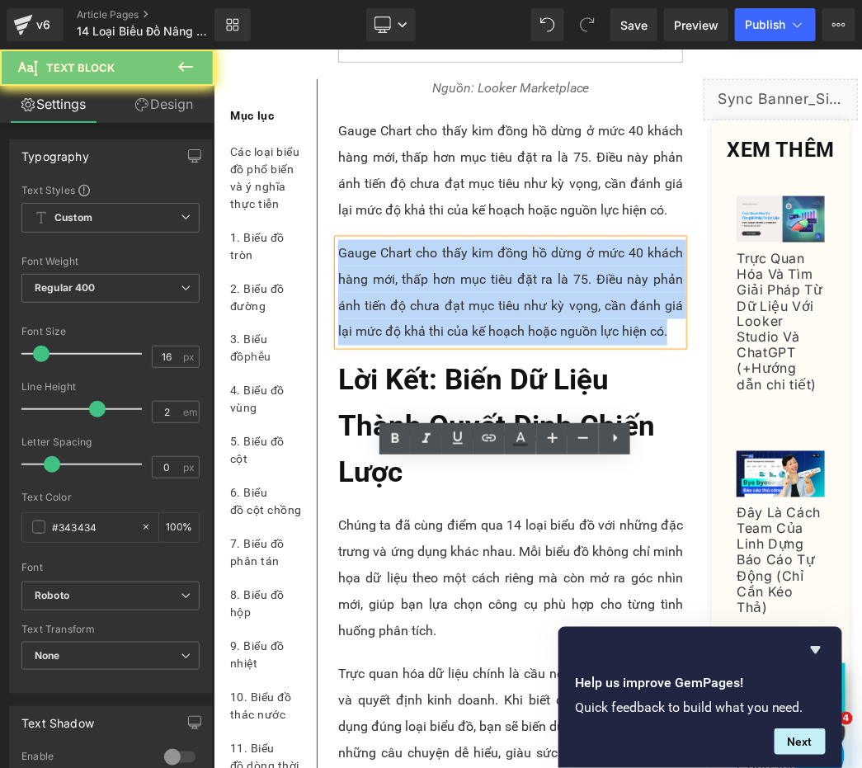
click at [364, 345] on p "Gauge Chart cho thấy kim đồng hồ dừng ở mức 40 khách hàng mới, thấp hơn mục tiê…" at bounding box center [509, 292] width 345 height 106
paste div
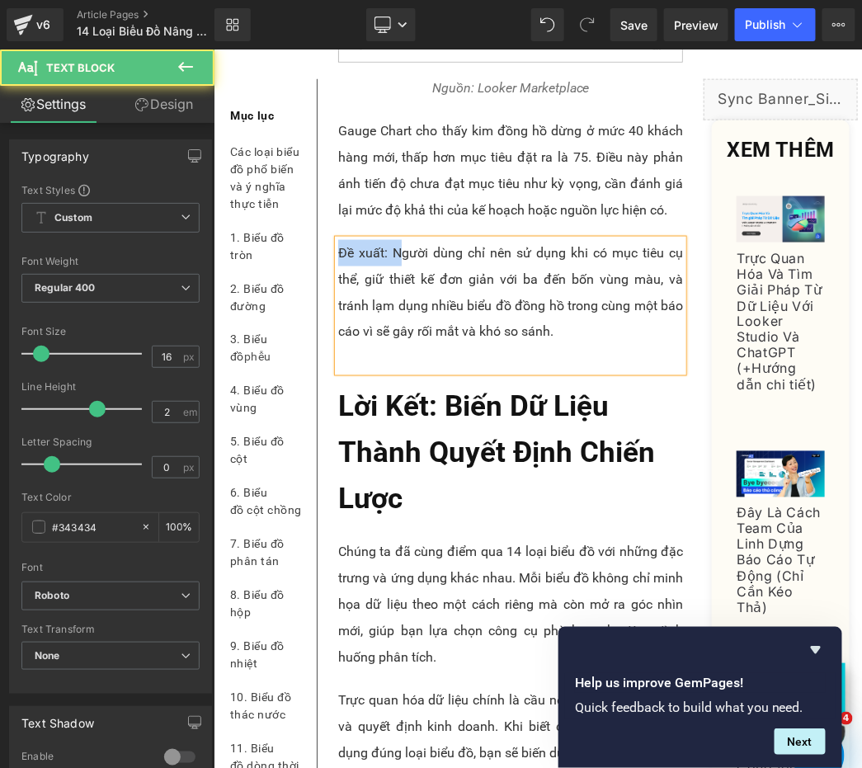
drag, startPoint x: 392, startPoint y: 475, endPoint x: 338, endPoint y: 470, distance: 54.6
click at [338, 345] on p "Đề xuất: Người dùng chỉ nên sử dụng khi có mục tiêu cụ thể, giữ thiết kế đơn gi…" at bounding box center [509, 292] width 345 height 106
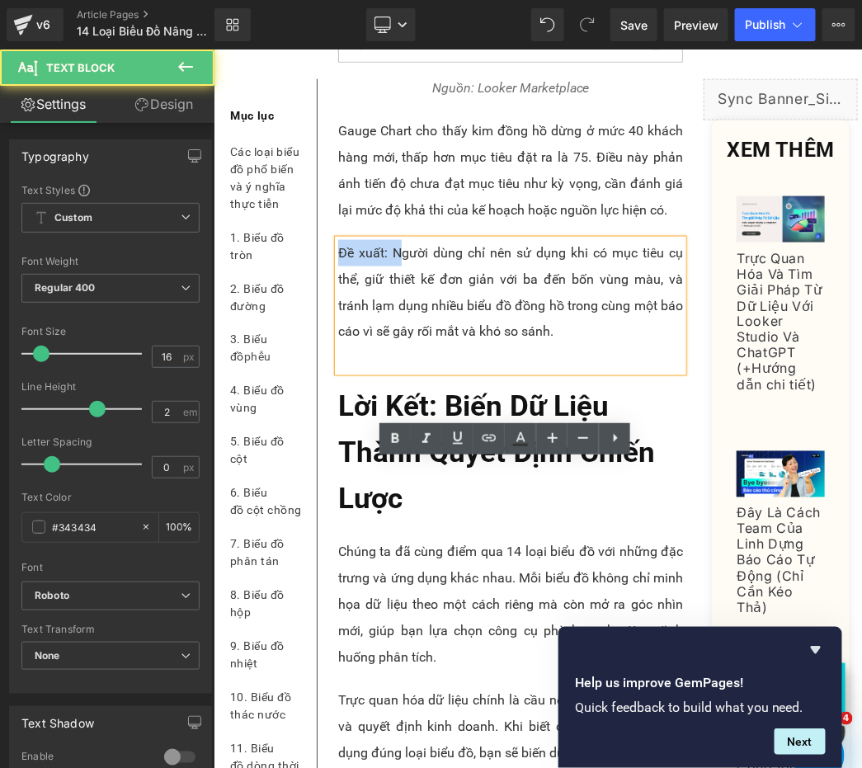
click at [380, 345] on p "Đề xuất: Người dùng chỉ nên sử dụng khi có mục tiêu cụ thể, giữ thiết kế đơn gi…" at bounding box center [509, 292] width 345 height 106
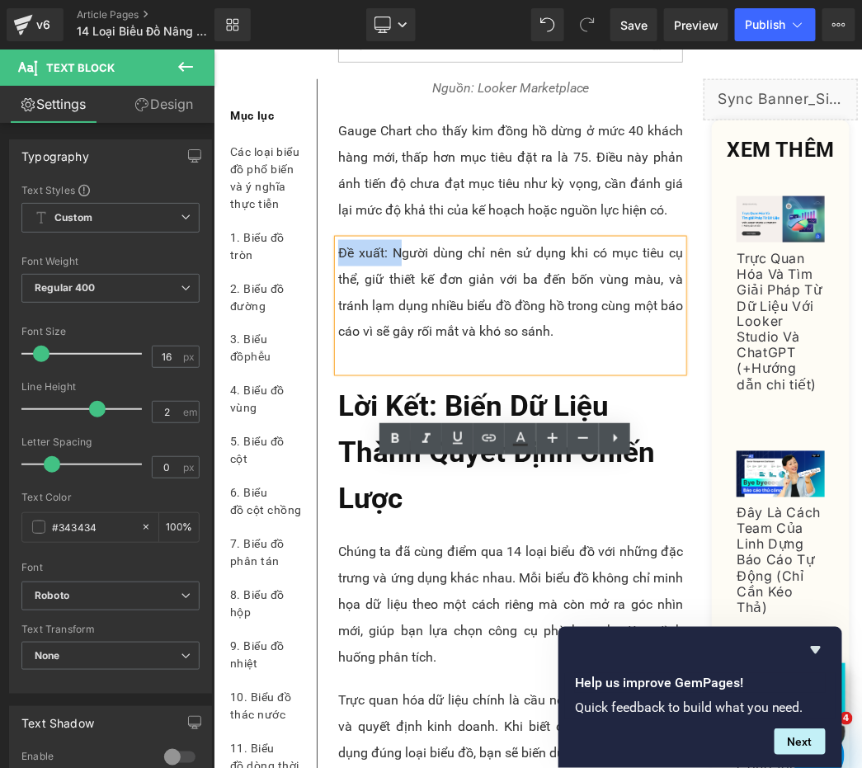
click at [386, 345] on p "Đề xuất: Người dùng chỉ nên sử dụng khi có mục tiêu cụ thể, giữ thiết kế đơn gi…" at bounding box center [509, 292] width 345 height 106
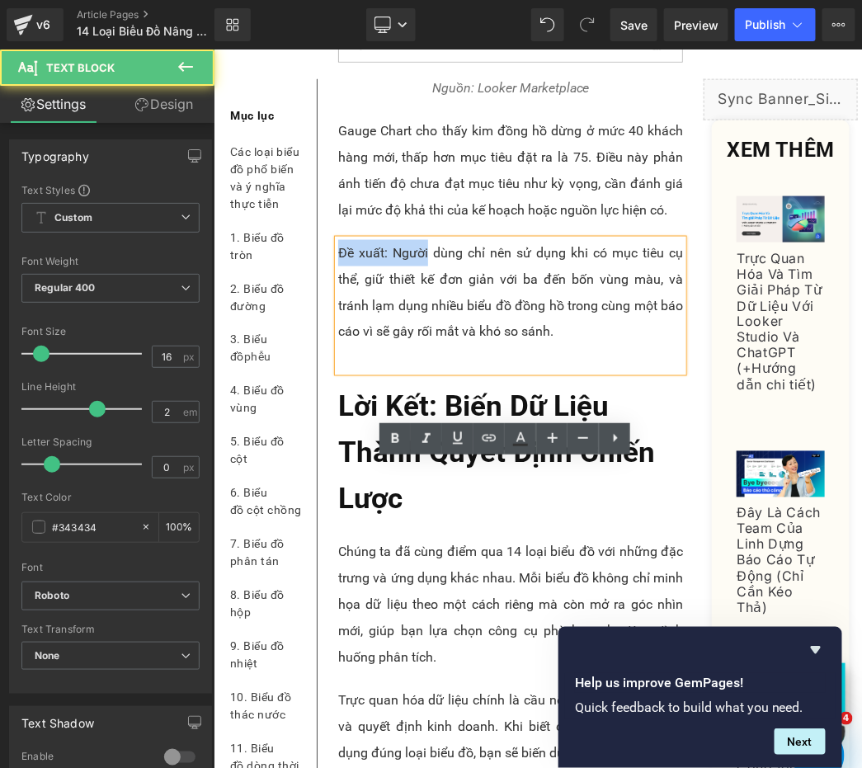
drag, startPoint x: 387, startPoint y: 474, endPoint x: 377, endPoint y: 478, distance: 10.7
click at [378, 345] on p "Đề xuất: Người dùng chỉ nên sử dụng khi có mục tiêu cụ thể, giữ thiết kế đơn gi…" at bounding box center [509, 292] width 345 height 106
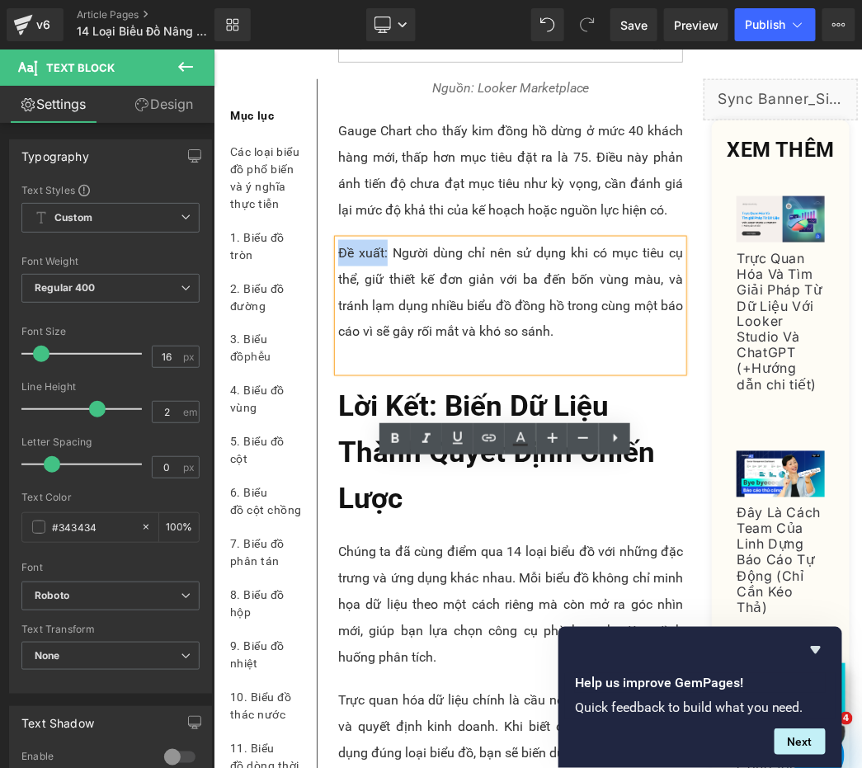
drag, startPoint x: 367, startPoint y: 475, endPoint x: 327, endPoint y: 473, distance: 39.6
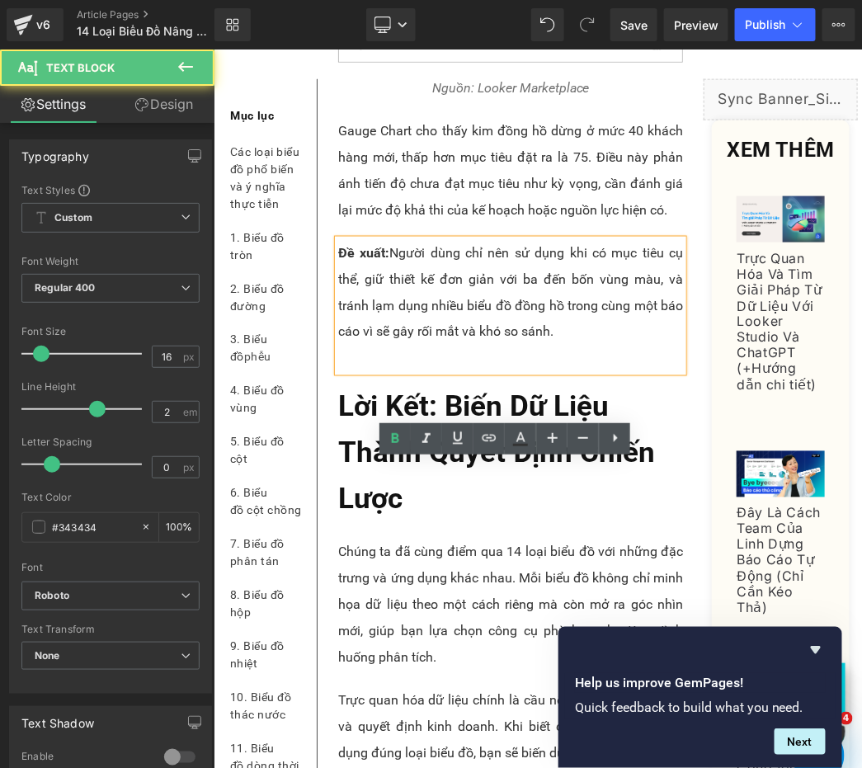
click at [384, 371] on p at bounding box center [509, 358] width 345 height 26
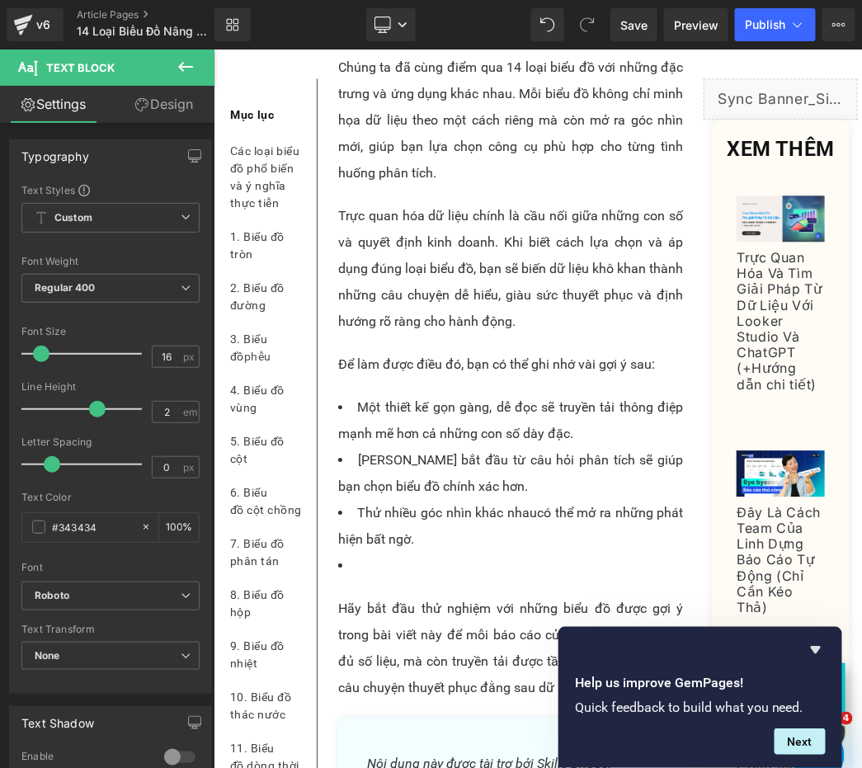
scroll to position [13538, 0]
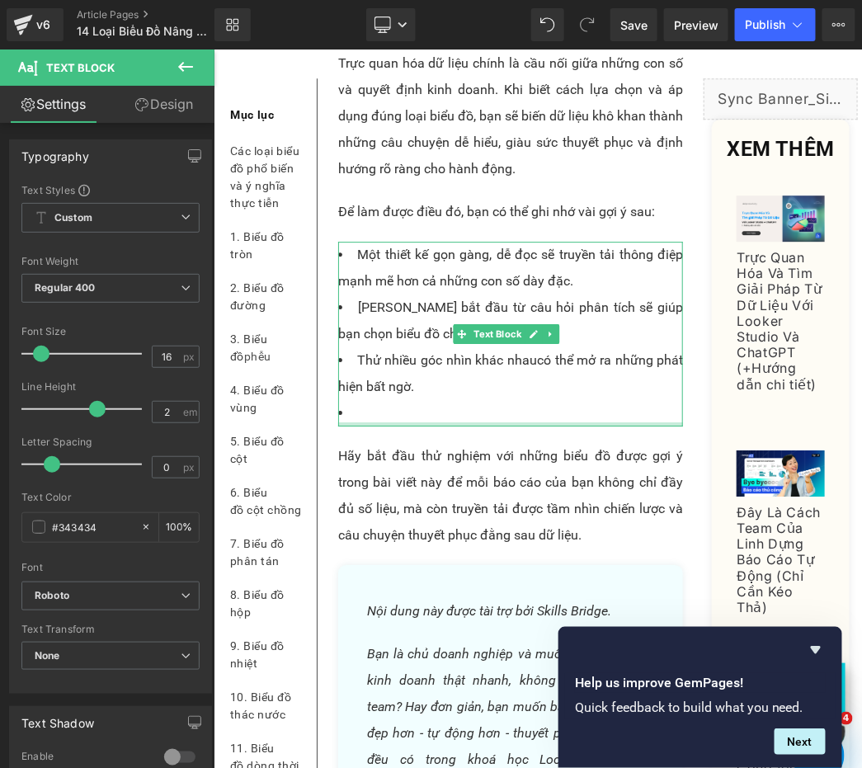
click at [410, 425] on li at bounding box center [509, 412] width 345 height 26
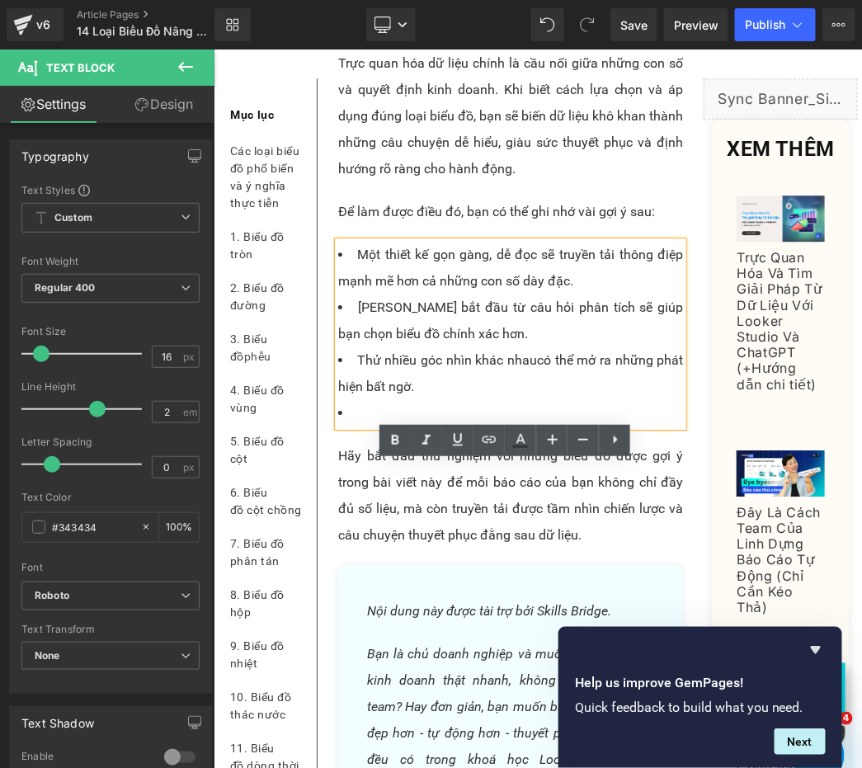
click at [387, 425] on li at bounding box center [509, 412] width 345 height 26
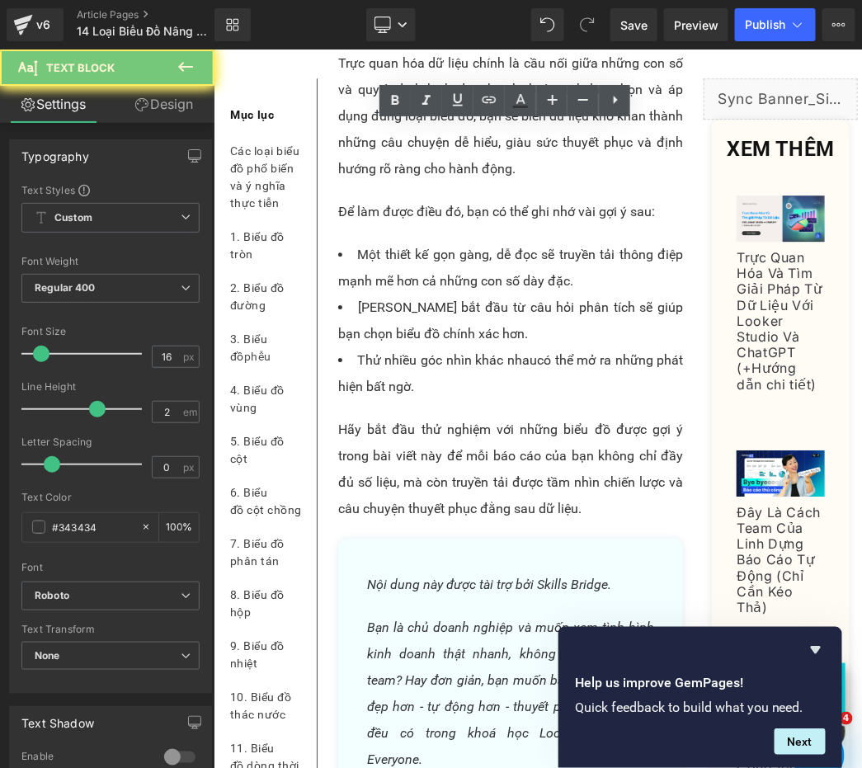
paste div
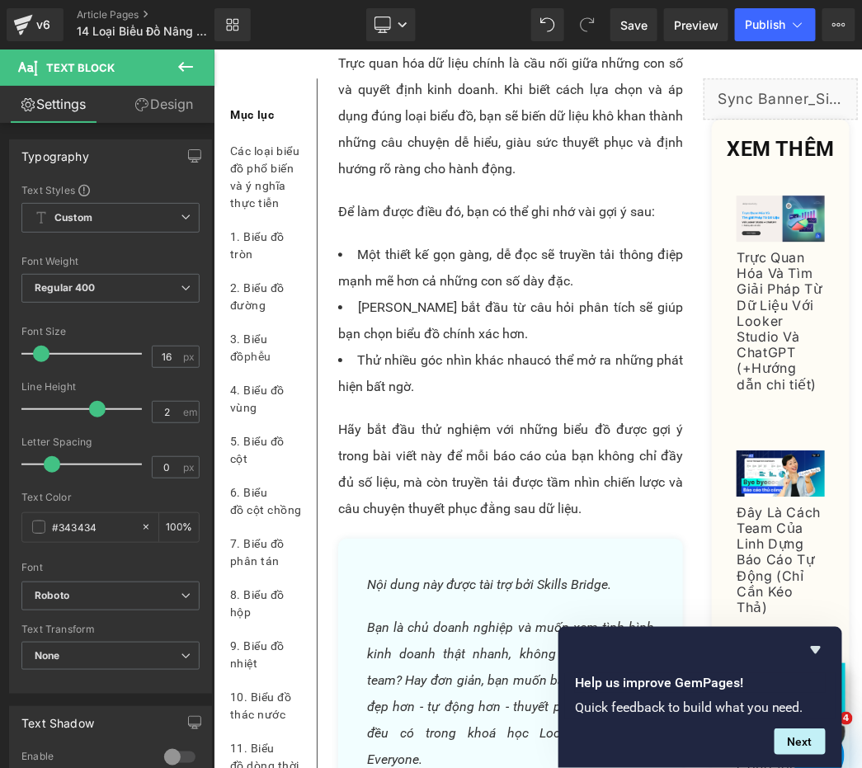
click at [367, 181] on p "Trực quan hóa dữ liệu chính là cầu nối giữa những con số và quyết định kinh doa…" at bounding box center [509, 115] width 345 height 132
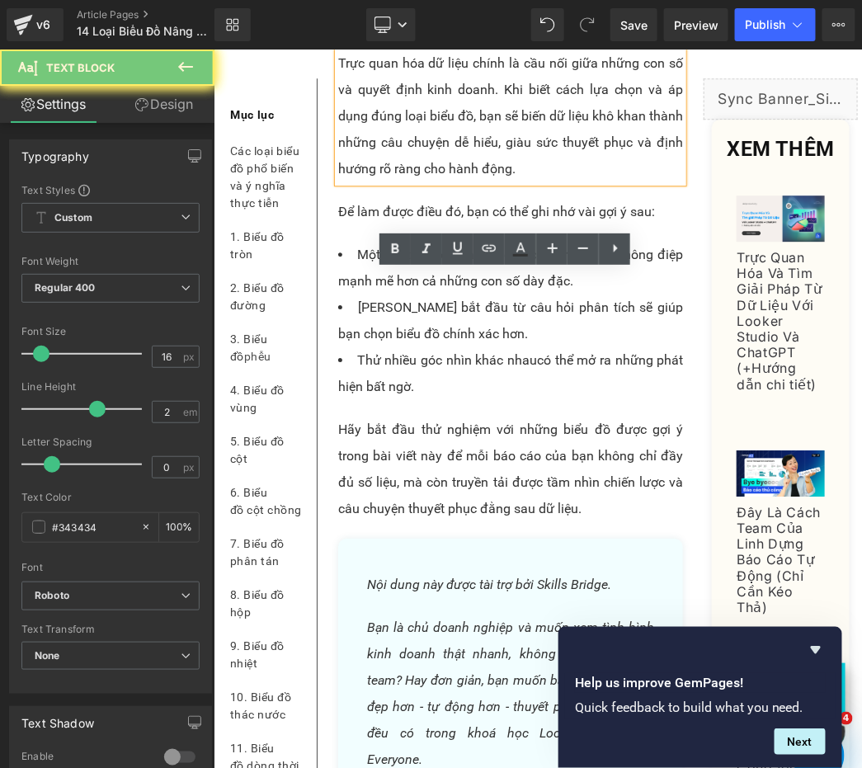
click at [367, 181] on p "Trực quan hóa dữ liệu chính là cầu nối giữa những con số và quyết định kinh doa…" at bounding box center [509, 115] width 345 height 132
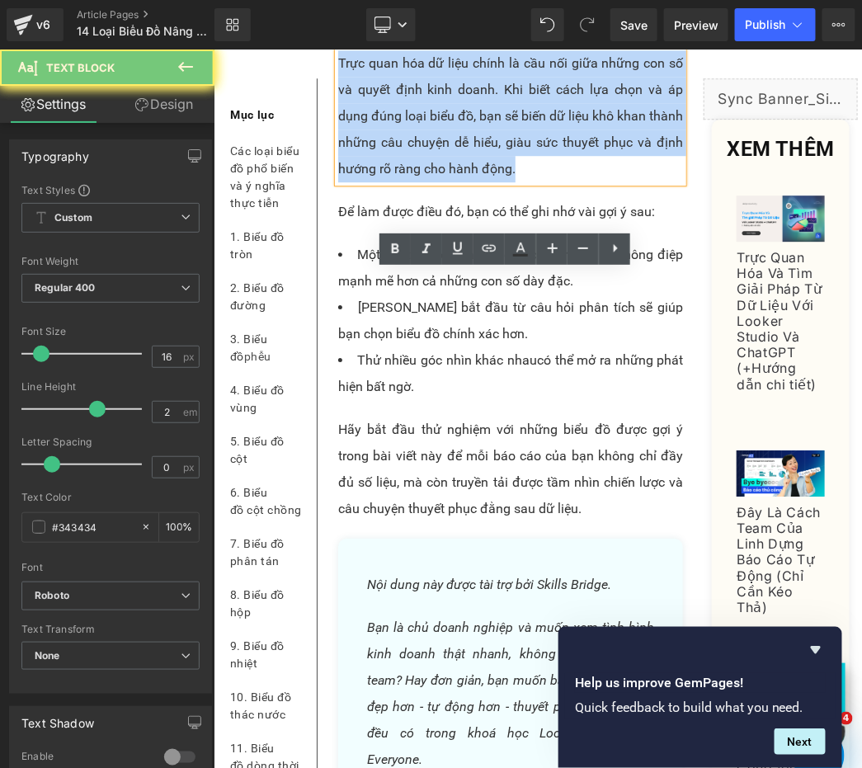
paste div
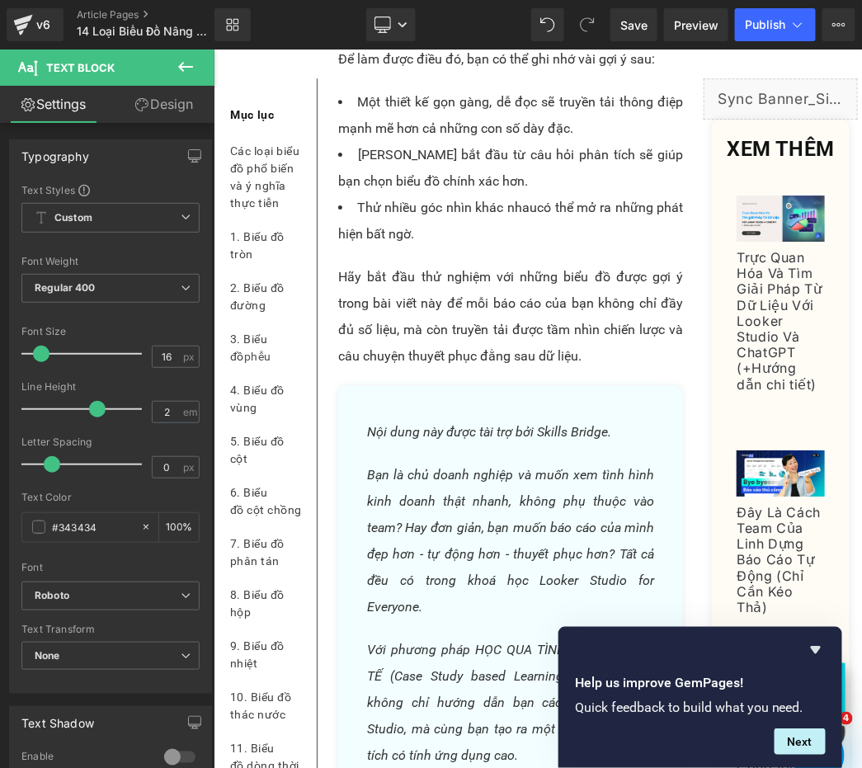
scroll to position [13843, 0]
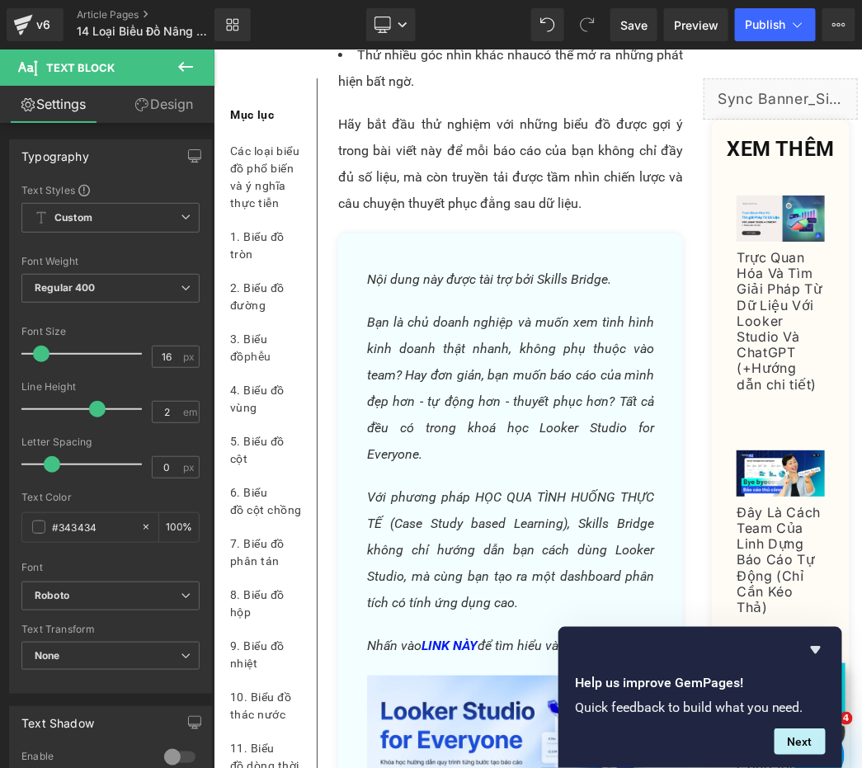
click at [415, 216] on p "Hãy bắt đầu thử nghiệm với những biểu đồ được gợi ý trong bài viết này để mỗi b…" at bounding box center [509, 163] width 345 height 106
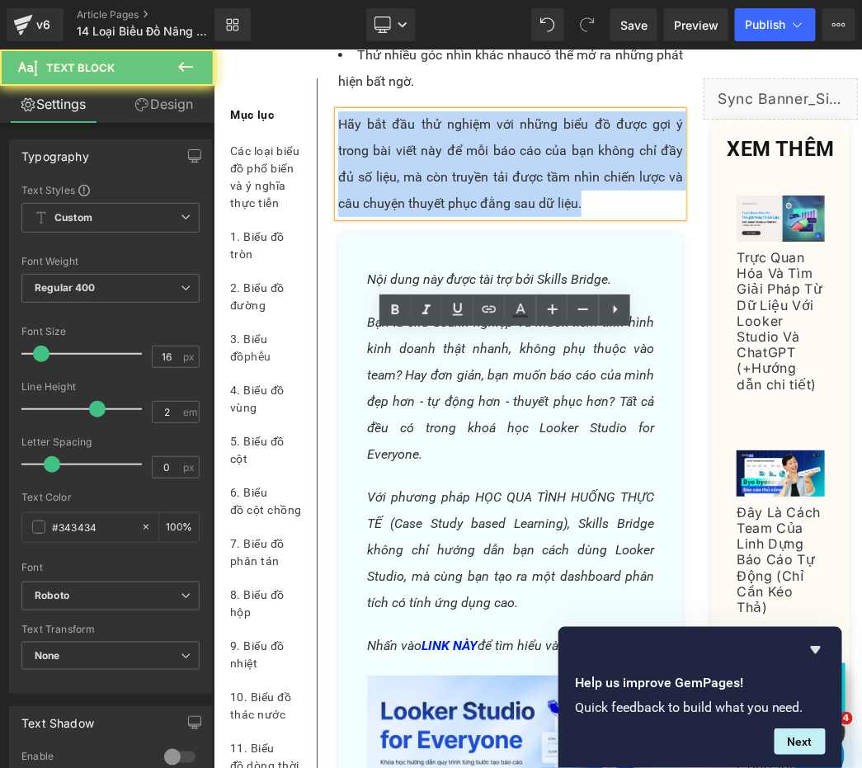
click at [415, 216] on p "Hãy bắt đầu thử nghiệm với những biểu đồ được gợi ý trong bài viết này để mỗi b…" at bounding box center [509, 163] width 345 height 106
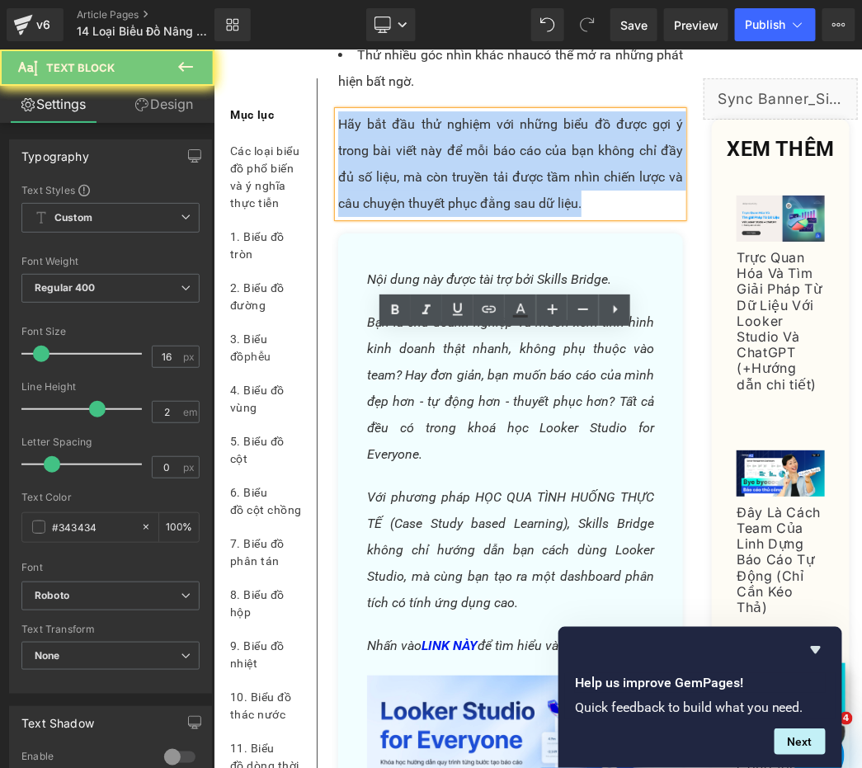
paste div
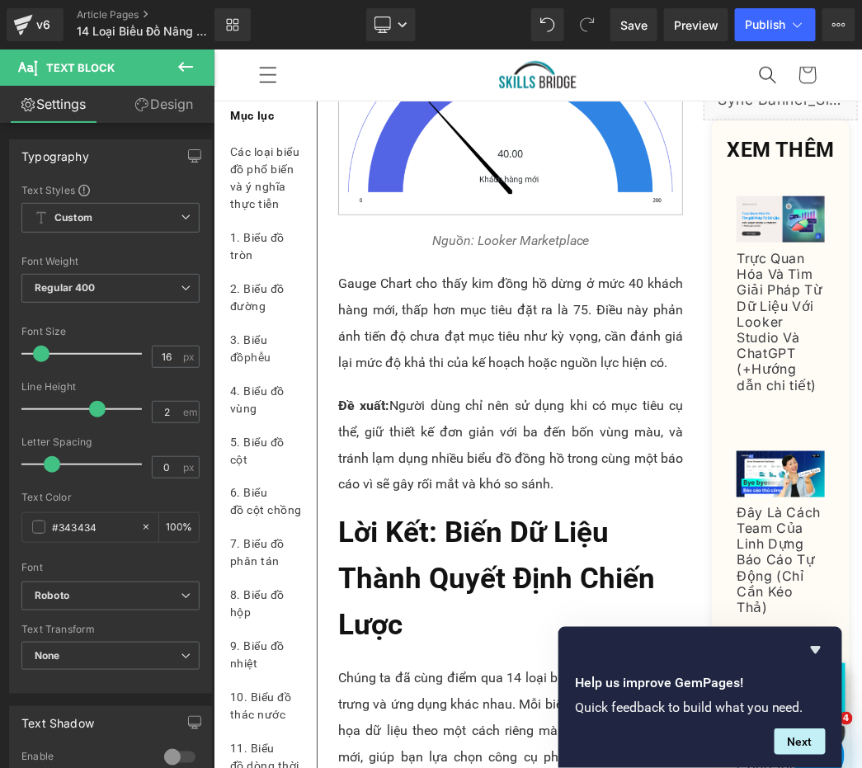
scroll to position [11552, 0]
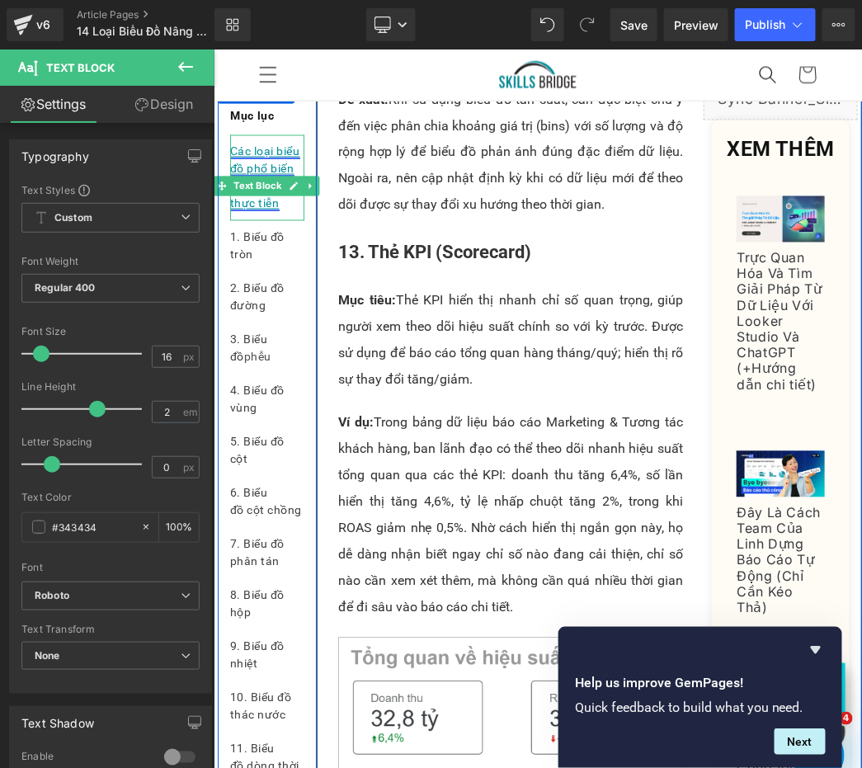
click at [246, 169] on link "Các loại biểu đồ phổ biến và ý nghĩa thực tiễn" at bounding box center [264, 175] width 70 height 65
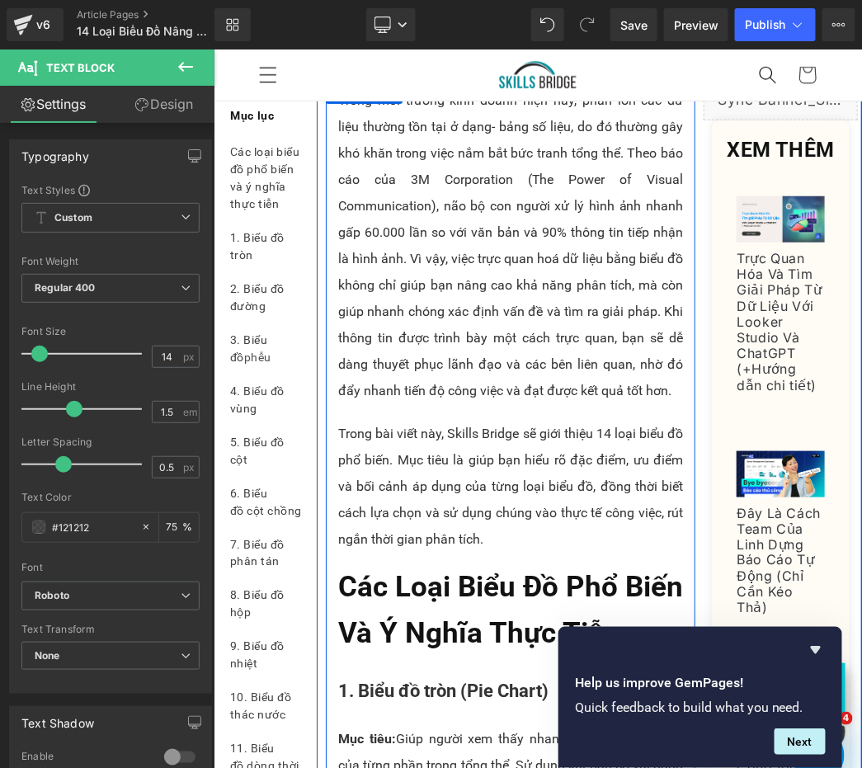
scroll to position [215, 0]
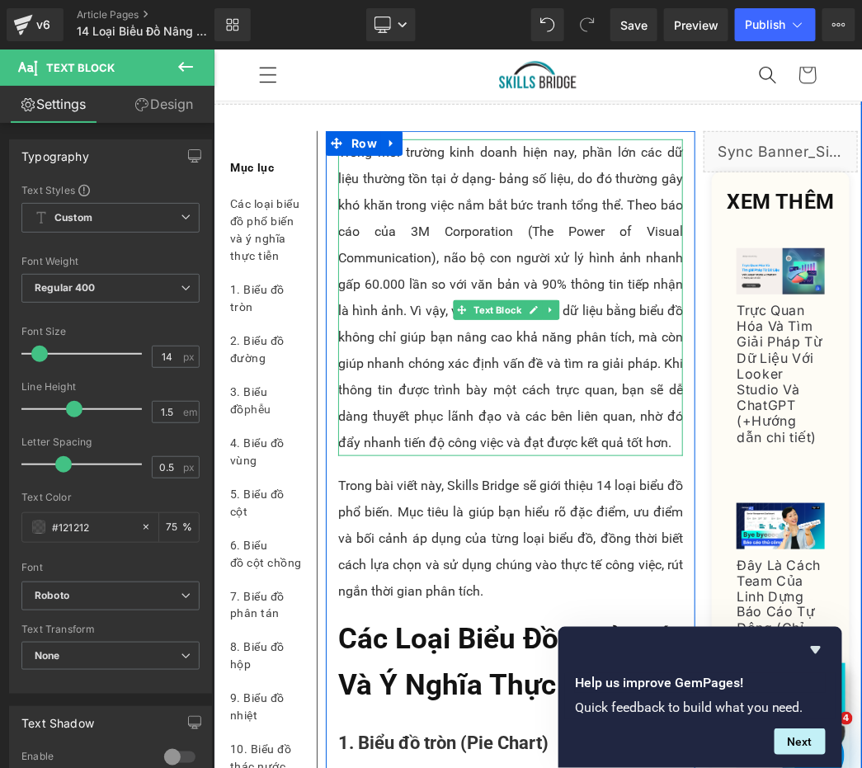
click at [488, 218] on p "Trong môi trường kinh doanh hiện nay, phần lớn các dữ liệu thường tồn tại ở dạn…" at bounding box center [509, 297] width 345 height 317
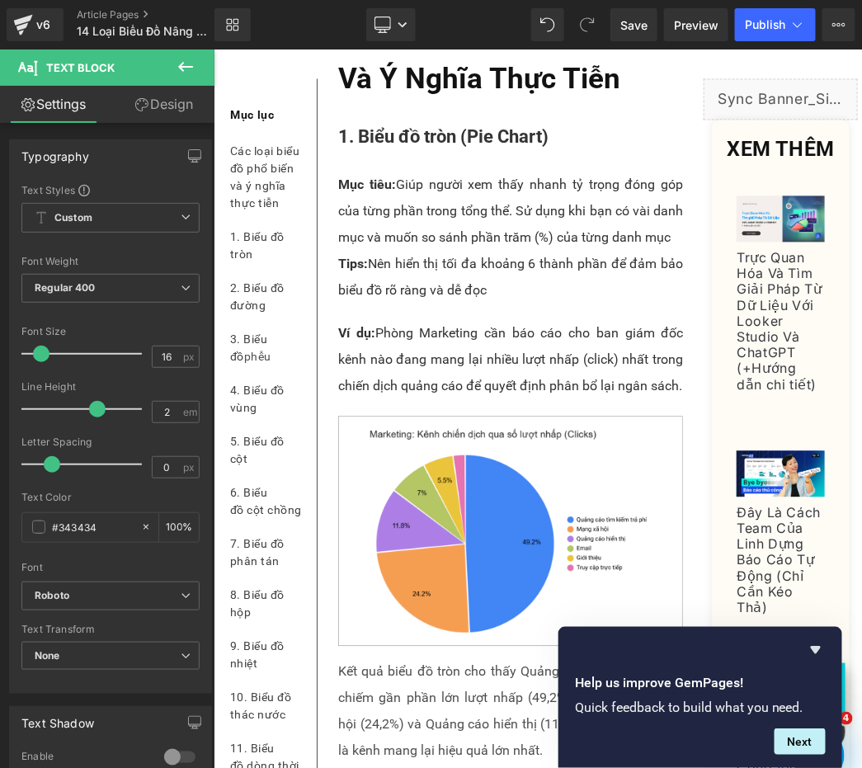
scroll to position [826, 0]
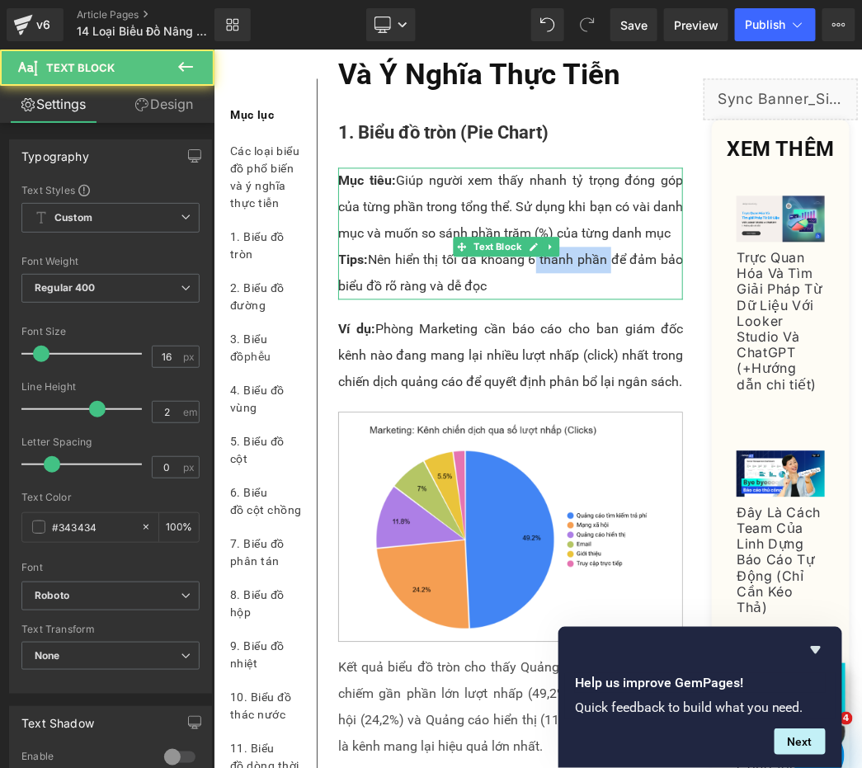
drag, startPoint x: 537, startPoint y: 399, endPoint x: 617, endPoint y: 402, distance: 80.0
click at [617, 298] on p "Tips: Nên hiển thị tối đa khoảng 6 thành phần để đảm bảo biểu đồ rõ ràng và dễ …" at bounding box center [509, 272] width 345 height 53
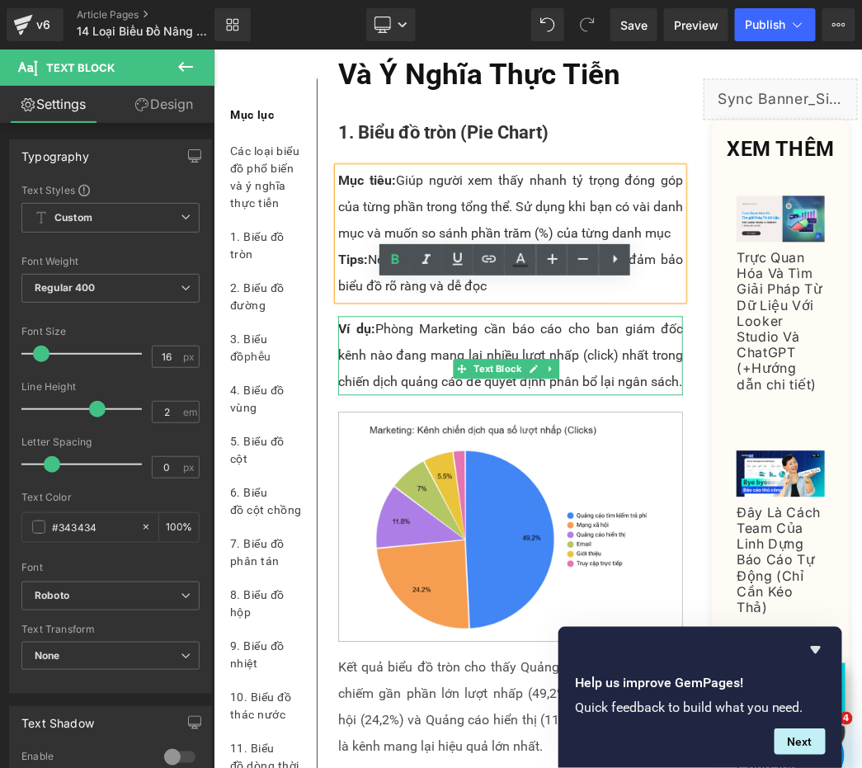
click at [600, 394] on p "Ví dụ: Phòng Marketing cần báo cáo cho ban giám đốc kênh nào đang mang lại nhiề…" at bounding box center [509, 354] width 345 height 79
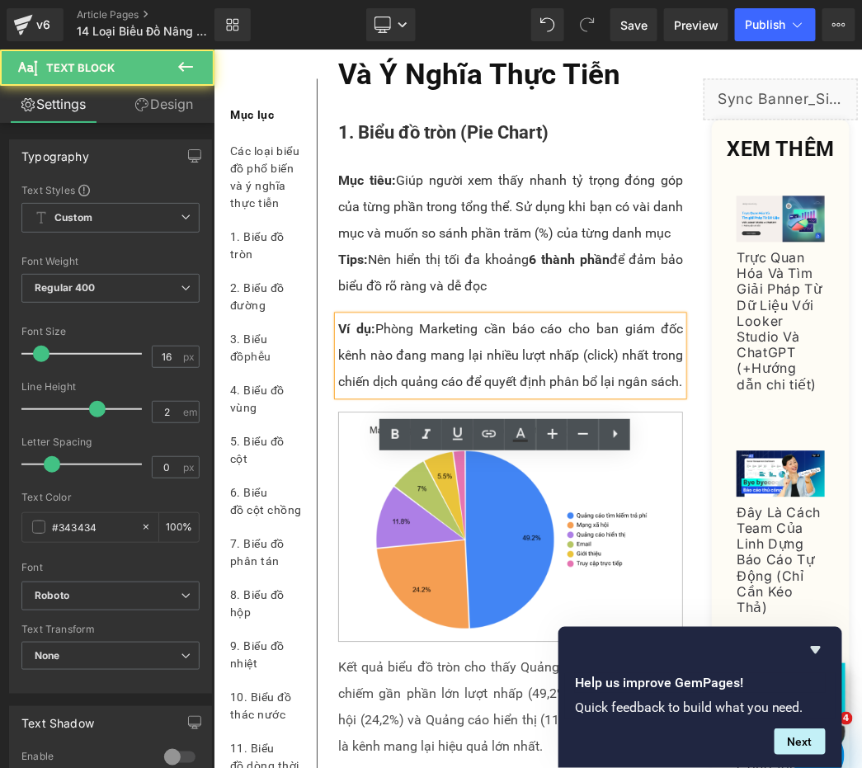
click at [632, 150] on p "1. Biểu đồ tròn (Pie Chart)" at bounding box center [509, 132] width 345 height 36
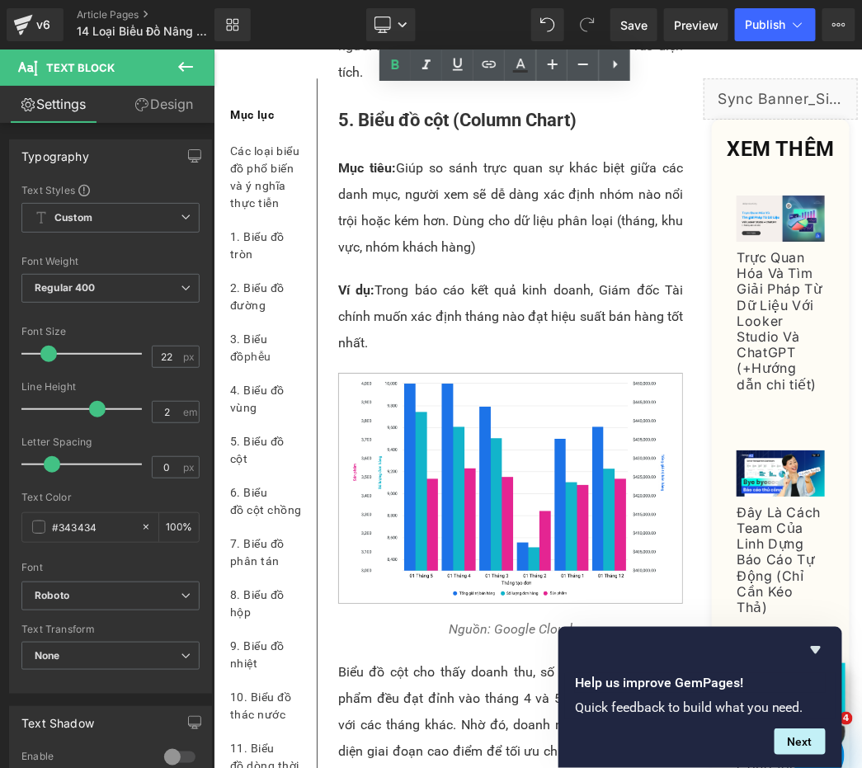
scroll to position [4490, 0]
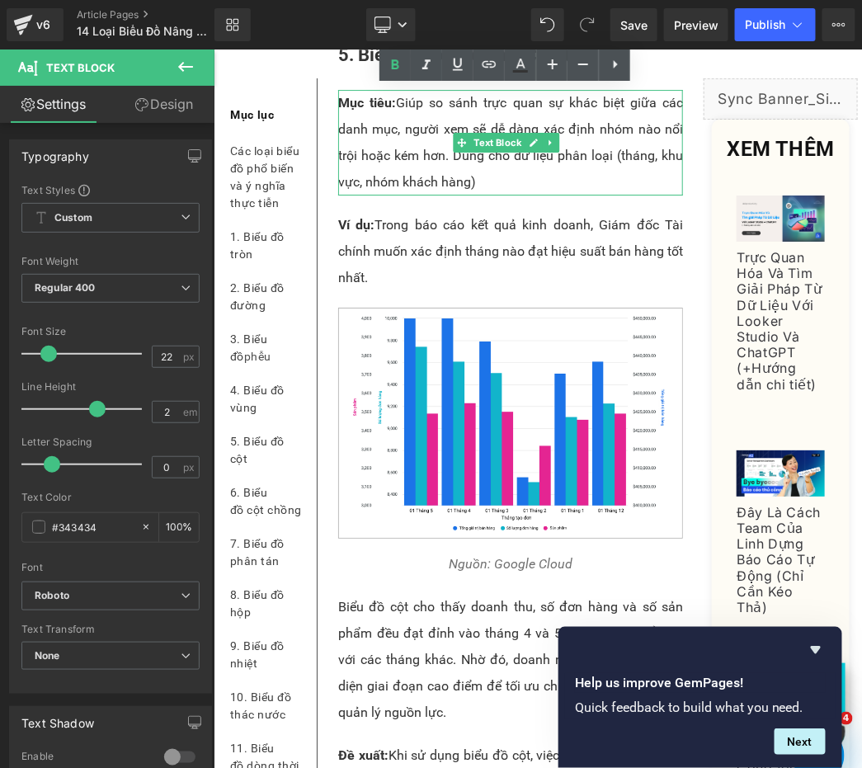
drag, startPoint x: 535, startPoint y: 351, endPoint x: 524, endPoint y: 351, distance: 11.5
click at [535, 195] on p "Mục tiêu: Giúp so sánh trực quan sự khác biệt giữa các danh mục, người xem sẽ d…" at bounding box center [509, 142] width 345 height 106
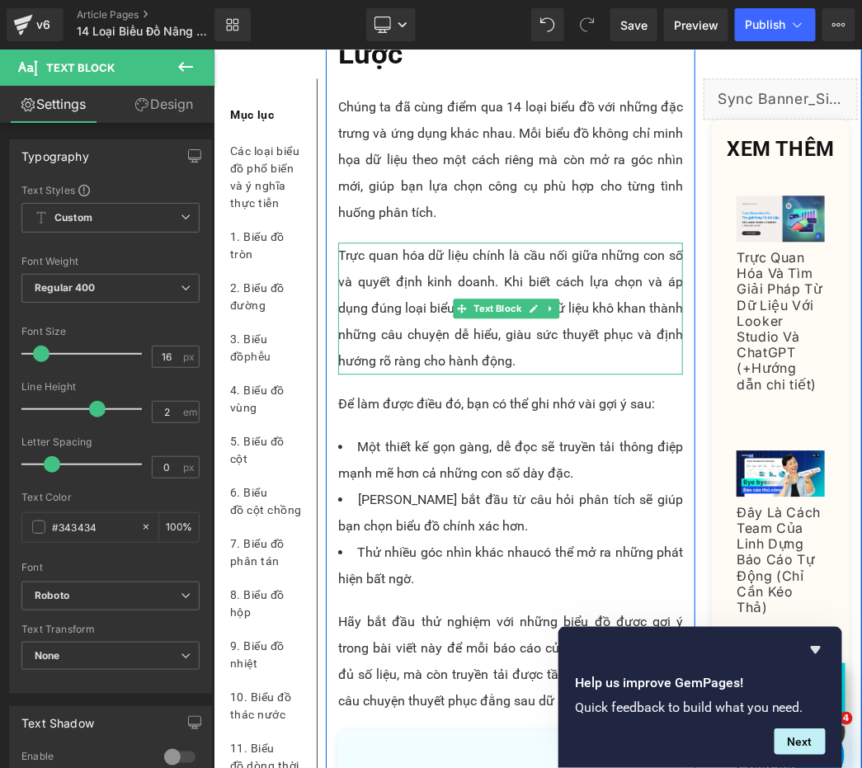
scroll to position [13498, 0]
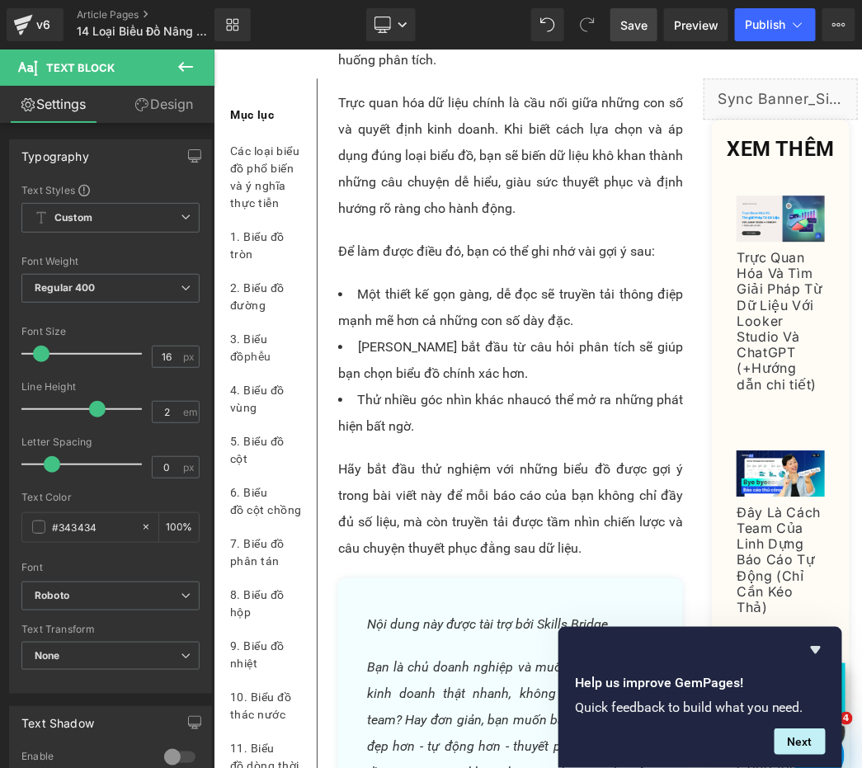
click at [638, 19] on span "Save" at bounding box center [633, 24] width 27 height 17
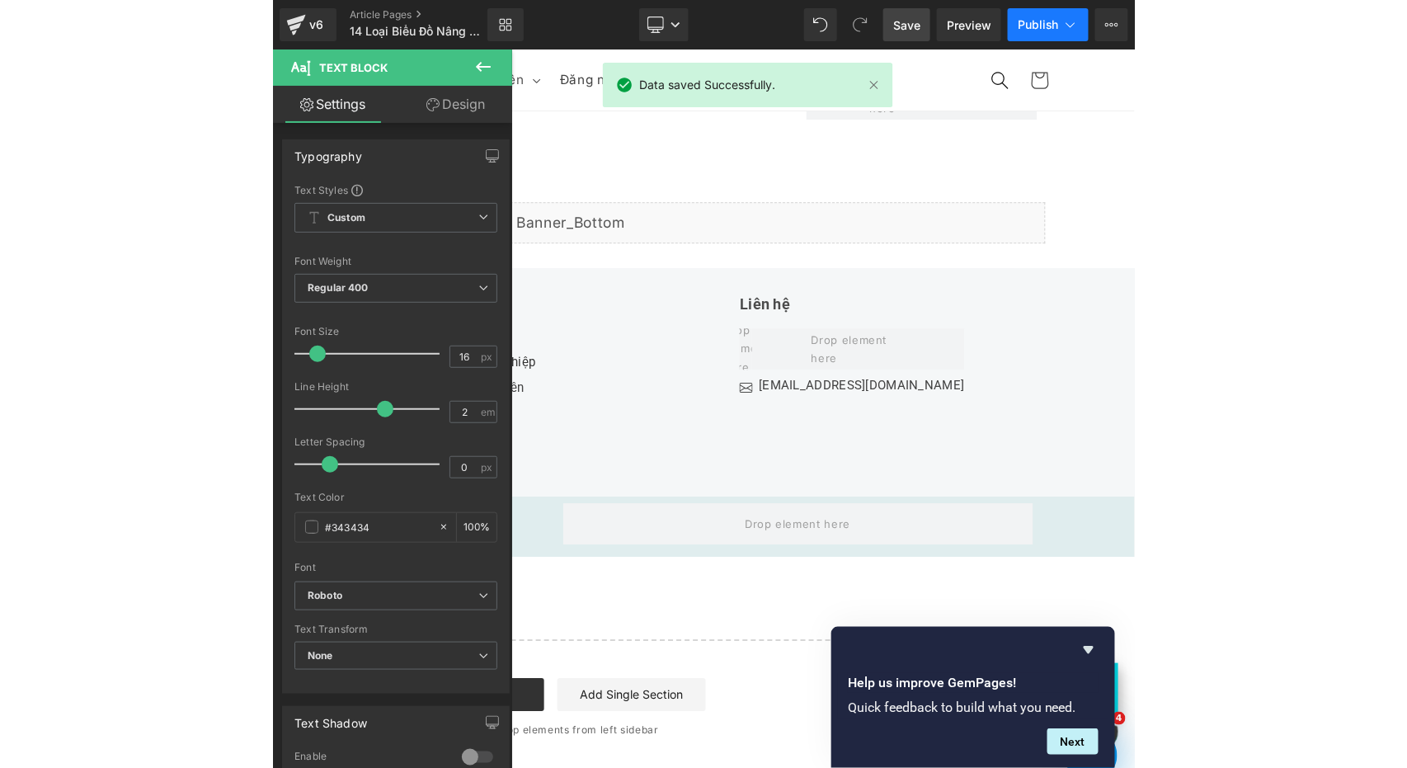
scroll to position [13401, 0]
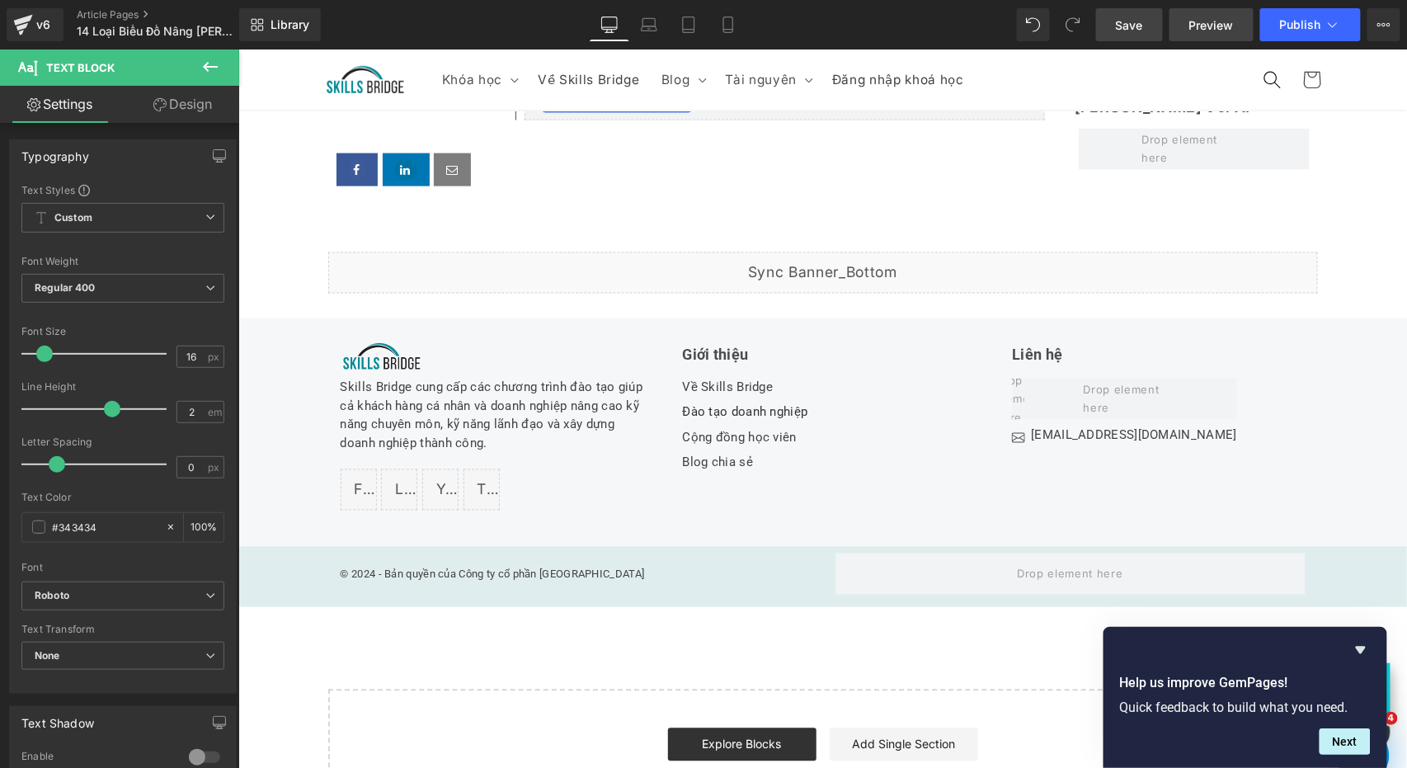
click at [1227, 25] on span "Preview" at bounding box center [1211, 24] width 45 height 17
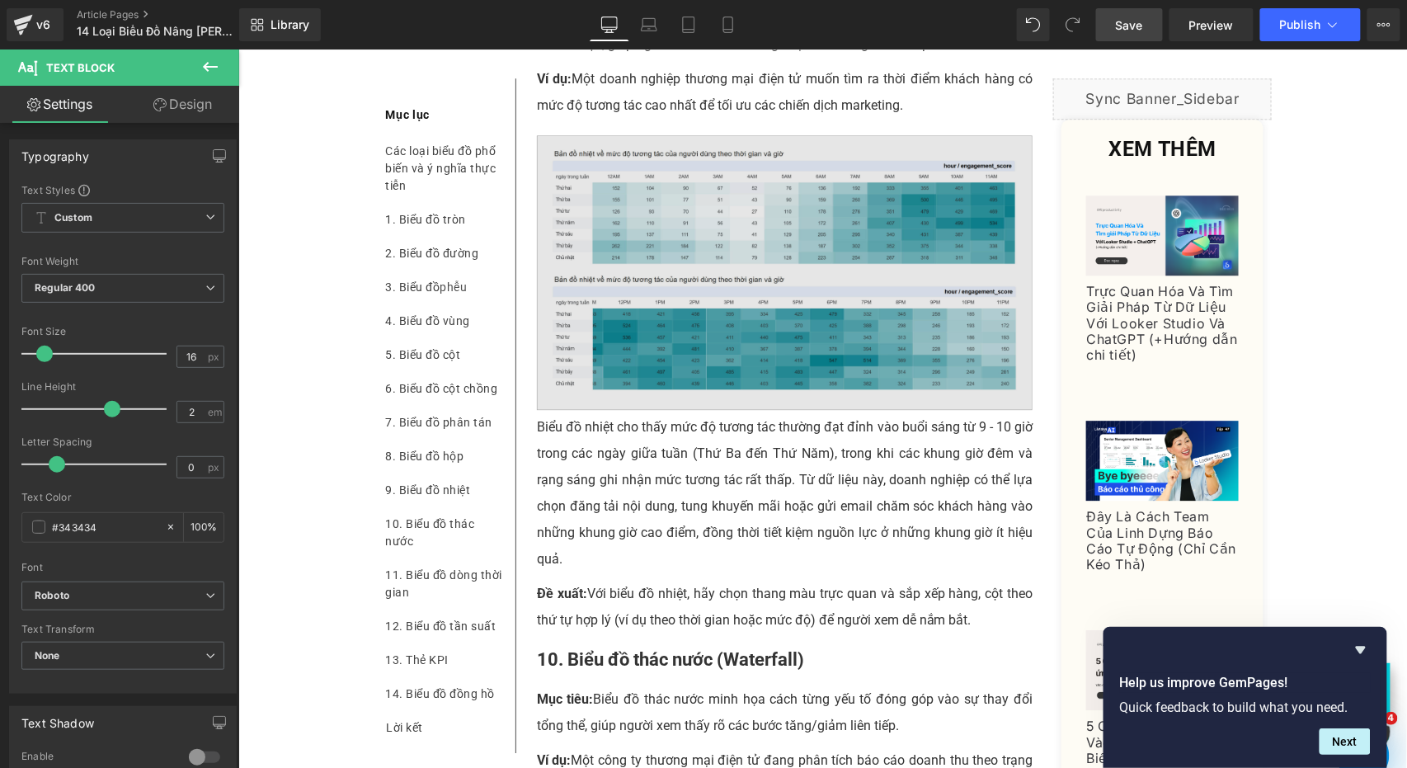
scroll to position [7752, 0]
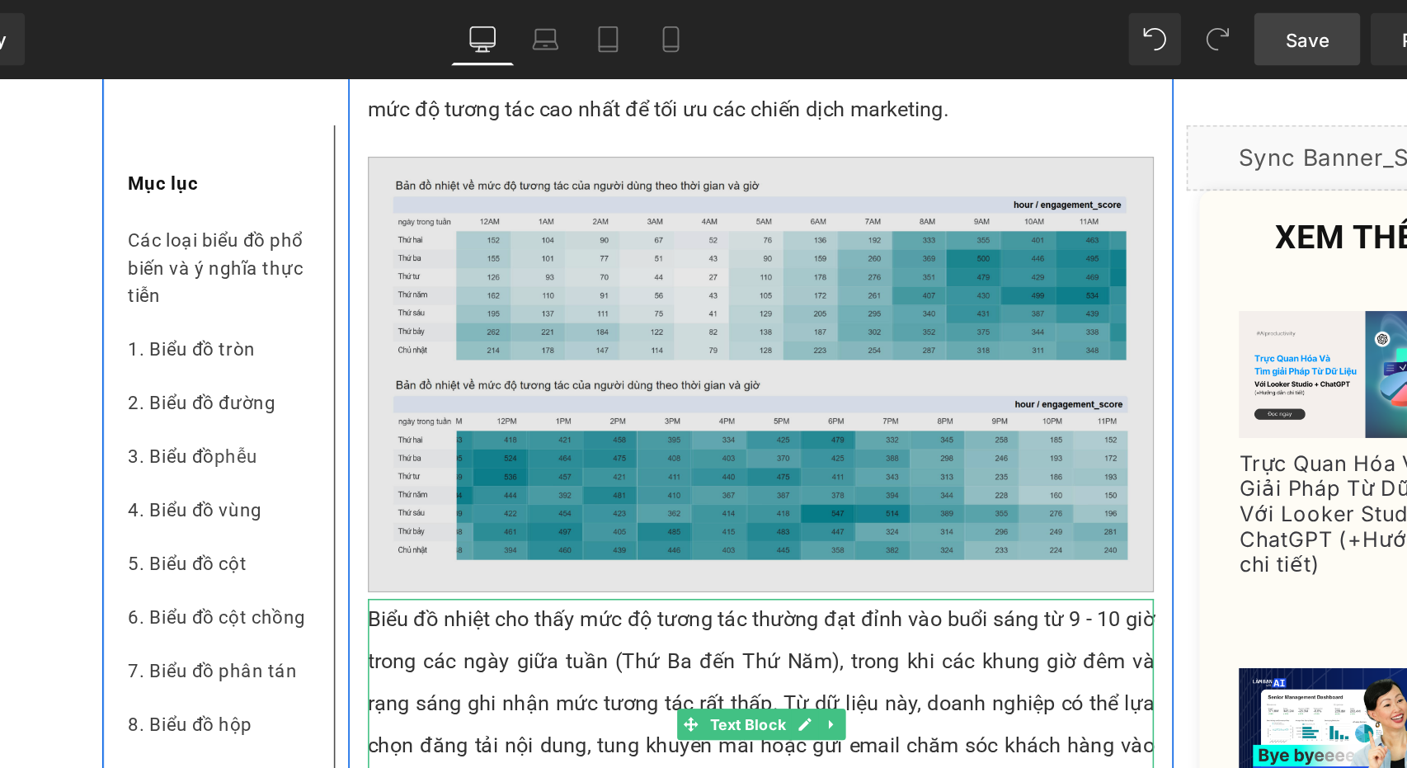
click at [317, 345] on img at bounding box center [441, 265] width 496 height 275
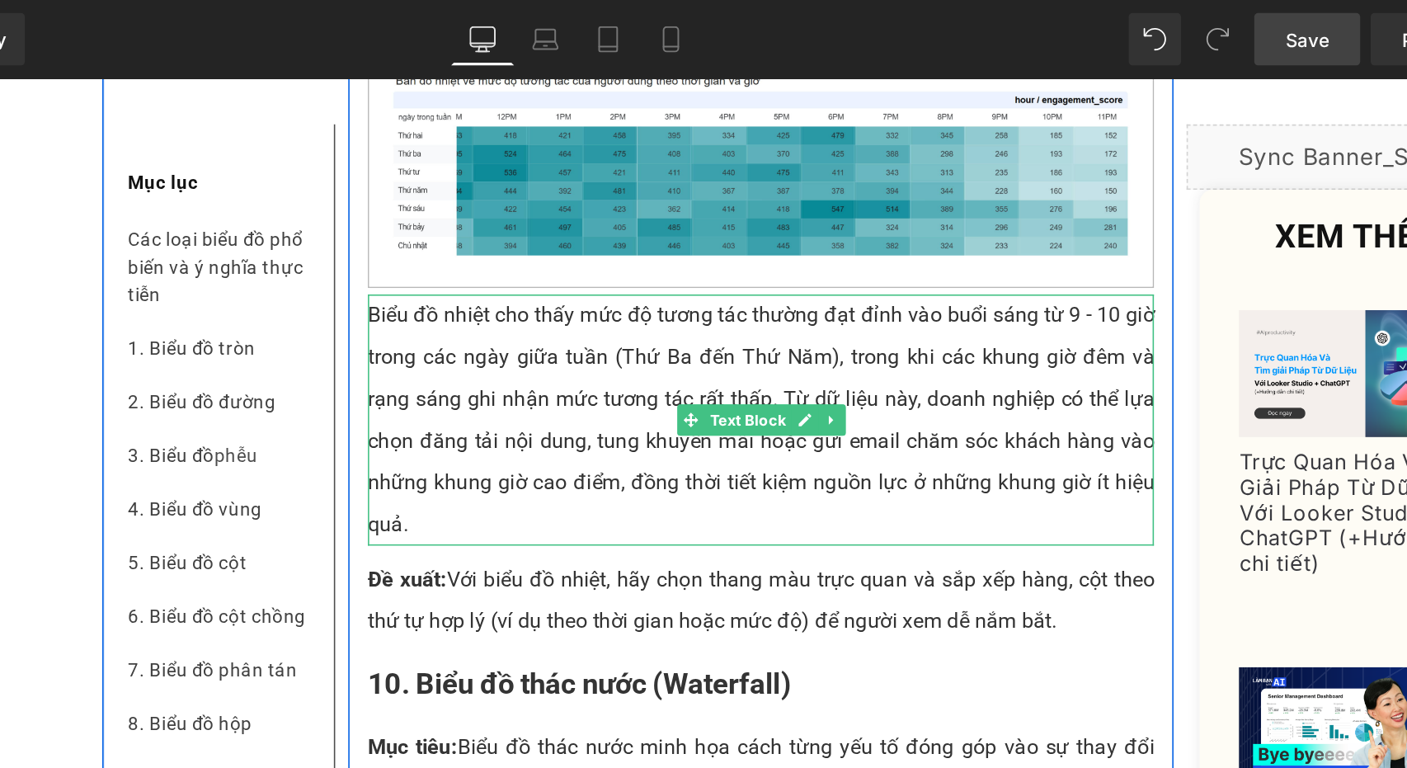
scroll to position [7945, 0]
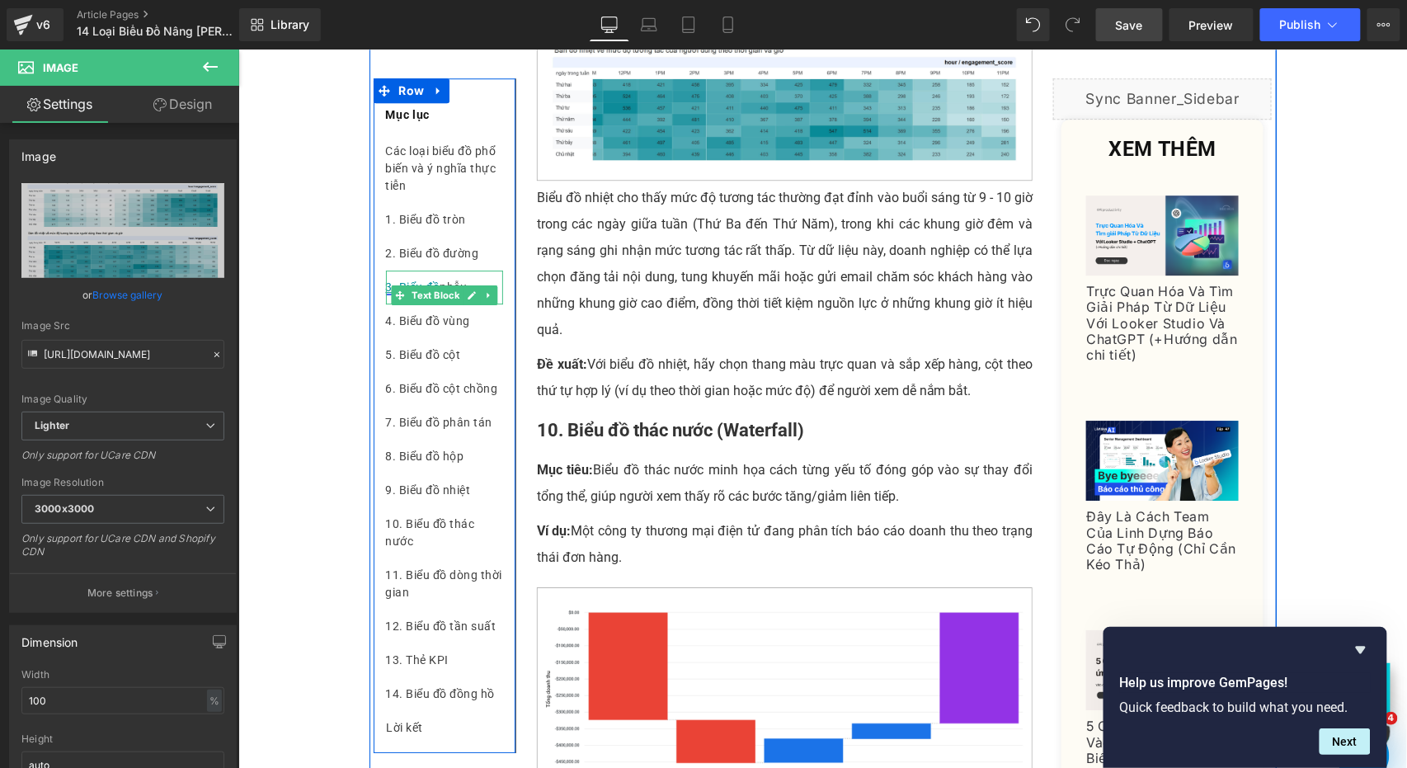
click at [417, 279] on link "3. Biểu đồ" at bounding box center [412, 285] width 54 height 13
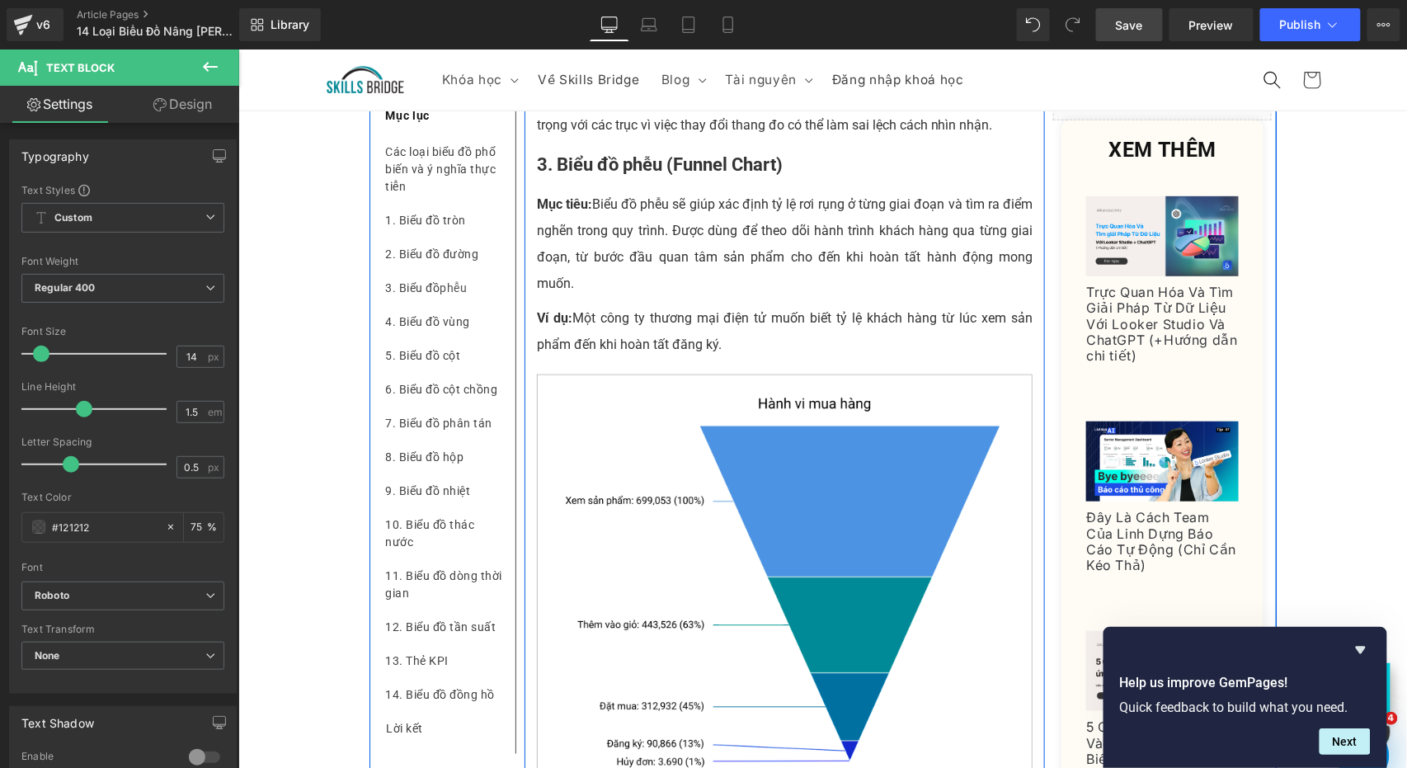
scroll to position [2166, 0]
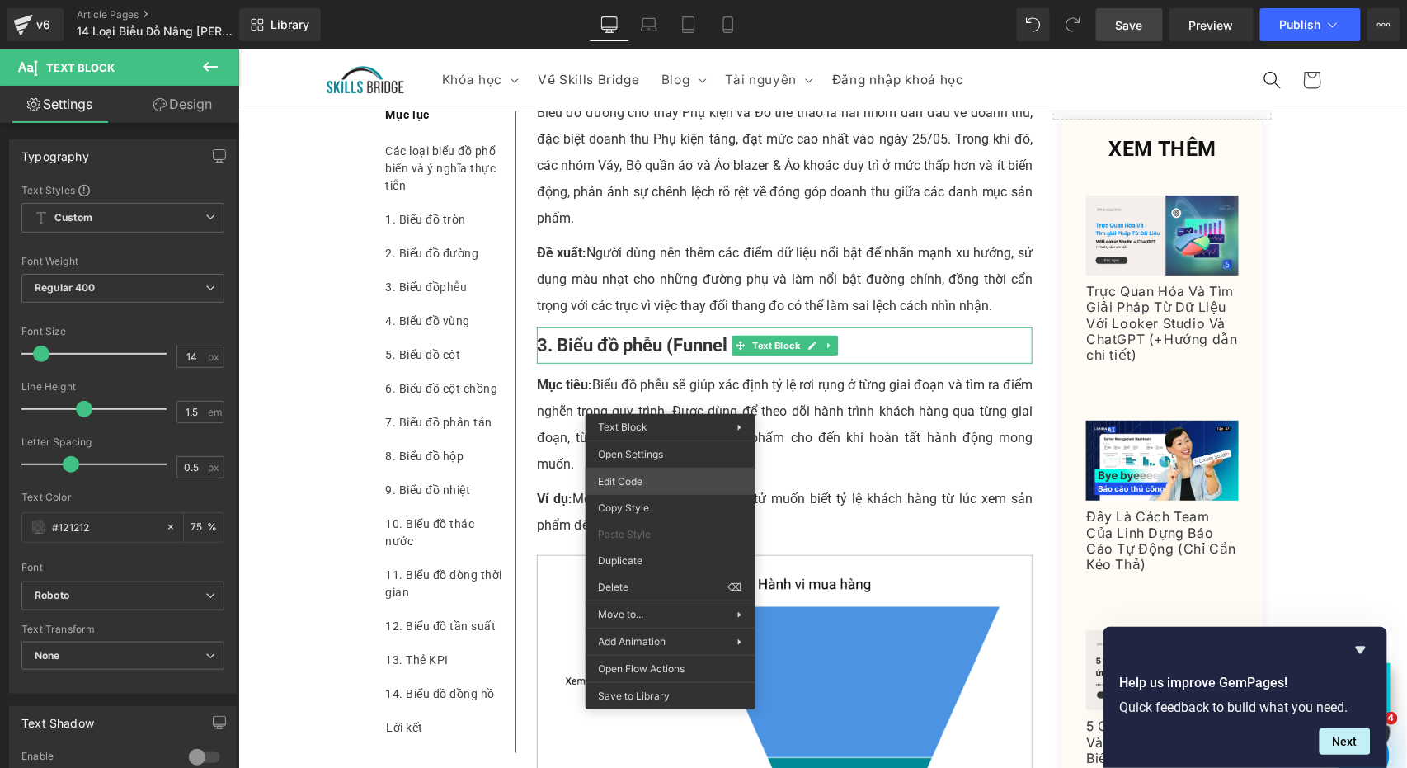
click at [673, 0] on div "Image You are previewing how the will restyle your page. You can not edit Eleme…" at bounding box center [703, 0] width 1407 height 0
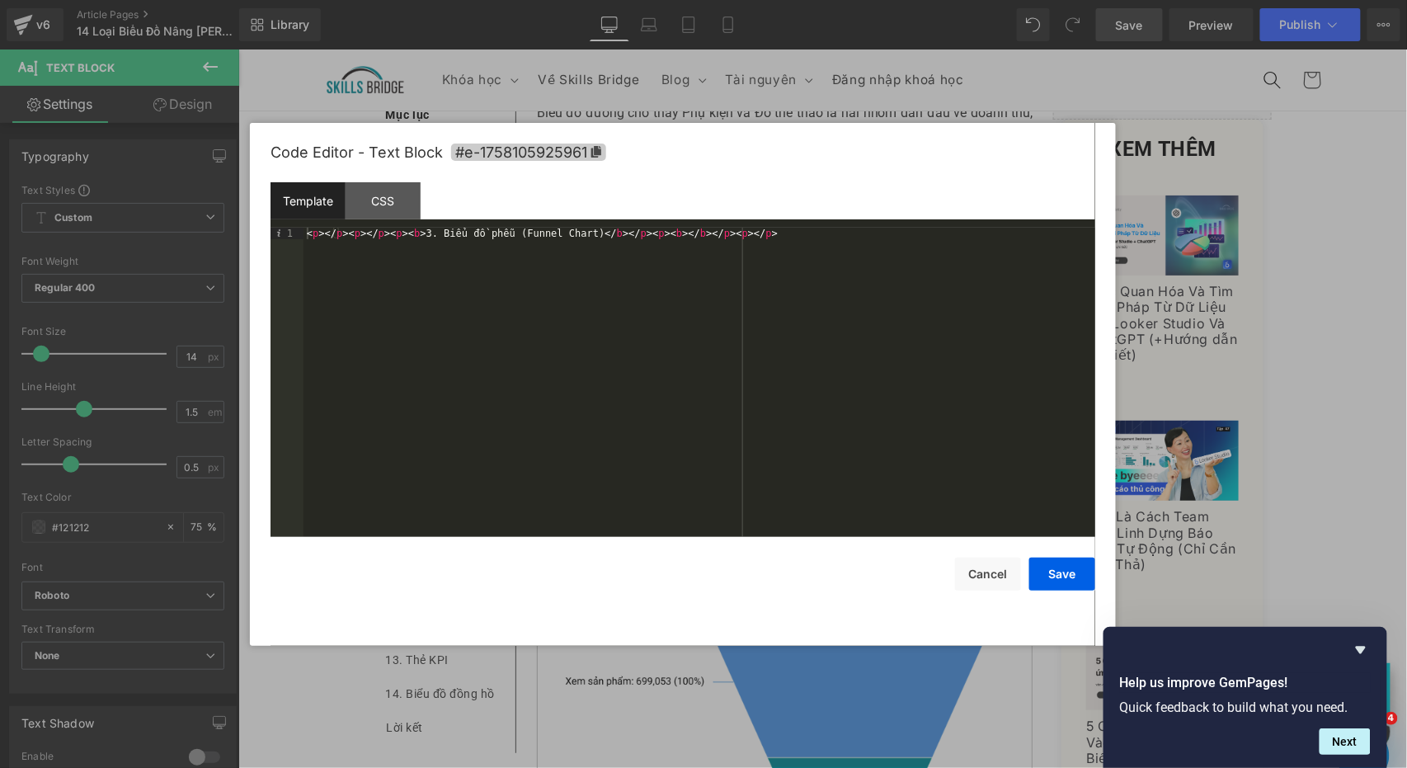
click at [600, 151] on icon at bounding box center [596, 152] width 12 height 12
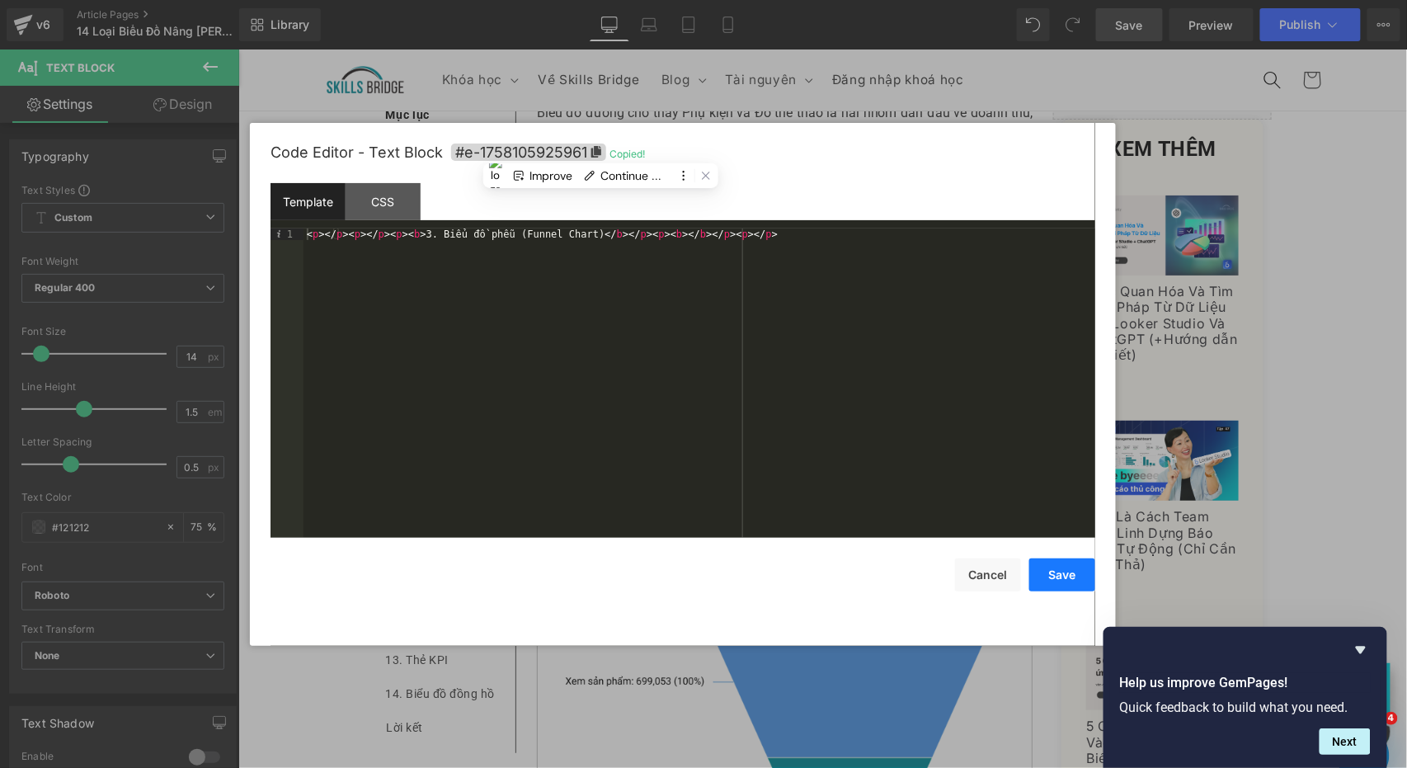
click at [1082, 588] on button "Save" at bounding box center [1062, 574] width 66 height 33
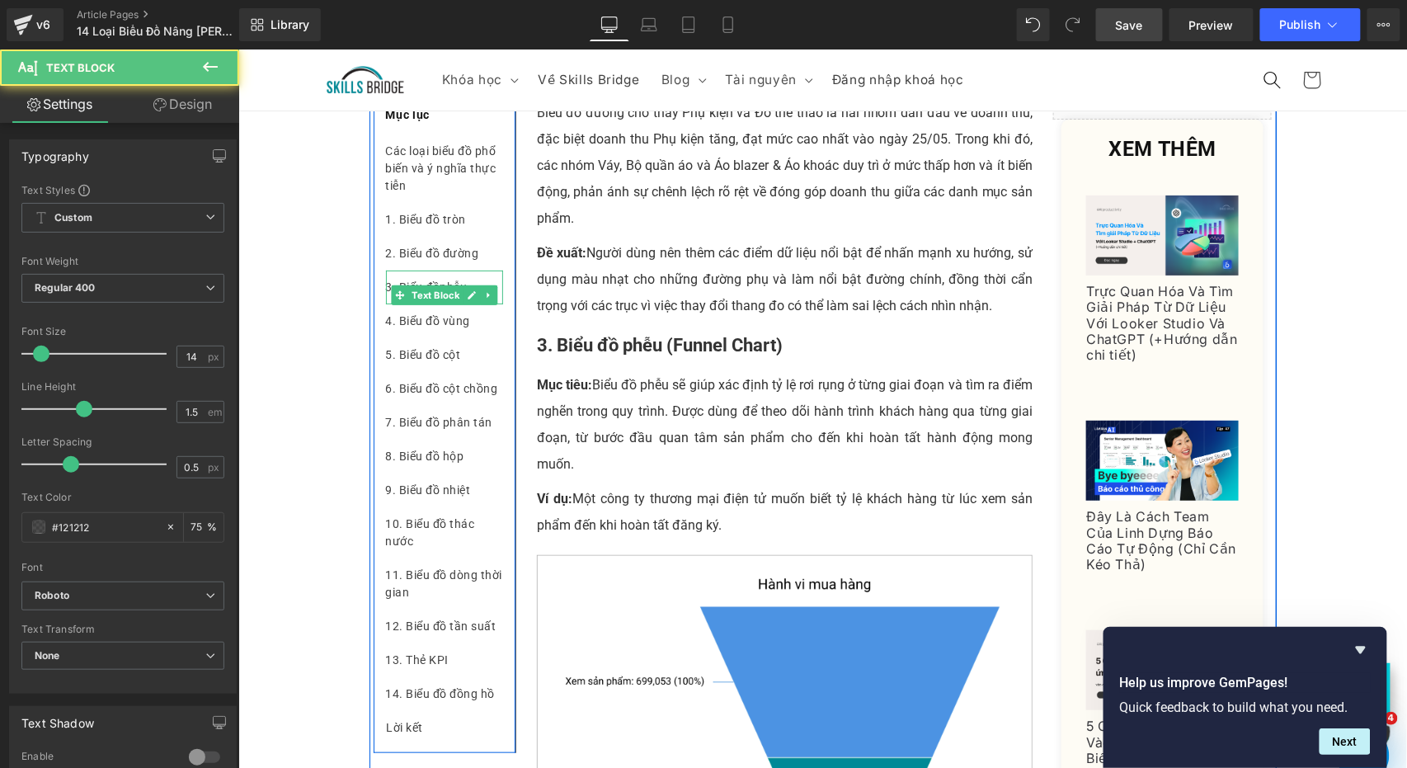
click at [472, 282] on div "3. Biểu đồ phễu" at bounding box center [443, 287] width 117 height 34
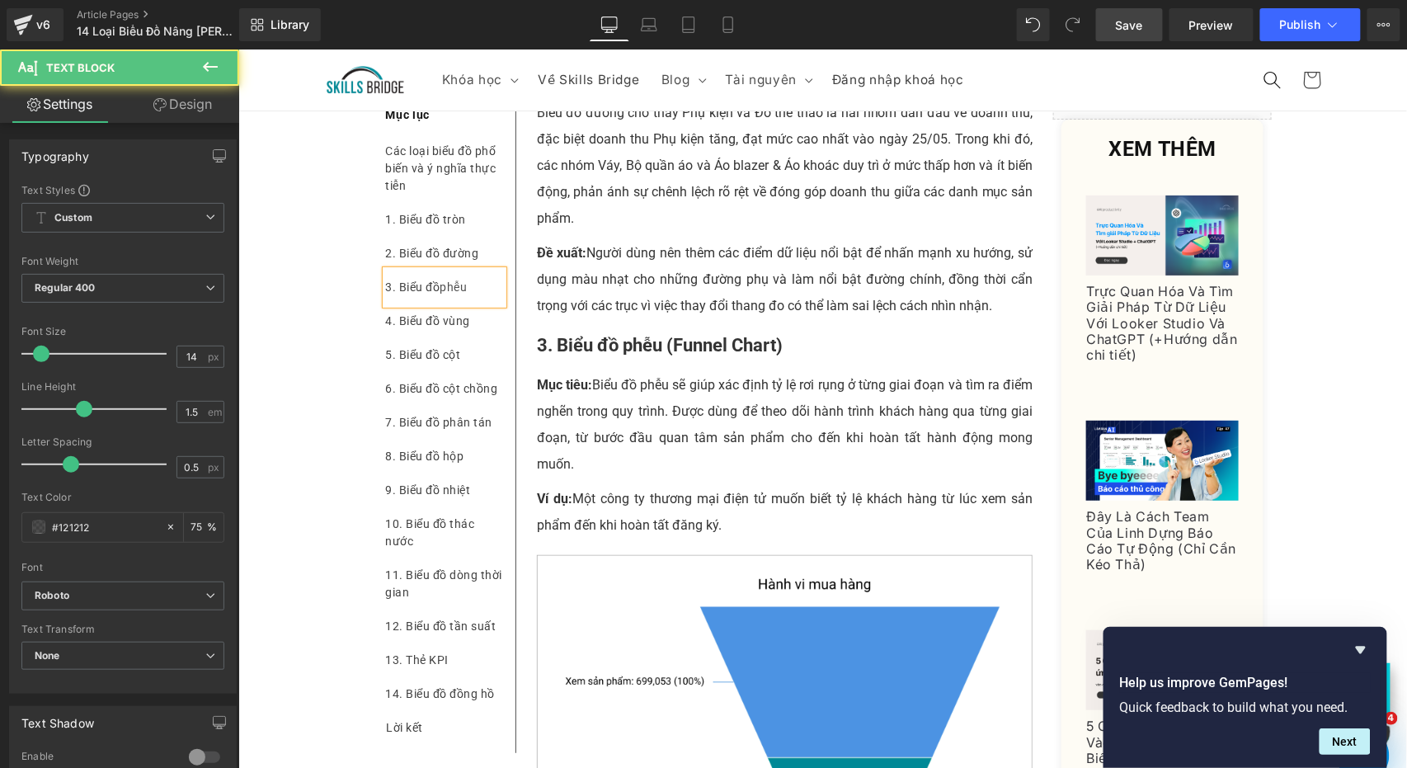
click at [472, 282] on div "3. Biểu đồ phễu" at bounding box center [443, 287] width 117 height 34
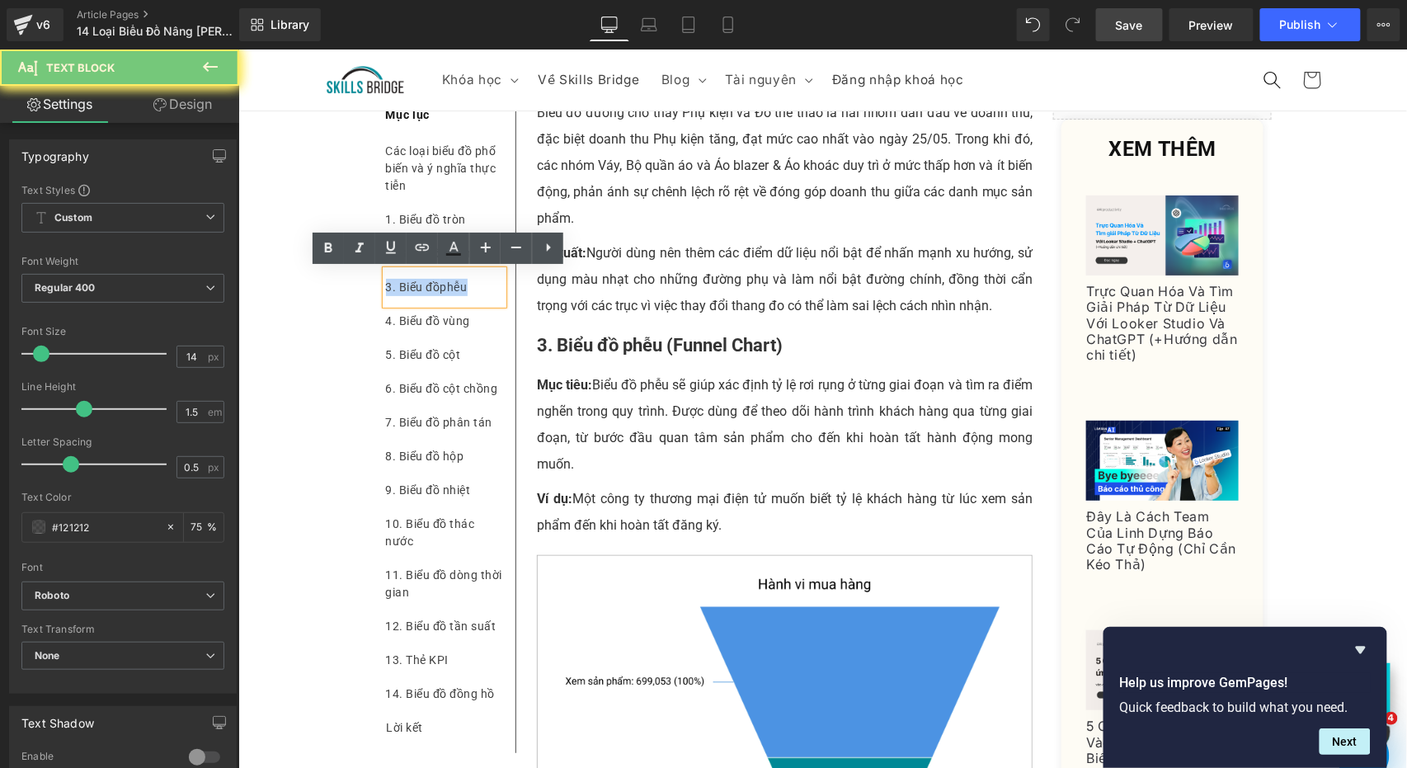
click at [472, 282] on div "3. Biểu đồ phễu" at bounding box center [443, 287] width 117 height 34
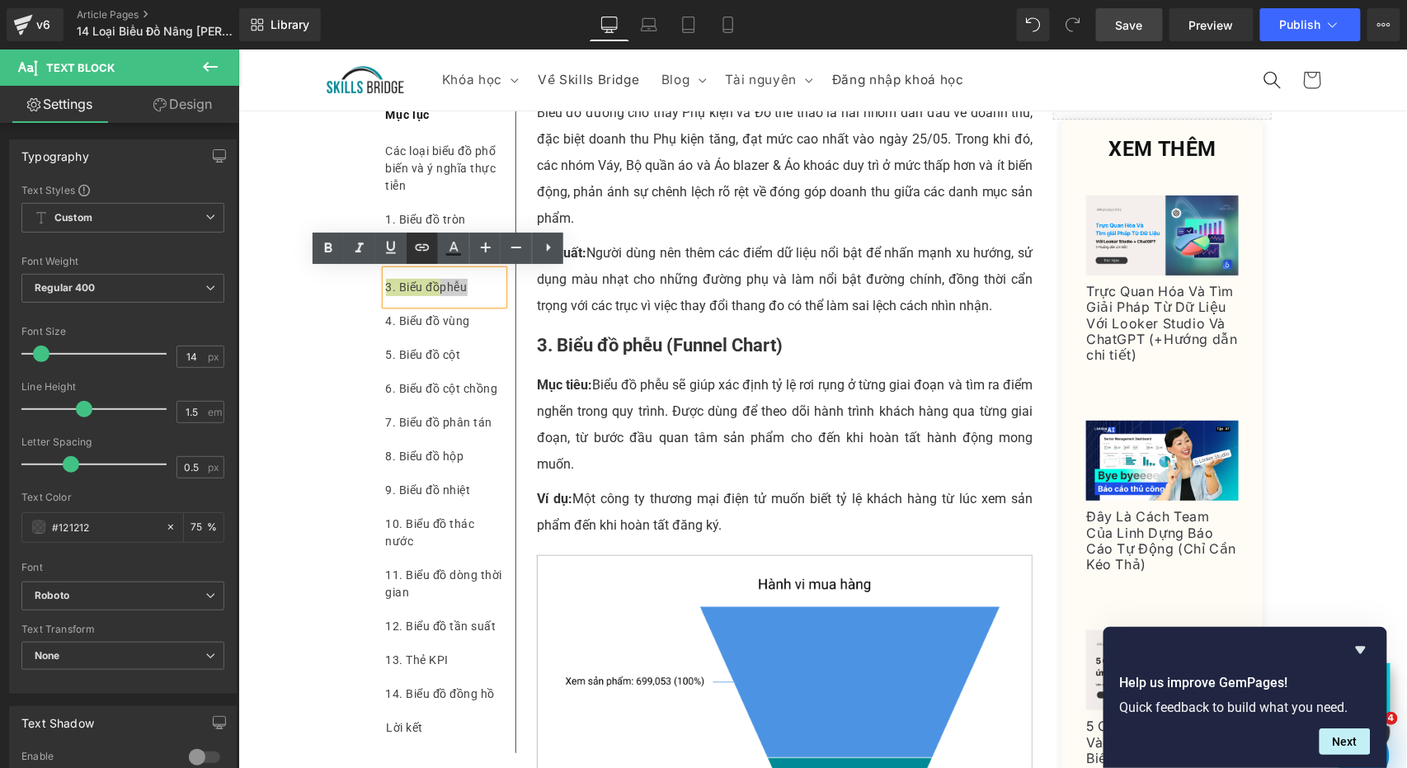
click at [416, 247] on icon at bounding box center [423, 247] width 14 height 7
click at [558, 312] on input "text" at bounding box center [500, 321] width 254 height 41
paste input "#e-1758105925961"
type input "#e-1758105925961"
click at [650, 322] on icon "button" at bounding box center [644, 322] width 16 height 10
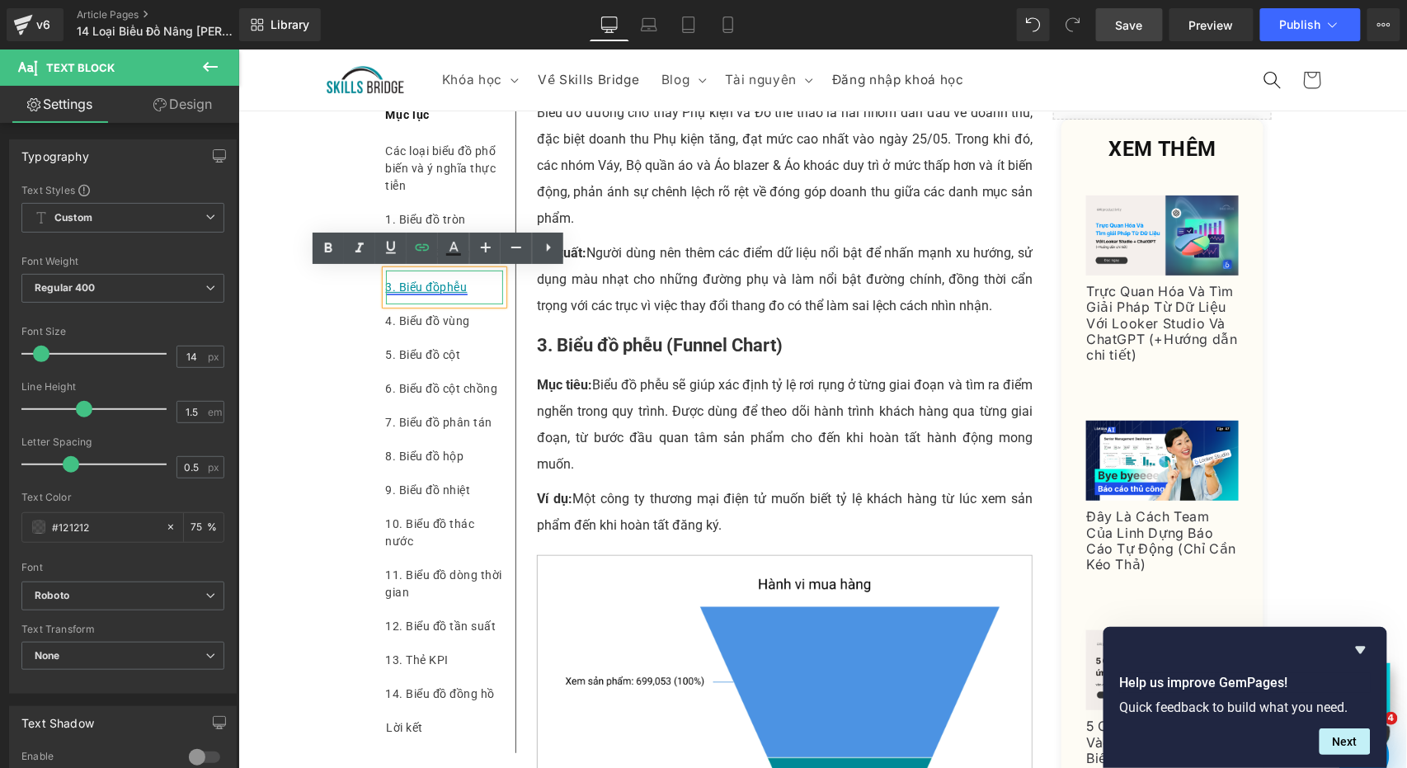
click at [450, 289] on link "3. Biểu đồ phễu" at bounding box center [426, 285] width 82 height 13
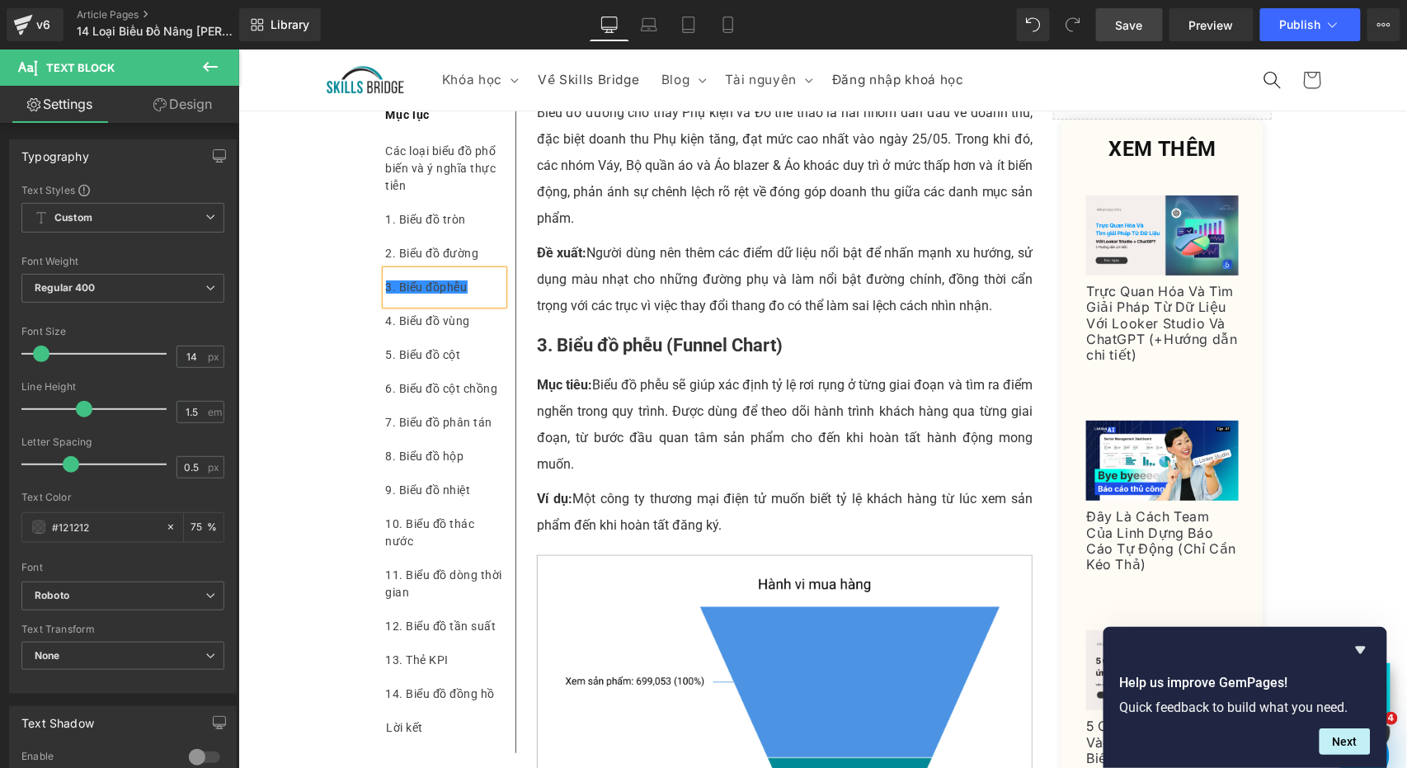
click at [1125, 21] on span "Save" at bounding box center [1128, 24] width 27 height 17
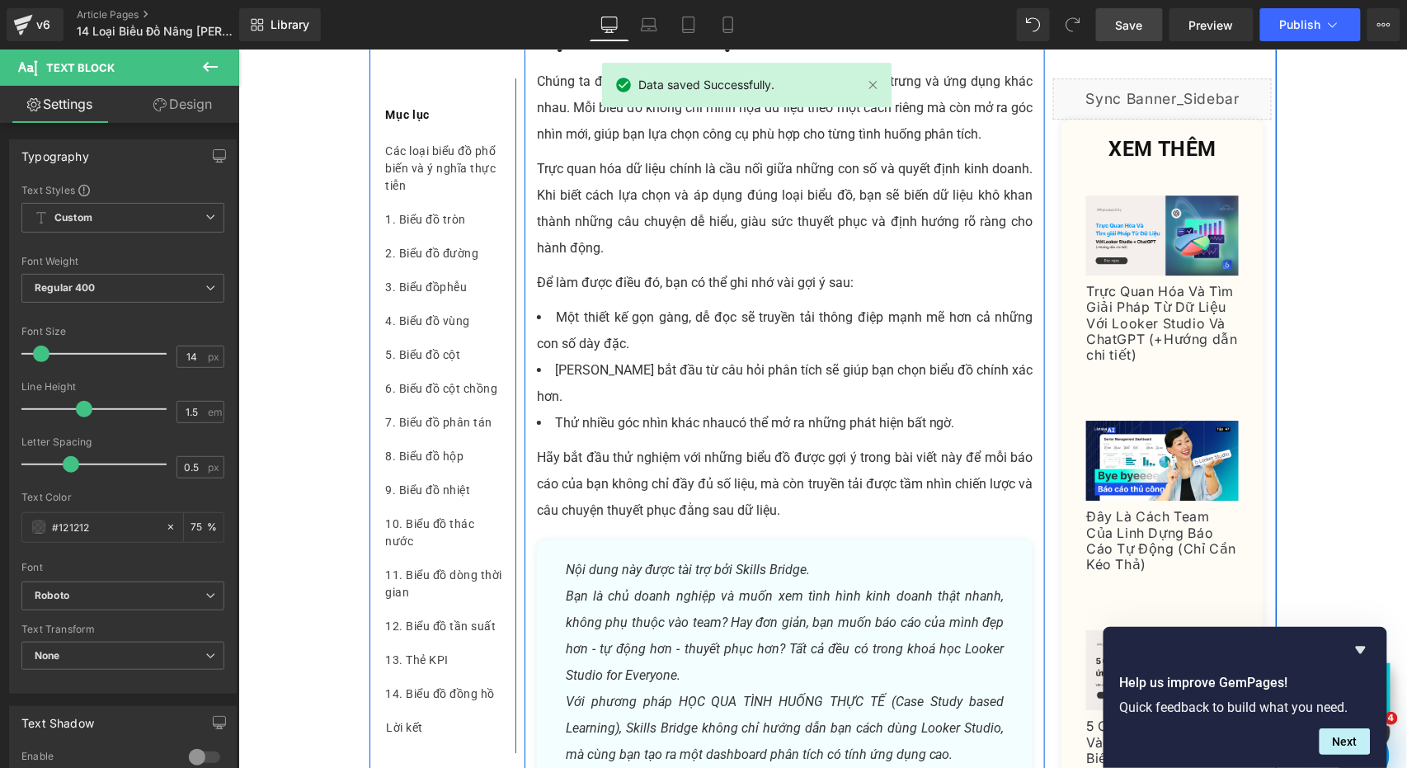
scroll to position [12243, 0]
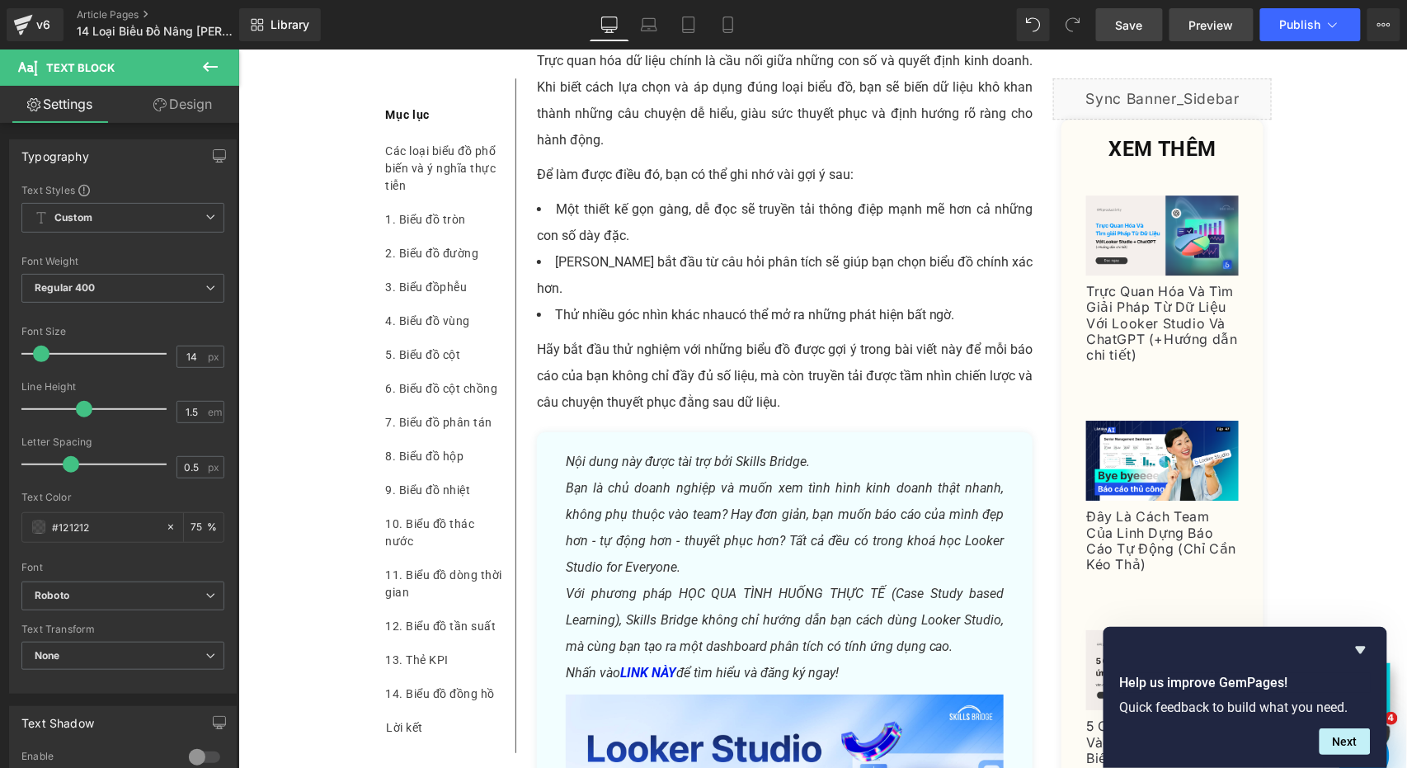
click at [1228, 28] on span "Preview" at bounding box center [1211, 24] width 45 height 17
click at [1333, 23] on icon at bounding box center [1332, 24] width 16 height 16
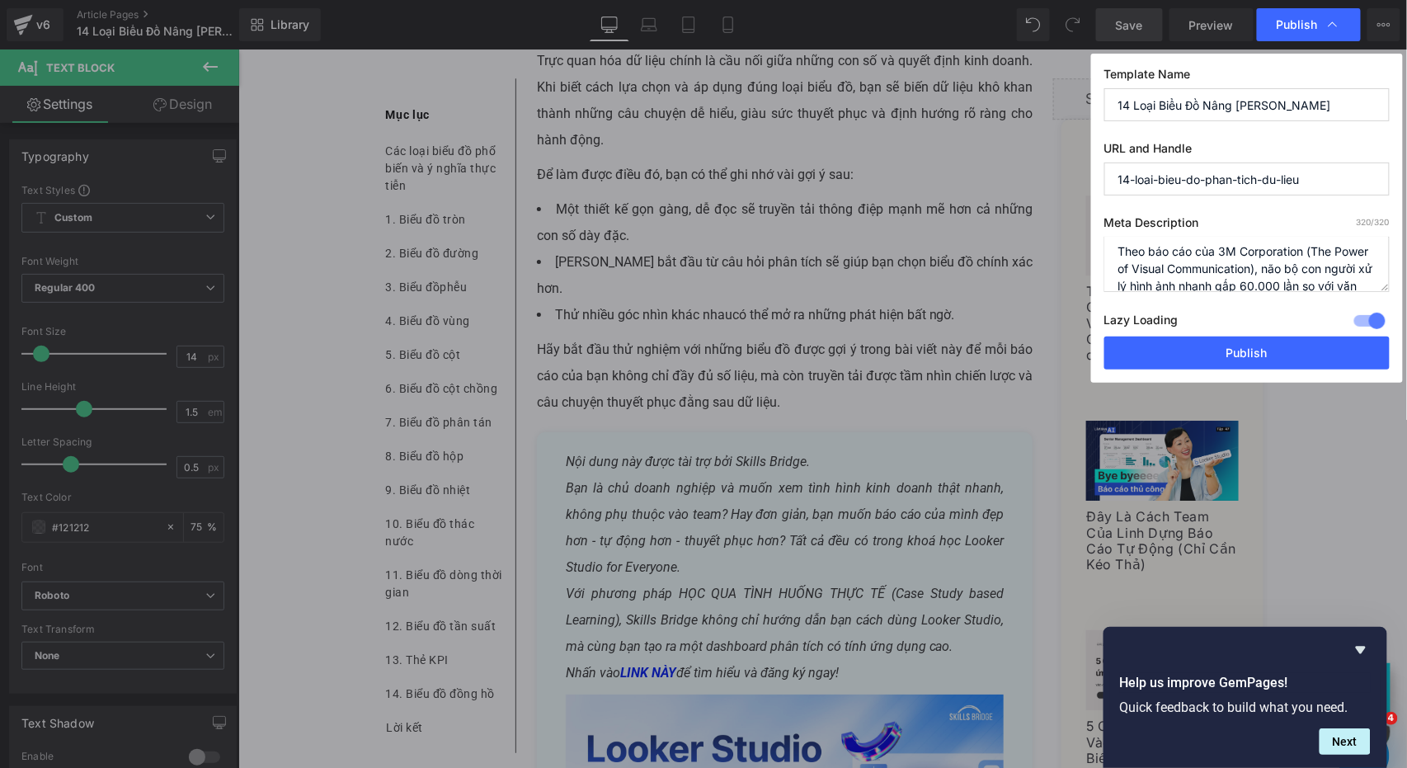
scroll to position [0, 0]
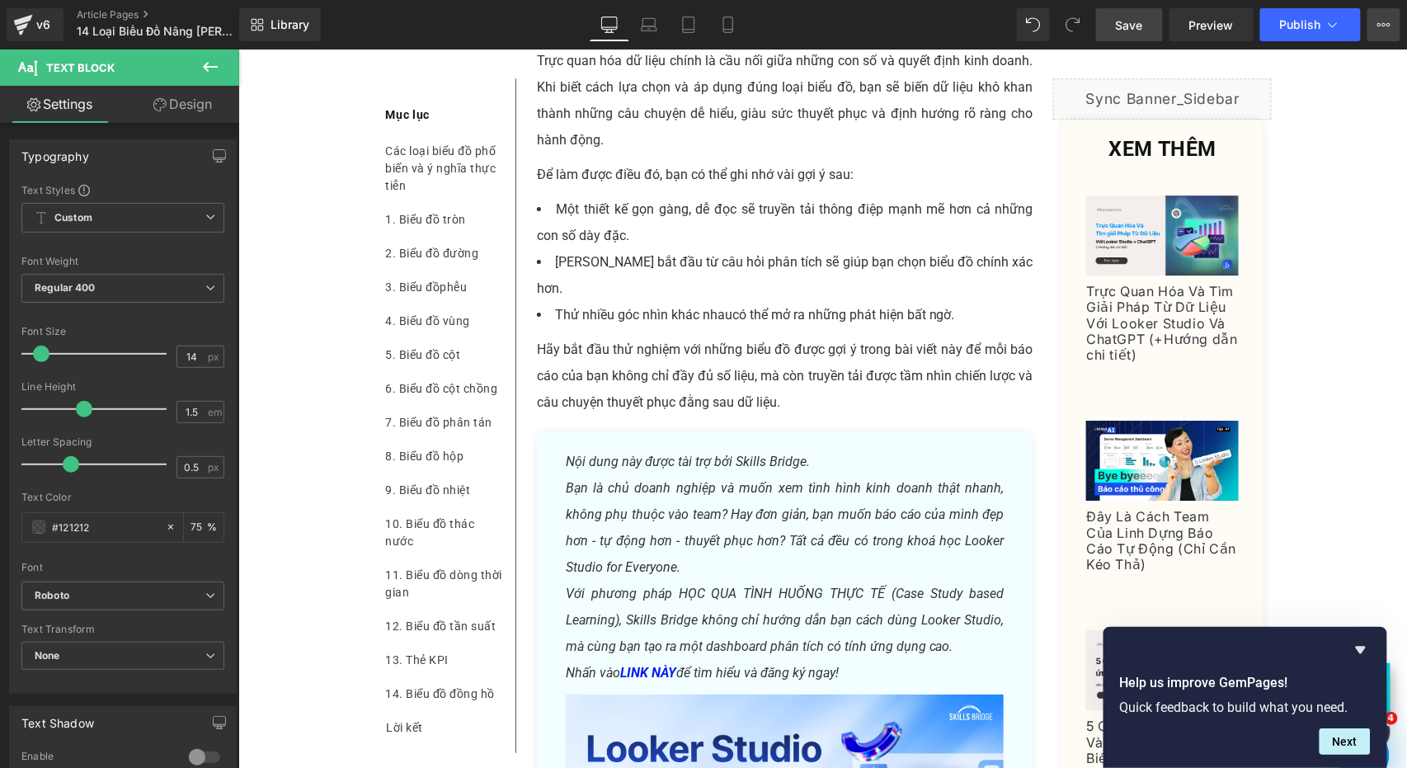
click at [1378, 15] on button "View Live Page View with current Template Save Template to Library Schedule Pub…" at bounding box center [1383, 24] width 33 height 33
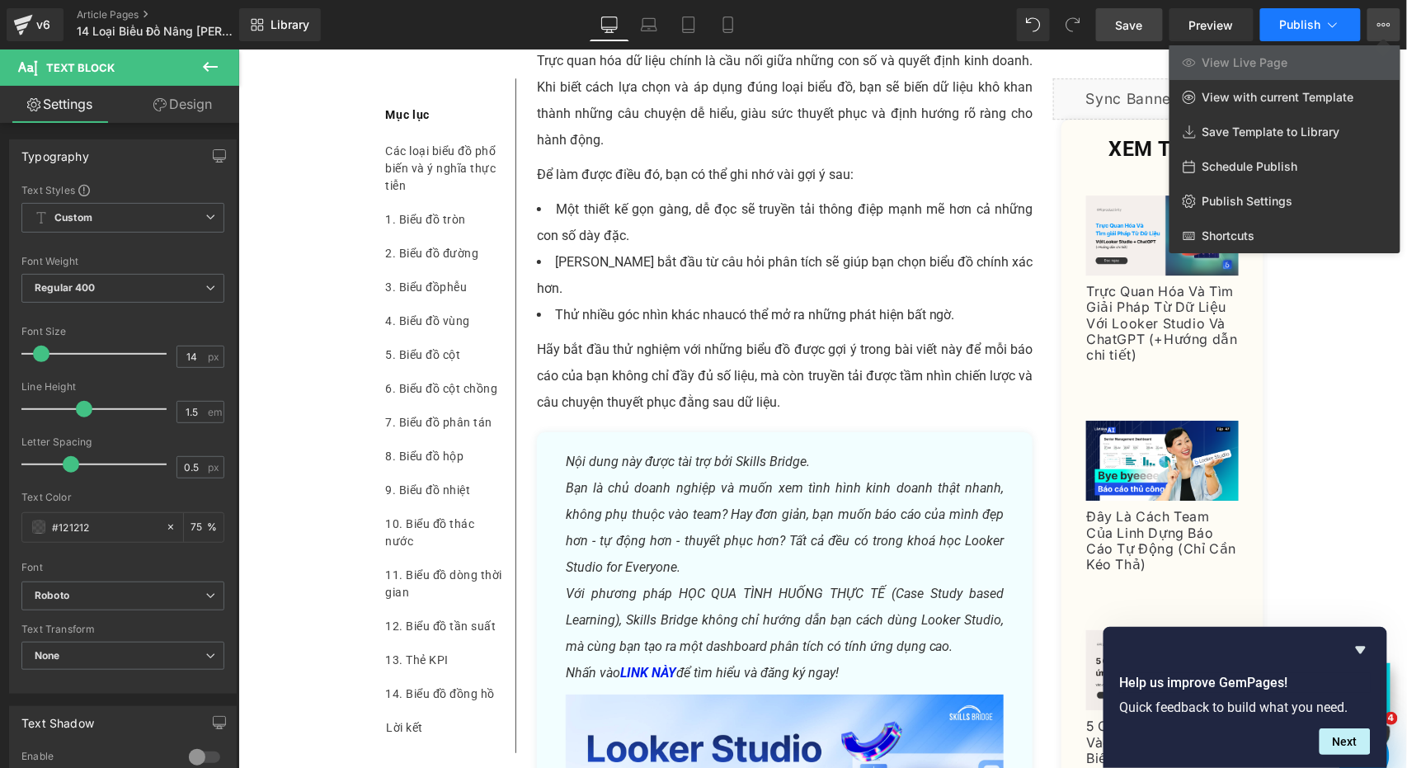
click at [1336, 26] on icon at bounding box center [1332, 24] width 16 height 16
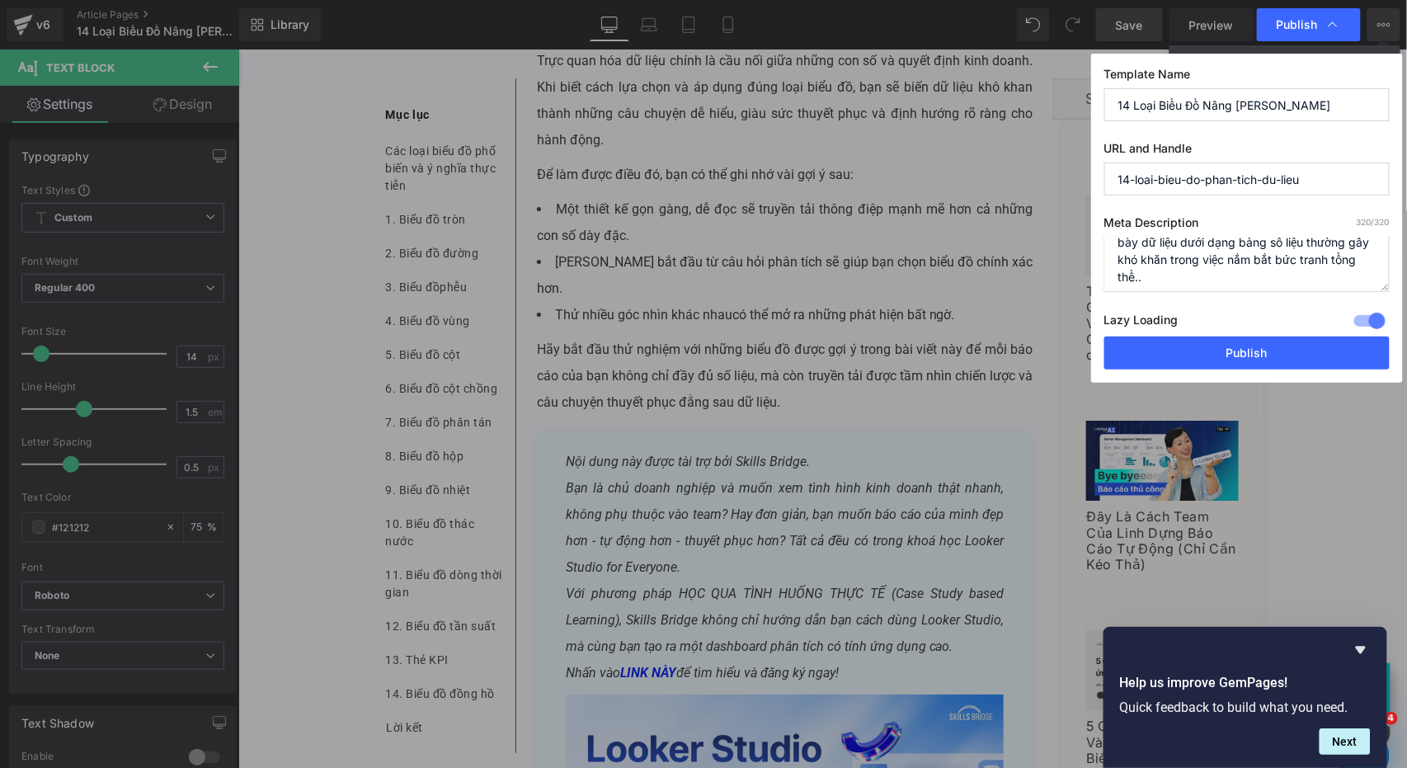
scroll to position [104, 0]
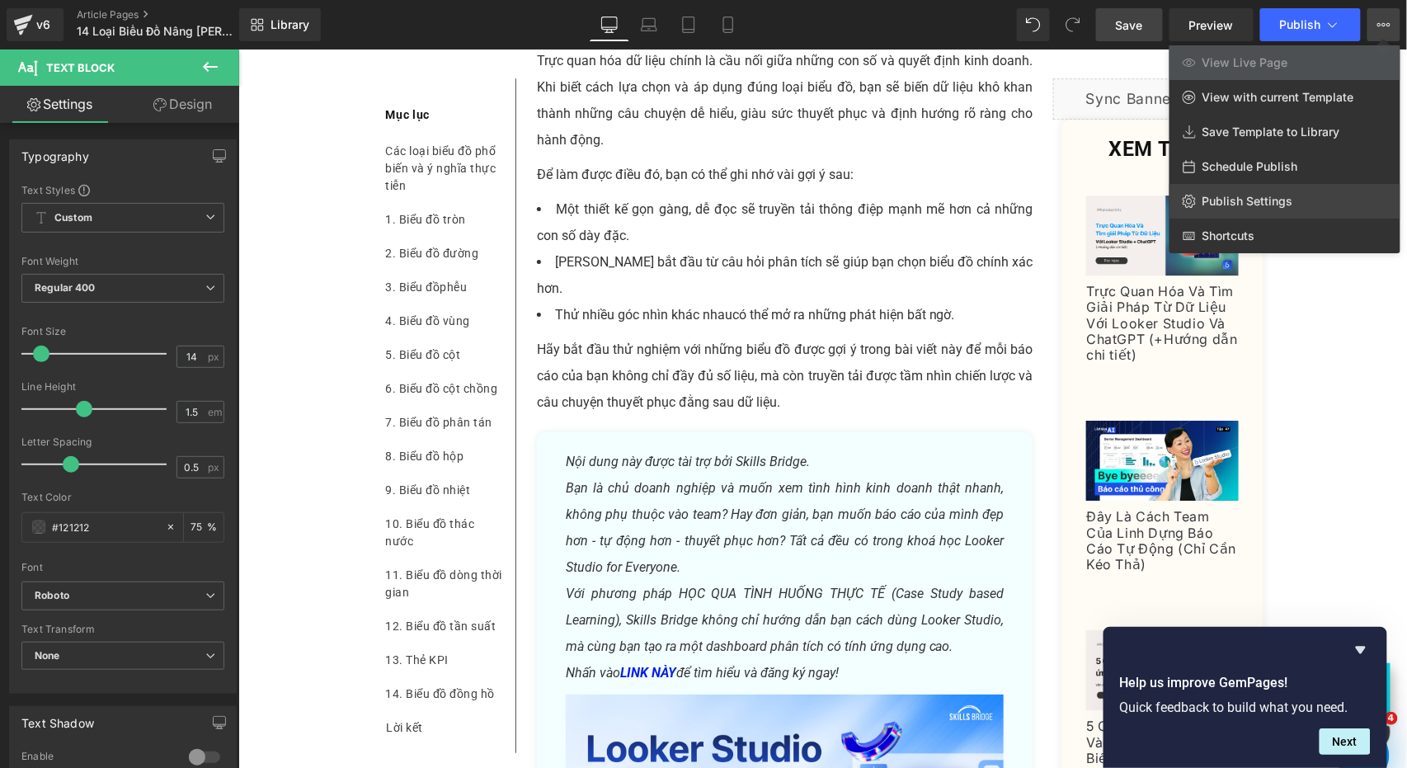
click at [1279, 194] on span "Publish Settings" at bounding box center [1247, 201] width 91 height 15
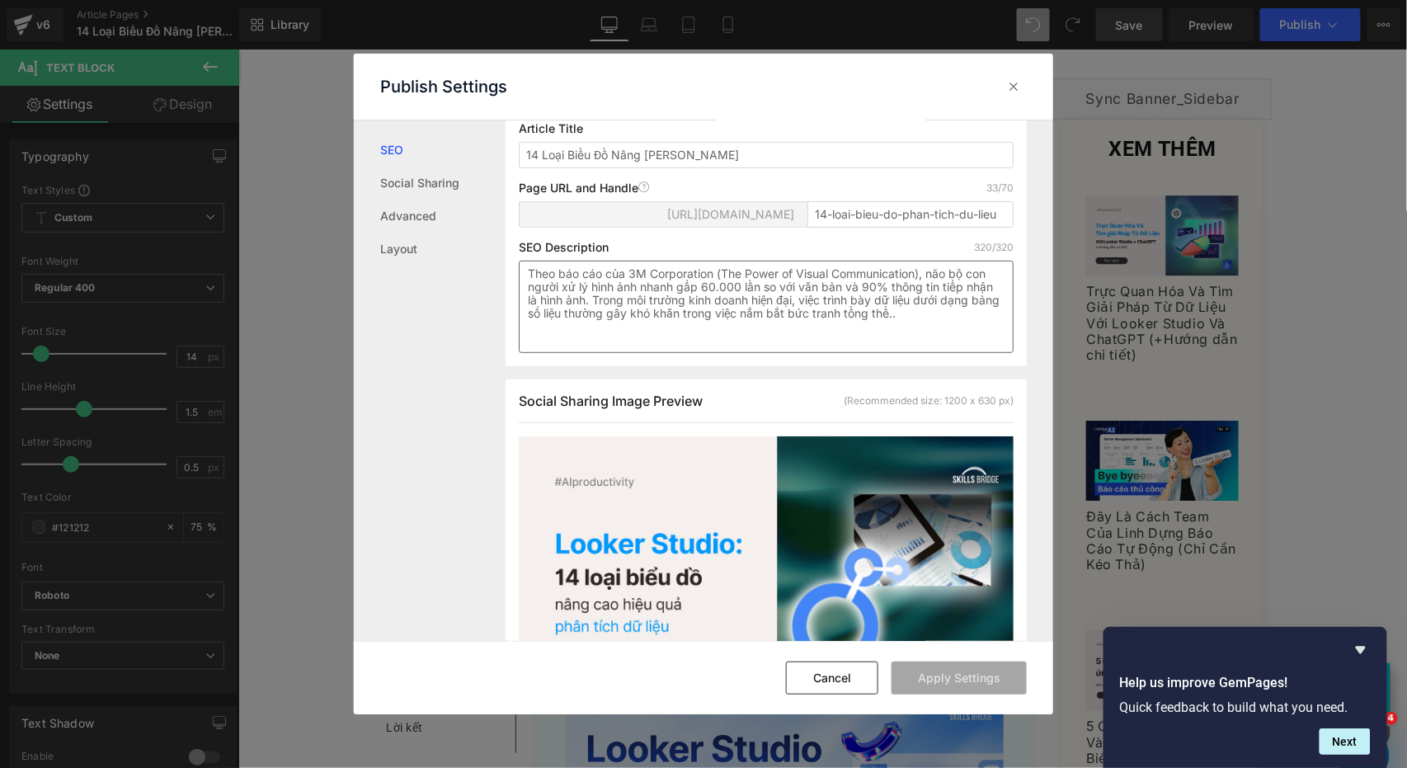
scroll to position [610, 0]
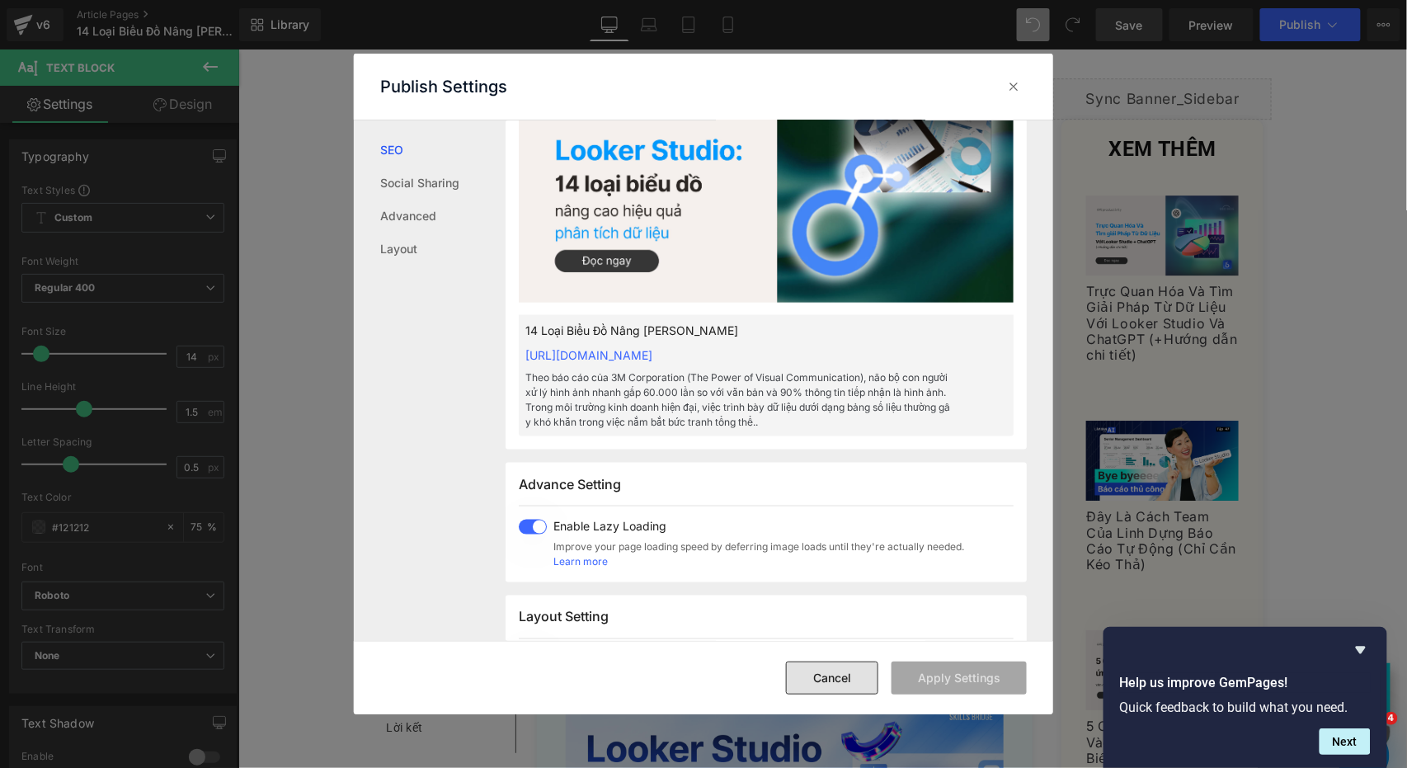
click at [869, 686] on button "Cancel" at bounding box center [832, 677] width 92 height 33
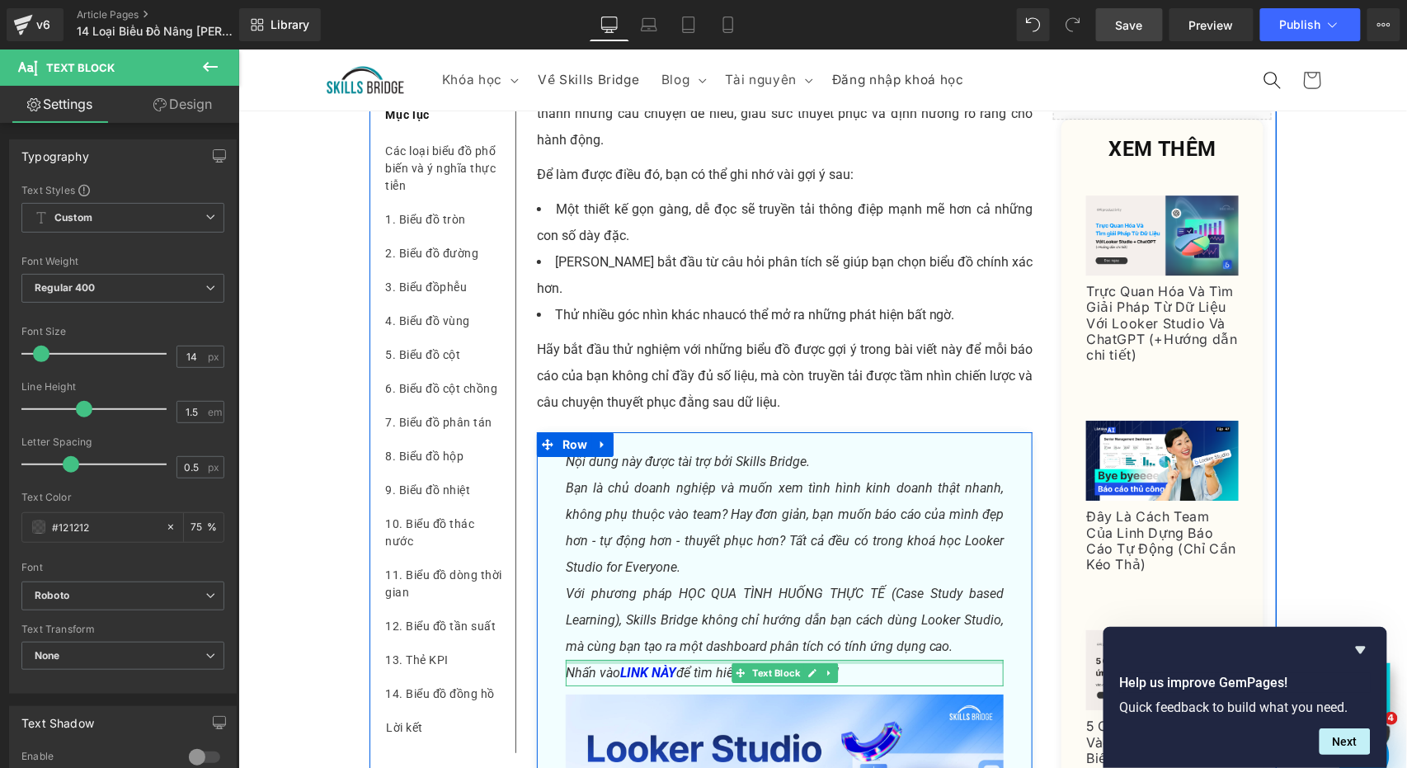
scroll to position [11480, 0]
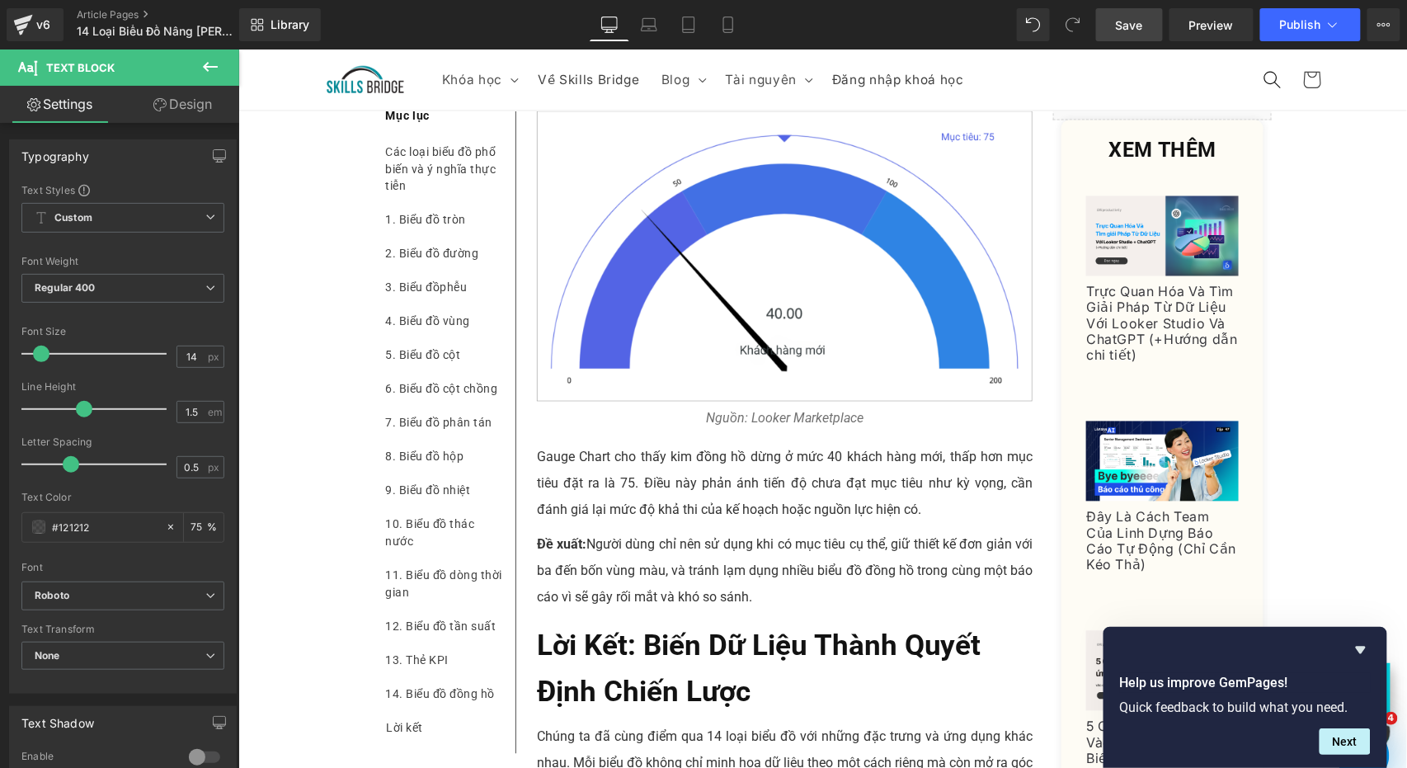
click at [1126, 13] on link "Save" at bounding box center [1129, 24] width 67 height 33
